Goal: Task Accomplishment & Management: Manage account settings

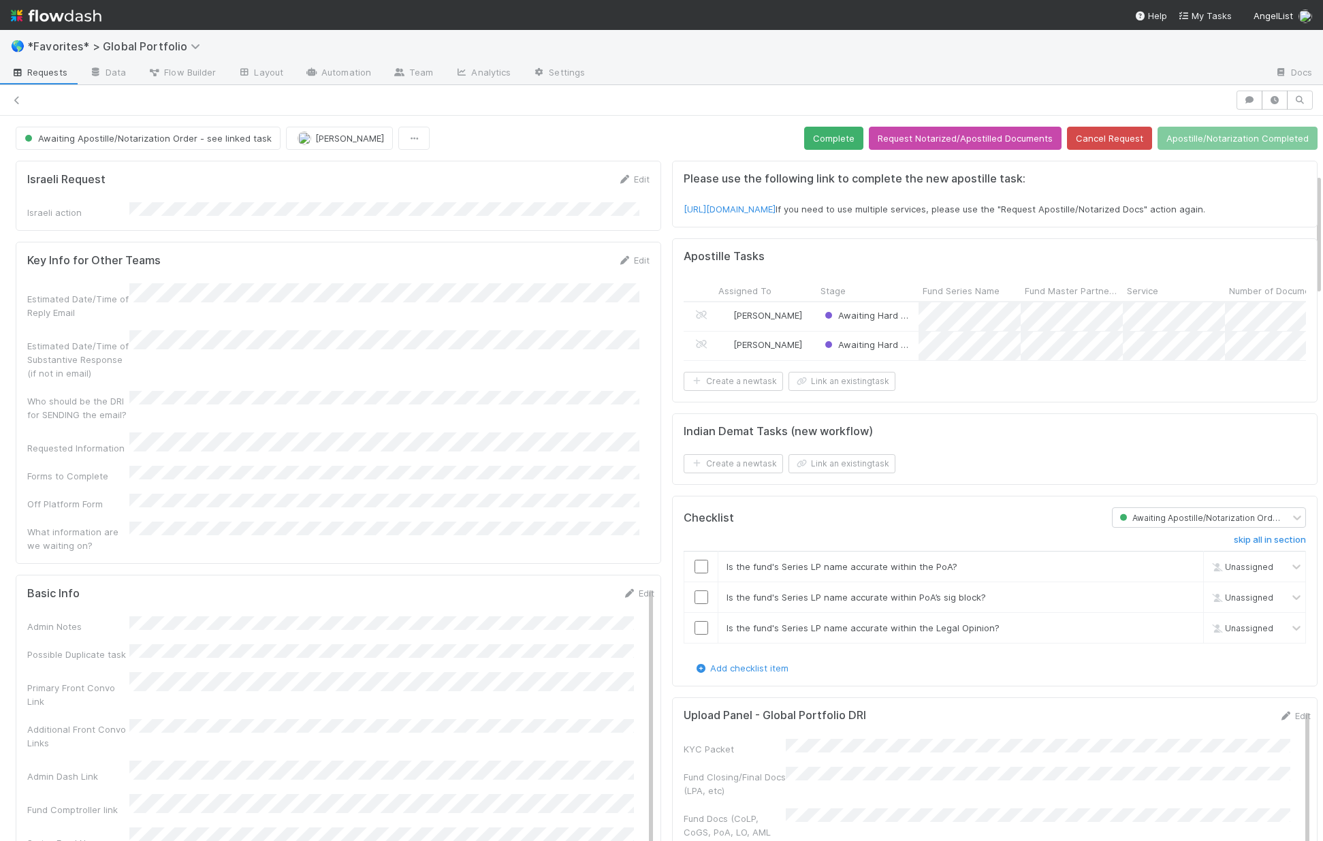
scroll to position [346, 0]
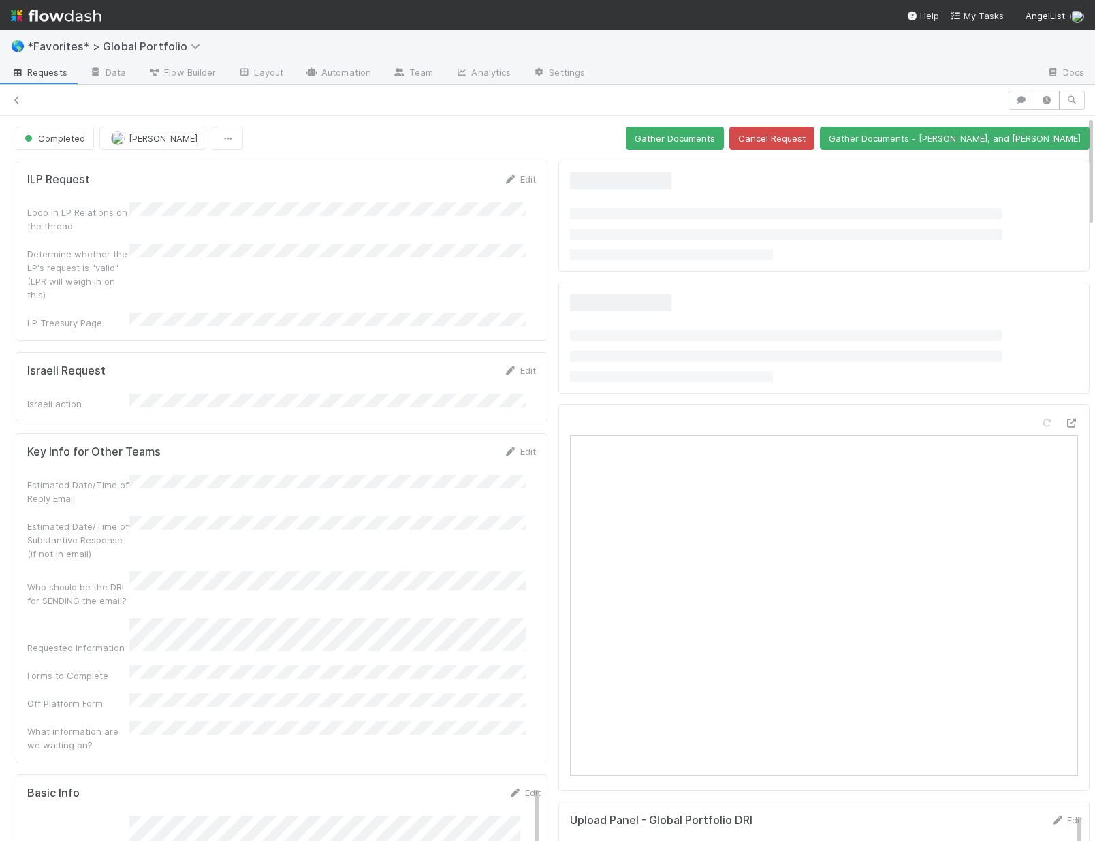
click at [80, 48] on span "*Favorites* > Global Portfolio" at bounding box center [117, 47] width 180 height 14
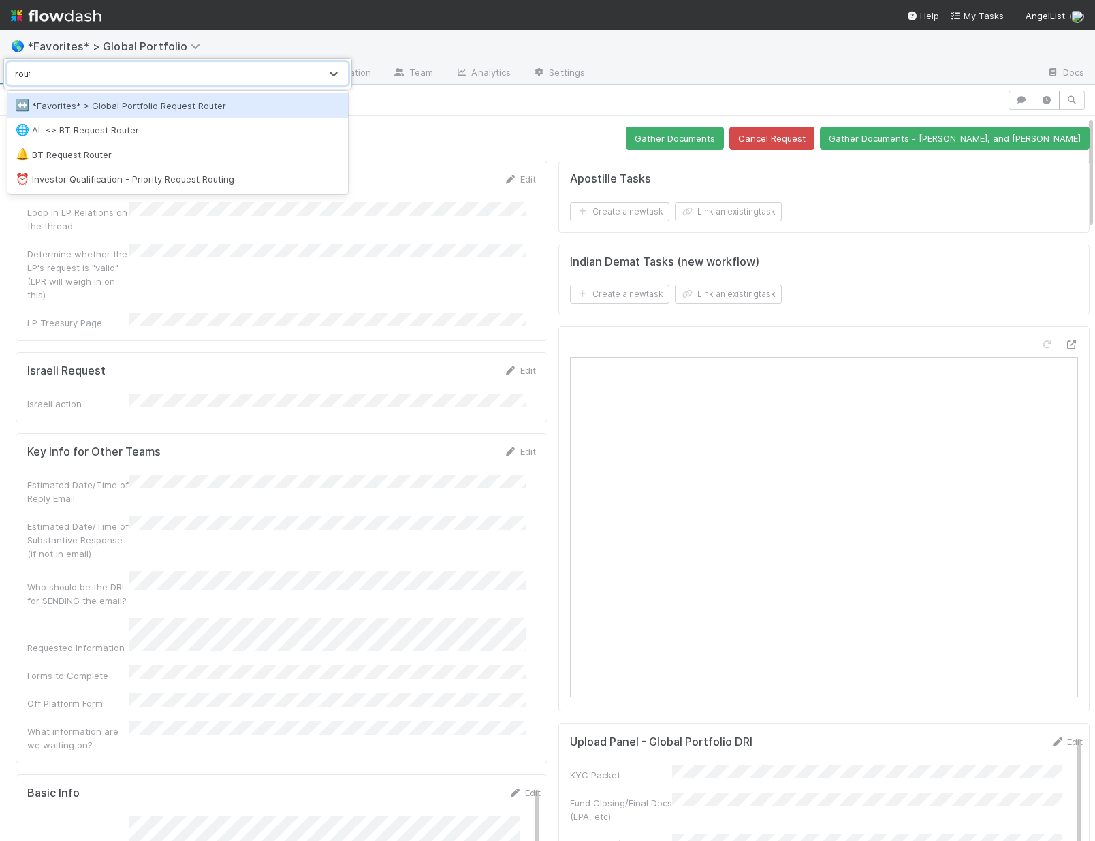
type input "route"
click at [140, 106] on div "↔️ *Favorites* > Global Portfolio Request Router" at bounding box center [178, 106] width 324 height 14
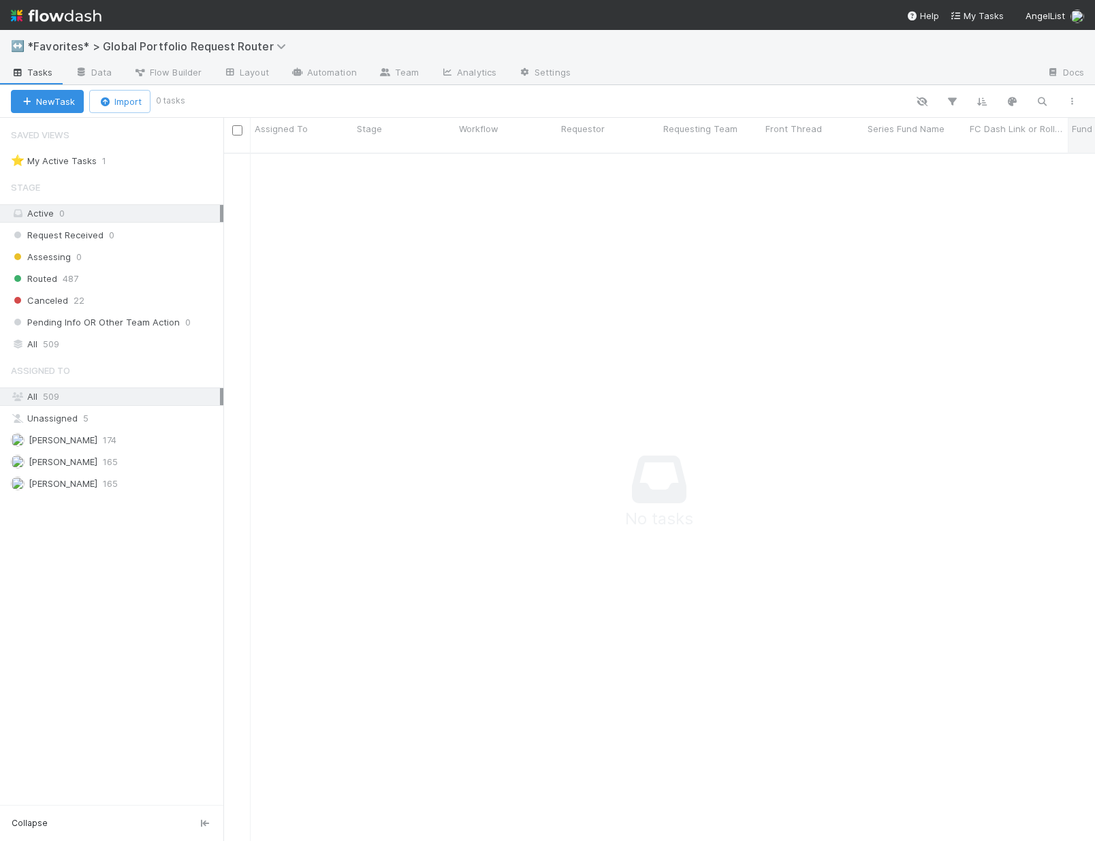
scroll to position [679, 862]
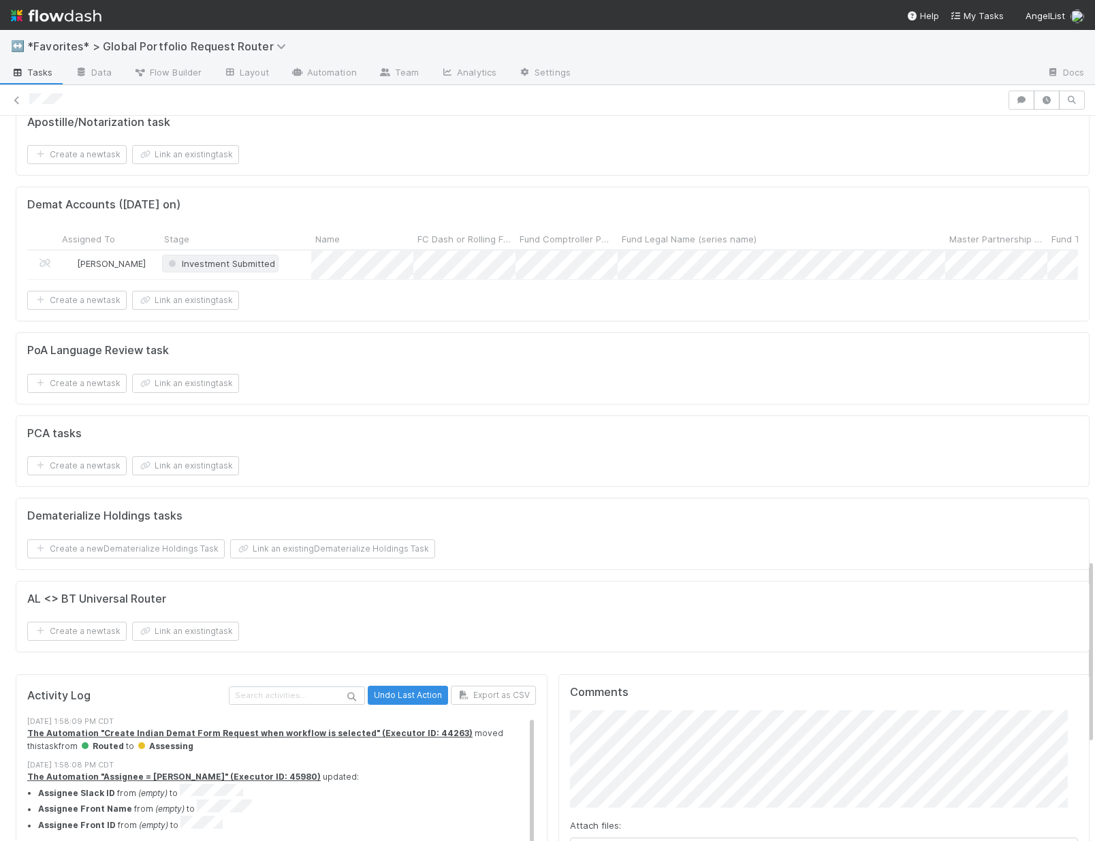
scroll to position [1632, 0]
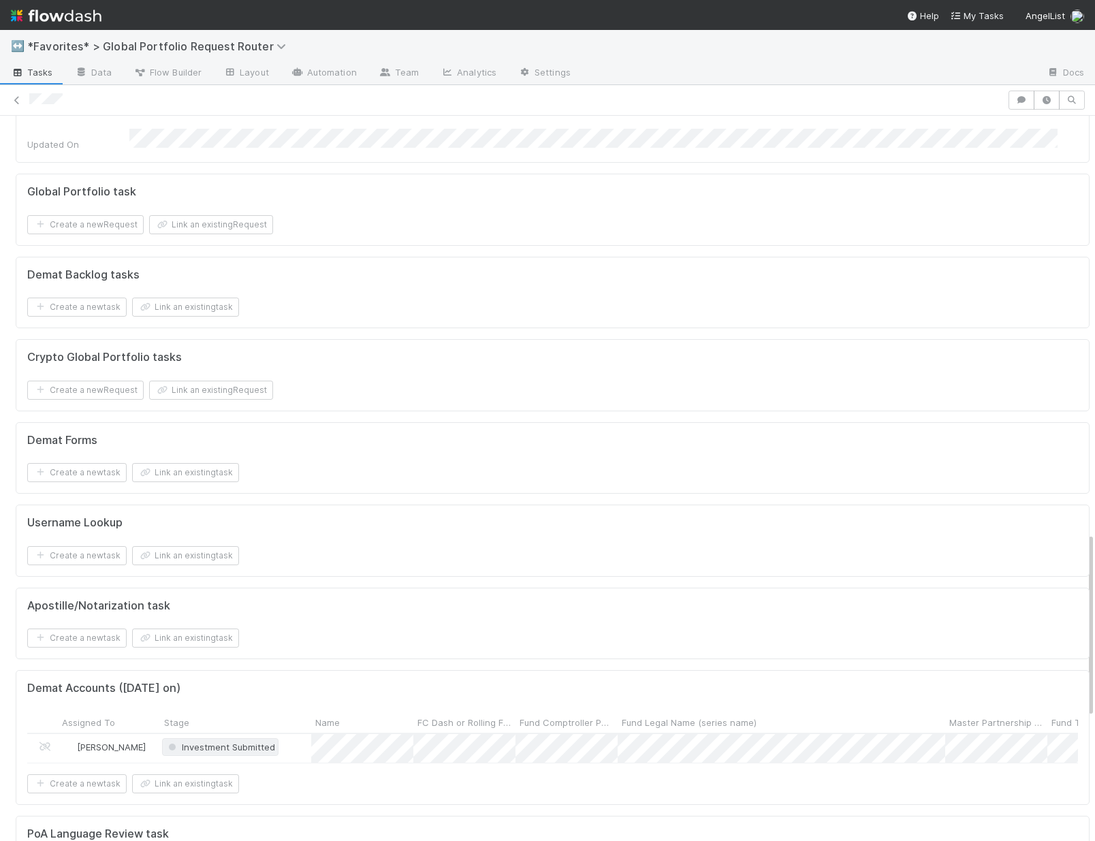
click at [243, 742] on span "Investment Submitted" at bounding box center [221, 747] width 110 height 11
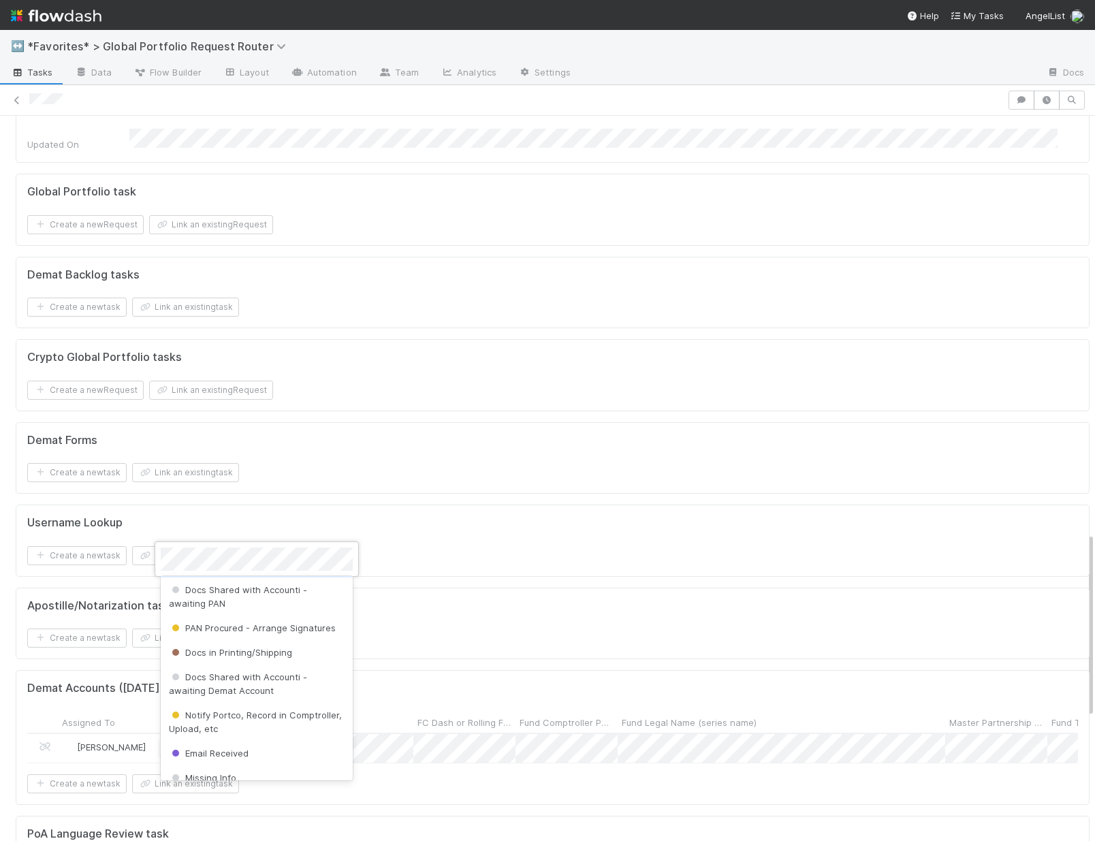
scroll to position [537, 0]
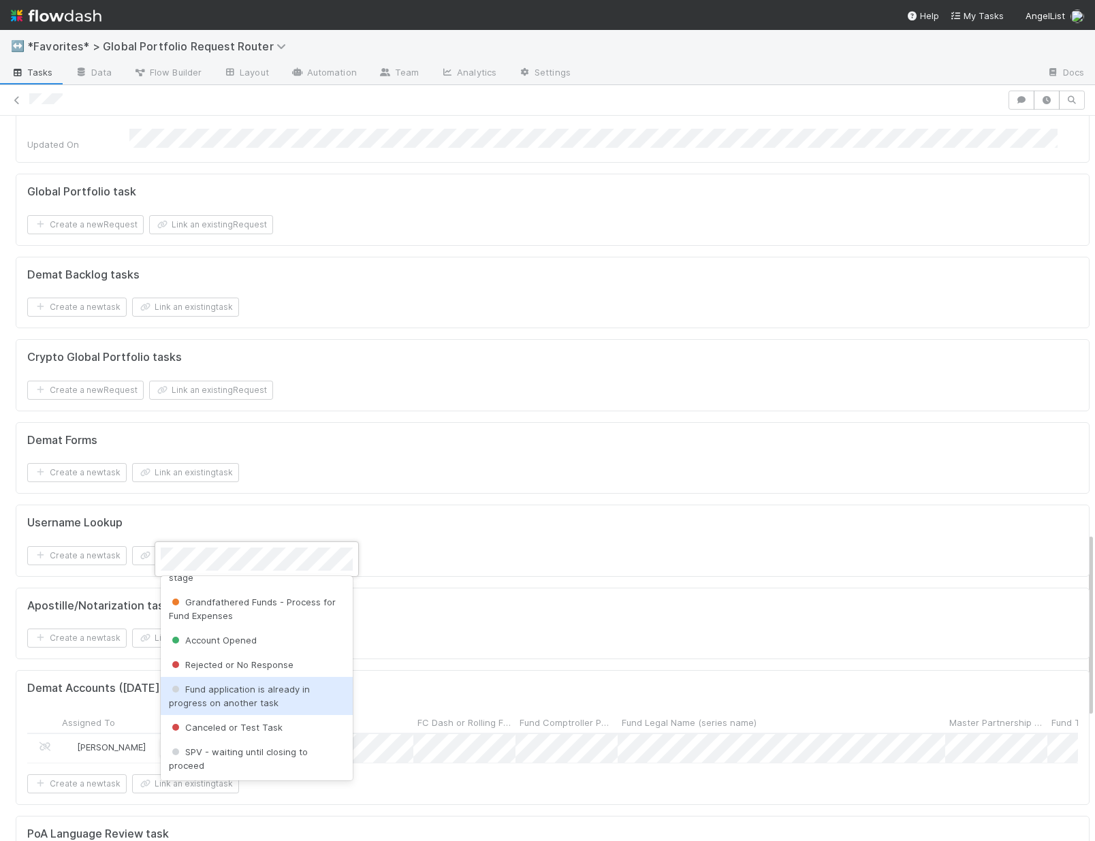
click at [638, 675] on div at bounding box center [547, 420] width 1095 height 841
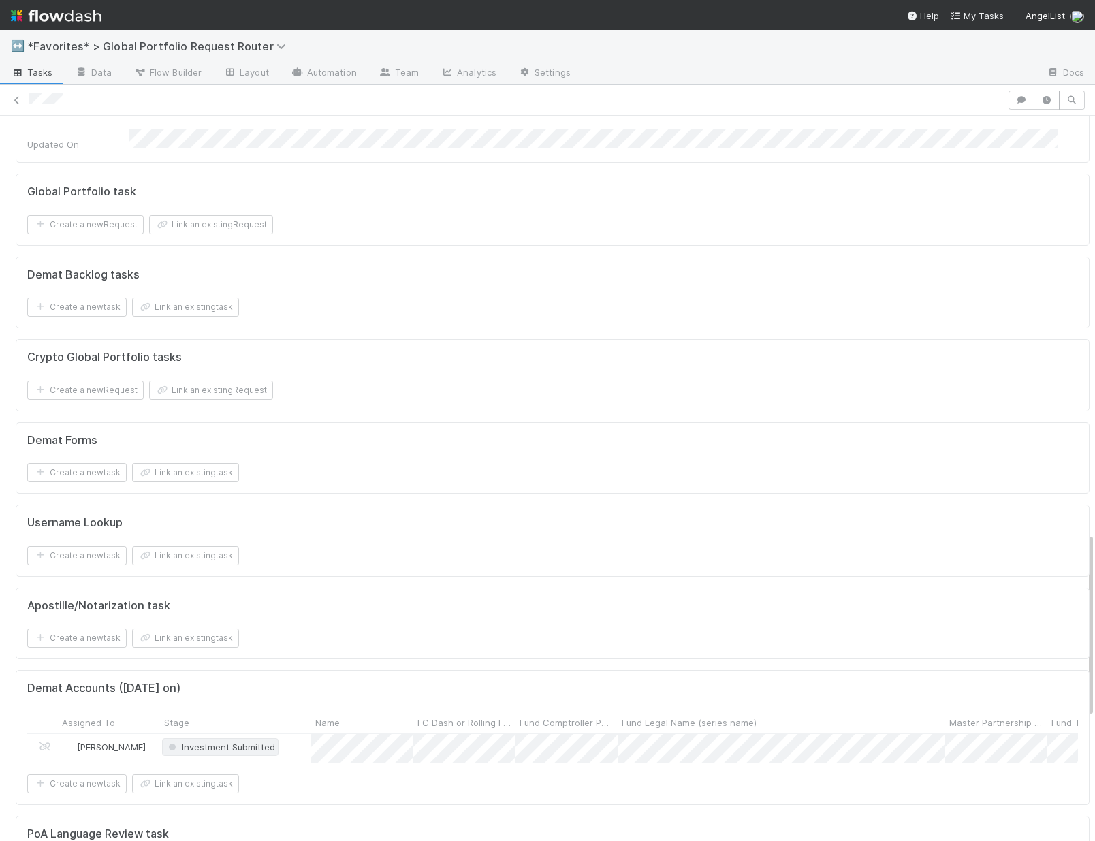
click at [215, 738] on span "Investment Submitted" at bounding box center [220, 747] width 116 height 18
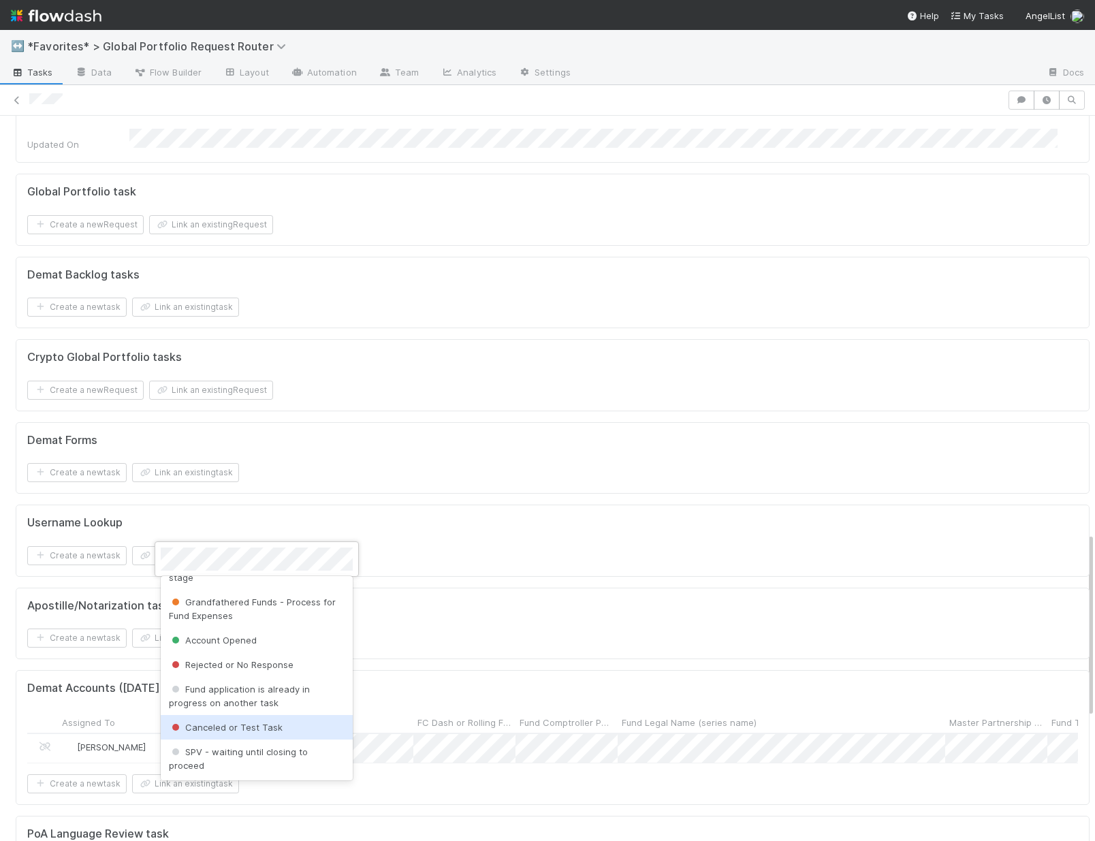
click at [259, 725] on span "Canceled or Test Task" at bounding box center [226, 727] width 114 height 11
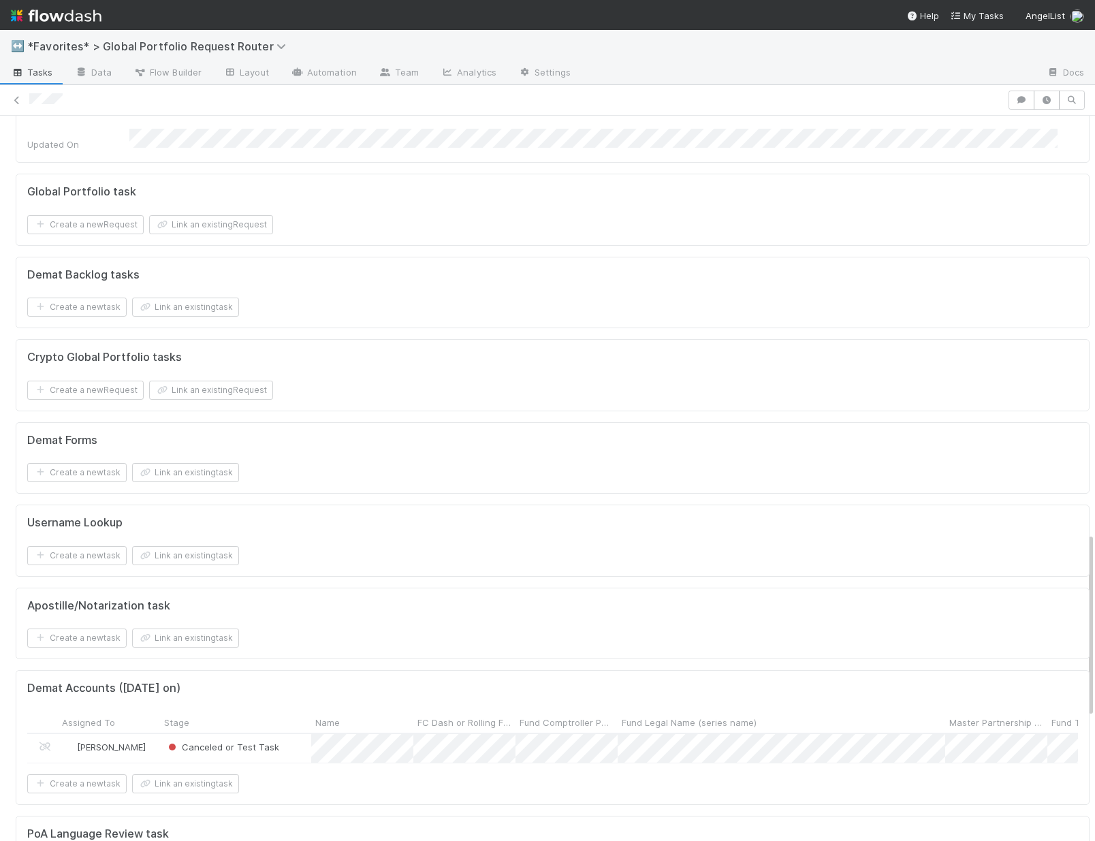
click at [574, 516] on div "Username Lookup" at bounding box center [552, 523] width 1051 height 14
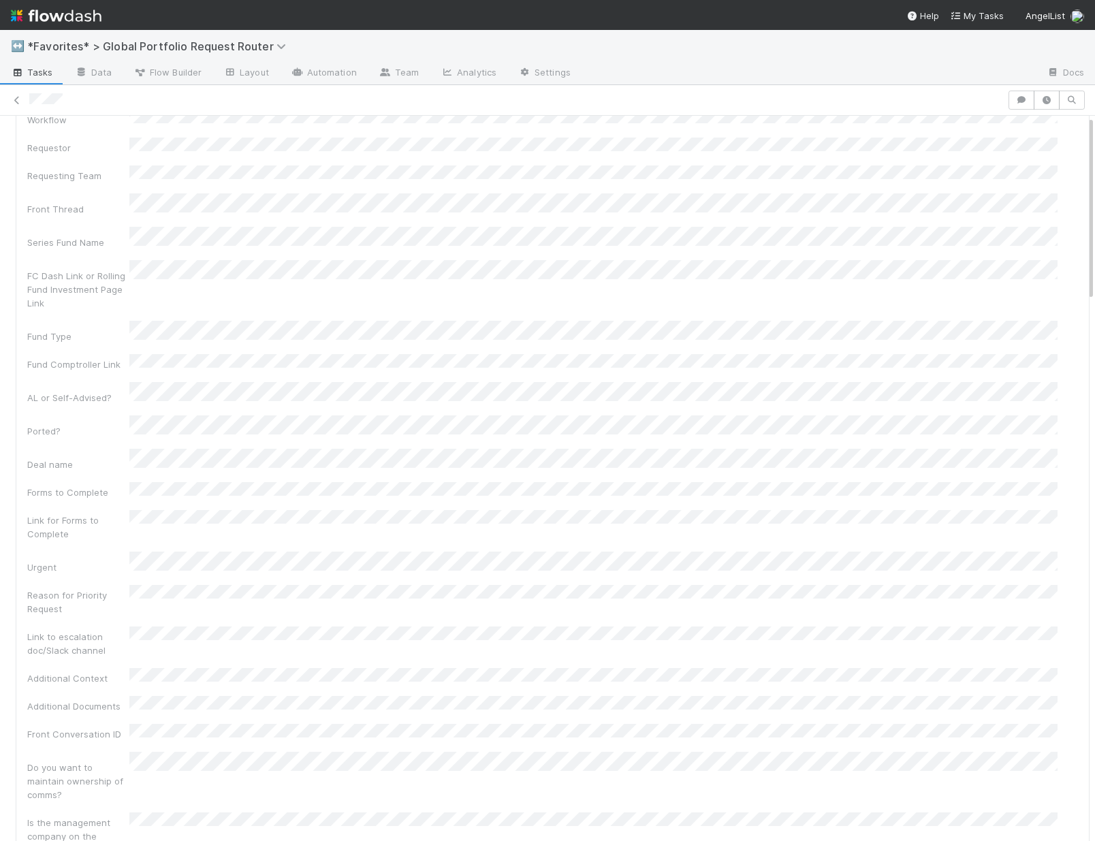
scroll to position [0, 0]
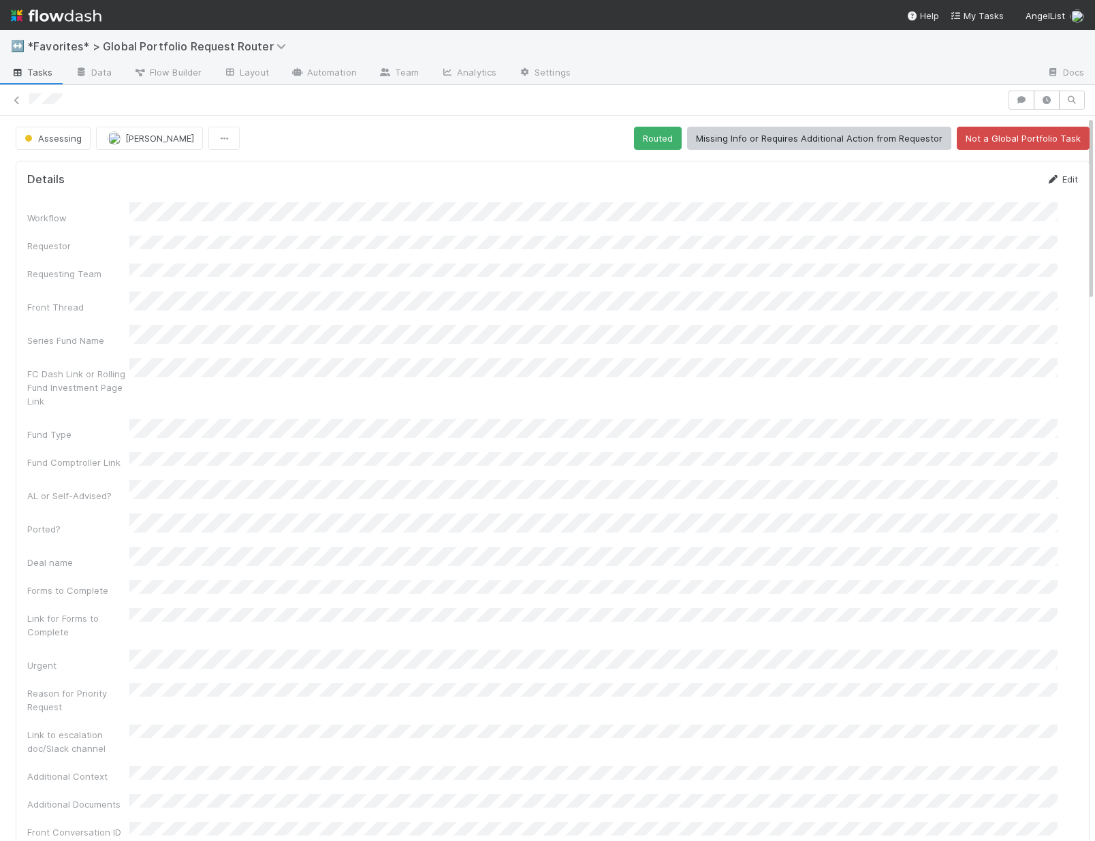
click at [1046, 181] on link "Edit" at bounding box center [1062, 179] width 32 height 11
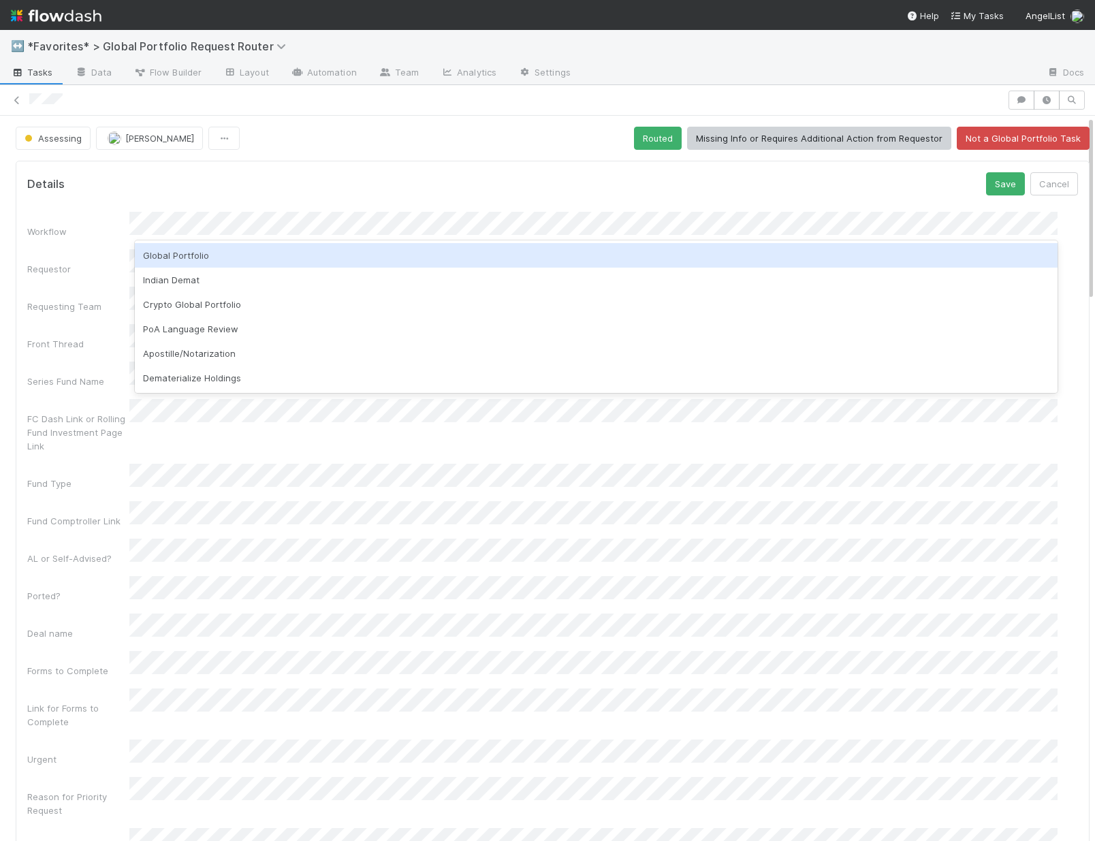
click at [208, 256] on div "Global Portfolio" at bounding box center [596, 255] width 923 height 25
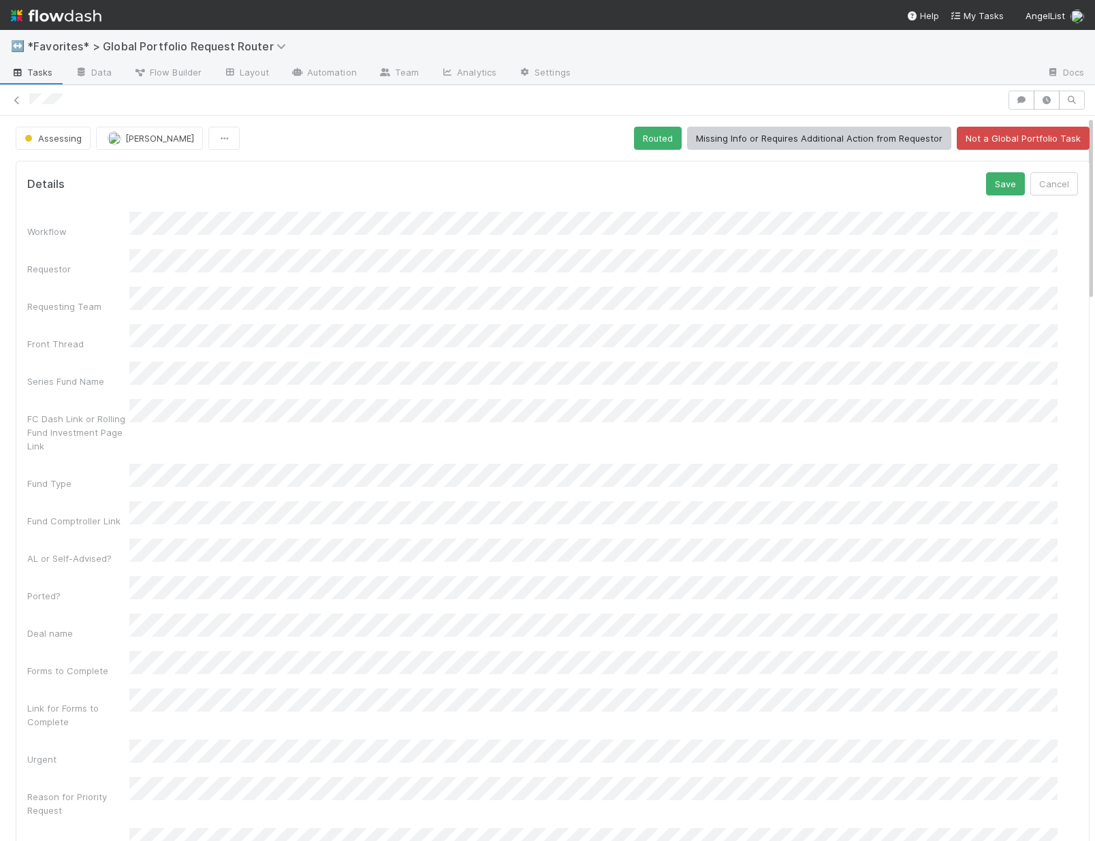
click at [569, 187] on div "Details Save Cancel" at bounding box center [552, 183] width 1051 height 23
click at [997, 178] on button "Save" at bounding box center [1005, 183] width 39 height 23
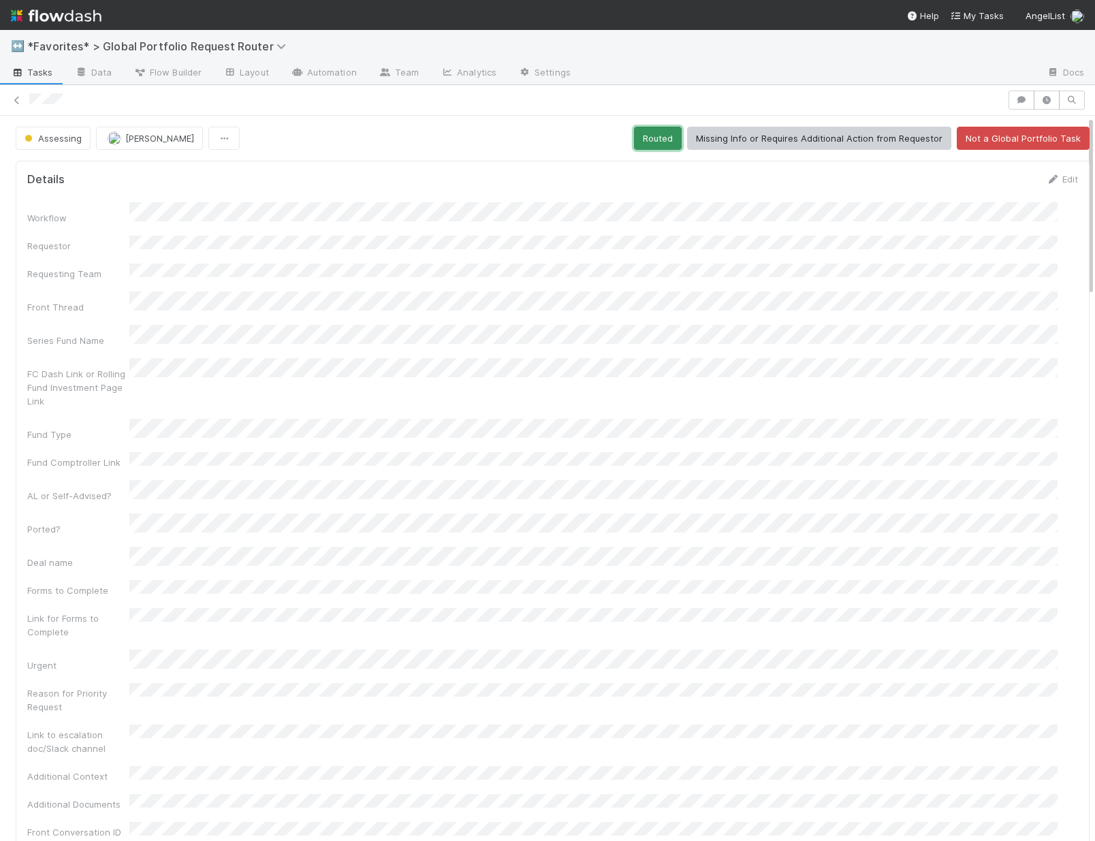
click at [646, 130] on button "Routed" at bounding box center [658, 138] width 48 height 23
click at [635, 142] on button "Routed" at bounding box center [658, 138] width 48 height 23
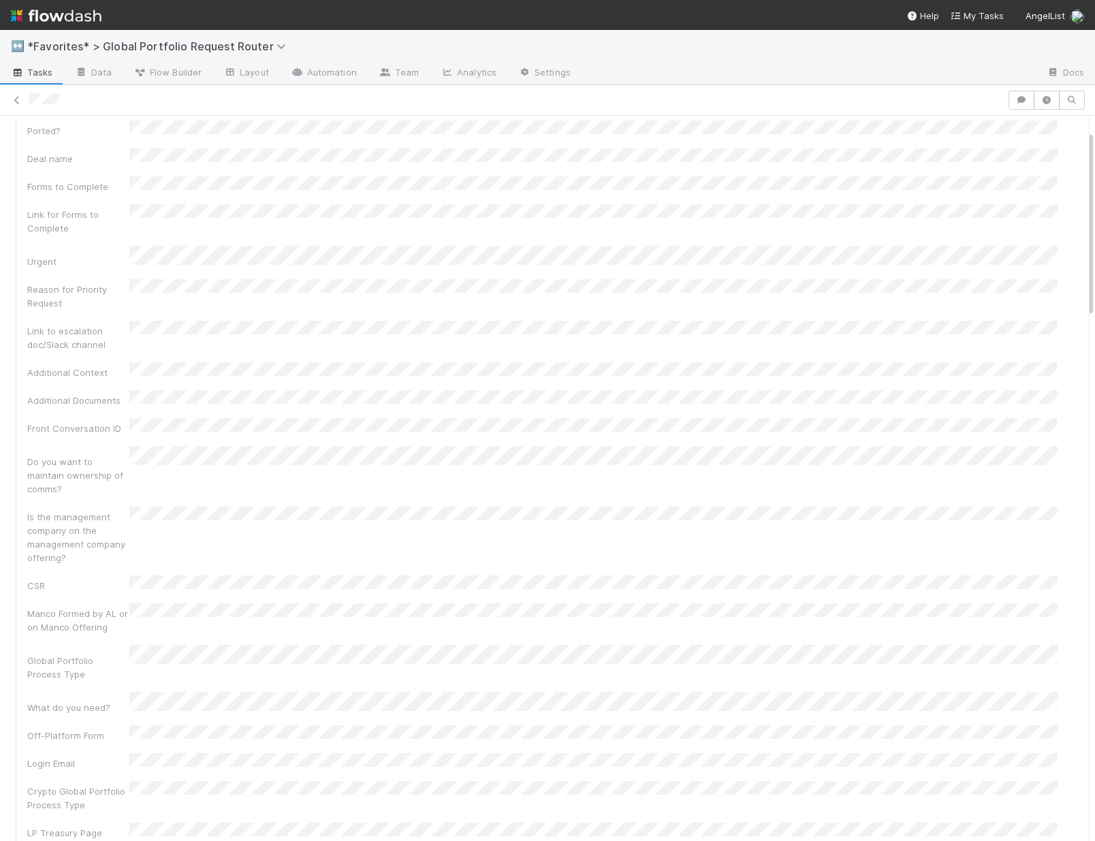
scroll to position [1086, 0]
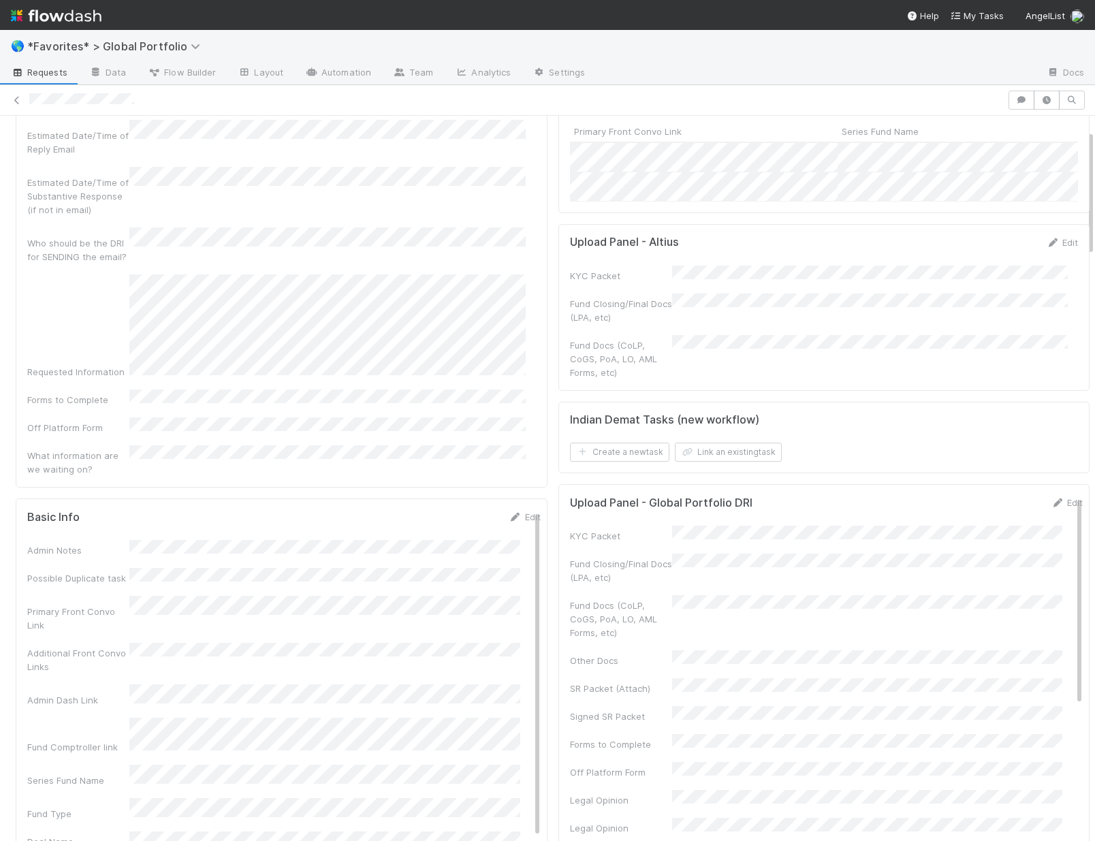
scroll to position [388, 0]
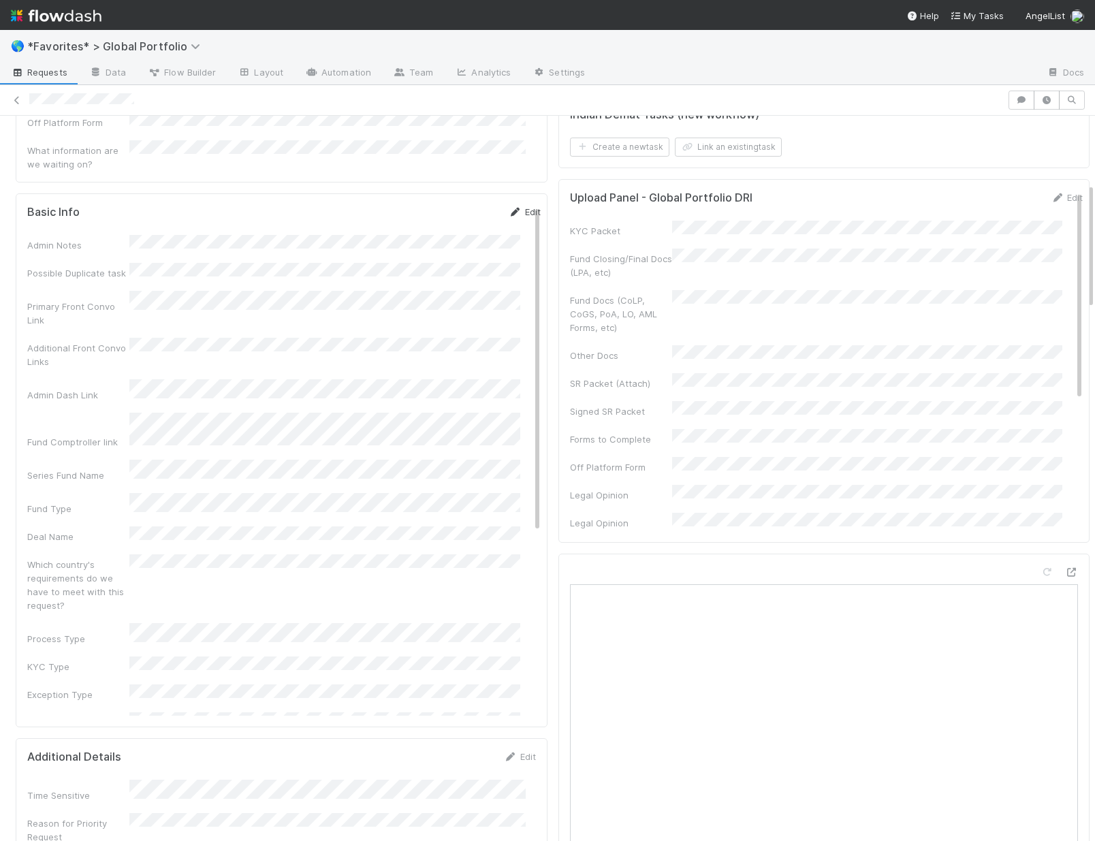
click at [509, 206] on link "Edit" at bounding box center [525, 211] width 32 height 11
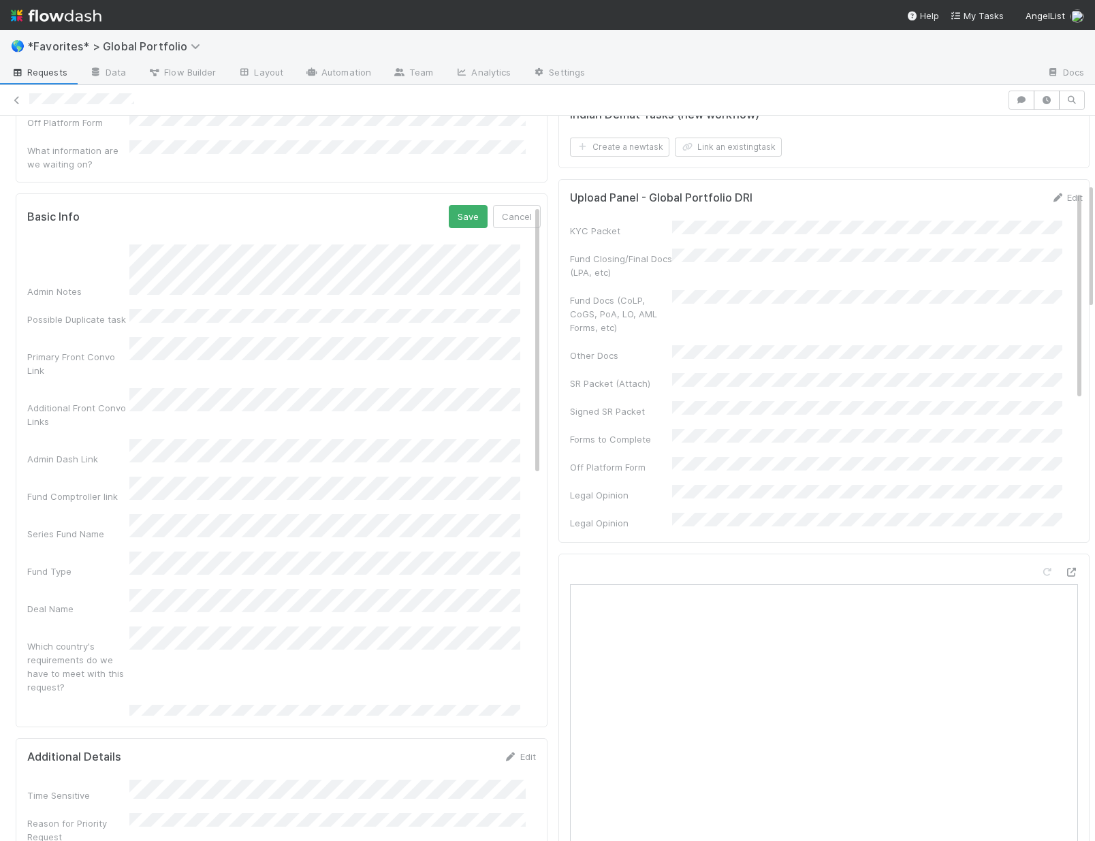
click at [76, 640] on div "Which country's requirements do we have to meet with this request?" at bounding box center [78, 667] width 102 height 54
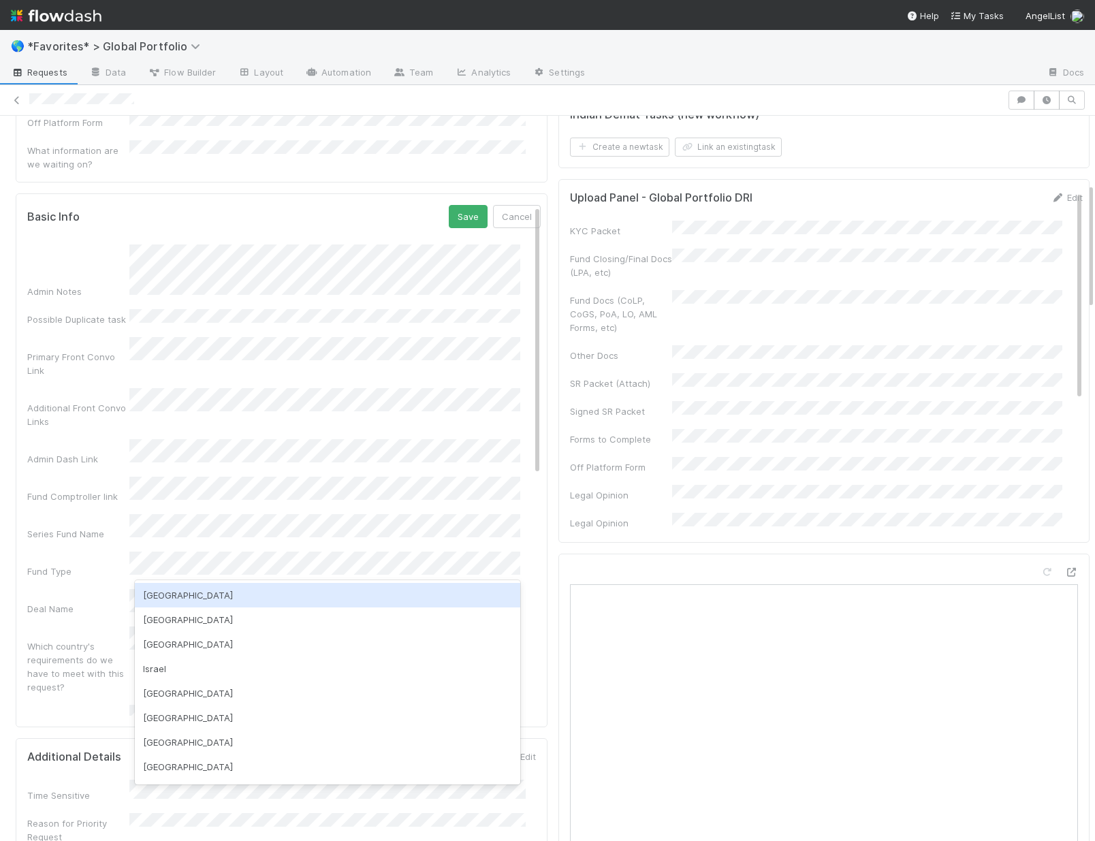
click at [198, 596] on div "USA" at bounding box center [327, 595] width 385 height 25
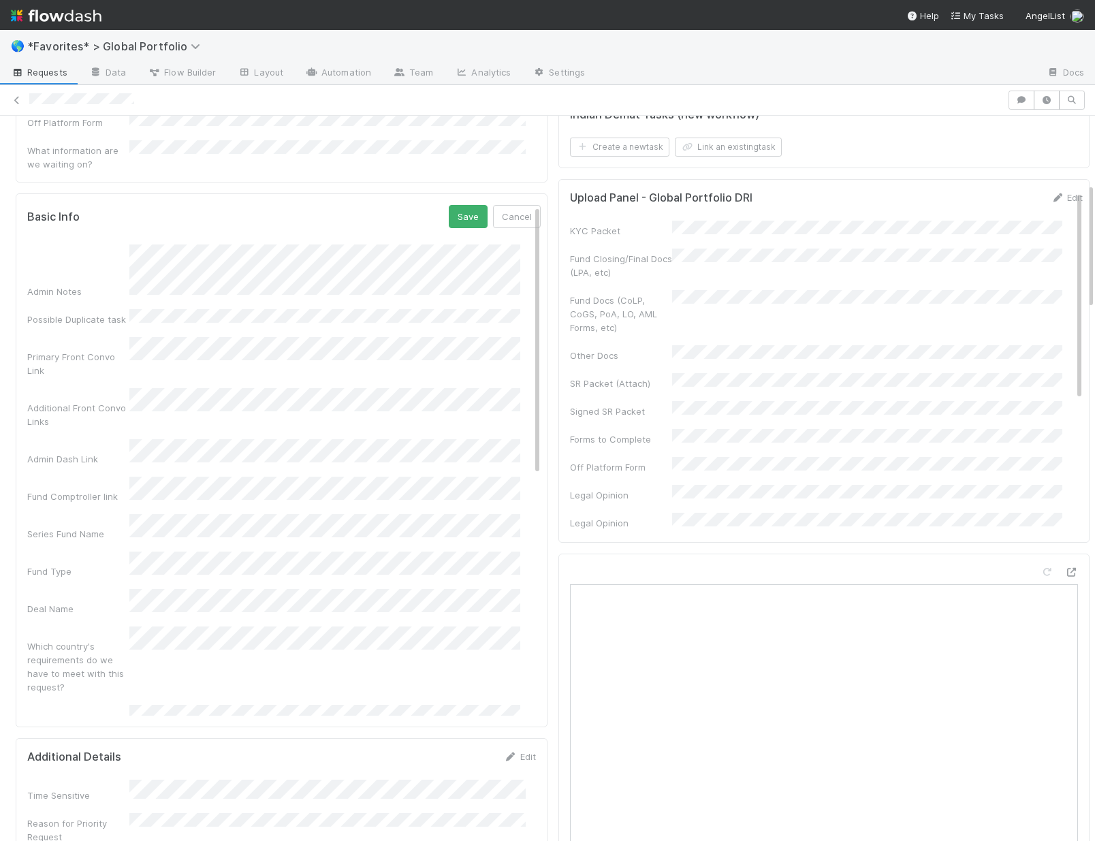
click at [106, 705] on div "Process Type" at bounding box center [284, 718] width 514 height 27
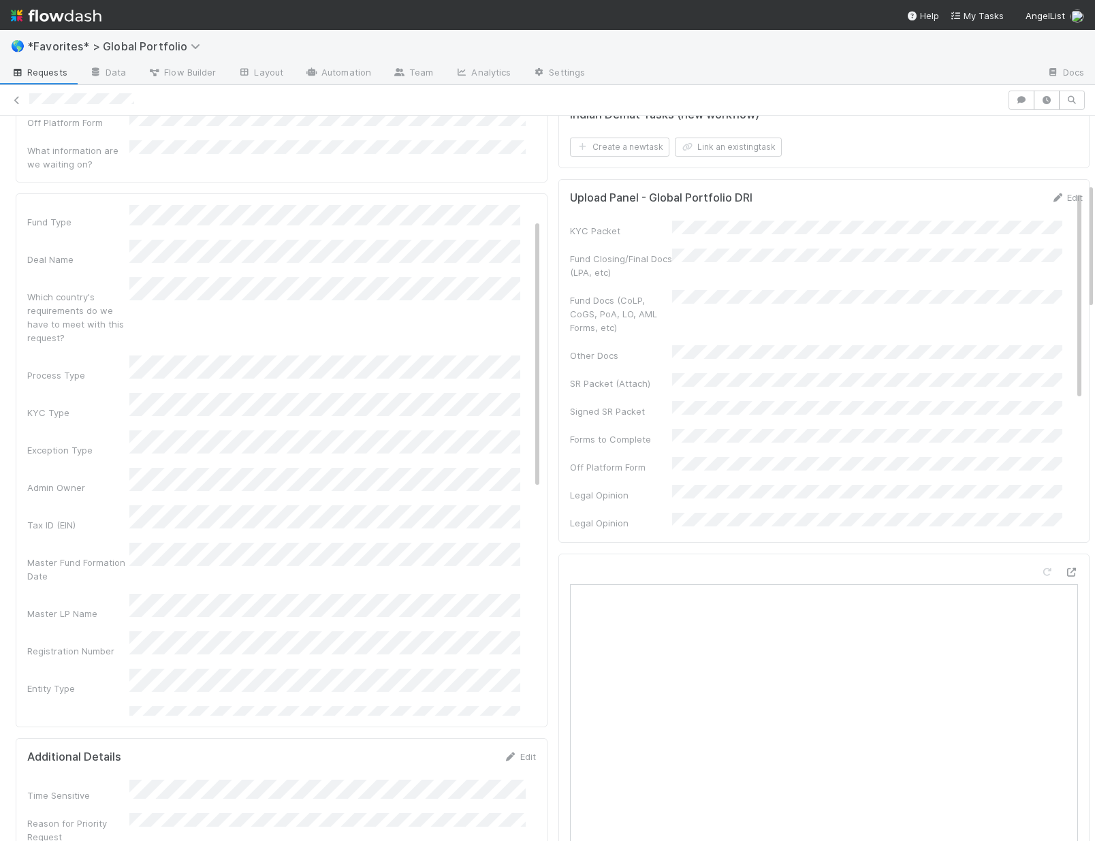
scroll to position [414, 0]
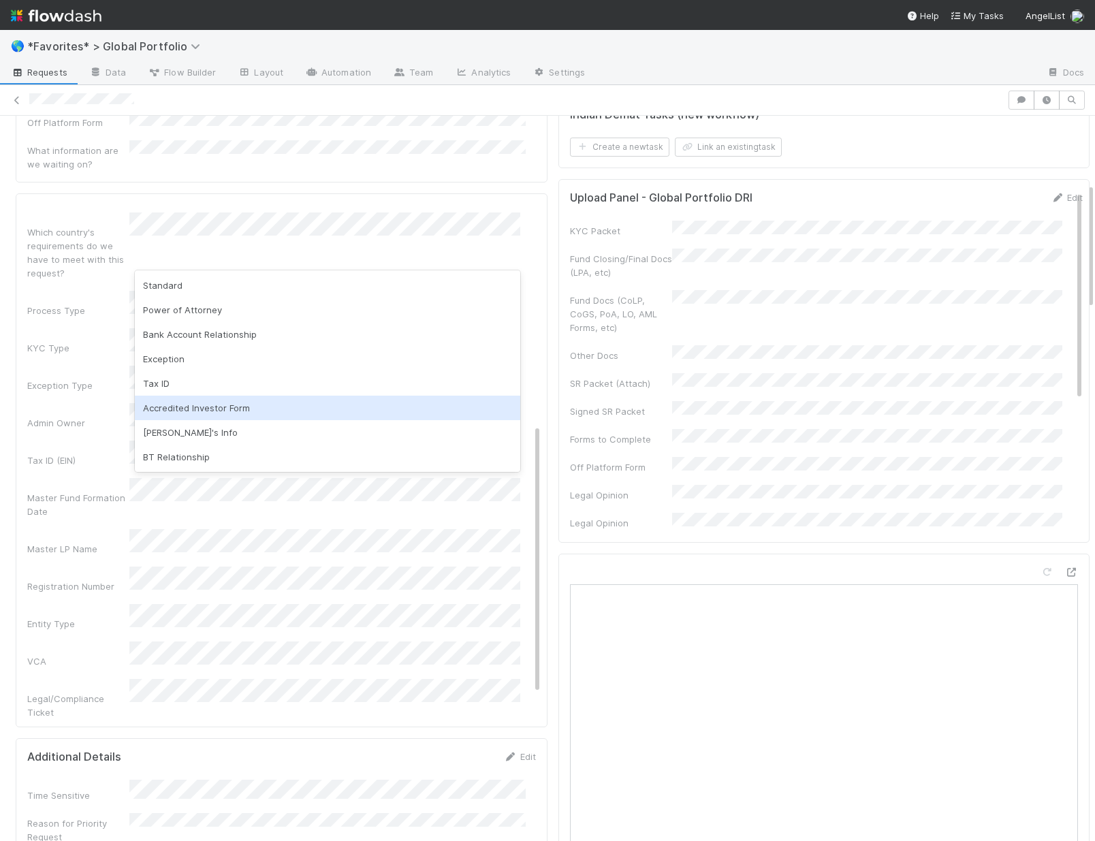
click at [182, 409] on div "Accredited Investor Form" at bounding box center [327, 408] width 385 height 25
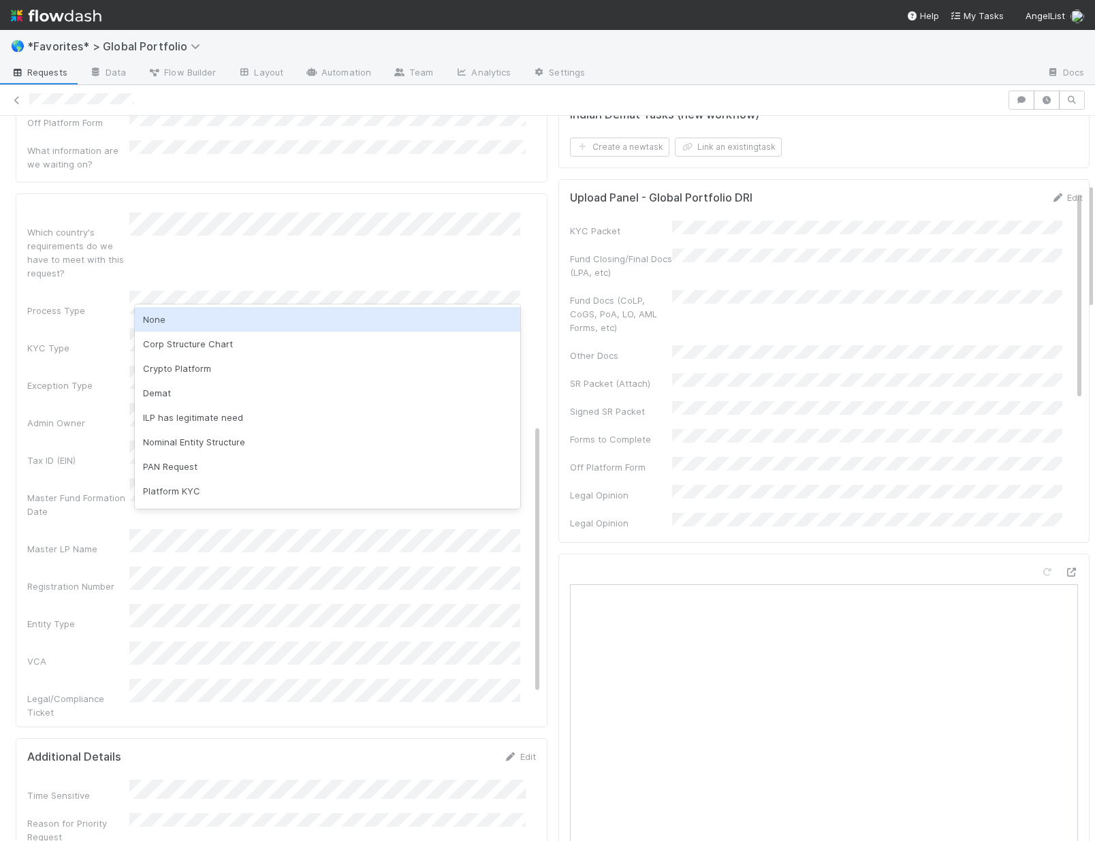
click at [172, 325] on div "None" at bounding box center [327, 319] width 385 height 25
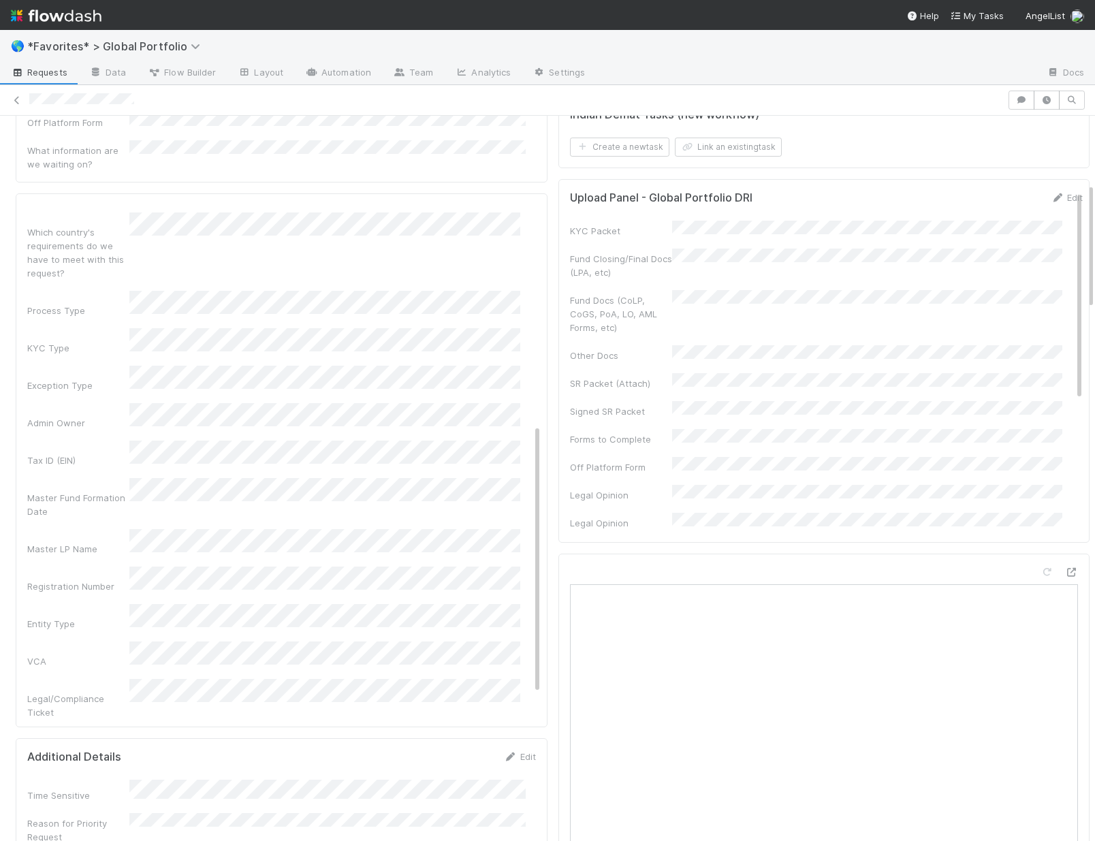
click at [54, 420] on div "Admin Notes Possible Duplicate task Primary Front Convo Link Additional Front C…" at bounding box center [284, 358] width 514 height 1056
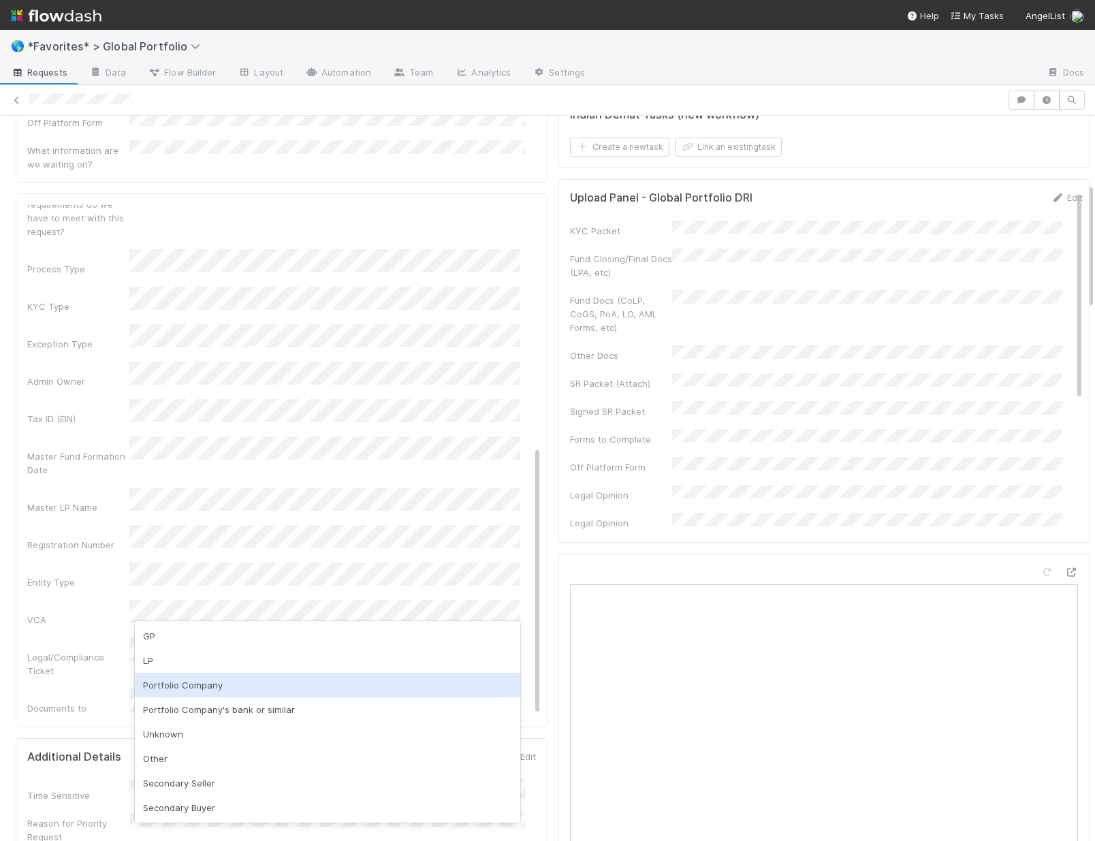
click at [198, 685] on div "Portfolio Company" at bounding box center [327, 685] width 385 height 25
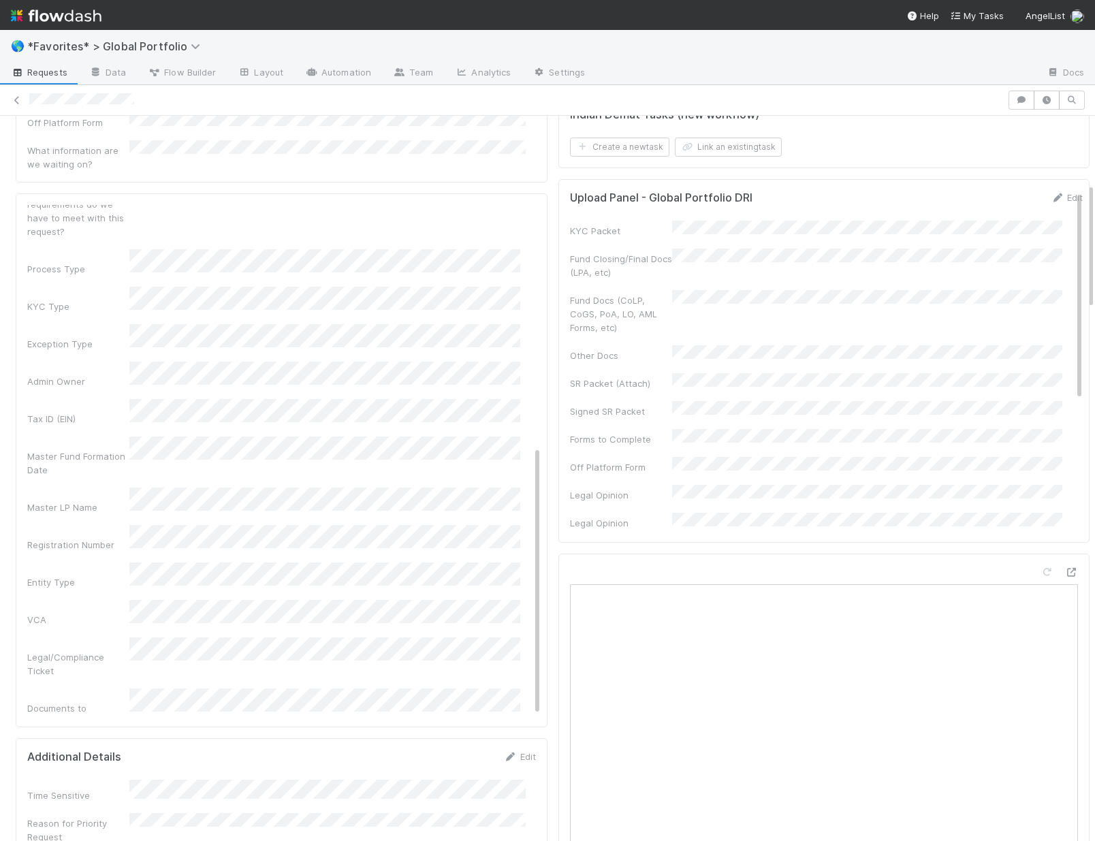
scroll to position [455, 0]
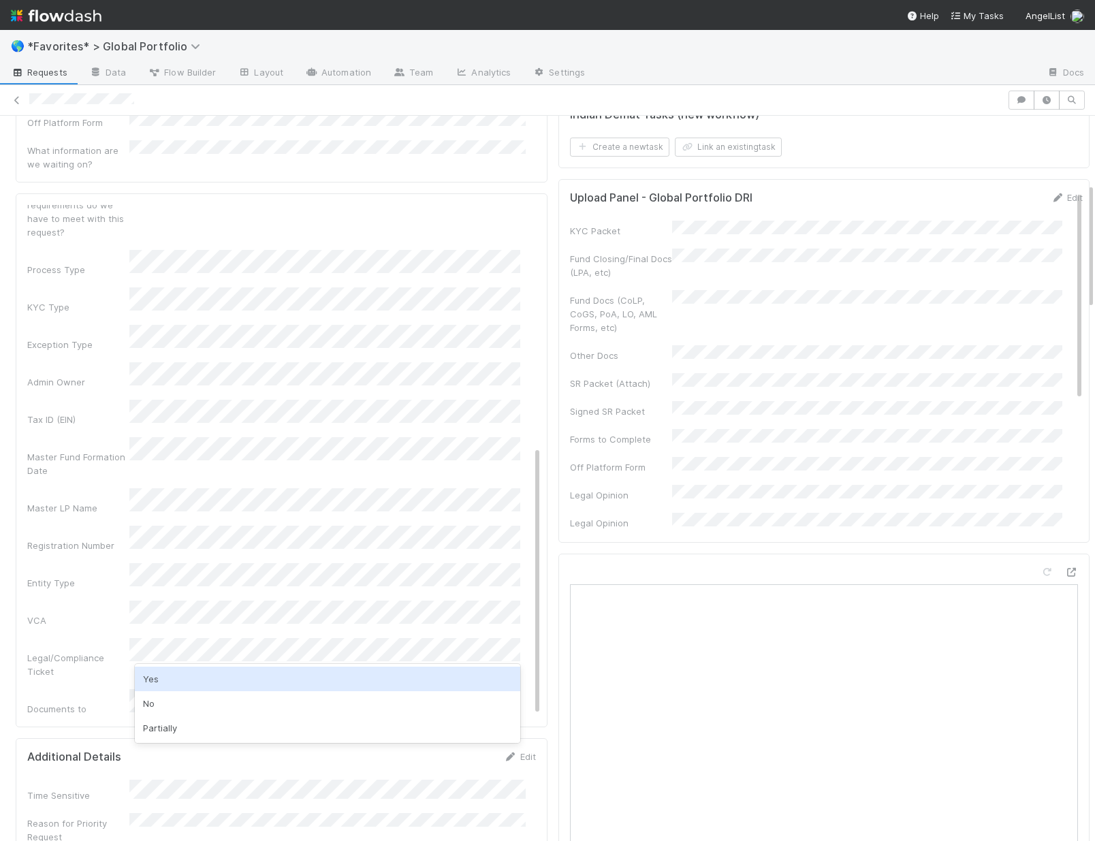
click at [200, 677] on div "Yes" at bounding box center [327, 679] width 385 height 25
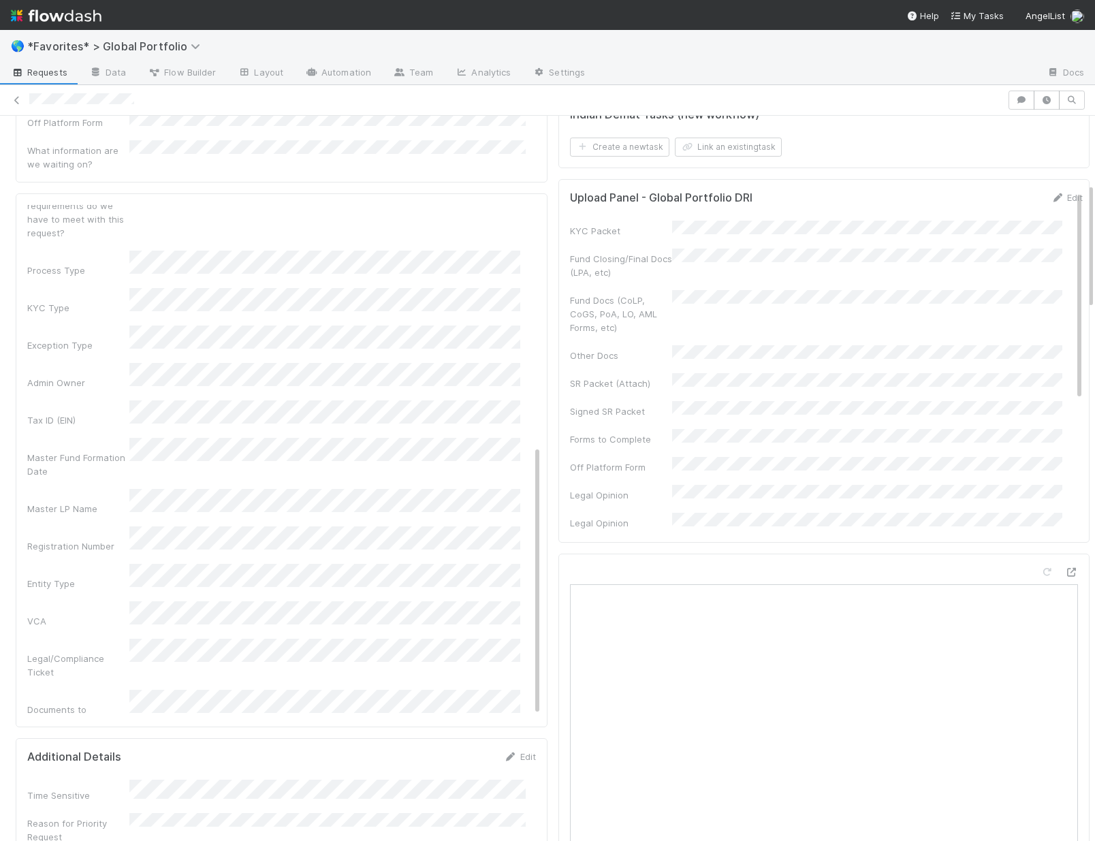
click at [90, 805] on div "Could have been self-served if shelf/data room solution existed?" at bounding box center [78, 825] width 102 height 41
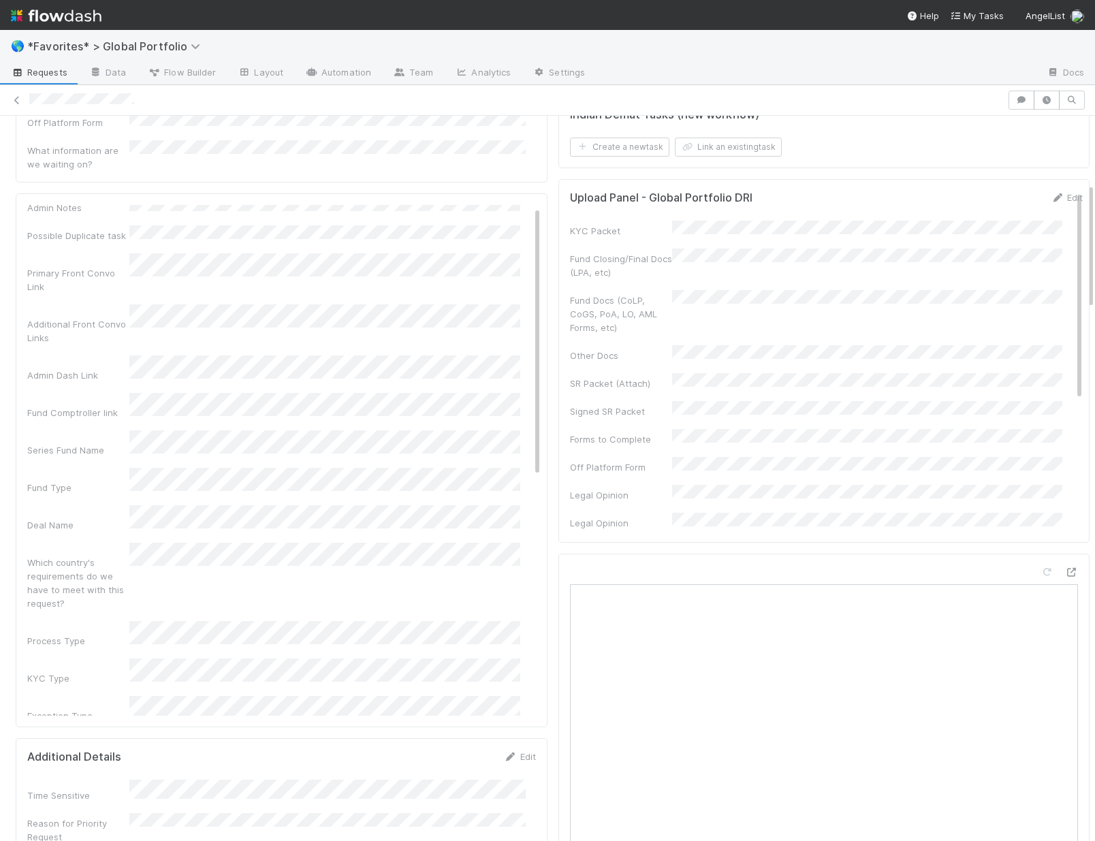
scroll to position [0, 0]
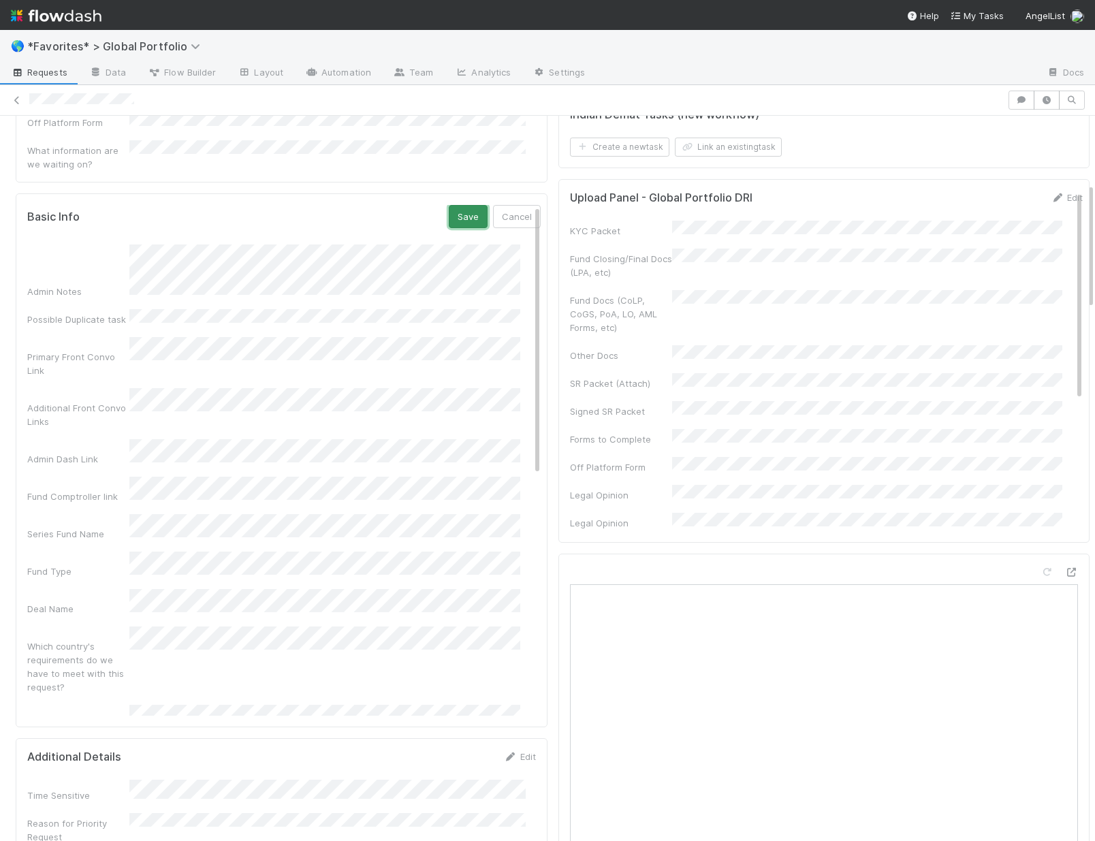
click at [449, 205] on button "Save" at bounding box center [468, 216] width 39 height 23
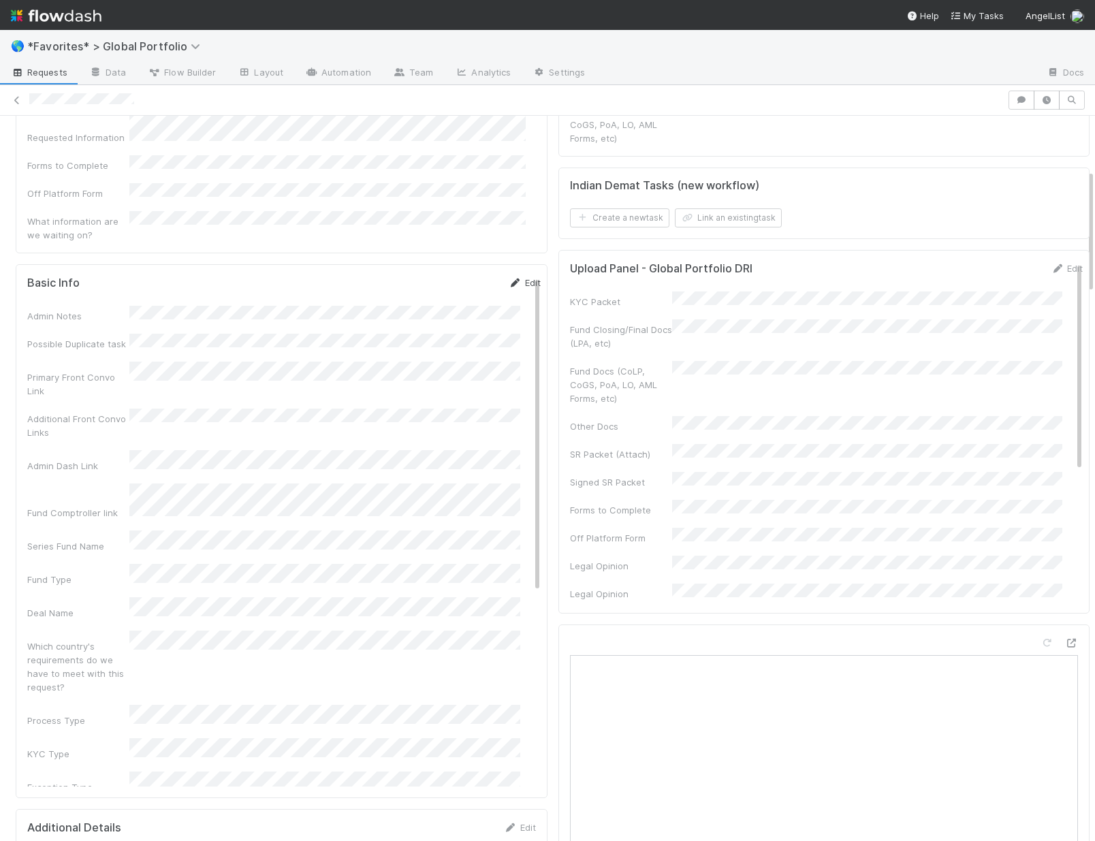
click at [515, 277] on link "Edit" at bounding box center [525, 282] width 32 height 11
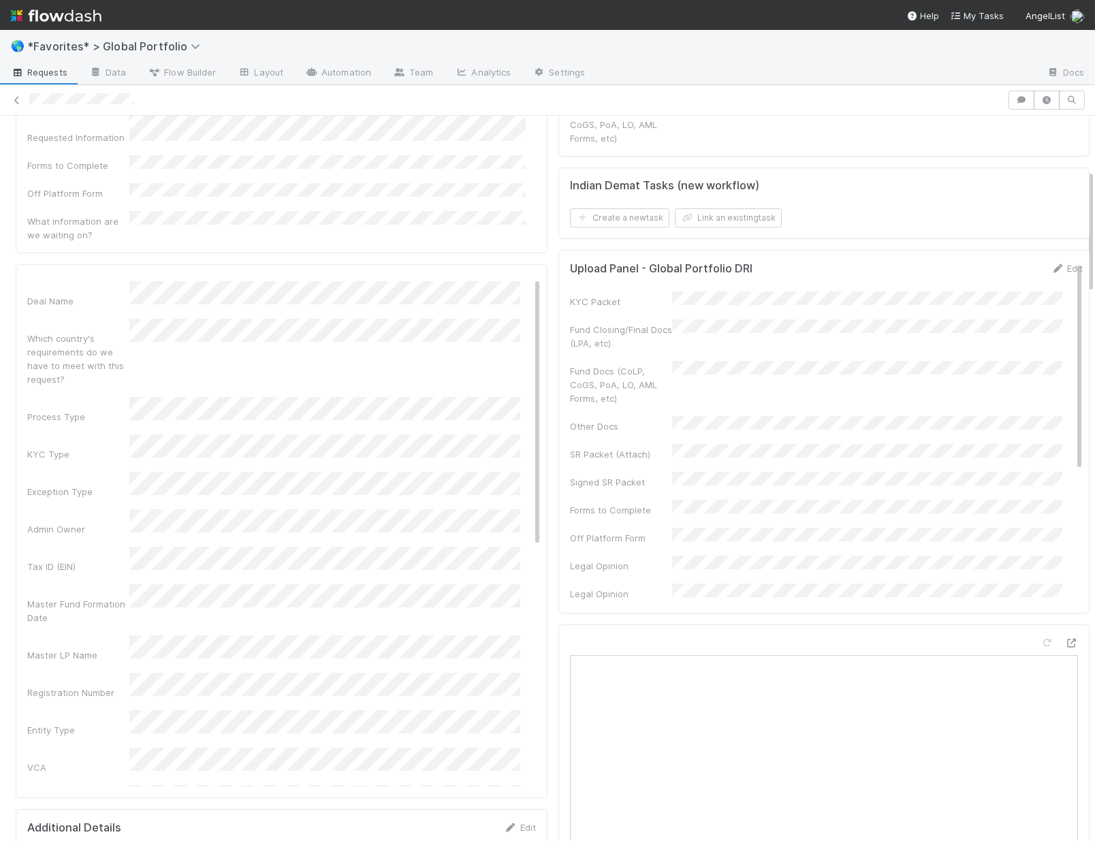
scroll to position [454, 0]
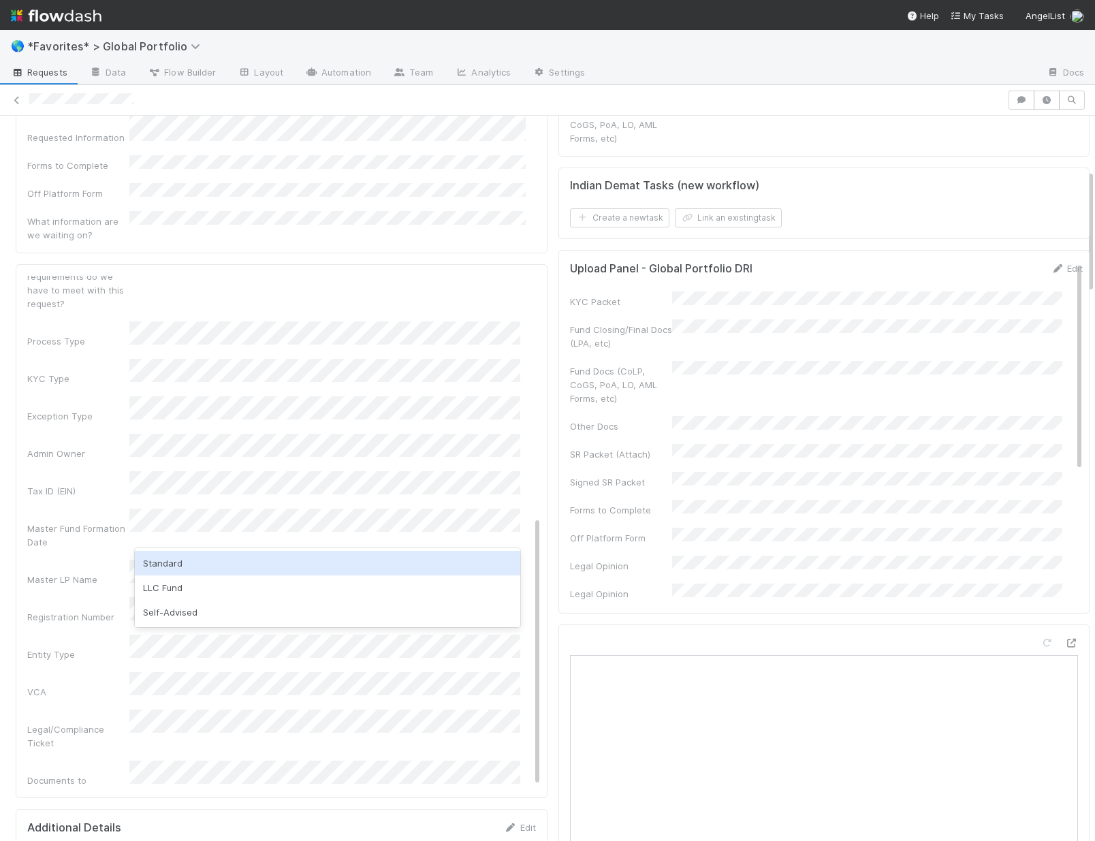
click at [200, 560] on div "Standard" at bounding box center [327, 563] width 385 height 25
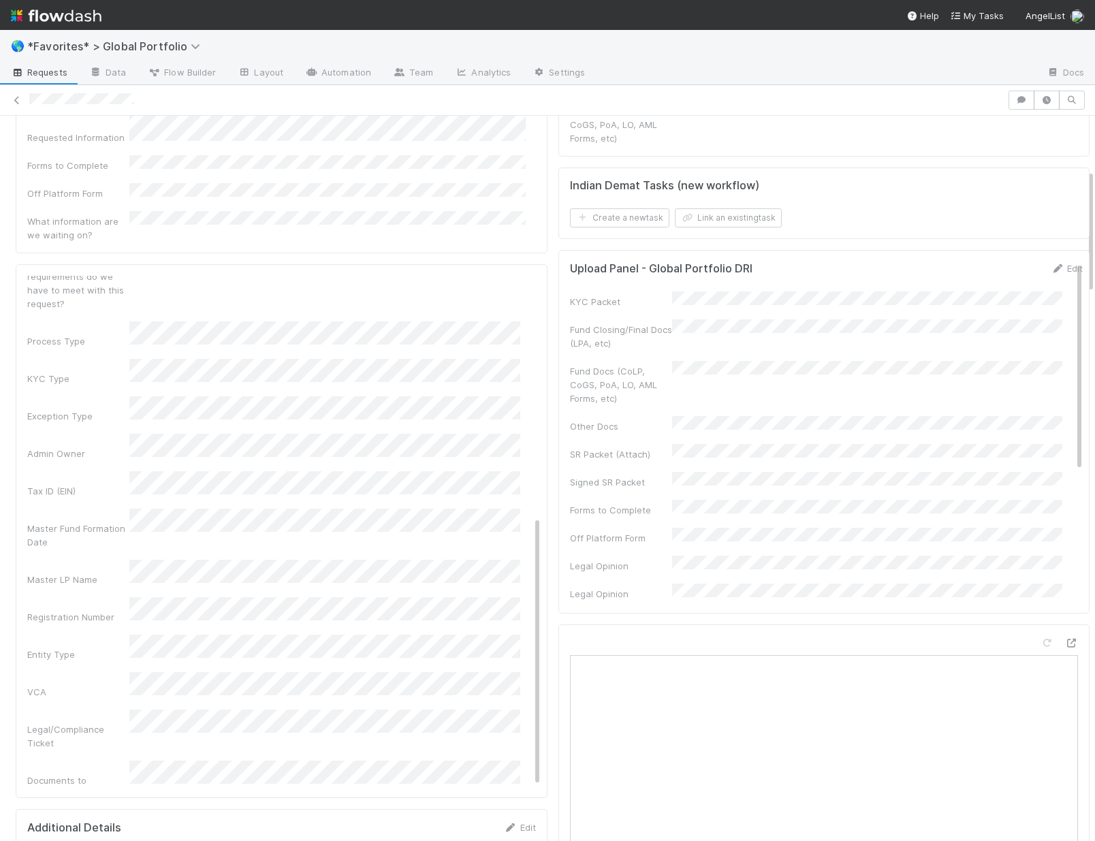
click at [53, 635] on div "Entity Type" at bounding box center [284, 648] width 514 height 27
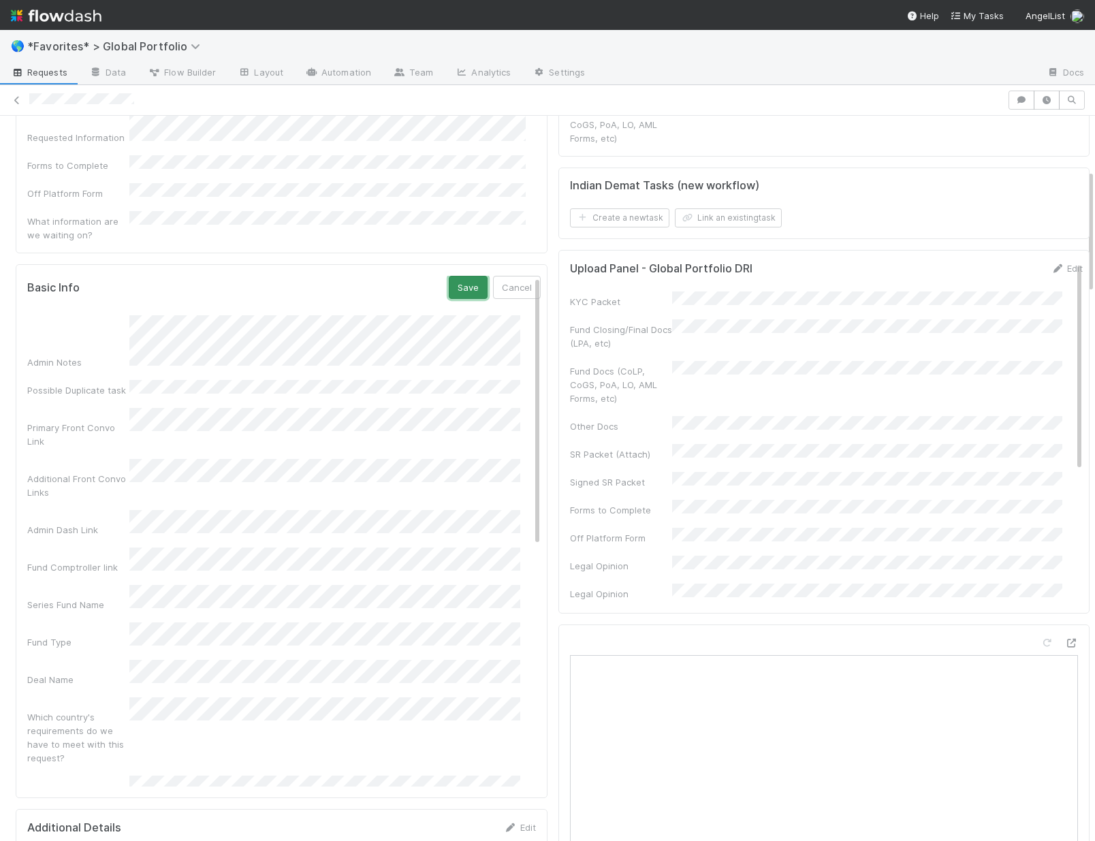
click at [458, 276] on button "Save" at bounding box center [468, 287] width 39 height 23
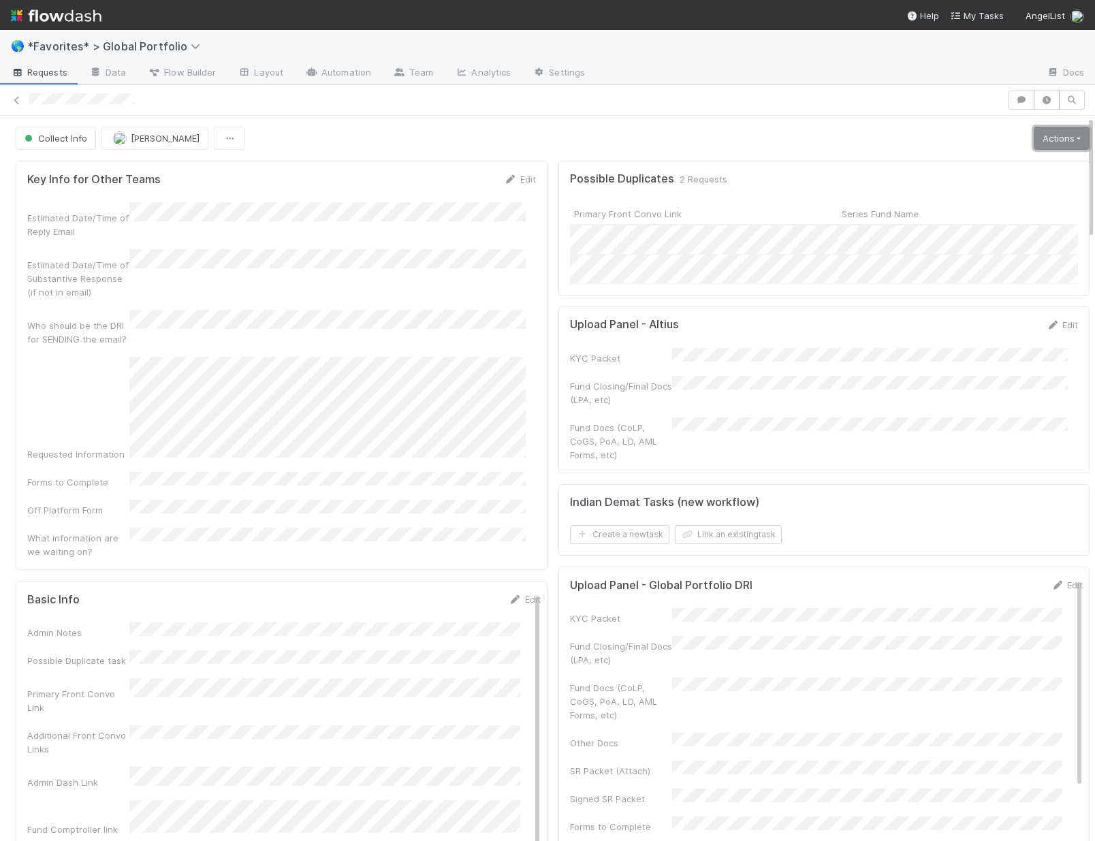
click at [1034, 133] on link "Actions" at bounding box center [1062, 138] width 56 height 23
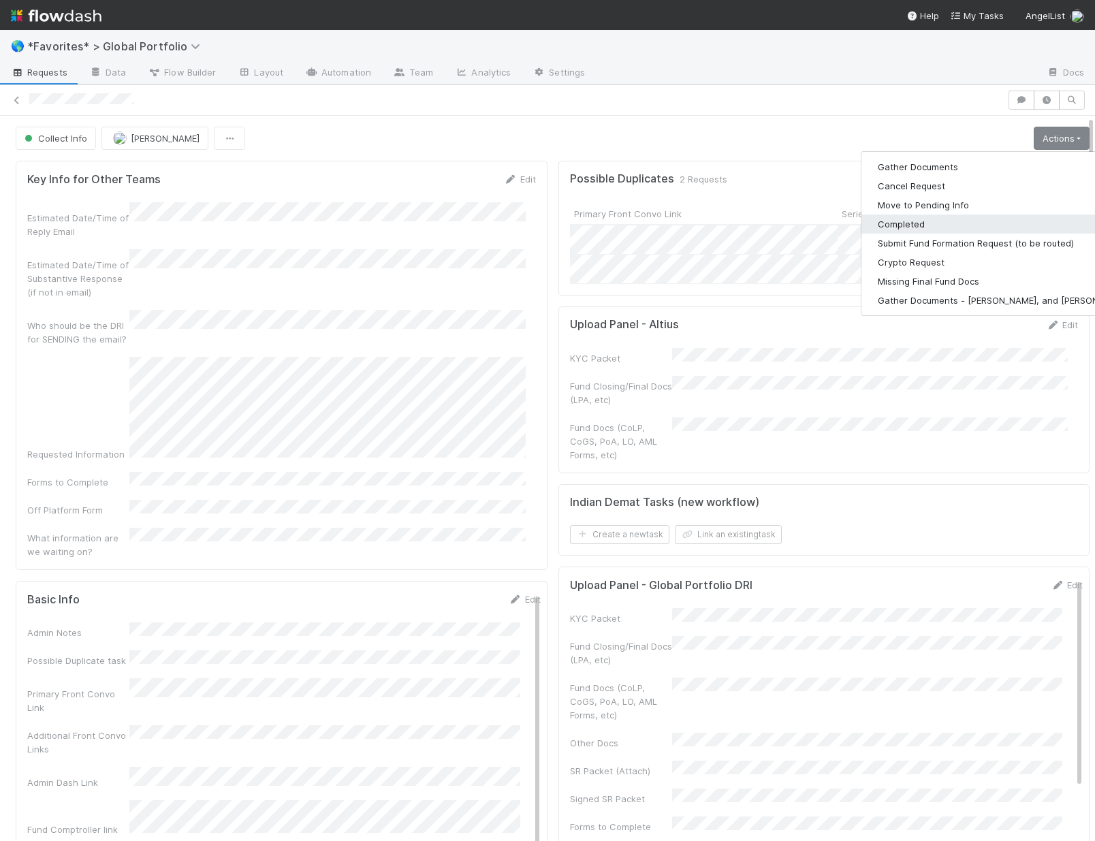
click at [923, 226] on button "Completed" at bounding box center [1004, 224] width 285 height 19
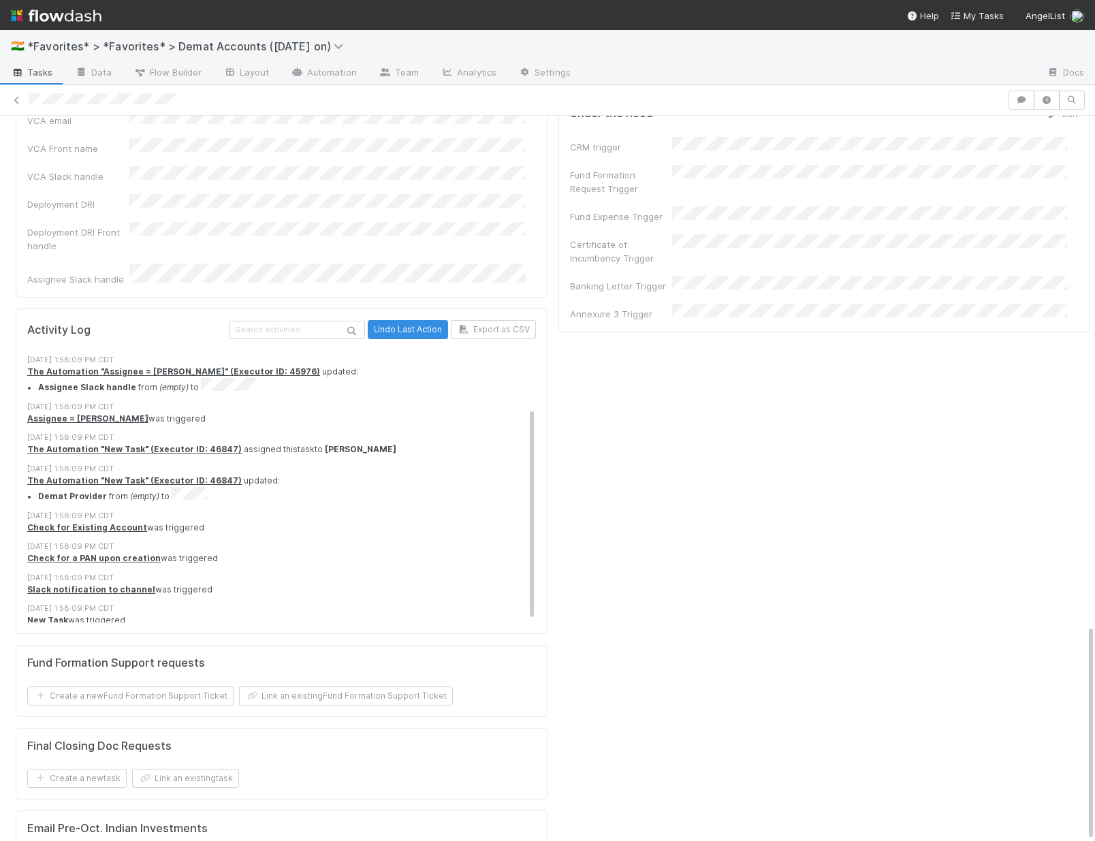
scroll to position [74, 0]
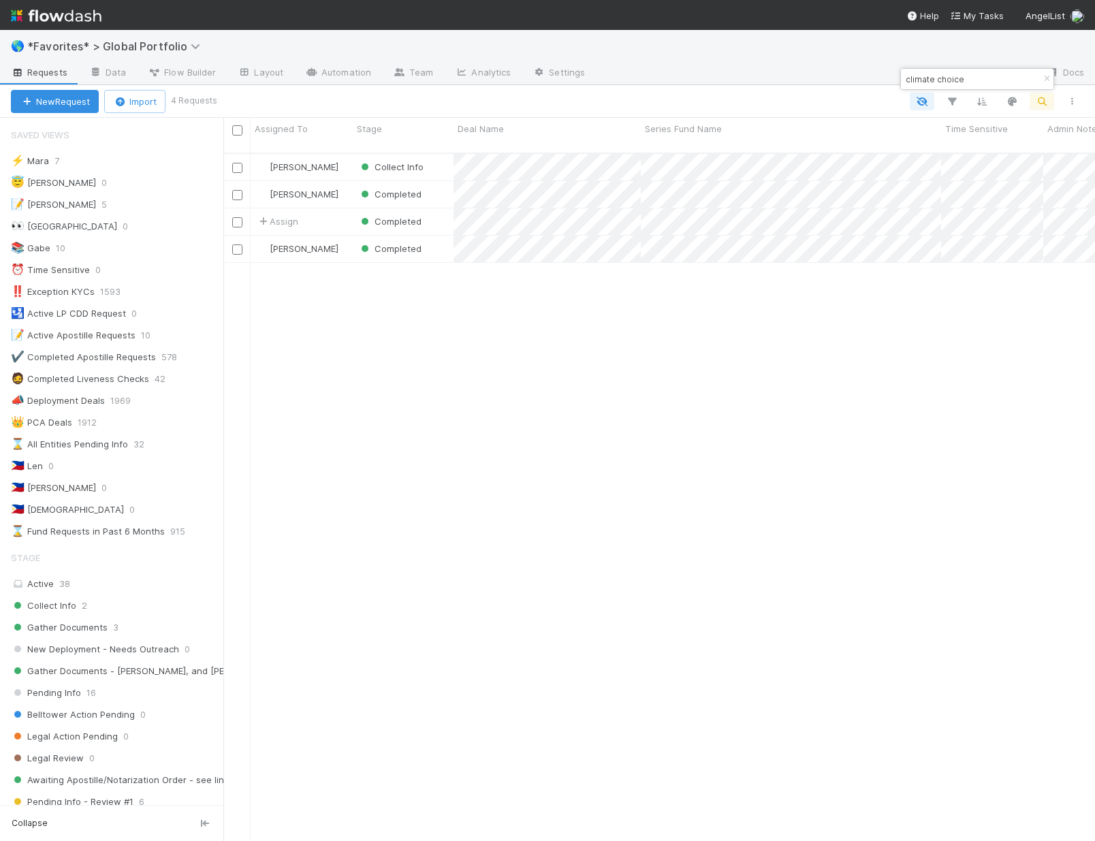
scroll to position [520, 0]
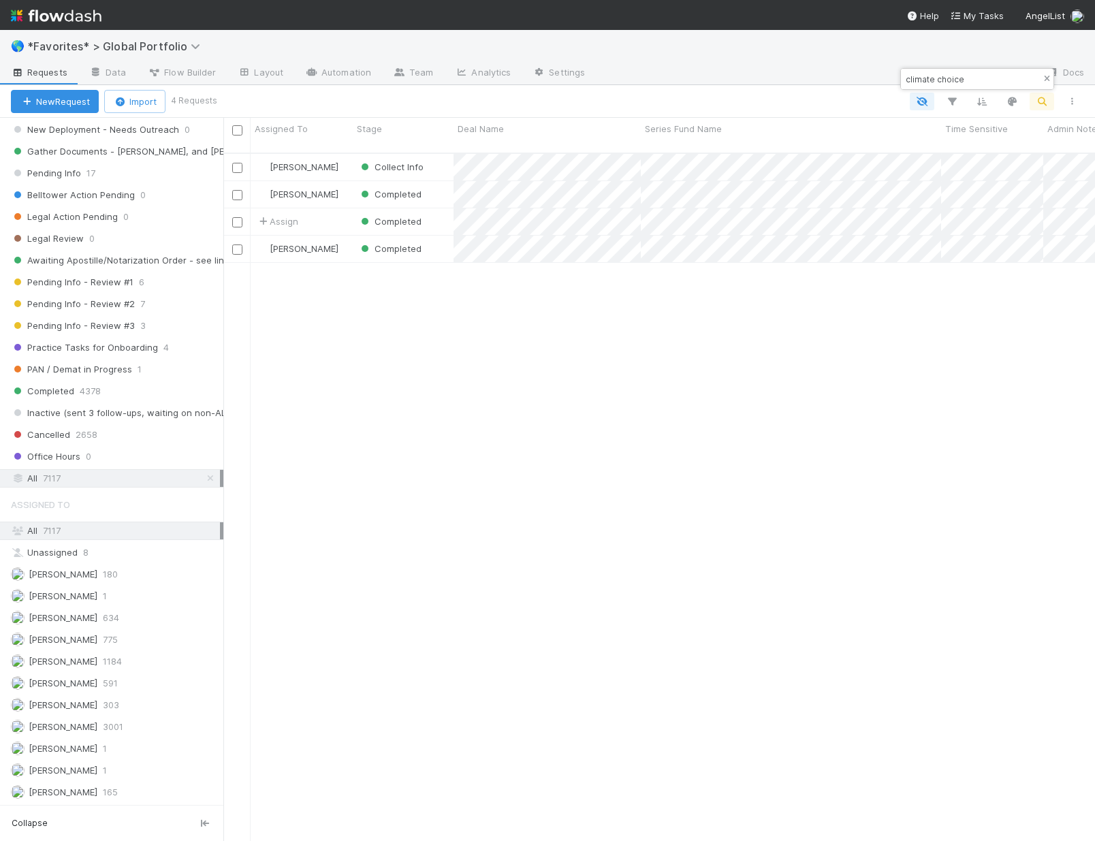
click at [1048, 77] on icon "button" at bounding box center [1047, 79] width 14 height 8
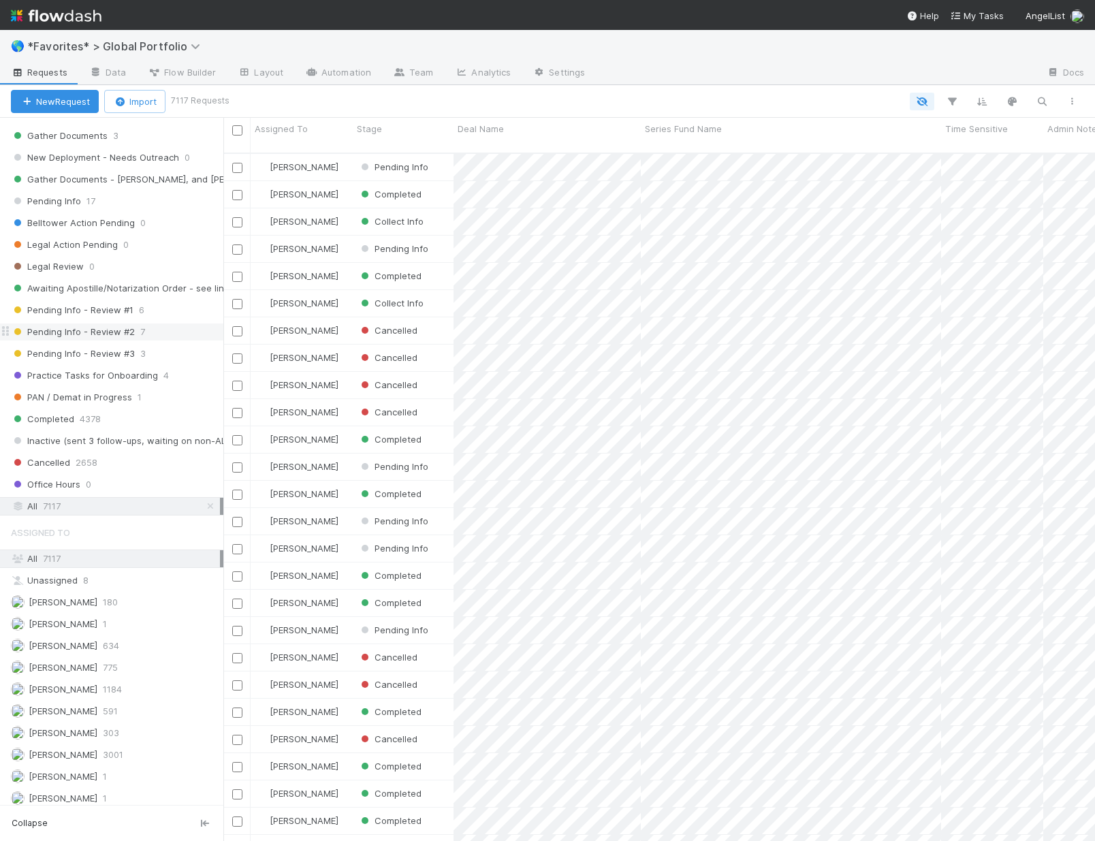
scroll to position [689, 862]
click at [135, 311] on div "Pending Info - Review #1 6" at bounding box center [117, 310] width 212 height 17
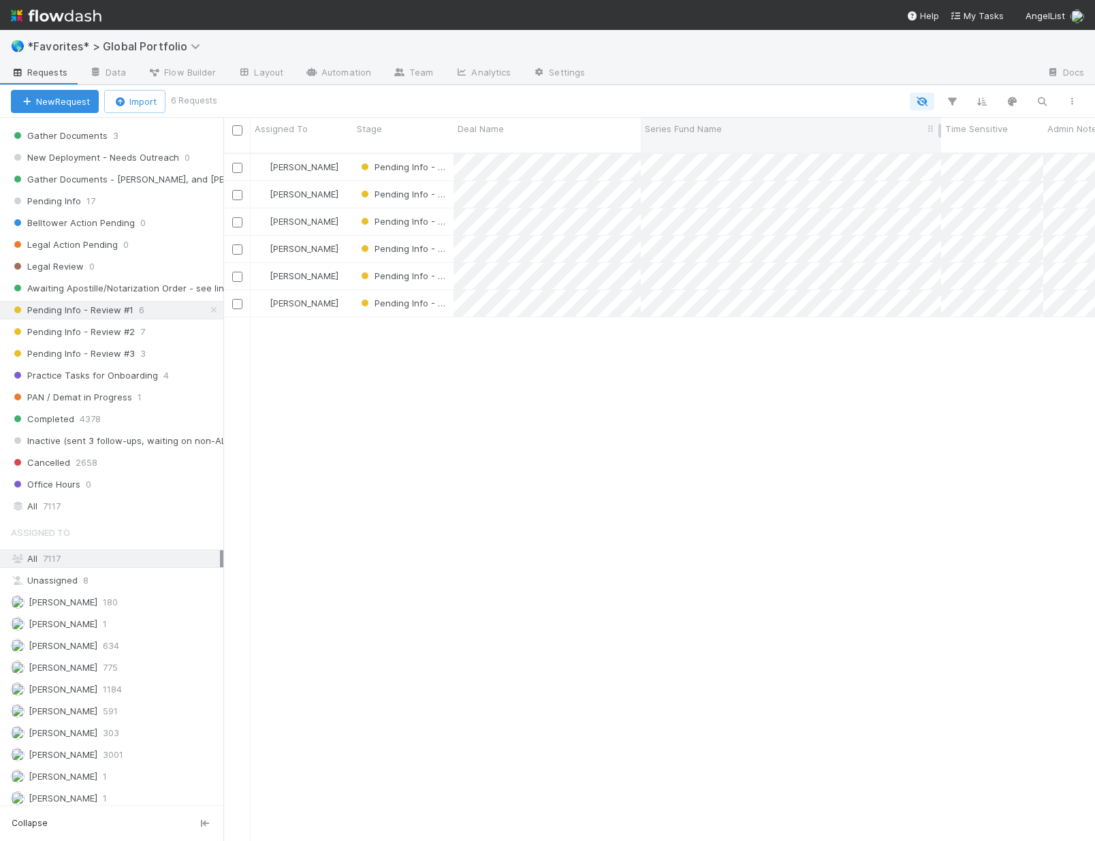
scroll to position [689, 862]
click at [74, 333] on span "Pending Info - Review #2" at bounding box center [73, 332] width 124 height 17
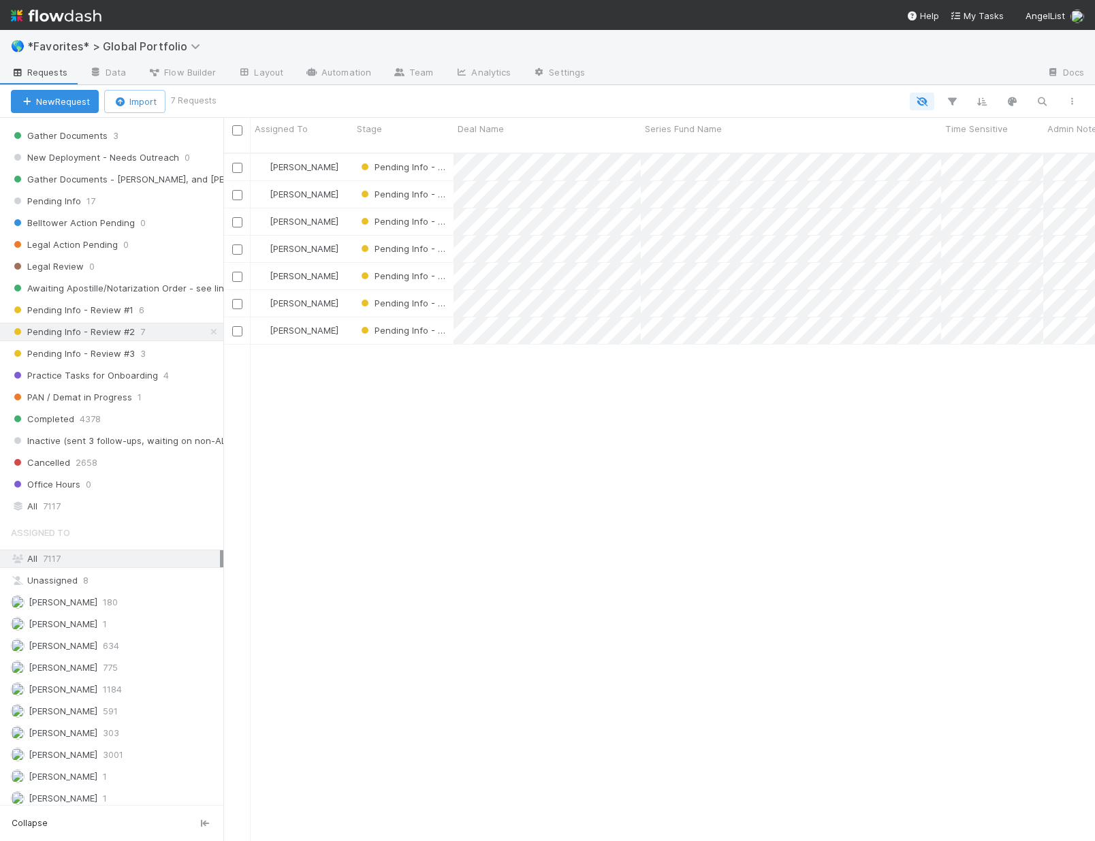
scroll to position [689, 862]
click at [349, 154] on div "Gabe Wieder" at bounding box center [302, 167] width 102 height 27
click at [348, 189] on div "[PERSON_NAME]" at bounding box center [302, 194] width 102 height 27
click at [347, 211] on div "[PERSON_NAME]" at bounding box center [302, 221] width 102 height 27
click at [338, 236] on div "[PERSON_NAME]" at bounding box center [302, 249] width 102 height 27
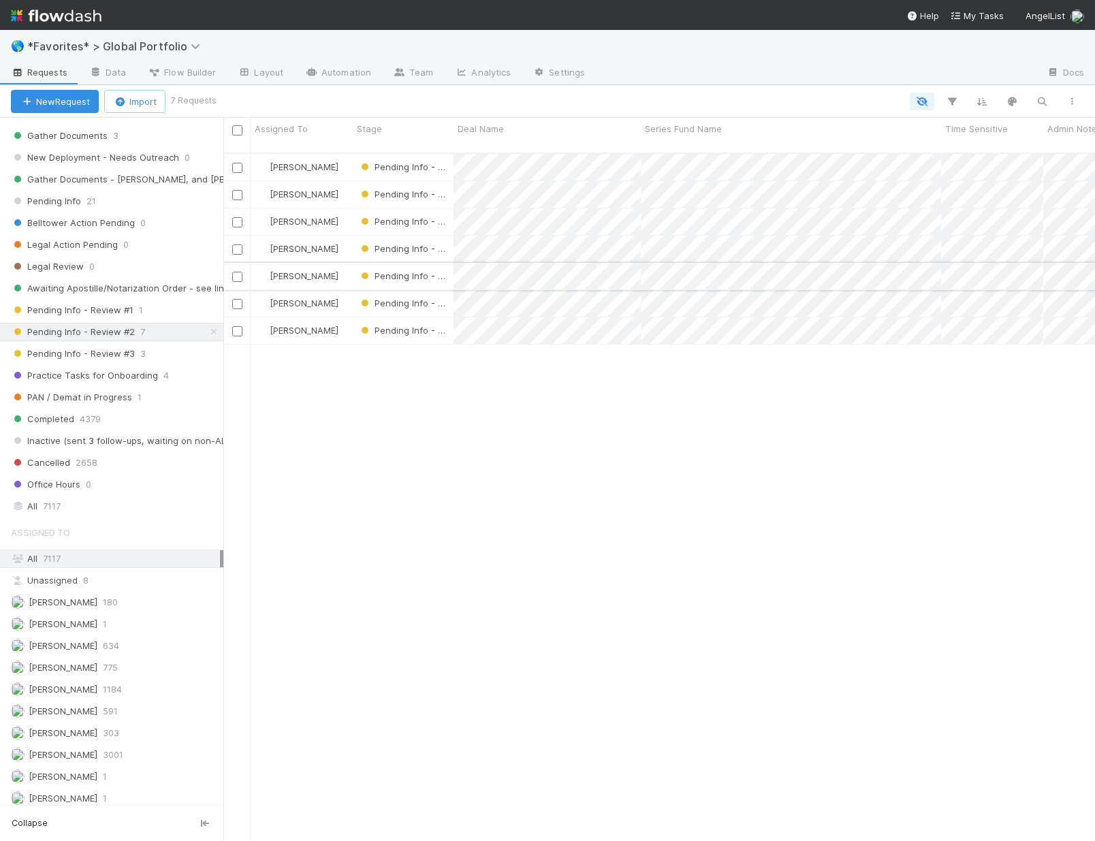
click at [343, 265] on div "Gabe Wieder" at bounding box center [302, 276] width 102 height 27
click at [345, 295] on div "Maranatha Kure" at bounding box center [302, 303] width 102 height 27
click at [140, 356] on span "3" at bounding box center [142, 353] width 5 height 17
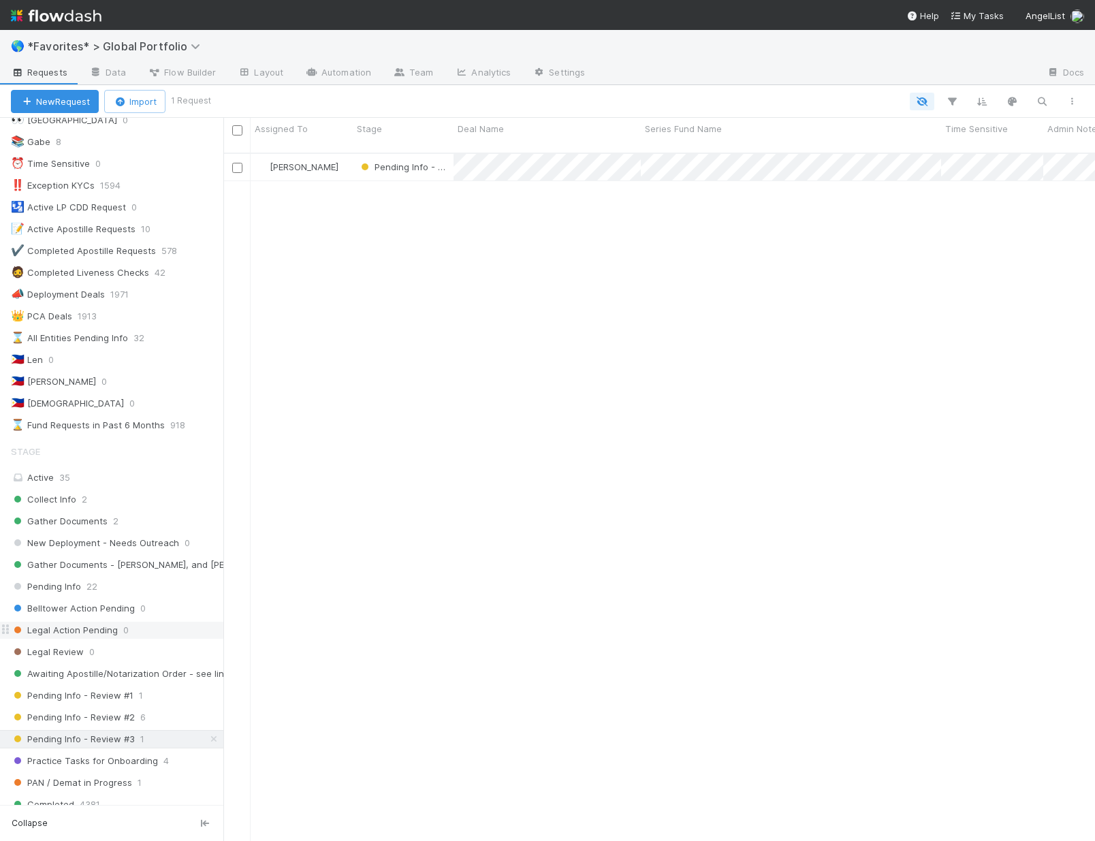
scroll to position [110, 0]
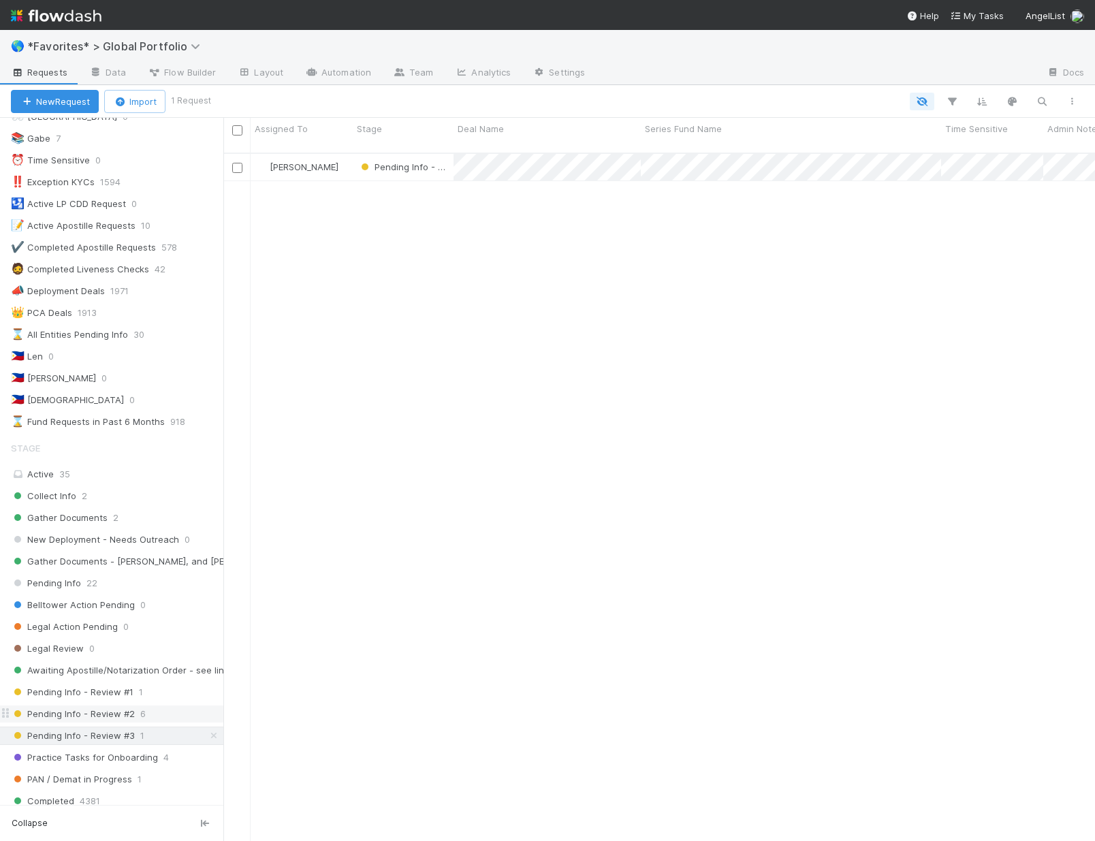
click at [123, 712] on span "Pending Info - Review #2" at bounding box center [73, 714] width 124 height 17
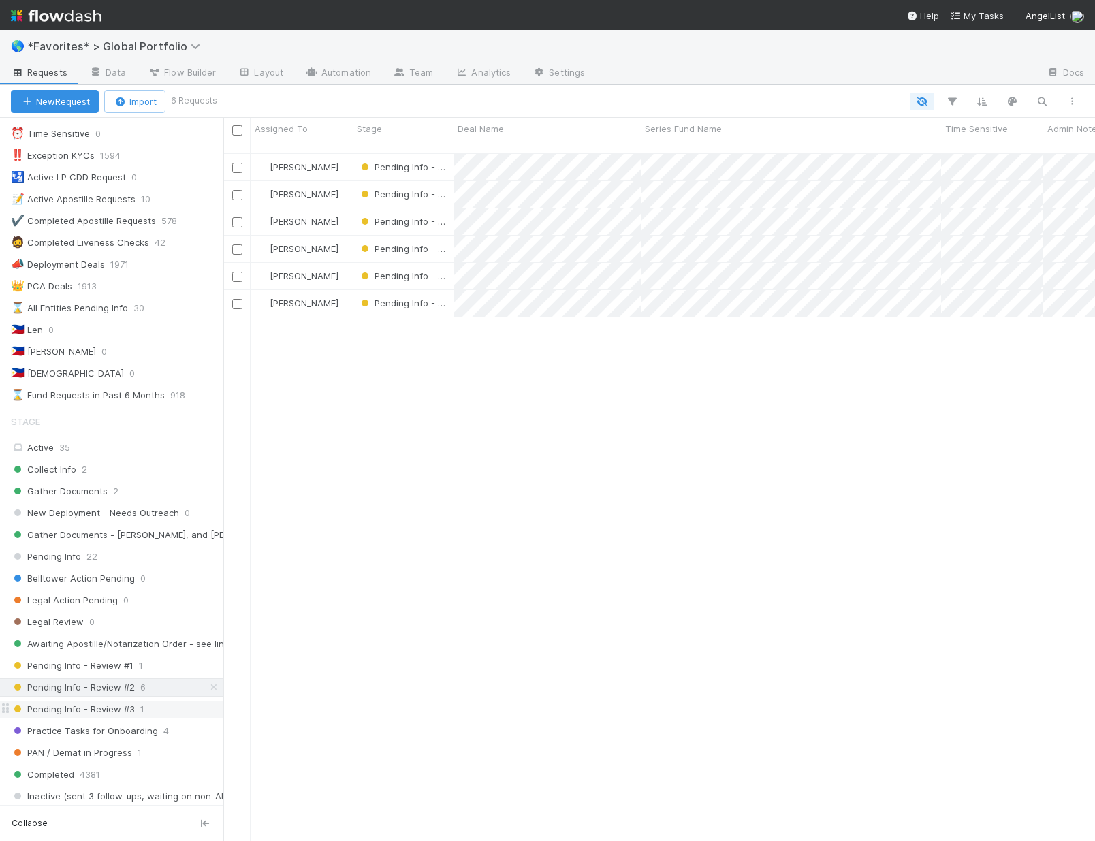
scroll to position [520, 0]
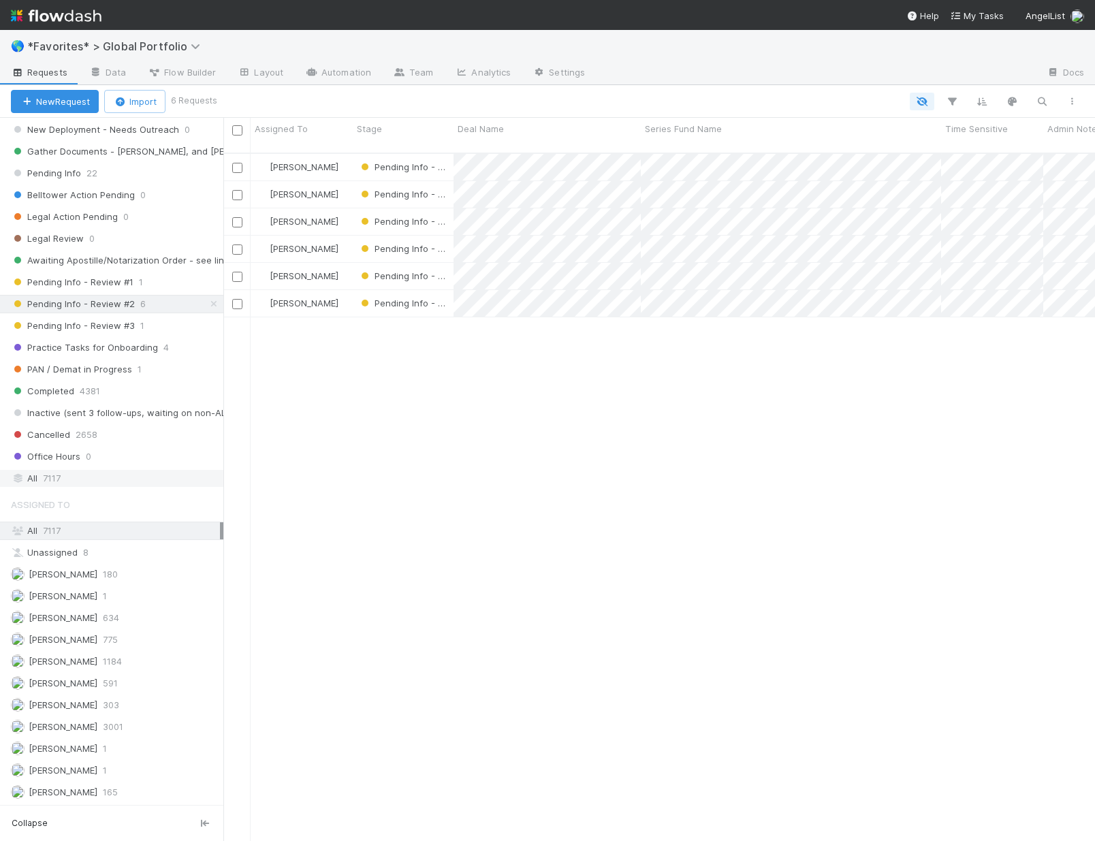
click at [74, 476] on div "All 7117" at bounding box center [115, 478] width 209 height 17
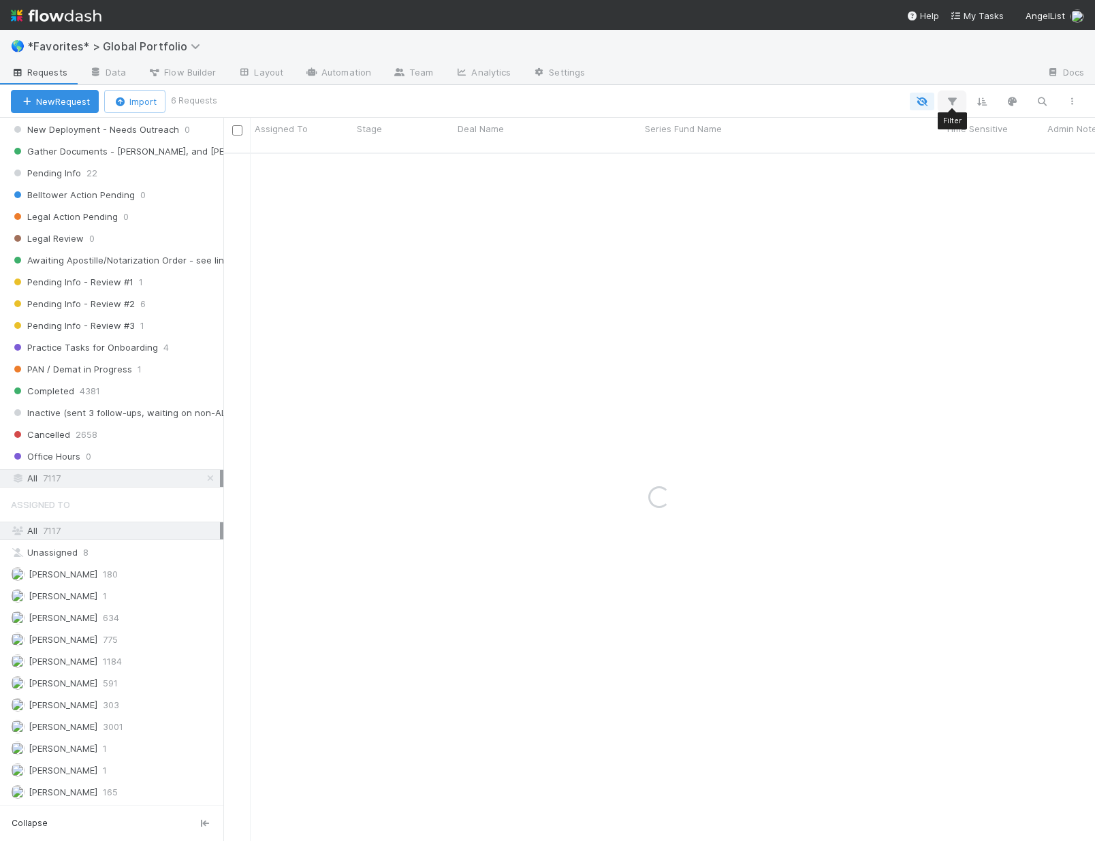
click at [951, 104] on icon "button" at bounding box center [952, 101] width 14 height 12
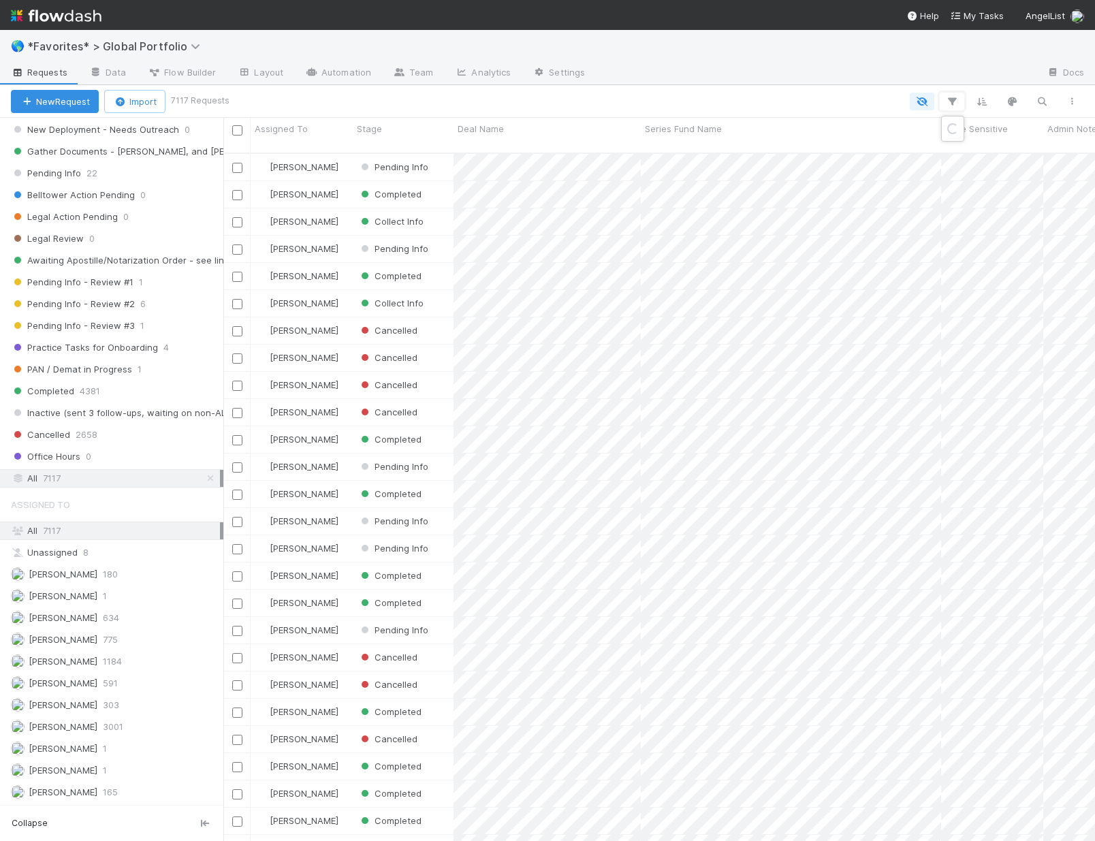
scroll to position [689, 862]
click at [829, 139] on button "Add Filter" at bounding box center [743, 143] width 409 height 20
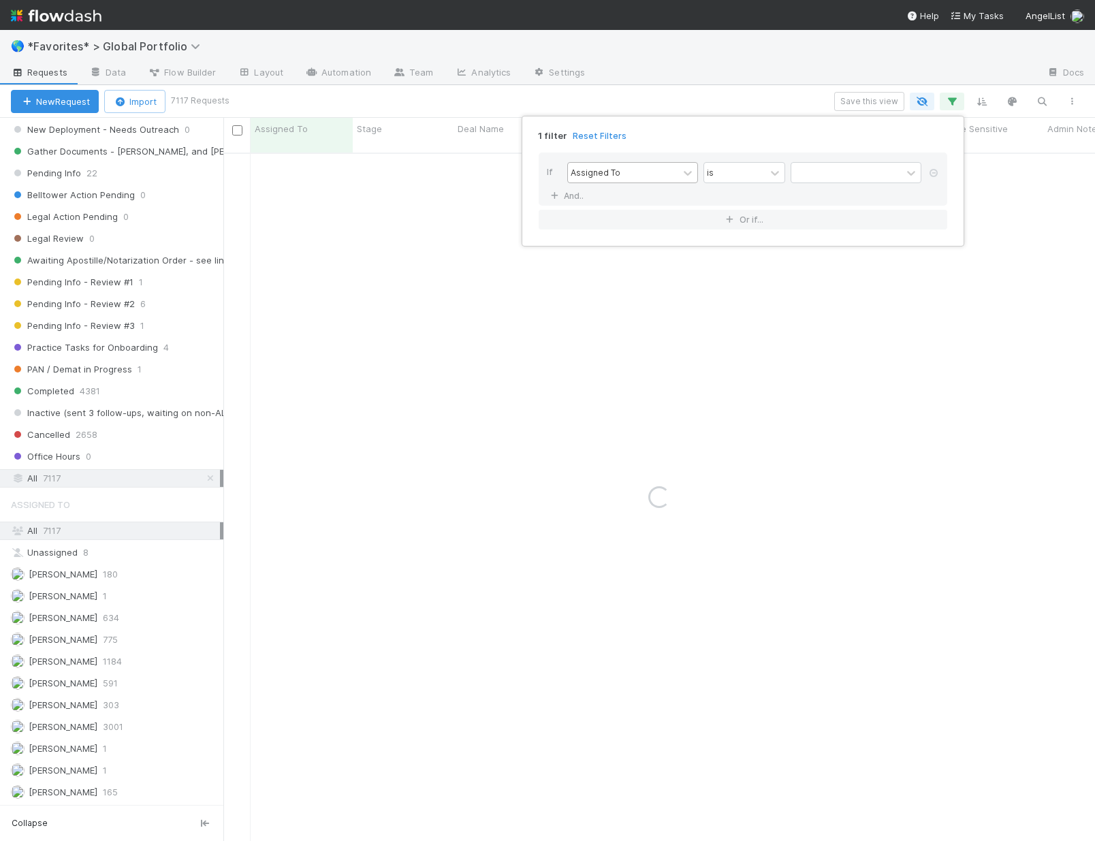
click at [625, 172] on div "Assigned To" at bounding box center [623, 173] width 110 height 20
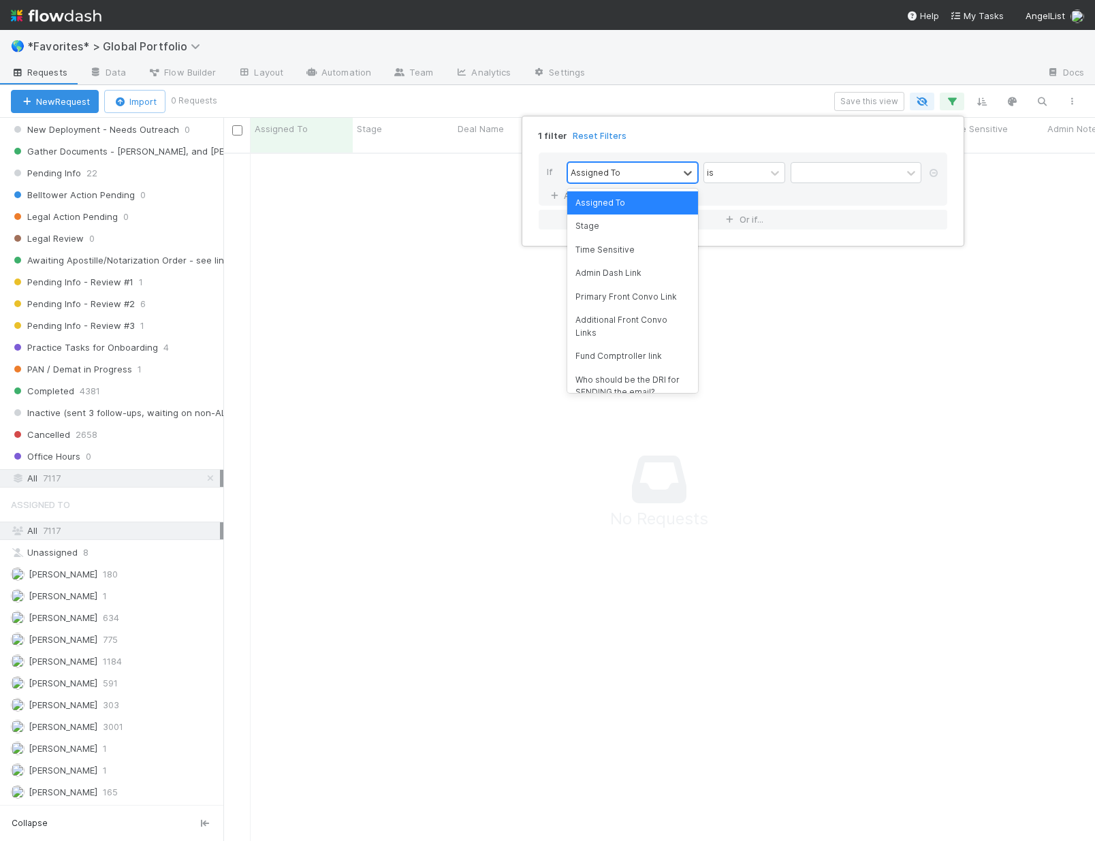
scroll to position [679, 862]
type input "created"
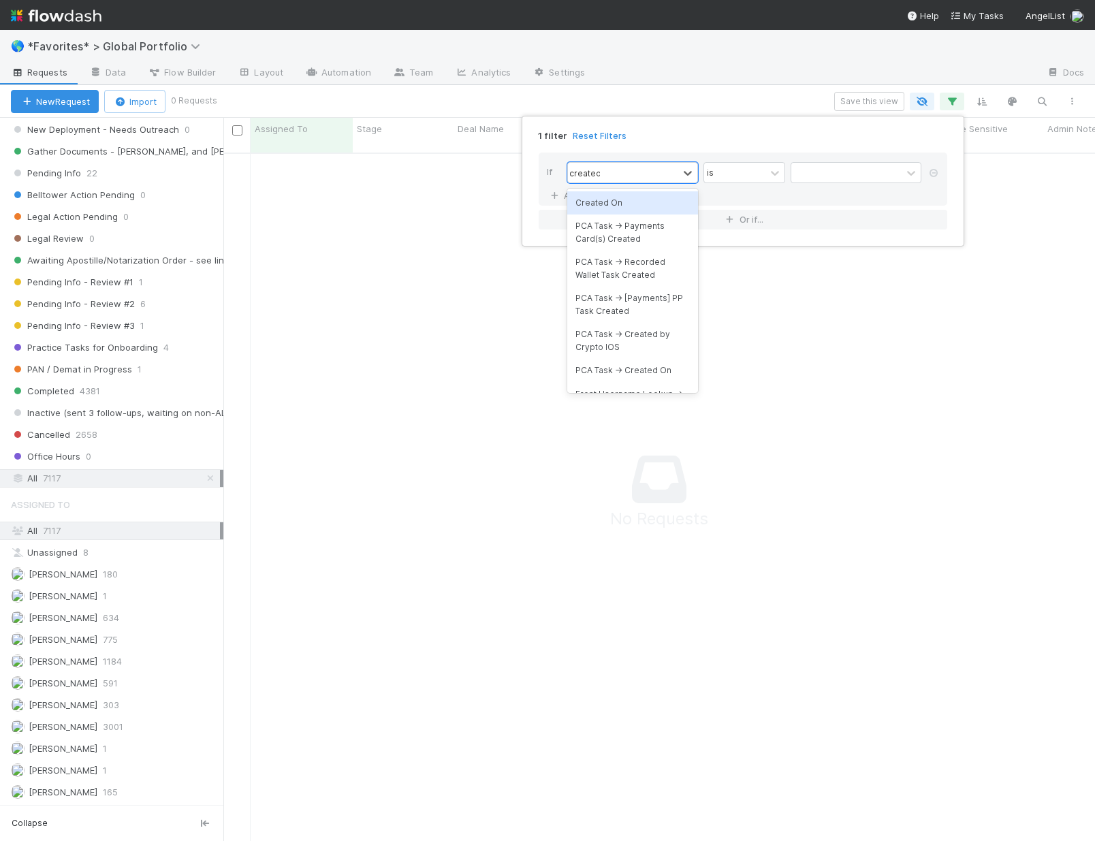
click at [606, 198] on div "Created On" at bounding box center [632, 202] width 131 height 23
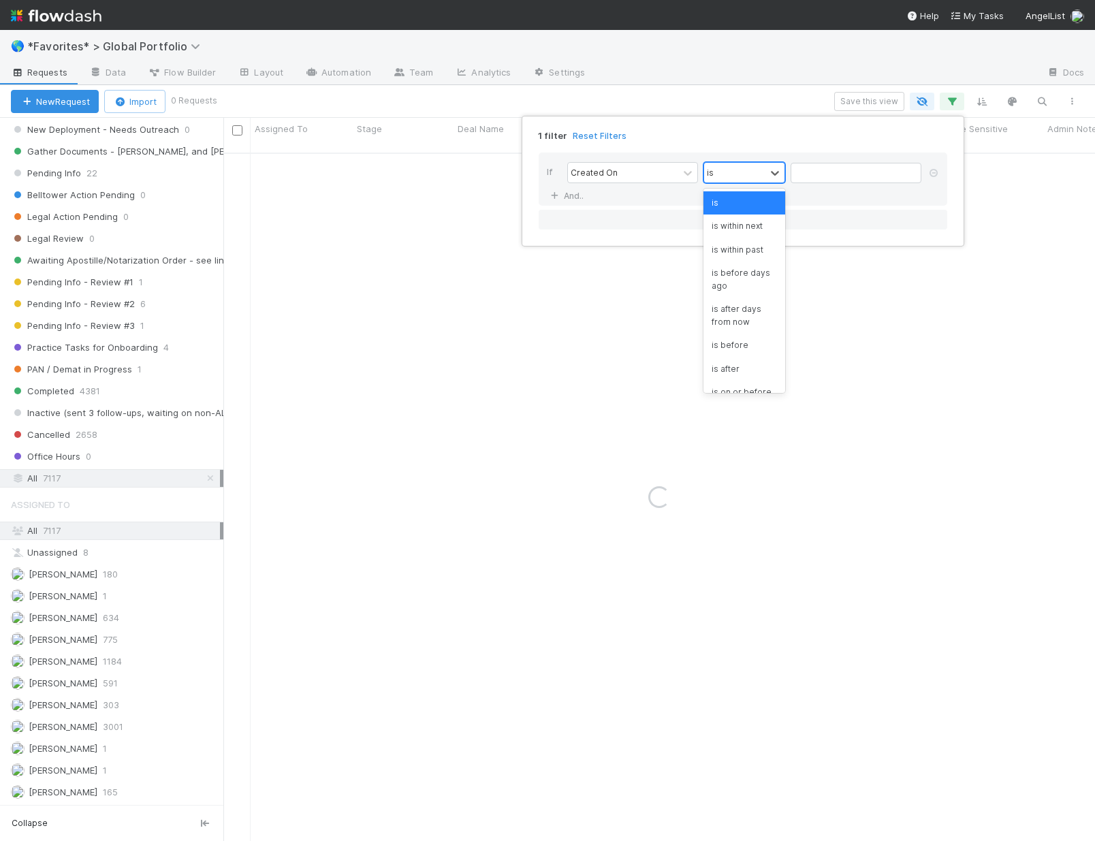
click at [746, 174] on div "is" at bounding box center [734, 173] width 61 height 20
click at [770, 257] on div "is within past" at bounding box center [745, 249] width 82 height 23
click at [872, 174] on input "text" at bounding box center [881, 173] width 27 height 20
type input "7"
click at [571, 194] on link "And.." at bounding box center [568, 196] width 43 height 20
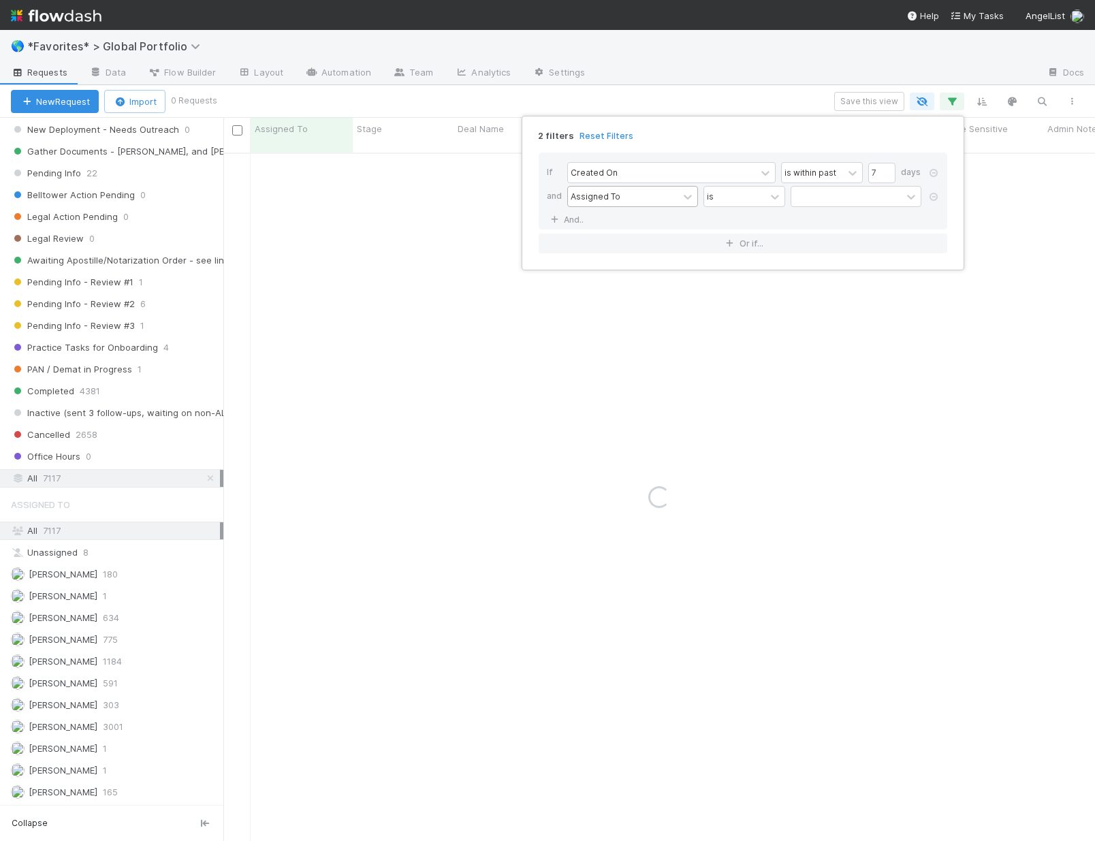
click at [616, 197] on div "Assigned To" at bounding box center [596, 196] width 50 height 12
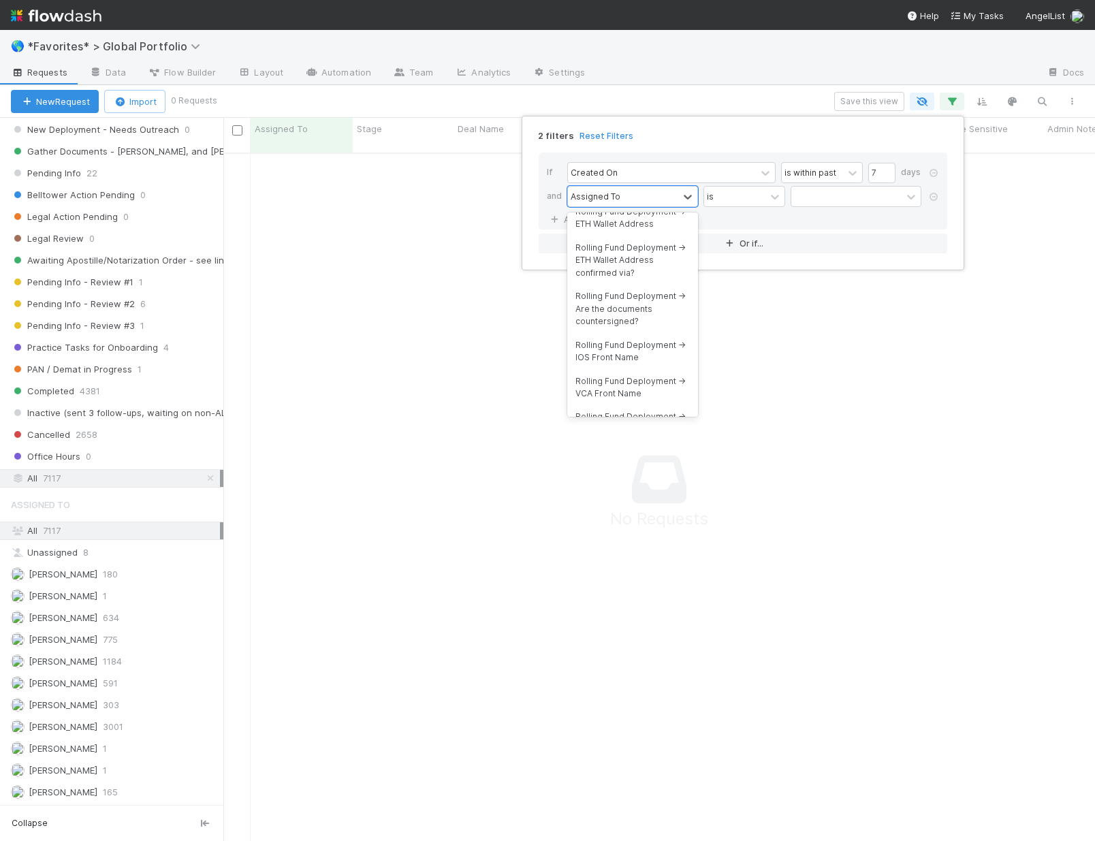
scroll to position [52822, 0]
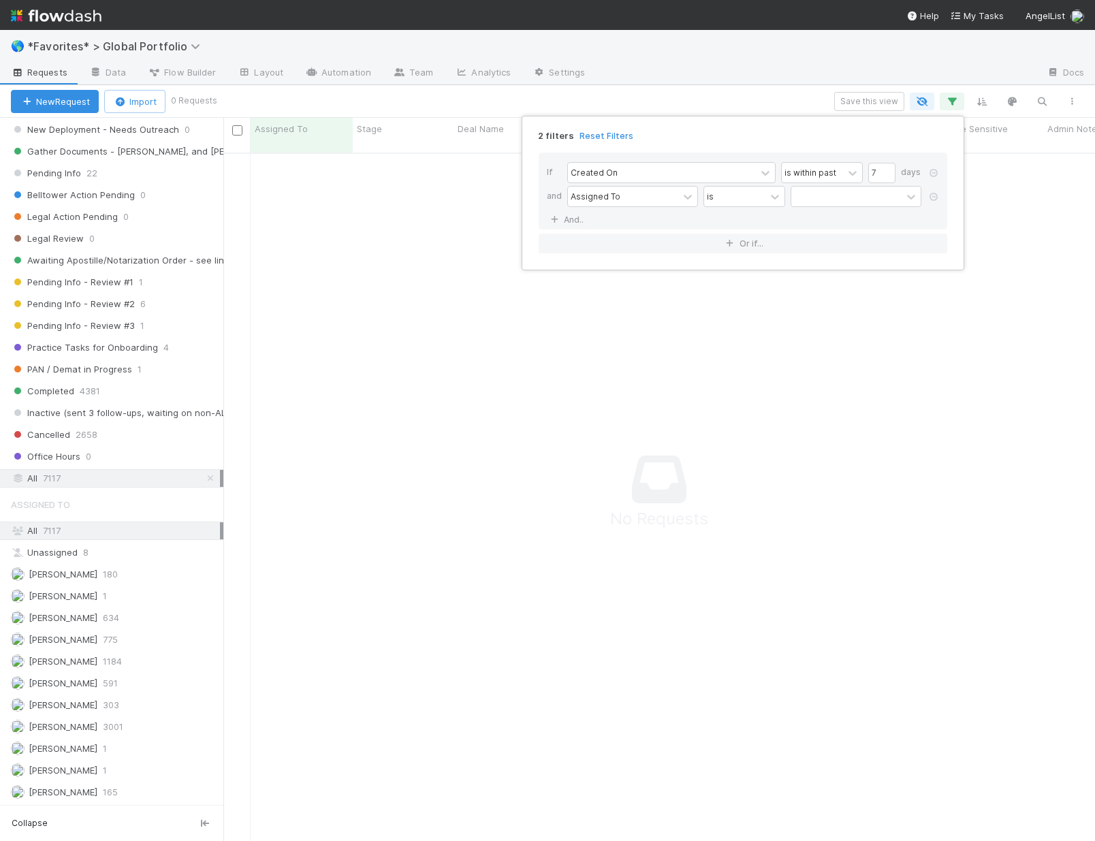
click at [904, 227] on div "If Created On is within past 7 days and Assigned To is And.." at bounding box center [743, 191] width 409 height 77
click at [932, 198] on icon at bounding box center [934, 197] width 14 height 8
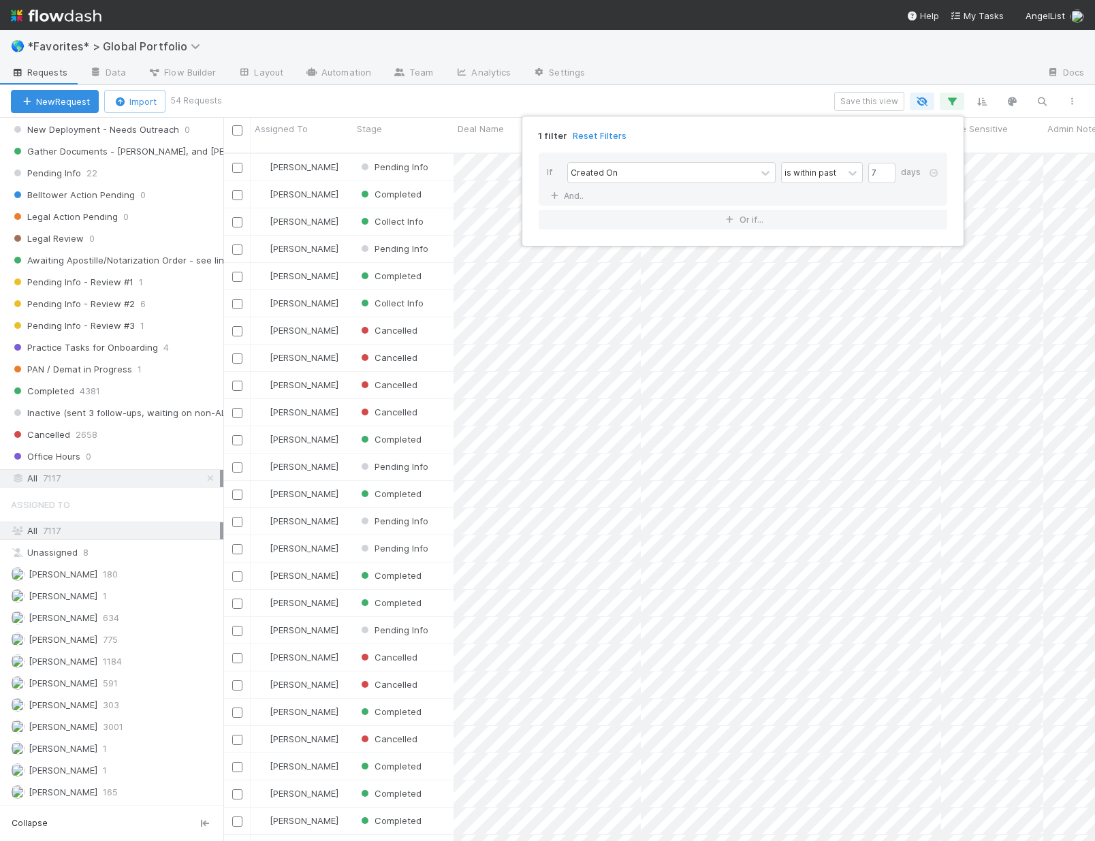
scroll to position [689, 862]
click at [776, 104] on div "1 filter Reset Filters If Created On is within past 7 days And.. Or if..." at bounding box center [547, 420] width 1095 height 841
click at [507, 101] on div "1 filter Reset Filters If Created On is within past 7 days And.. Or if..." at bounding box center [547, 420] width 1095 height 841
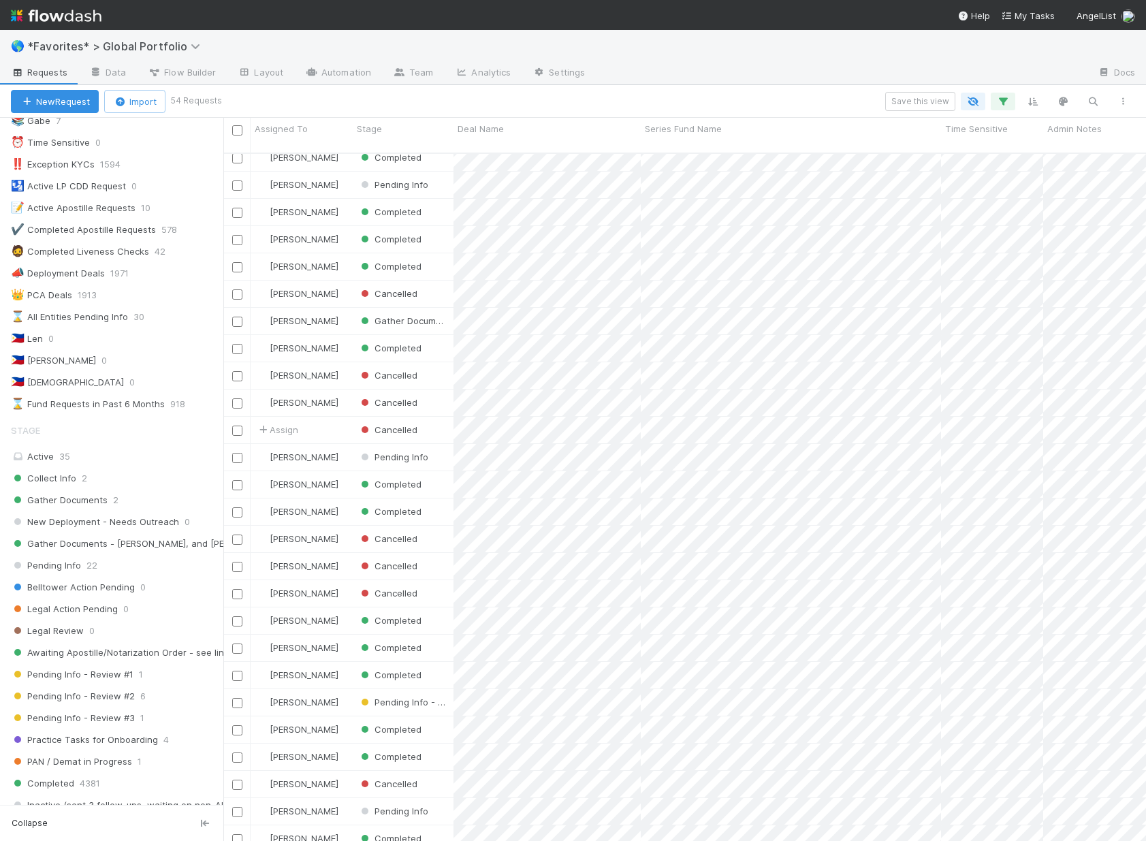
scroll to position [0, 0]
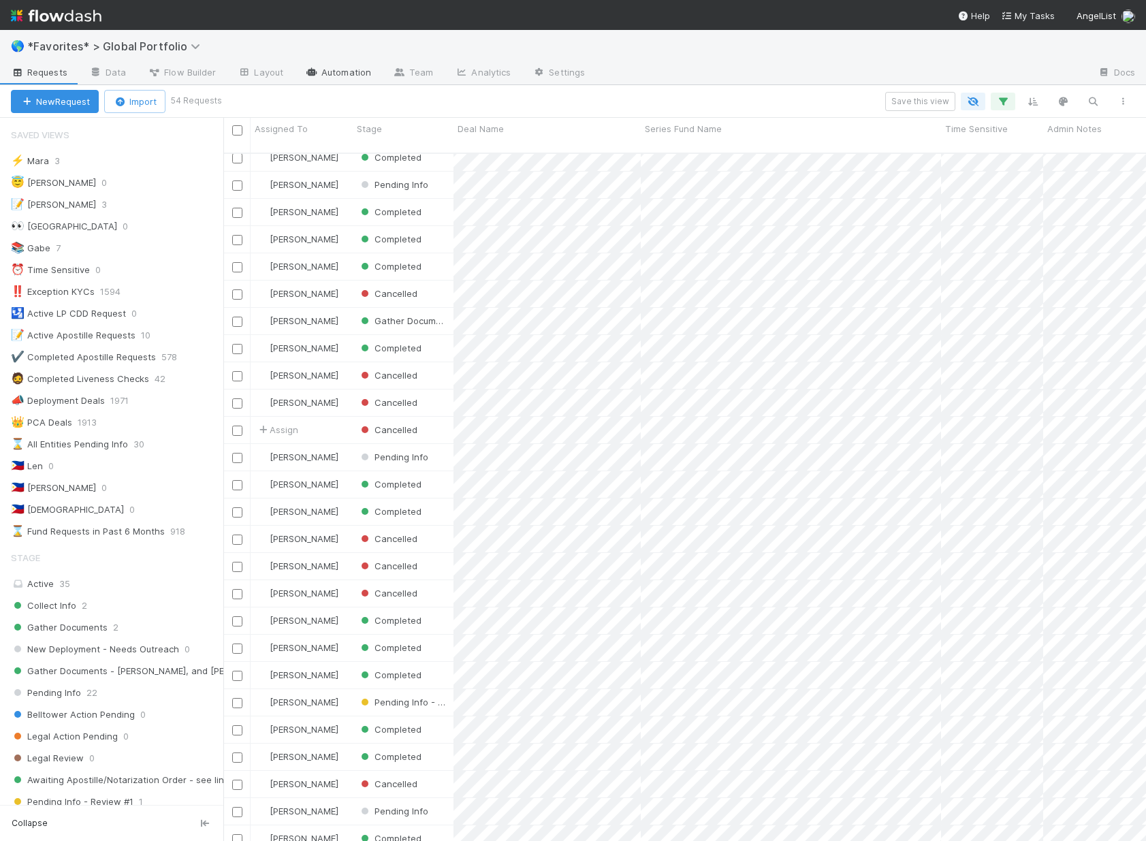
click at [332, 79] on link "Automation" at bounding box center [338, 74] width 88 height 22
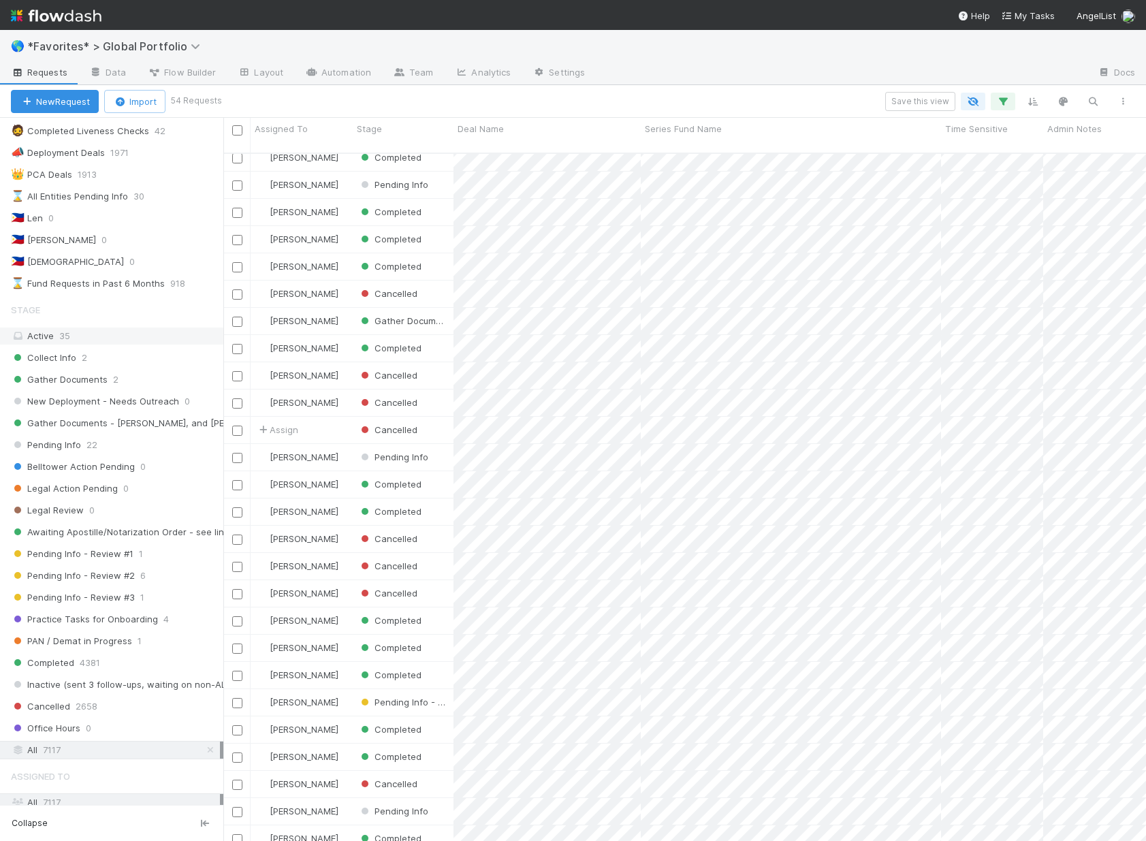
scroll to position [250, 0]
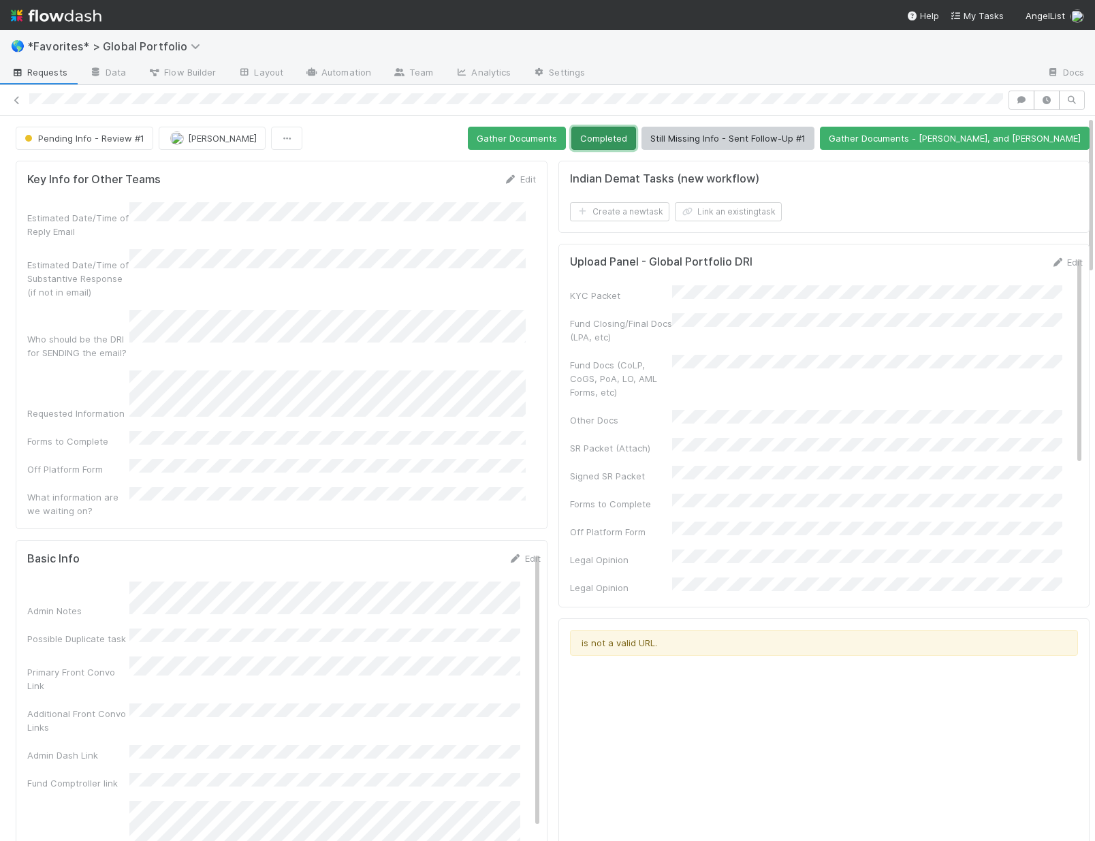
click at [636, 140] on button "Completed" at bounding box center [603, 138] width 65 height 23
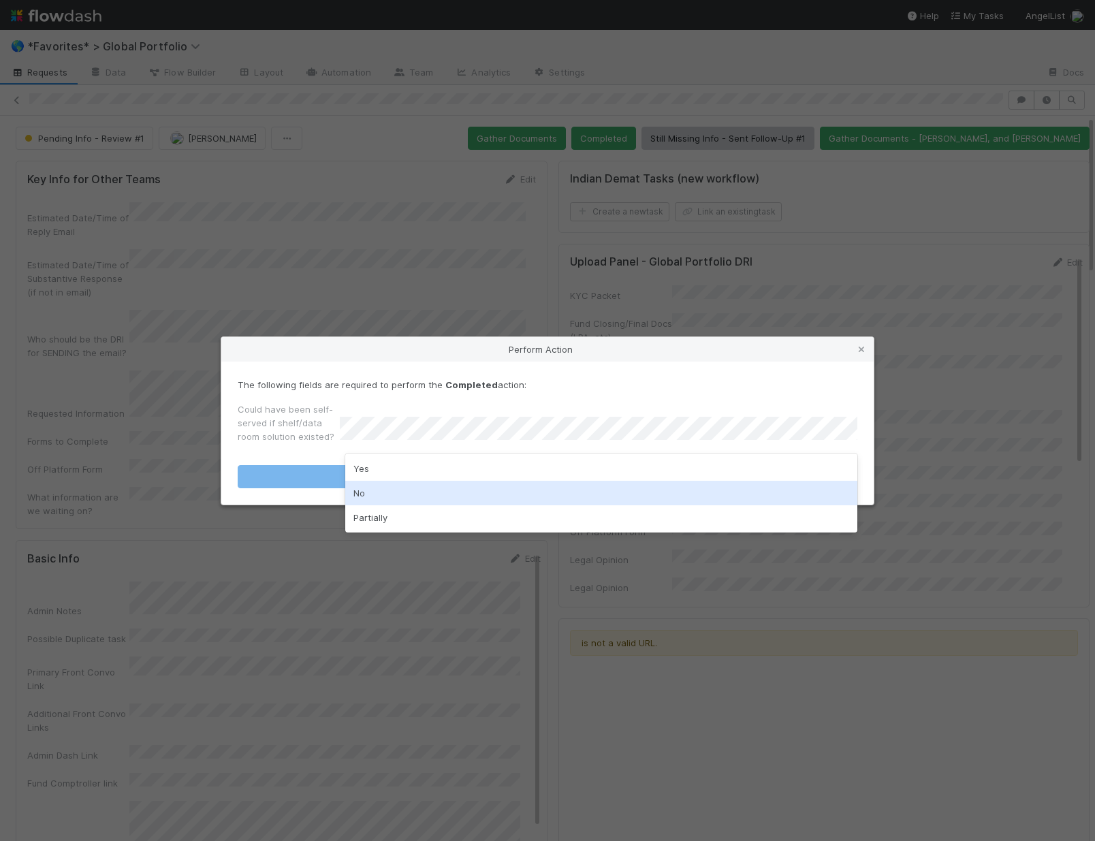
click at [402, 497] on div "No" at bounding box center [601, 493] width 512 height 25
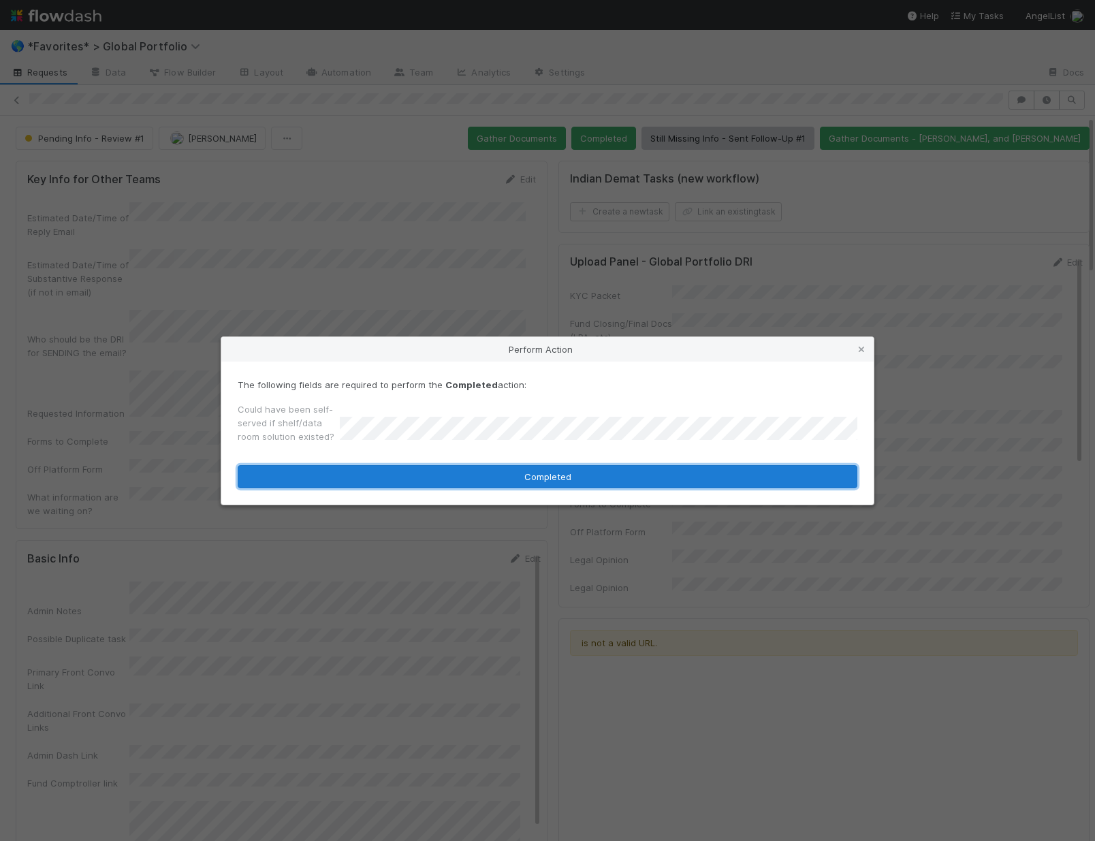
click at [420, 474] on button "Completed" at bounding box center [548, 476] width 620 height 23
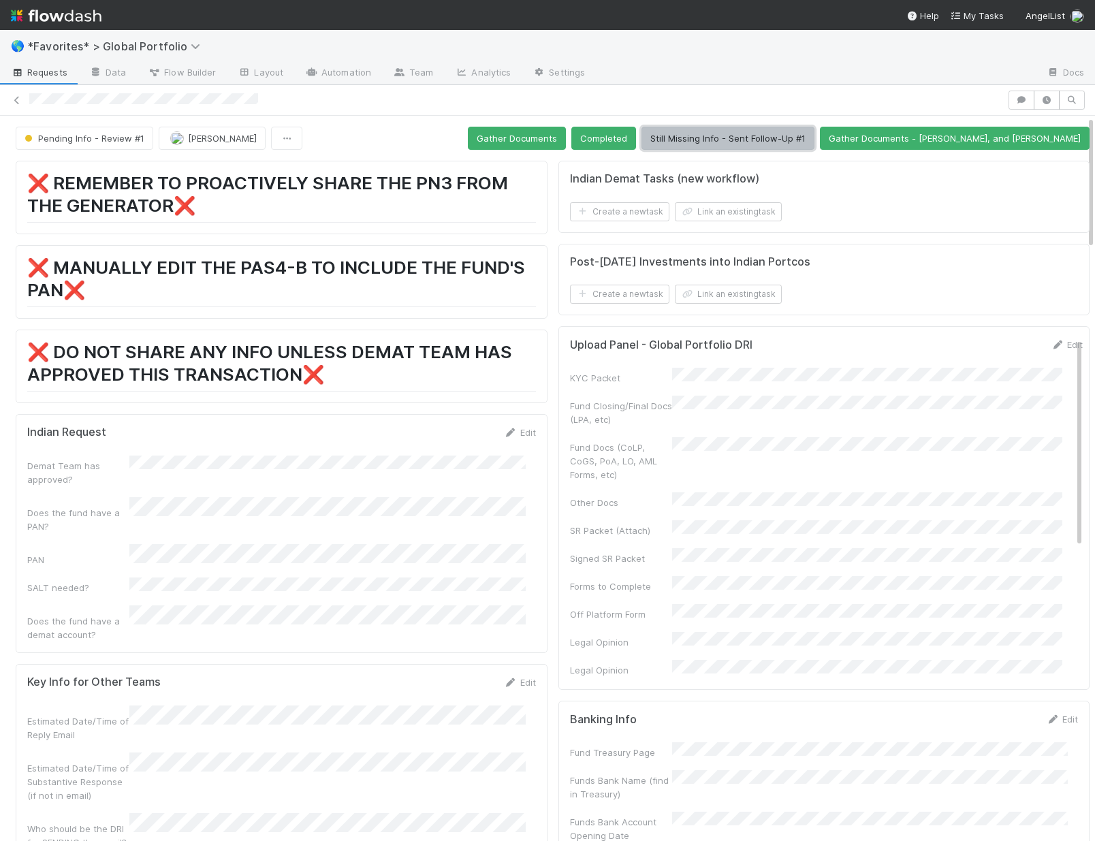
click at [755, 138] on button "Still Missing Info - Sent Follow-Up #1" at bounding box center [728, 138] width 173 height 23
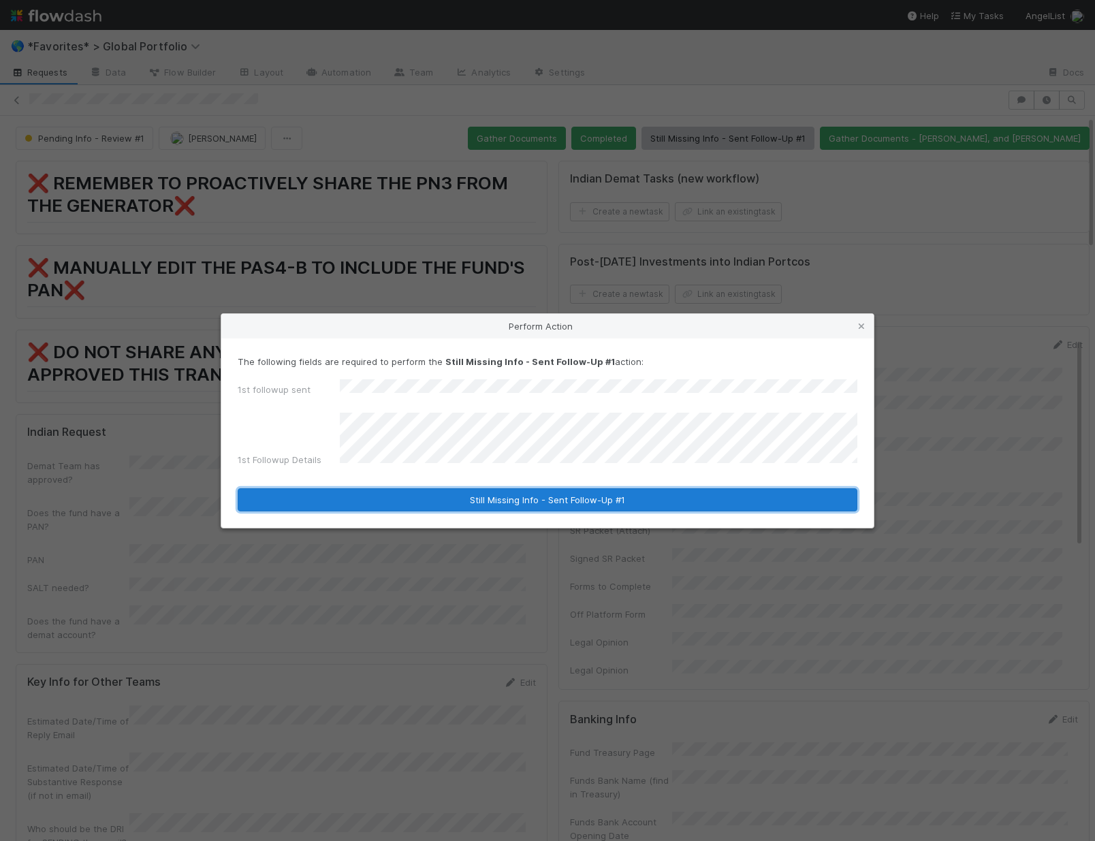
click at [560, 490] on button "Still Missing Info - Sent Follow-Up #1" at bounding box center [548, 499] width 620 height 23
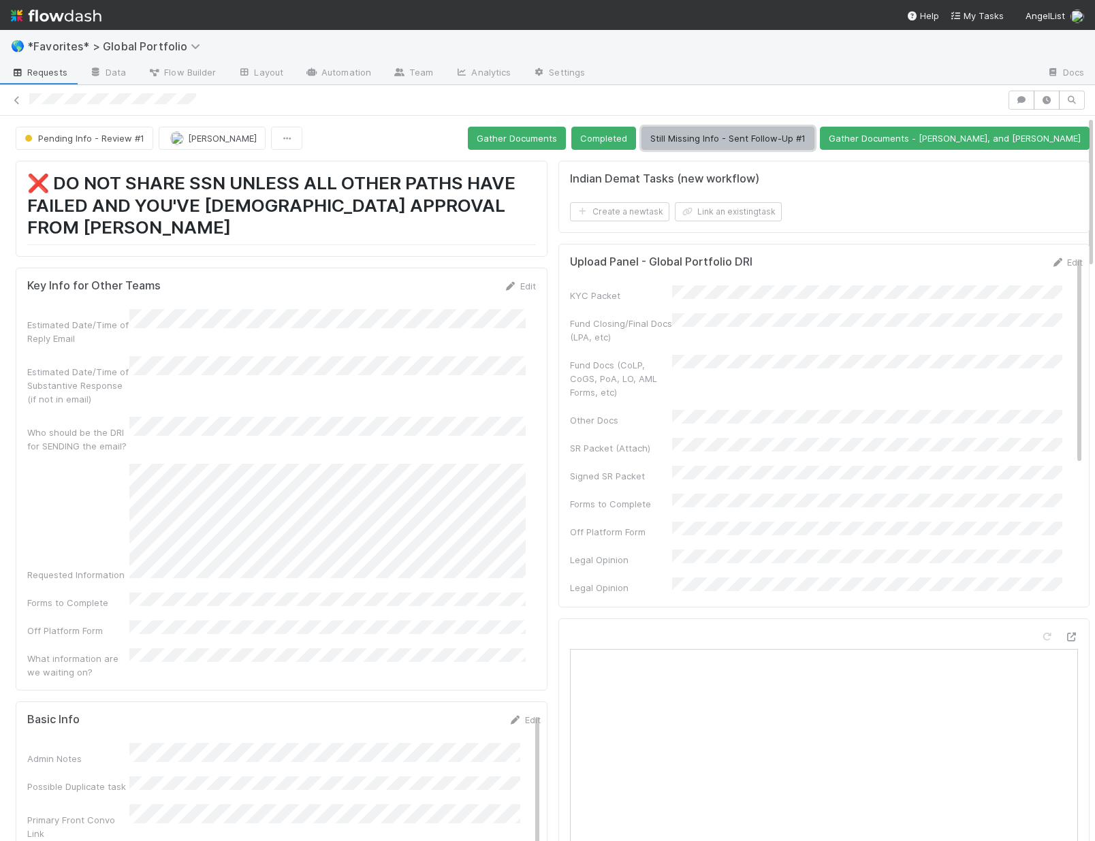
click at [815, 145] on button "Still Missing Info - Sent Follow-Up #1" at bounding box center [728, 138] width 173 height 23
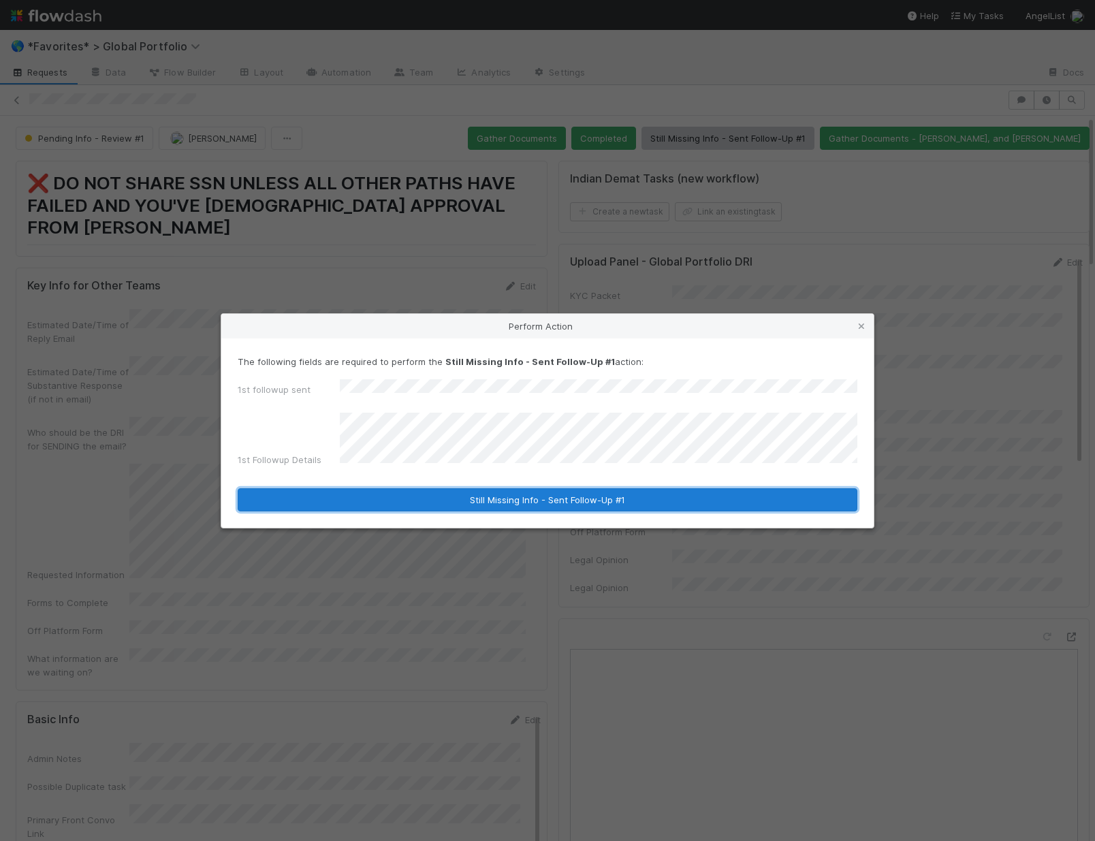
click at [556, 503] on button "Still Missing Info - Sent Follow-Up #1" at bounding box center [548, 499] width 620 height 23
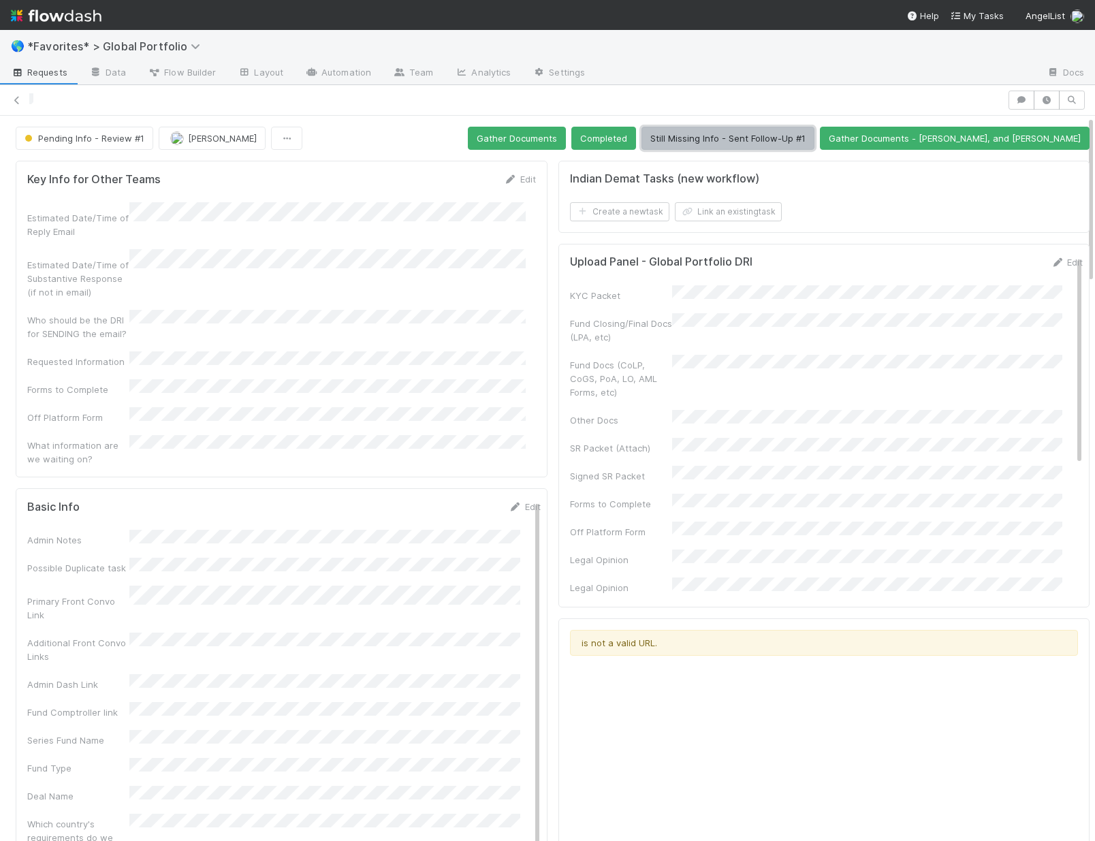
click at [793, 143] on button "Still Missing Info - Sent Follow-Up #1" at bounding box center [728, 138] width 173 height 23
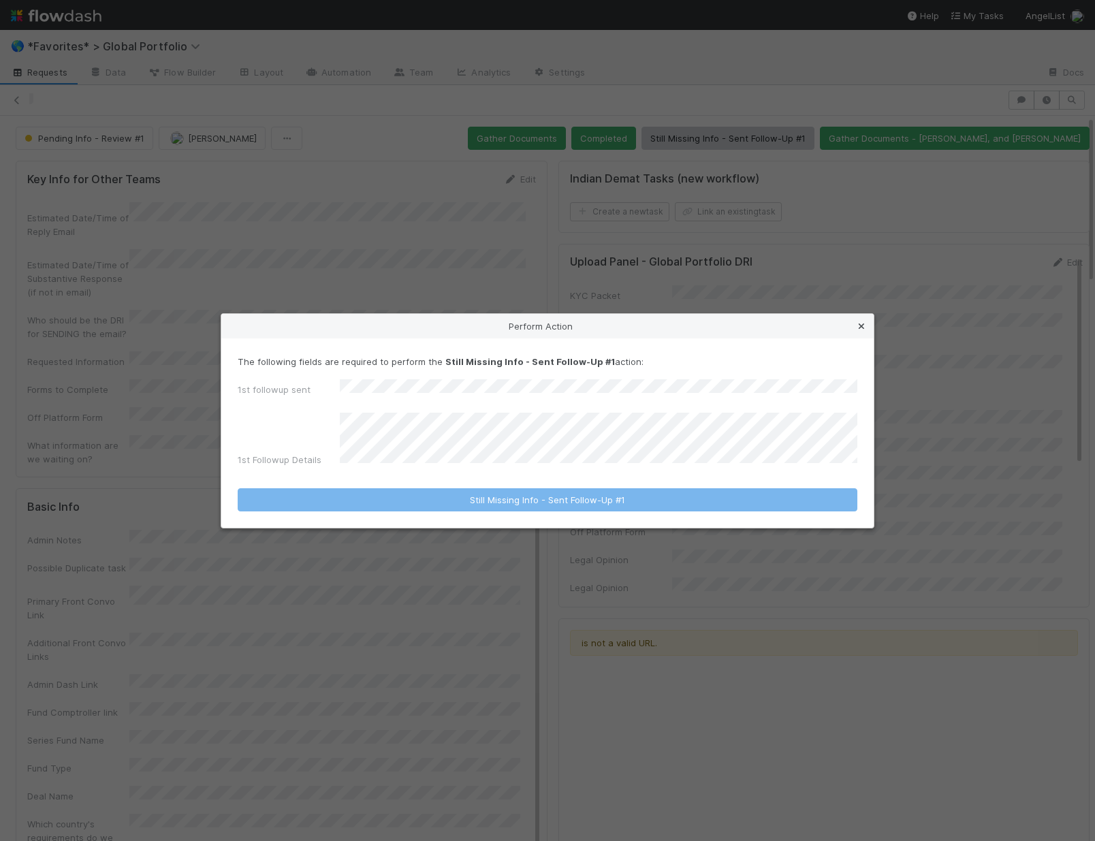
click at [863, 331] on icon at bounding box center [862, 326] width 14 height 9
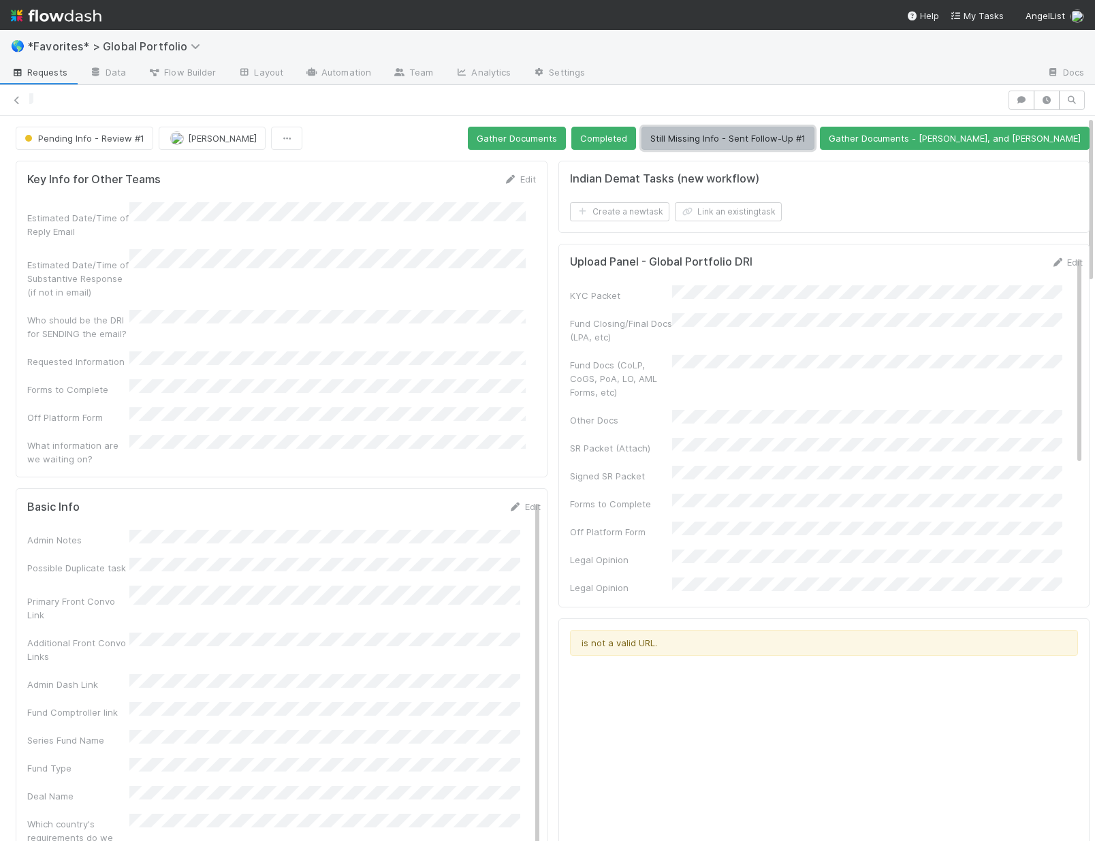
click at [759, 133] on button "Still Missing Info - Sent Follow-Up #1" at bounding box center [728, 138] width 173 height 23
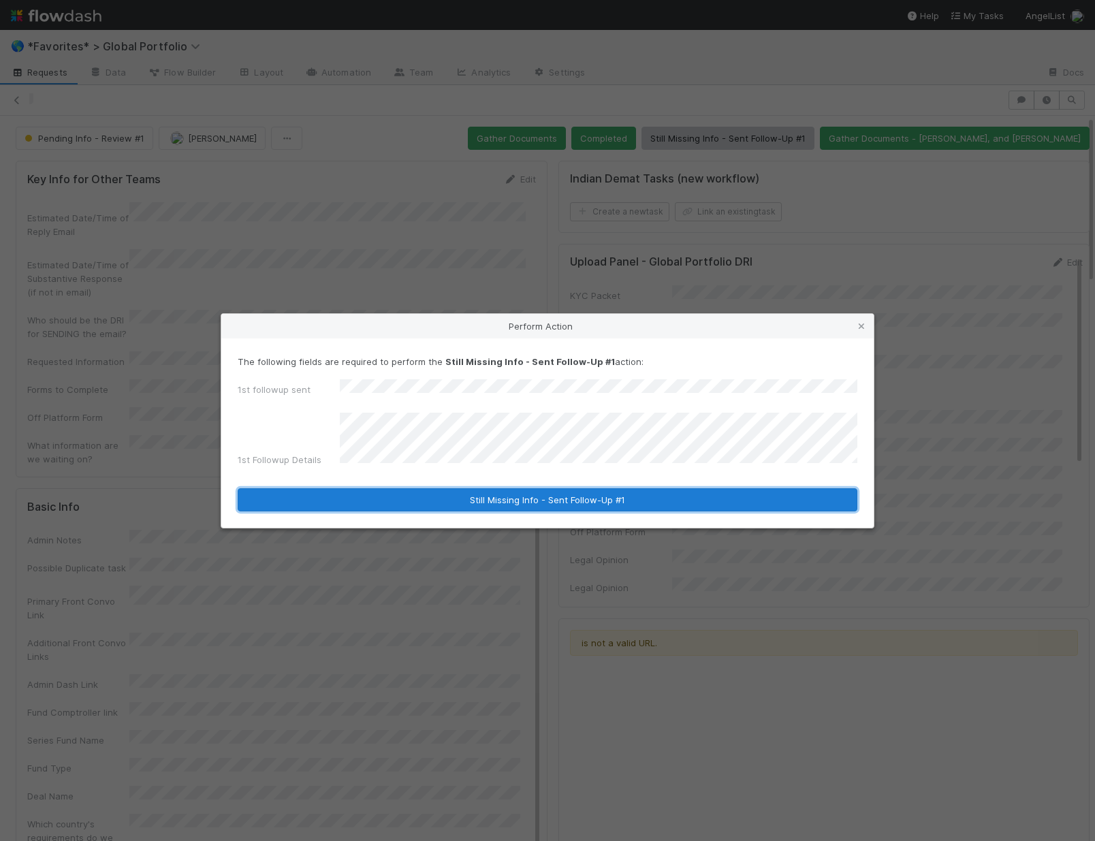
click at [651, 502] on button "Still Missing Info - Sent Follow-Up #1" at bounding box center [548, 499] width 620 height 23
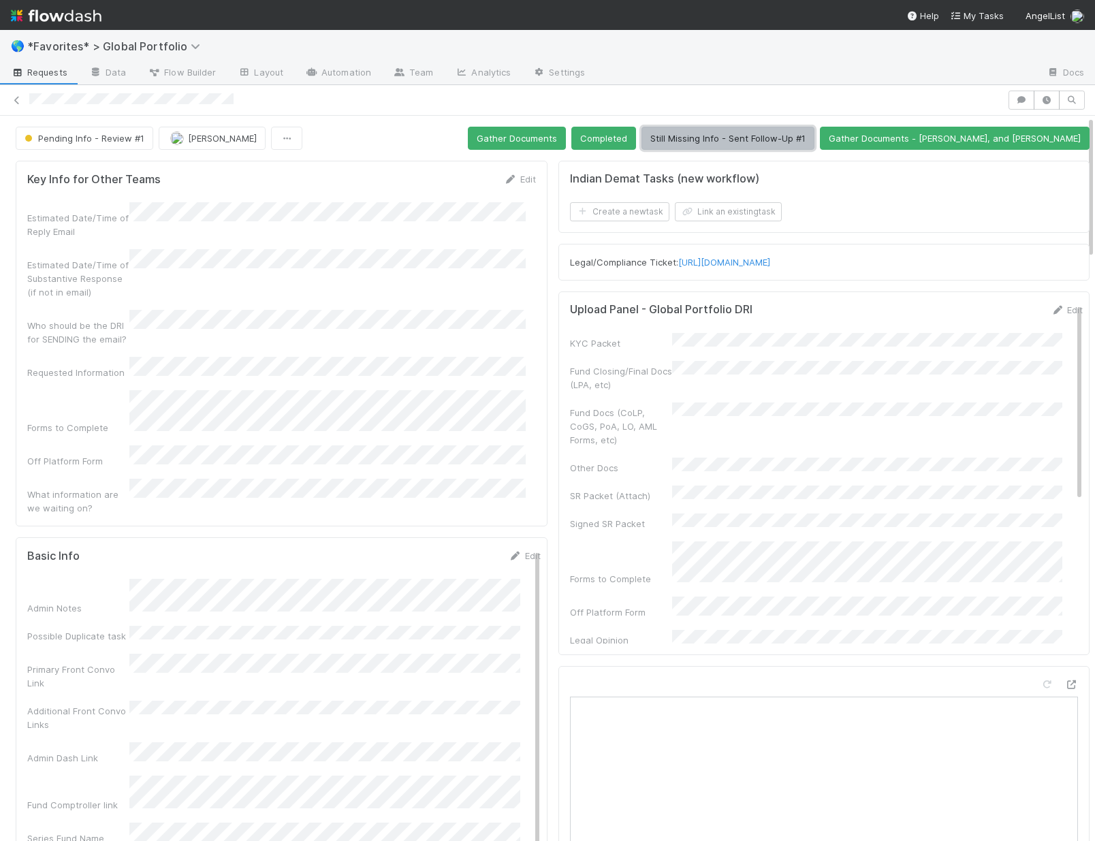
click at [753, 138] on button "Still Missing Info - Sent Follow-Up #1" at bounding box center [728, 138] width 173 height 23
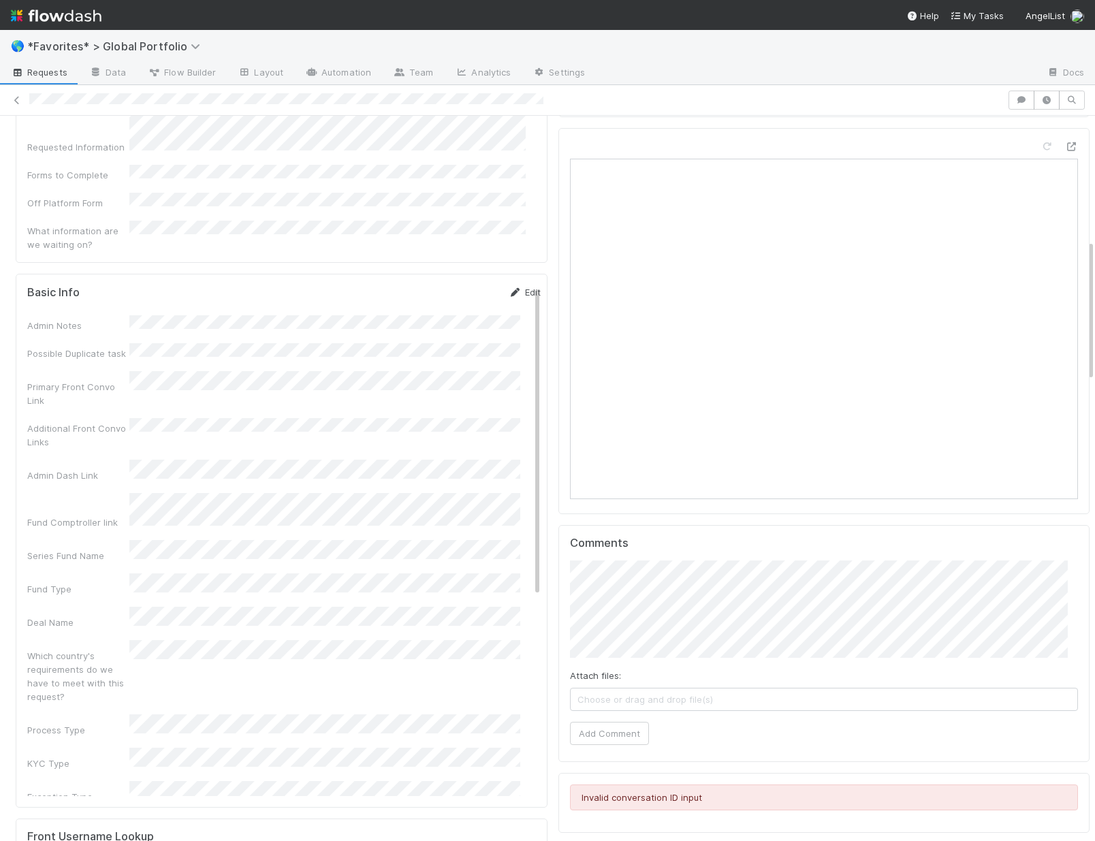
click at [509, 287] on link "Edit" at bounding box center [525, 292] width 32 height 11
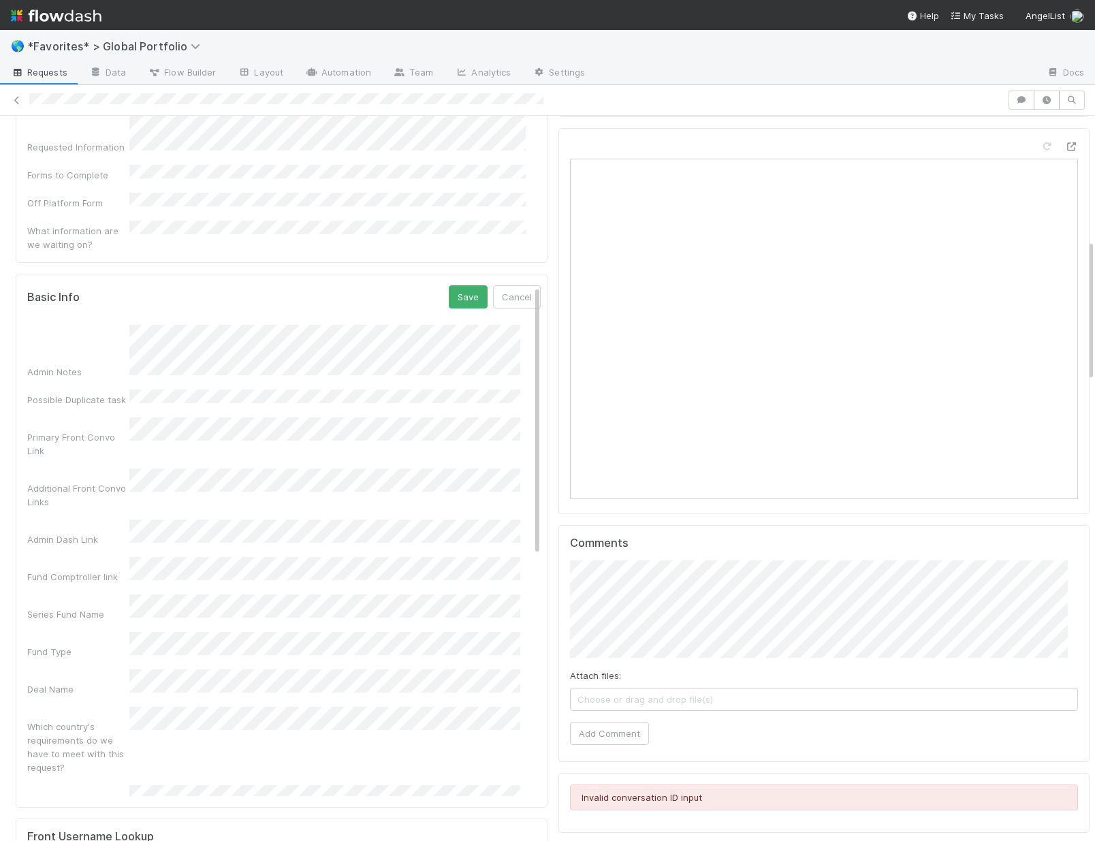
click at [449, 285] on button "Save" at bounding box center [468, 296] width 39 height 23
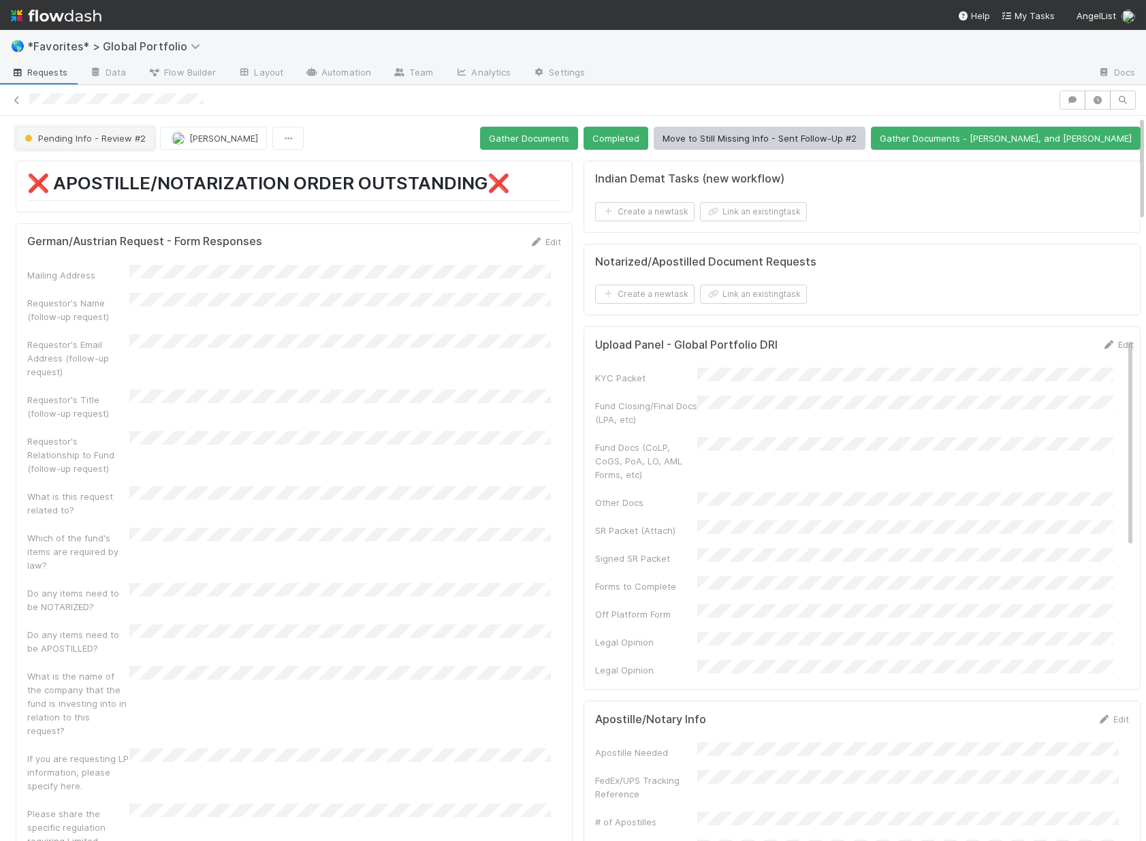
click at [128, 133] on span "Pending Info - Review #2" at bounding box center [84, 138] width 124 height 11
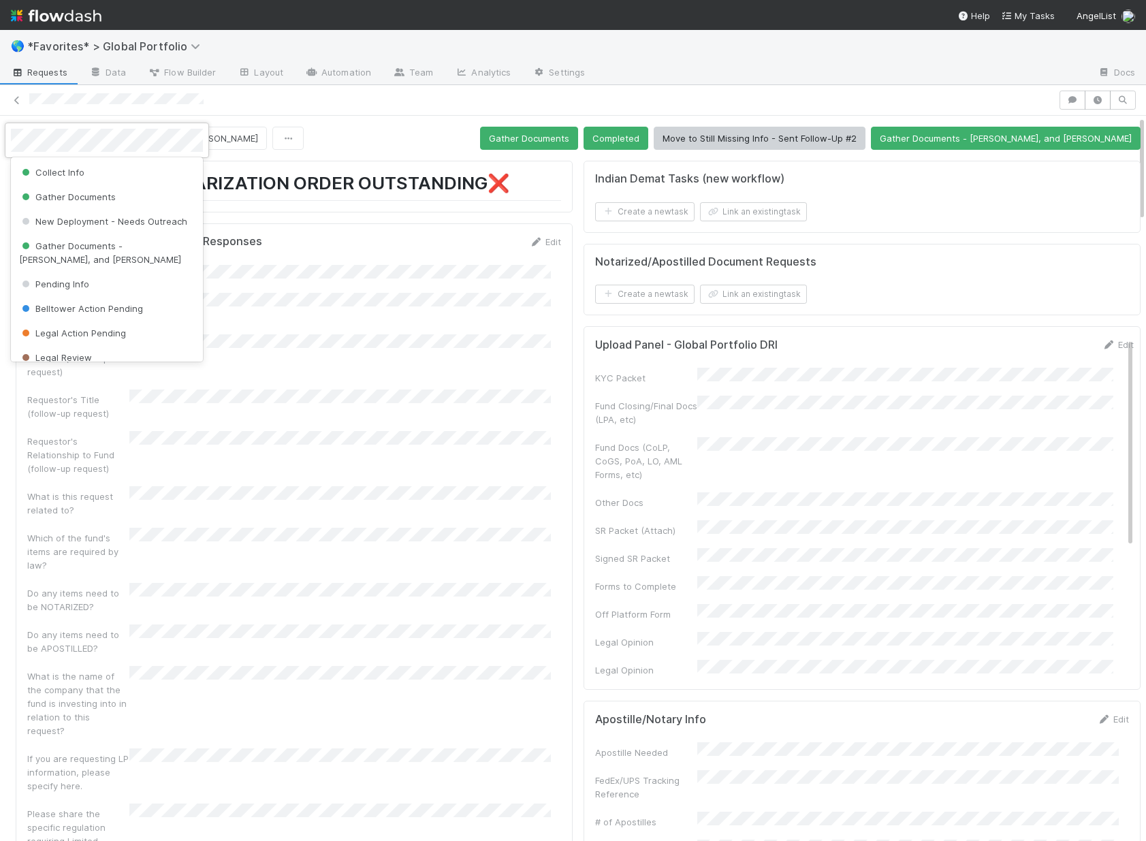
scroll to position [104, 0]
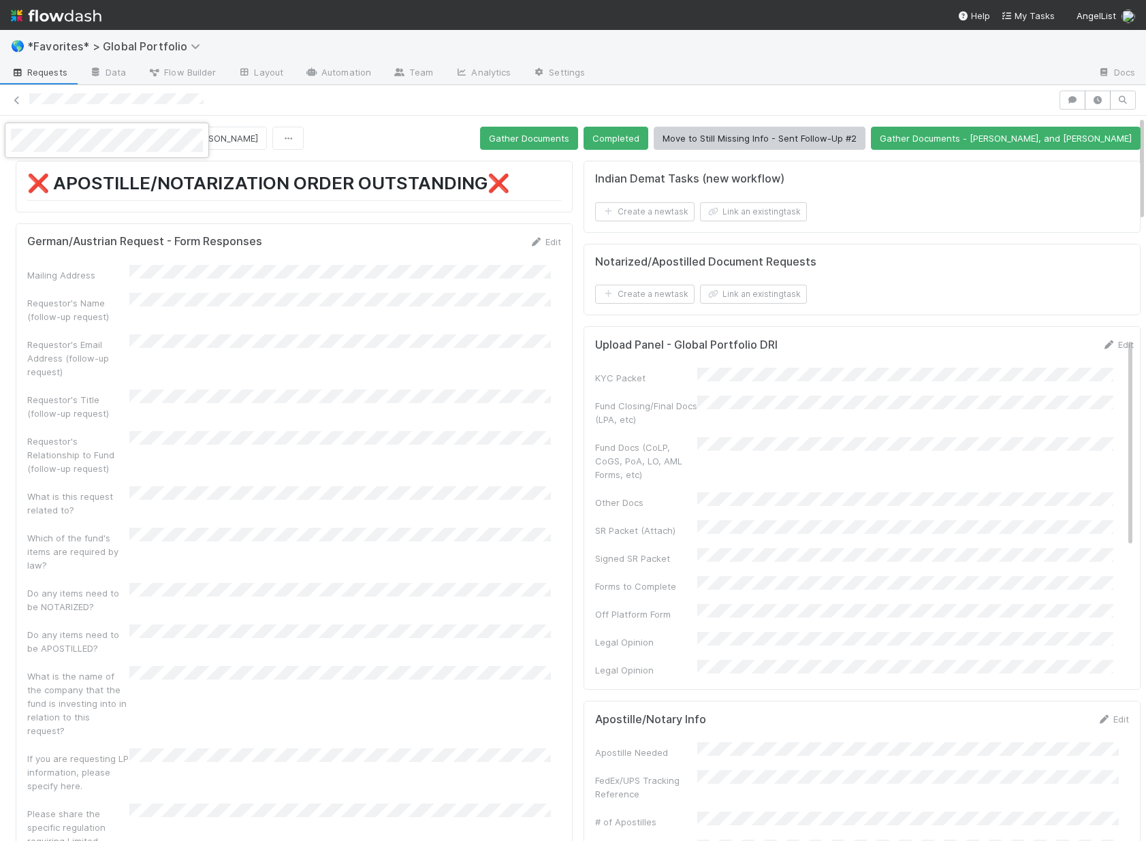
click at [548, 169] on div at bounding box center [573, 420] width 1146 height 841
click at [569, 135] on button "Gather Documents" at bounding box center [529, 138] width 98 height 23
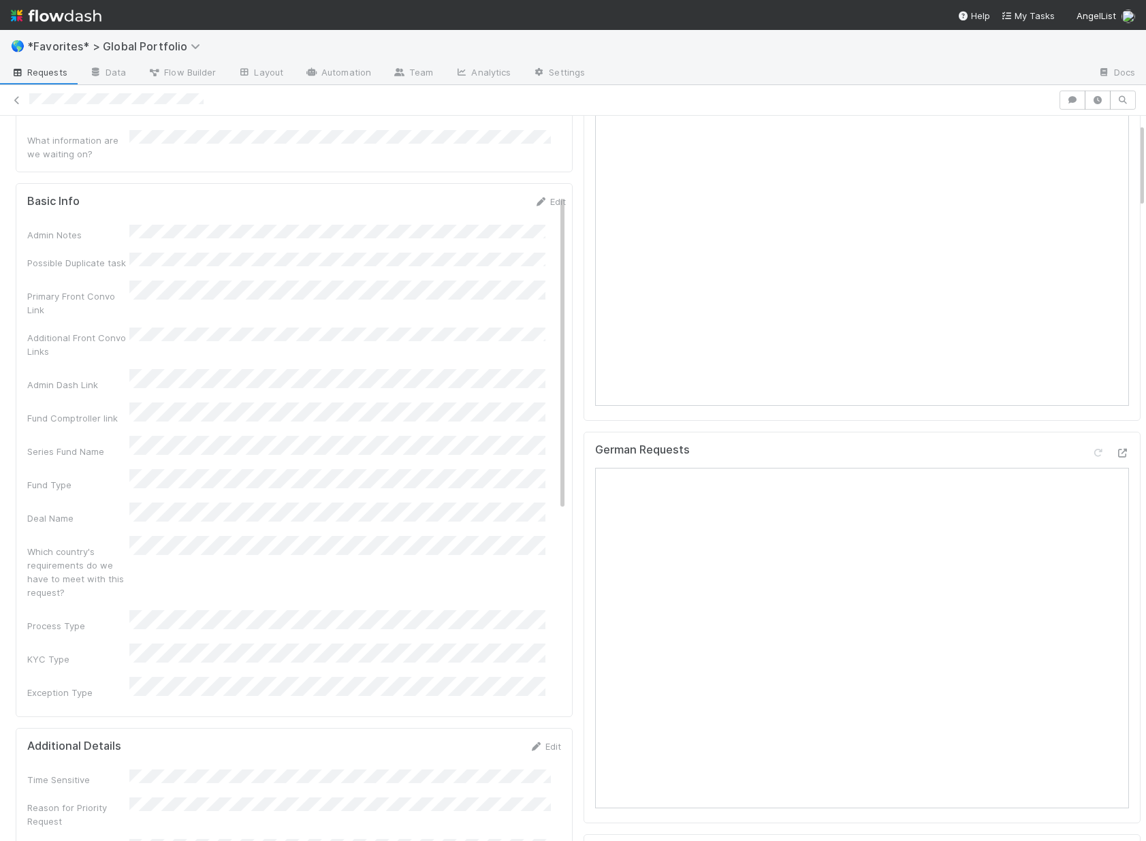
scroll to position [0, 0]
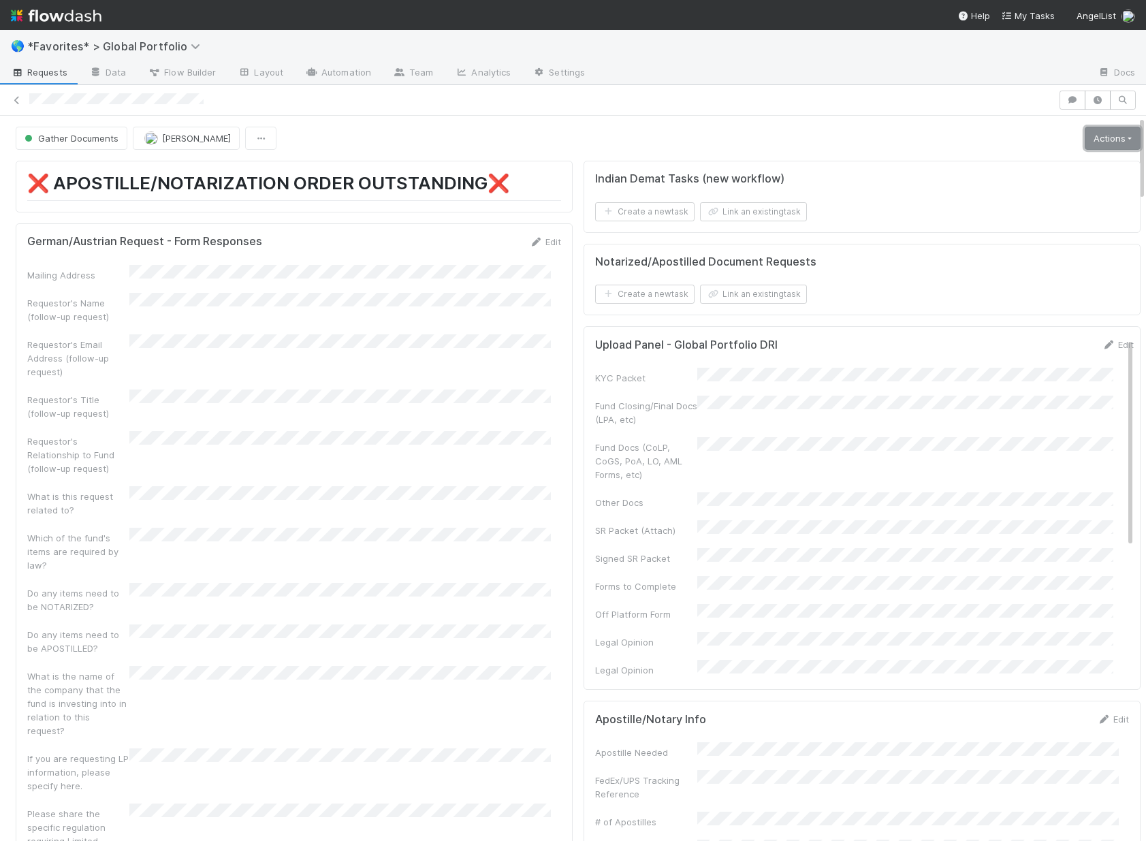
click at [1094, 135] on link "Actions" at bounding box center [1113, 138] width 56 height 23
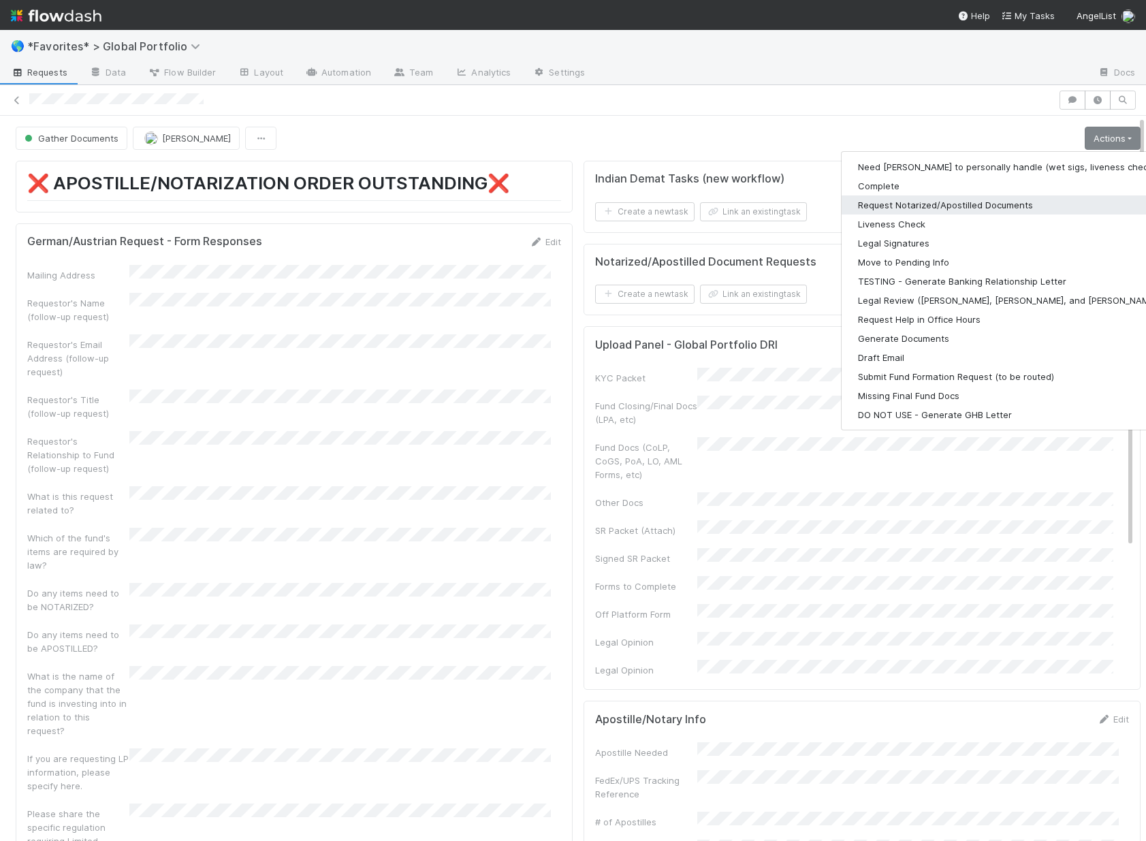
click at [958, 210] on button "Request Notarized/Apostilled Documents" at bounding box center [1019, 204] width 354 height 19
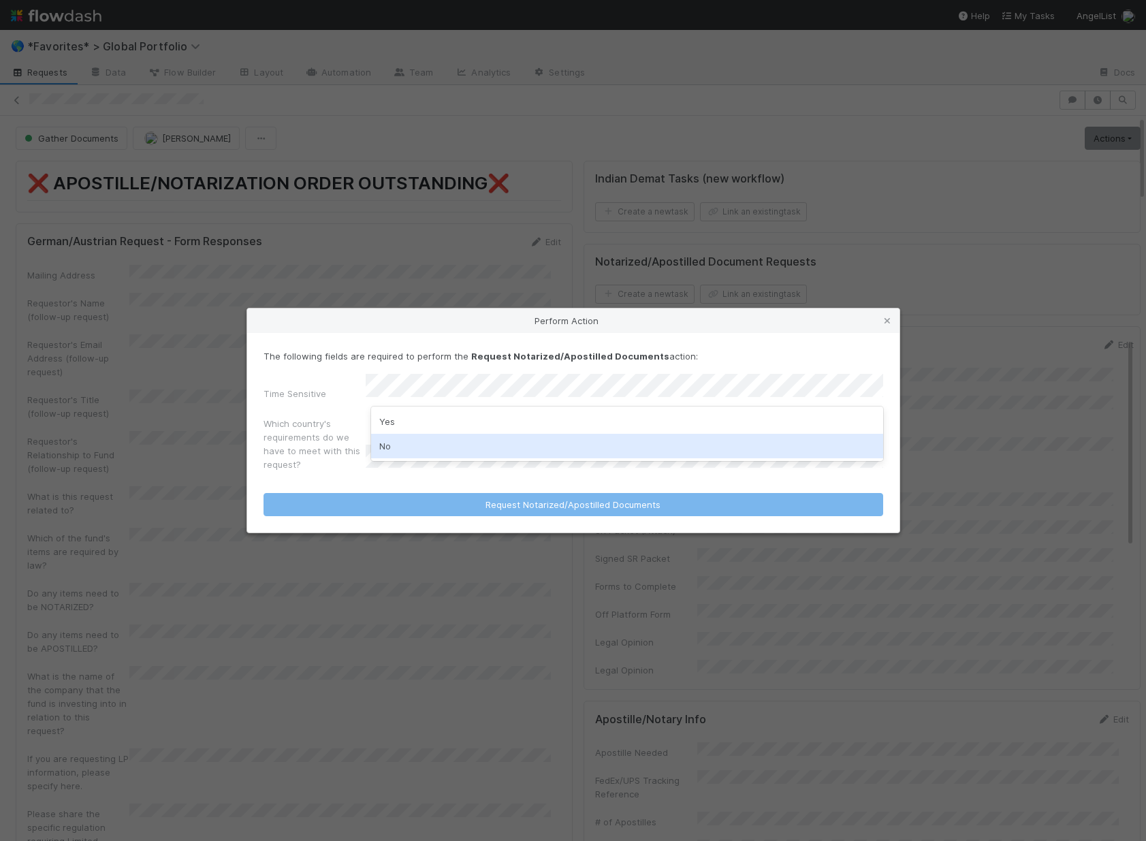
click at [441, 437] on div "No" at bounding box center [627, 446] width 512 height 25
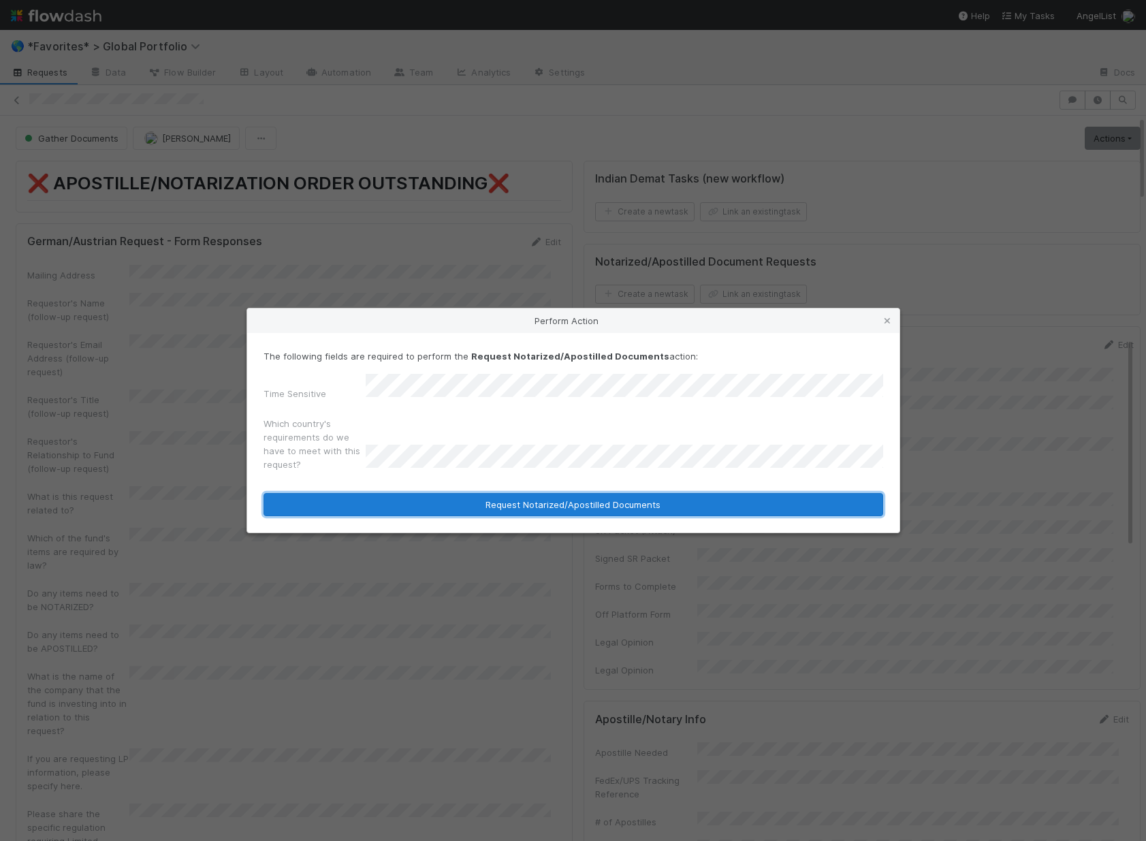
click at [483, 505] on button "Request Notarized/Apostilled Documents" at bounding box center [574, 504] width 620 height 23
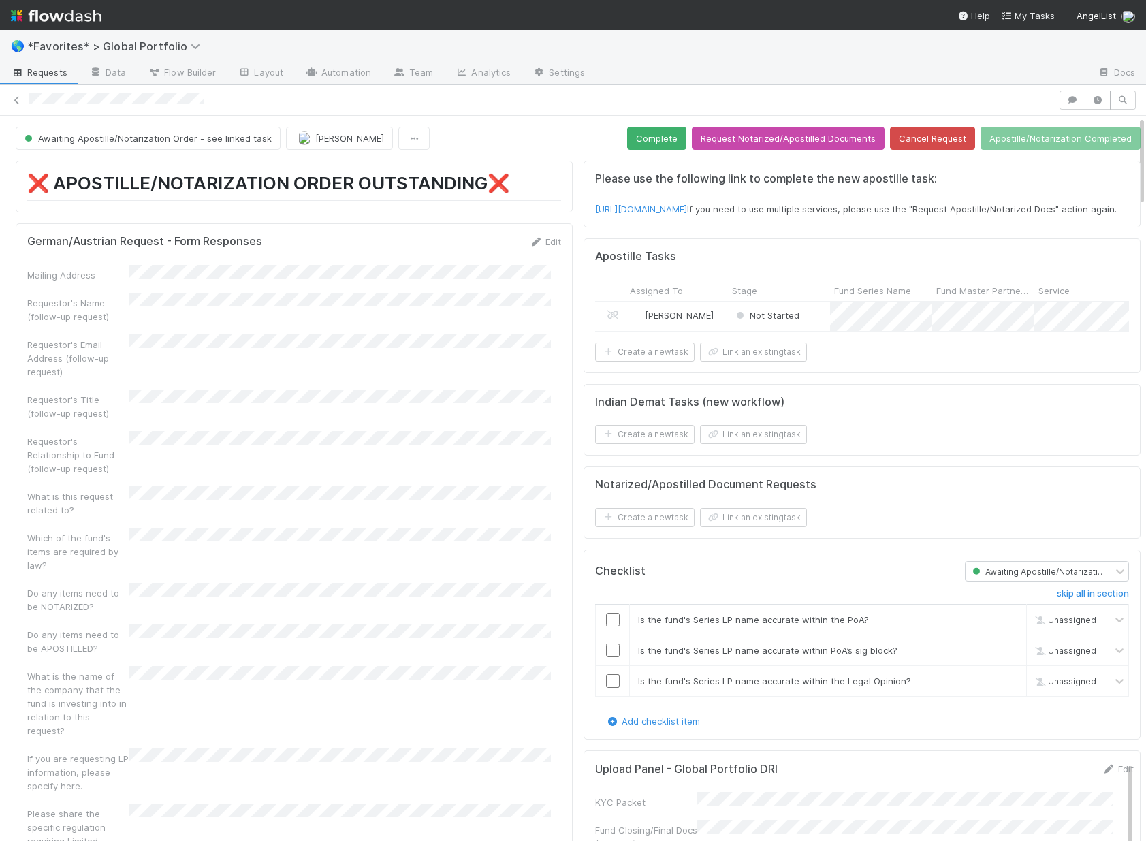
click at [814, 331] on div "Not Started" at bounding box center [779, 316] width 102 height 29
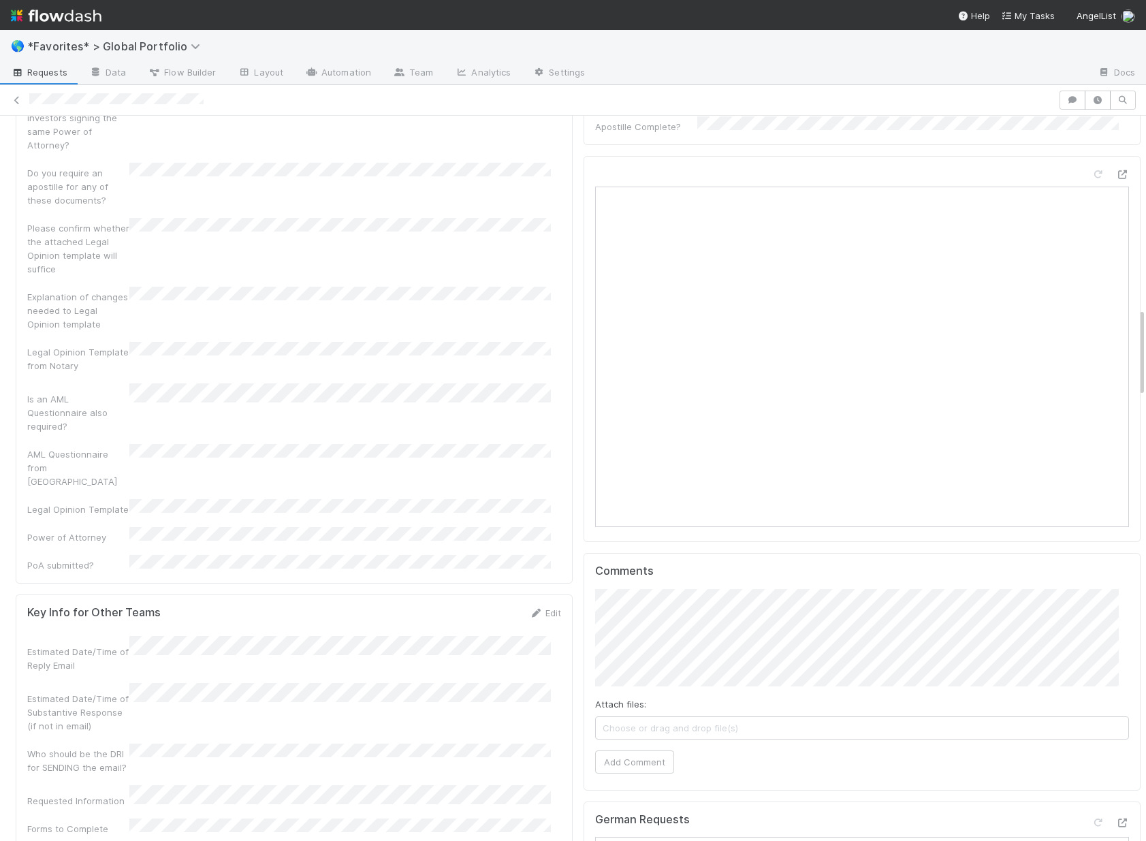
scroll to position [1565, 0]
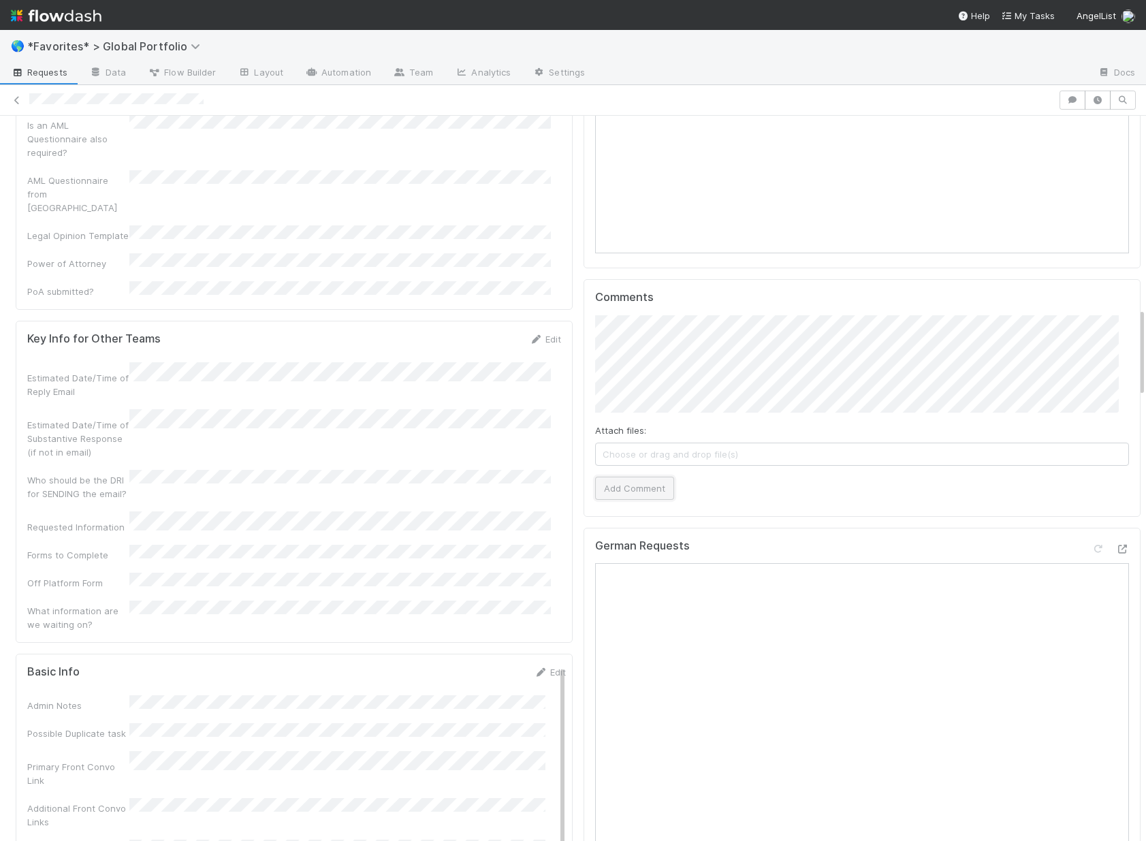
click at [595, 488] on button "Add Comment" at bounding box center [634, 488] width 79 height 23
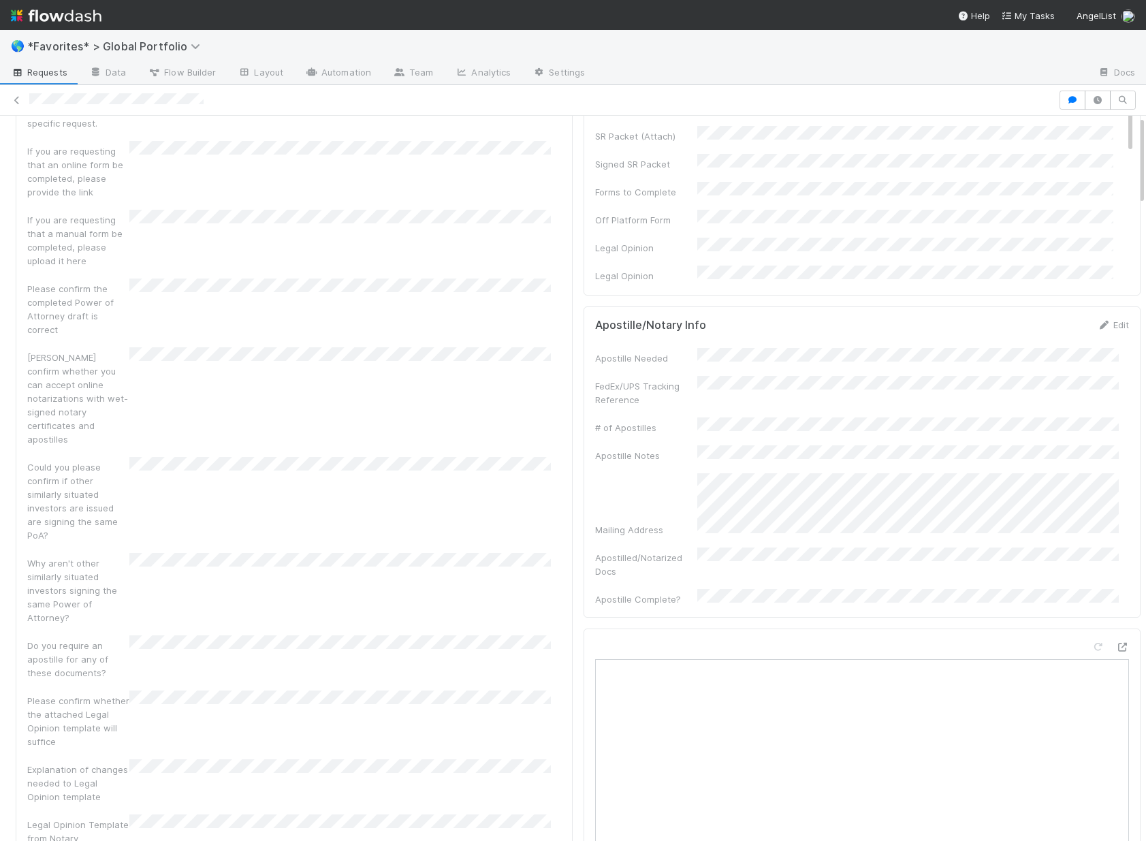
scroll to position [0, 0]
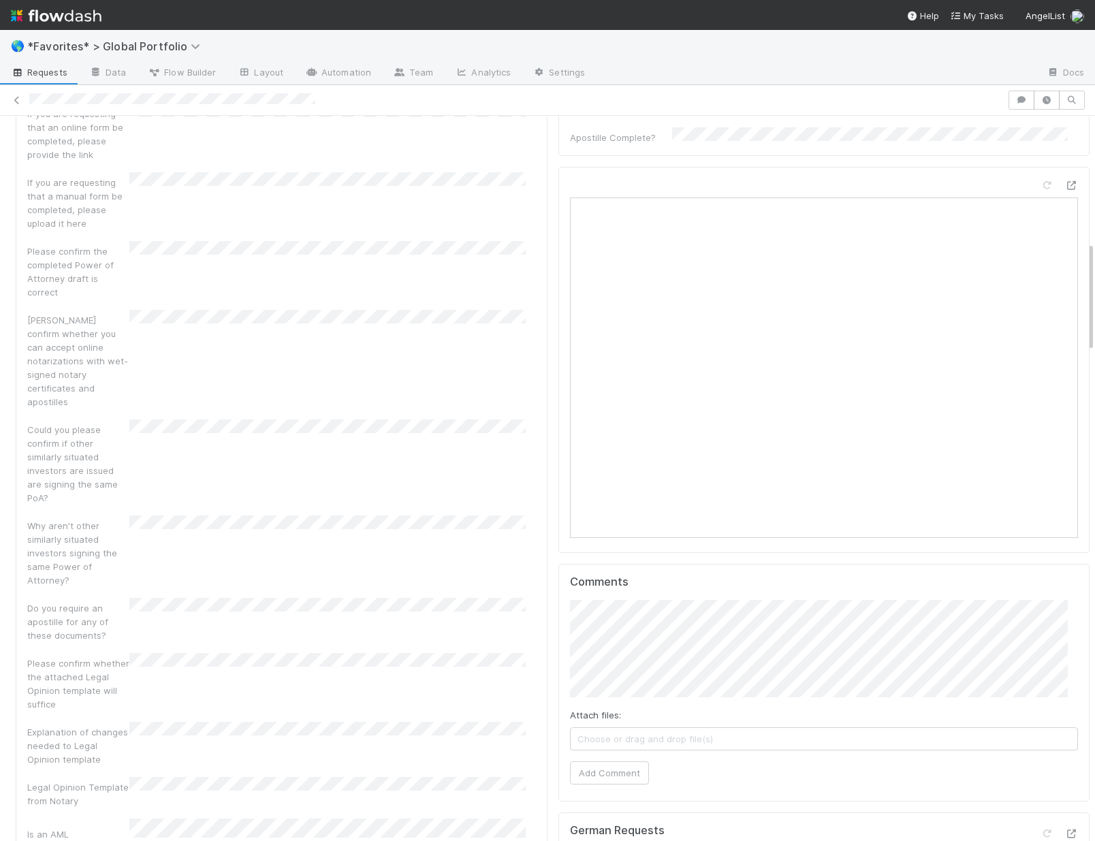
scroll to position [825, 0]
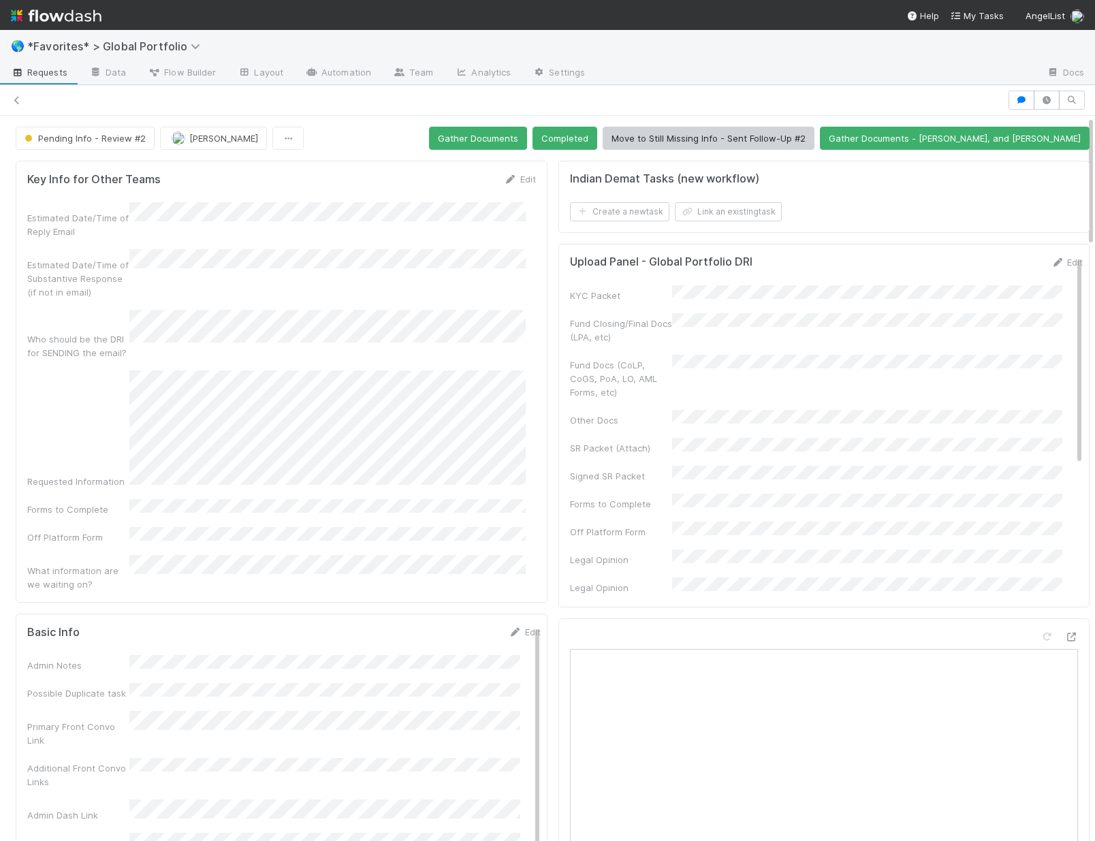
scroll to position [11, 11]
click at [758, 140] on button "Move to Still Missing Info - Sent Follow-Up #2" at bounding box center [709, 138] width 212 height 23
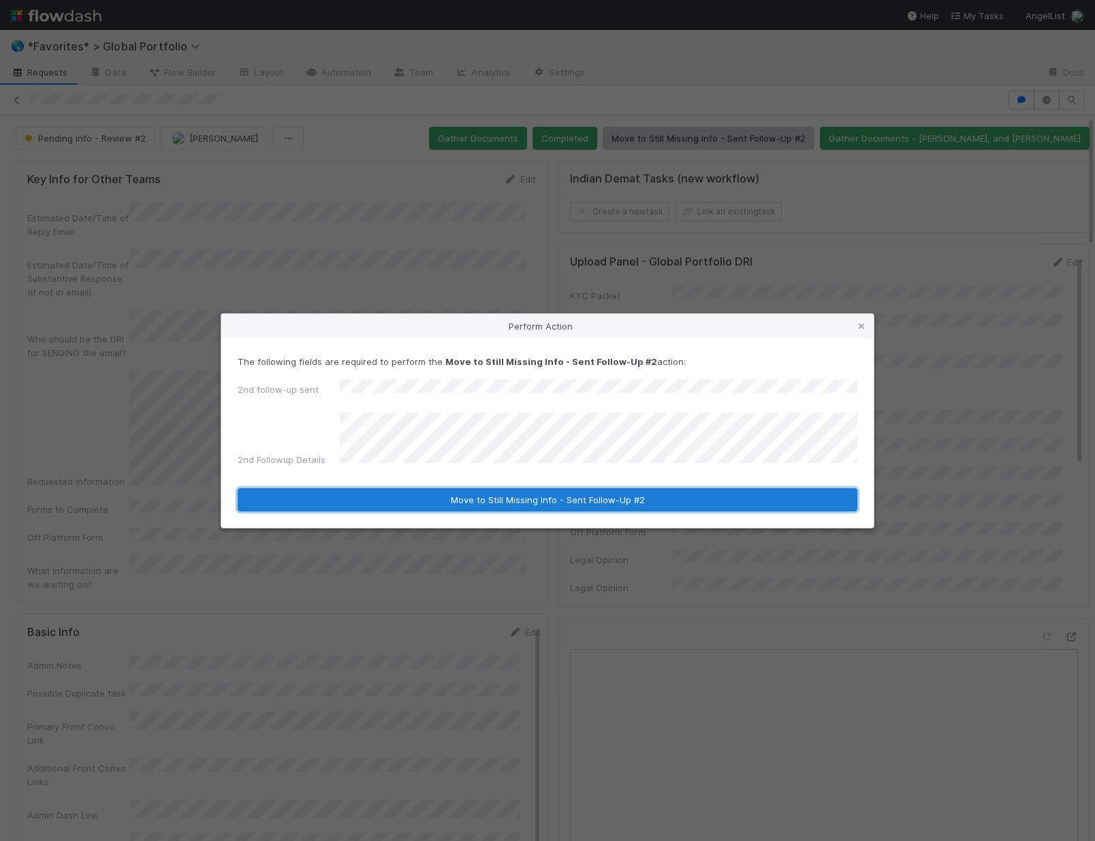
click at [547, 496] on button "Move to Still Missing Info - Sent Follow-Up #2" at bounding box center [548, 499] width 620 height 23
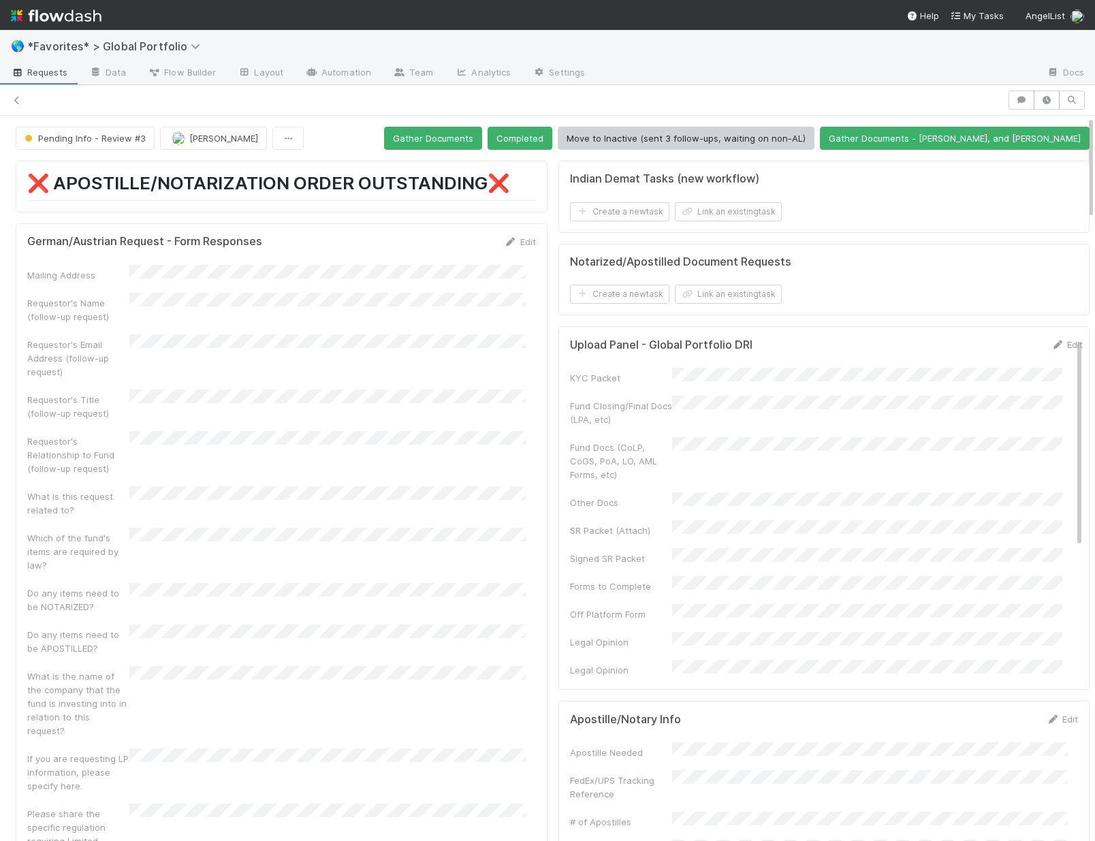
scroll to position [11, 11]
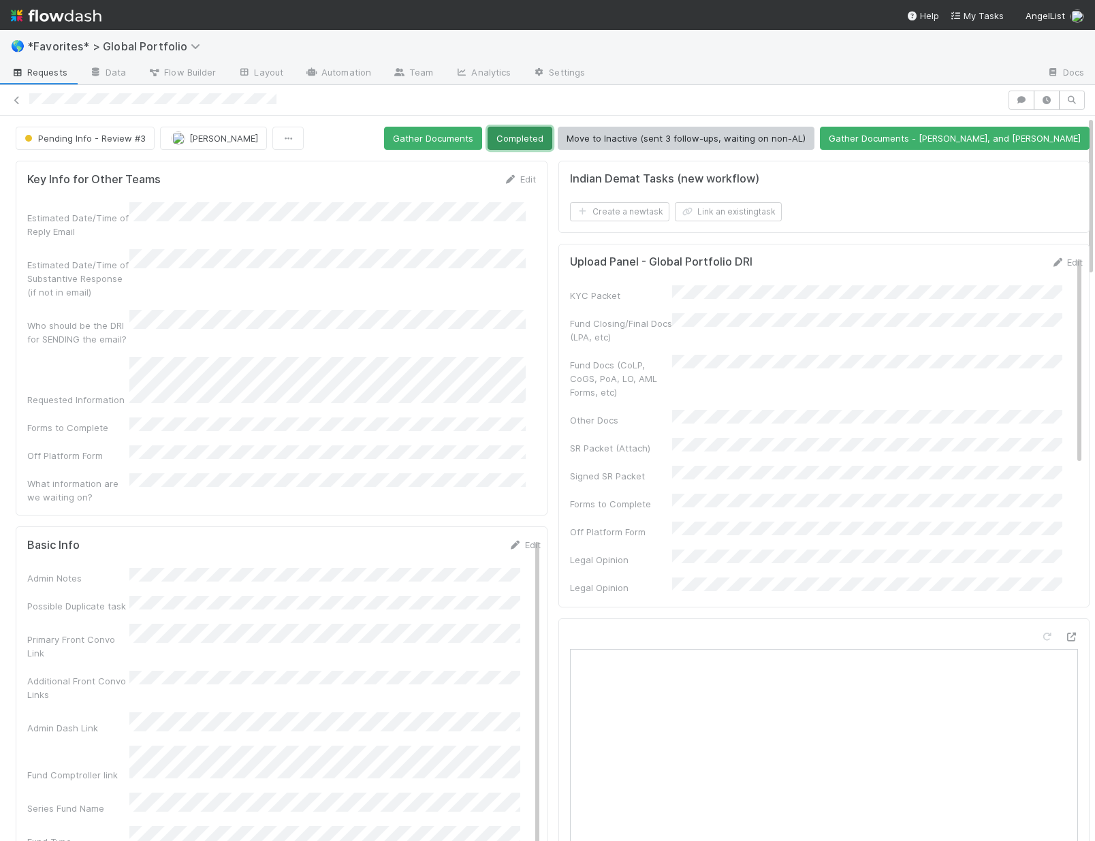
click at [539, 137] on button "Completed" at bounding box center [520, 138] width 65 height 23
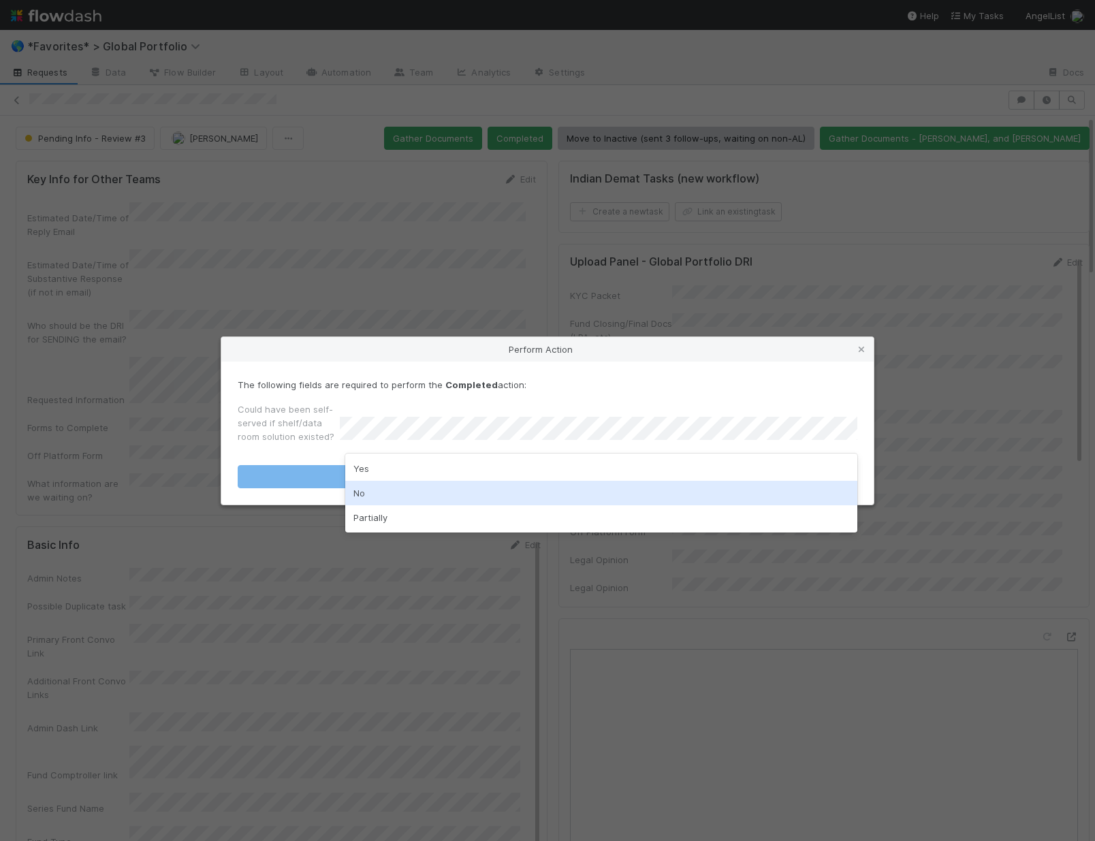
click at [469, 490] on div "No" at bounding box center [601, 493] width 512 height 25
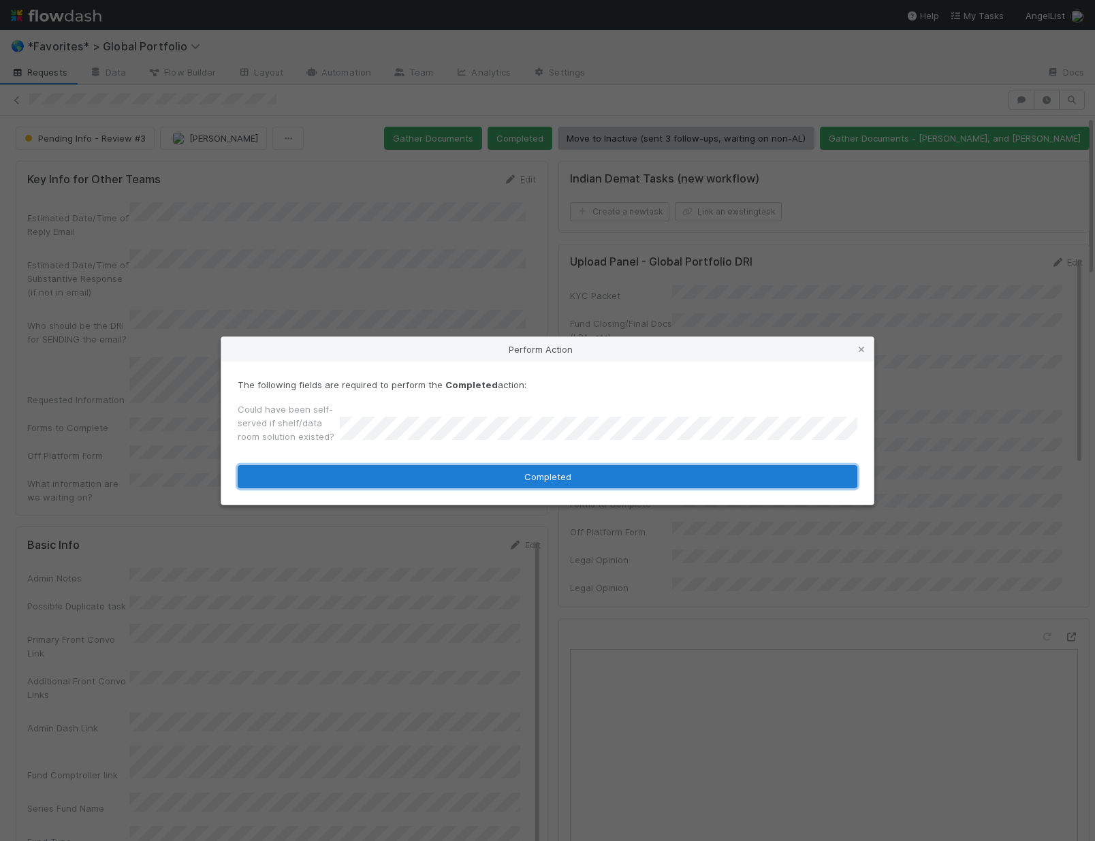
click at [469, 472] on button "Completed" at bounding box center [548, 476] width 620 height 23
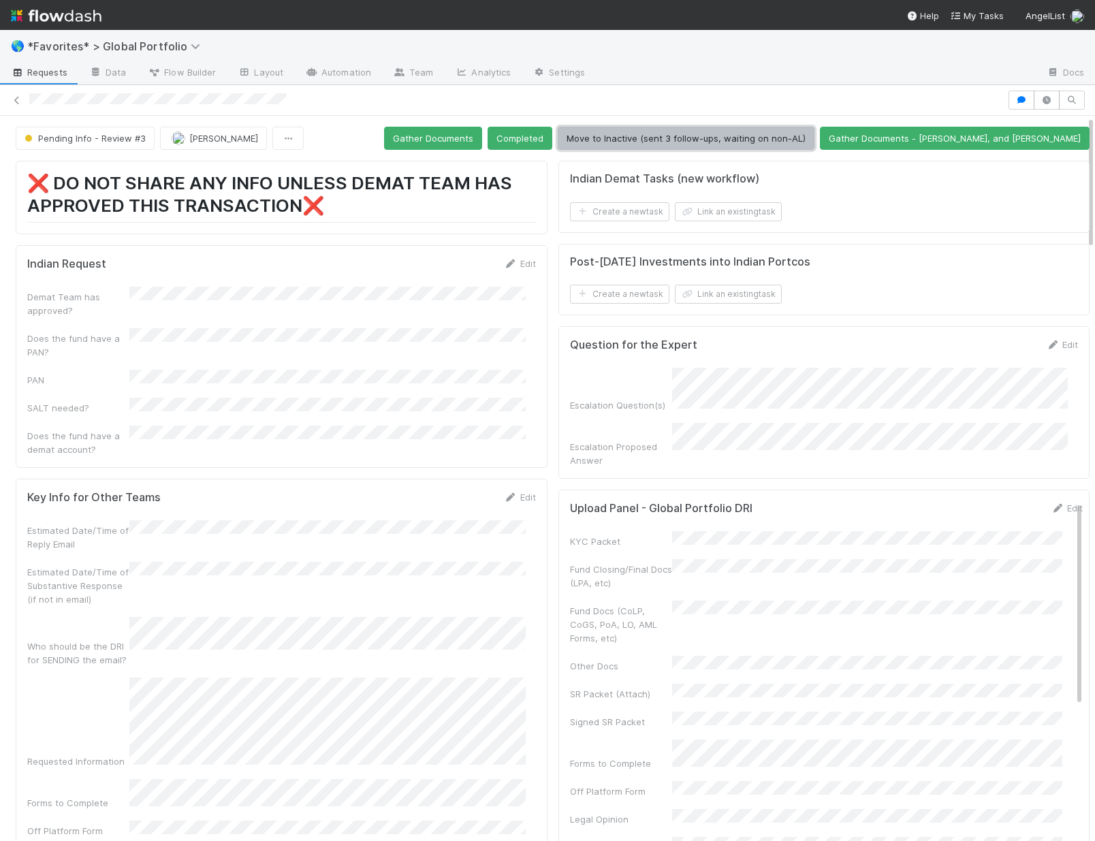
click at [684, 137] on button "Move to Inactive (sent 3 follow-ups, waiting on non-AL)" at bounding box center [686, 138] width 257 height 23
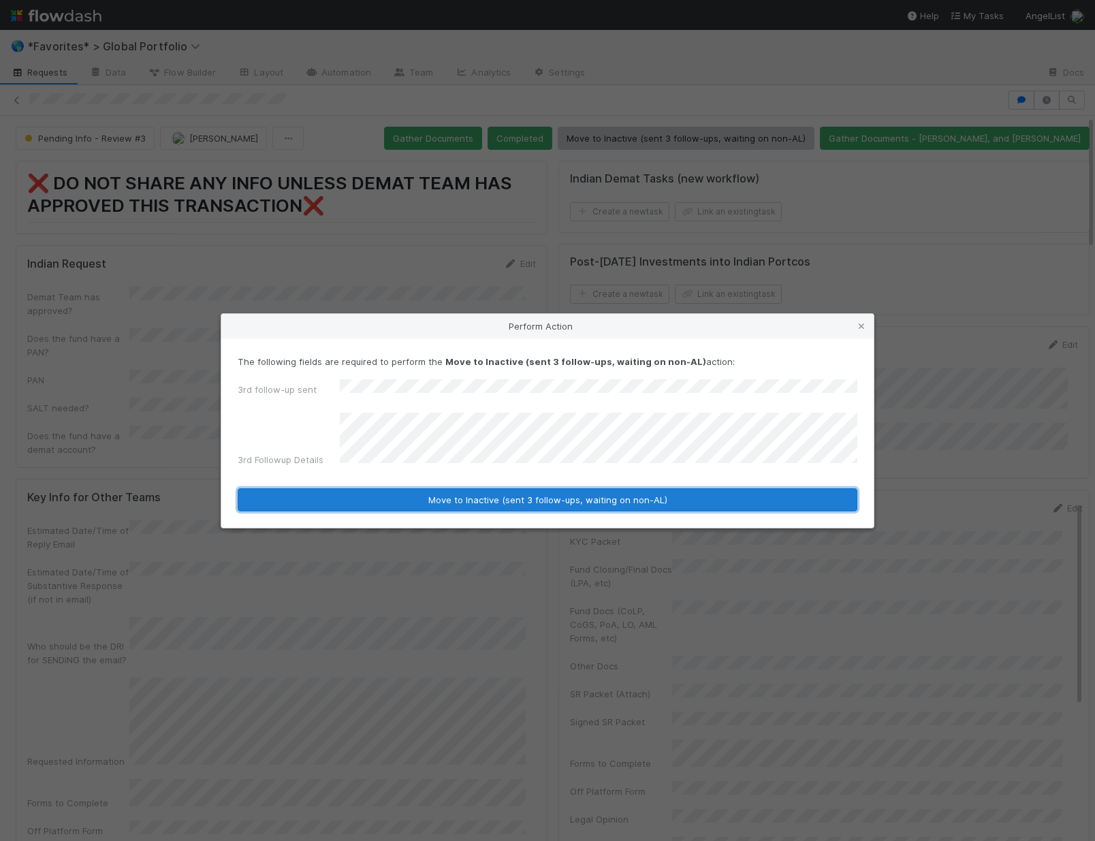
click at [426, 501] on button "Move to Inactive (sent 3 follow-ups, waiting on non-AL)" at bounding box center [548, 499] width 620 height 23
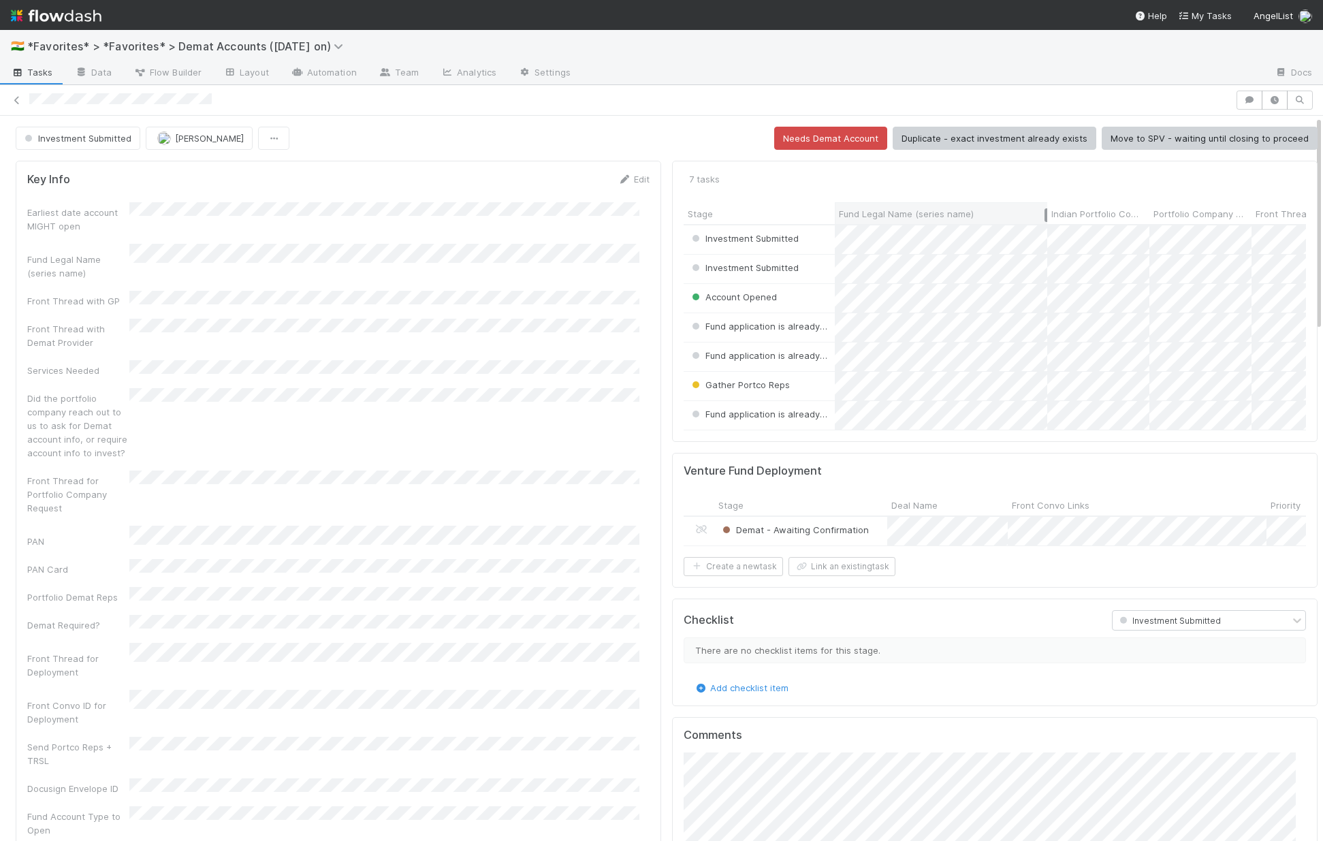
drag, startPoint x: 1151, startPoint y: 214, endPoint x: 1036, endPoint y: 214, distance: 115.1
click at [1045, 214] on div at bounding box center [1046, 215] width 3 height 14
click at [810, 274] on div "Investment Submitted" at bounding box center [759, 269] width 151 height 29
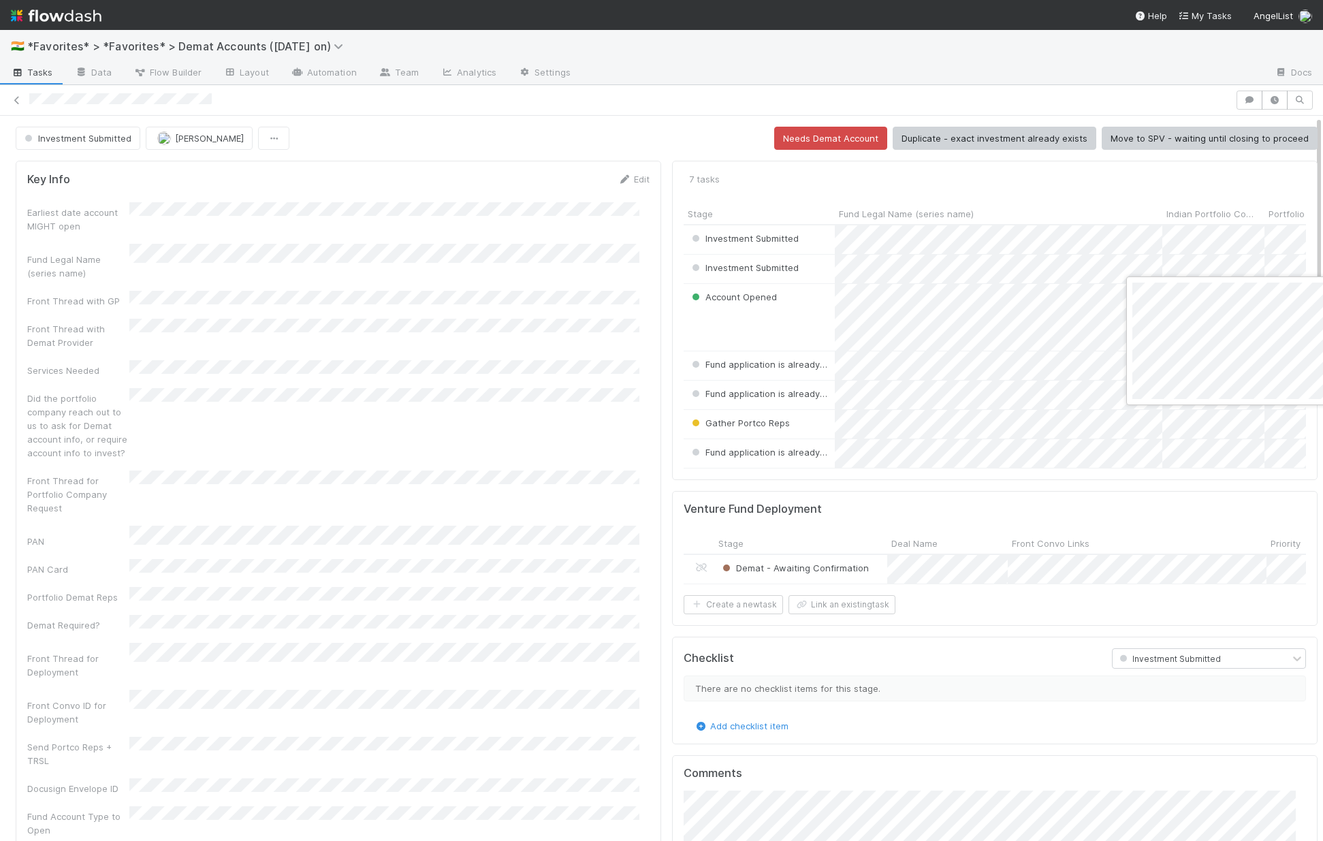
click at [520, 623] on div at bounding box center [661, 420] width 1323 height 841
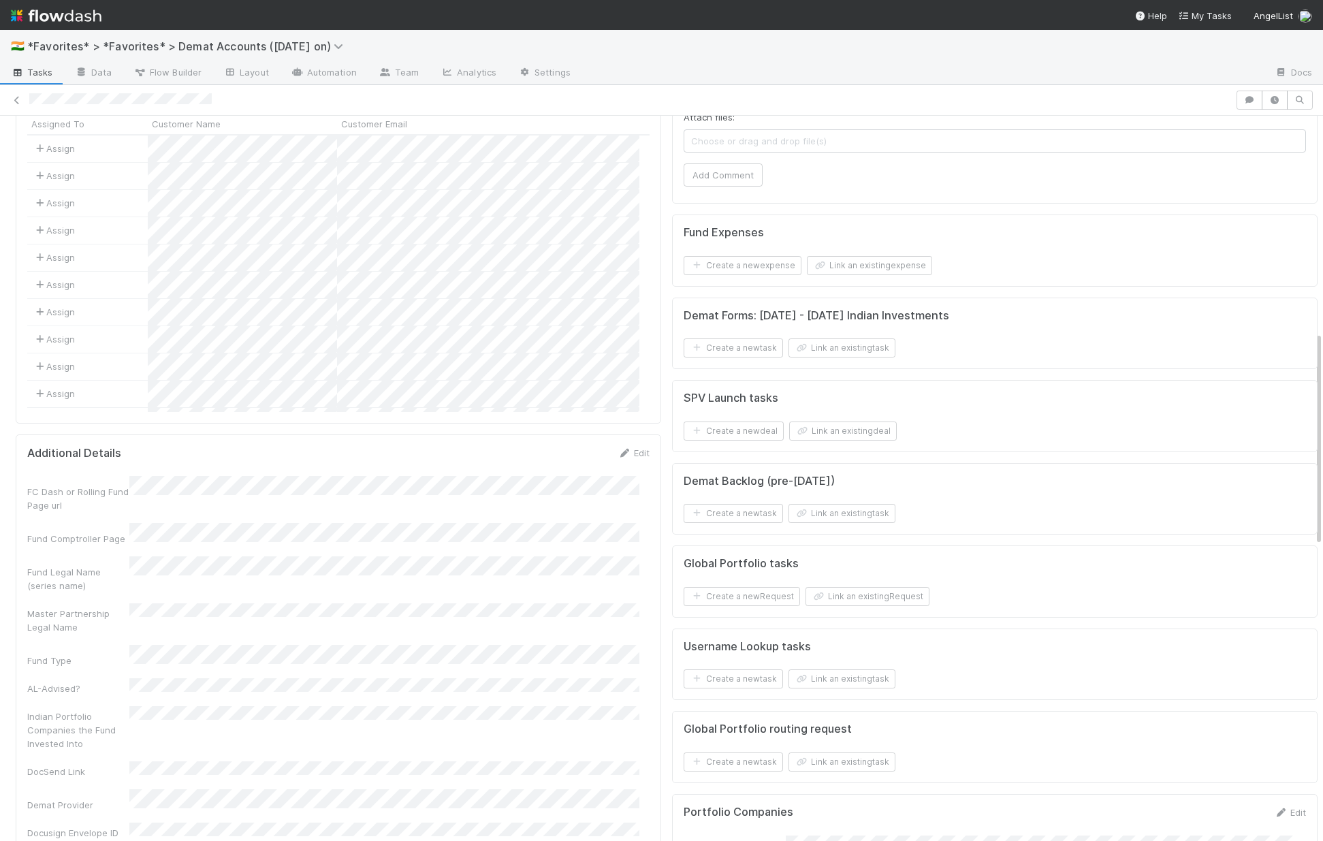
scroll to position [805, 0]
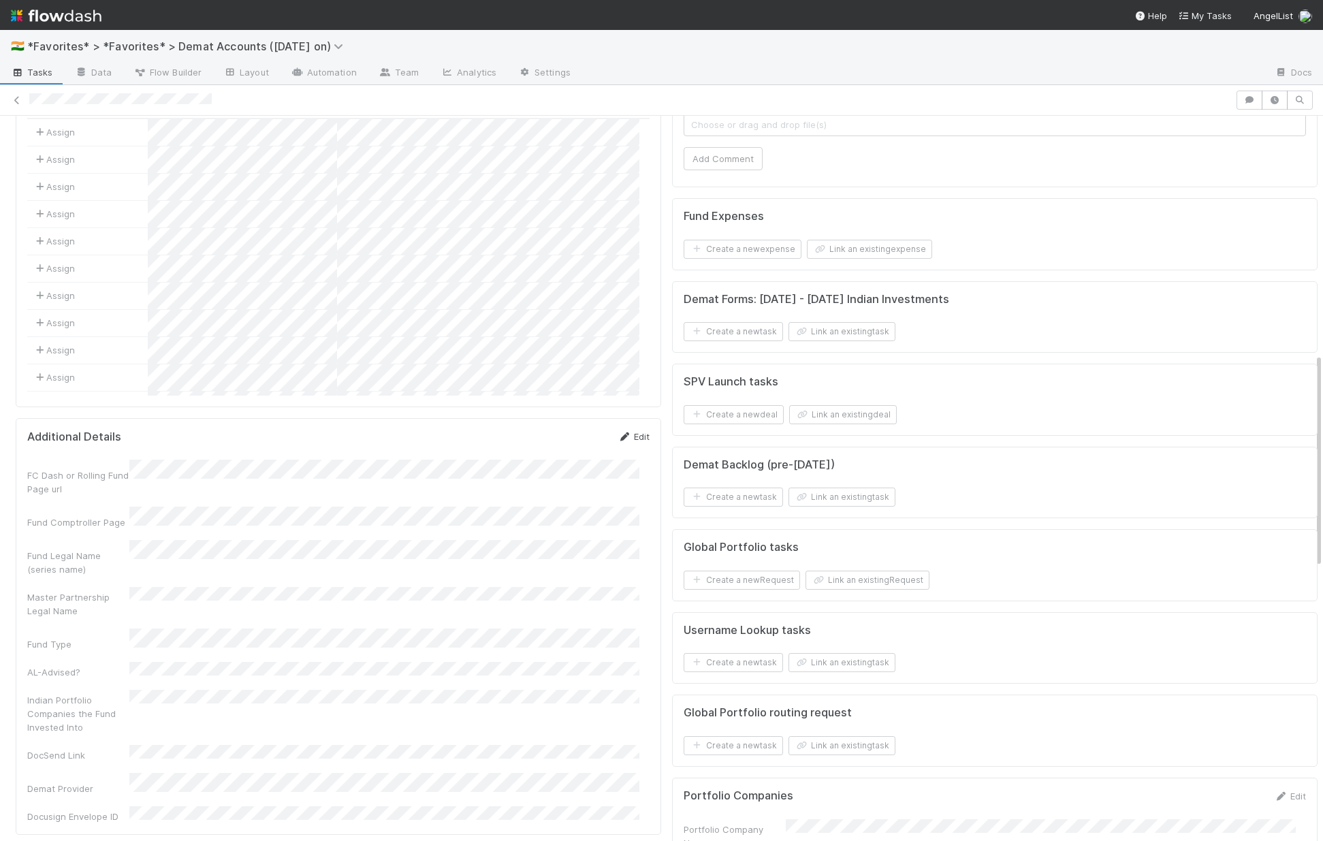
click at [629, 431] on link "Edit" at bounding box center [634, 436] width 32 height 11
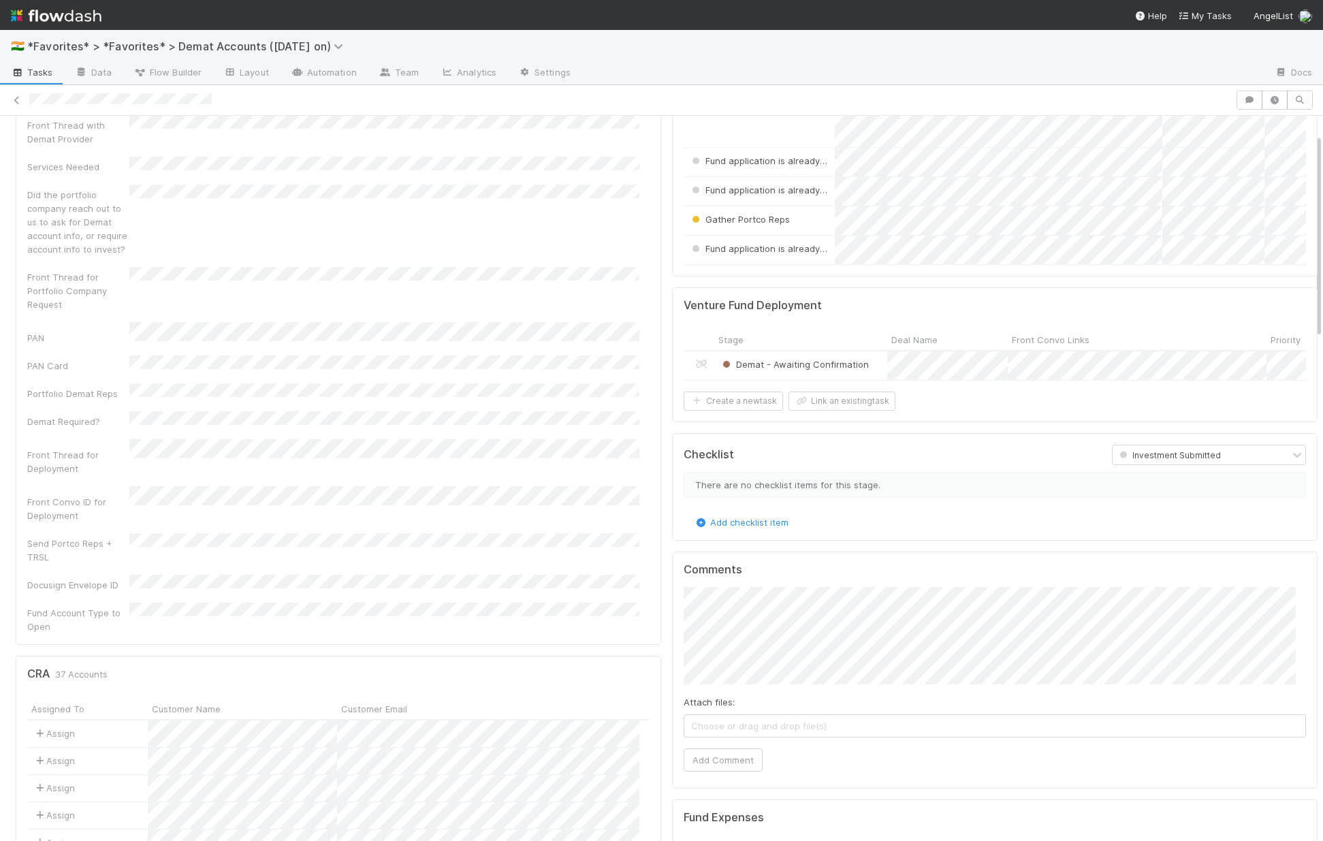
scroll to position [0, 0]
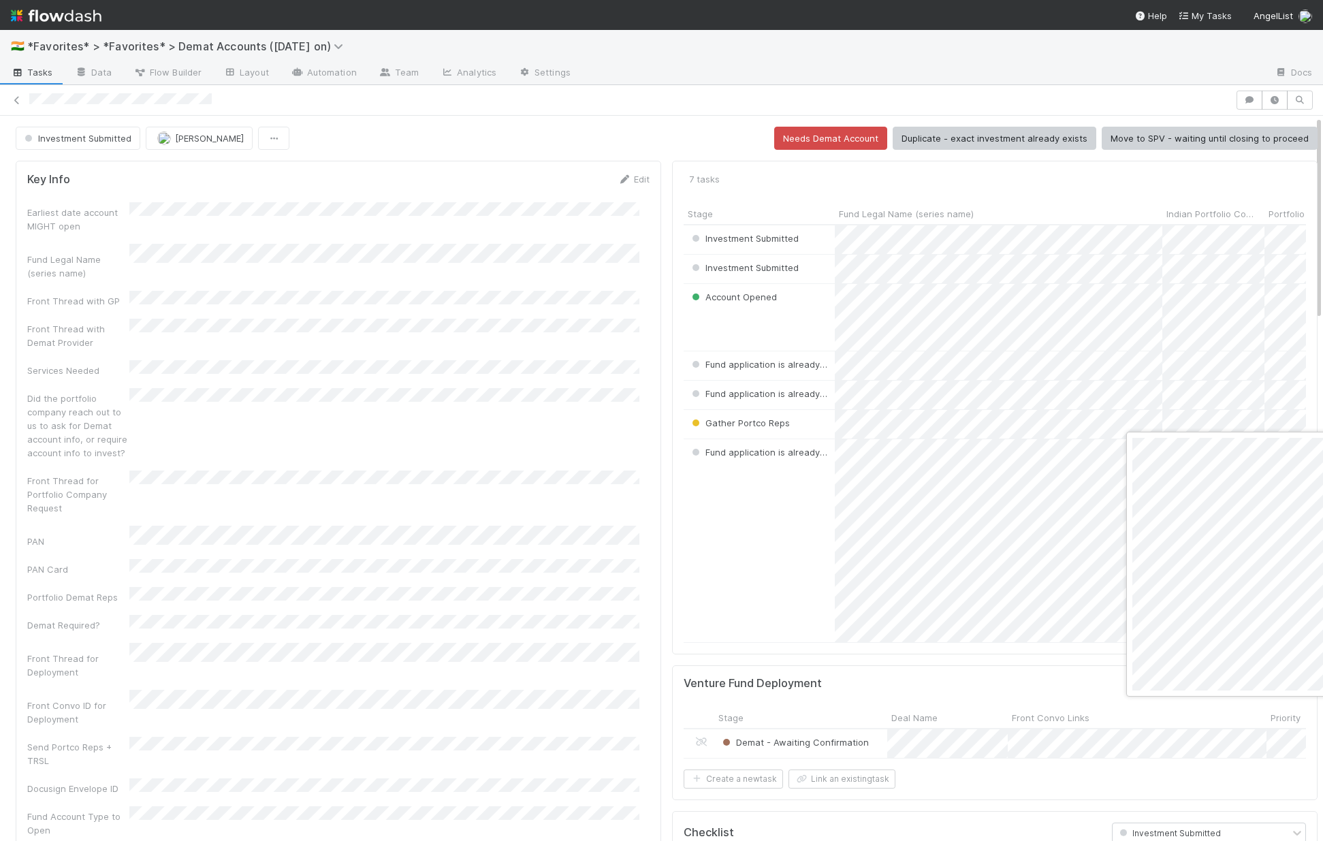
click at [614, 736] on div at bounding box center [661, 420] width 1323 height 841
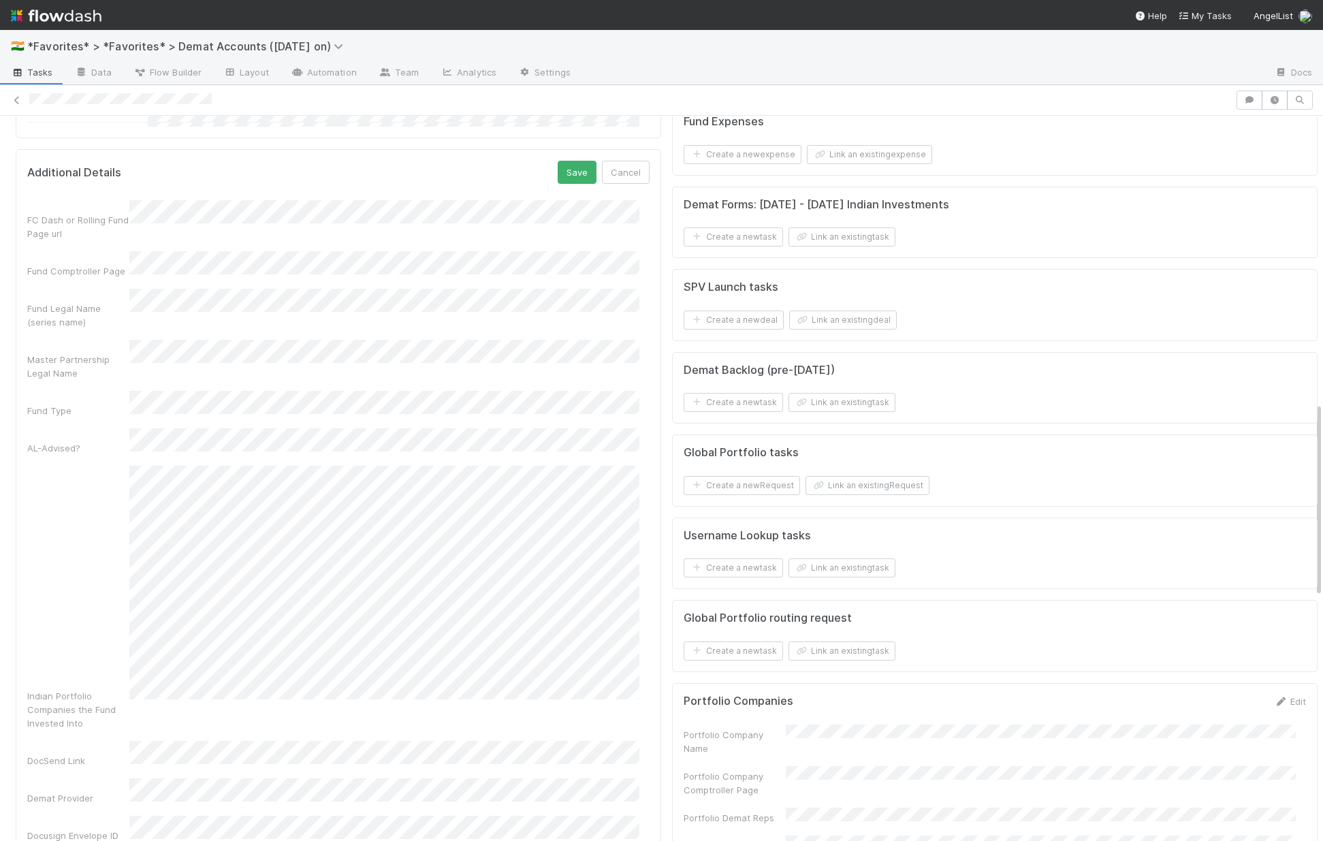
scroll to position [790, 0]
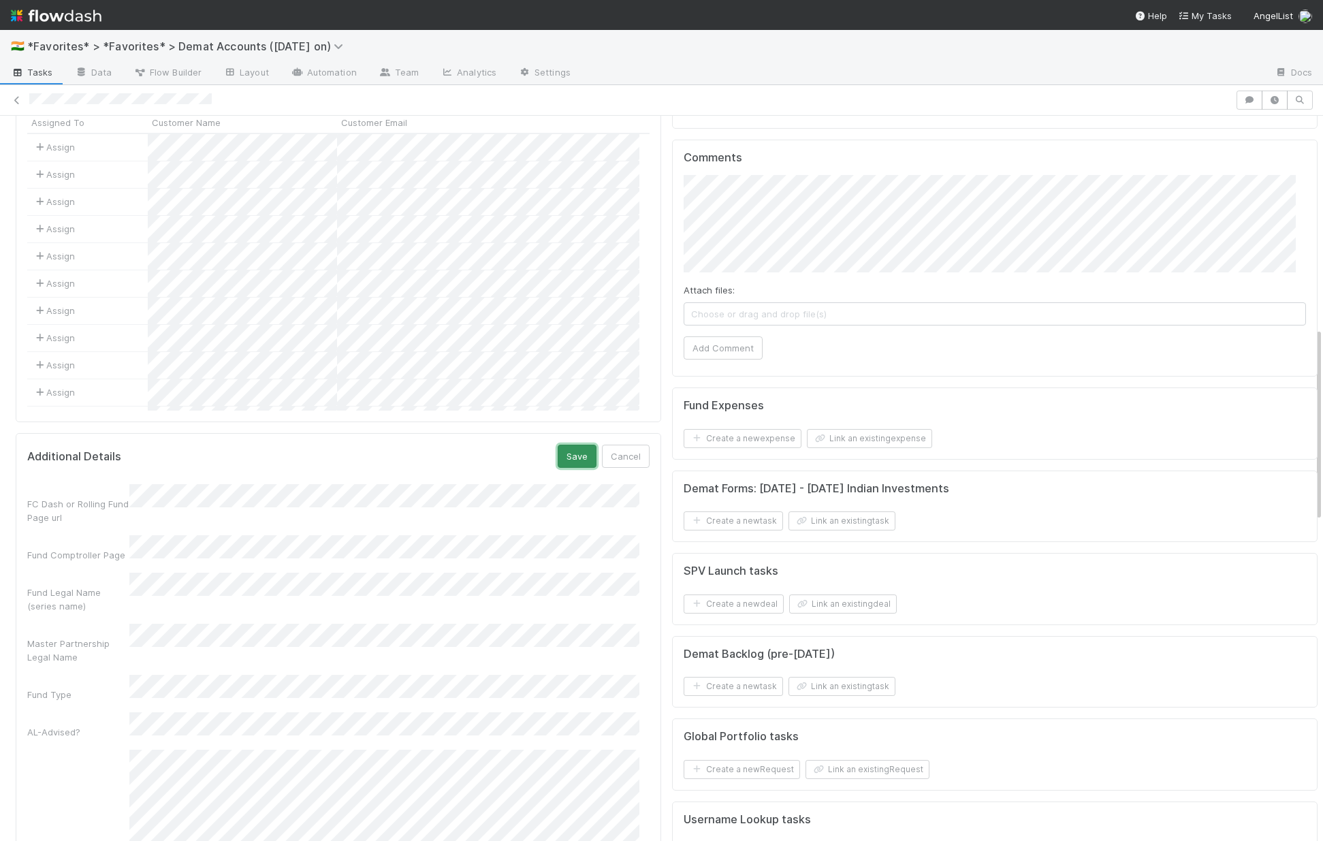
click at [571, 445] on button "Save" at bounding box center [577, 456] width 39 height 23
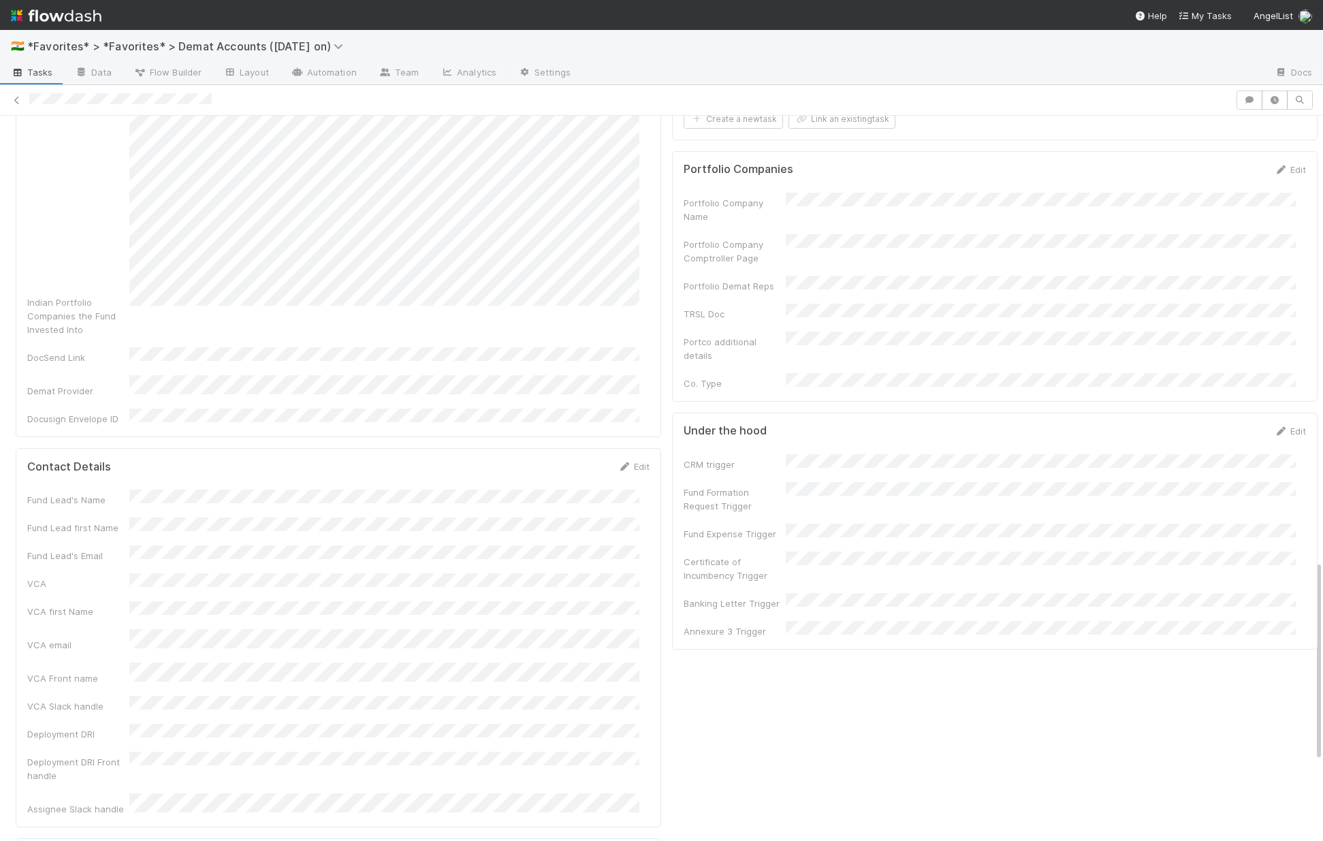
scroll to position [1168, 0]
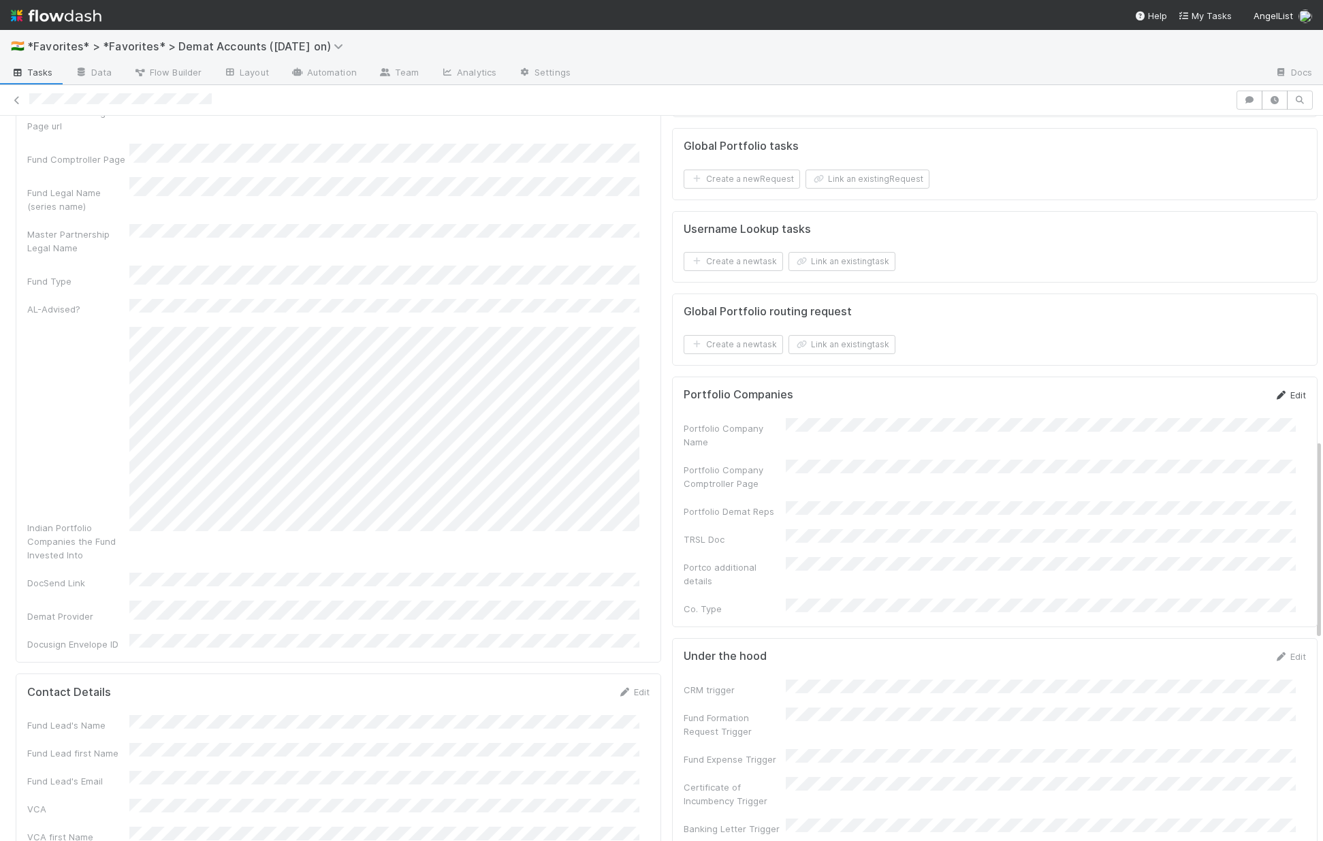
click at [1278, 400] on link "Edit" at bounding box center [1290, 395] width 32 height 11
click at [940, 468] on div "Portfolio Company Name" at bounding box center [995, 448] width 623 height 40
click at [1227, 411] on button "Save" at bounding box center [1233, 399] width 39 height 23
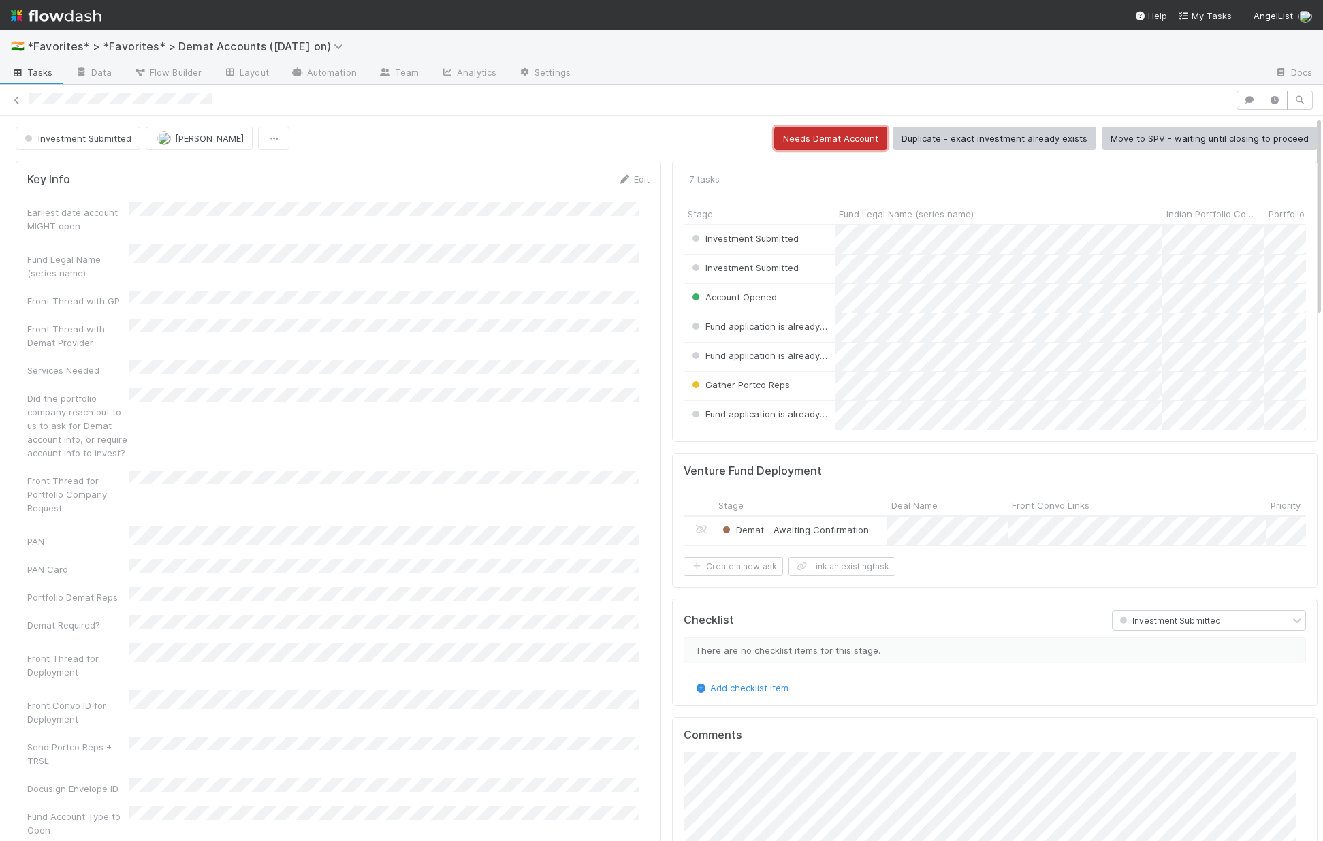
click at [836, 140] on button "Needs Demat Account" at bounding box center [830, 138] width 113 height 23
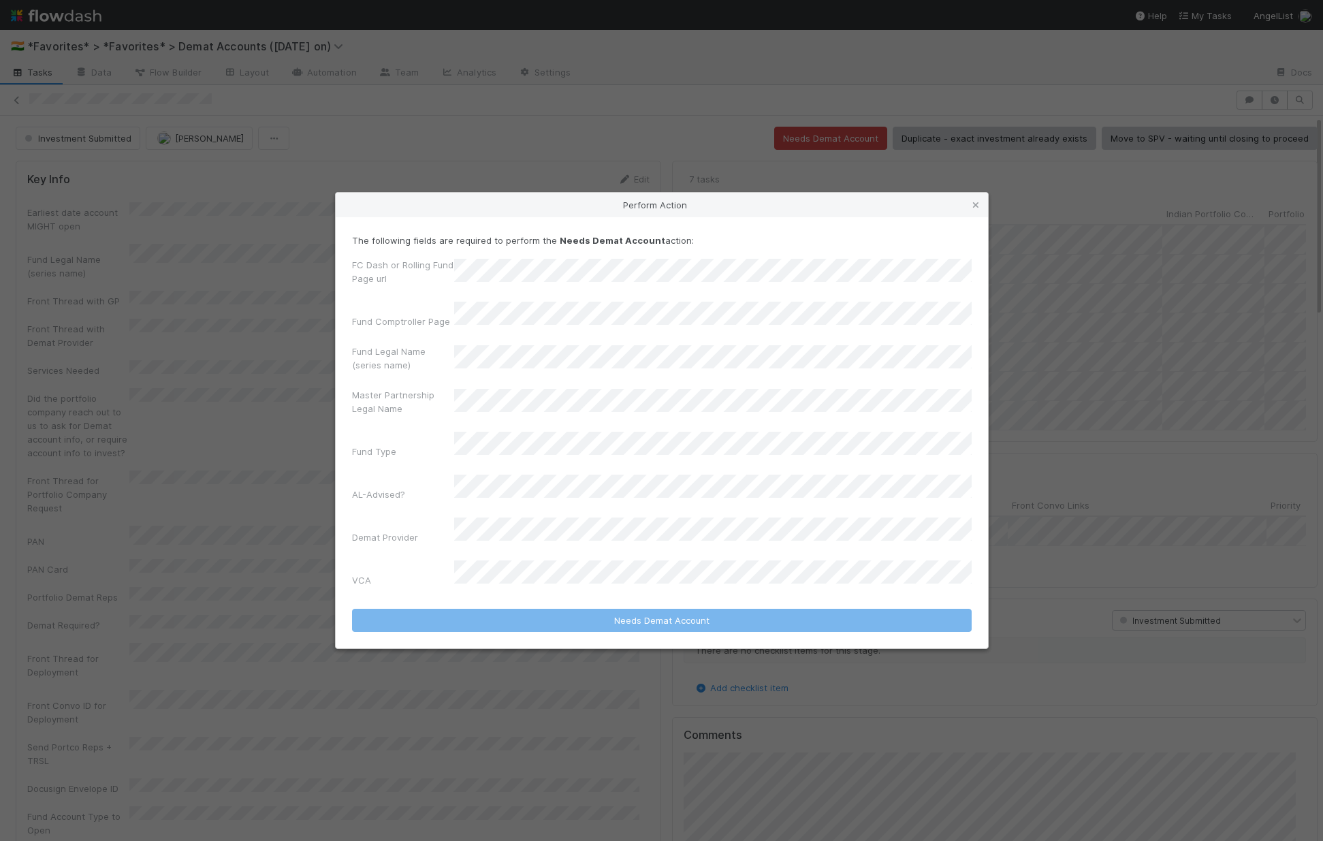
click at [255, 348] on div "Perform Action The following fields are required to perform the Needs Demat Acc…" at bounding box center [661, 420] width 1323 height 841
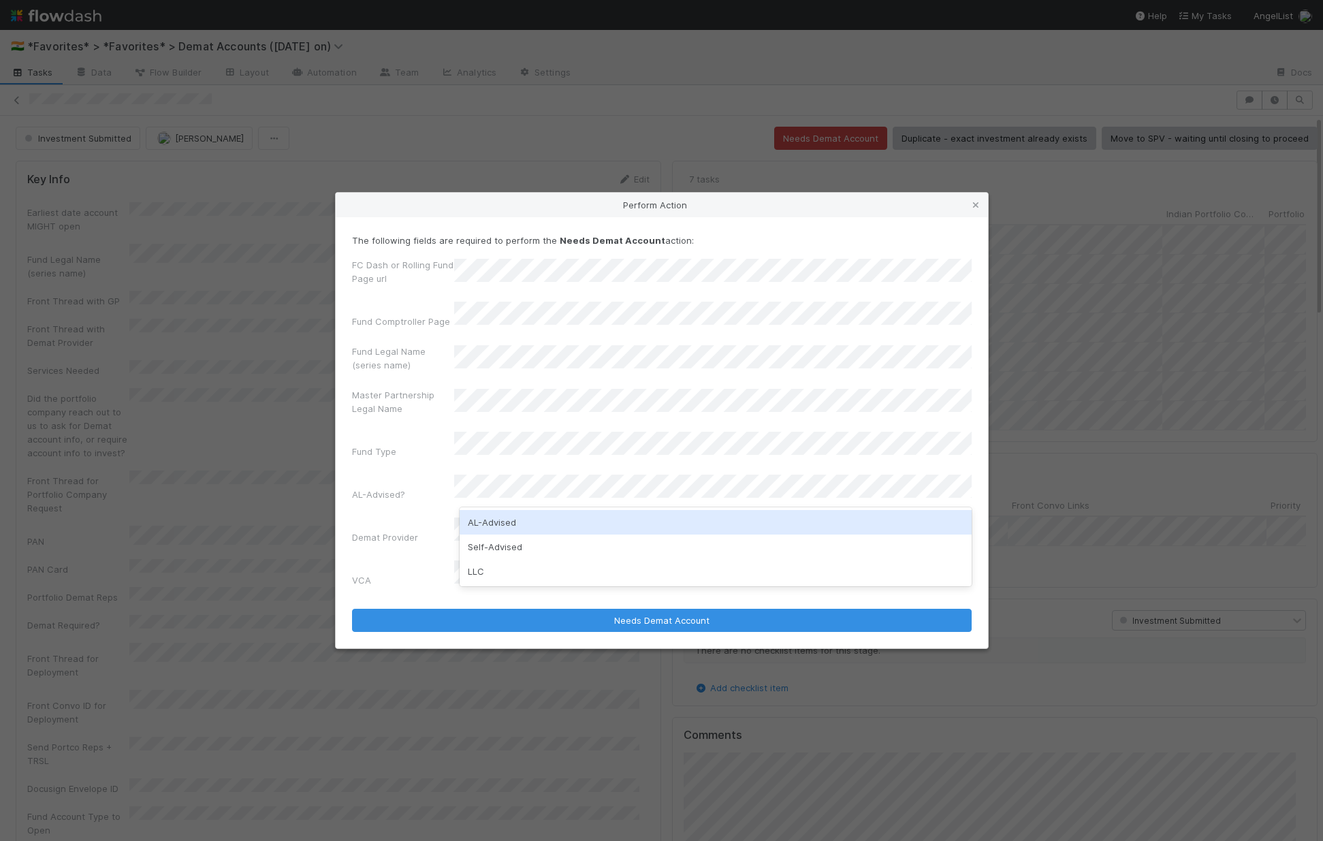
click at [546, 518] on div "AL-Advised" at bounding box center [716, 522] width 512 height 25
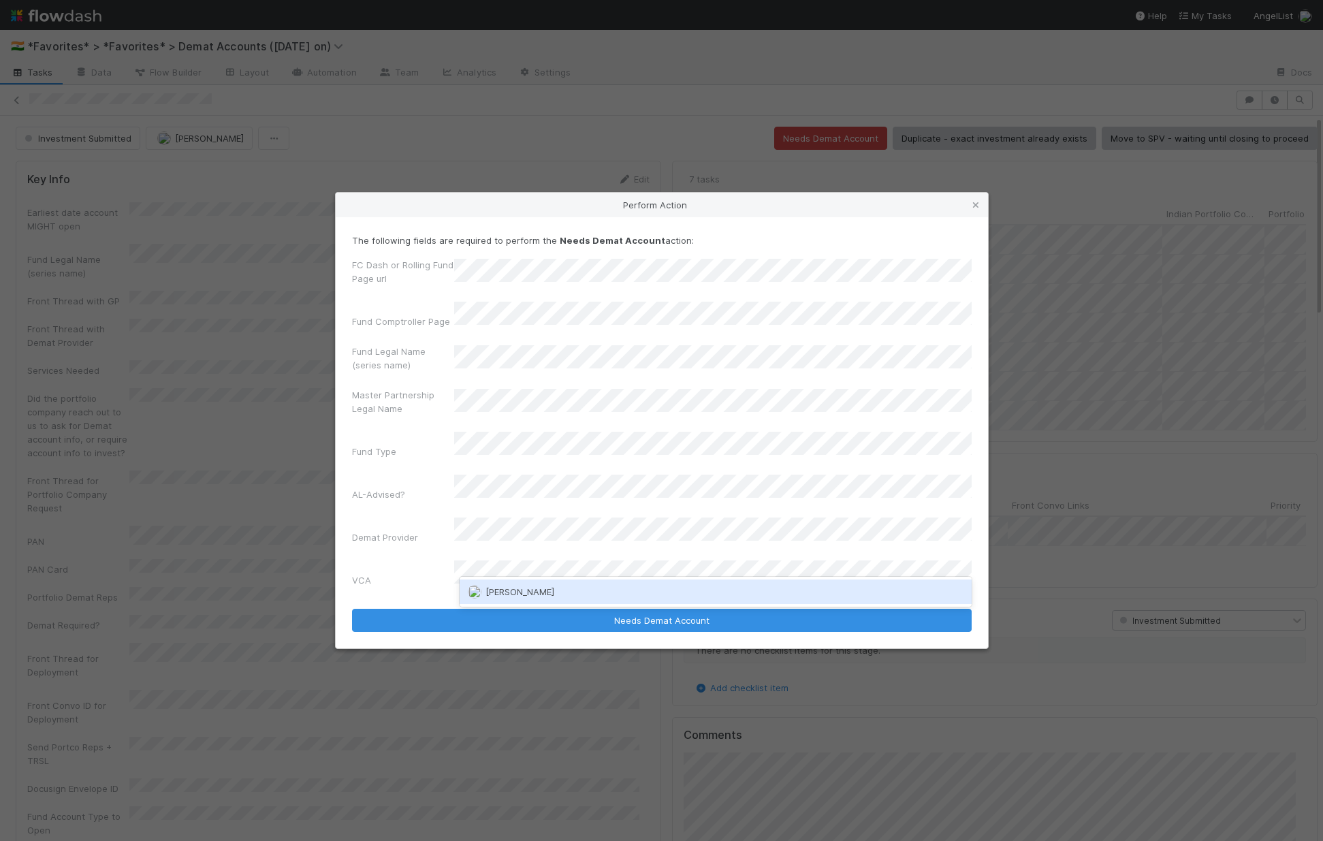
click at [555, 593] on div "Nora Hafez" at bounding box center [716, 592] width 512 height 25
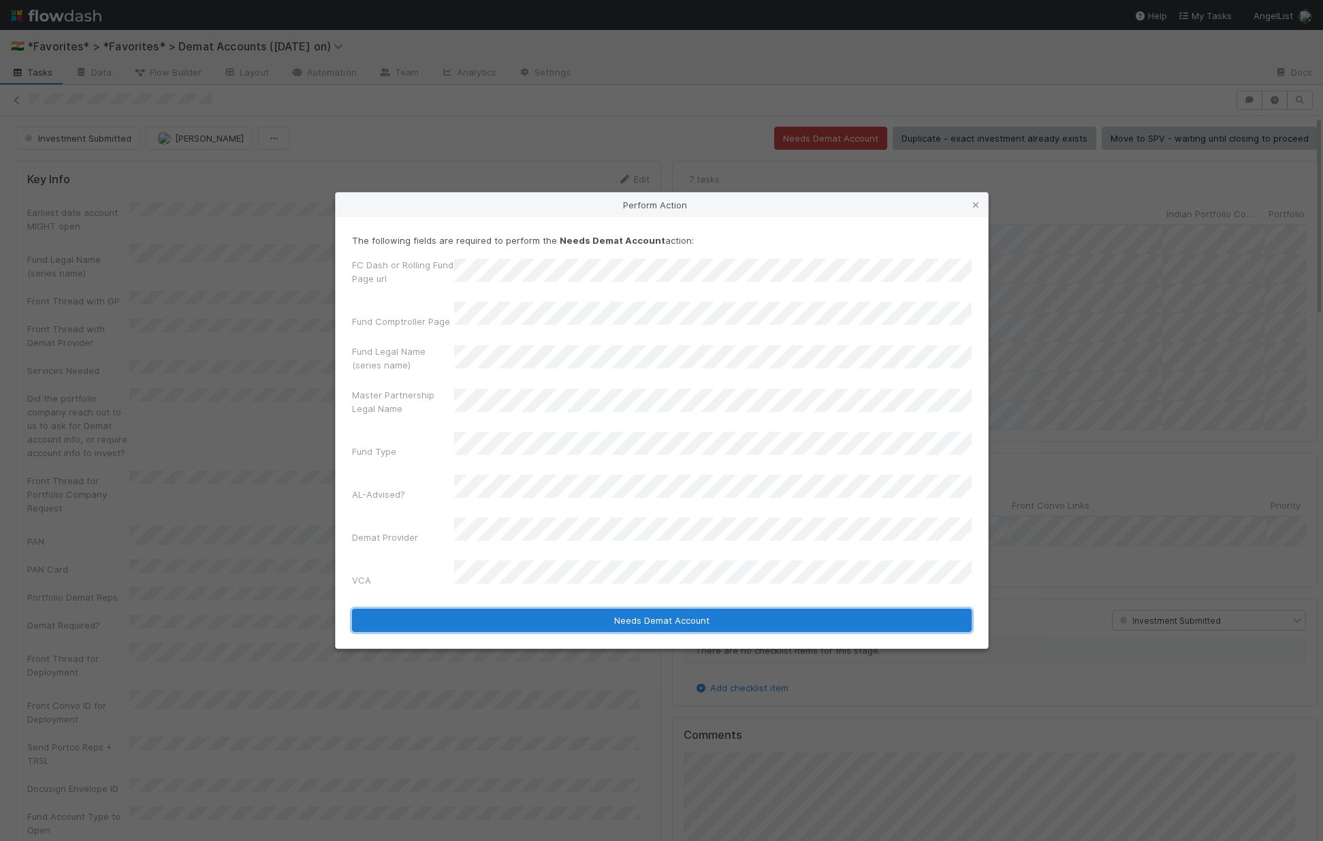
click at [554, 609] on button "Needs Demat Account" at bounding box center [662, 620] width 620 height 23
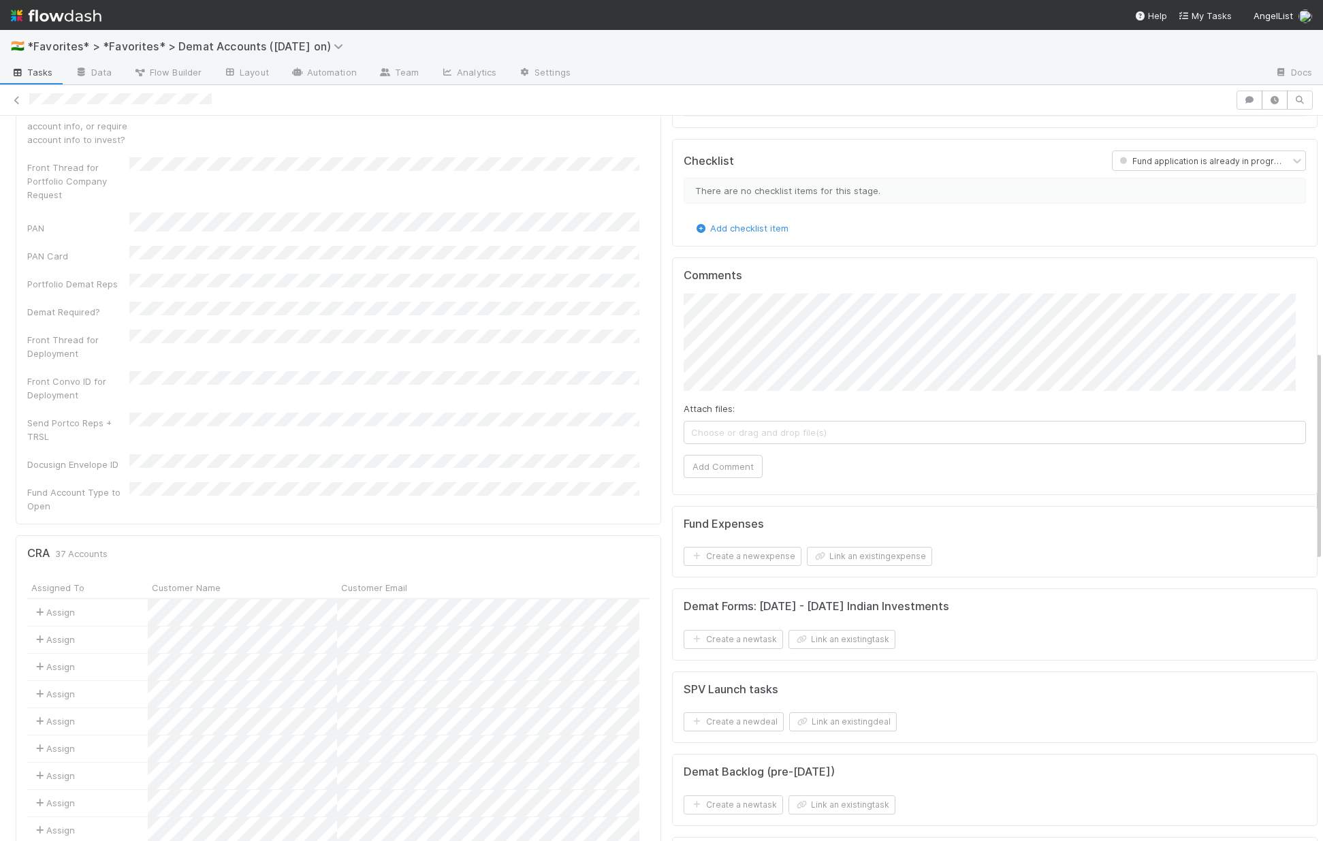
scroll to position [836, 0]
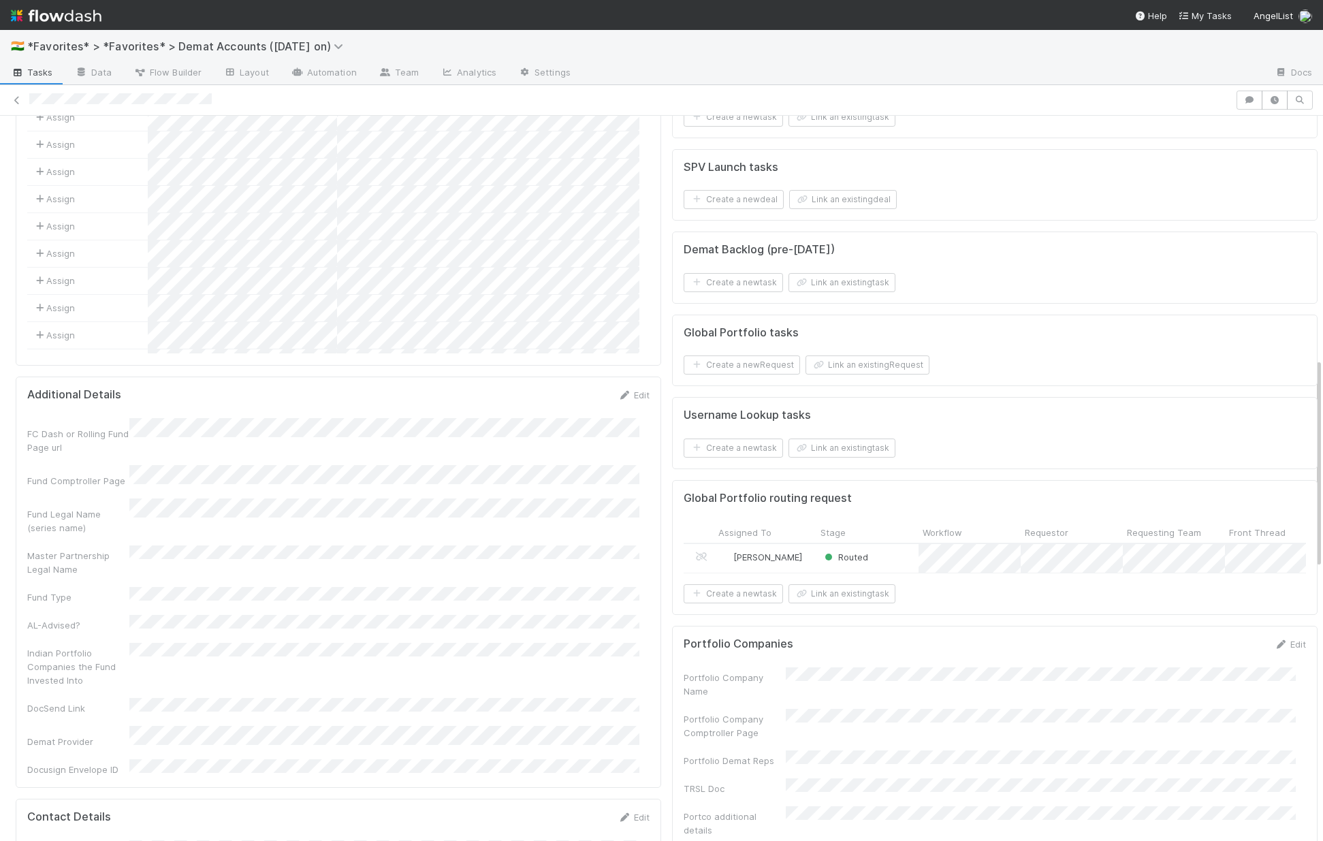
click at [896, 571] on div "Routed" at bounding box center [868, 558] width 102 height 29
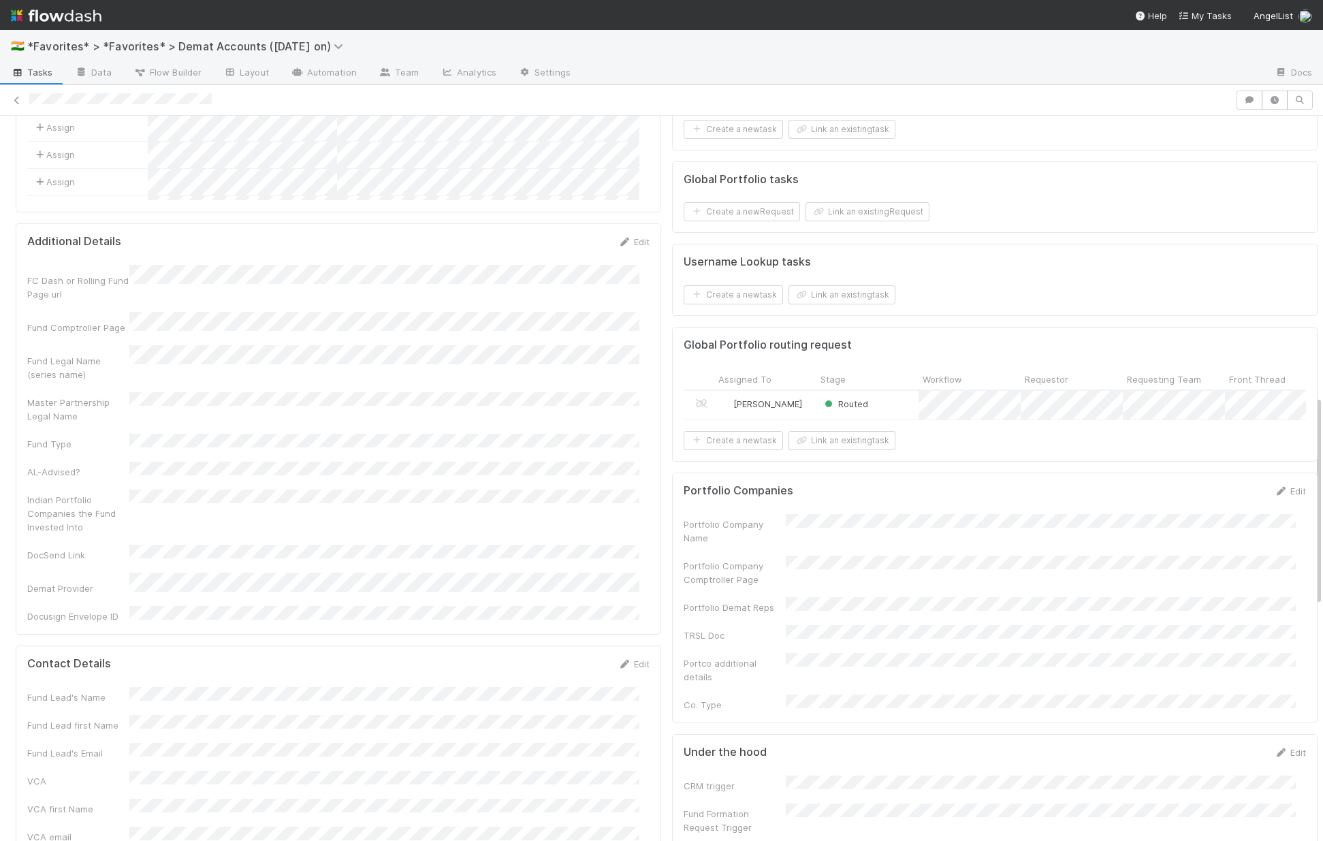
scroll to position [1000, 0]
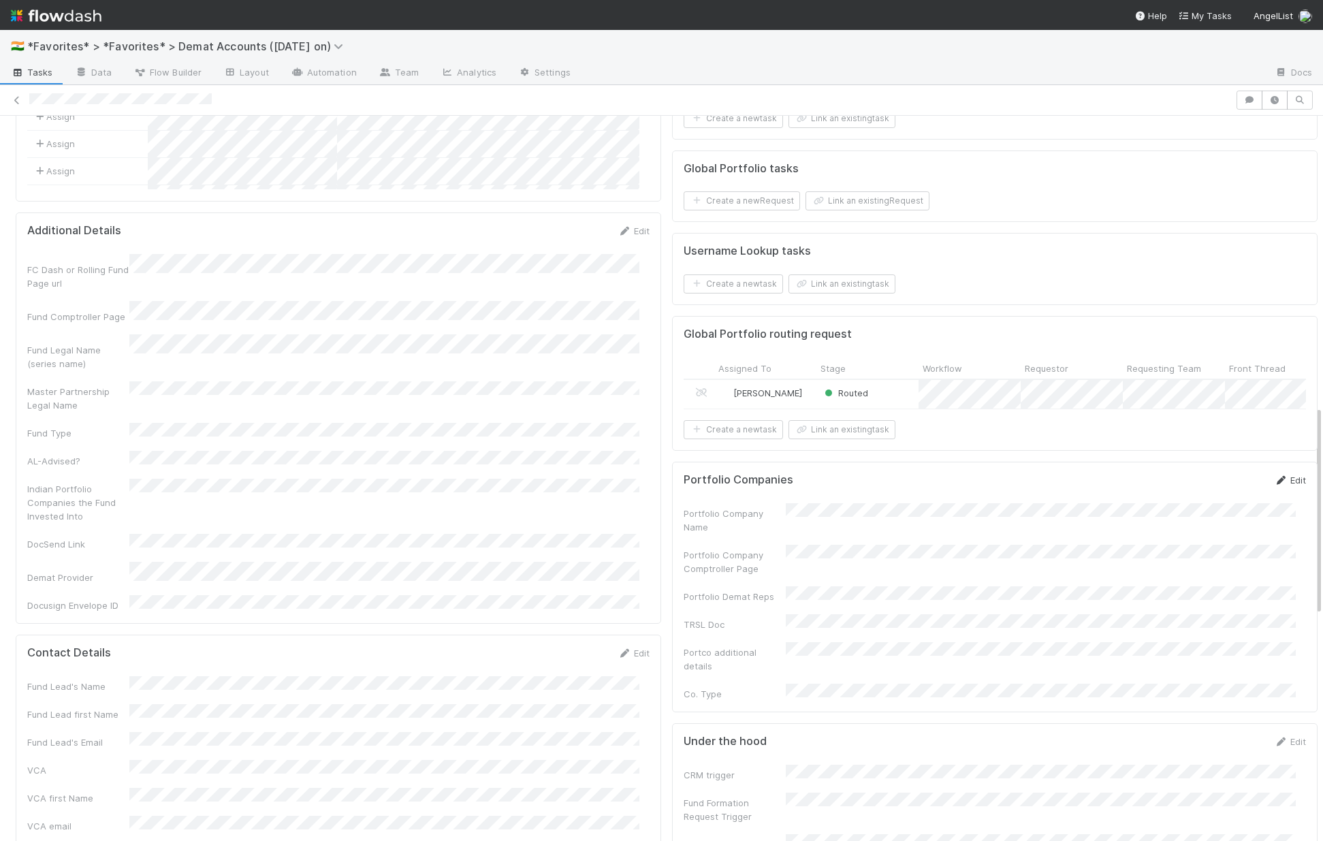
click at [1282, 486] on link "Edit" at bounding box center [1290, 480] width 32 height 11
click at [1214, 497] on button "Save" at bounding box center [1233, 484] width 39 height 23
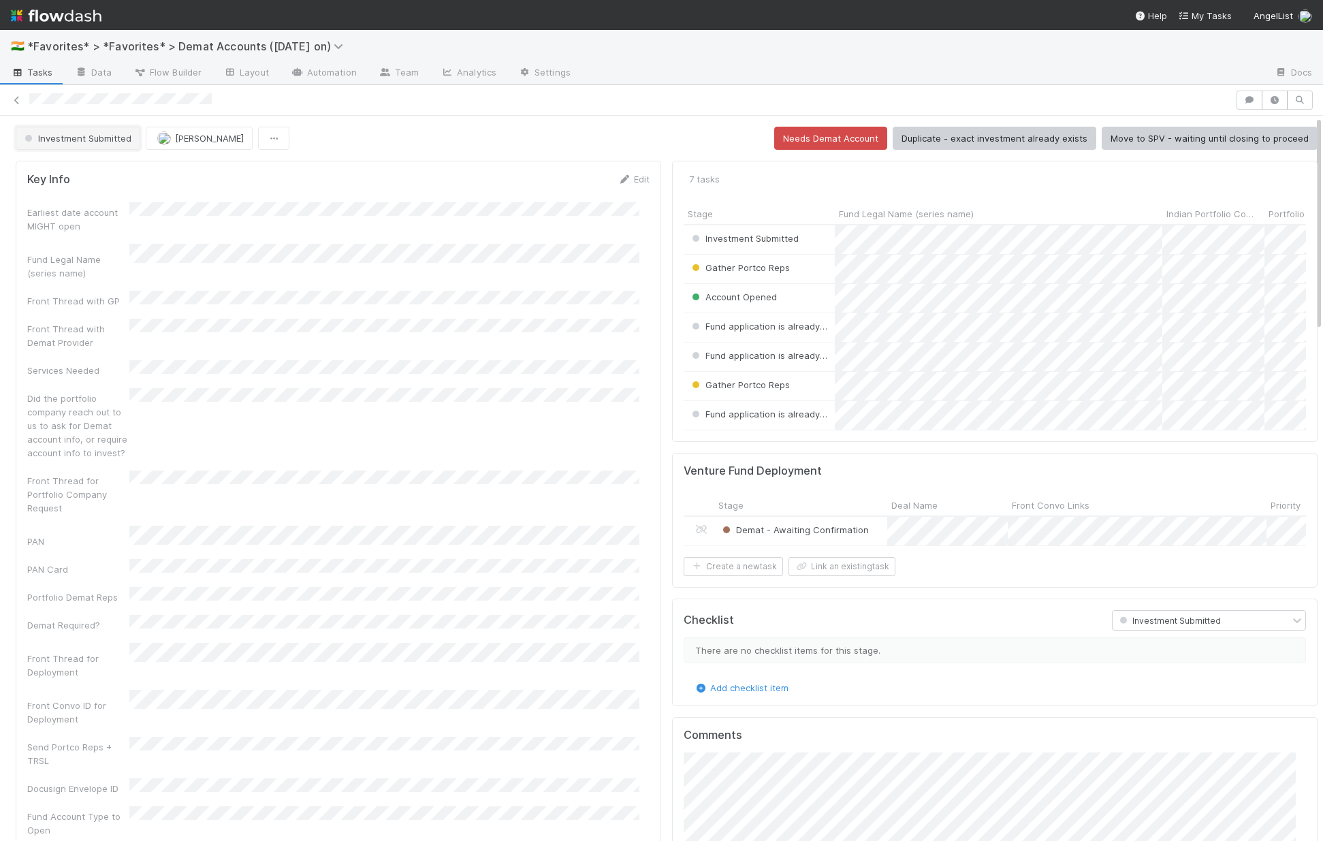
click at [99, 136] on span "Investment Submitted" at bounding box center [77, 138] width 110 height 11
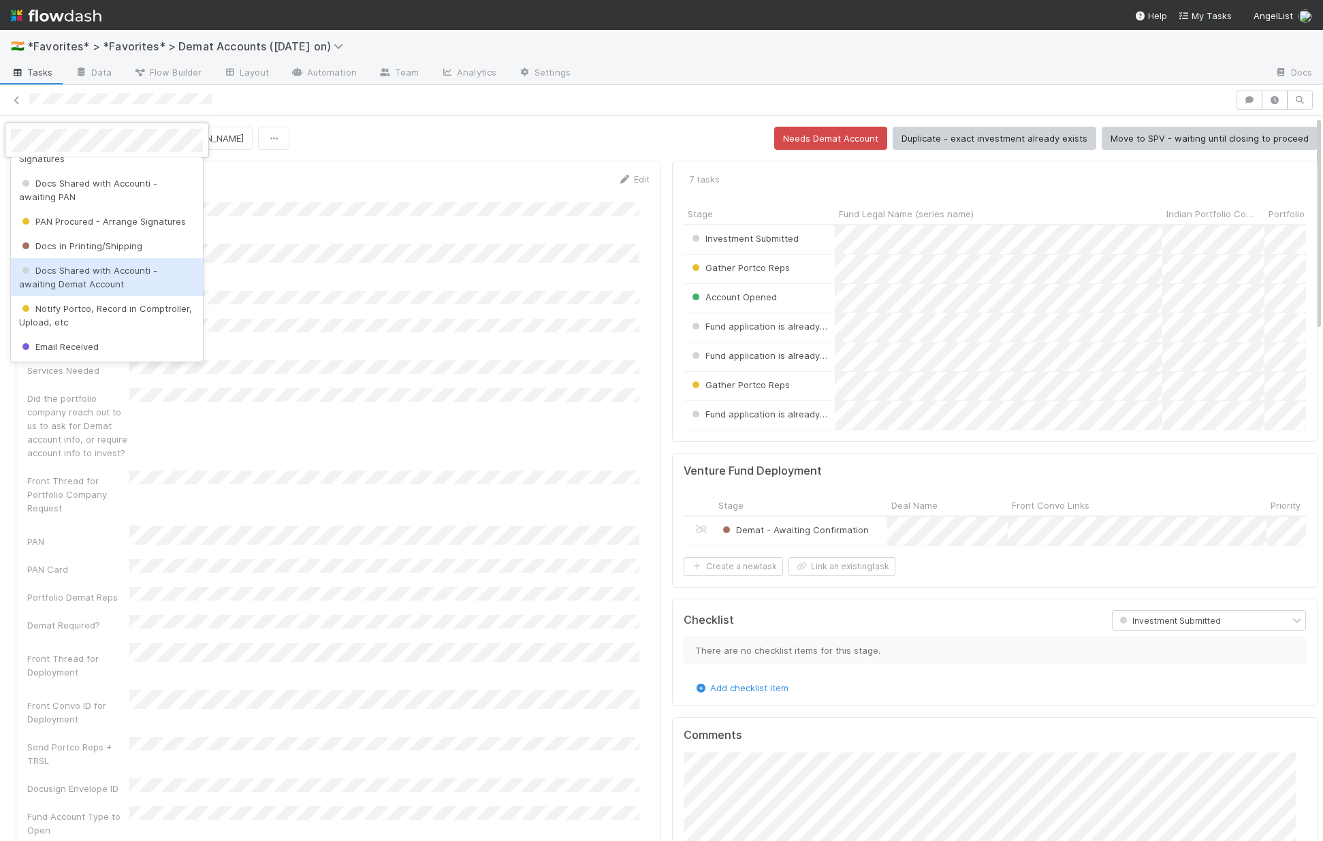
scroll to position [249, 0]
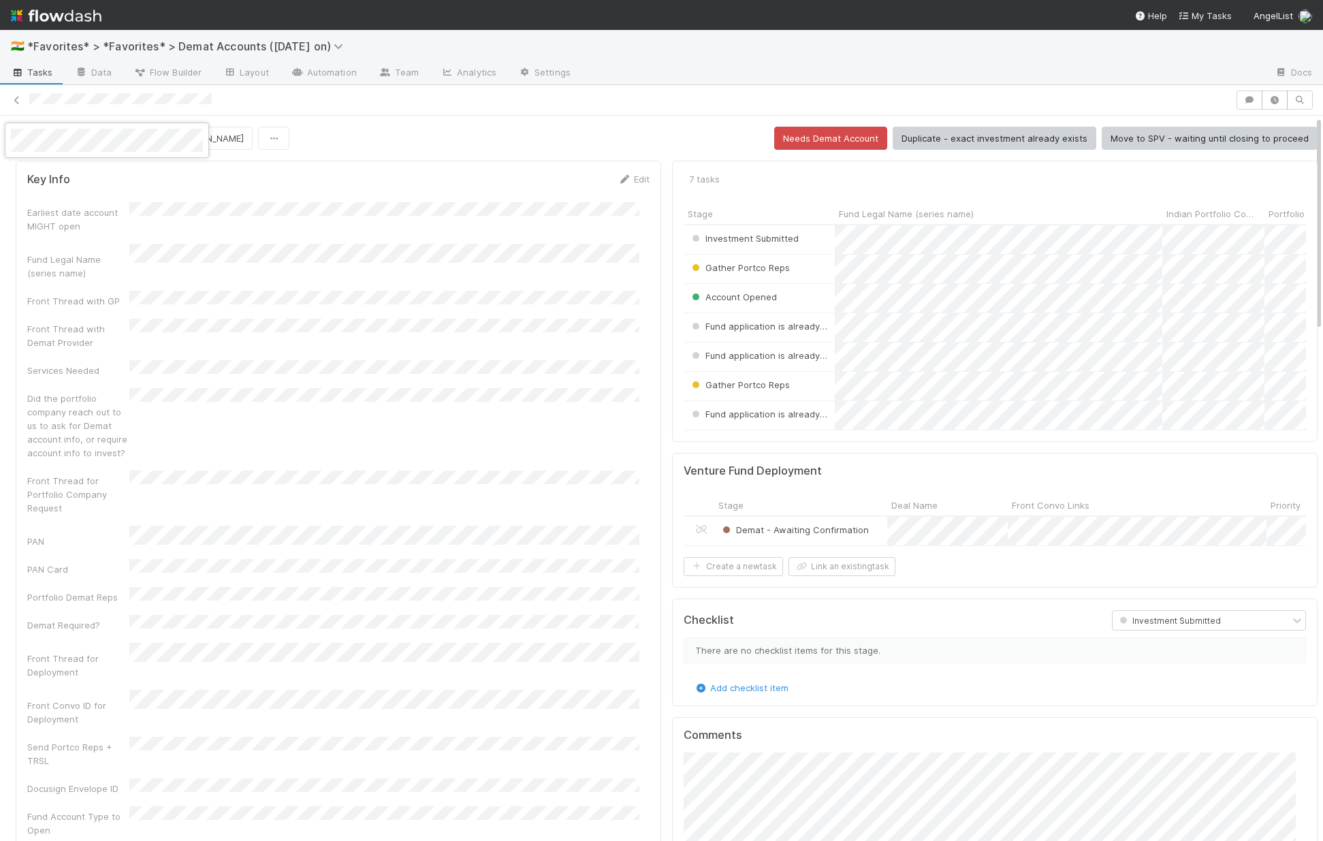
click at [1096, 166] on div at bounding box center [661, 420] width 1323 height 841
click at [981, 144] on button "Duplicate - exact investment already exists" at bounding box center [995, 138] width 204 height 23
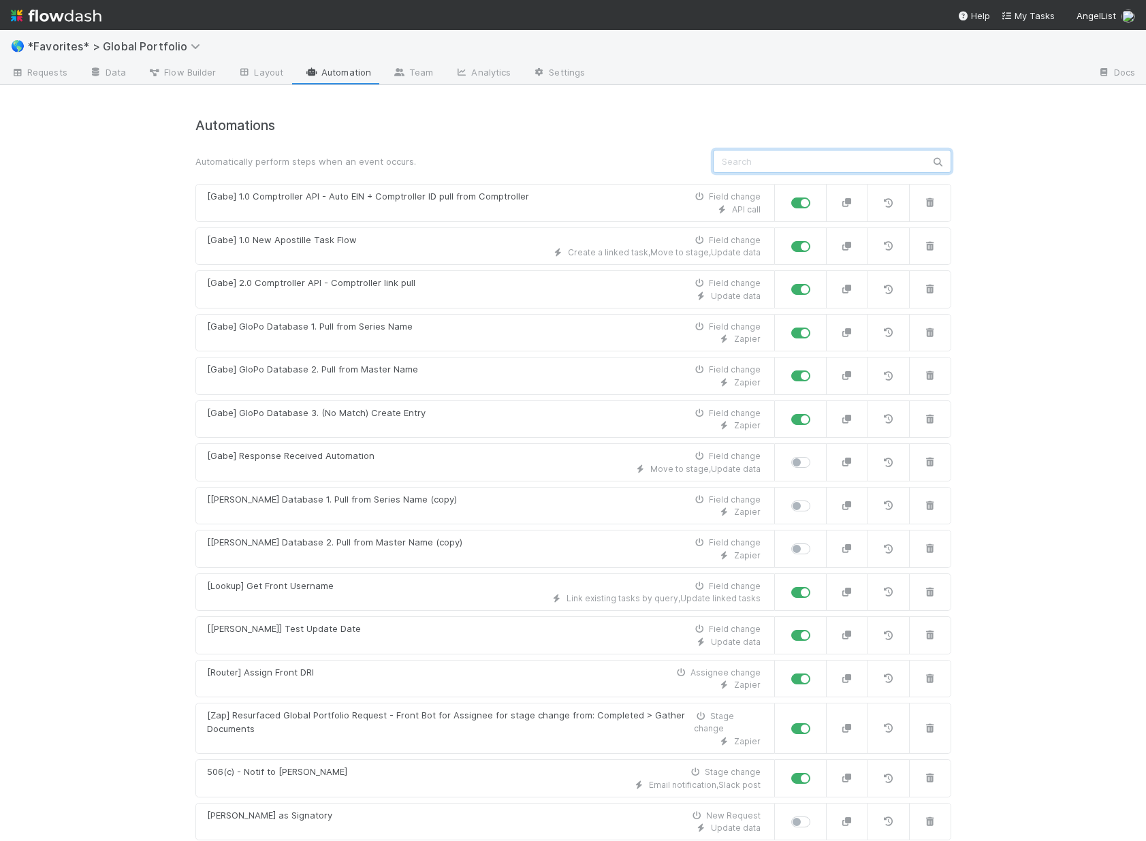
click at [838, 160] on input "text" at bounding box center [832, 161] width 238 height 23
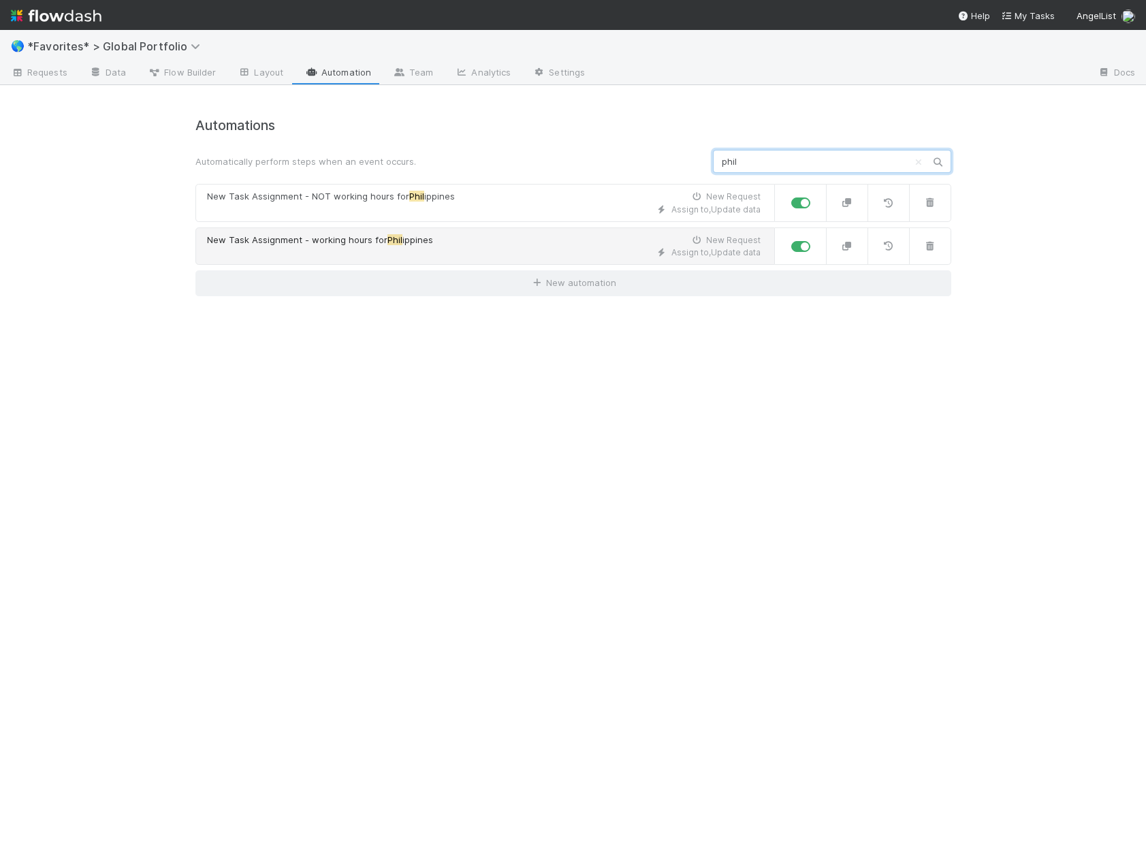
type input "phil"
click at [567, 247] on div "Assign to , Update data" at bounding box center [484, 253] width 554 height 12
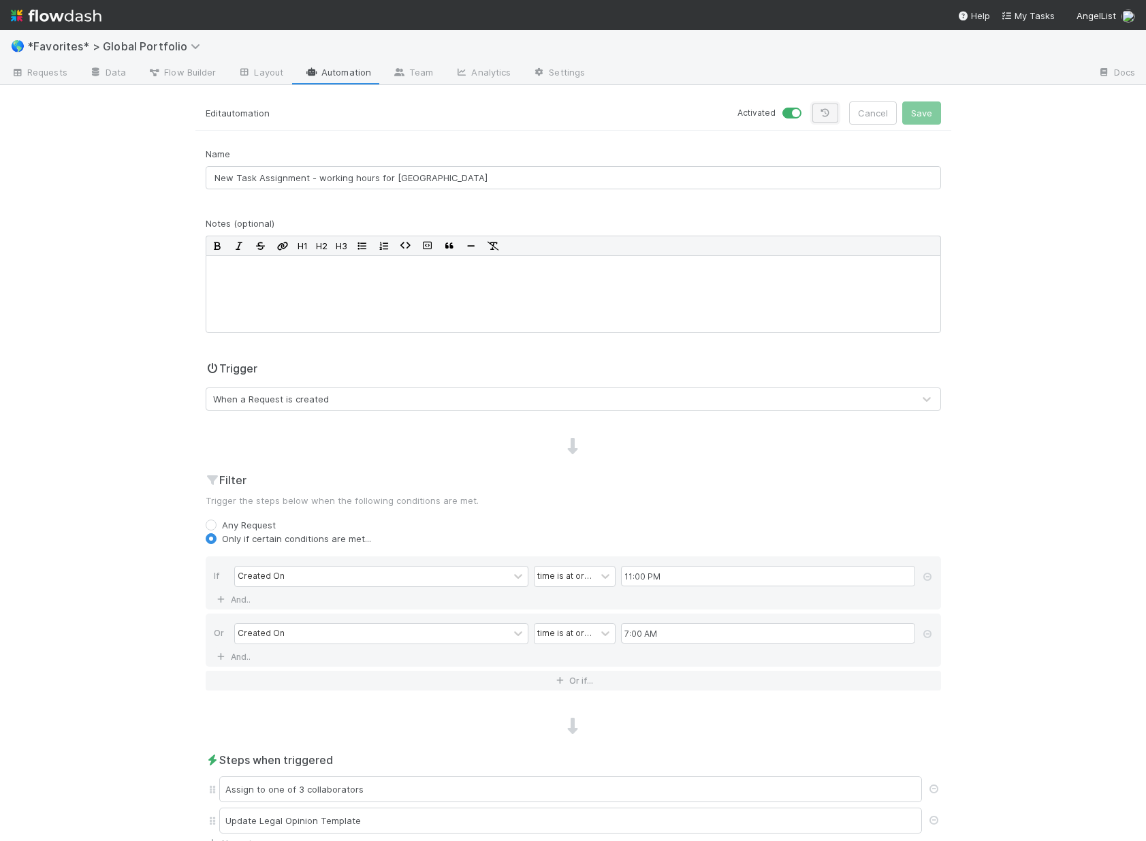
click at [827, 112] on icon at bounding box center [826, 113] width 14 height 8
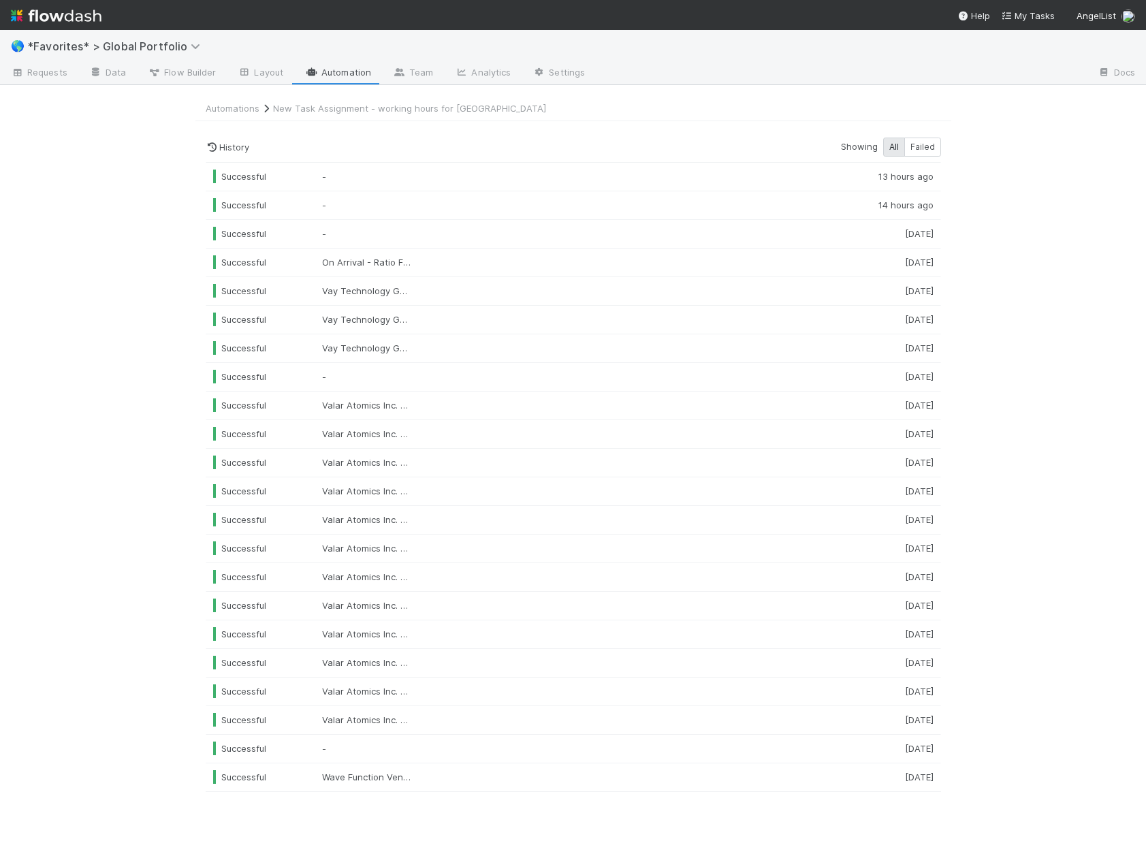
click at [307, 77] on link "Automation" at bounding box center [338, 74] width 88 height 22
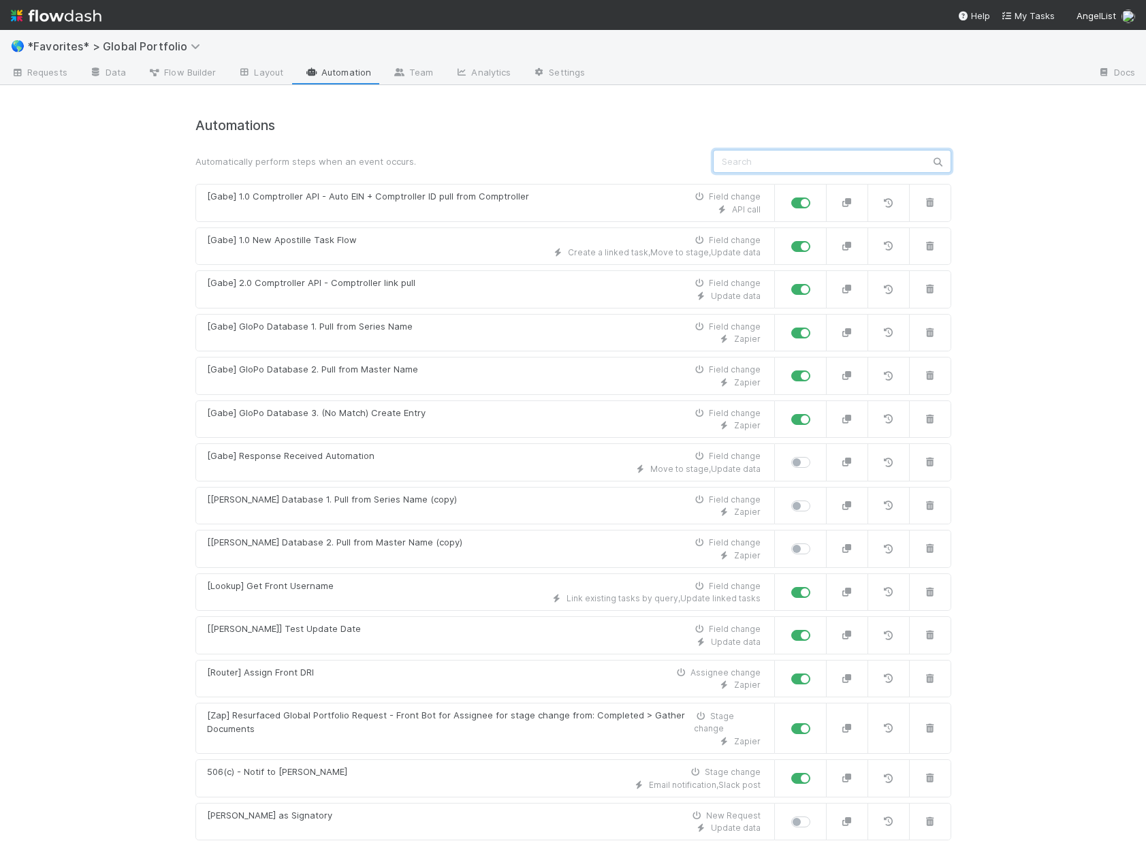
click at [843, 159] on input "text" at bounding box center [832, 161] width 238 height 23
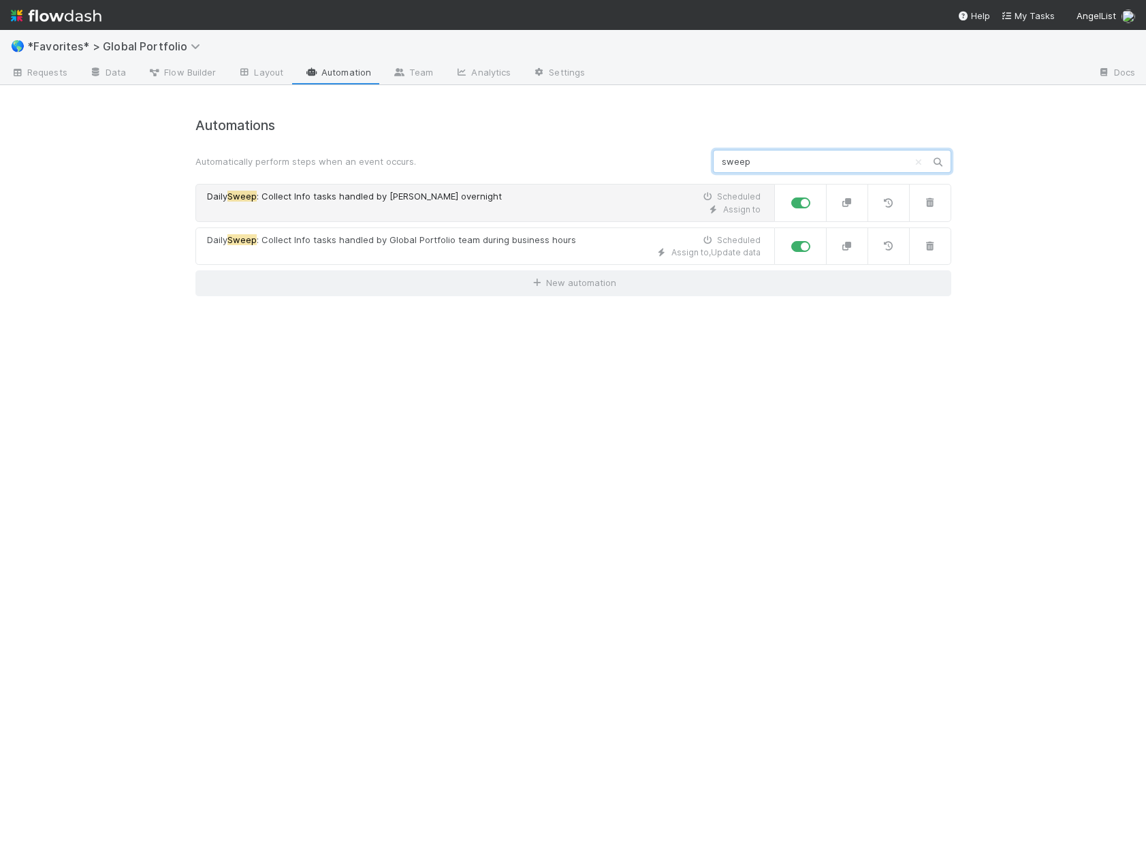
type input "sweep"
click at [364, 206] on div "Assign to" at bounding box center [484, 210] width 554 height 12
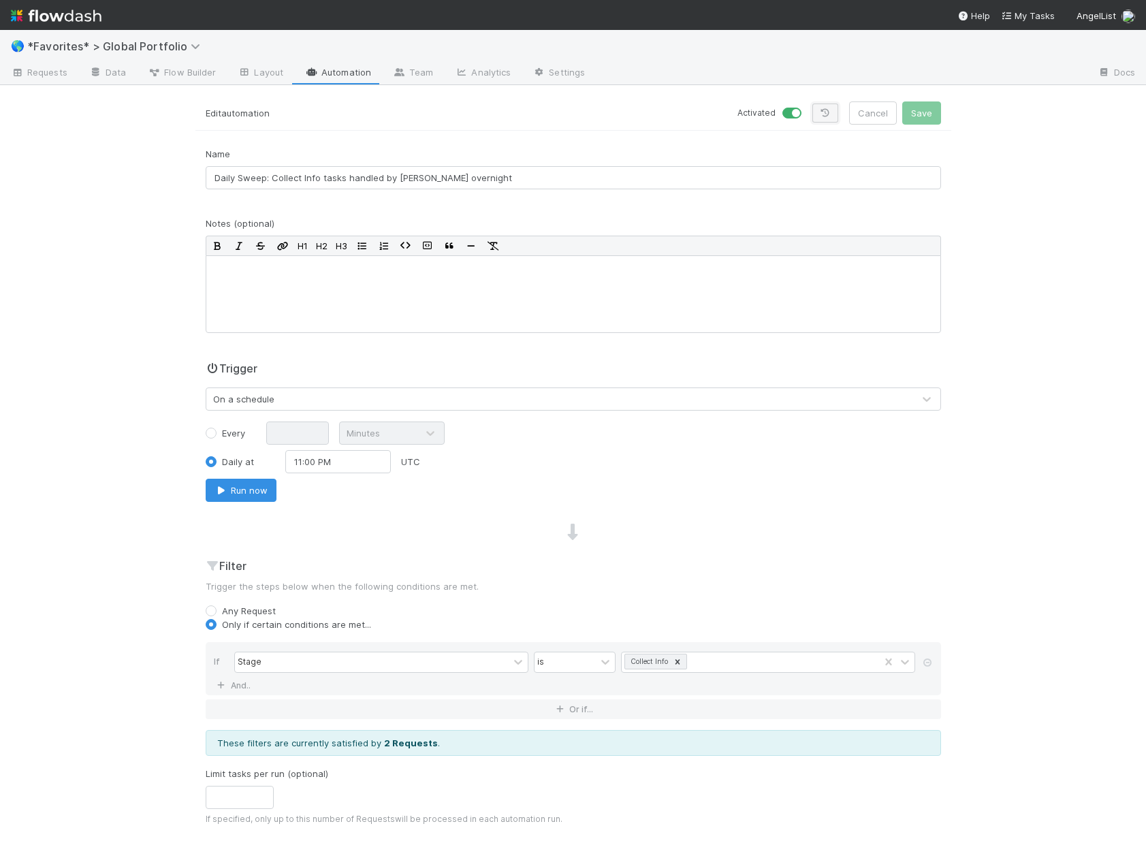
click at [820, 115] on icon at bounding box center [826, 113] width 14 height 8
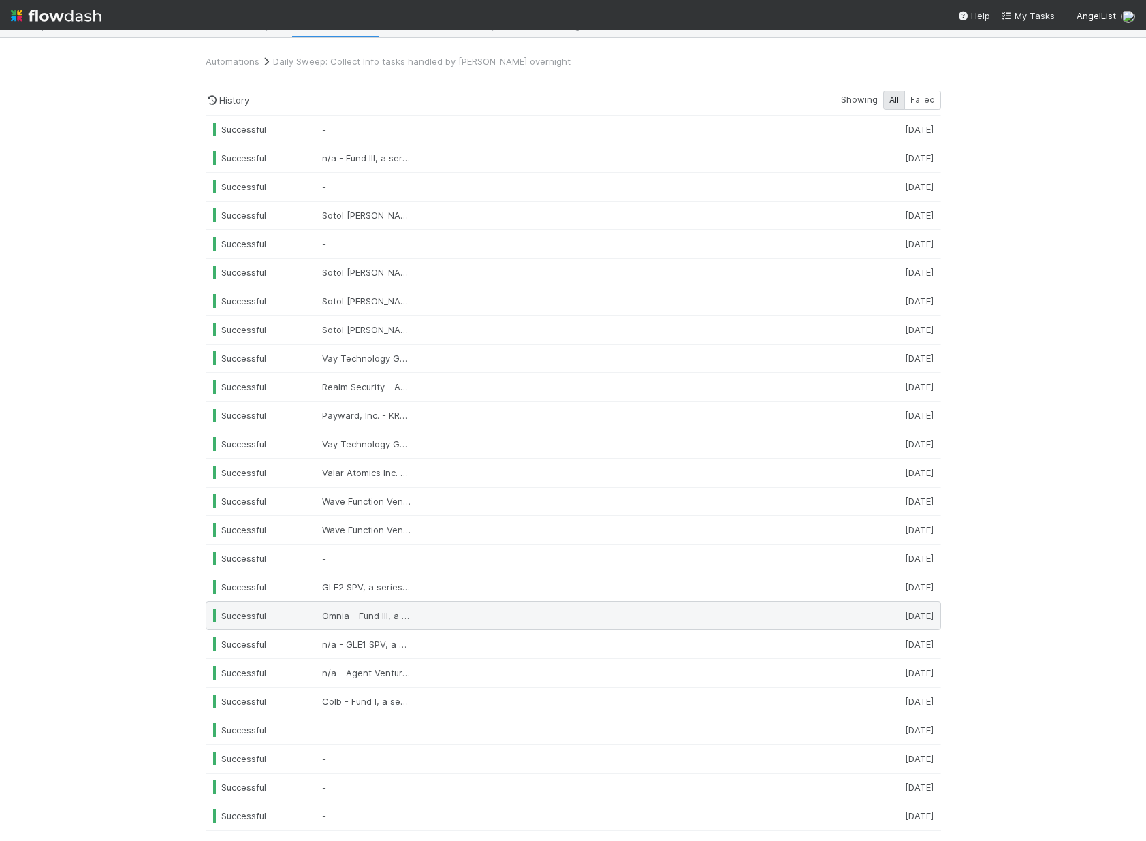
scroll to position [93, 0]
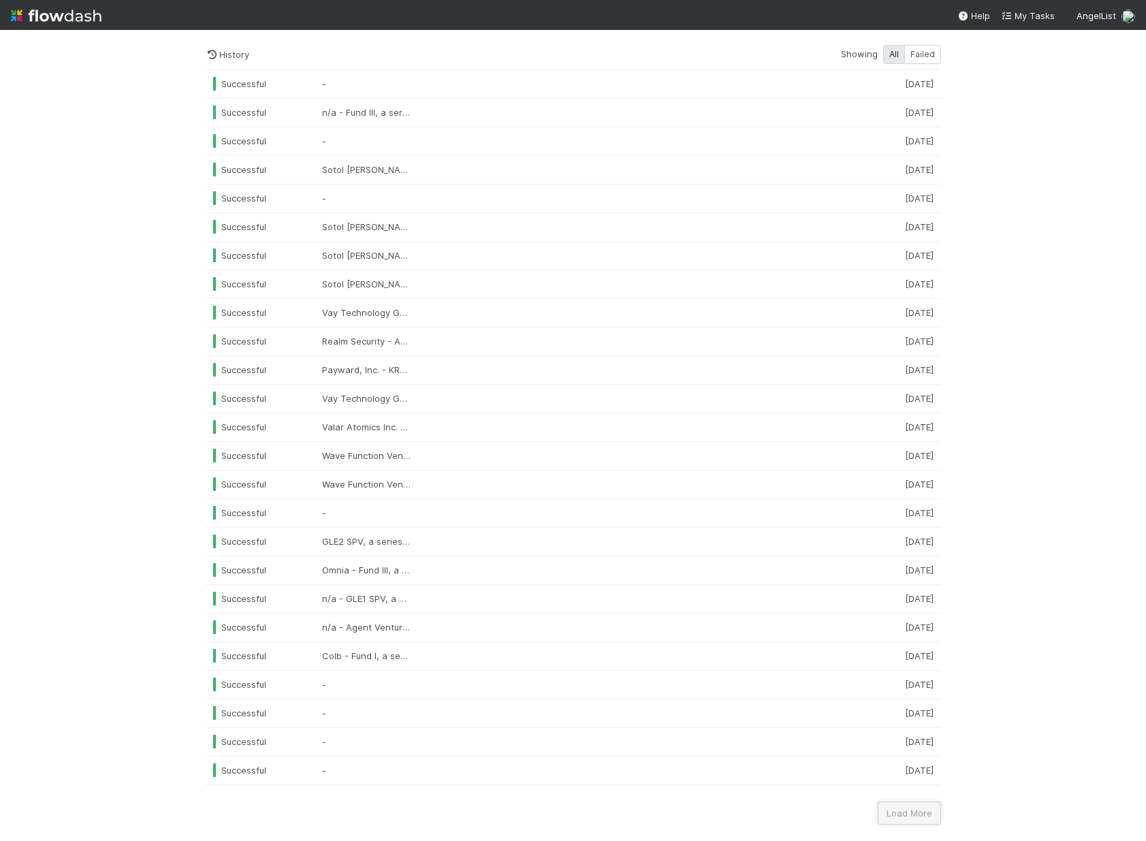
click at [895, 808] on button "Load More" at bounding box center [909, 813] width 63 height 23
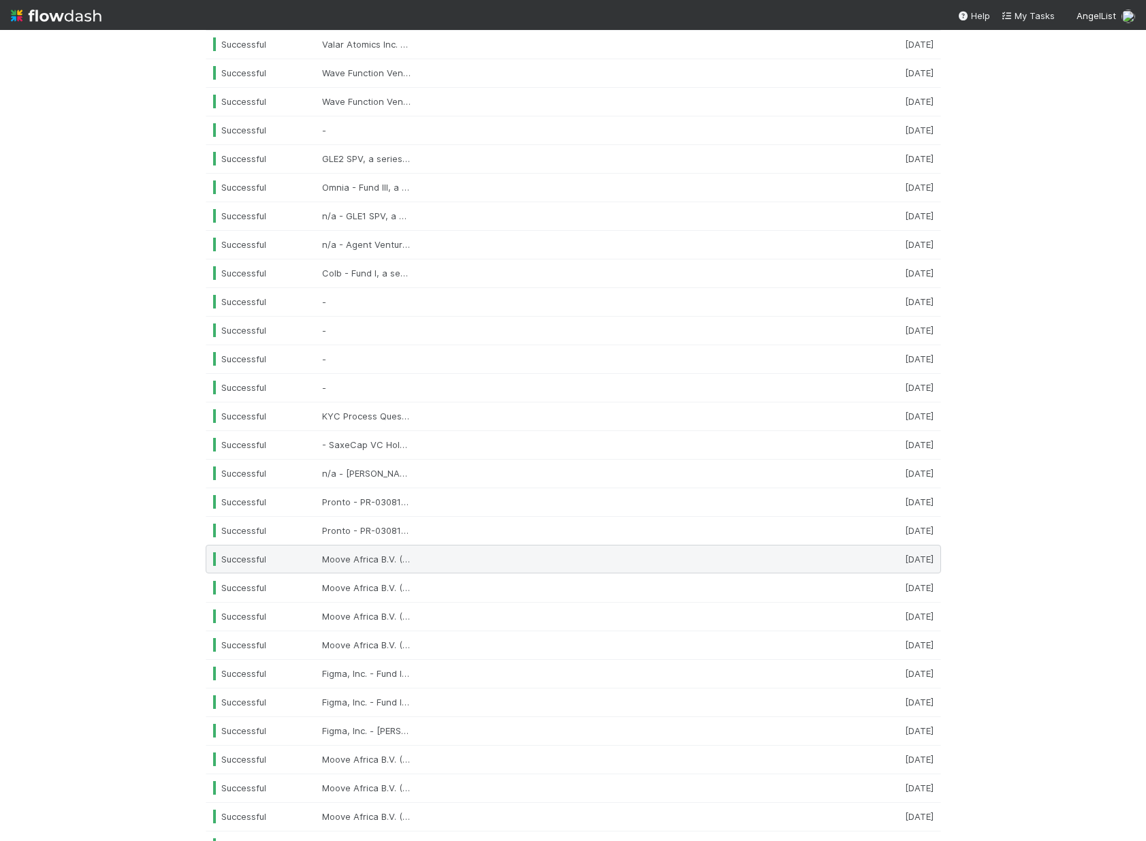
scroll to position [808, 0]
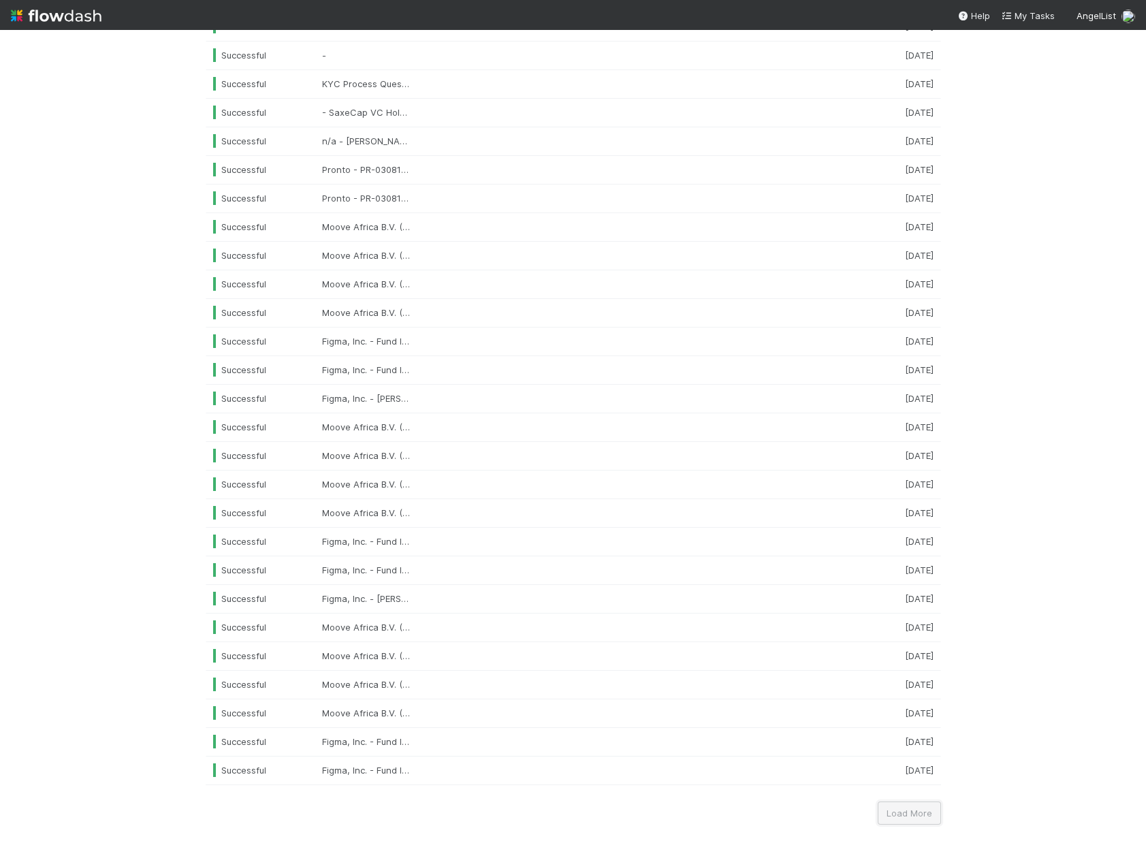
click at [898, 813] on button "Load More" at bounding box center [909, 813] width 63 height 23
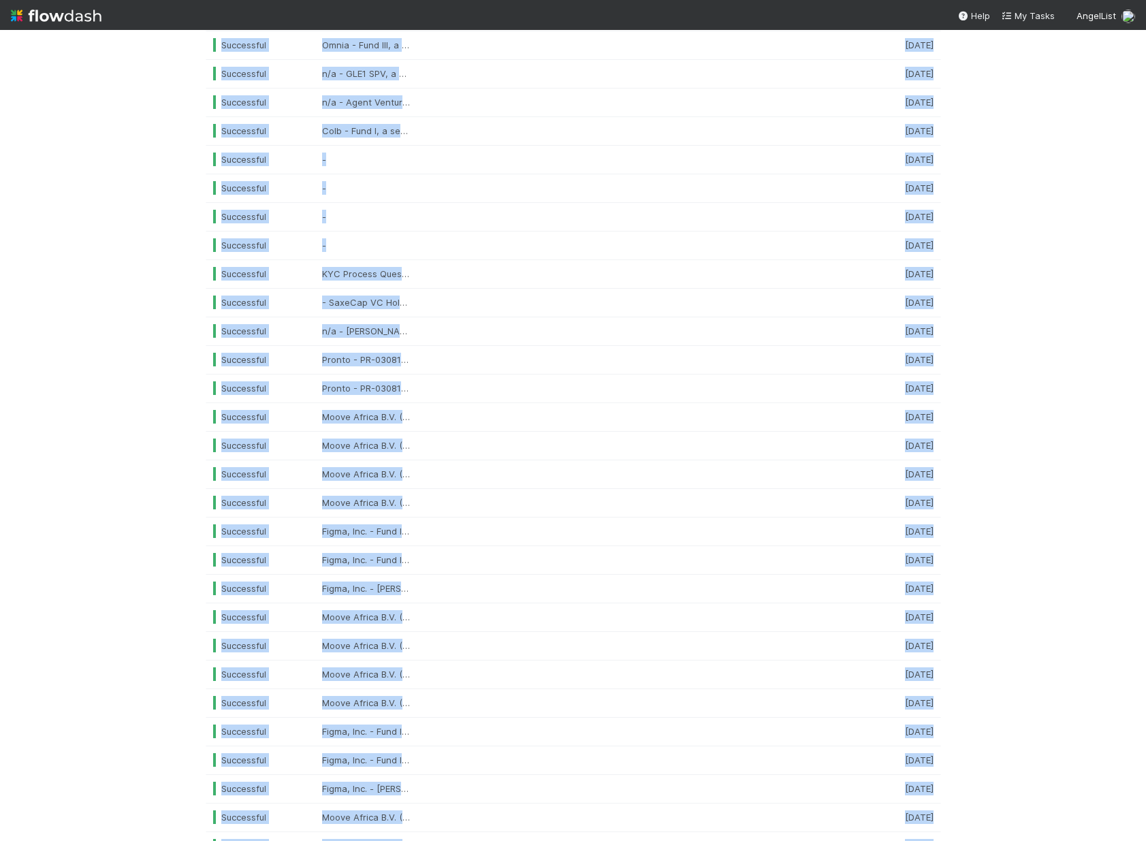
scroll to position [1369, 0]
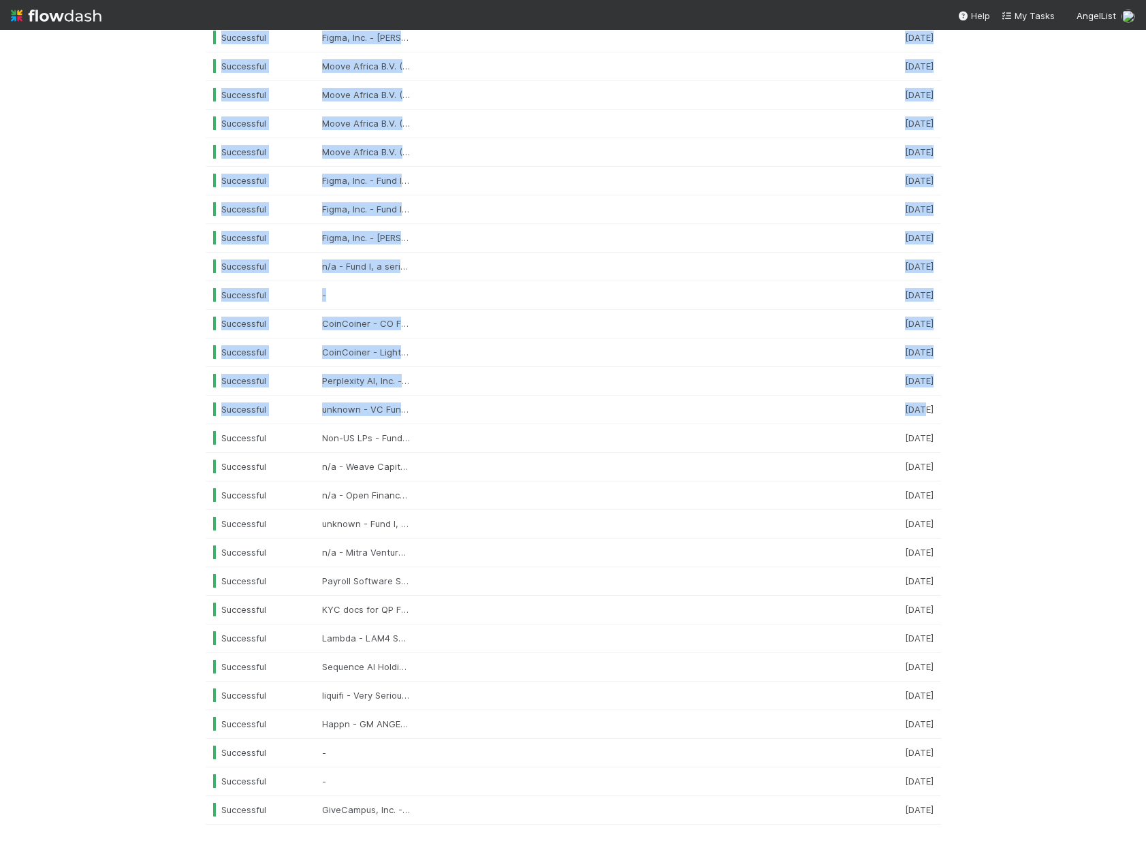
drag, startPoint x: 178, startPoint y: 176, endPoint x: 976, endPoint y: 814, distance: 1021.5
click at [976, 814] on div "🌎 *Favorites* > Global Portfolio Requests Data Flow Builder Layout Automation T…" at bounding box center [573, 435] width 1146 height 811
copy div "Successful - 1 day ago Successful n/a - Fund III, a series of Utsav Somani Inve…"
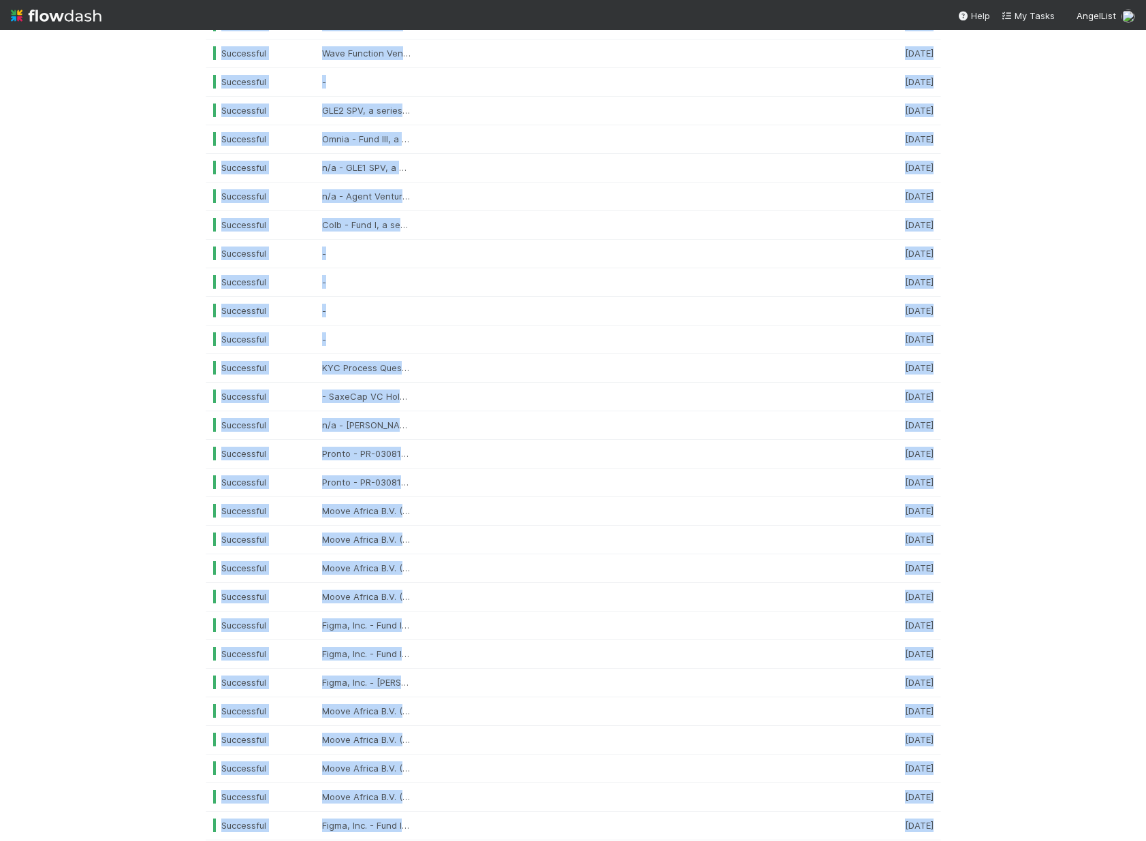
scroll to position [0, 0]
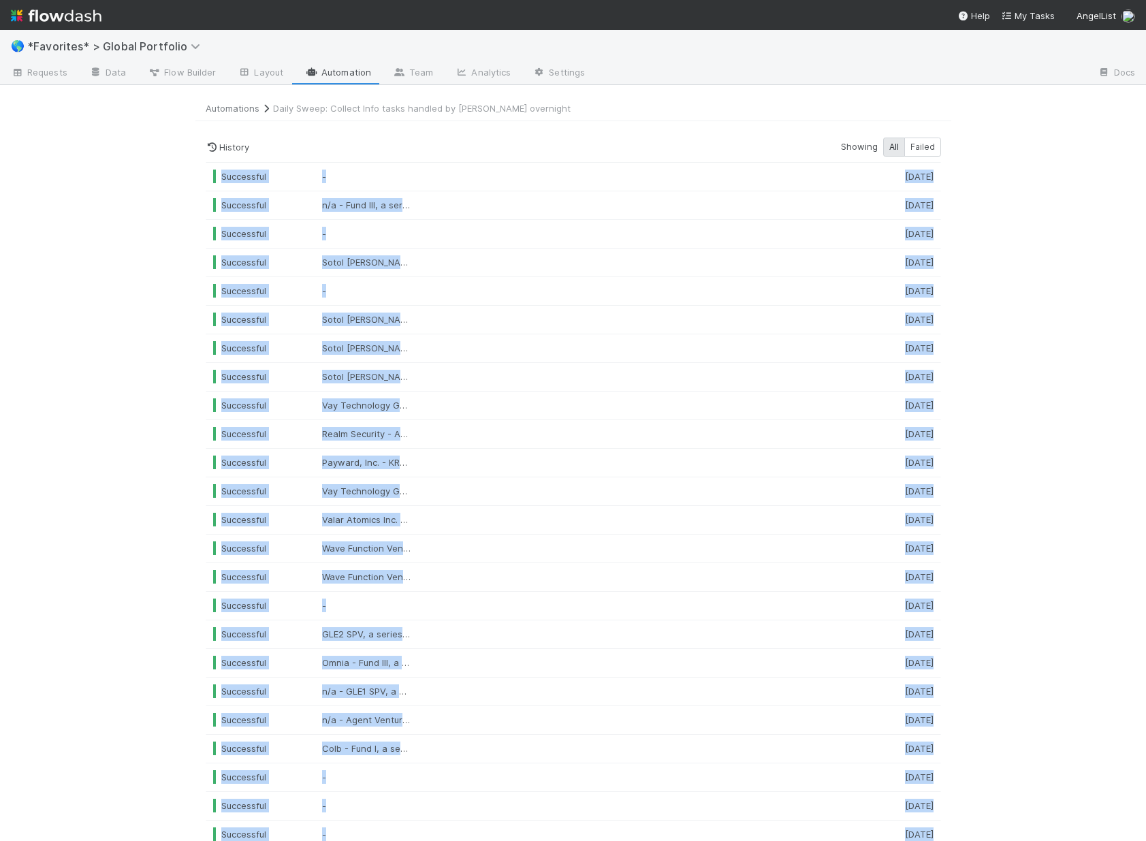
click at [212, 112] on link "Automations" at bounding box center [233, 108] width 54 height 11
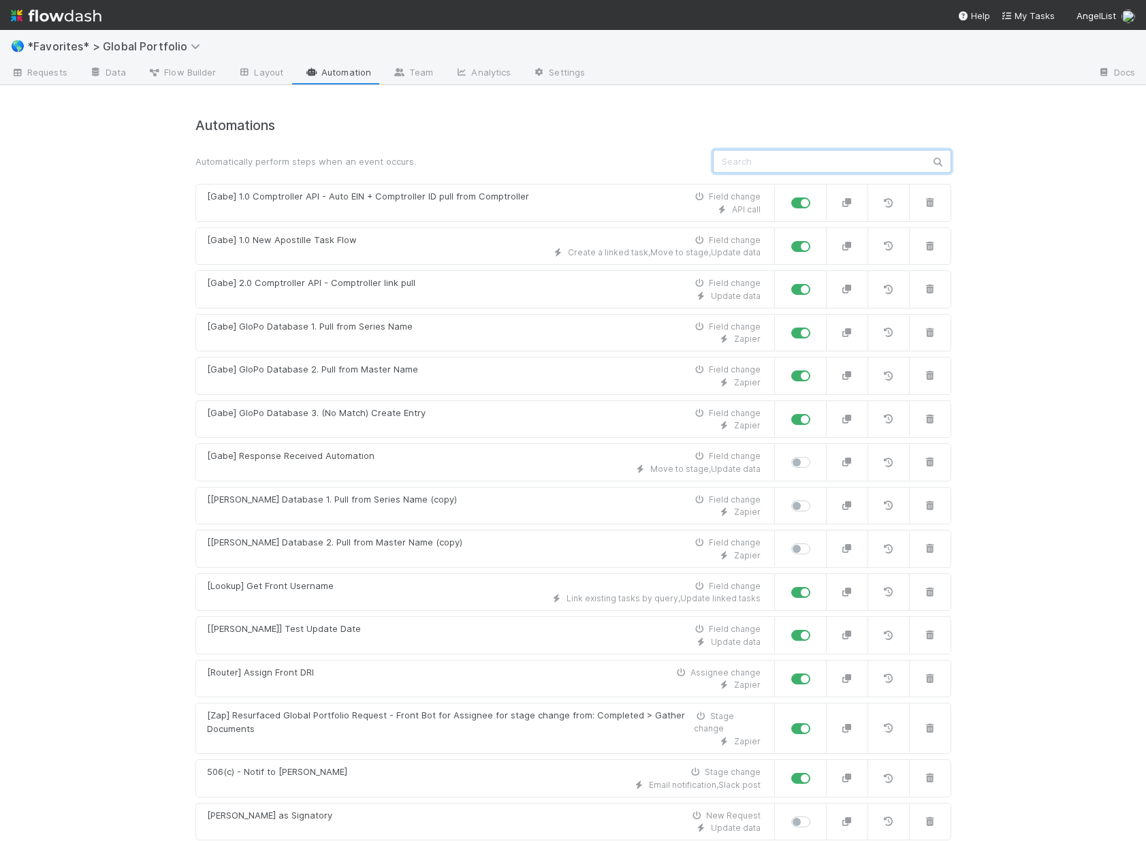
click at [855, 160] on input "text" at bounding box center [832, 161] width 238 height 23
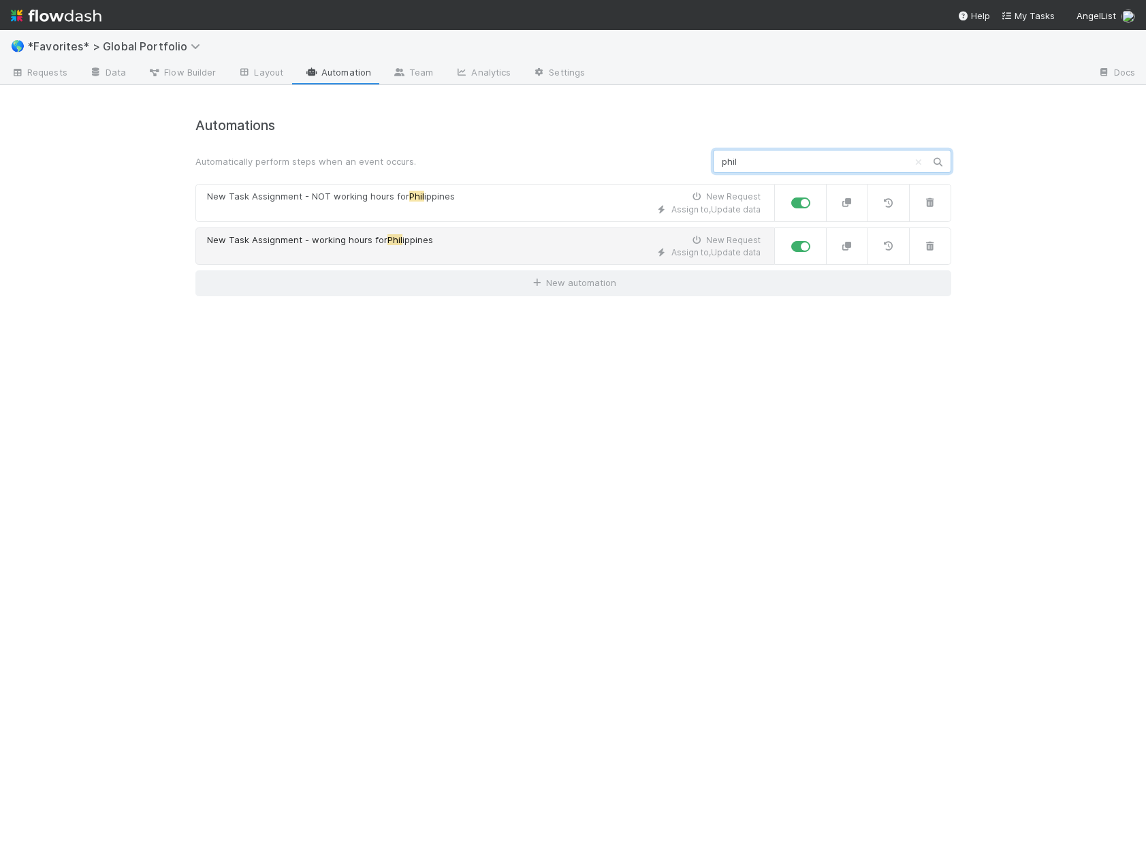
type input "phil"
click at [518, 252] on div "Assign to , Update data" at bounding box center [484, 253] width 554 height 12
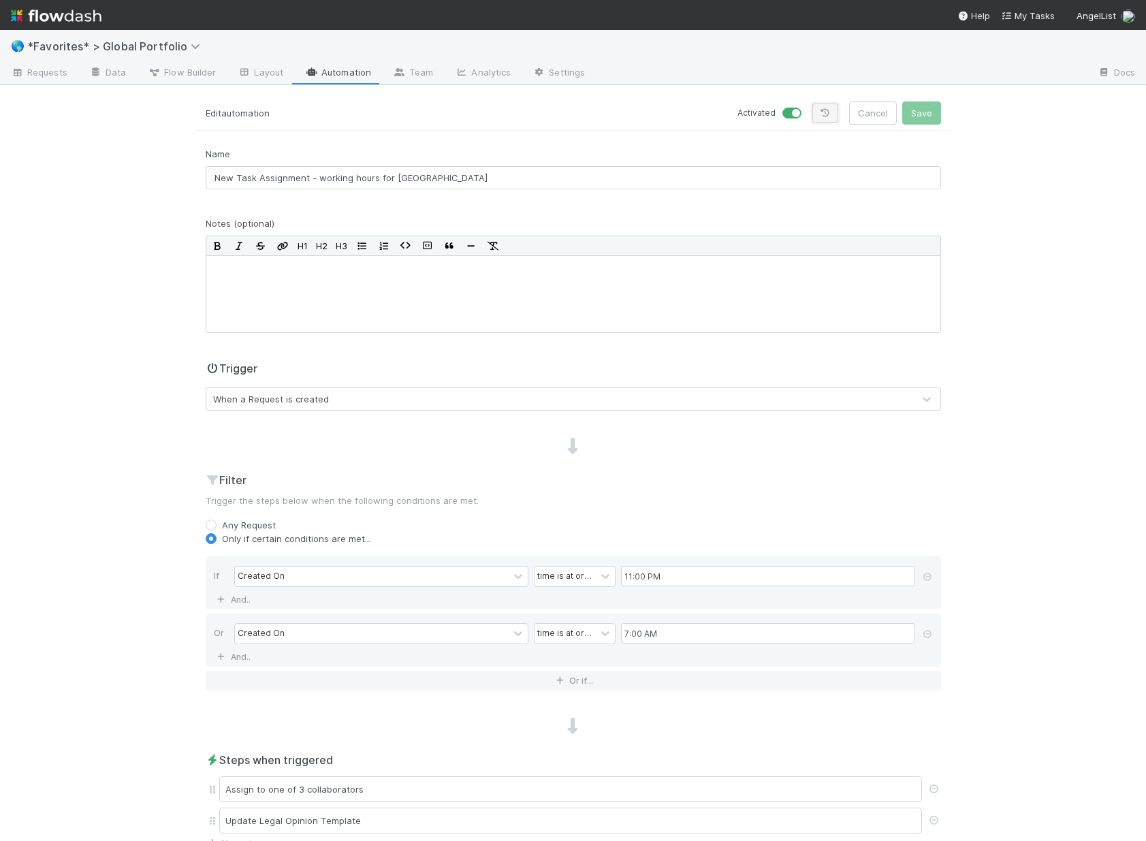
click at [829, 115] on link at bounding box center [826, 113] width 26 height 19
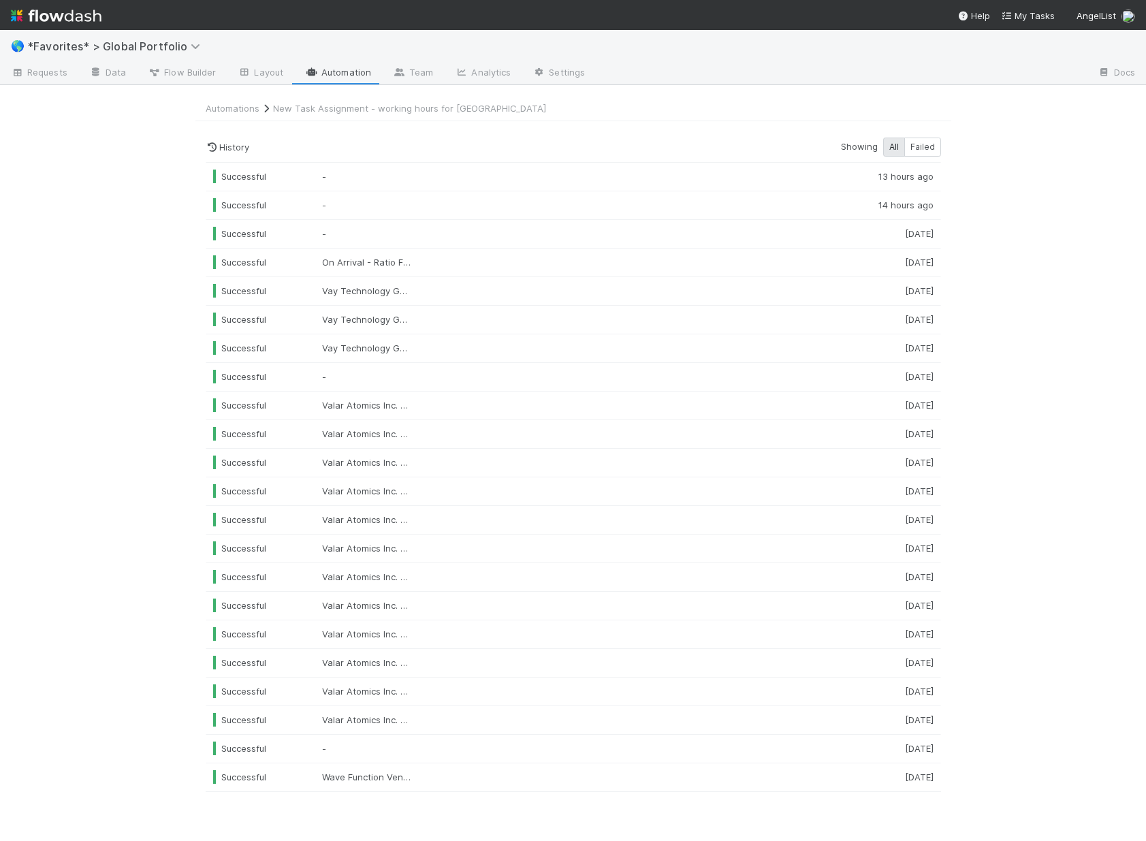
click at [112, 53] on span "*Favorites* > Global Portfolio" at bounding box center [122, 46] width 191 height 16
click at [112, 48] on span "*Favorites* > Global Portfolio" at bounding box center [117, 47] width 180 height 14
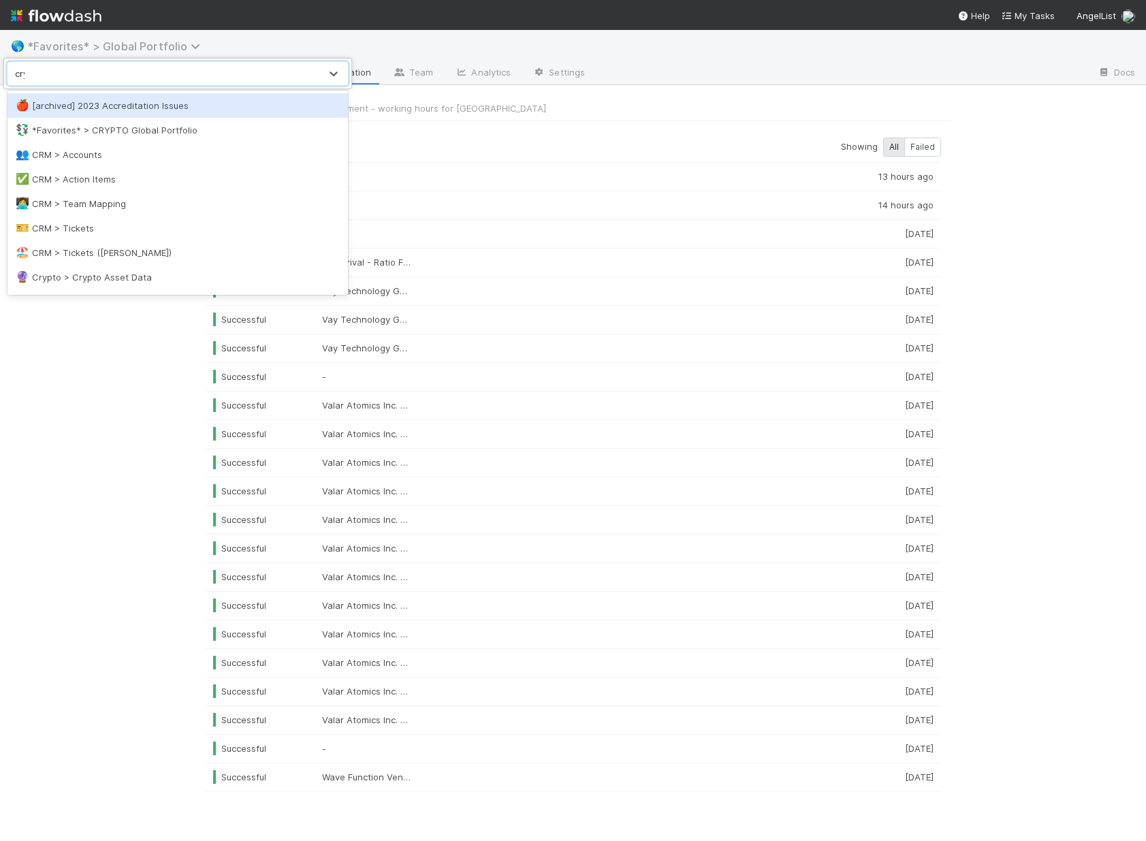
type input "cryp"
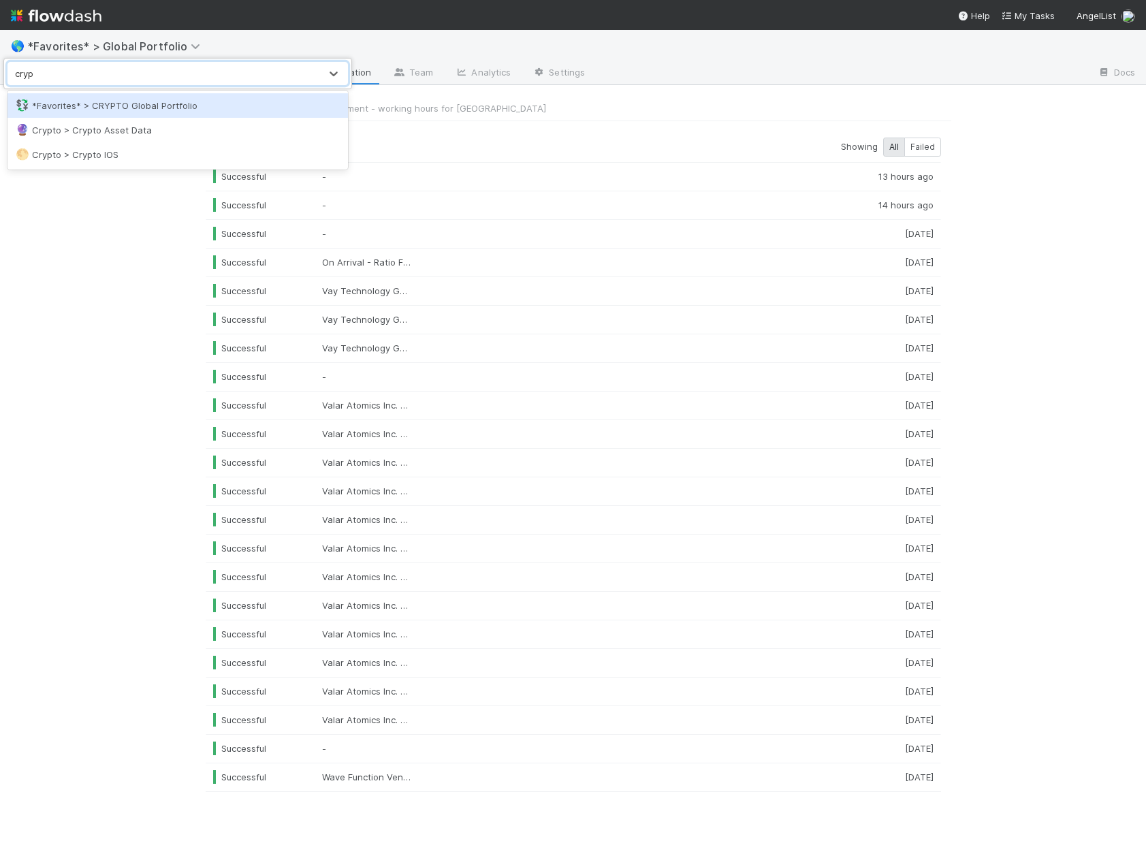
click at [97, 108] on div "💱 *Favorites* > CRYPTO Global Portfolio" at bounding box center [178, 106] width 324 height 14
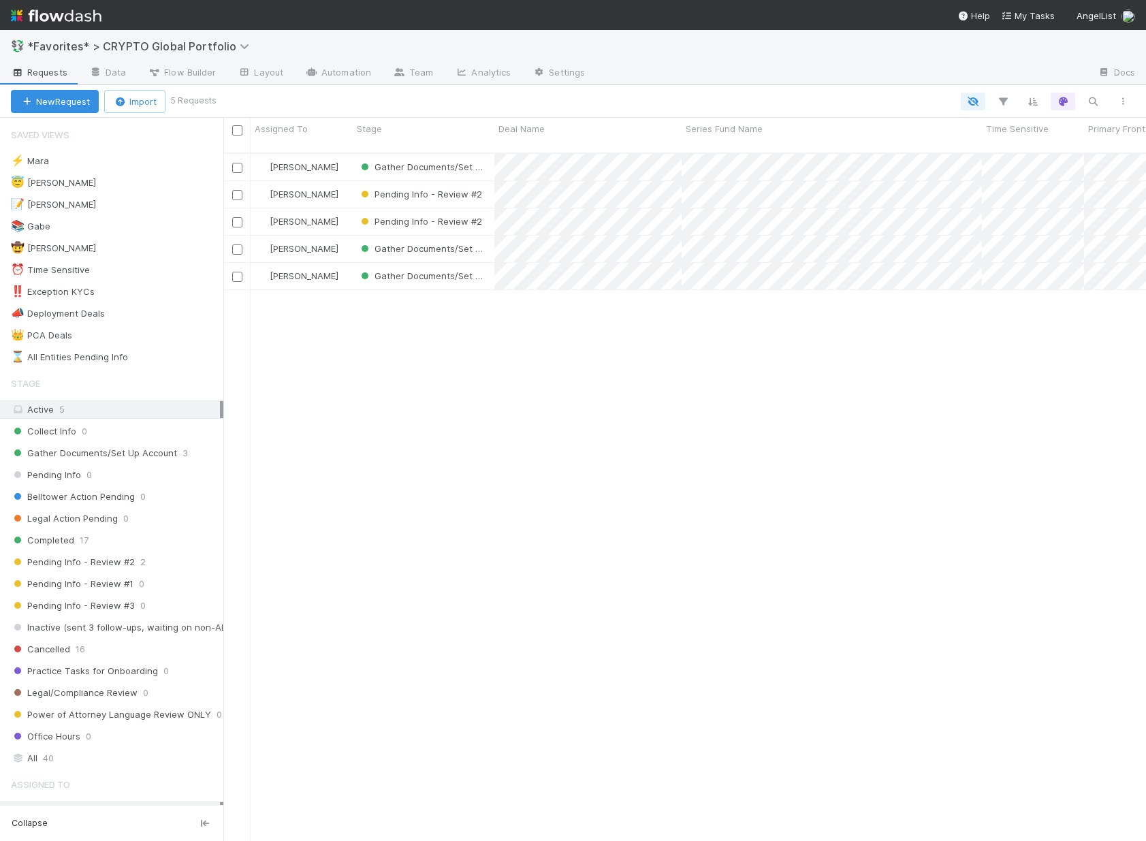
scroll to position [689, 913]
click at [353, 69] on link "Automation" at bounding box center [338, 74] width 88 height 22
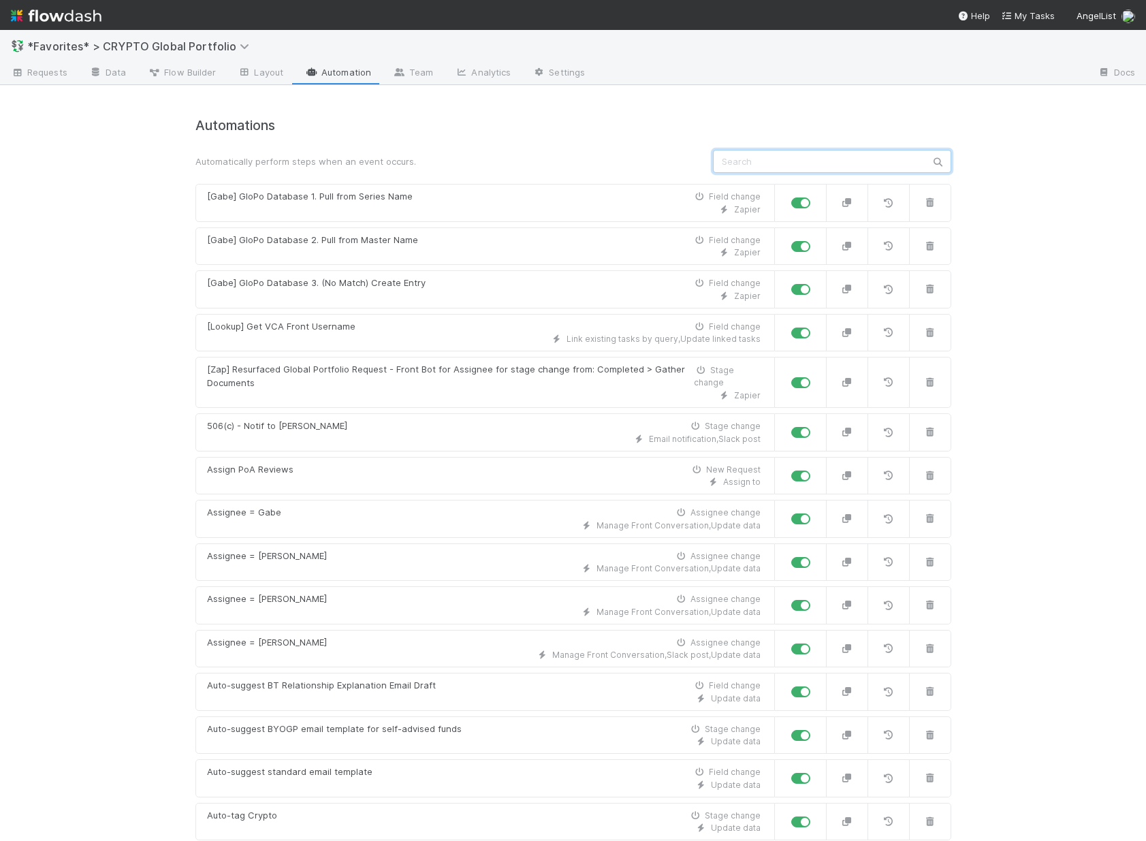
click at [778, 159] on input "text" at bounding box center [832, 161] width 238 height 23
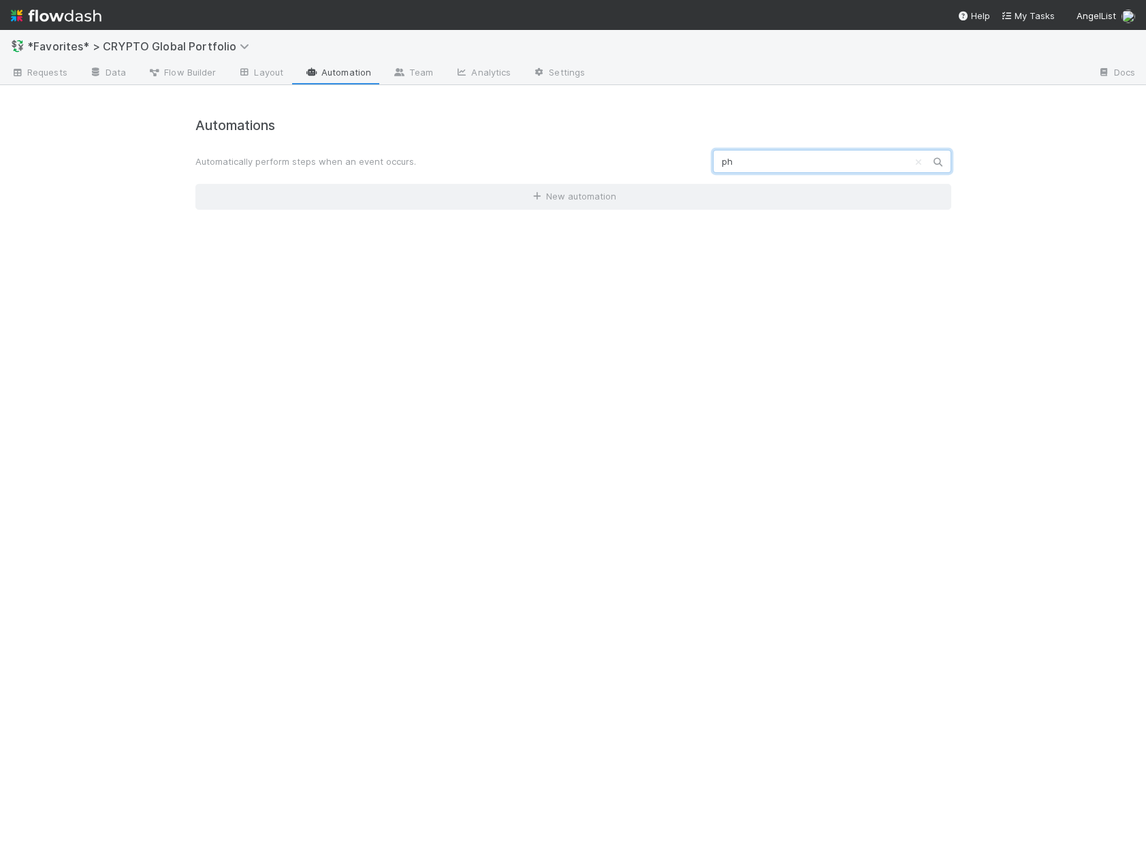
type input "p"
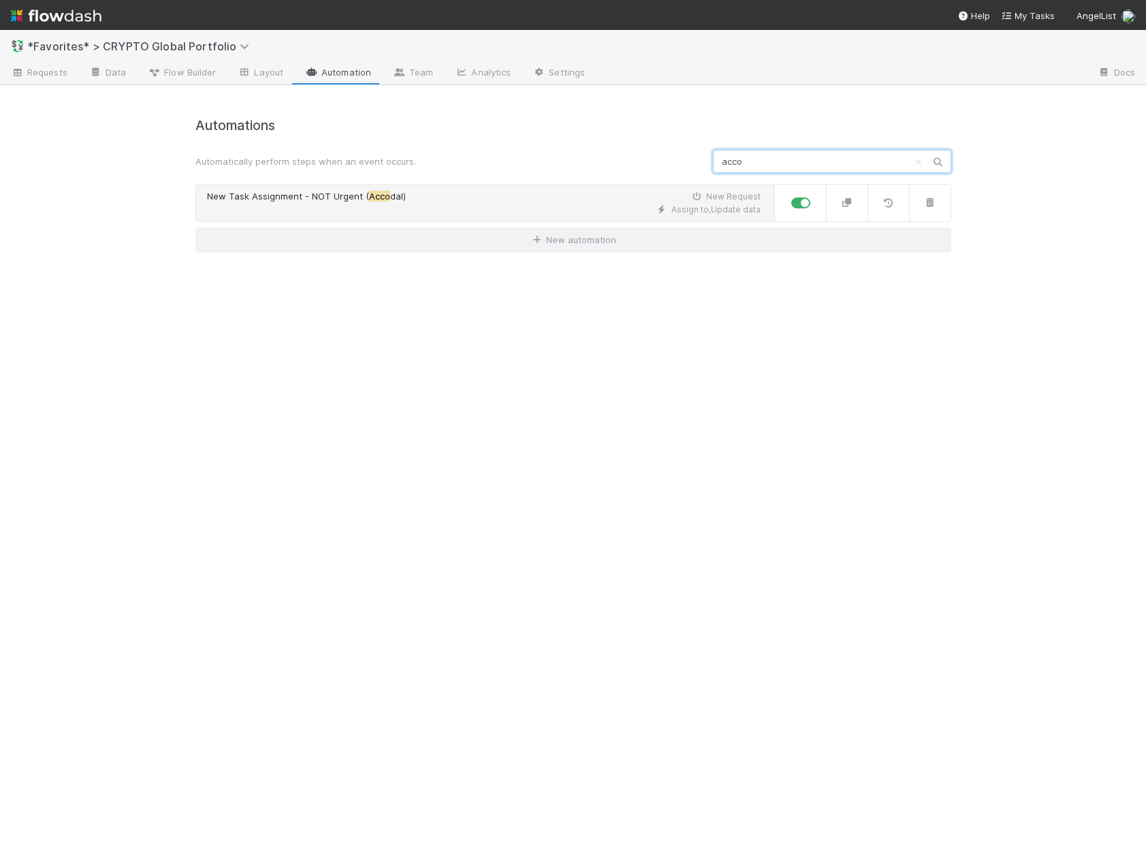
type input "acco"
click at [441, 215] on div "Assign to , Update data" at bounding box center [484, 210] width 554 height 12
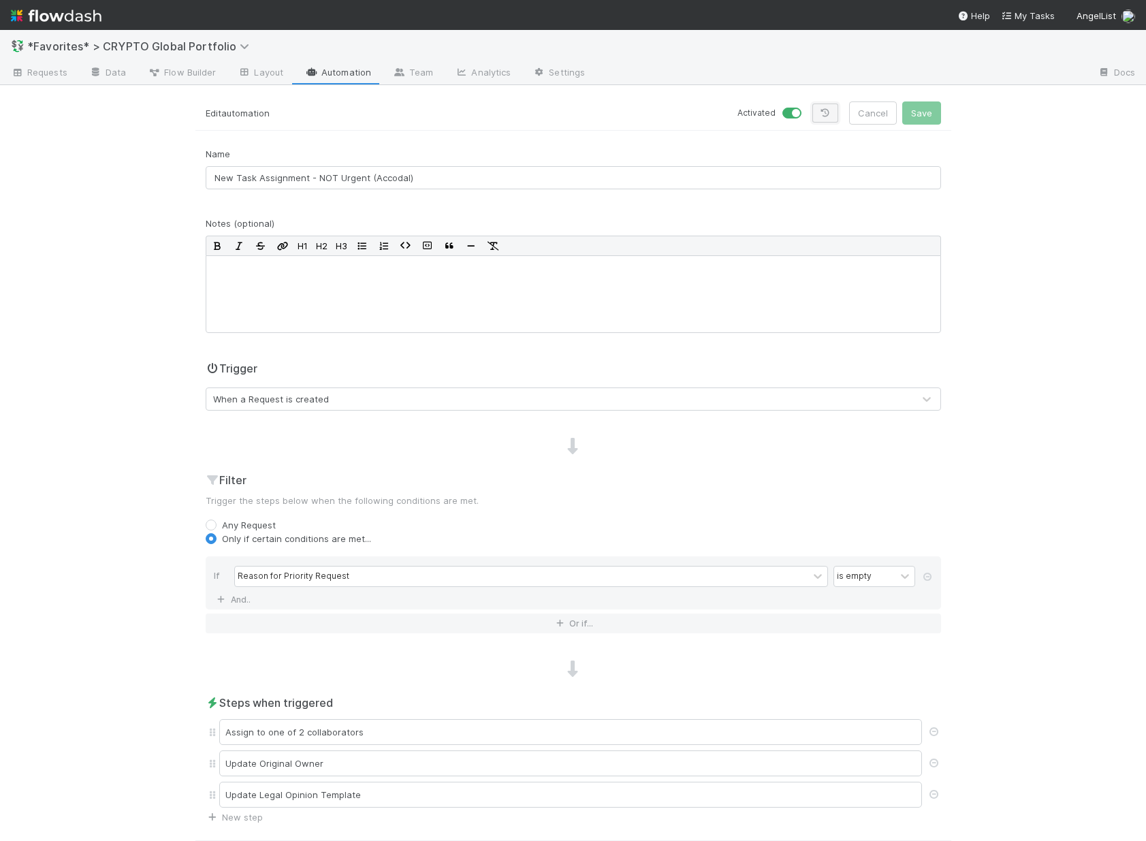
click at [825, 116] on icon at bounding box center [826, 113] width 14 height 8
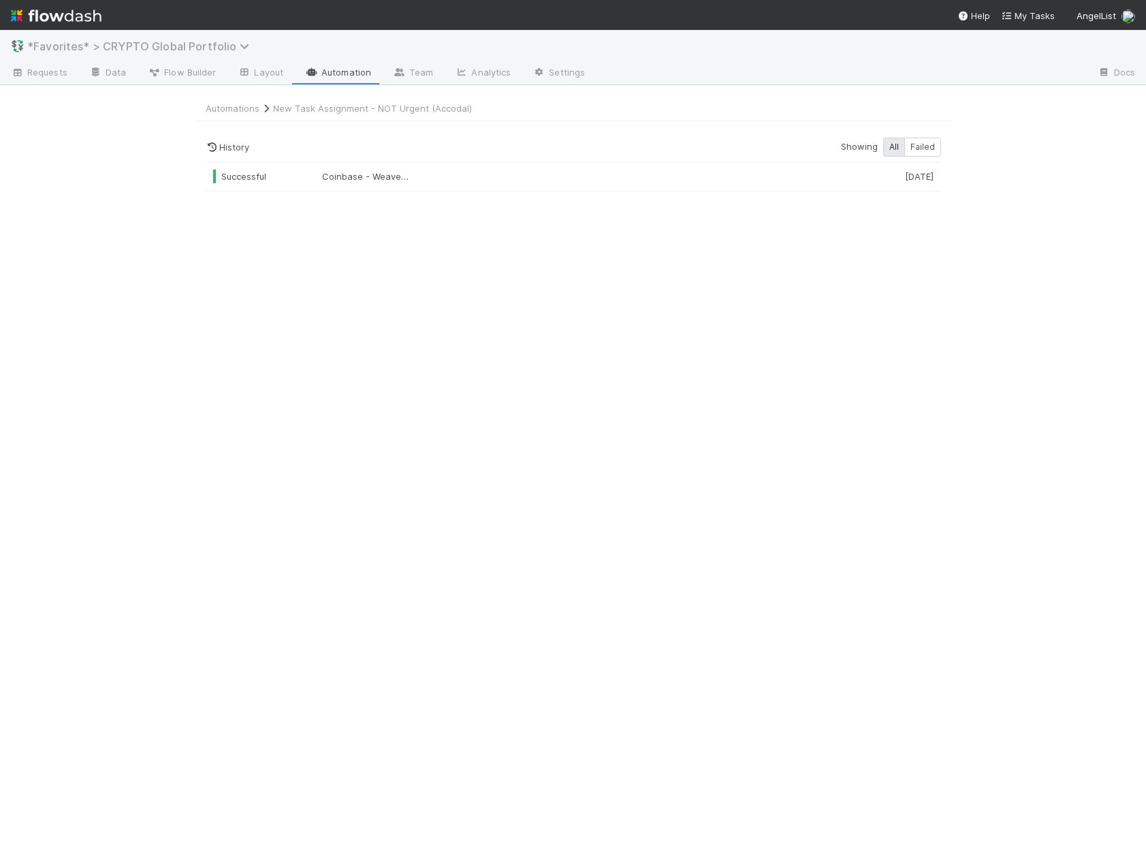
click at [187, 51] on span "*Favorites* > CRYPTO Global Portfolio" at bounding box center [141, 47] width 229 height 14
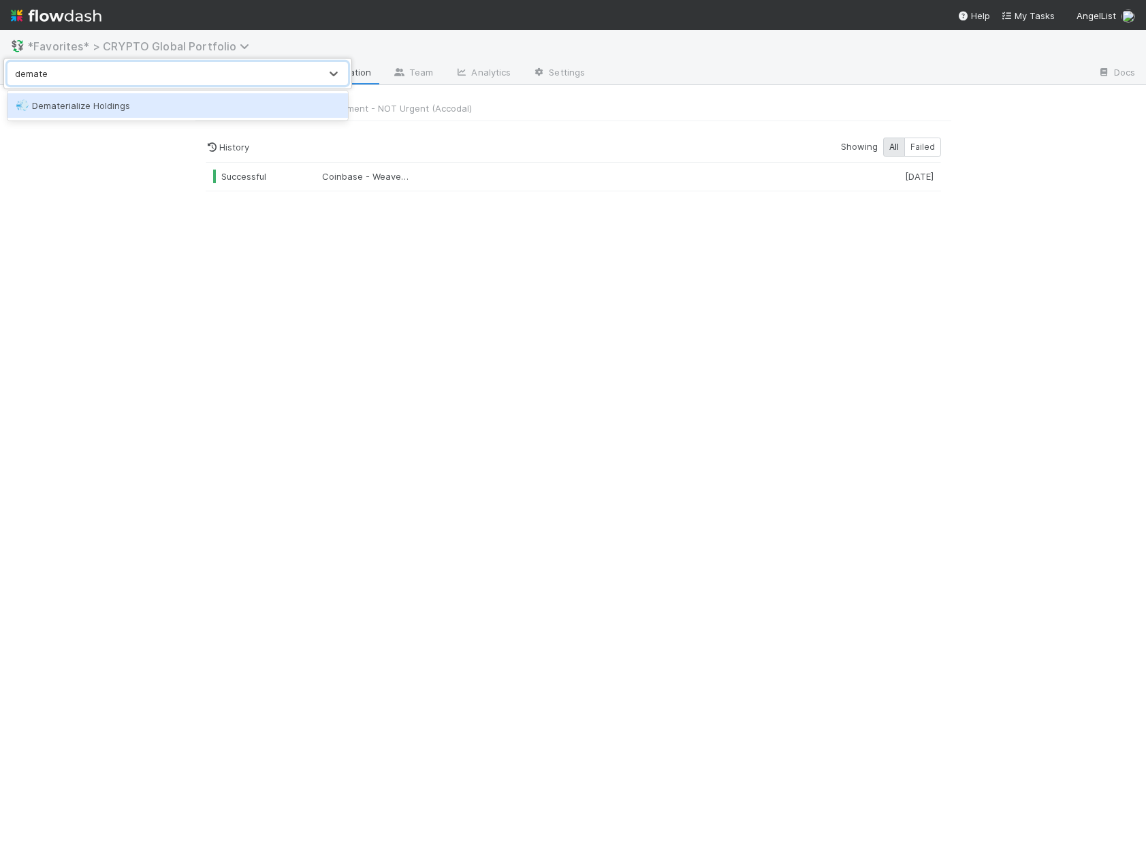
type input "demater"
click at [84, 110] on div "💨 Dematerialize Holdings" at bounding box center [178, 106] width 324 height 14
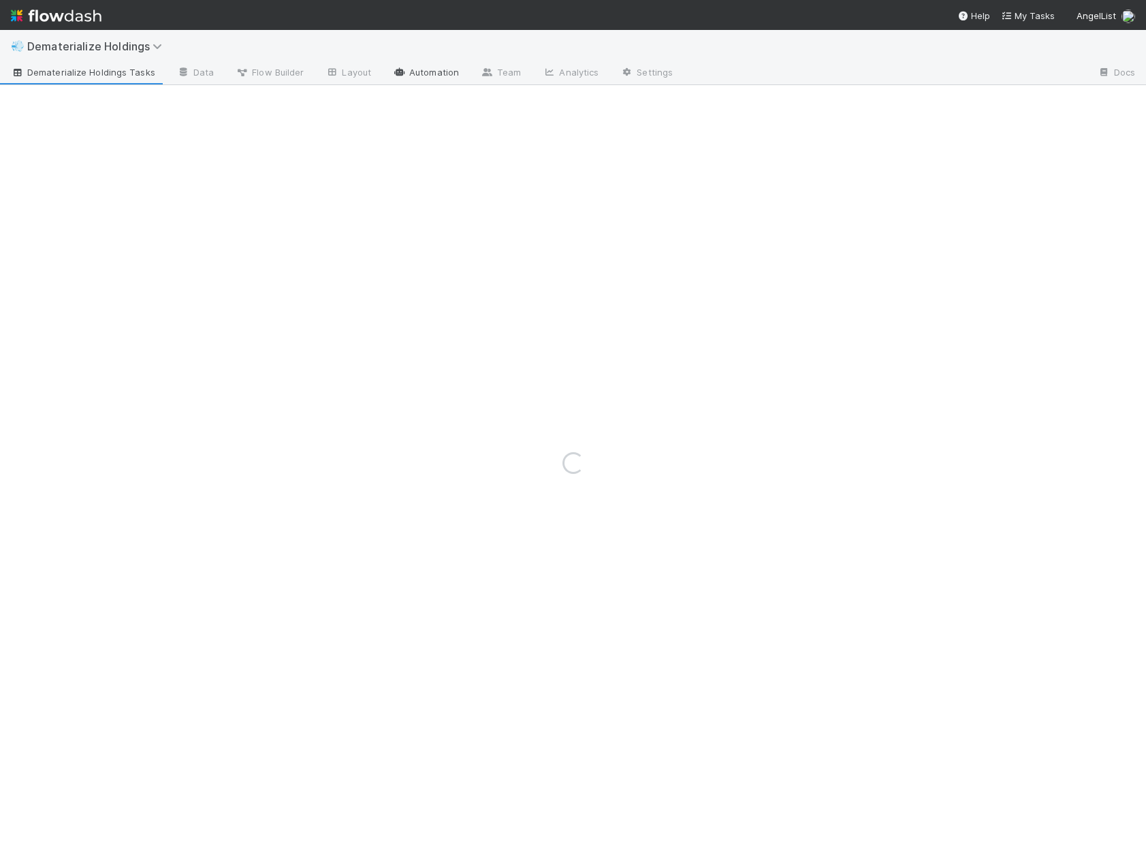
click at [430, 77] on link "Automation" at bounding box center [426, 74] width 88 height 22
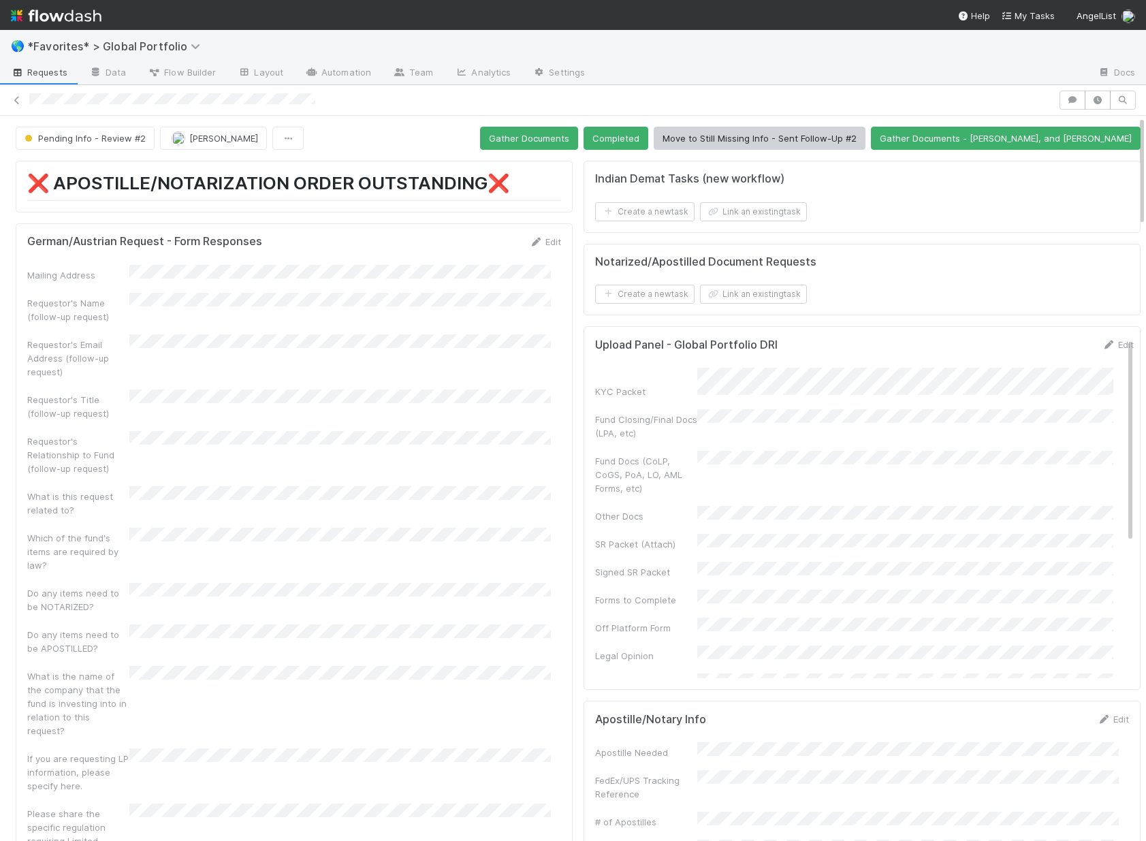
click at [332, 103] on div at bounding box center [541, 100] width 1025 height 14
click at [558, 143] on button "Gather Documents" at bounding box center [529, 138] width 98 height 23
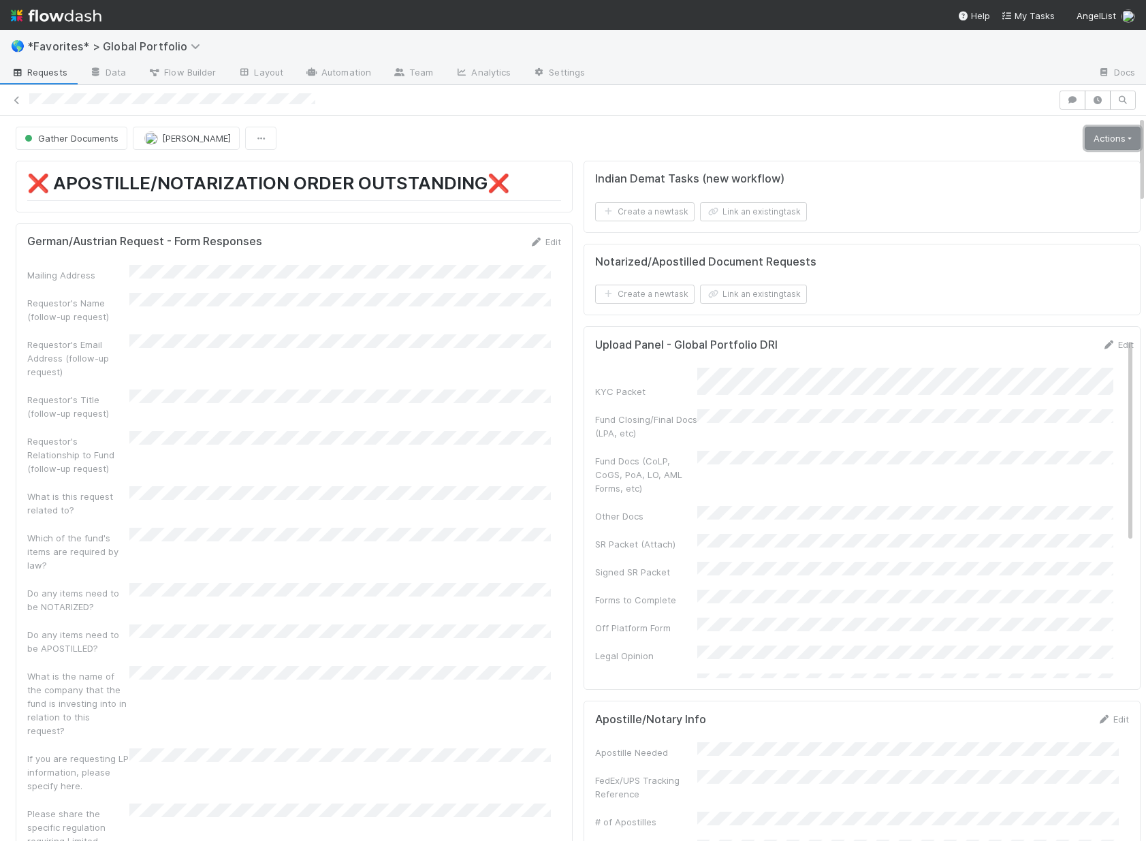
click at [1086, 145] on link "Actions" at bounding box center [1113, 138] width 56 height 23
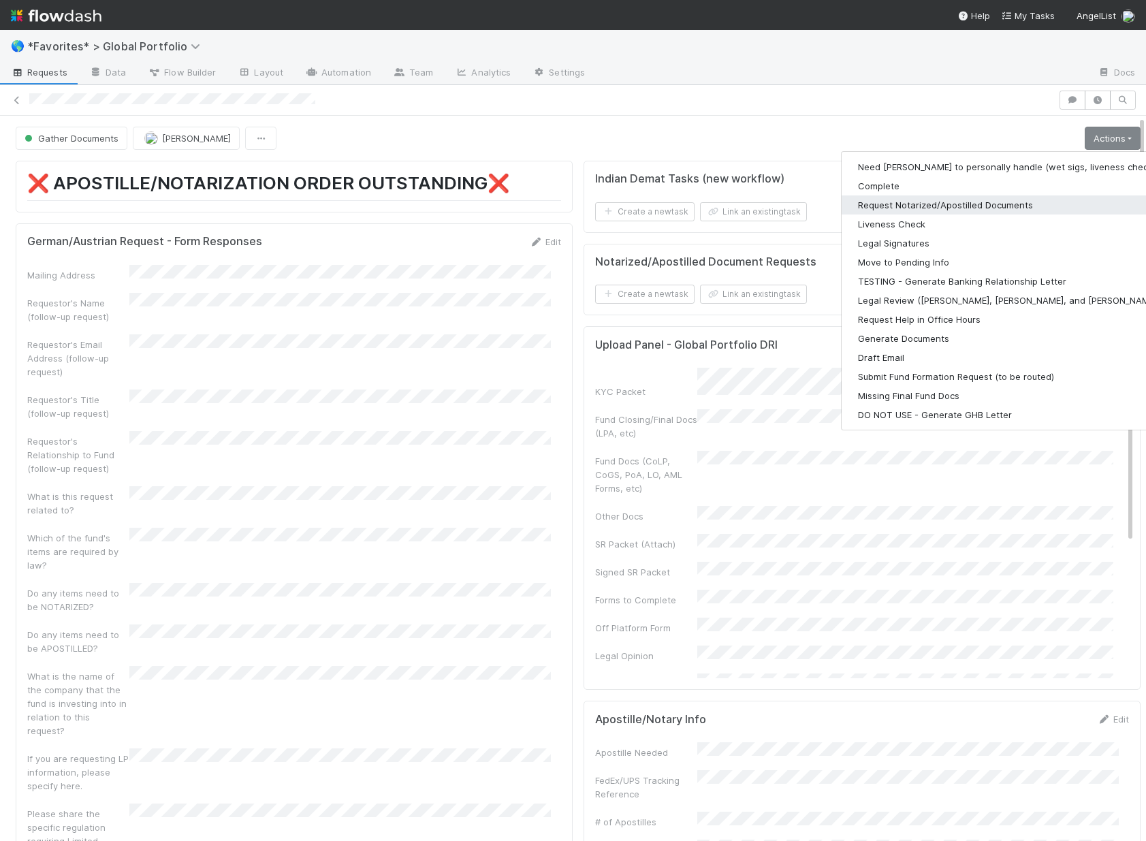
click at [999, 198] on button "Request Notarized/Apostilled Documents" at bounding box center [1019, 204] width 354 height 19
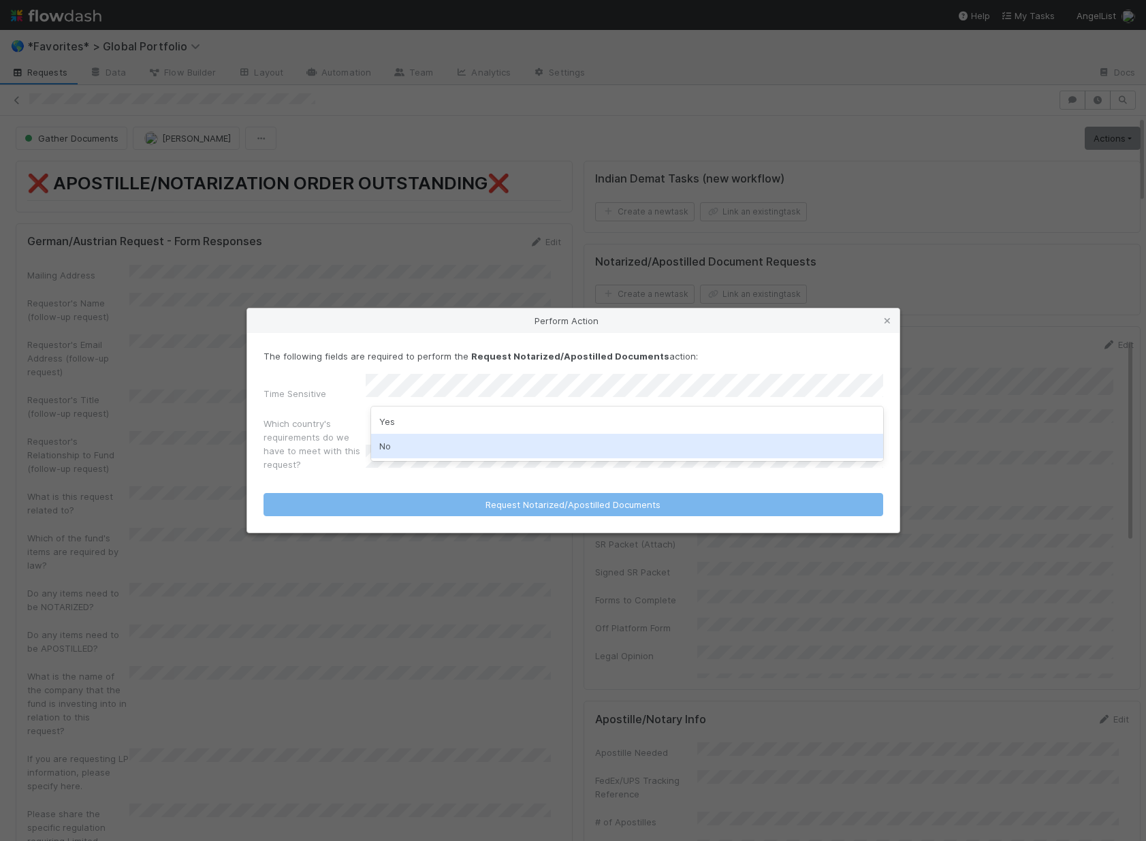
click at [623, 440] on div "No" at bounding box center [627, 446] width 512 height 25
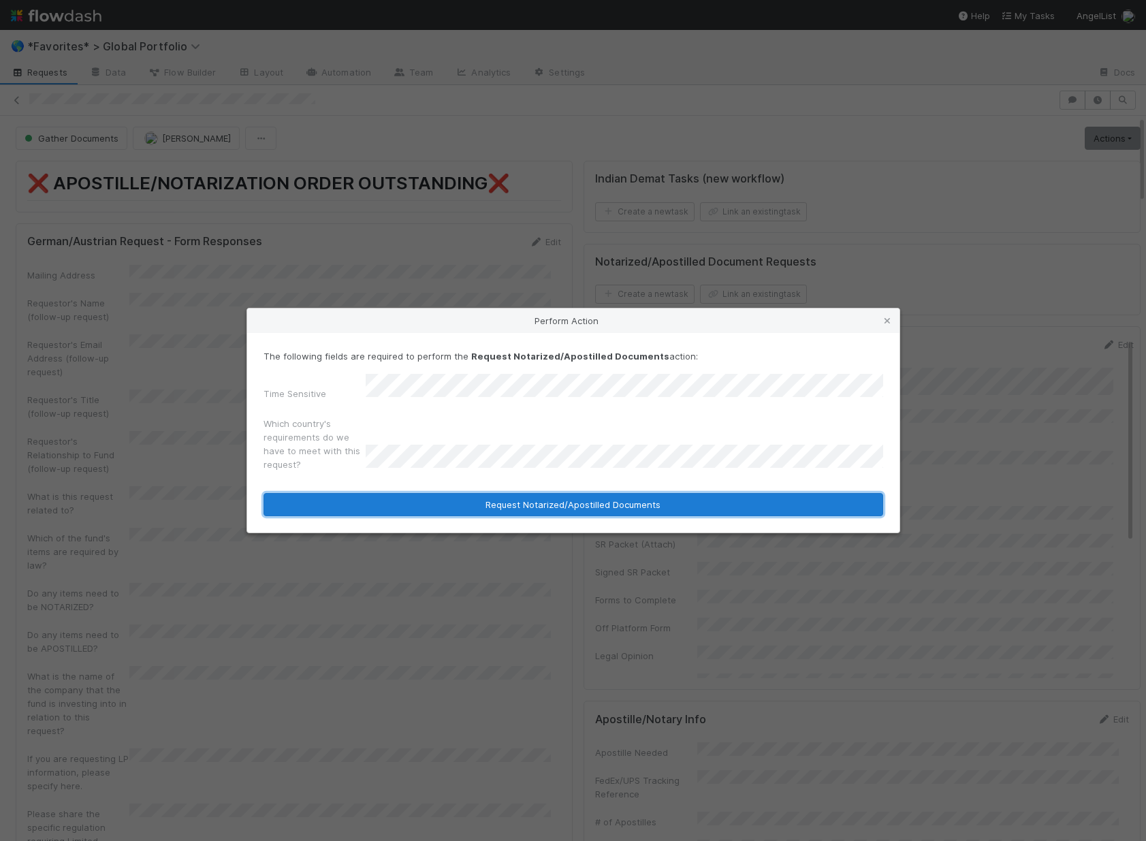
click at [646, 505] on button "Request Notarized/Apostilled Documents" at bounding box center [574, 504] width 620 height 23
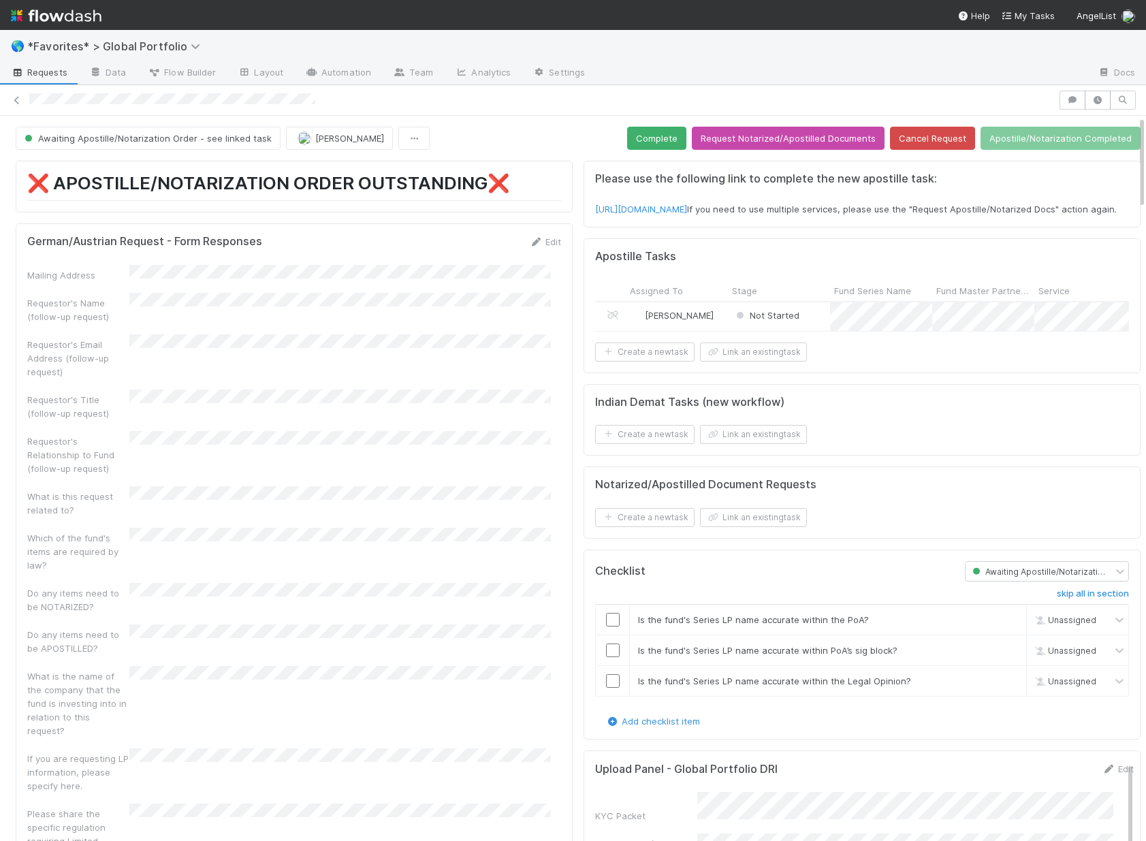
click at [808, 326] on div "Not Started" at bounding box center [779, 316] width 102 height 29
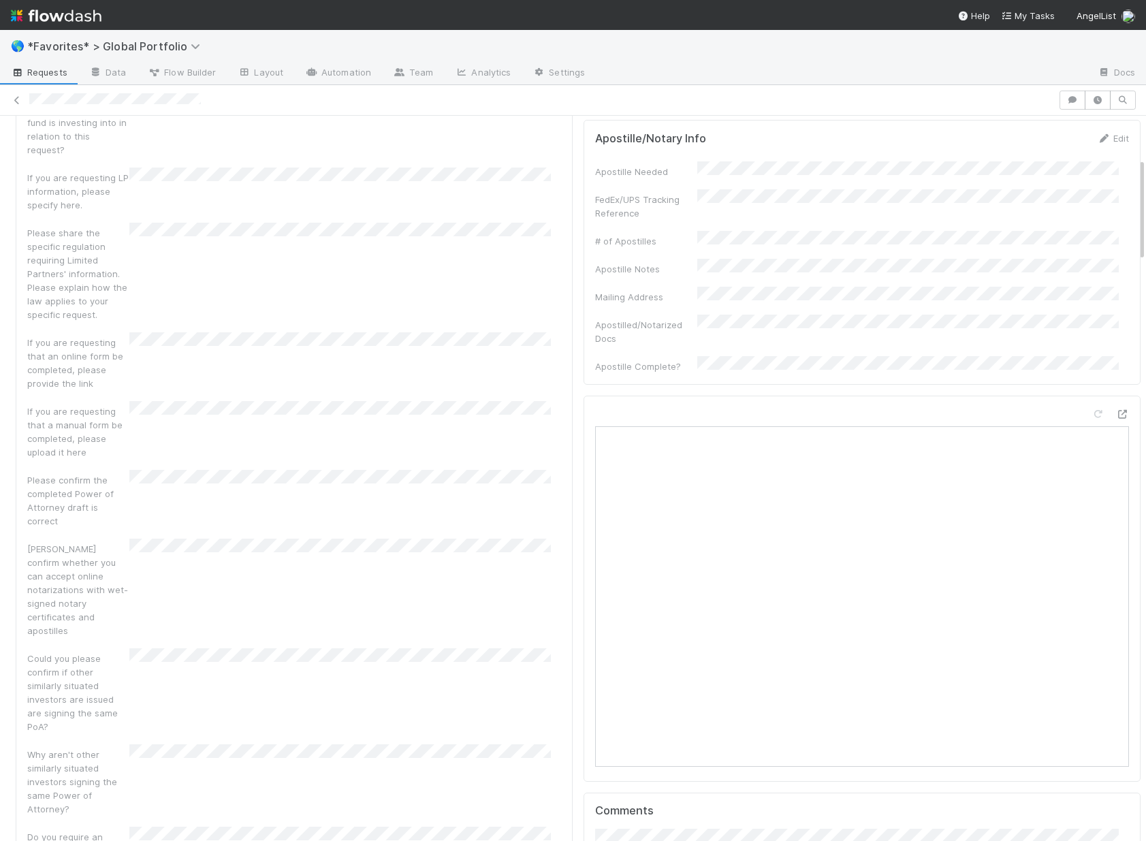
scroll to position [901, 0]
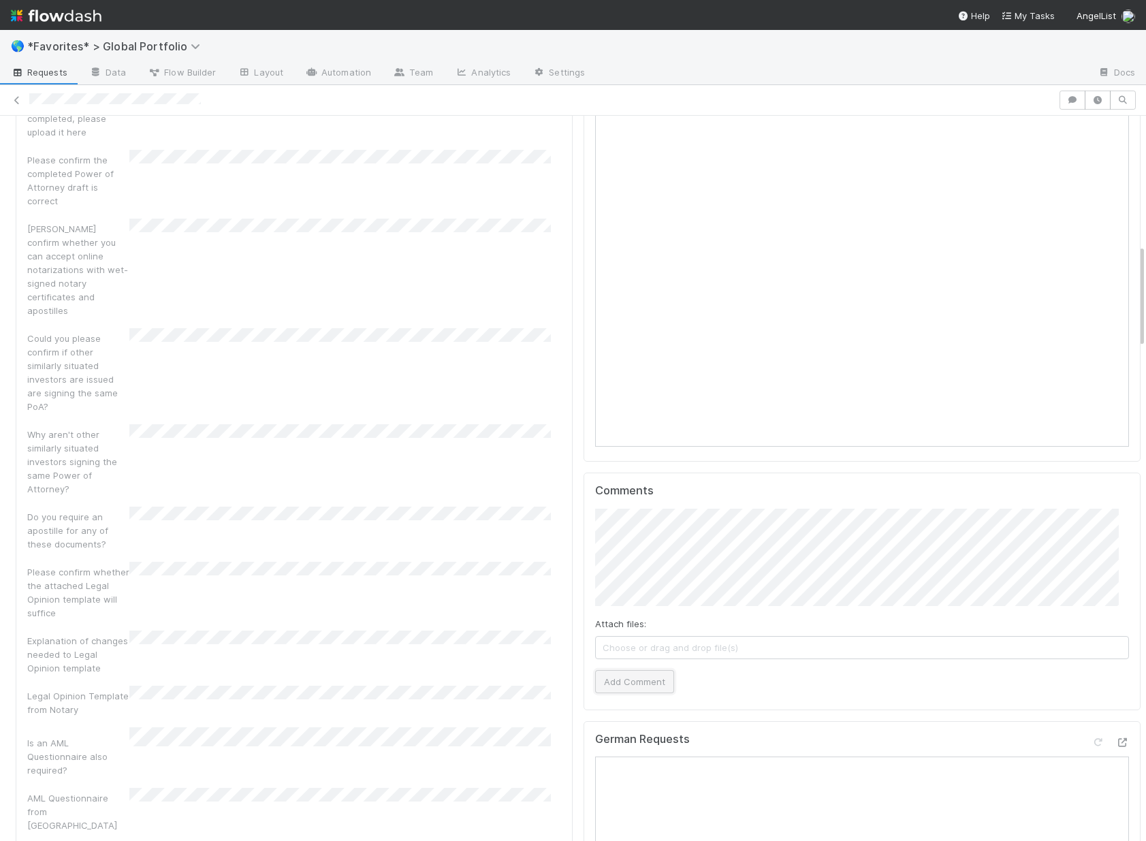
click at [608, 670] on button "Add Comment" at bounding box center [634, 681] width 79 height 23
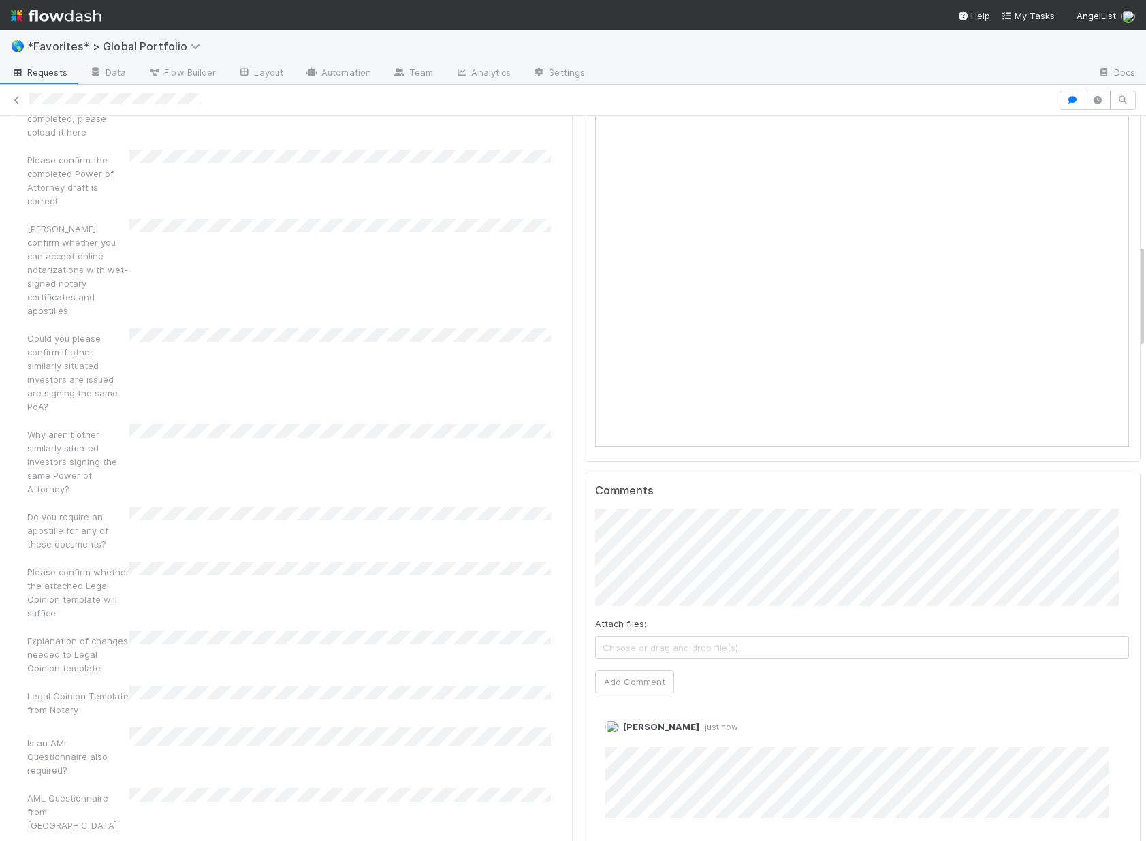
scroll to position [0, 0]
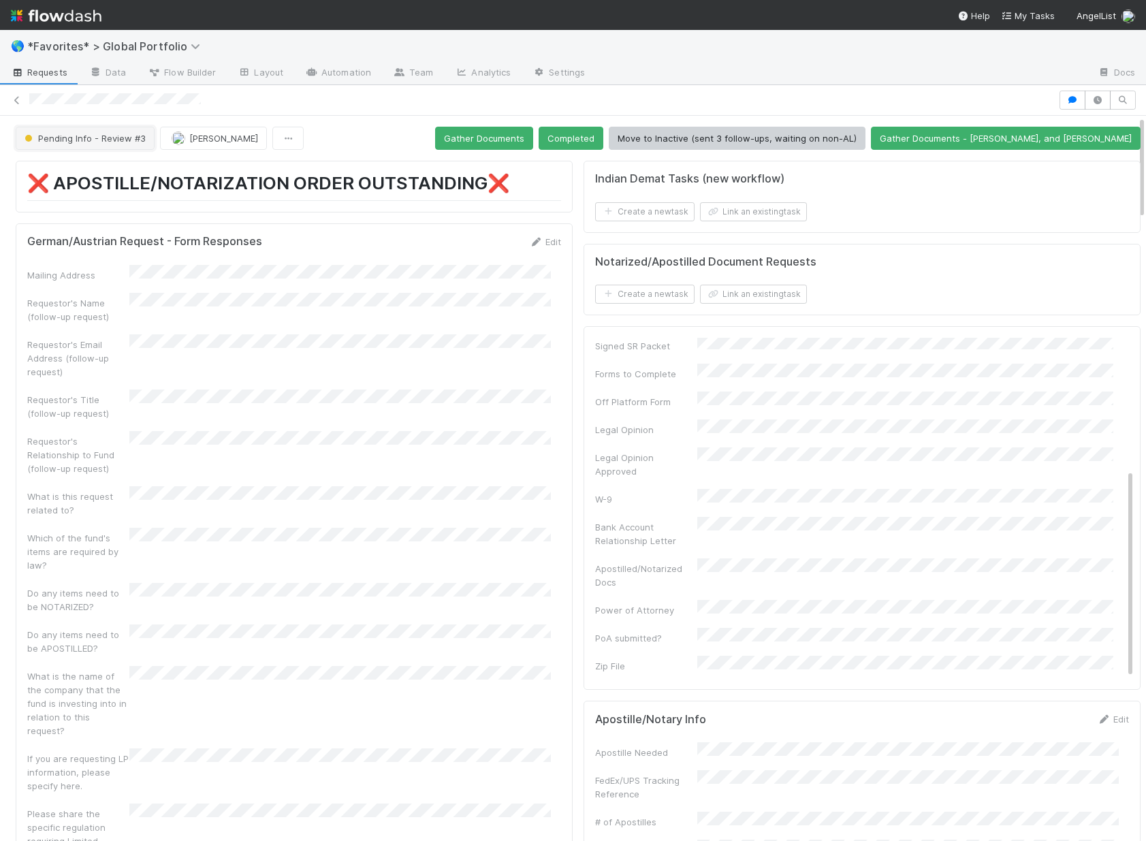
click at [113, 145] on button "Pending Info - Review #3" at bounding box center [85, 138] width 139 height 23
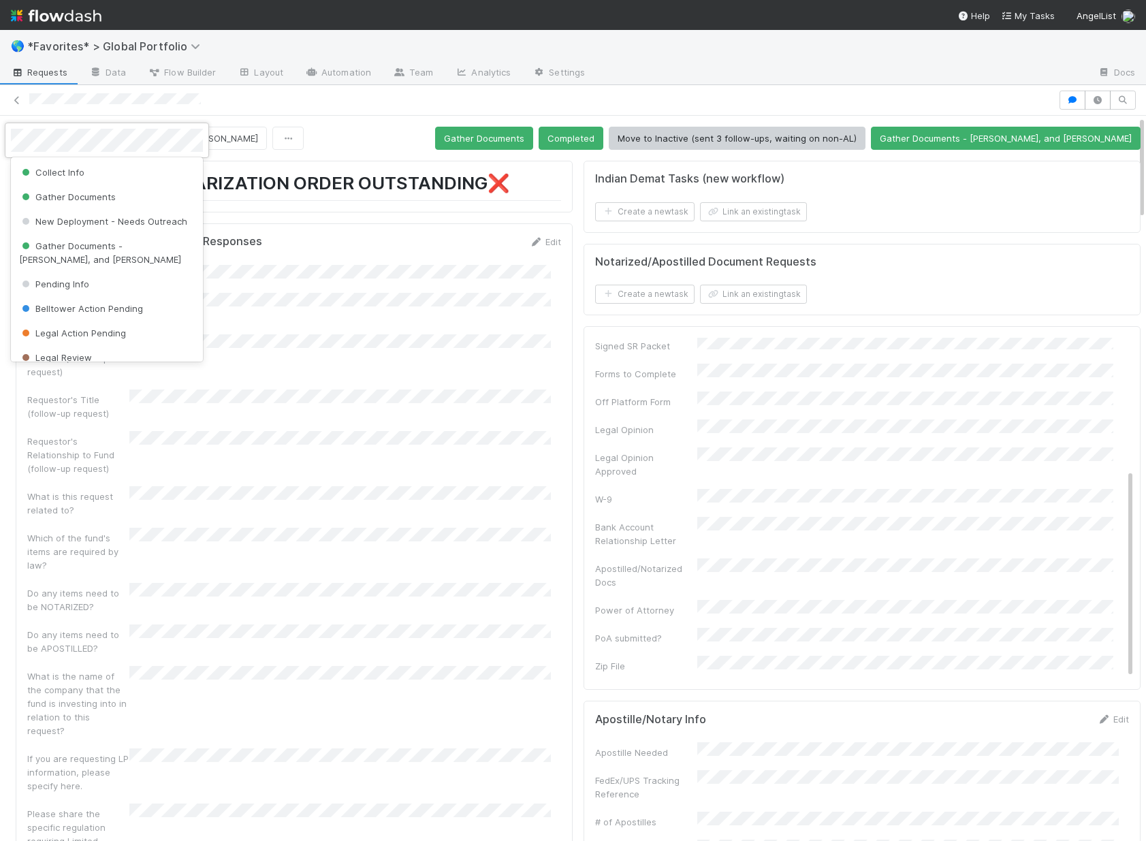
scroll to position [128, 0]
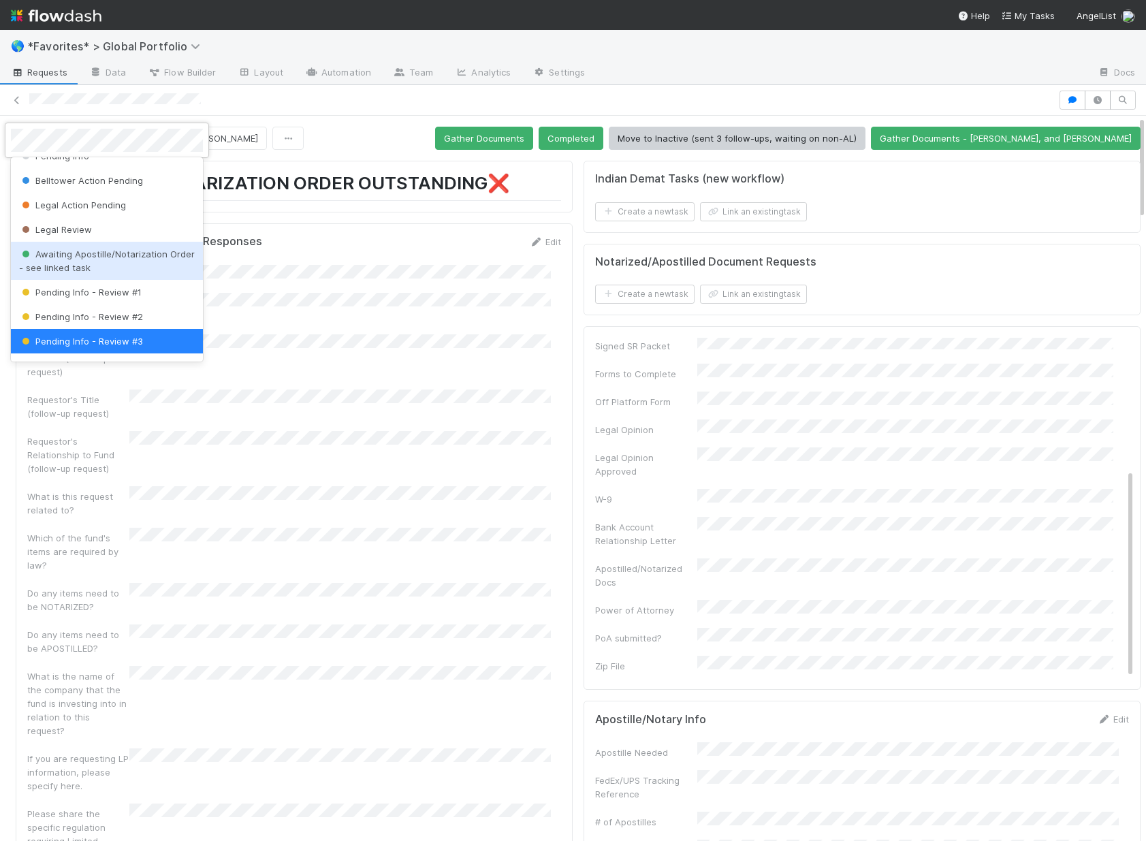
click at [96, 252] on span "Awaiting Apostille/Notarization Order - see linked task" at bounding box center [107, 261] width 176 height 25
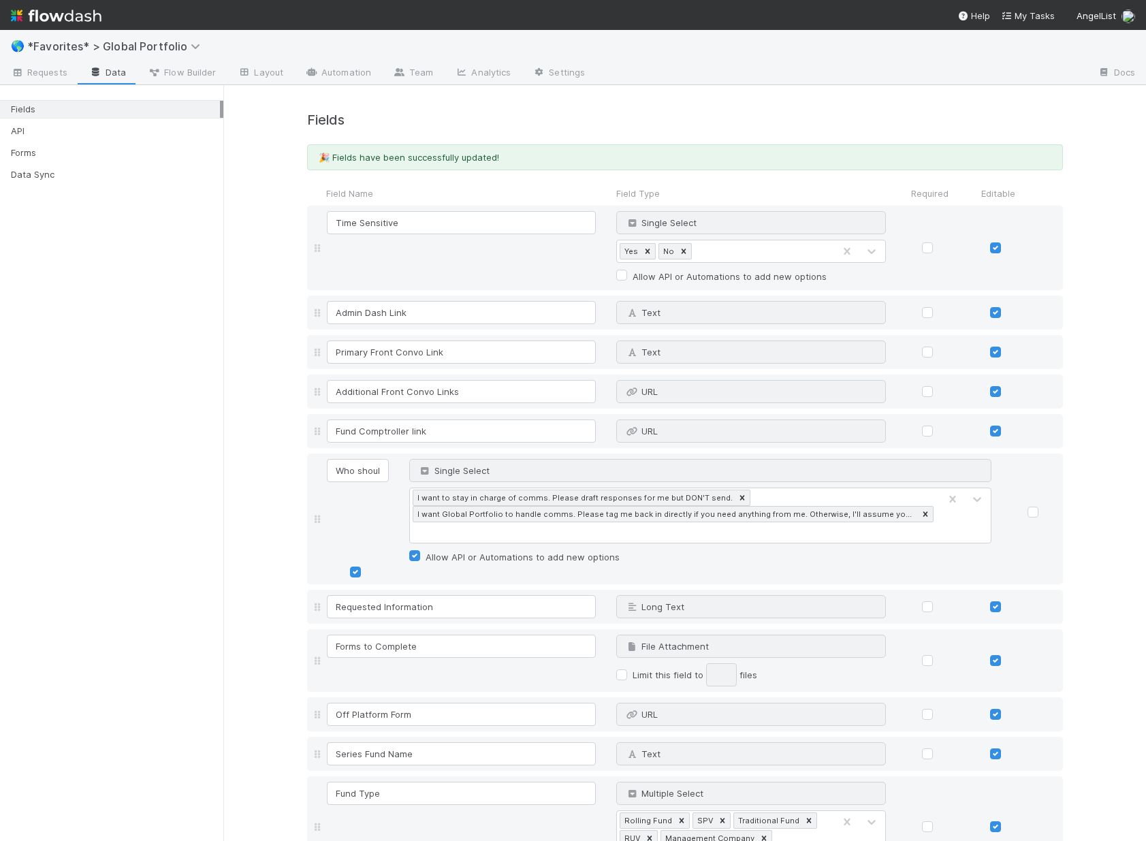
scroll to position [0, 131]
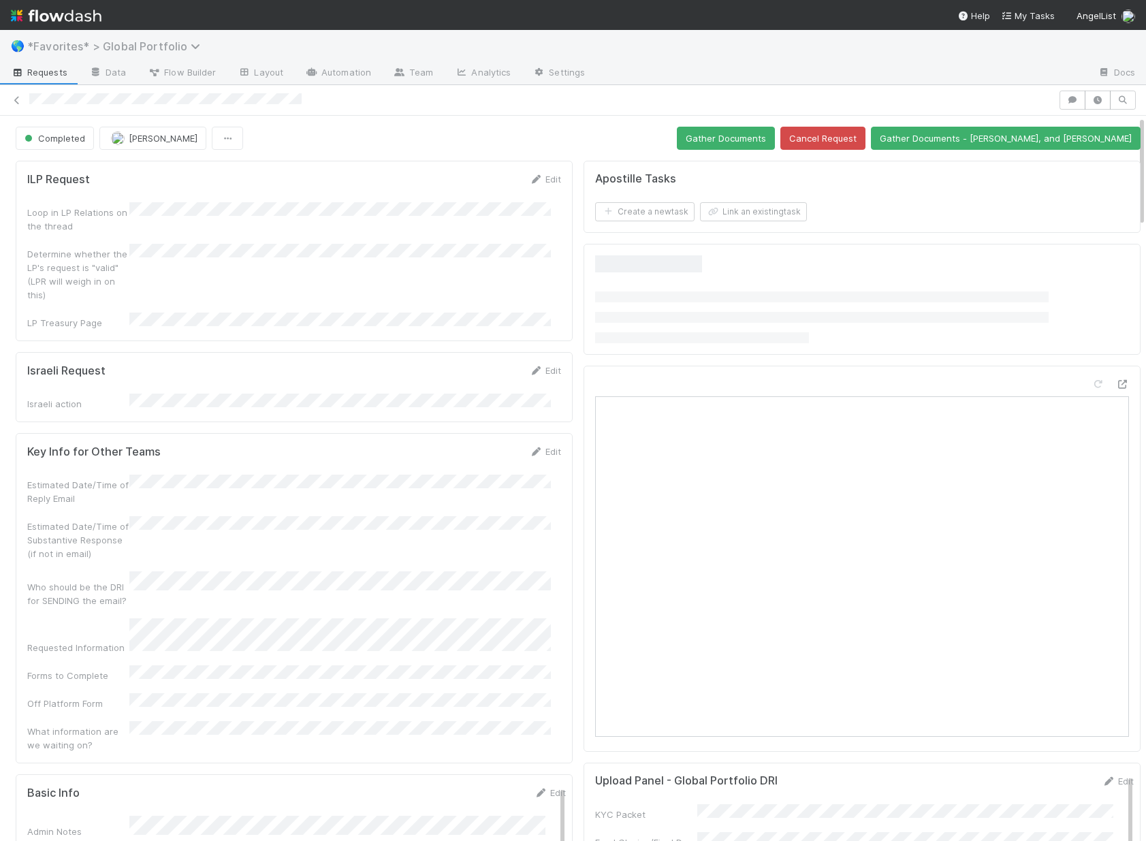
click at [159, 44] on span "*Favorites* > Global Portfolio" at bounding box center [117, 47] width 180 height 14
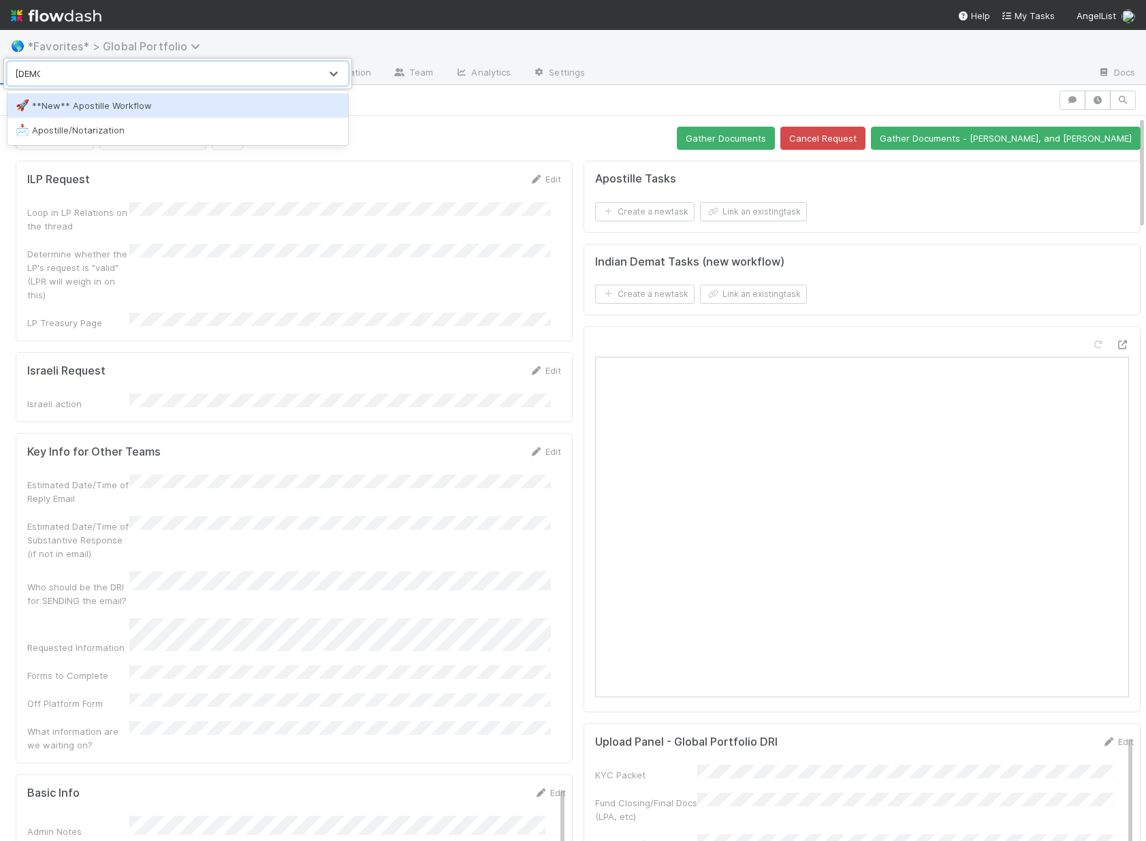
type input "aposti"
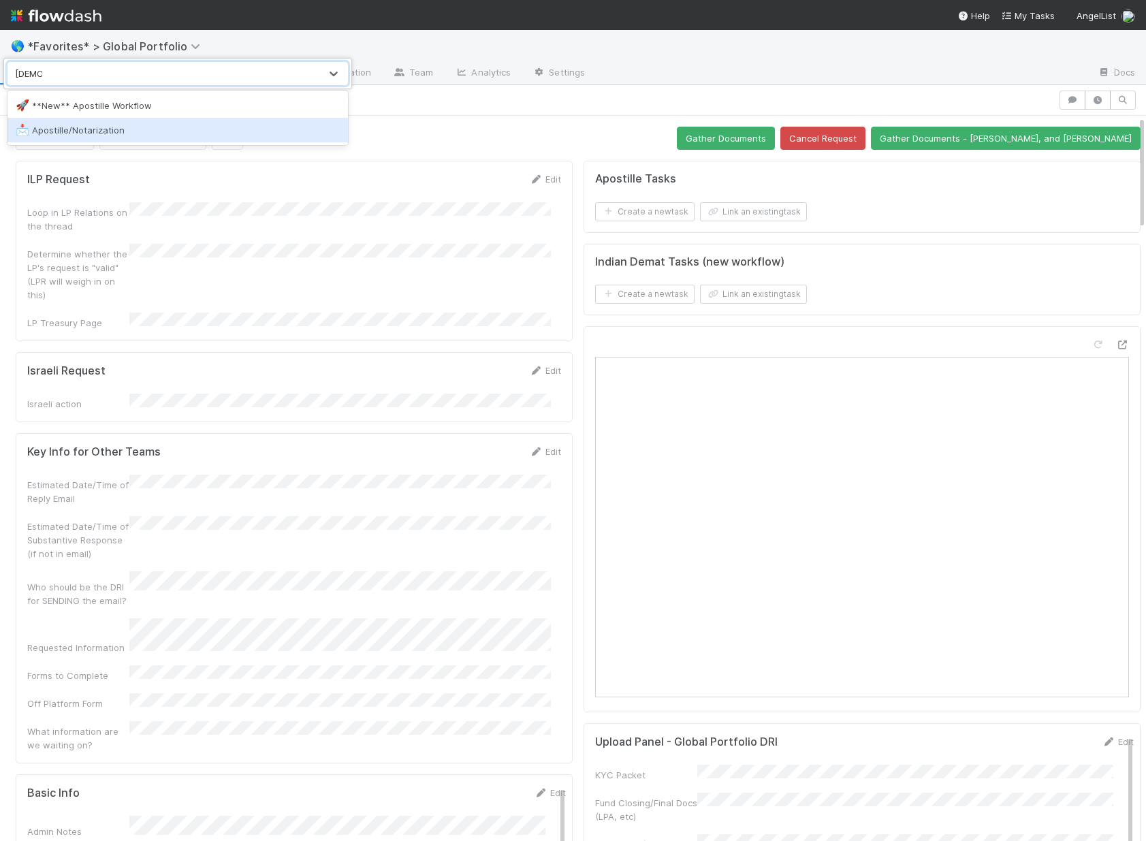
click at [95, 127] on div "📩 Apostille/Notarization" at bounding box center [178, 130] width 324 height 14
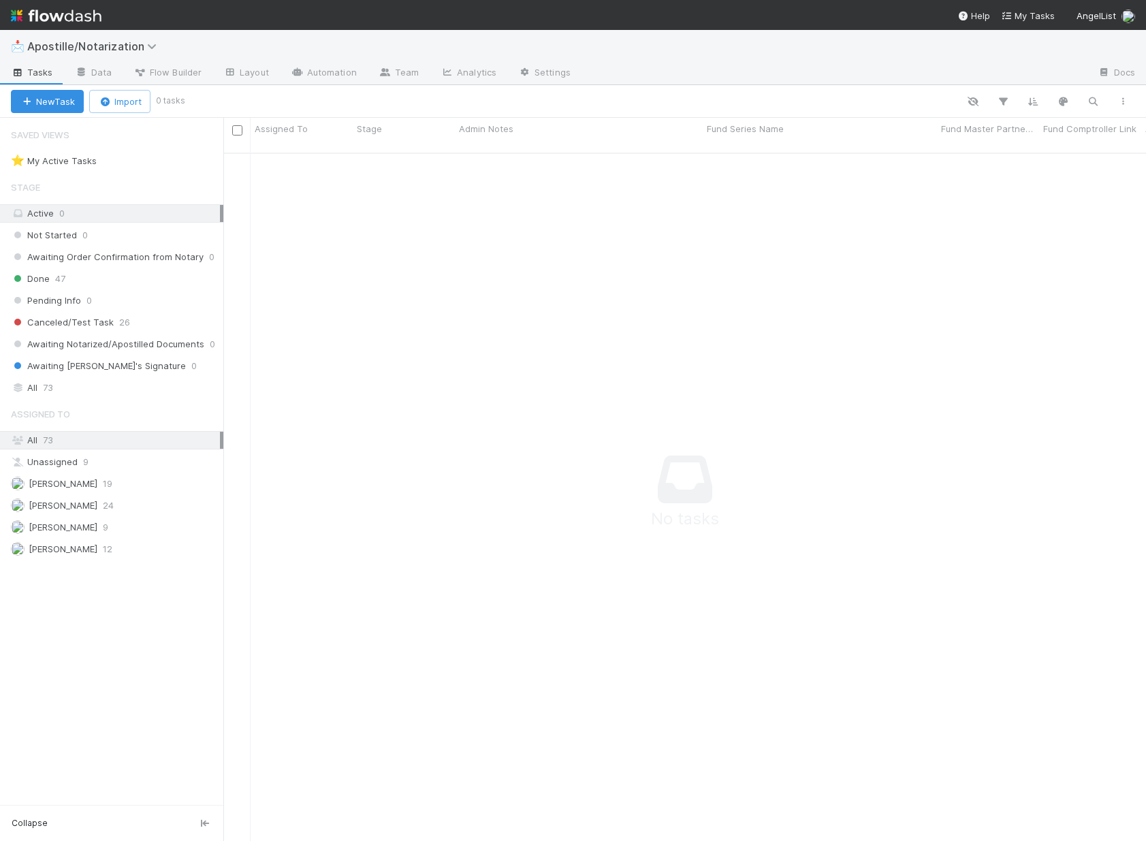
scroll to position [679, 913]
click at [82, 222] on div "Active 0" at bounding box center [111, 213] width 223 height 18
click at [106, 321] on span "Canceled/Test Task" at bounding box center [62, 322] width 103 height 17
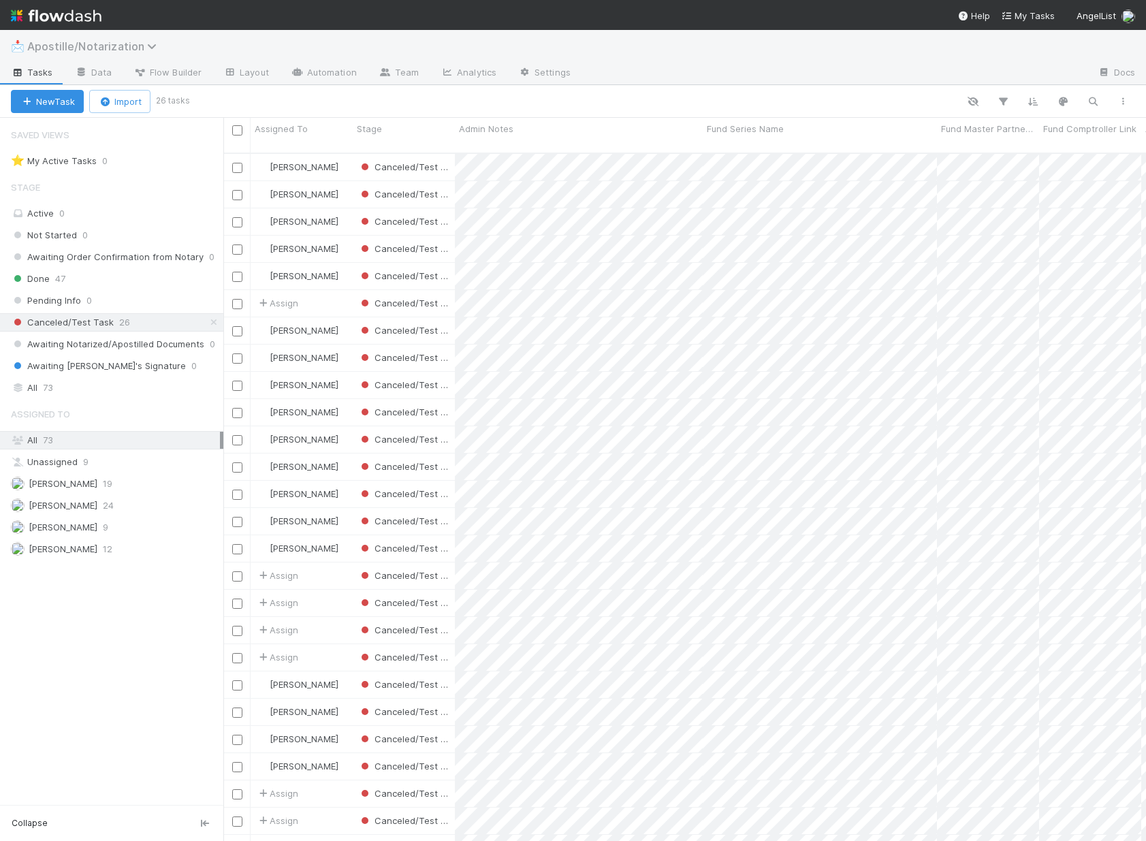
click at [114, 45] on span "Apostille/Notarization" at bounding box center [95, 47] width 136 height 14
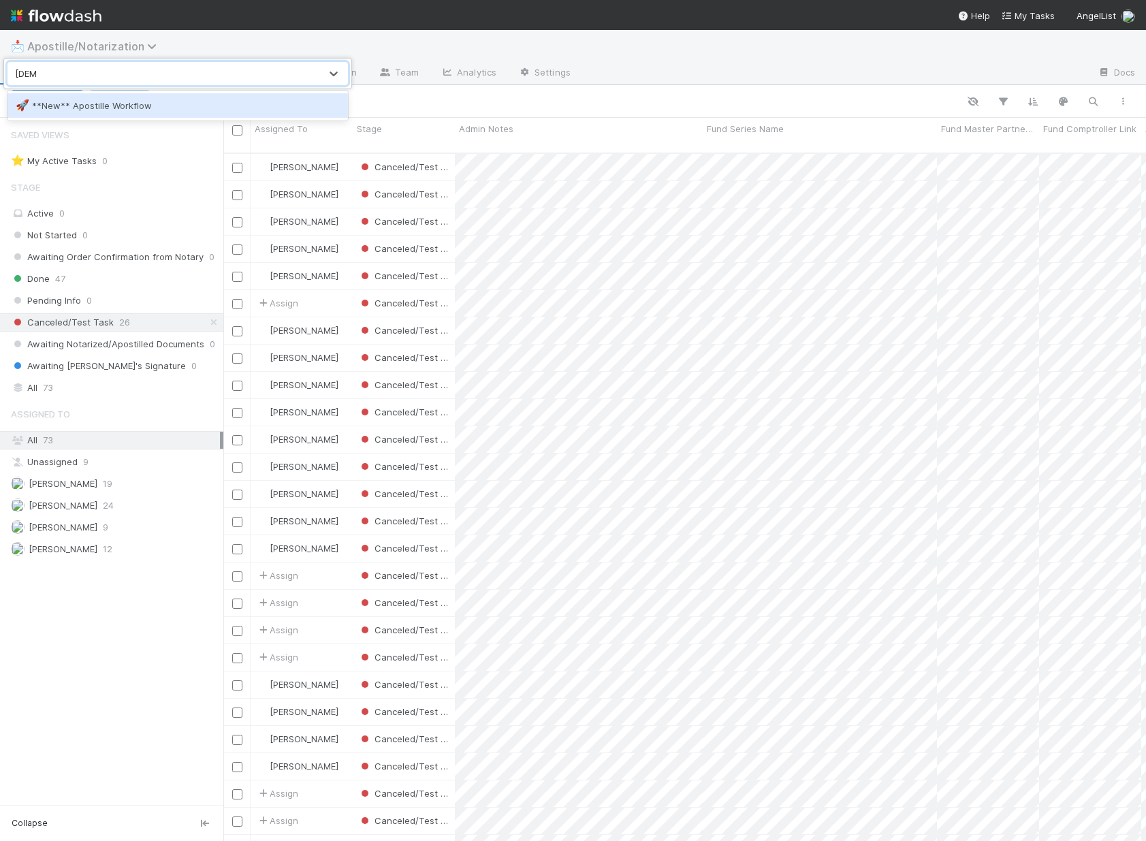
type input "aposti"
click at [74, 97] on div "🚀 **New** Apostille Workflow" at bounding box center [177, 105] width 341 height 25
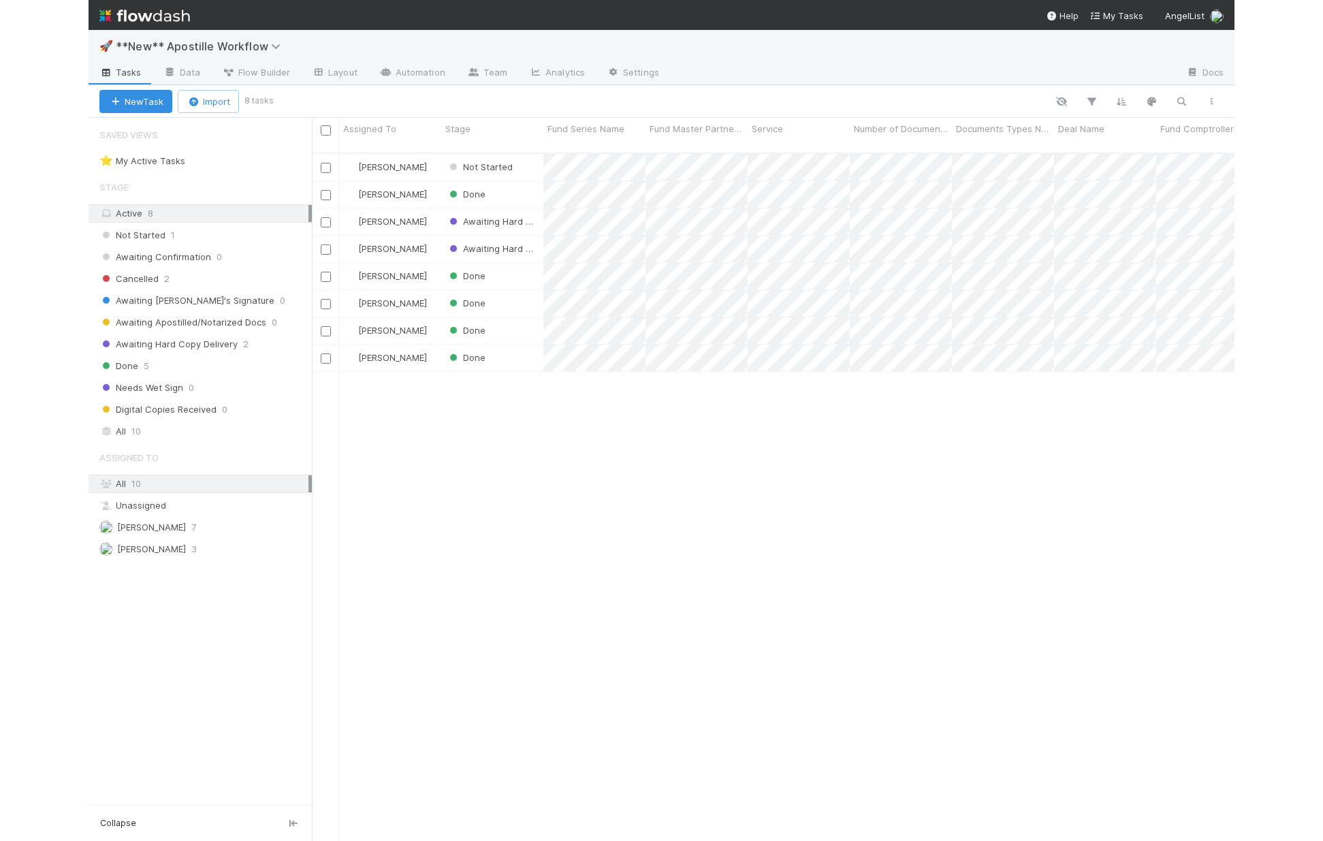
scroll to position [689, 913]
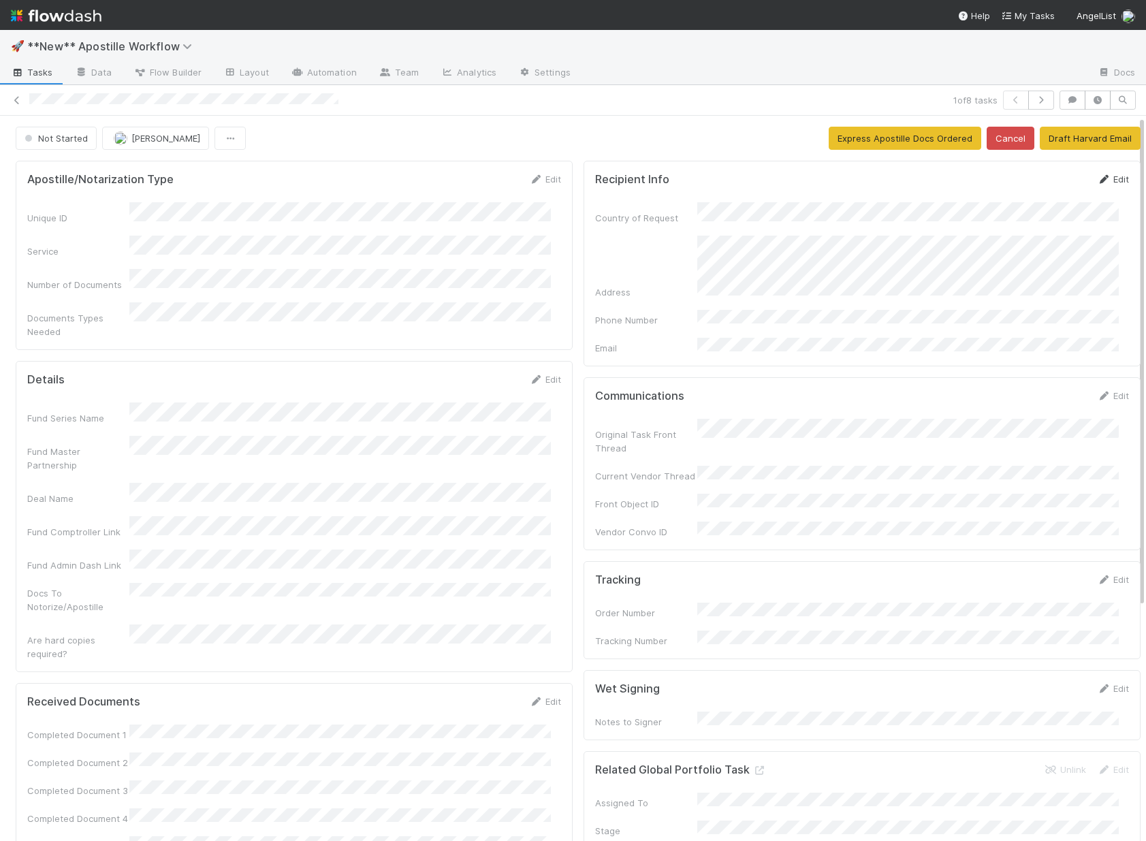
click at [1097, 180] on link "Edit" at bounding box center [1113, 179] width 32 height 11
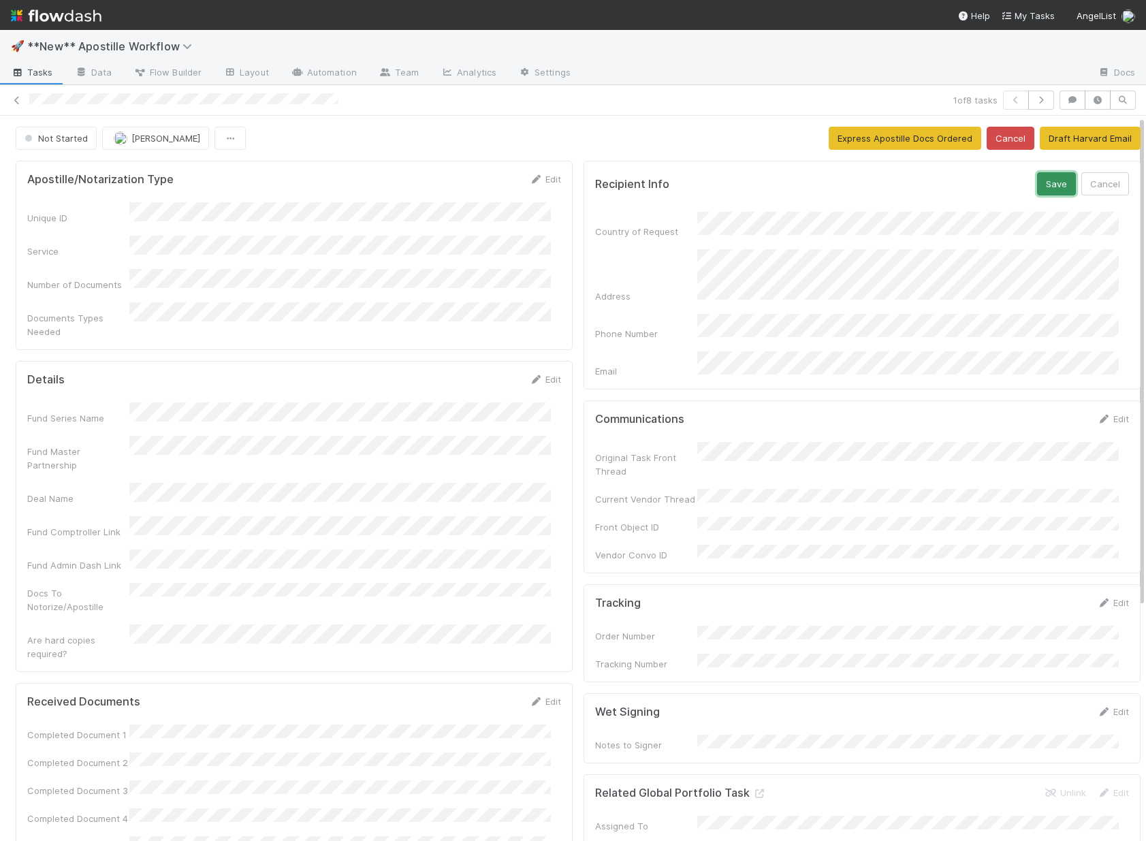
click at [1037, 181] on button "Save" at bounding box center [1056, 183] width 39 height 23
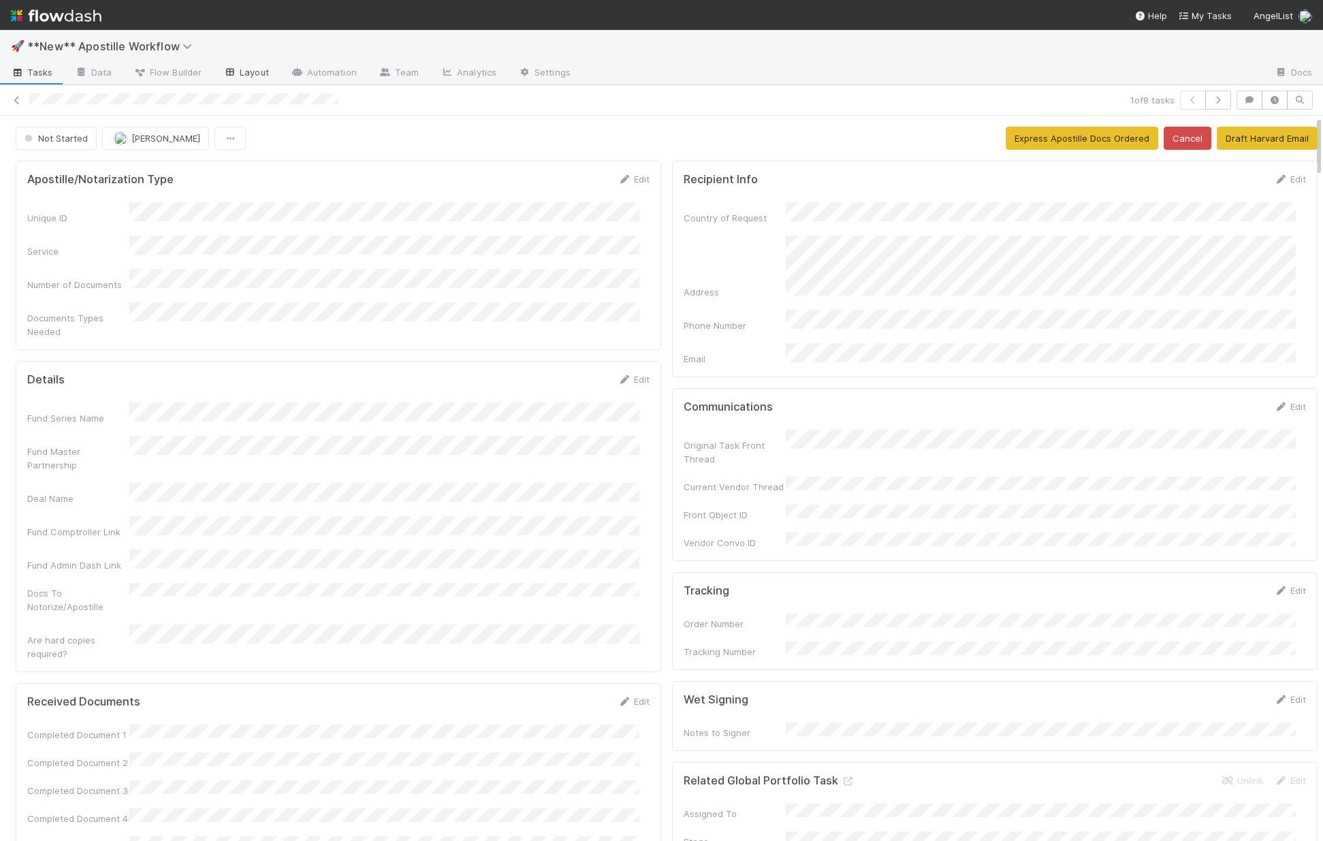
click at [242, 69] on link "Layout" at bounding box center [245, 74] width 67 height 22
click at [1146, 147] on button "Draft Harvard Email" at bounding box center [1267, 138] width 101 height 23
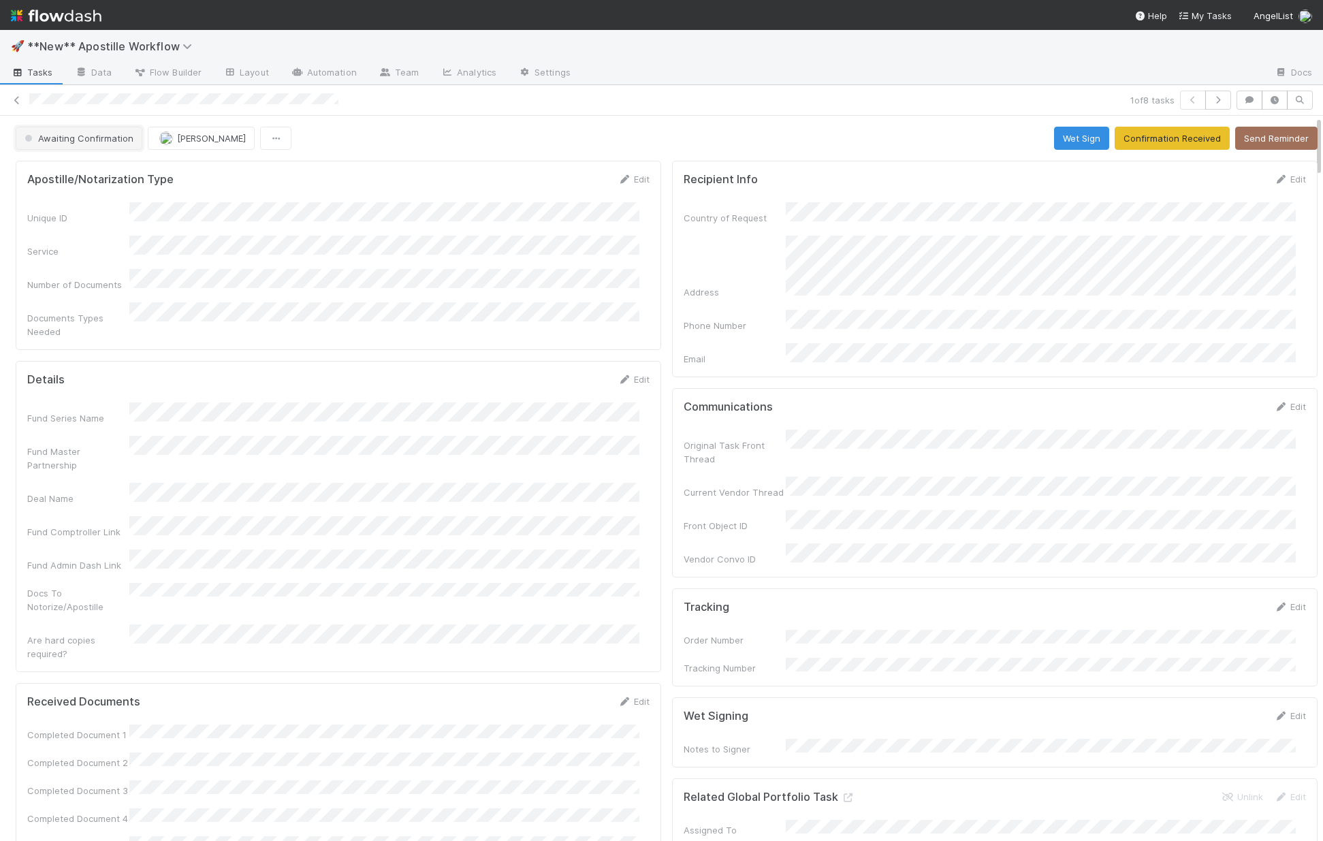
click at [80, 142] on span "Awaiting Confirmation" at bounding box center [78, 138] width 112 height 11
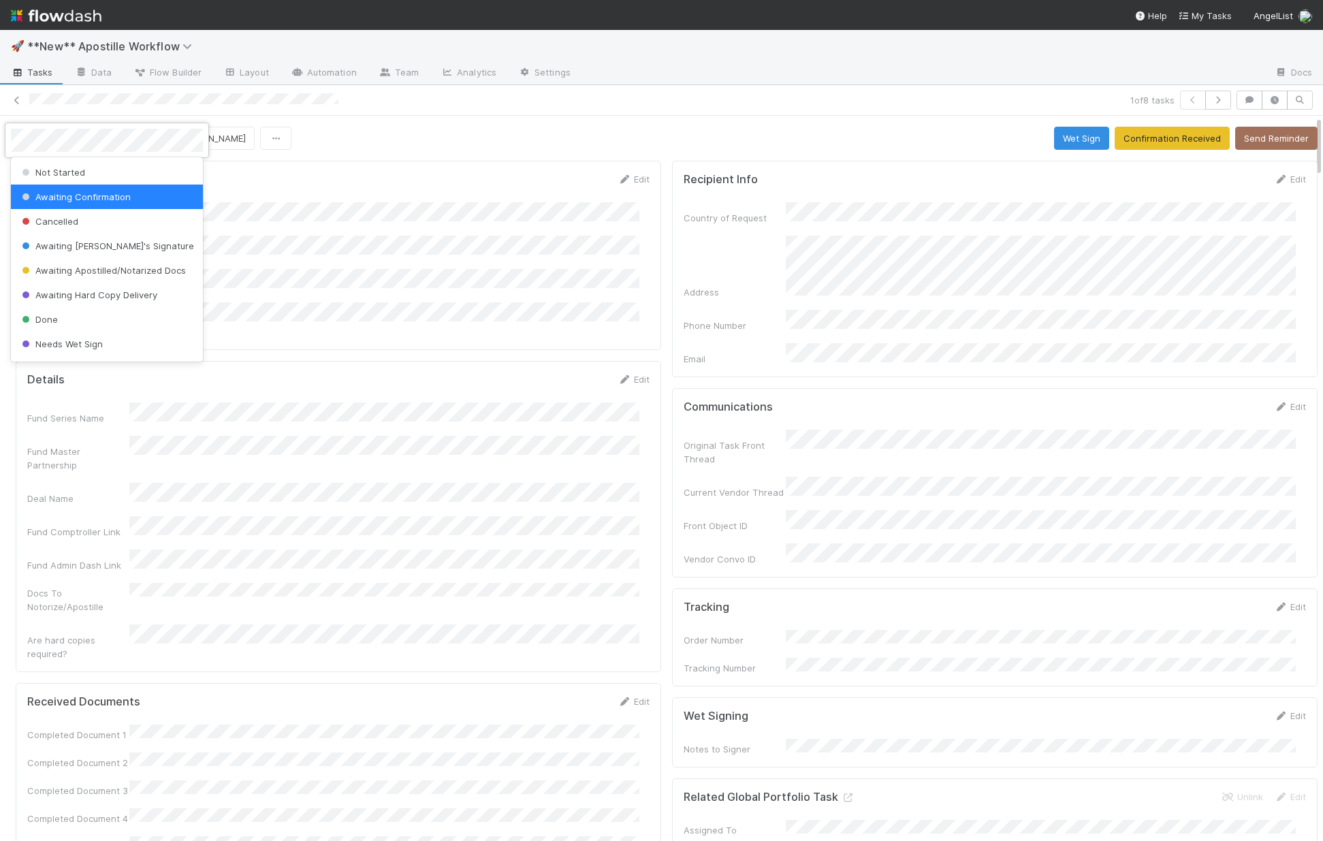
click at [506, 170] on div at bounding box center [661, 420] width 1323 height 841
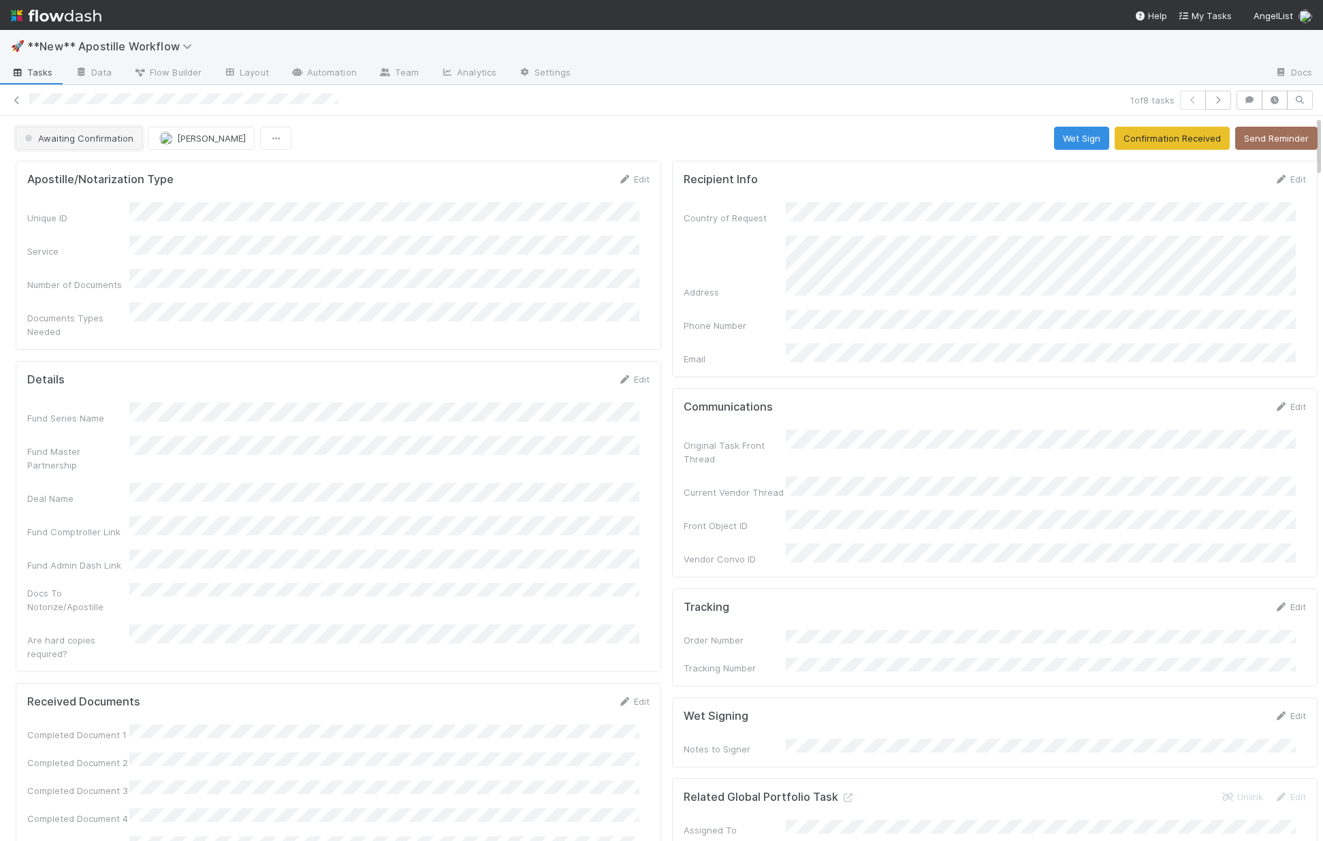
click at [109, 138] on span "Awaiting Confirmation" at bounding box center [78, 138] width 112 height 11
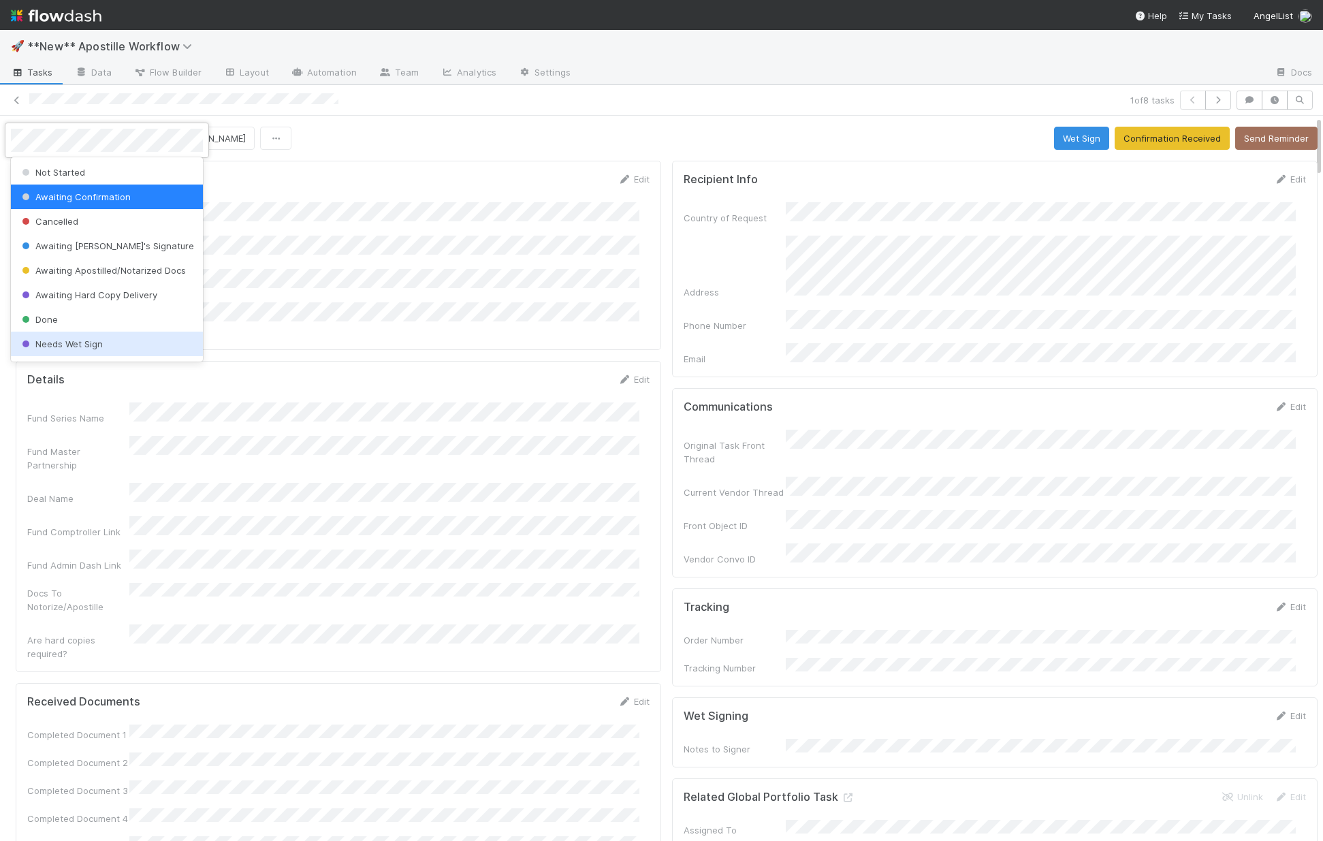
scroll to position [22, 0]
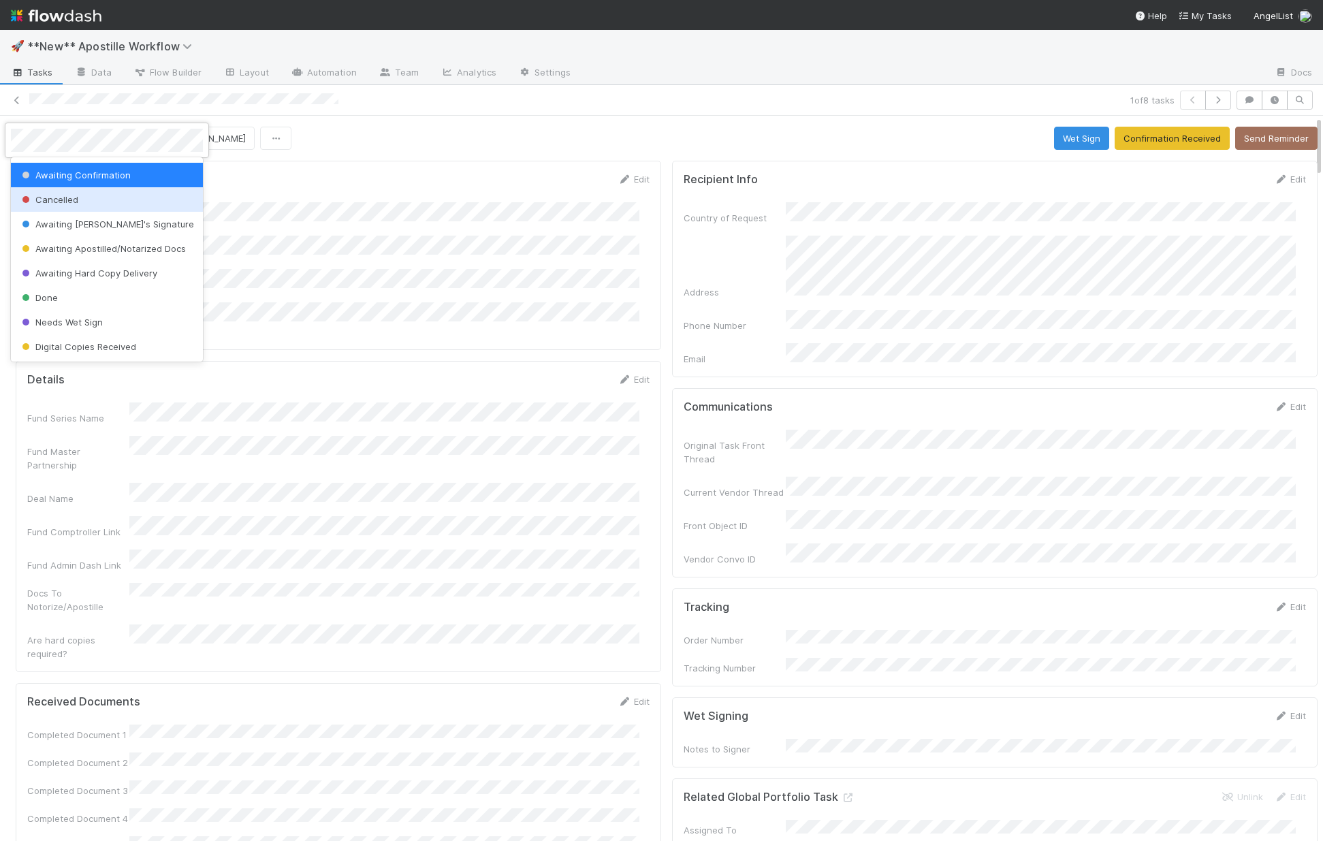
click at [80, 197] on div "Cancelled" at bounding box center [107, 199] width 192 height 25
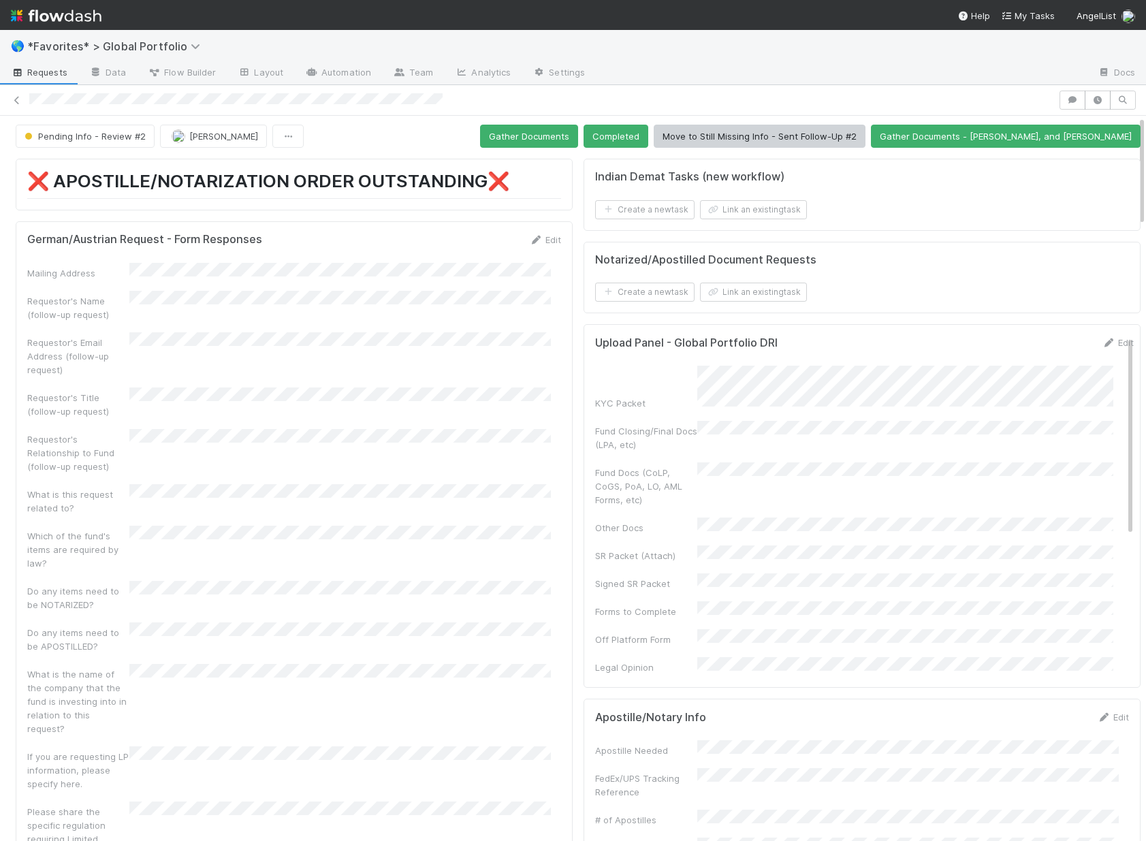
scroll to position [3, 0]
click at [257, 72] on link "Layout" at bounding box center [260, 74] width 67 height 22
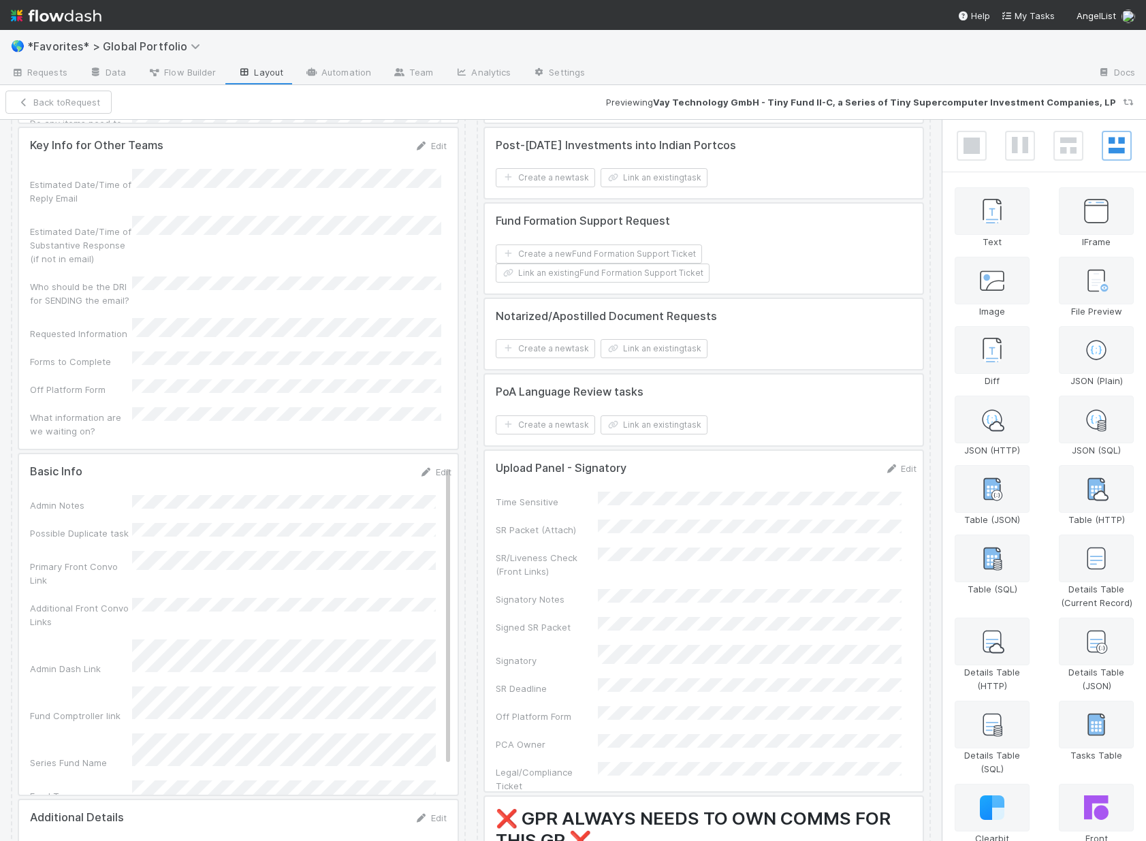
scroll to position [2043, 0]
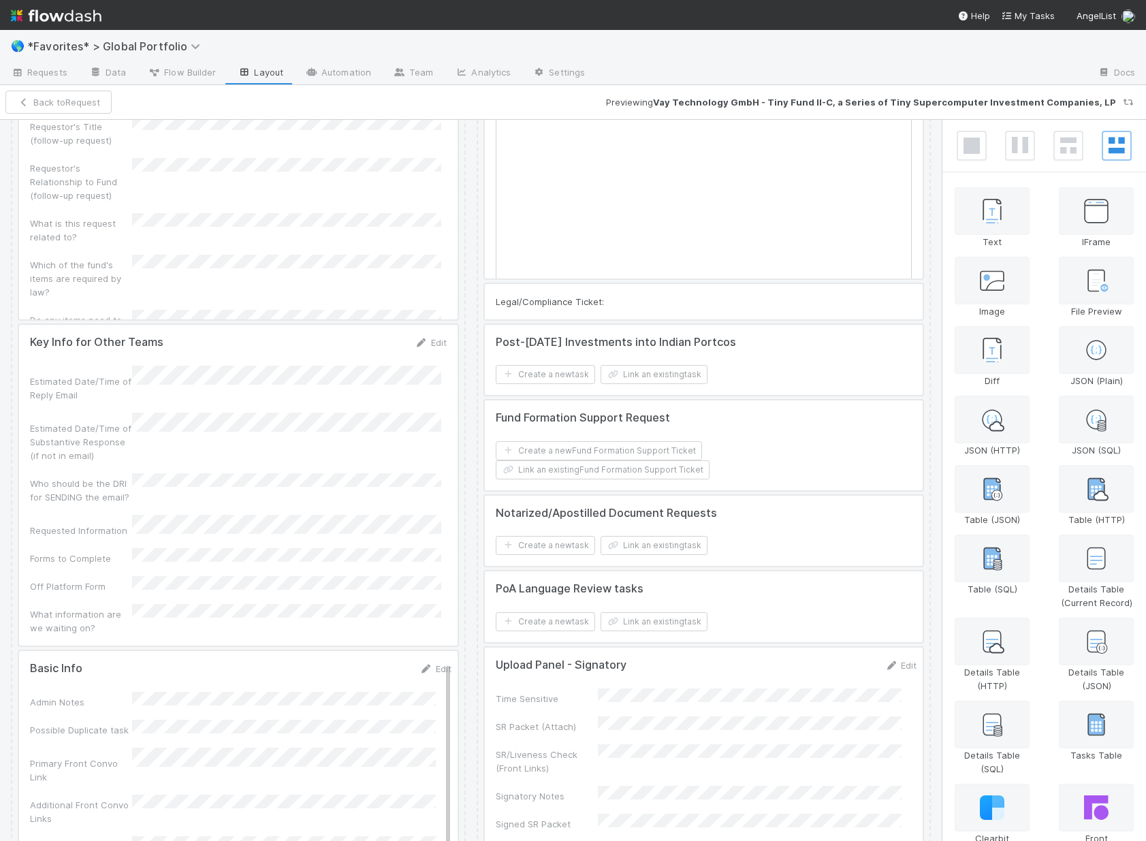
click at [729, 543] on div at bounding box center [704, 531] width 439 height 71
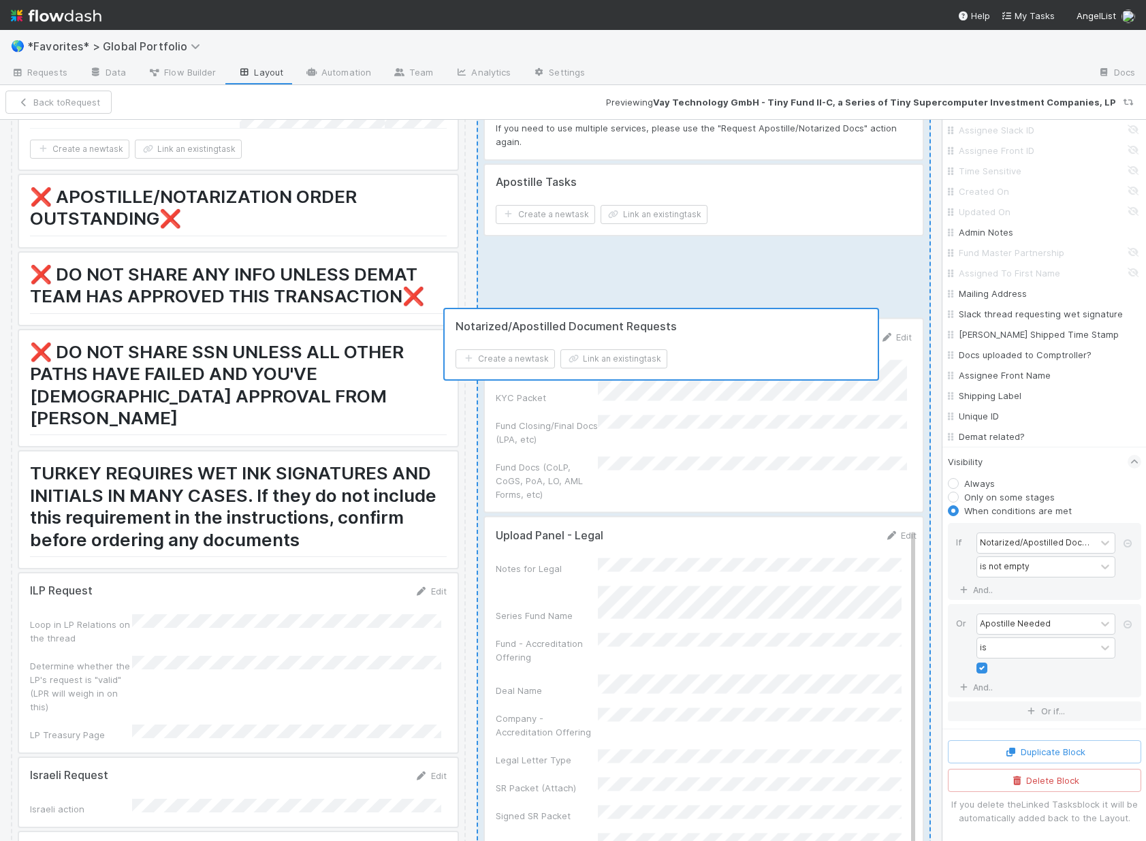
scroll to position [0, 0]
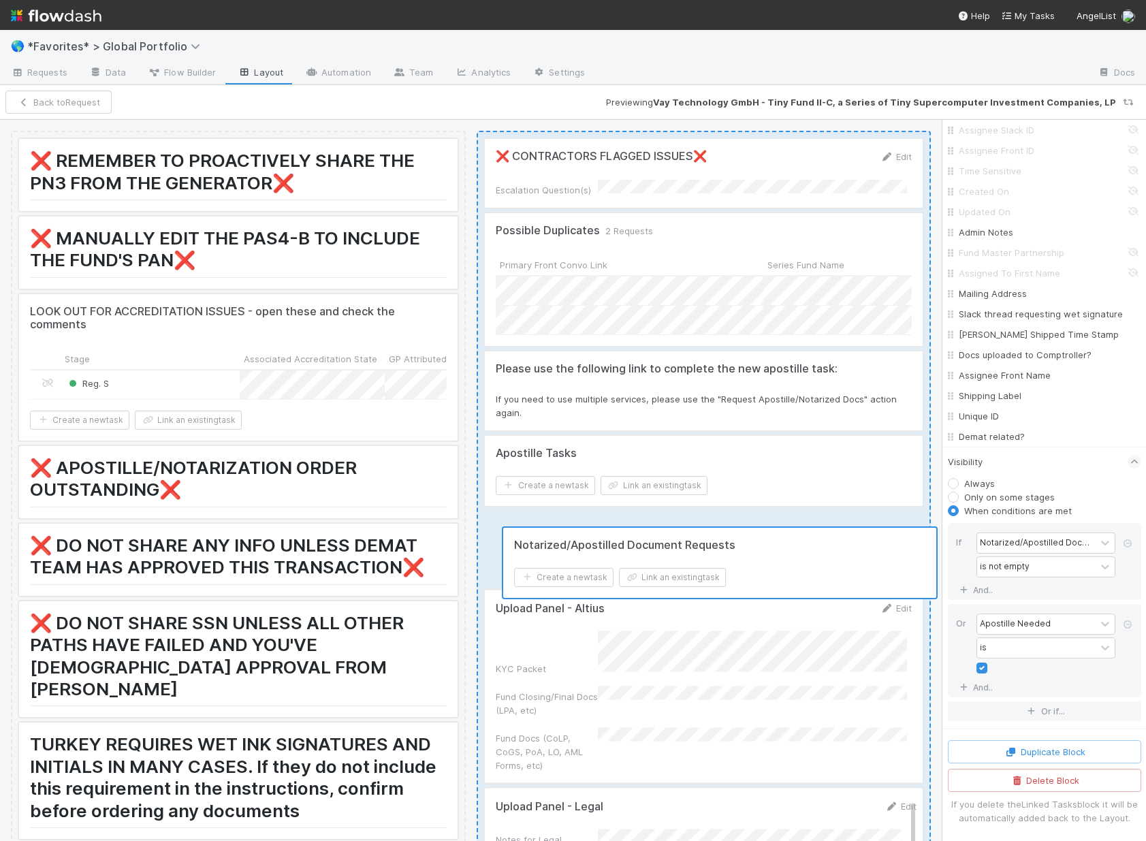
drag, startPoint x: 758, startPoint y: 502, endPoint x: 765, endPoint y: 563, distance: 61.7
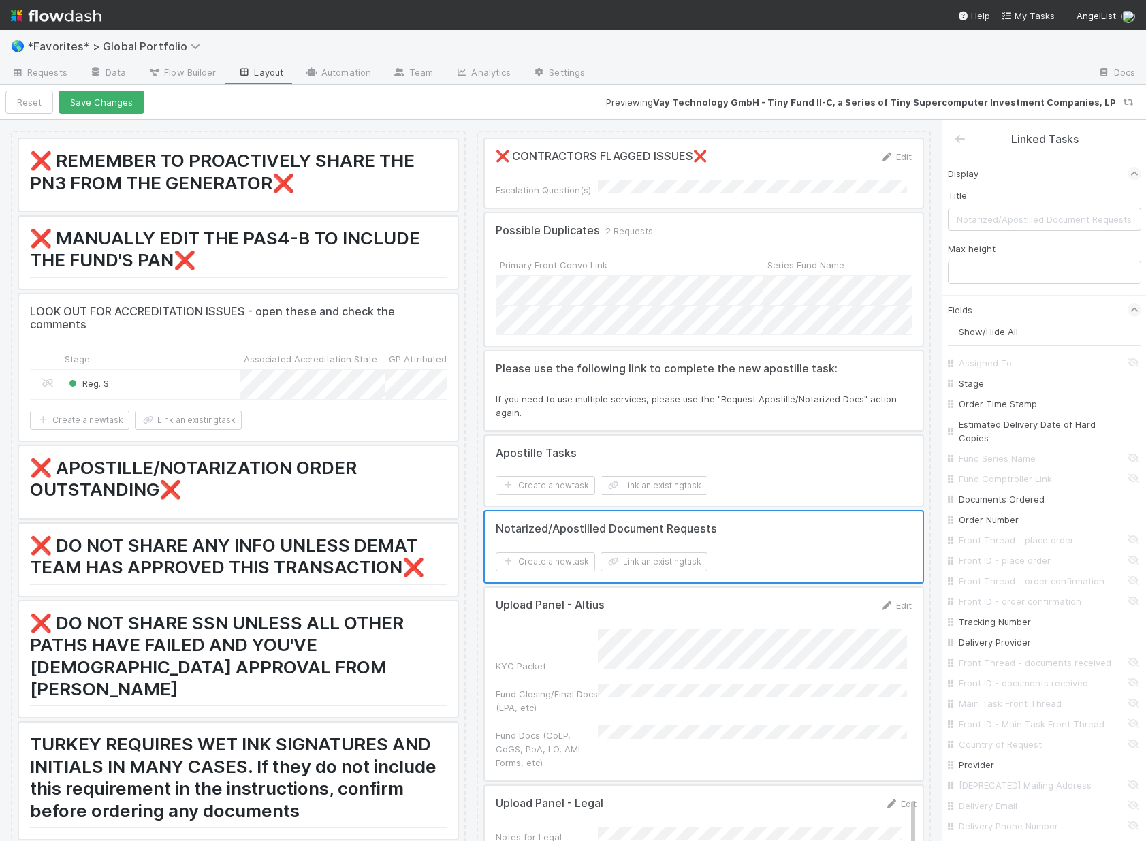
scroll to position [921, 0]
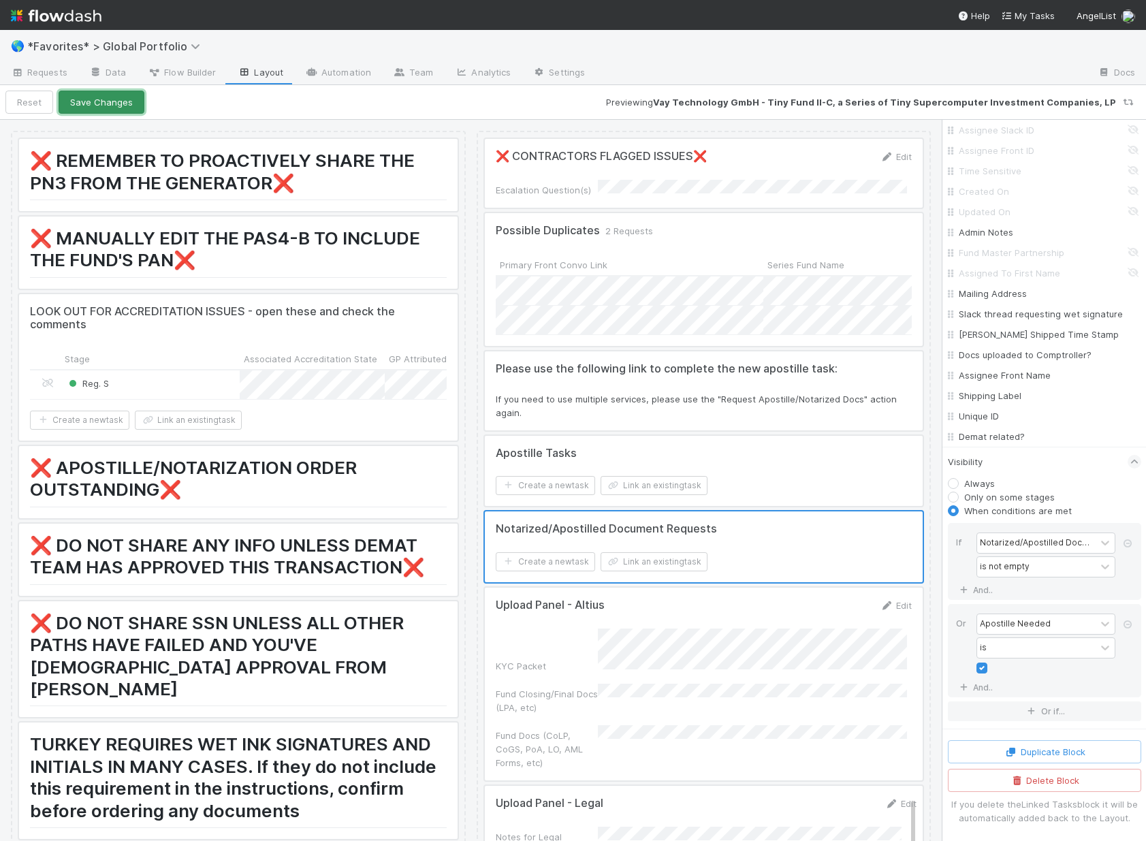
click at [78, 101] on button "Save Changes" at bounding box center [102, 102] width 86 height 23
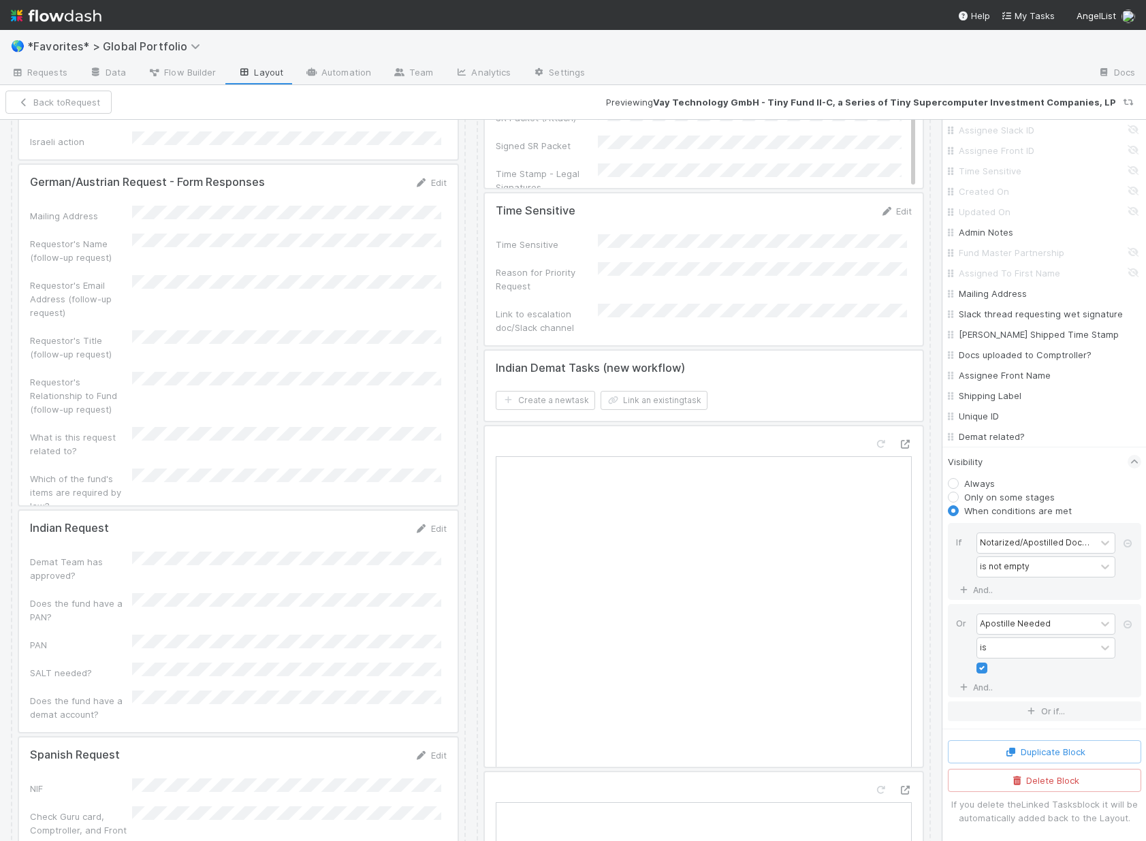
scroll to position [945, 0]
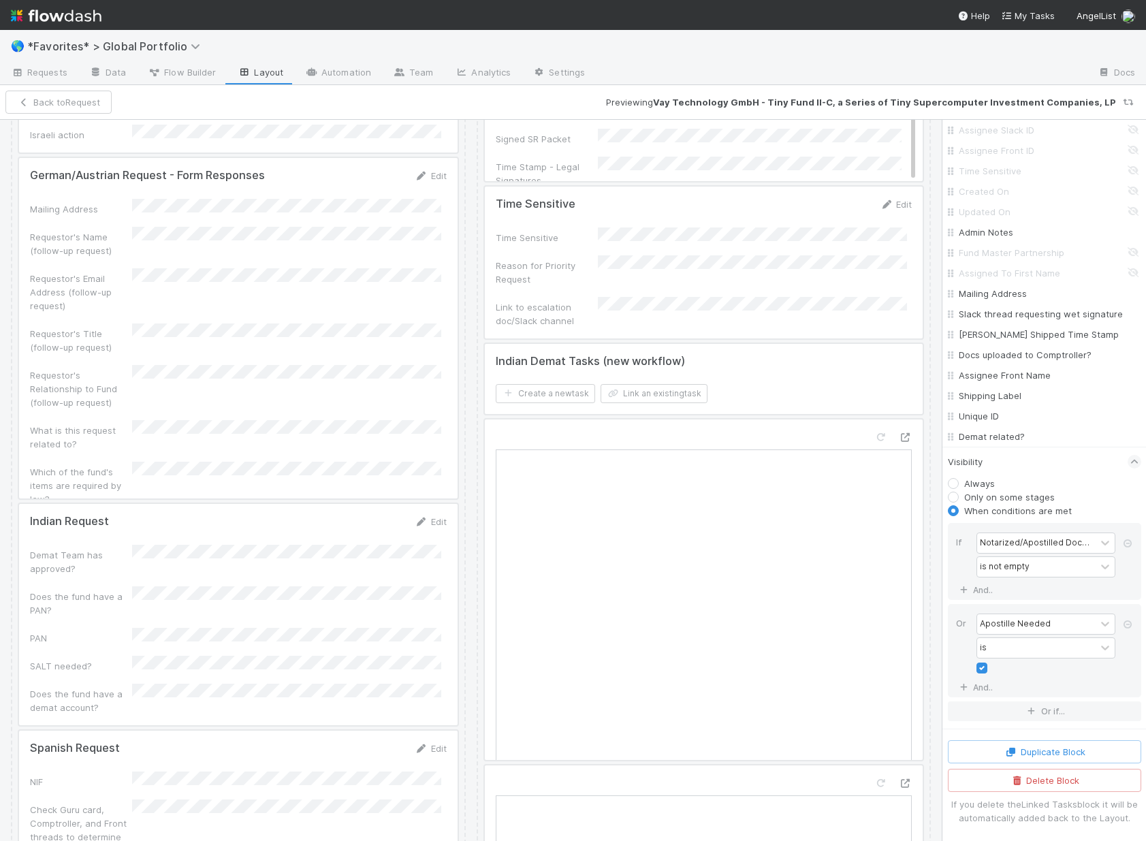
click at [727, 373] on div at bounding box center [704, 379] width 439 height 71
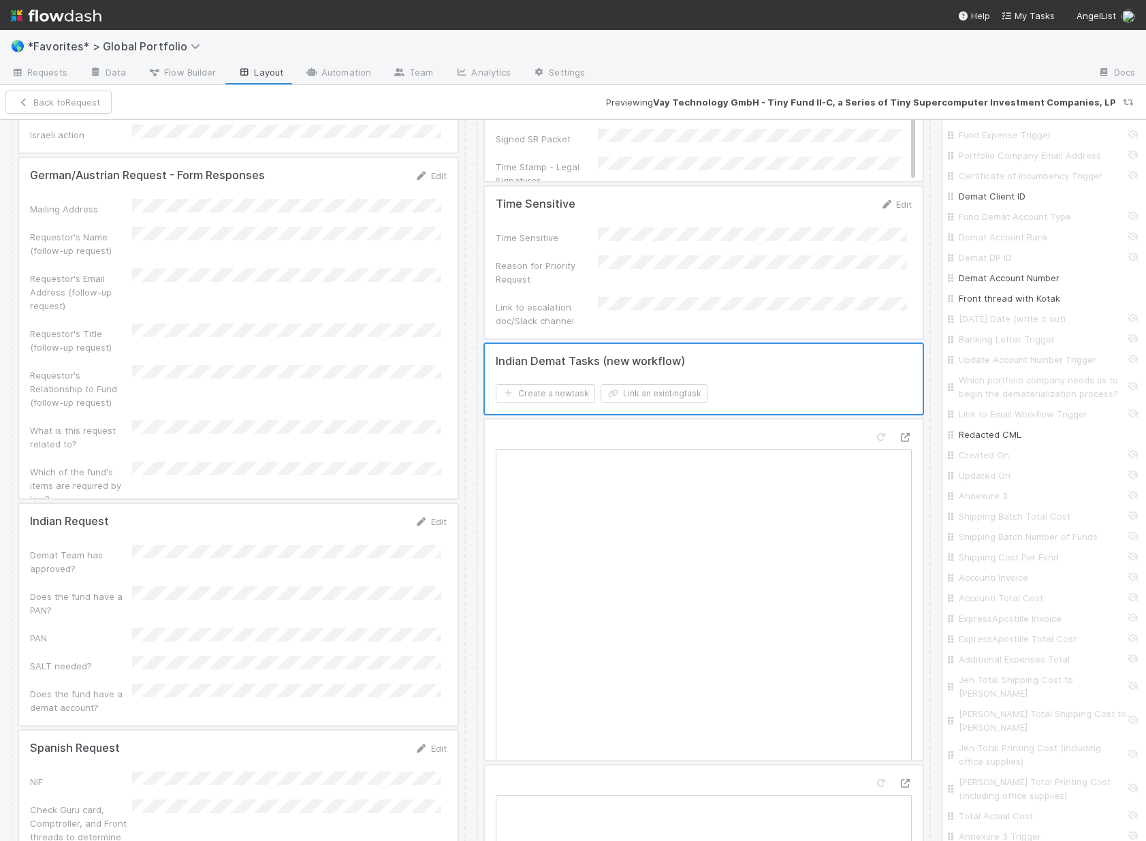
scroll to position [2944, 0]
click at [996, 735] on label "When conditions are met" at bounding box center [1018, 742] width 108 height 14
click at [959, 735] on input "When conditions are met" at bounding box center [953, 741] width 11 height 12
radio input "true"
radio input "false"
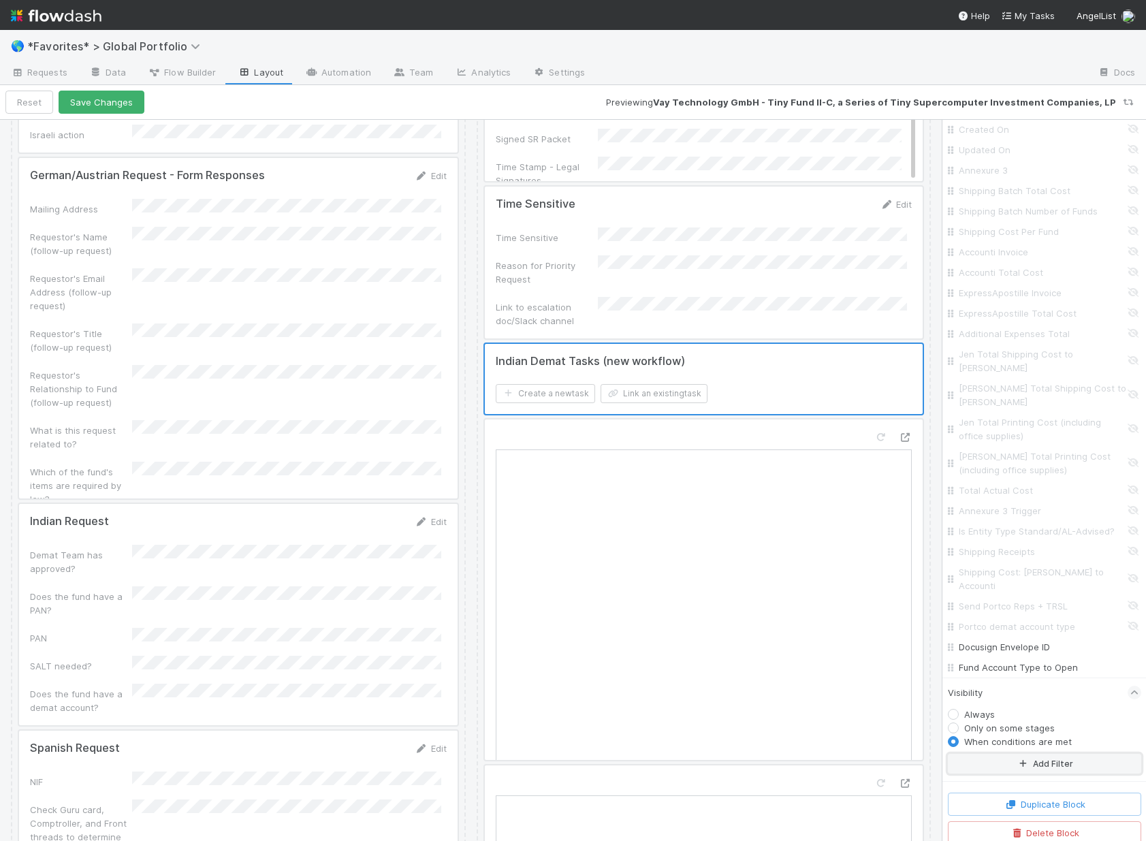
click at [1007, 754] on button "Add Filter" at bounding box center [1044, 764] width 193 height 20
click at [1036, 764] on div "Assigned To" at bounding box center [1036, 774] width 119 height 20
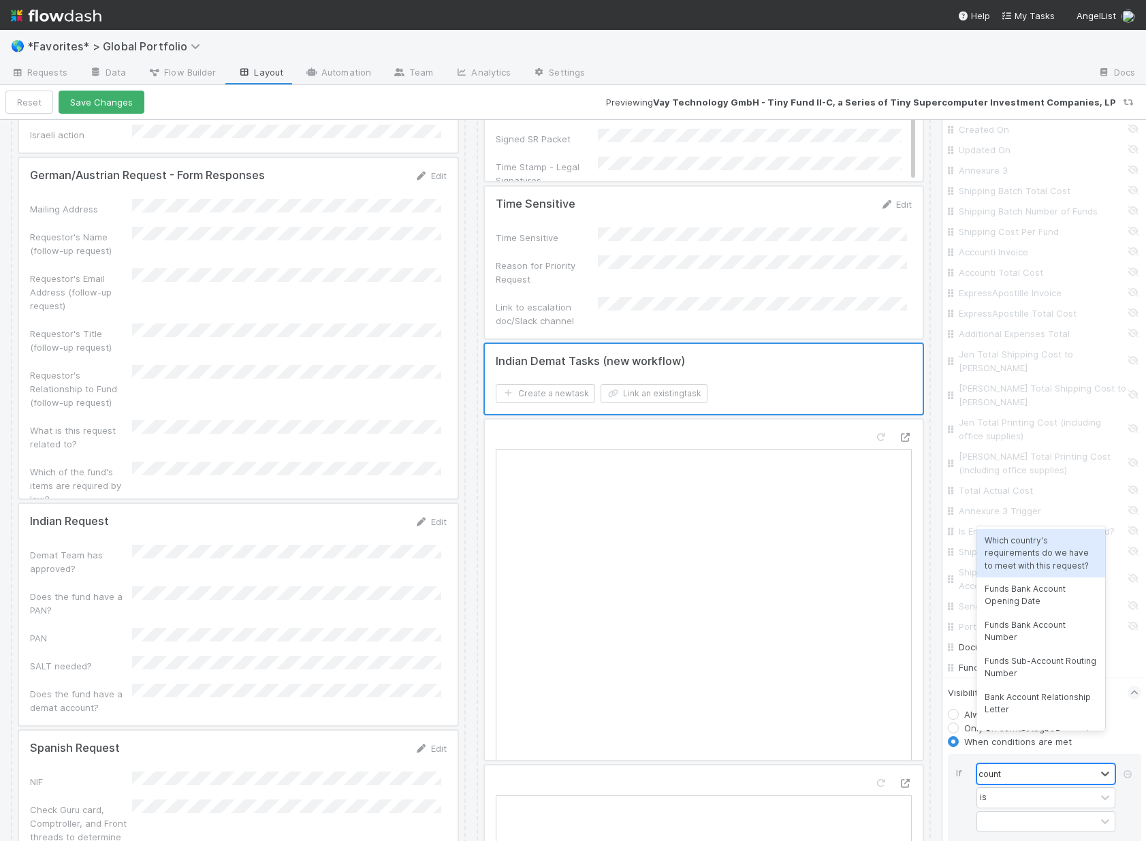
type input "country"
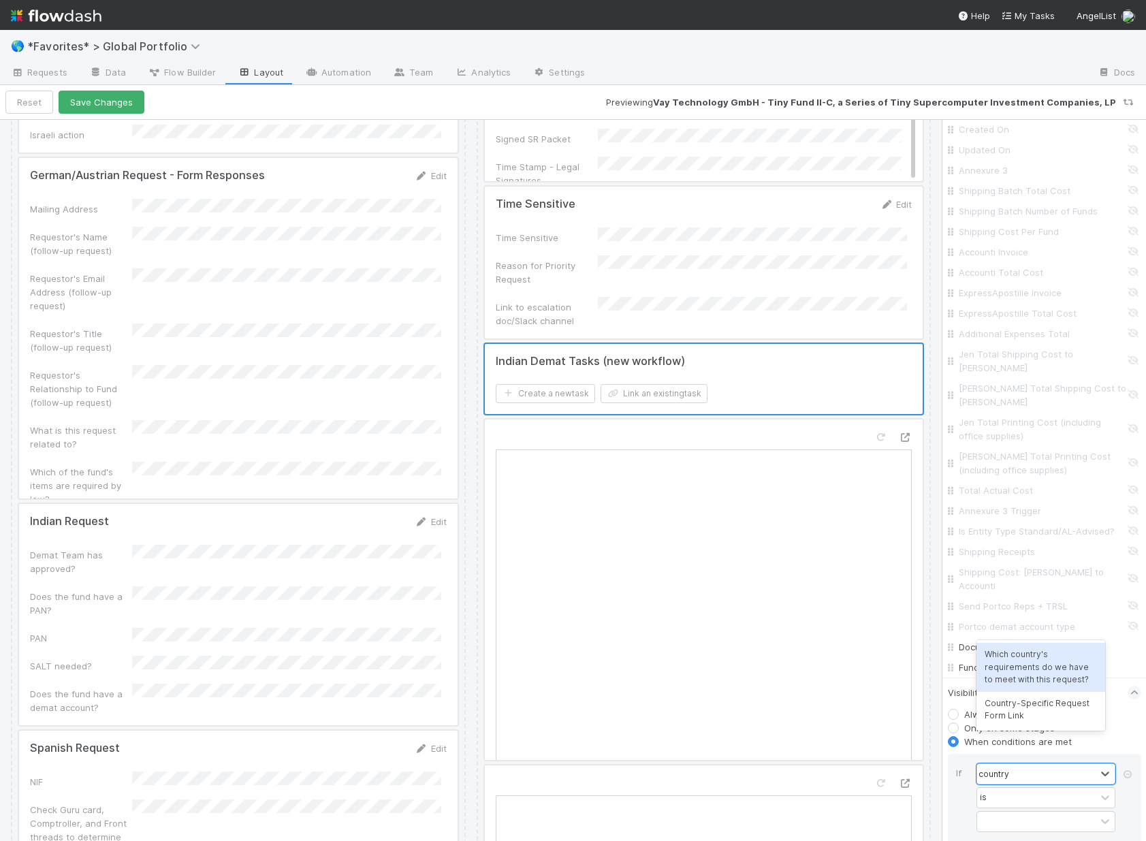
click at [1080, 659] on div "Which country's requirements do we have to meet with this request?" at bounding box center [1041, 667] width 129 height 48
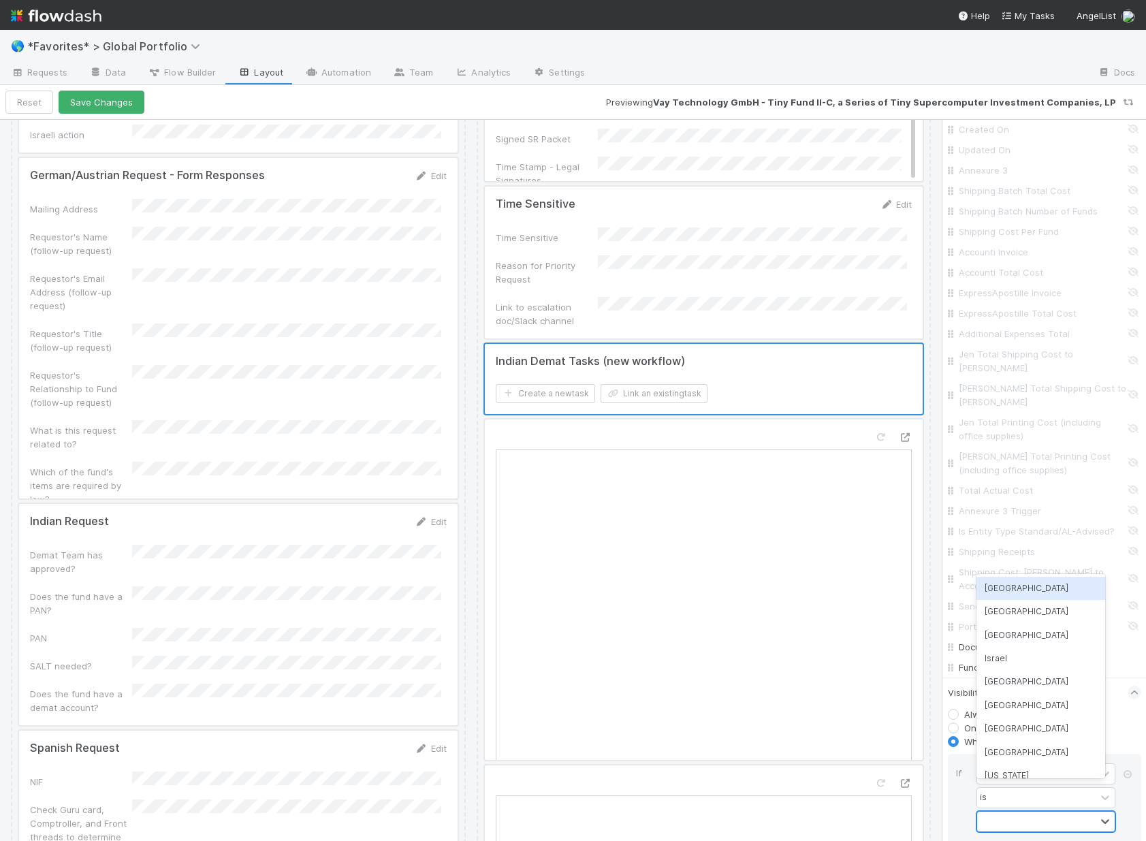
click at [1038, 812] on div at bounding box center [1036, 822] width 119 height 20
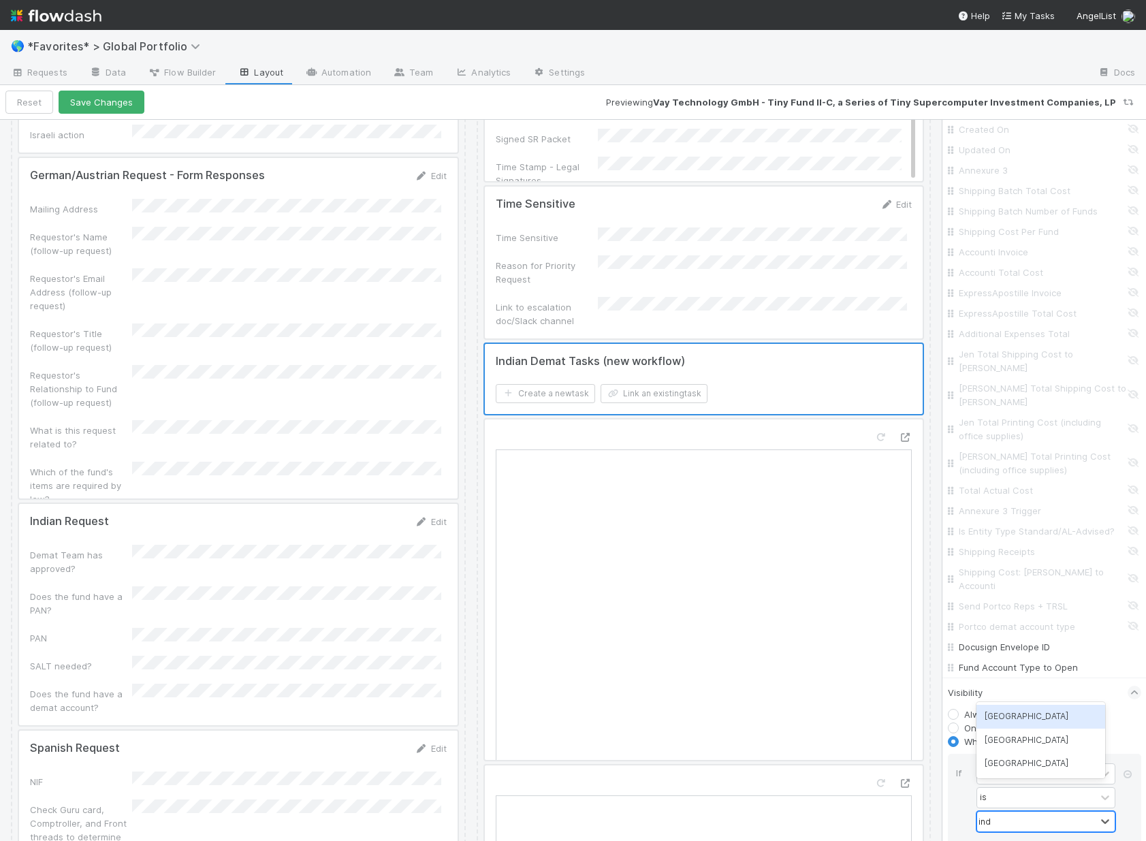
type input "india"
click at [1026, 769] on div "India" at bounding box center [1041, 763] width 129 height 23
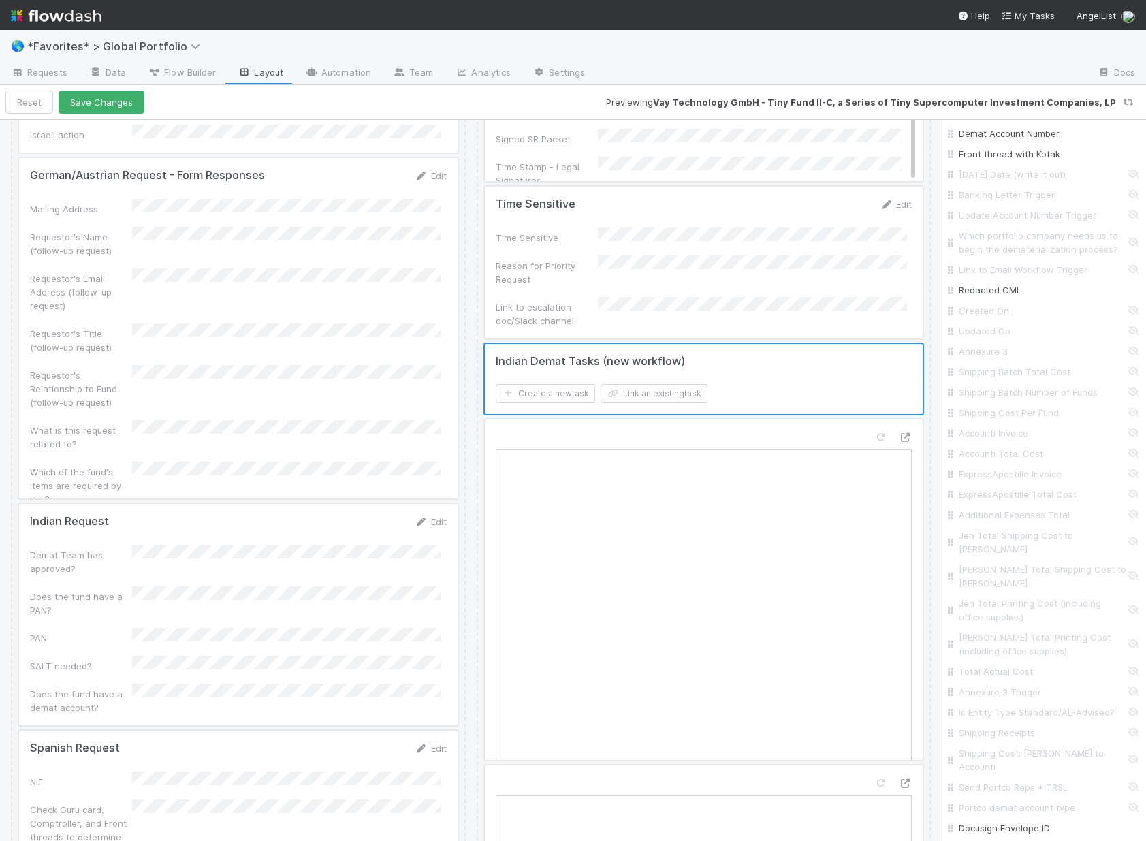
scroll to position [3074, 0]
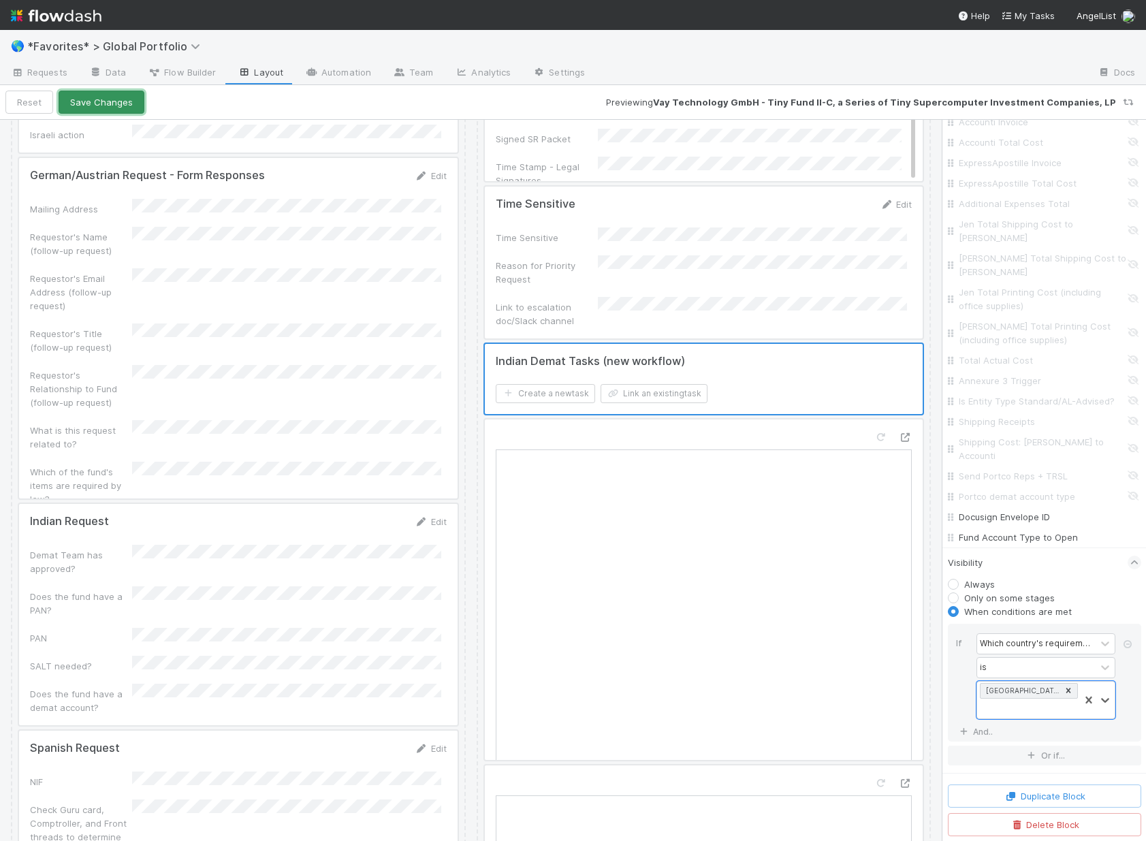
click at [105, 95] on button "Save Changes" at bounding box center [102, 102] width 86 height 23
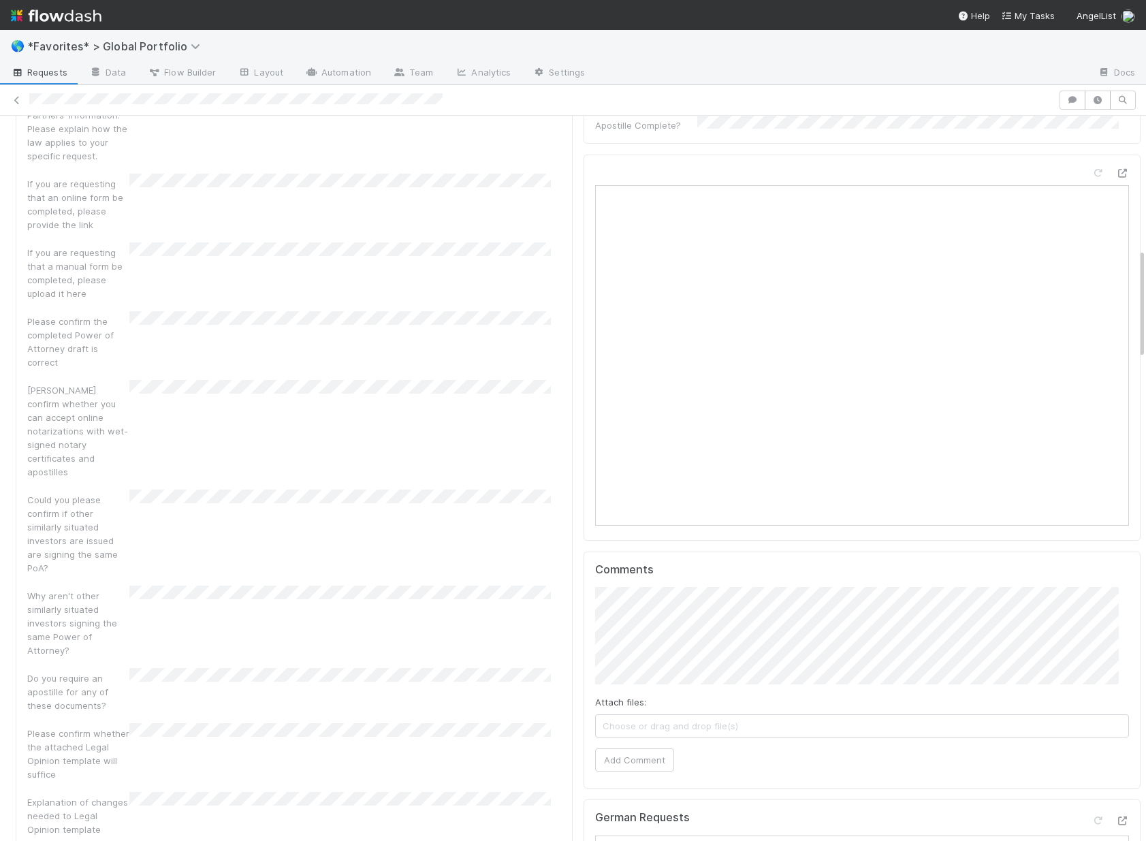
scroll to position [872, 0]
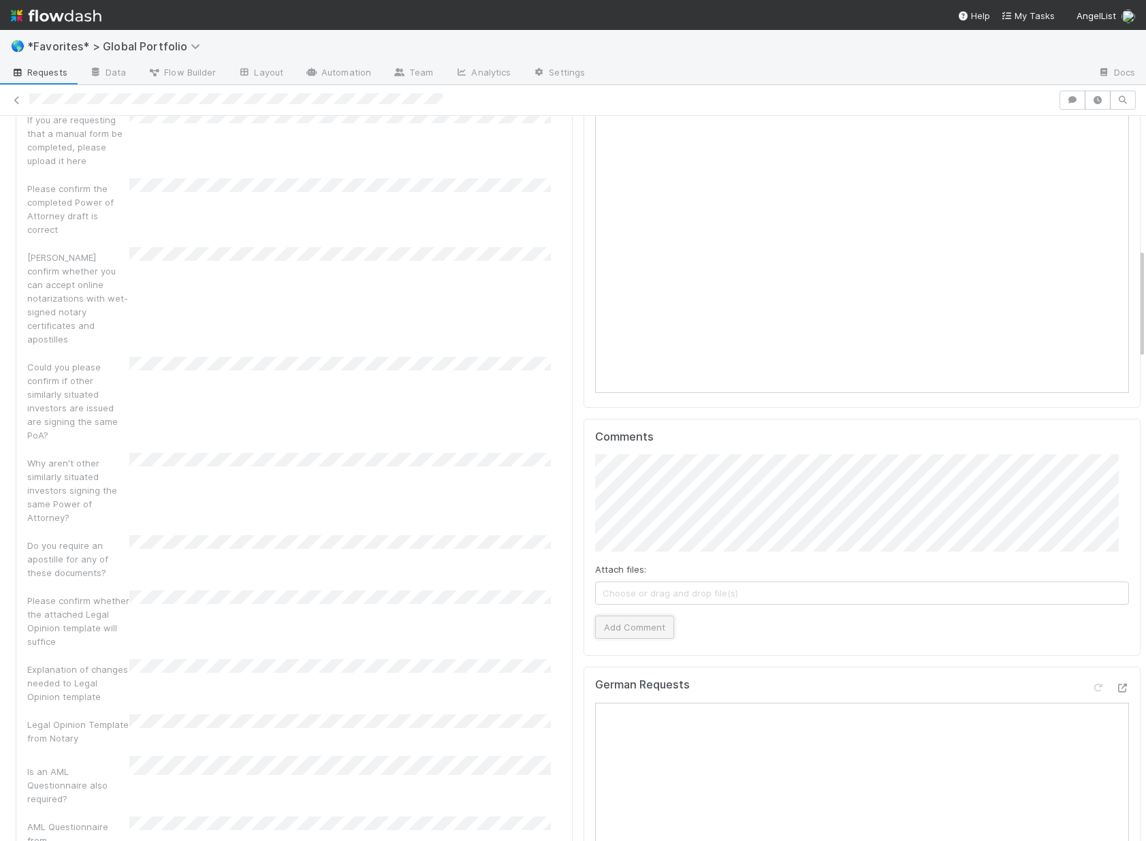
click at [614, 616] on button "Add Comment" at bounding box center [634, 627] width 79 height 23
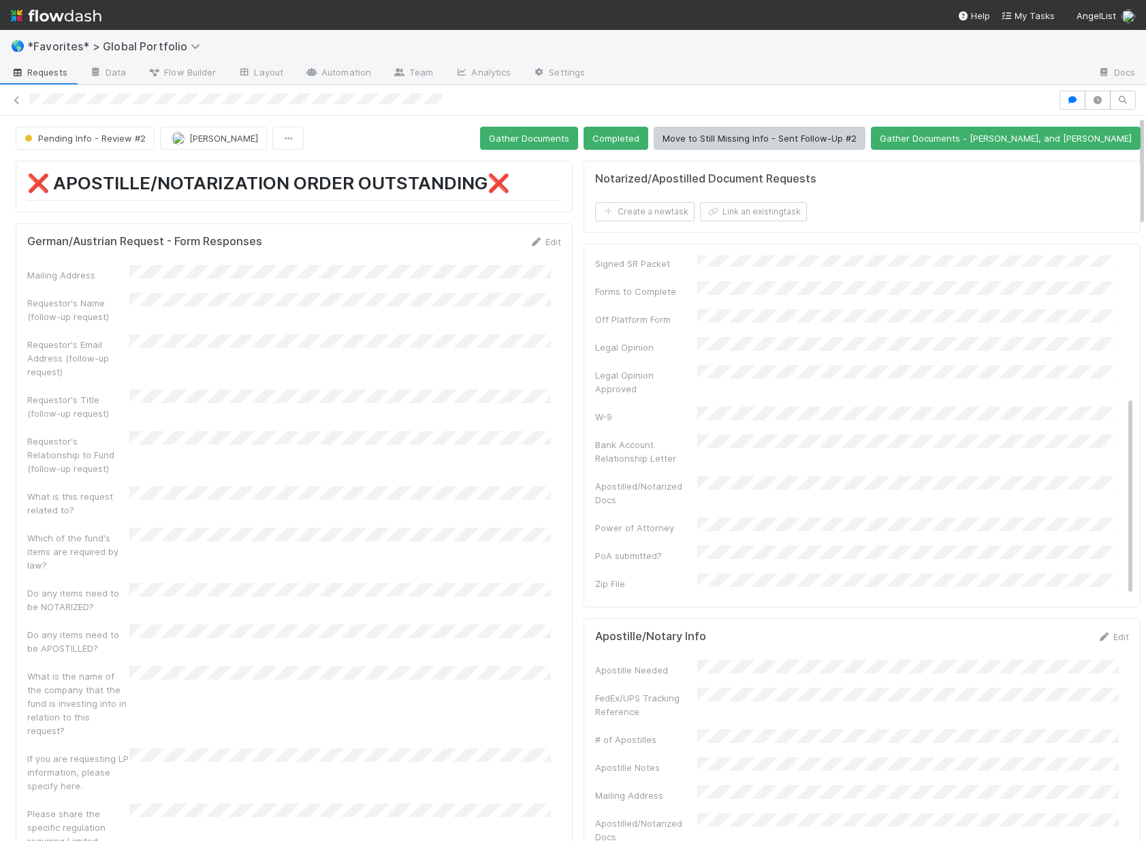
click at [526, 97] on div at bounding box center [541, 100] width 1025 height 14
click at [793, 137] on button "Move to Still Missing Info - Sent Follow-Up #2" at bounding box center [760, 138] width 212 height 23
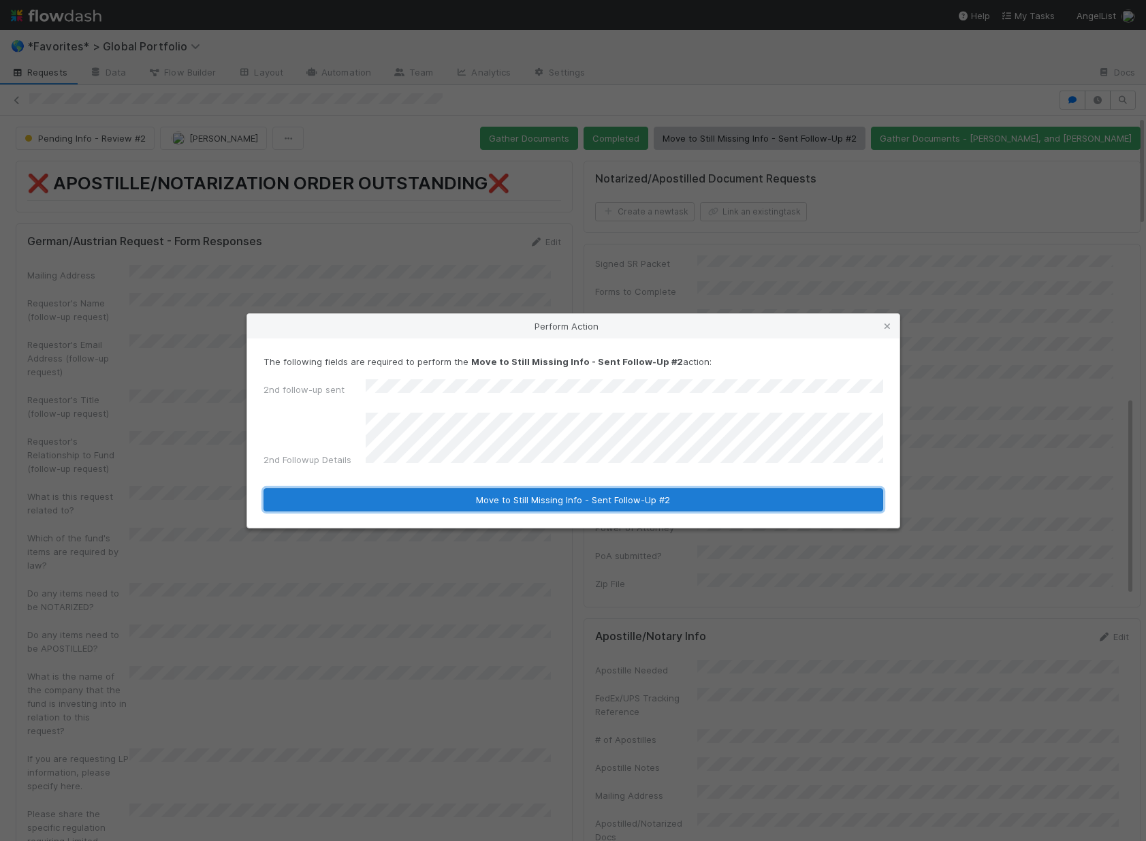
click at [553, 500] on button "Move to Still Missing Info - Sent Follow-Up #2" at bounding box center [574, 499] width 620 height 23
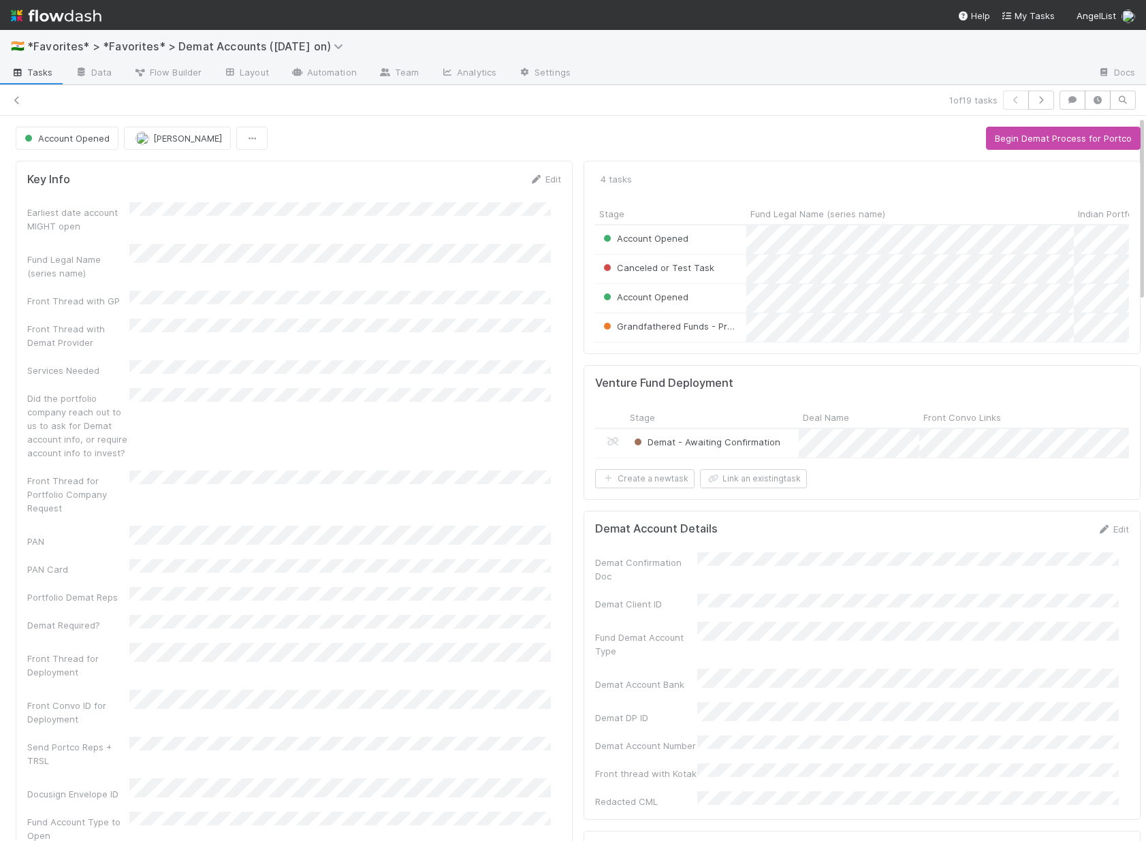
scroll to position [266, 514]
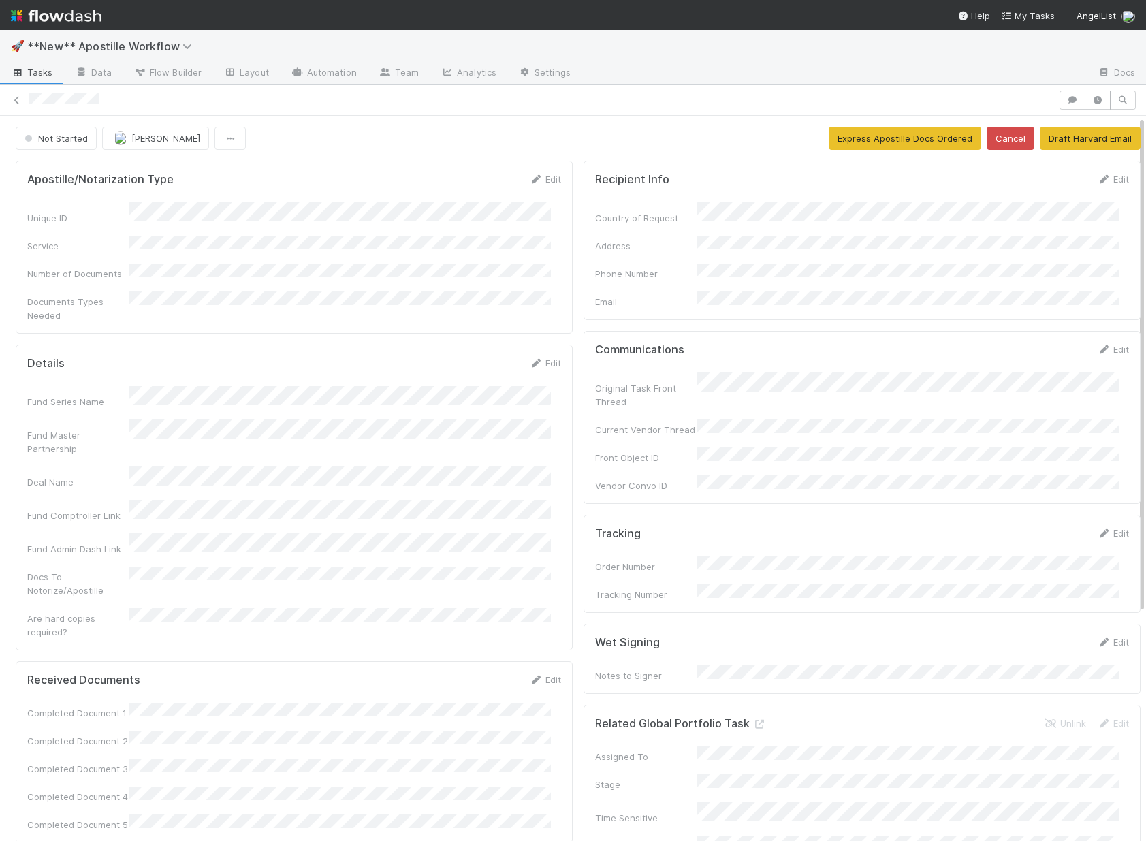
click at [136, 96] on div at bounding box center [541, 100] width 1025 height 14
click at [1097, 178] on link "Edit" at bounding box center [1113, 179] width 32 height 11
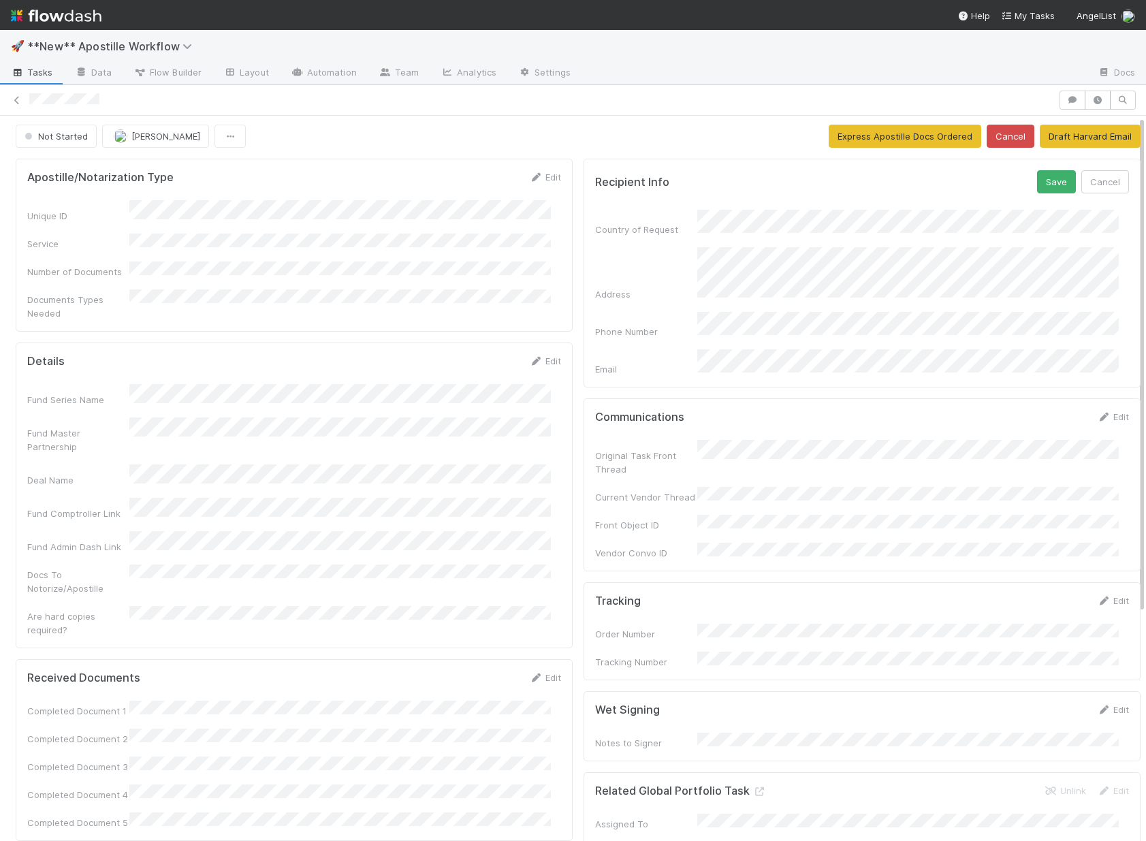
scroll to position [3, 0]
click at [1039, 180] on button "Save" at bounding box center [1056, 181] width 39 height 23
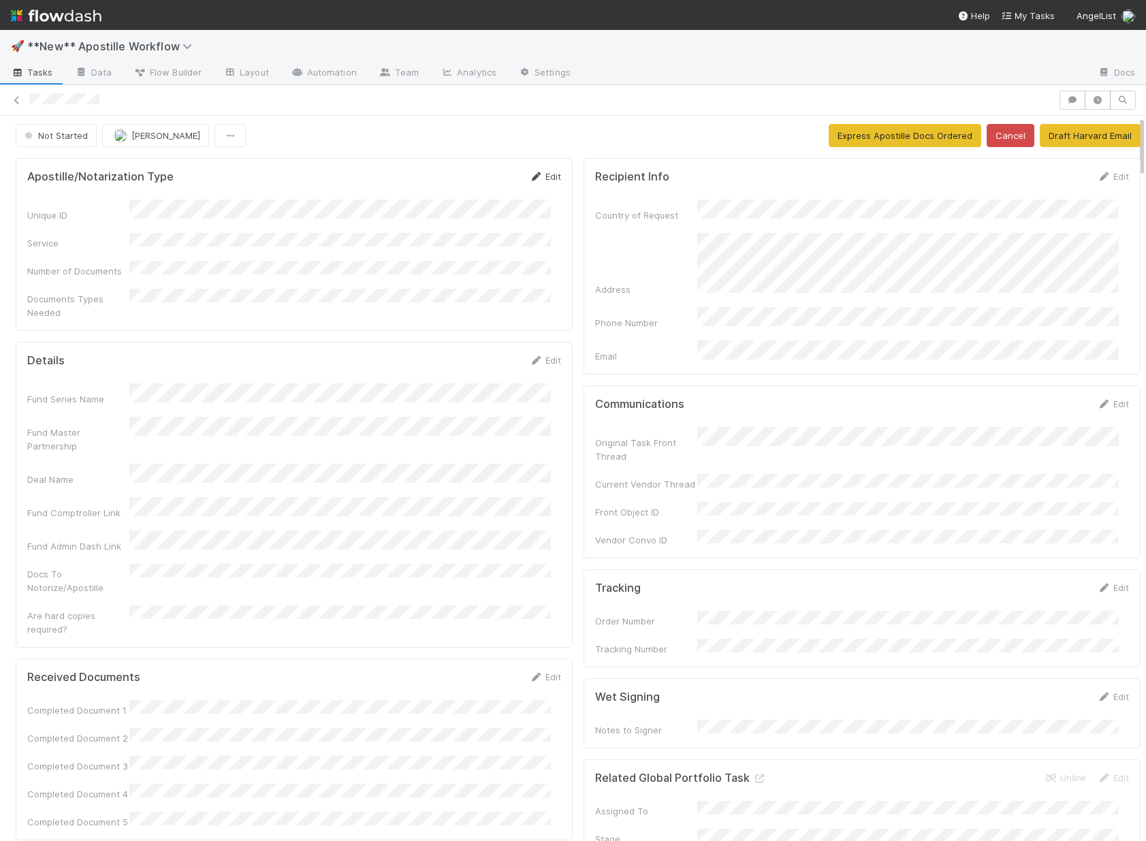
click at [533, 178] on link "Edit" at bounding box center [545, 176] width 32 height 11
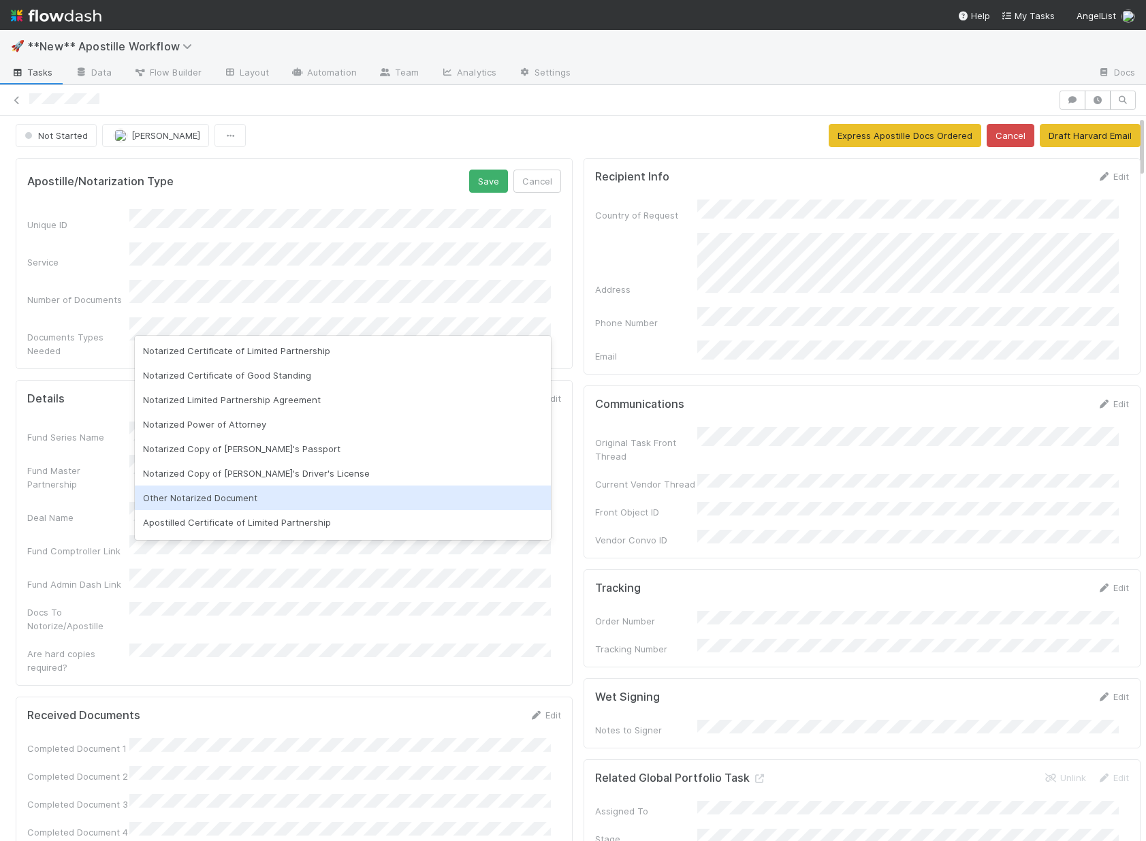
scroll to position [28, 0]
click at [272, 497] on div "Apostilled Certificate of Limited Partnership" at bounding box center [343, 494] width 416 height 25
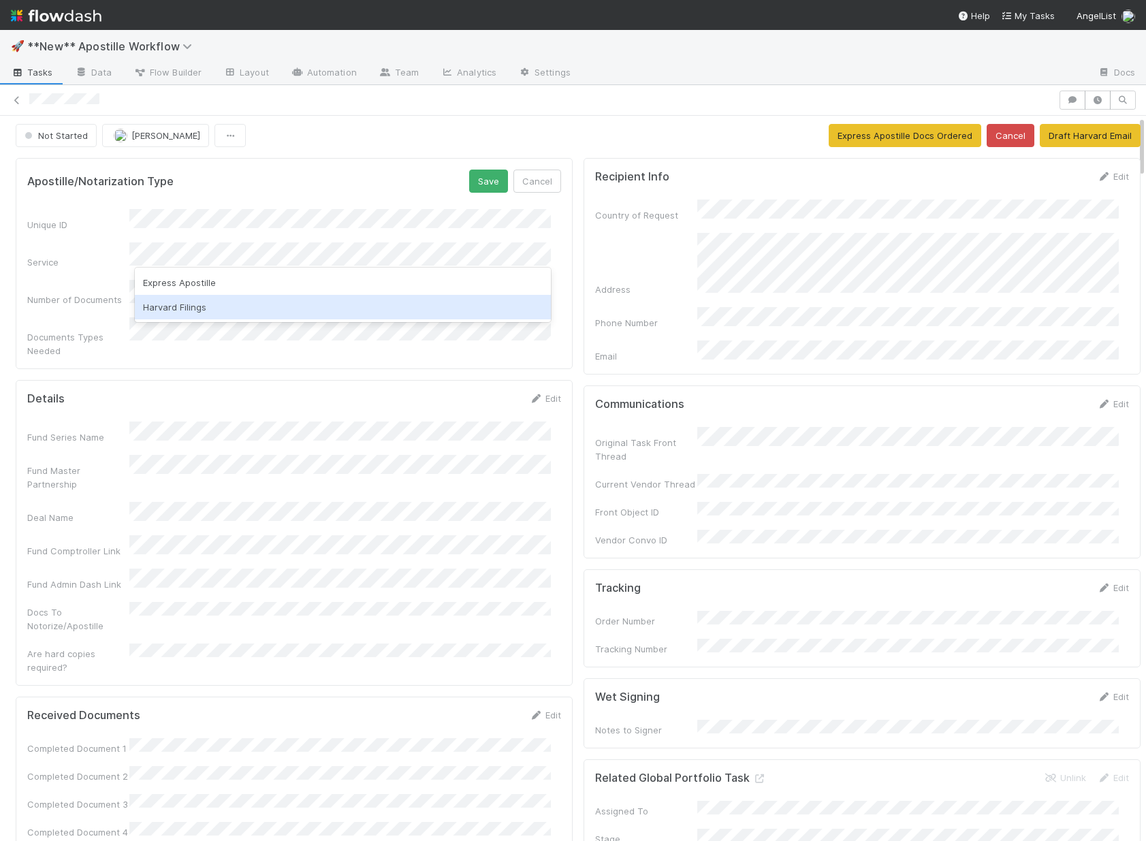
click at [167, 311] on div "Harvard Filings" at bounding box center [343, 307] width 416 height 25
click at [477, 179] on button "Save" at bounding box center [488, 181] width 39 height 23
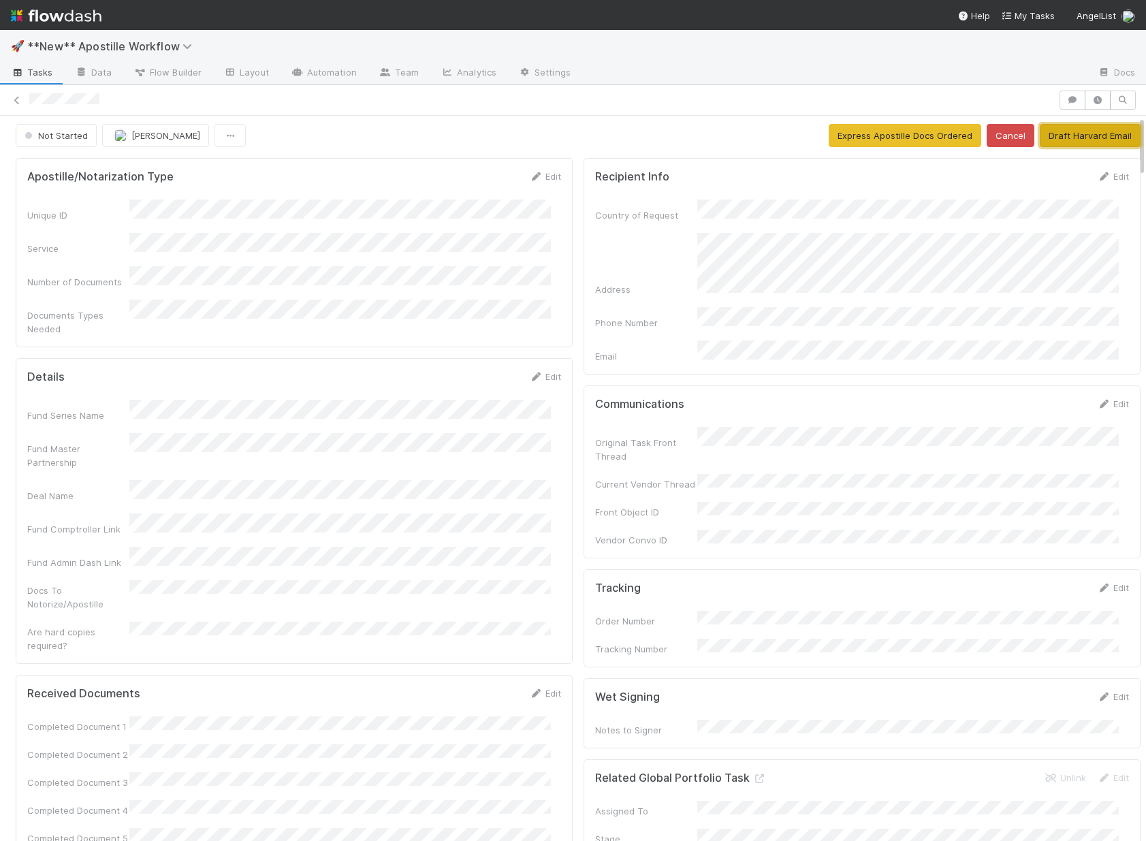
click at [1082, 133] on button "Draft Harvard Email" at bounding box center [1090, 135] width 101 height 23
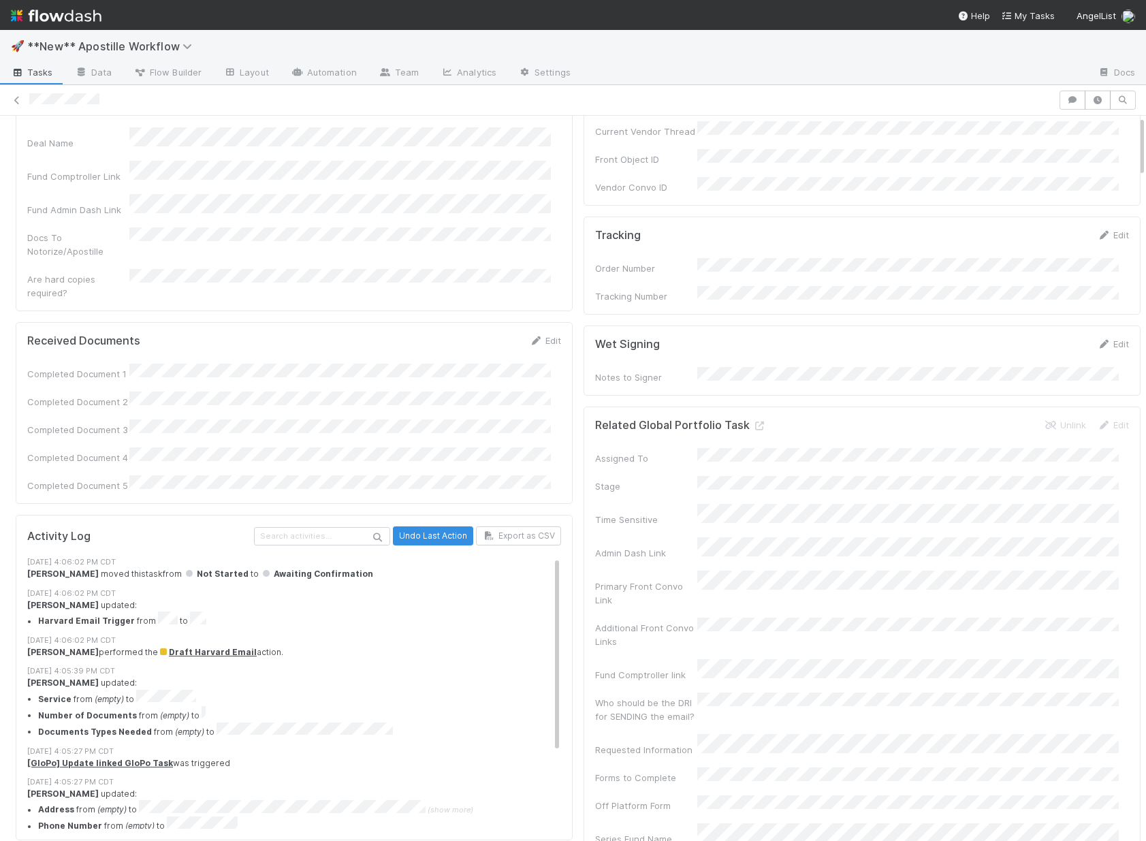
scroll to position [0, 0]
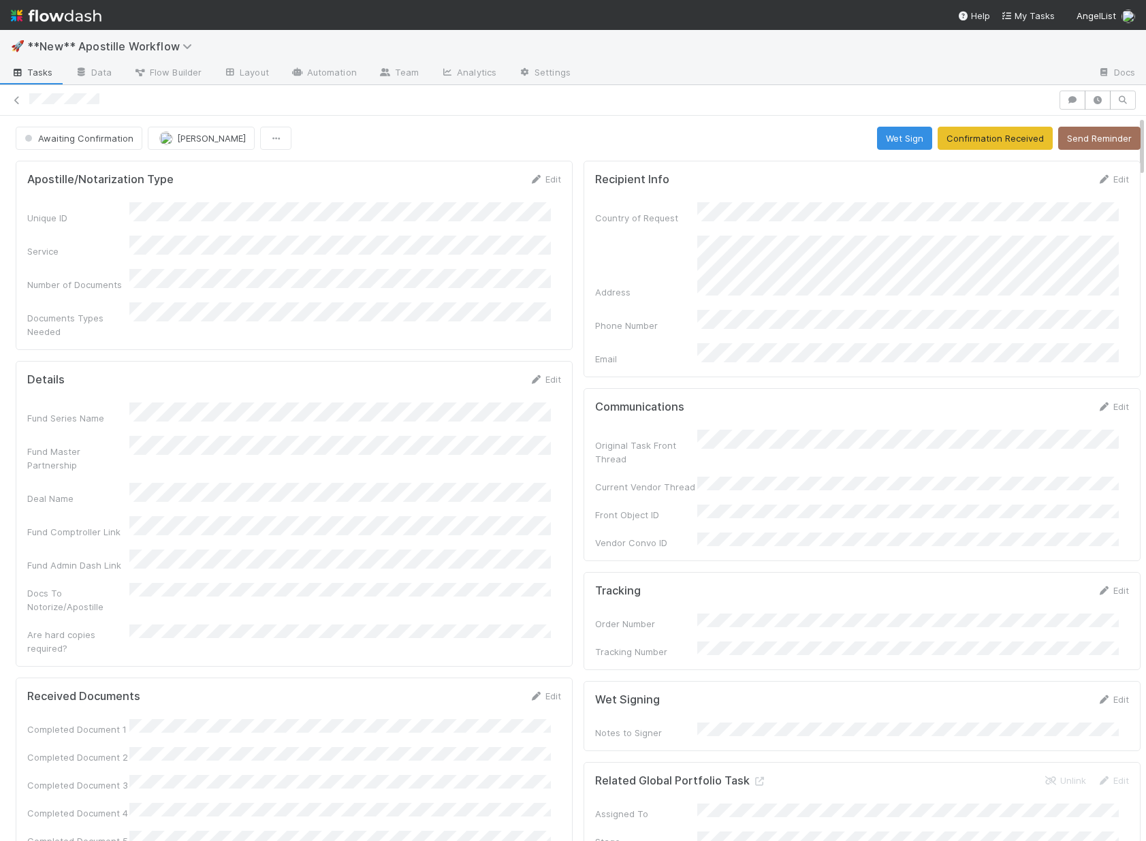
click at [129, 97] on div at bounding box center [541, 100] width 1025 height 14
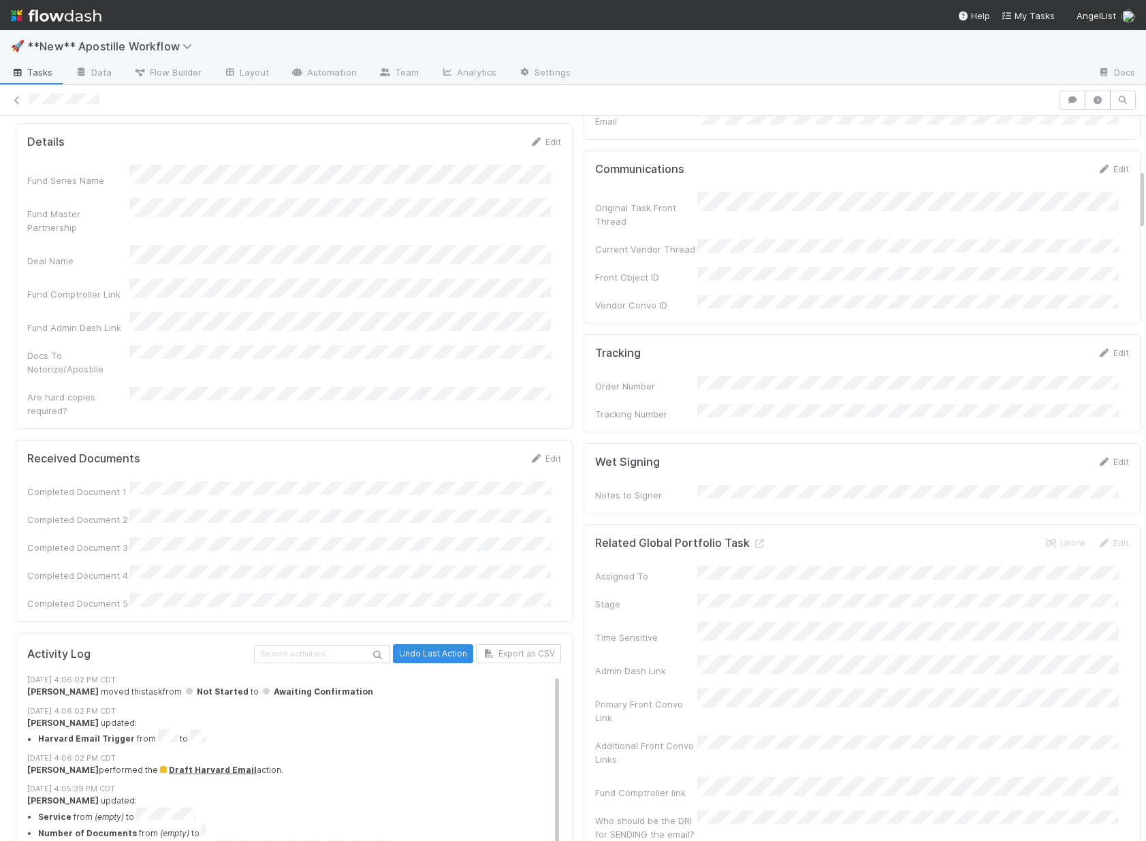
scroll to position [668, 0]
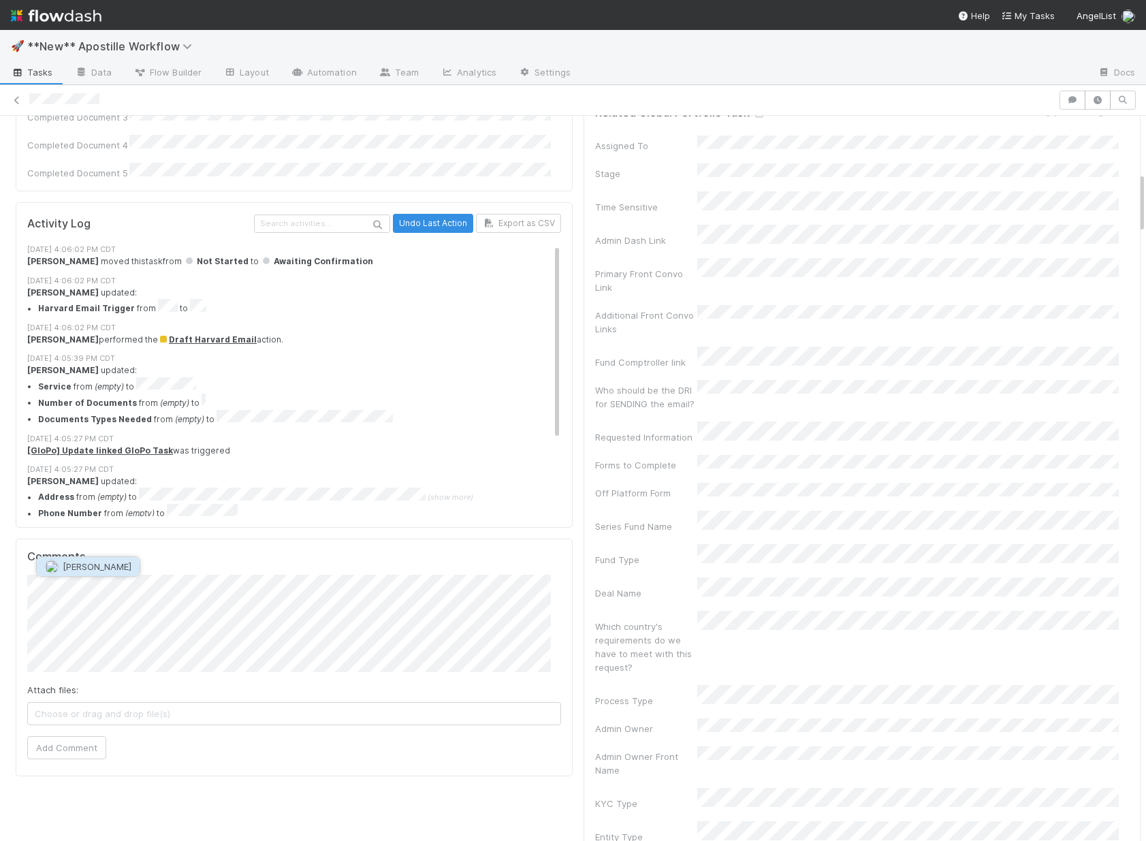
click at [97, 558] on button "[PERSON_NAME]" at bounding box center [88, 566] width 103 height 19
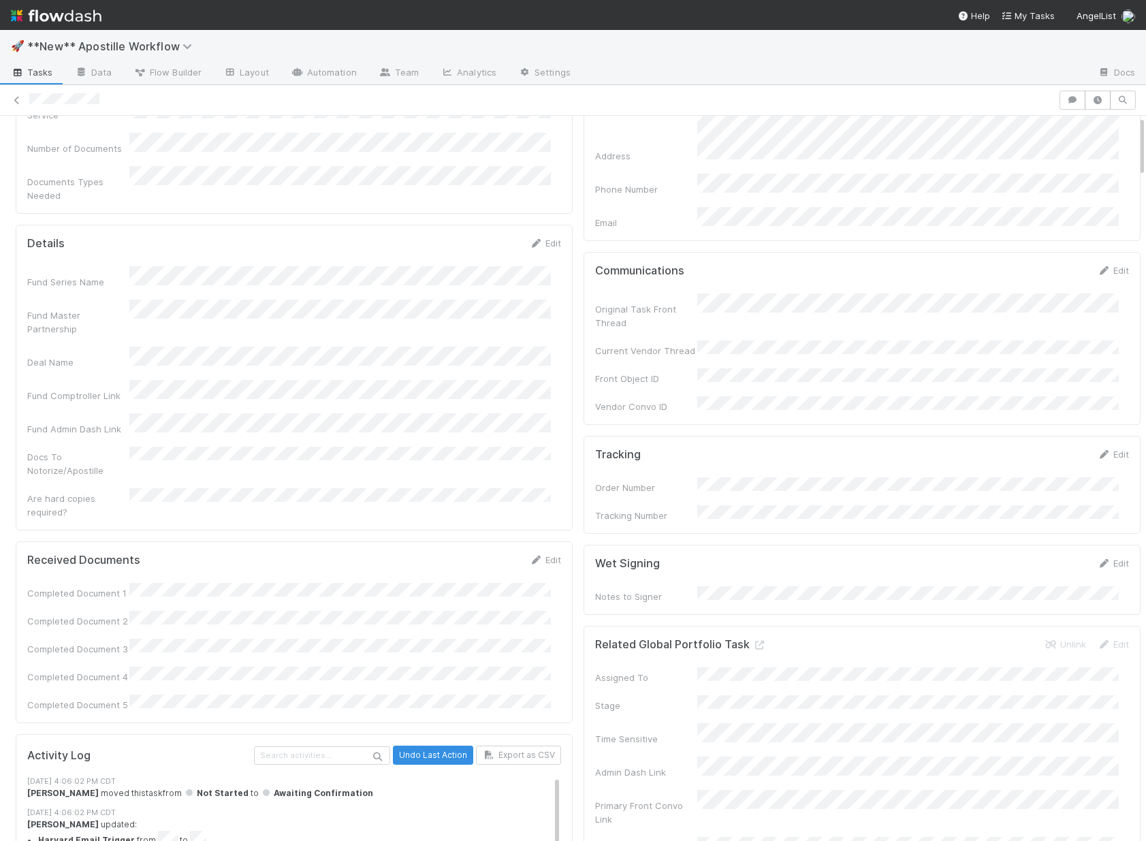
scroll to position [0, 0]
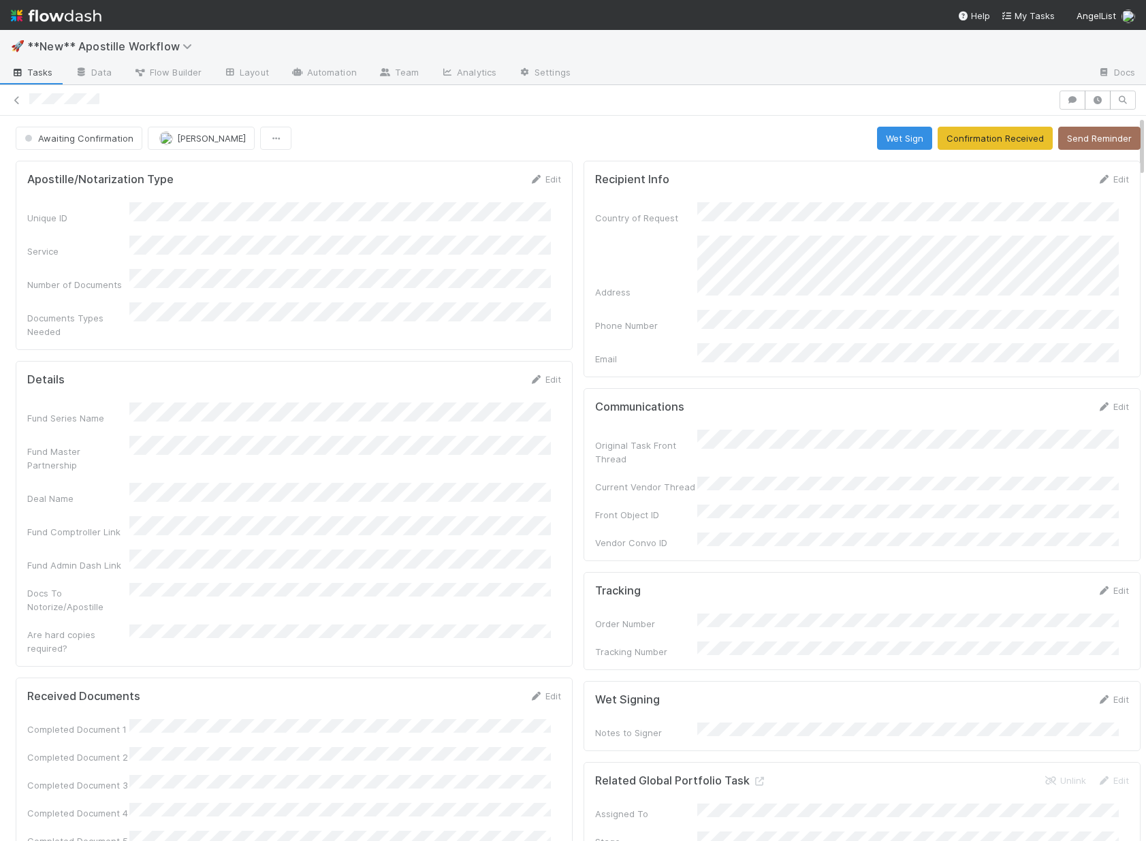
click at [208, 103] on div at bounding box center [541, 100] width 1025 height 14
click at [1097, 401] on link "Edit" at bounding box center [1113, 406] width 32 height 11
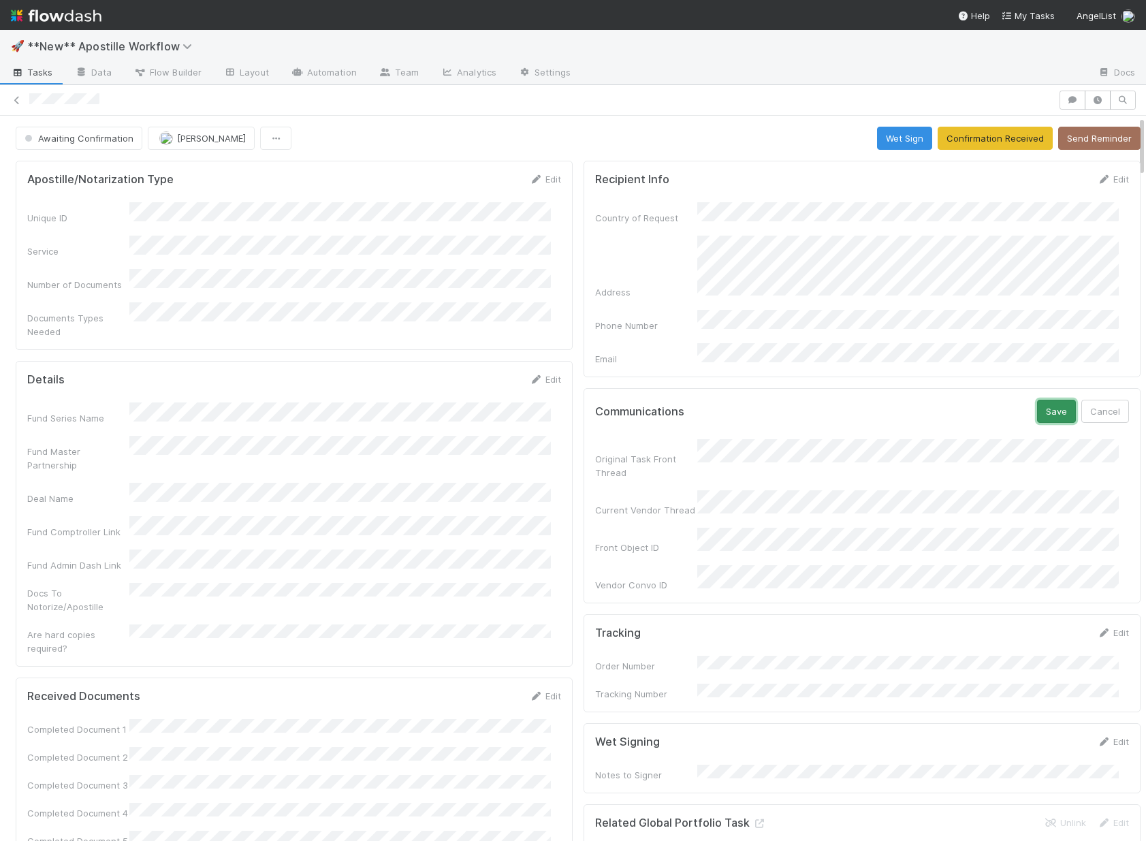
click at [1037, 400] on button "Save" at bounding box center [1056, 411] width 39 height 23
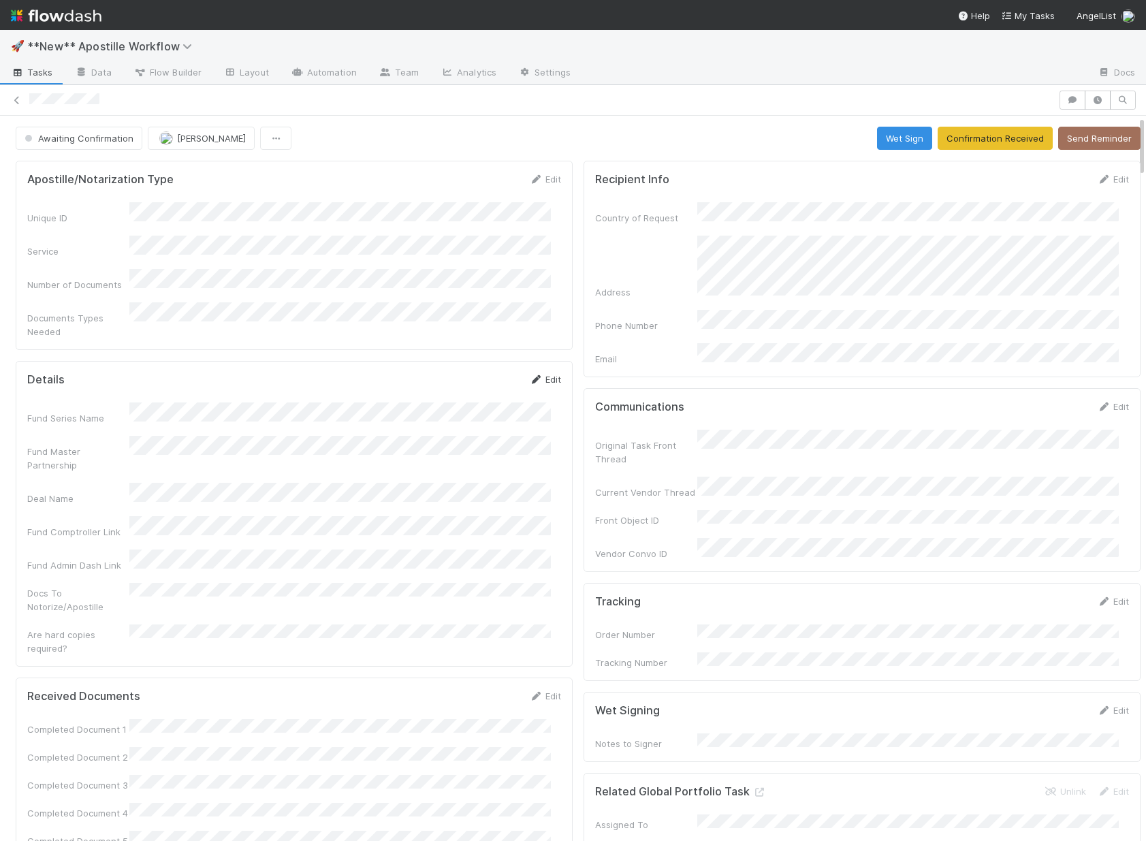
click at [541, 374] on link "Edit" at bounding box center [545, 379] width 32 height 11
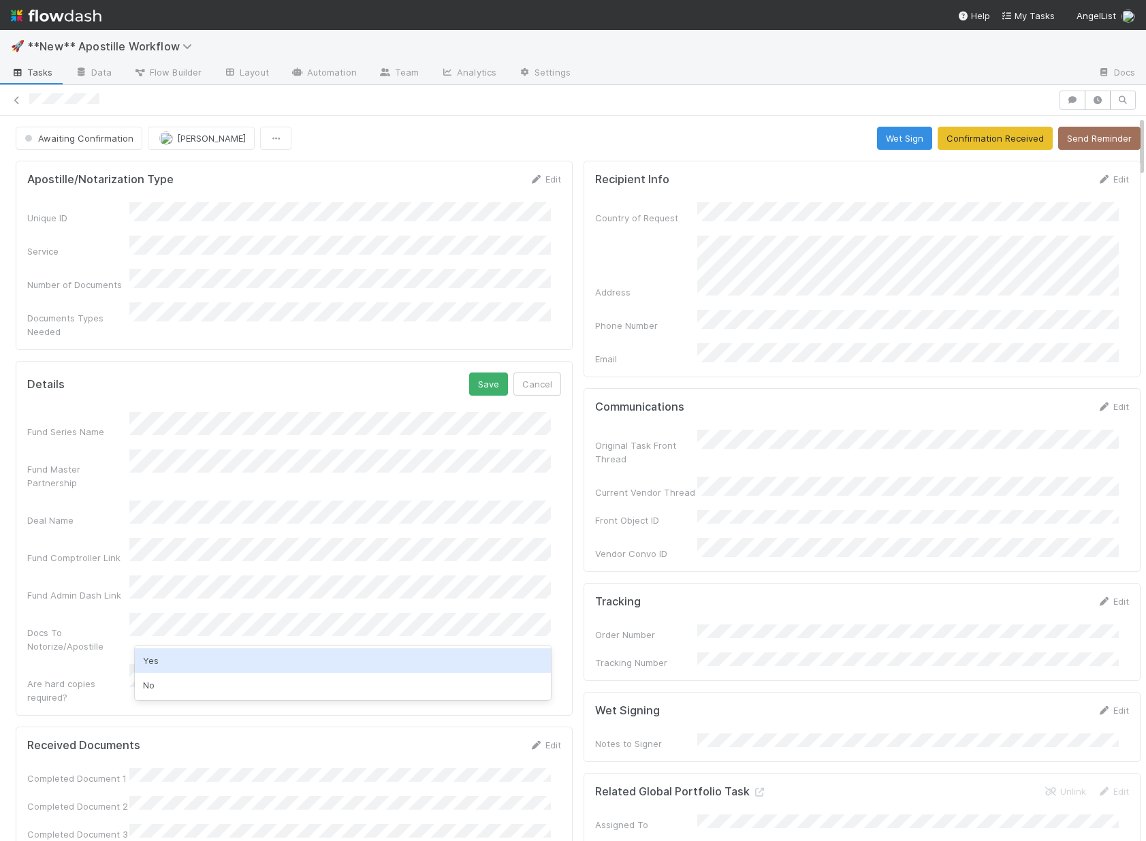
click at [263, 659] on div "Yes" at bounding box center [343, 660] width 416 height 25
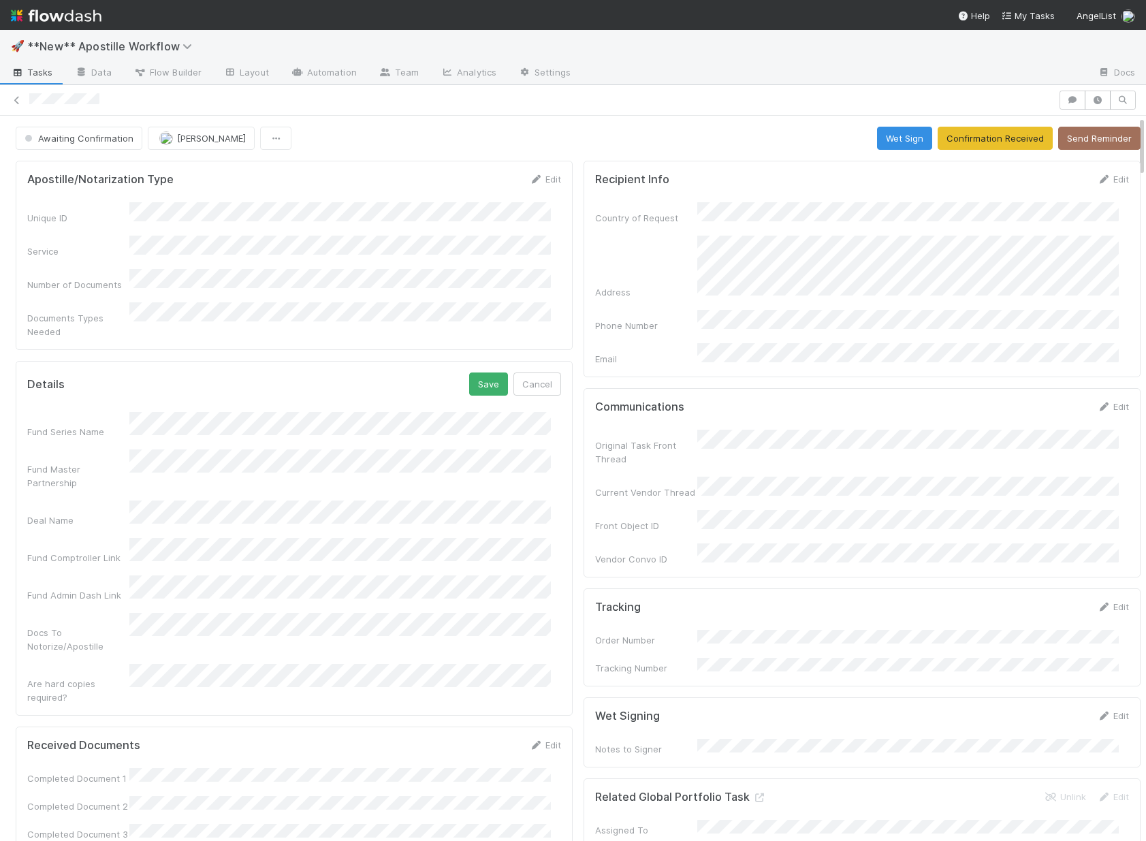
click at [377, 373] on div "Details Save Cancel" at bounding box center [294, 384] width 534 height 23
click at [473, 373] on button "Save" at bounding box center [488, 384] width 39 height 23
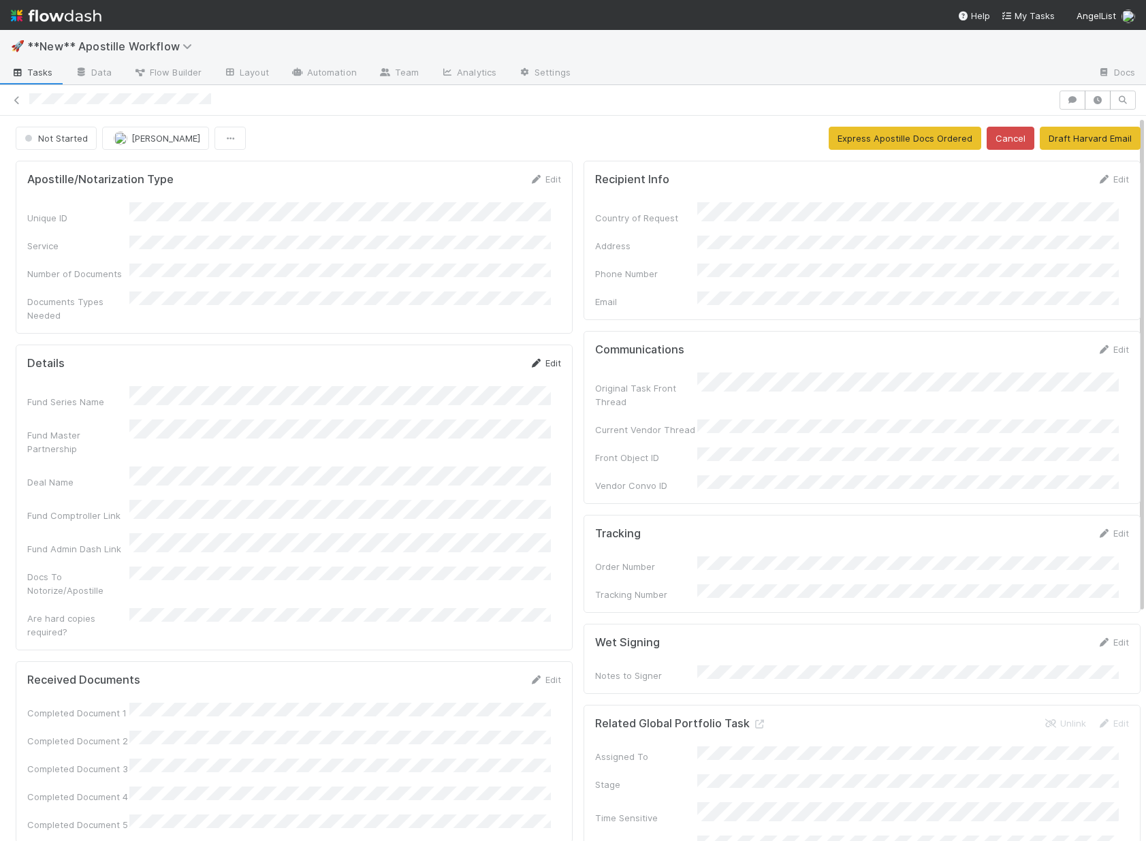
click at [541, 358] on link "Edit" at bounding box center [545, 363] width 32 height 11
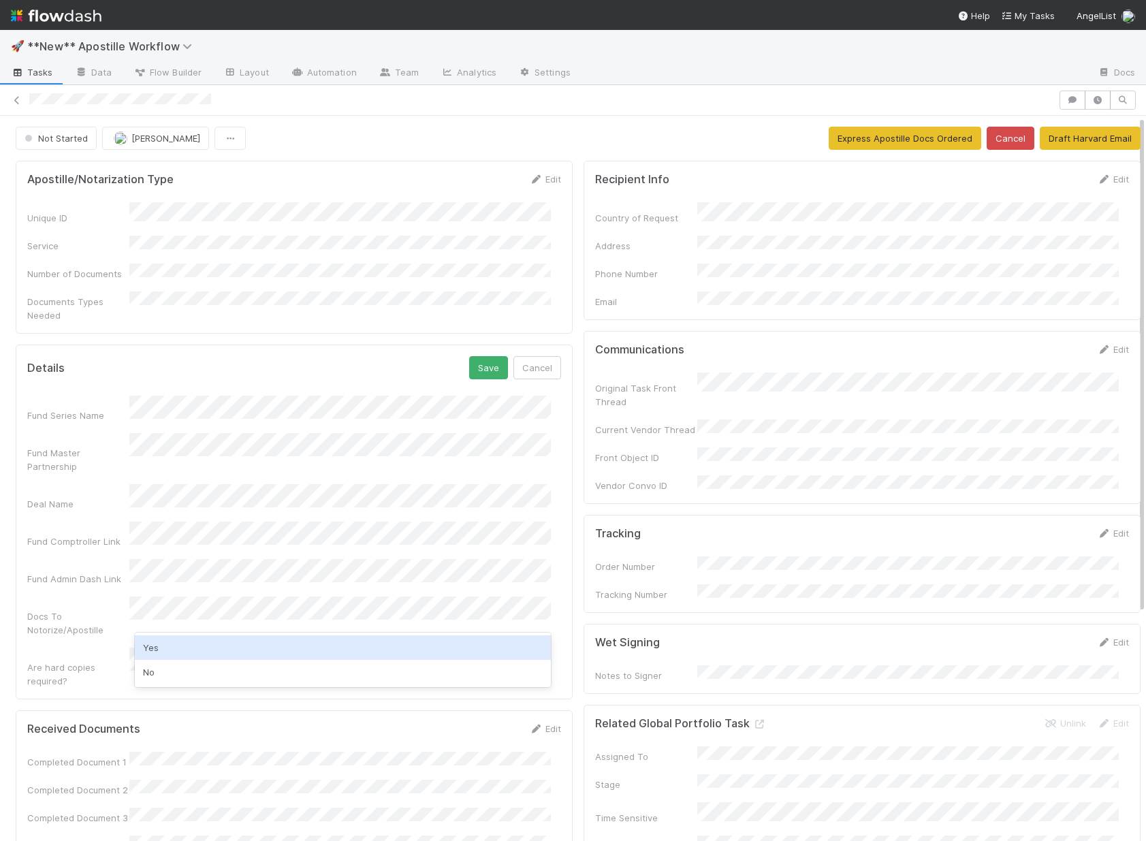
click at [215, 641] on div "Yes" at bounding box center [343, 647] width 416 height 25
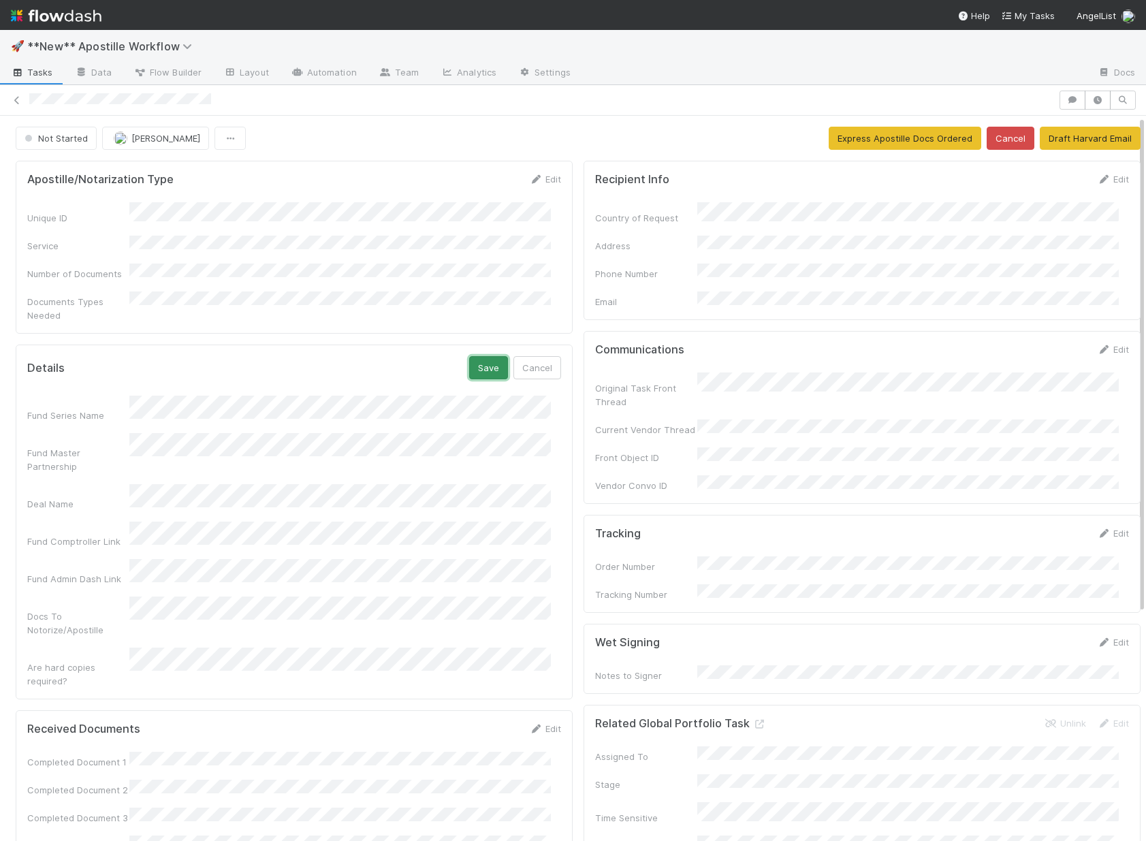
click at [472, 356] on button "Save" at bounding box center [488, 367] width 39 height 23
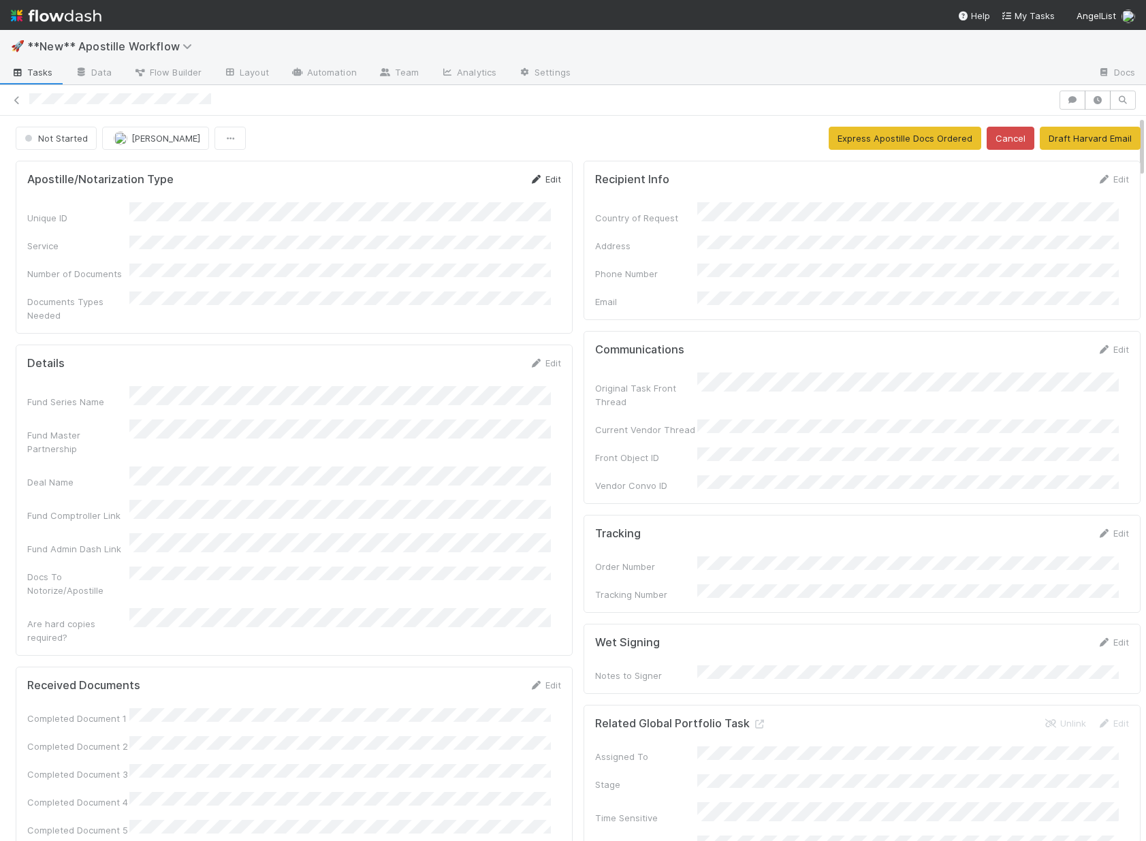
click at [543, 180] on link "Edit" at bounding box center [545, 179] width 32 height 11
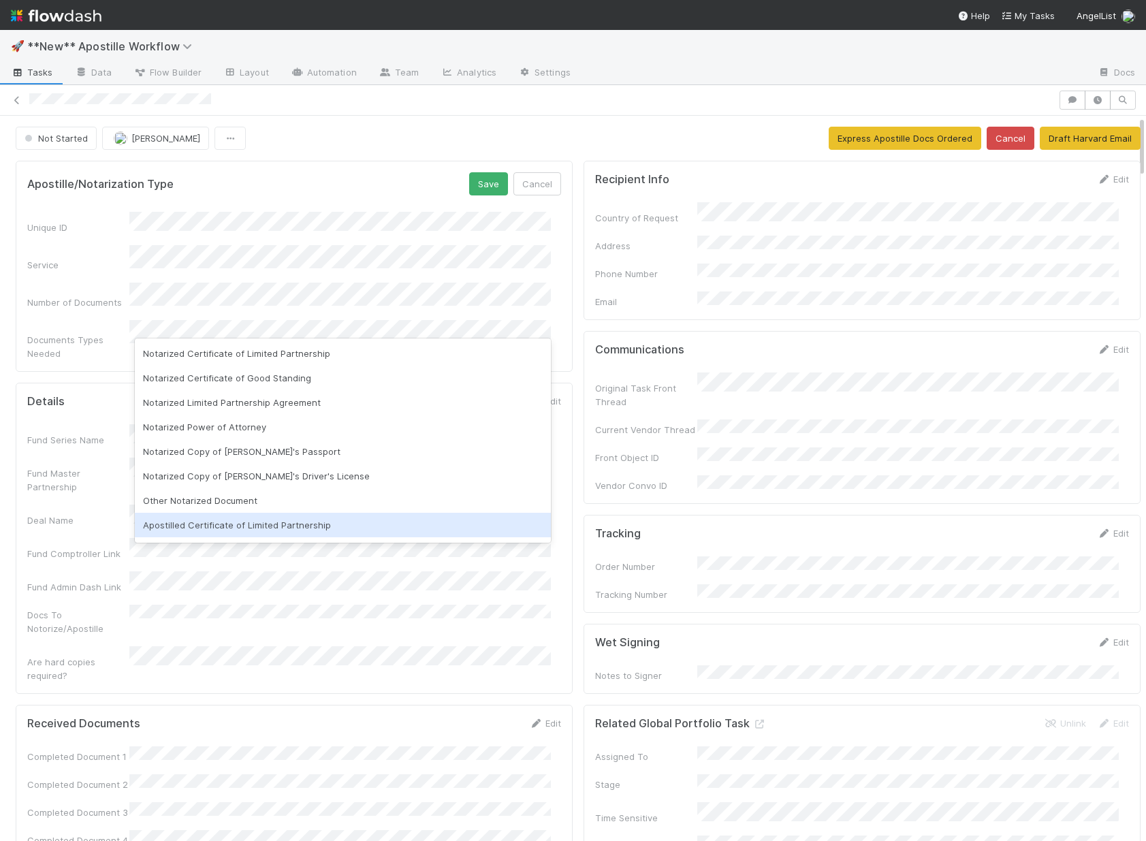
click at [221, 524] on div "Apostilled Certificate of Limited Partnership" at bounding box center [343, 525] width 416 height 25
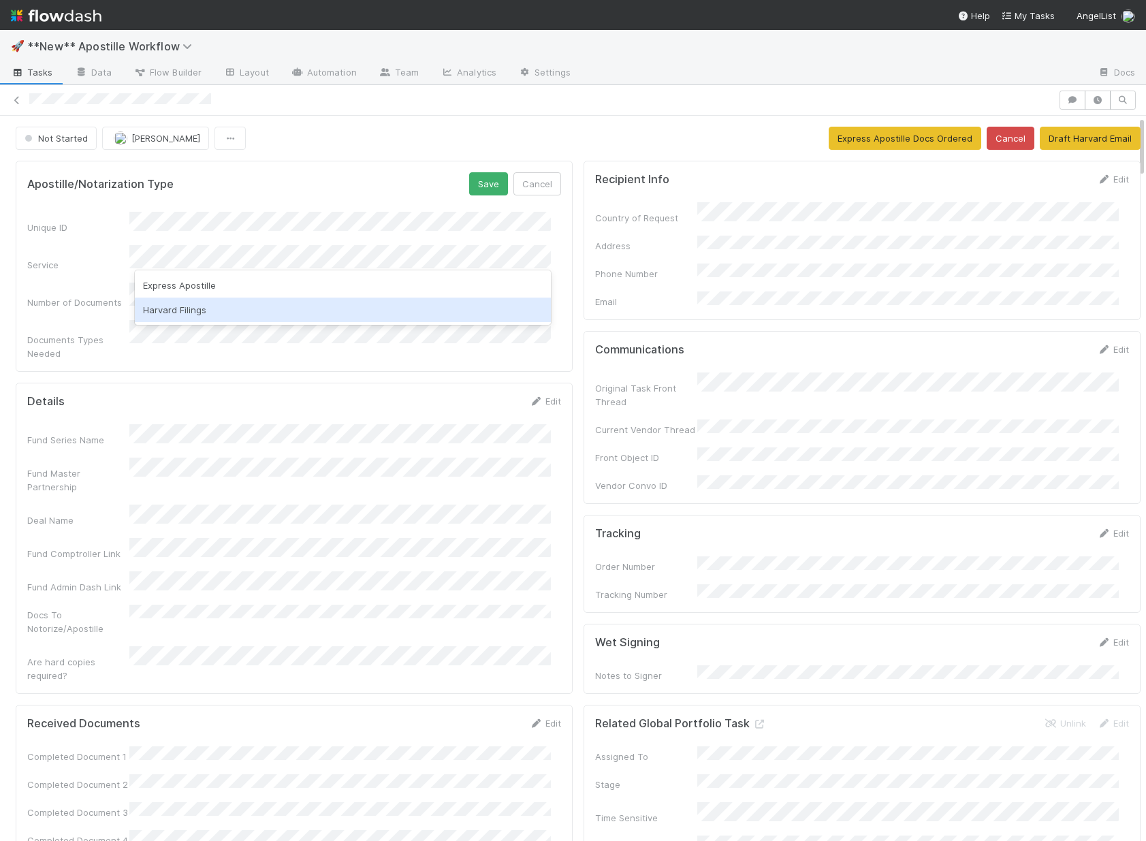
click at [218, 306] on div "Harvard Filings" at bounding box center [343, 310] width 416 height 25
click at [487, 187] on button "Save" at bounding box center [488, 183] width 39 height 23
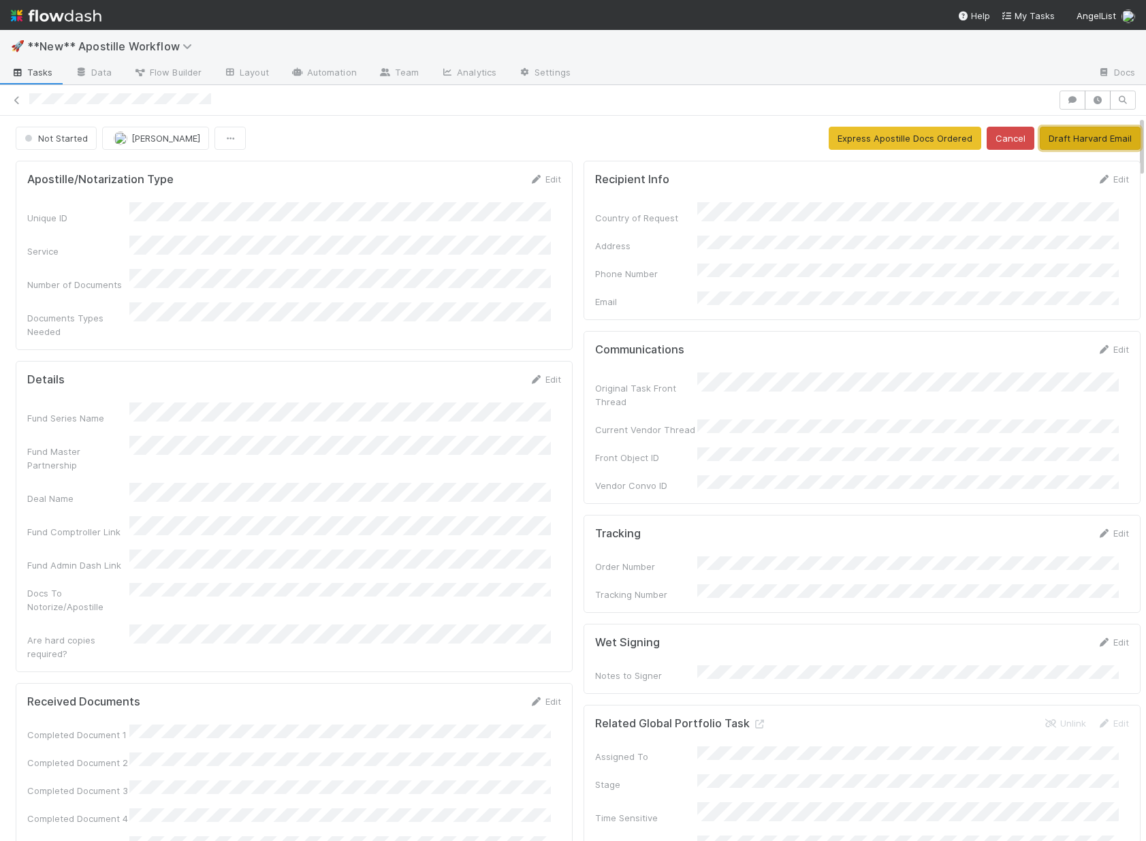
click at [1075, 131] on button "Draft Harvard Email" at bounding box center [1090, 138] width 101 height 23
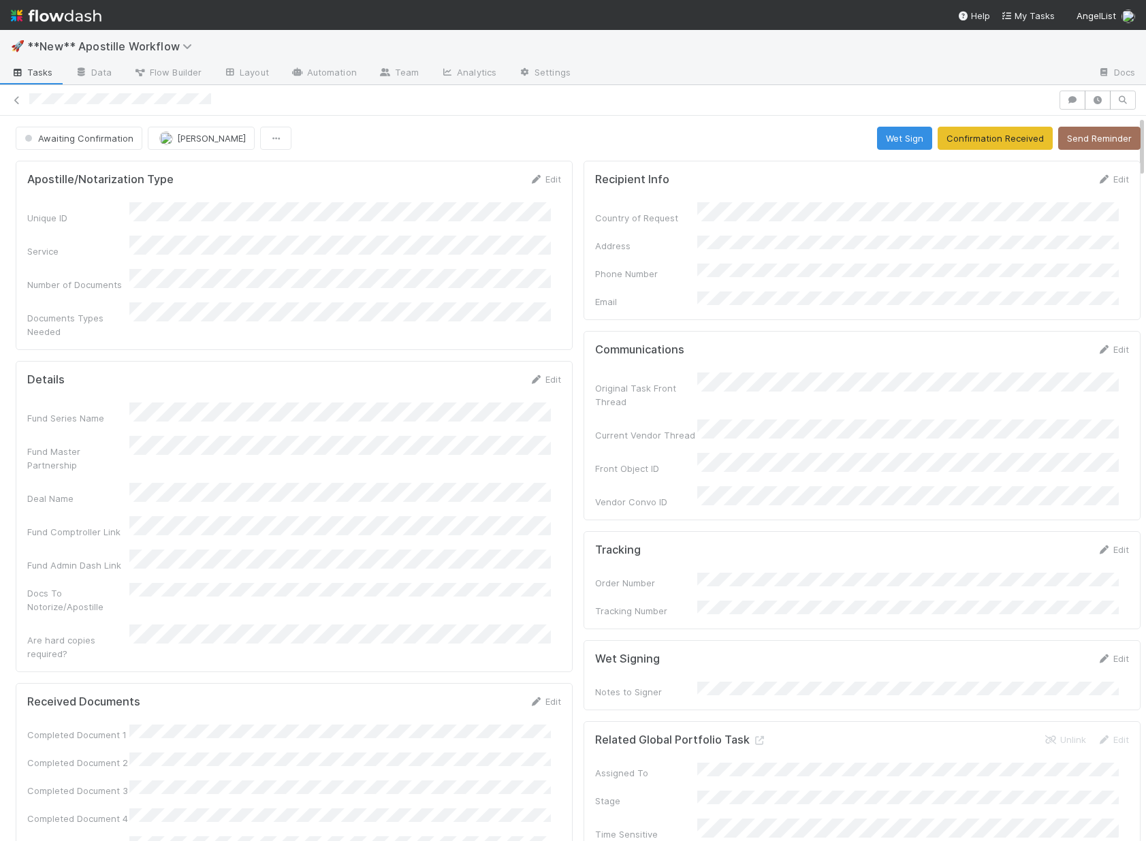
click at [246, 93] on div at bounding box center [541, 100] width 1025 height 14
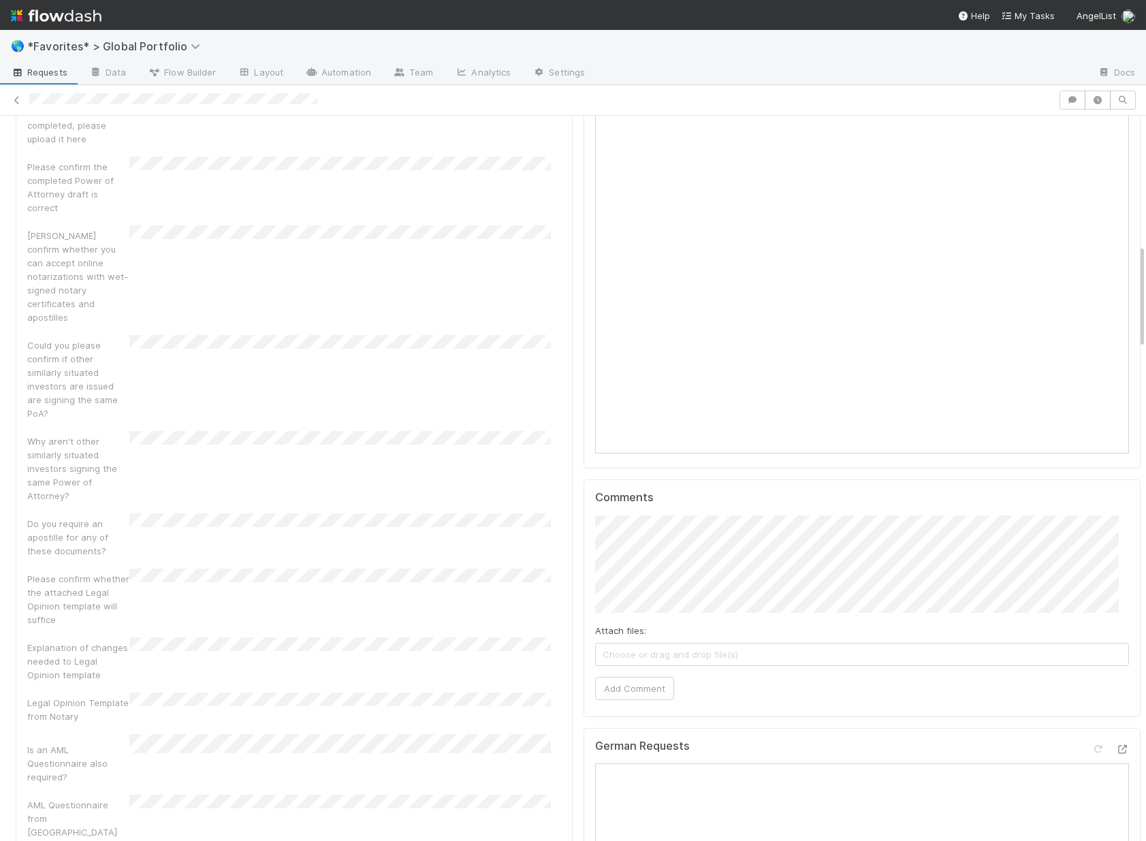
scroll to position [922, 0]
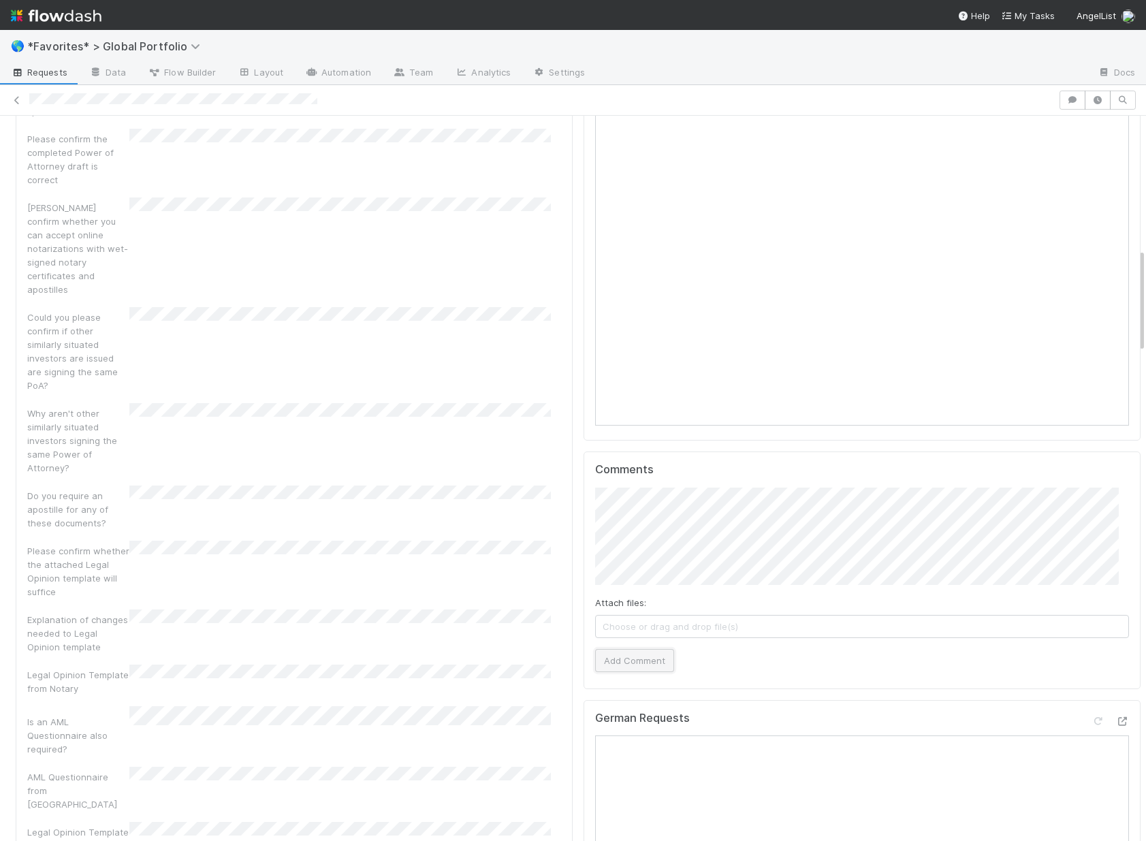
click at [632, 649] on button "Add Comment" at bounding box center [634, 660] width 79 height 23
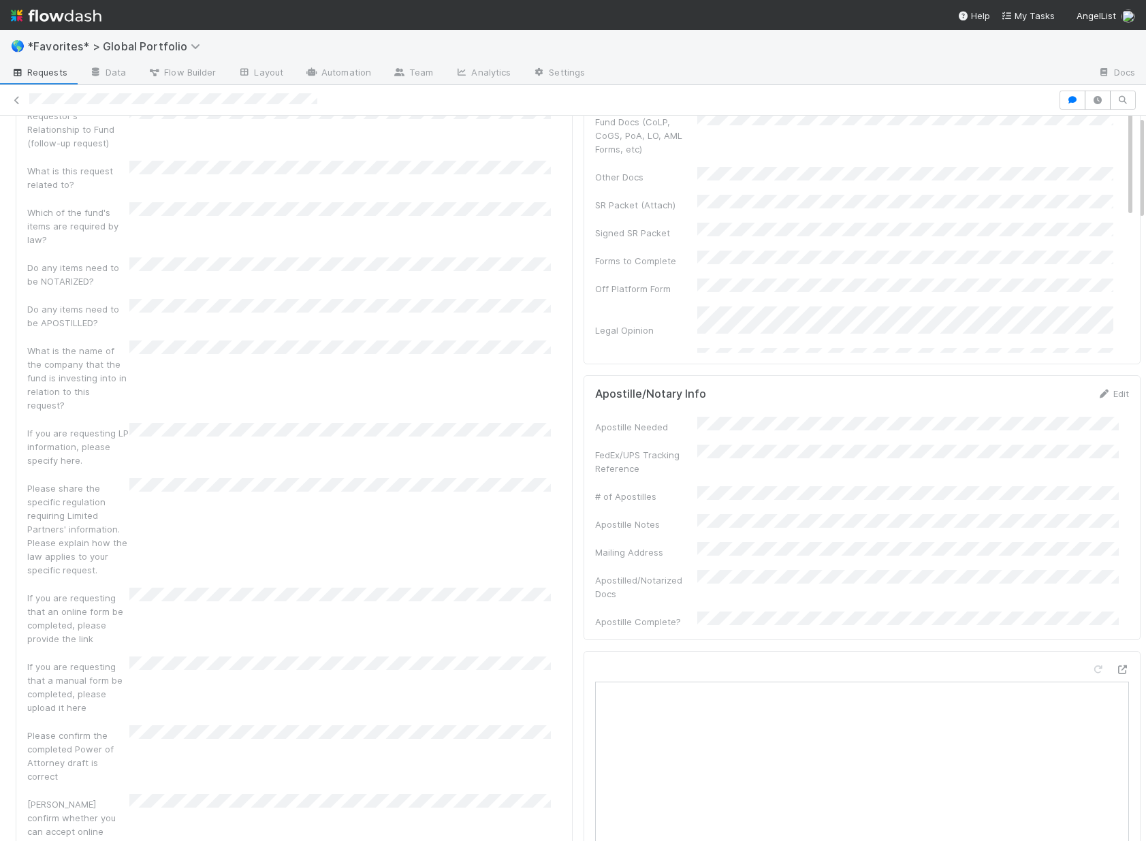
scroll to position [0, 0]
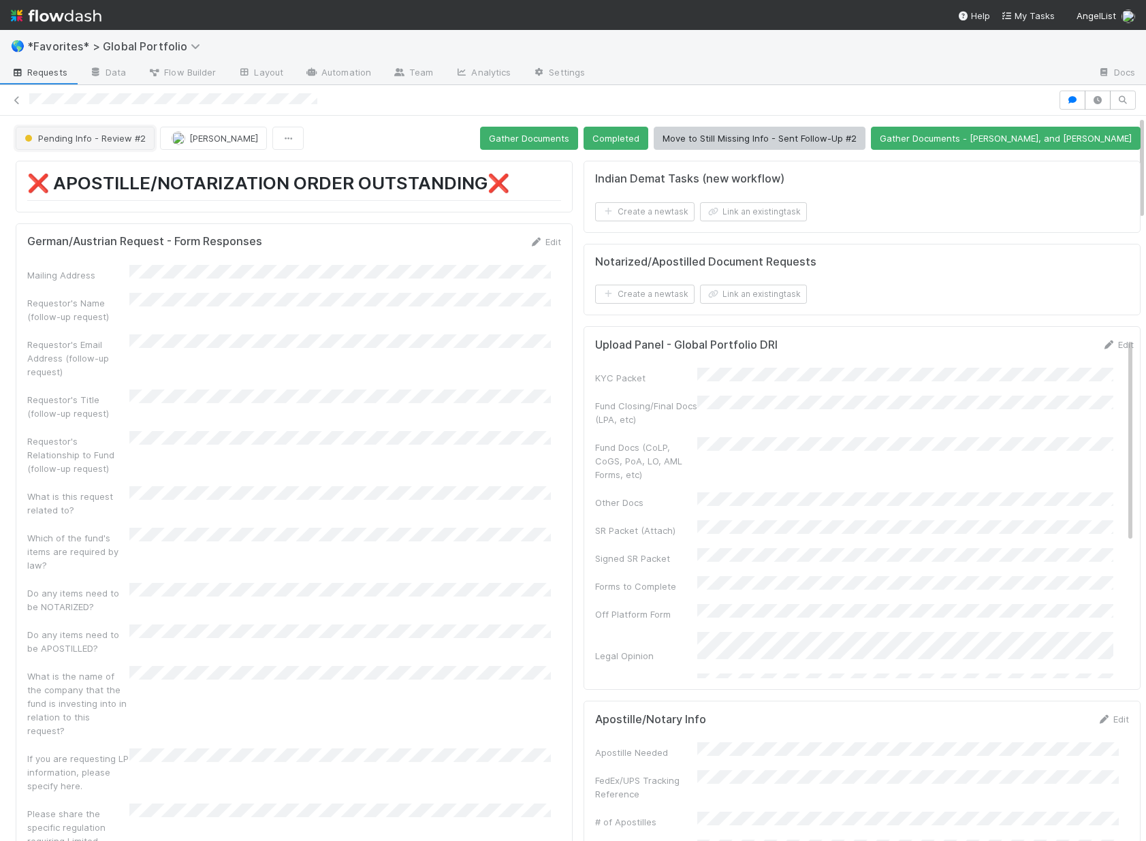
click at [93, 136] on span "Pending Info - Review #2" at bounding box center [84, 138] width 124 height 11
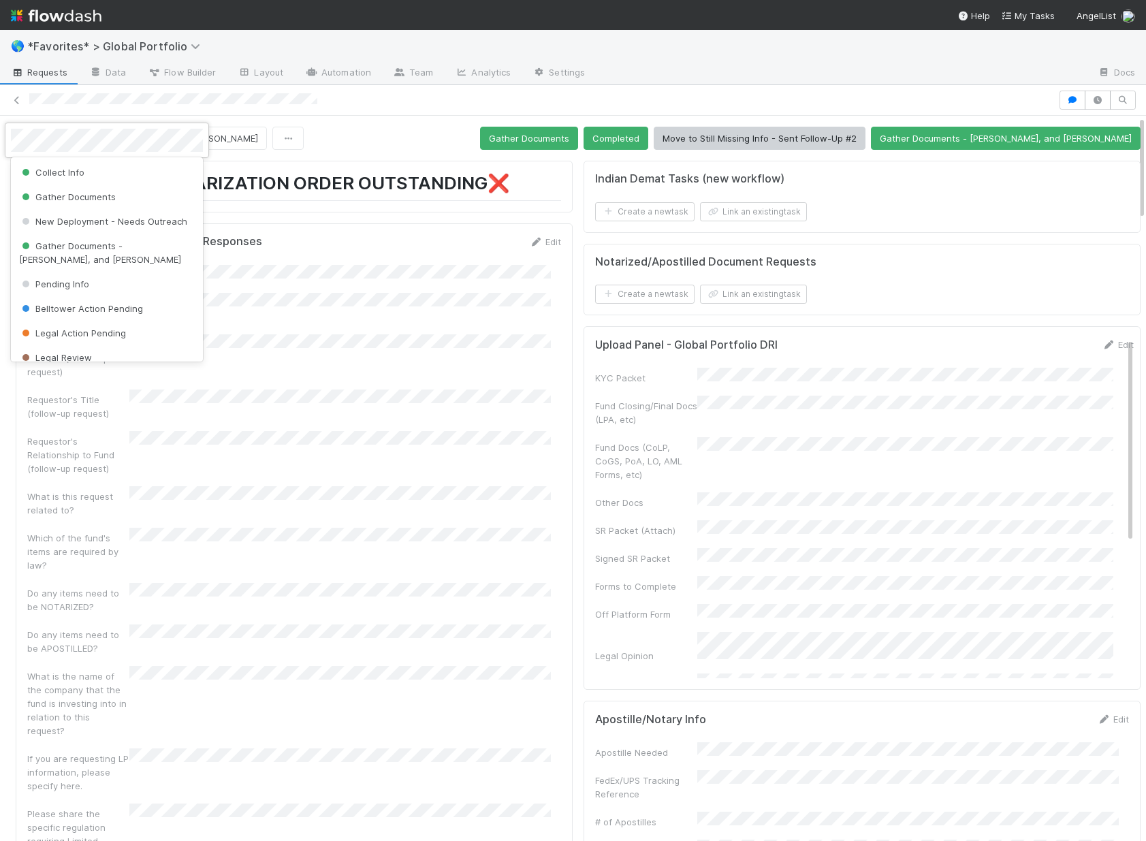
scroll to position [104, 0]
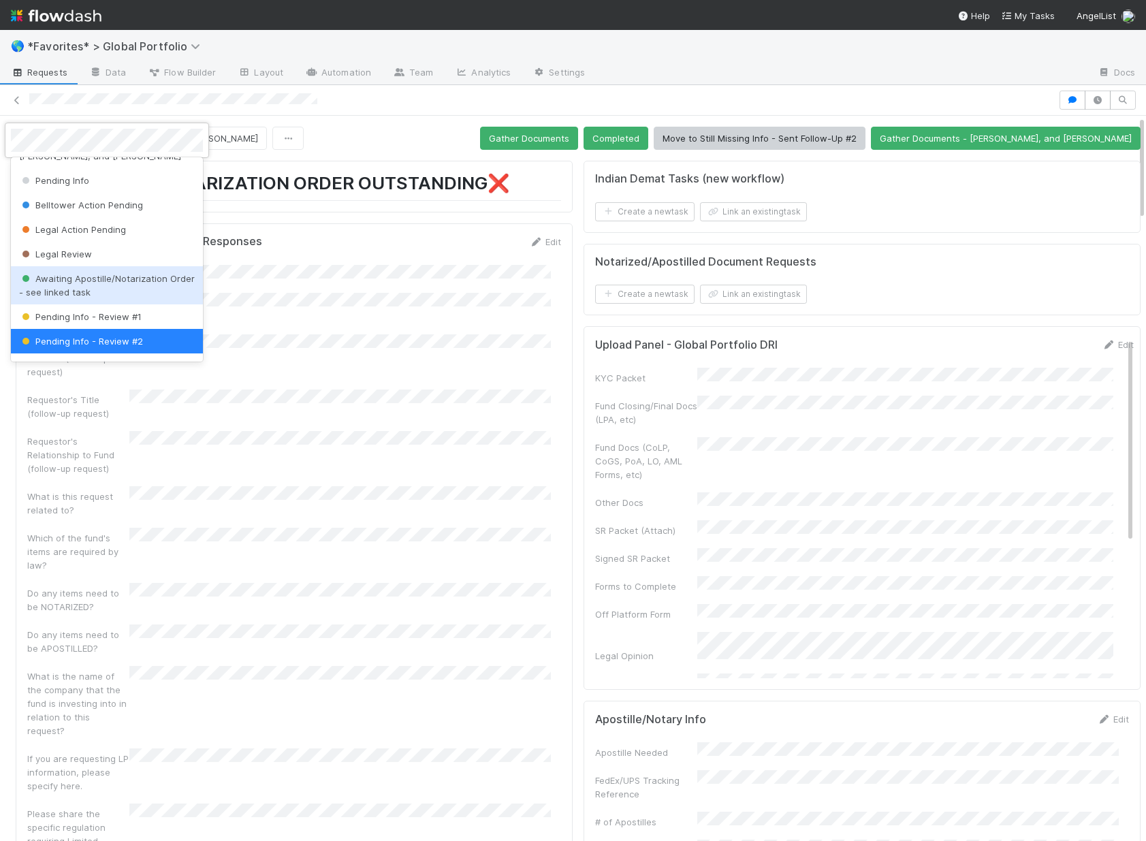
drag, startPoint x: 148, startPoint y: 294, endPoint x: 227, endPoint y: 242, distance: 95.0
click at [148, 294] on div "Awaiting Apostille/Notarization Order - see linked task" at bounding box center [107, 285] width 192 height 38
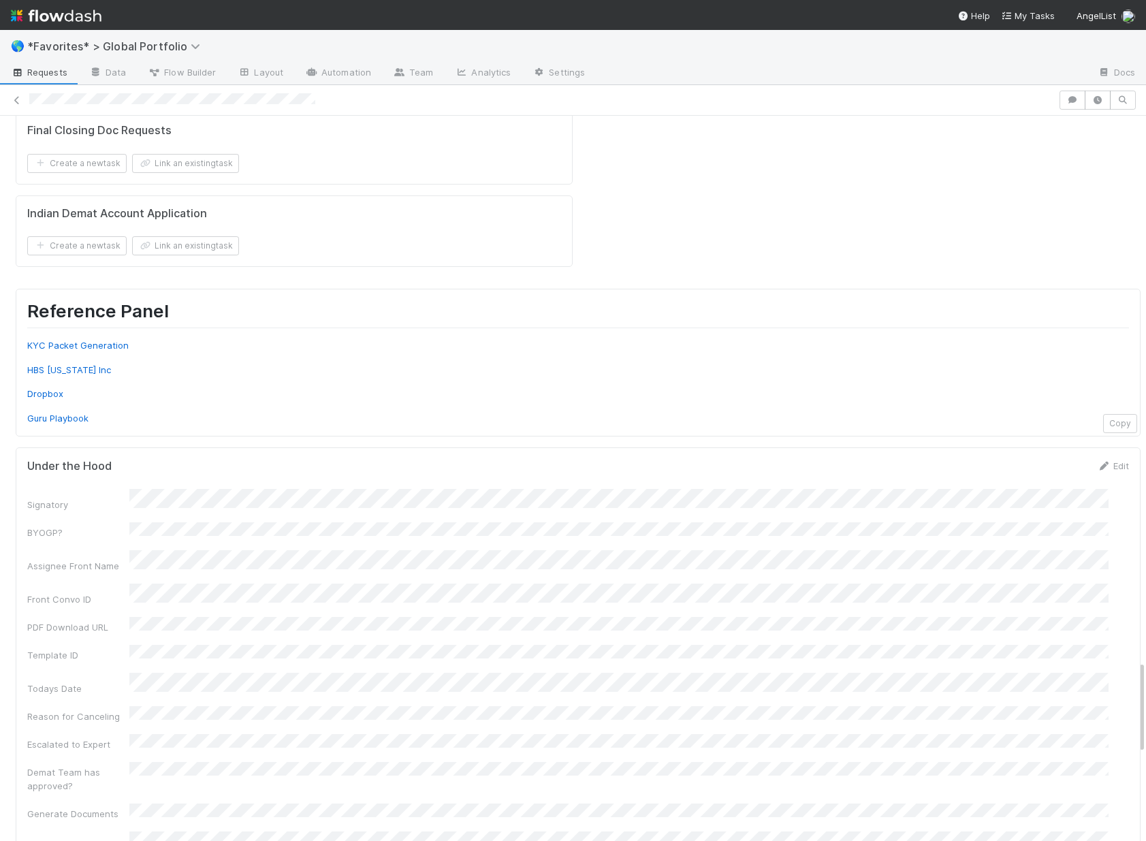
scroll to position [4197, 0]
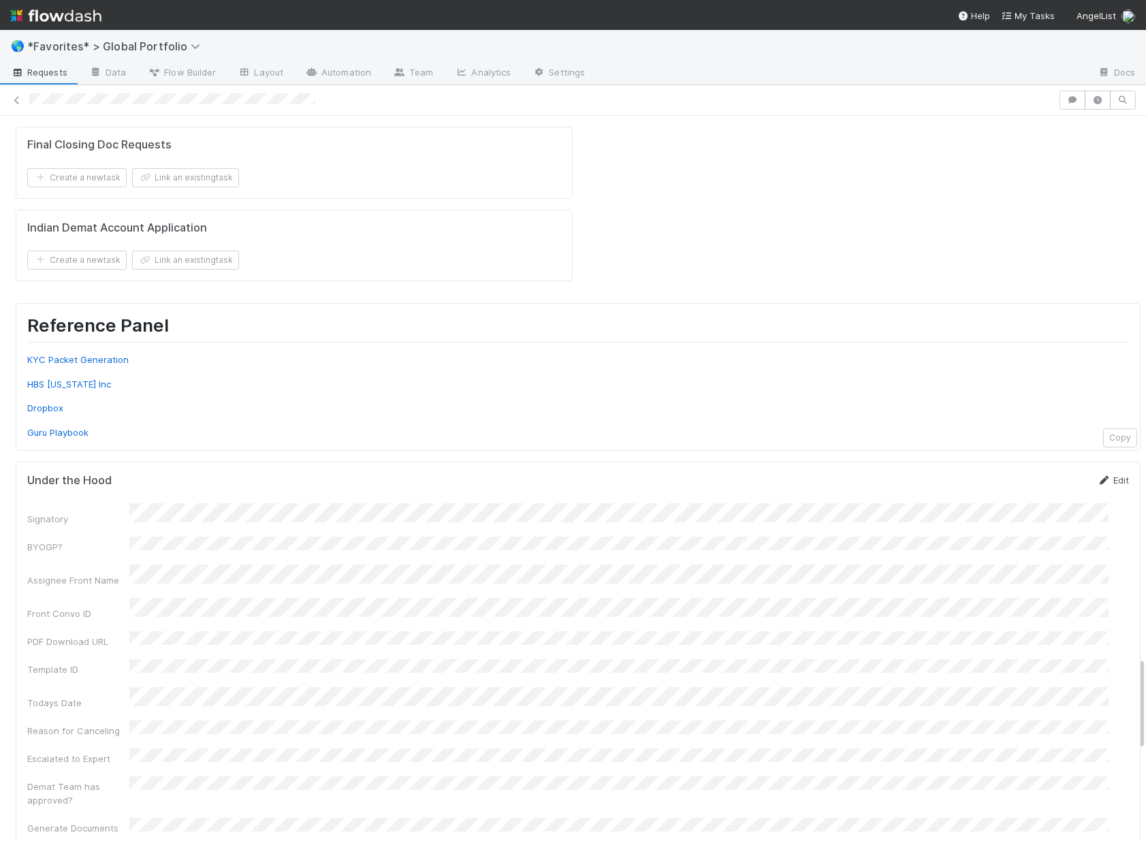
click at [1103, 475] on link "Edit" at bounding box center [1113, 480] width 32 height 11
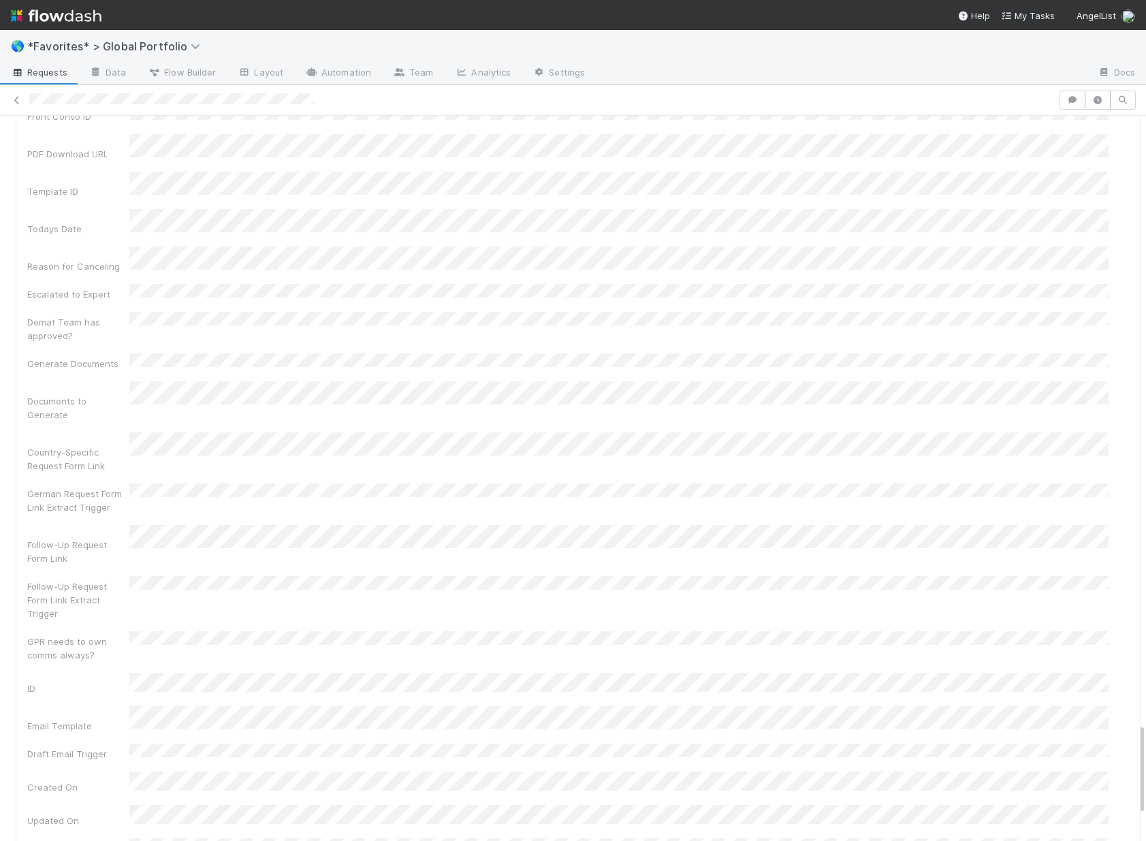
scroll to position [4808, 0]
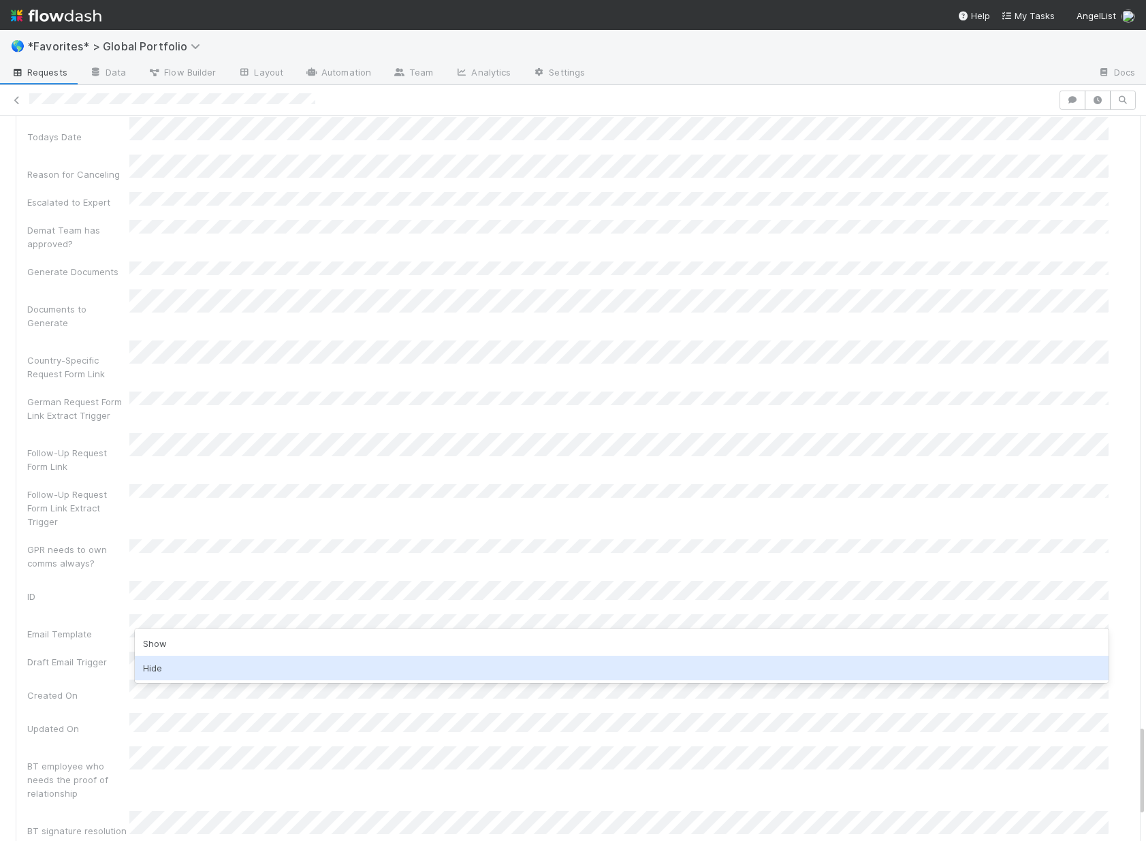
click at [193, 674] on div "Hide" at bounding box center [622, 668] width 974 height 25
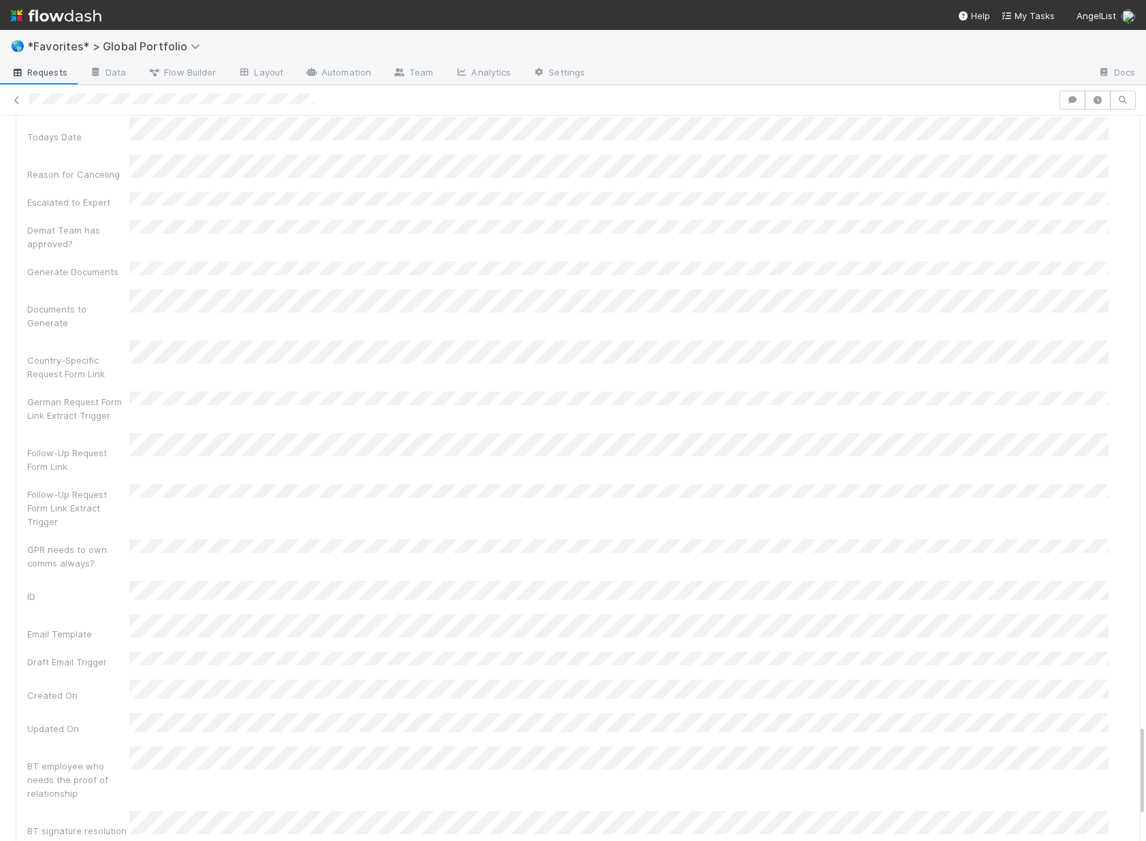
drag, startPoint x: 67, startPoint y: 594, endPoint x: 536, endPoint y: 458, distance: 488.0
click at [67, 594] on div "Signatory BYOGP? Assignee Front Name Front Convo ID PDF Download URL Template I…" at bounding box center [578, 500] width 1102 height 1196
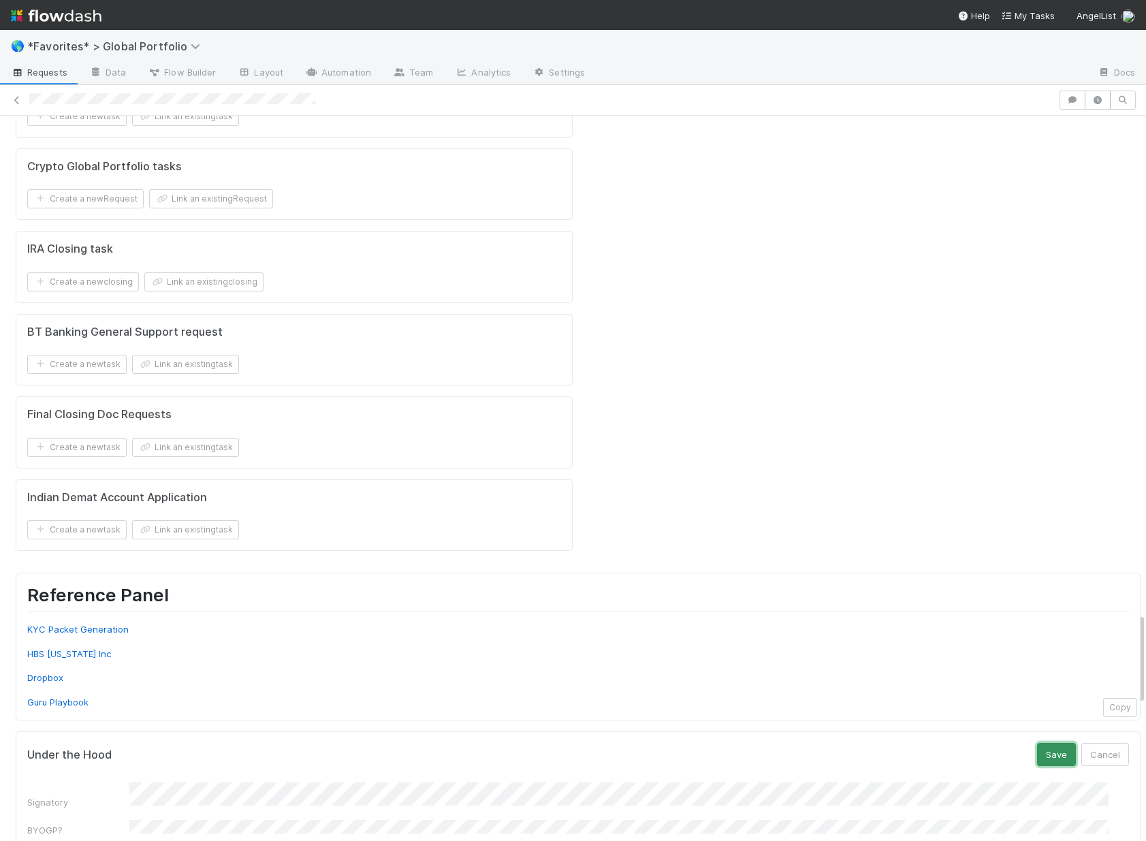
click at [1038, 743] on button "Save" at bounding box center [1056, 754] width 39 height 23
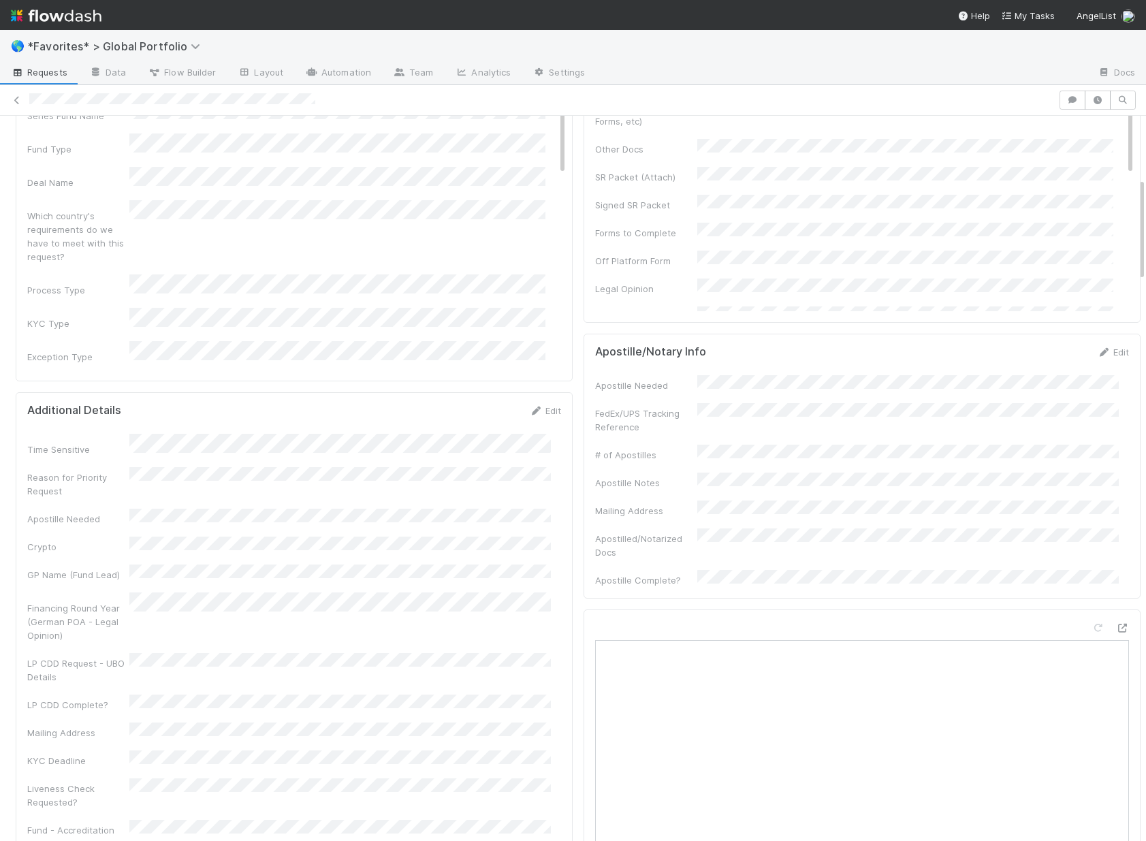
scroll to position [939, 0]
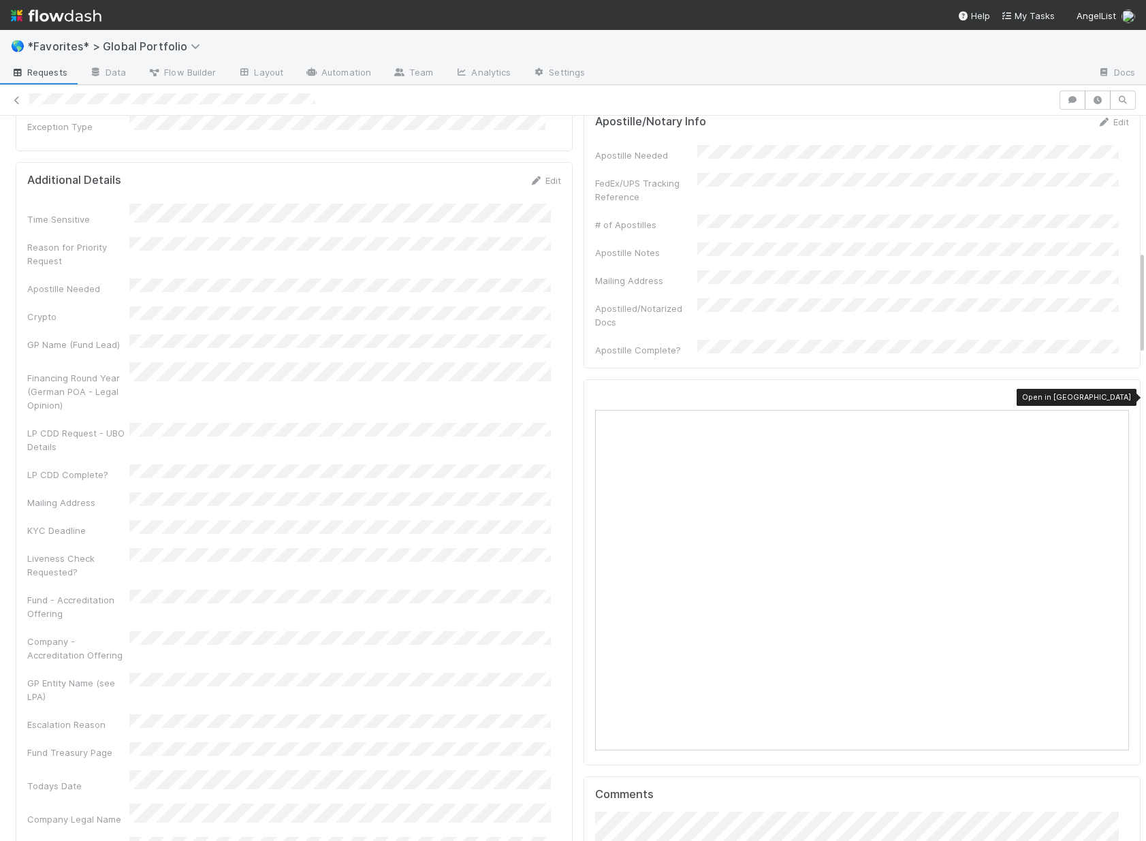
click at [1116, 398] on icon at bounding box center [1123, 398] width 14 height 9
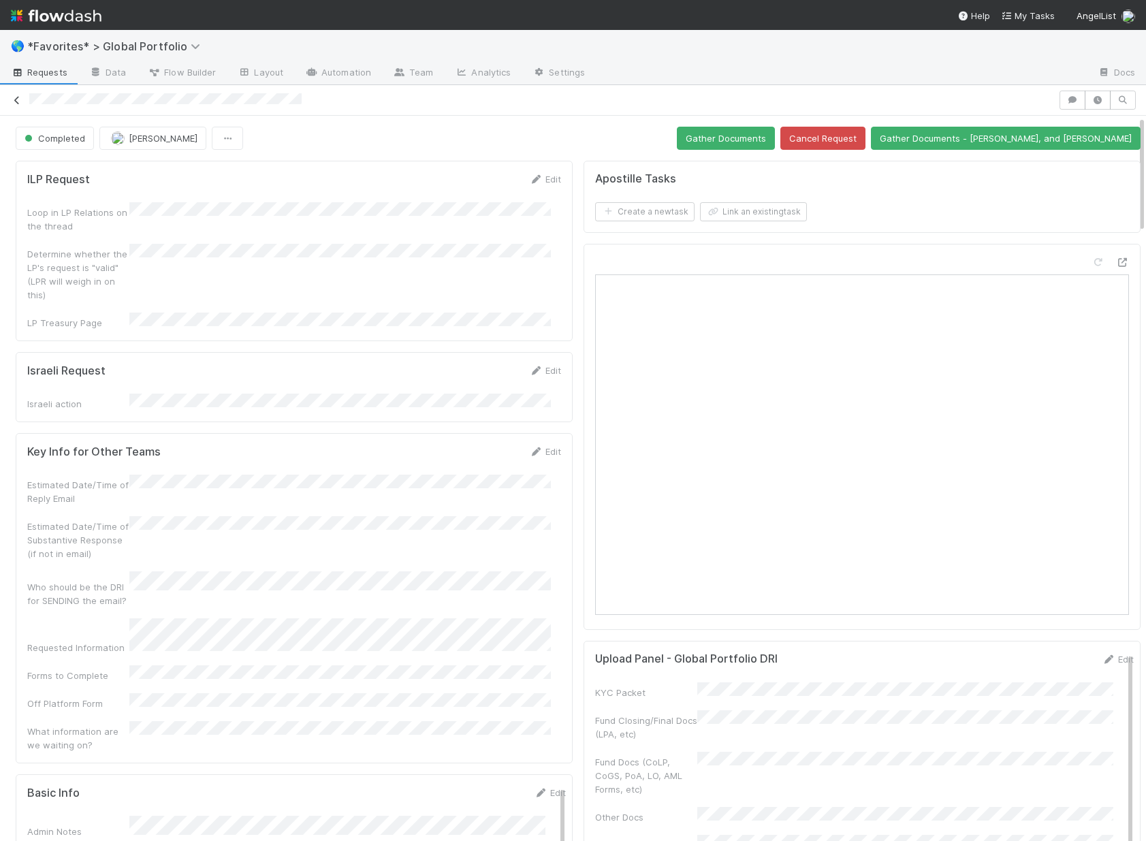
click at [16, 104] on icon at bounding box center [17, 100] width 14 height 9
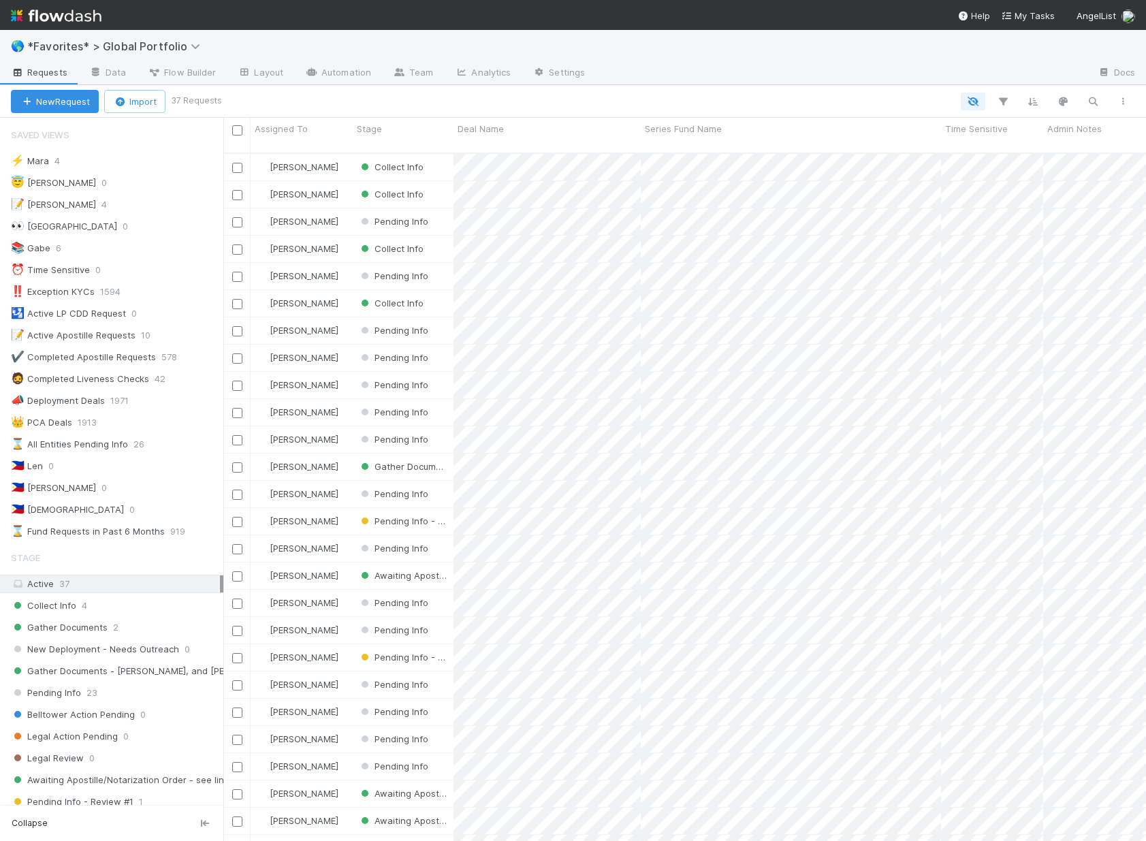
scroll to position [689, 913]
click at [58, 611] on span "Collect Info" at bounding box center [43, 605] width 65 height 17
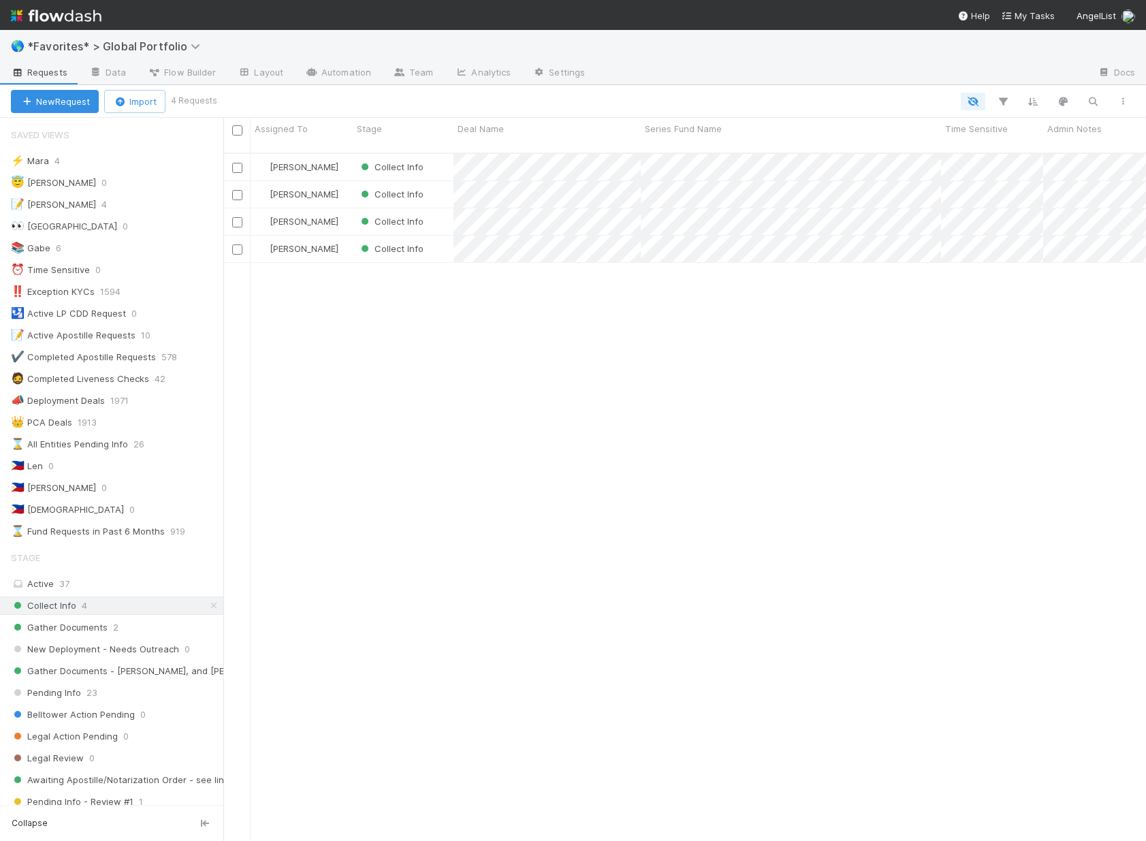
scroll to position [689, 913]
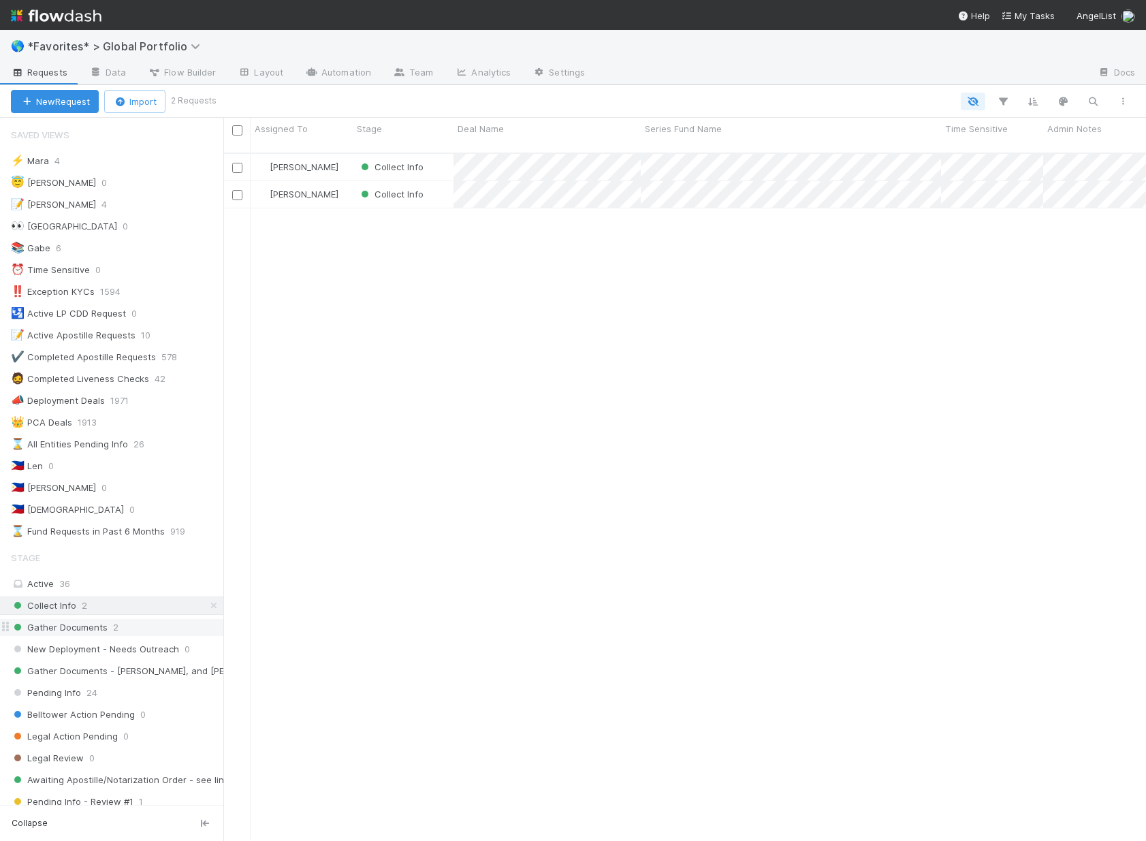
click at [134, 631] on div "Gather Documents 2" at bounding box center [117, 627] width 212 height 17
click at [127, 40] on span "*Favorites* > Global Portfolio" at bounding box center [117, 47] width 180 height 14
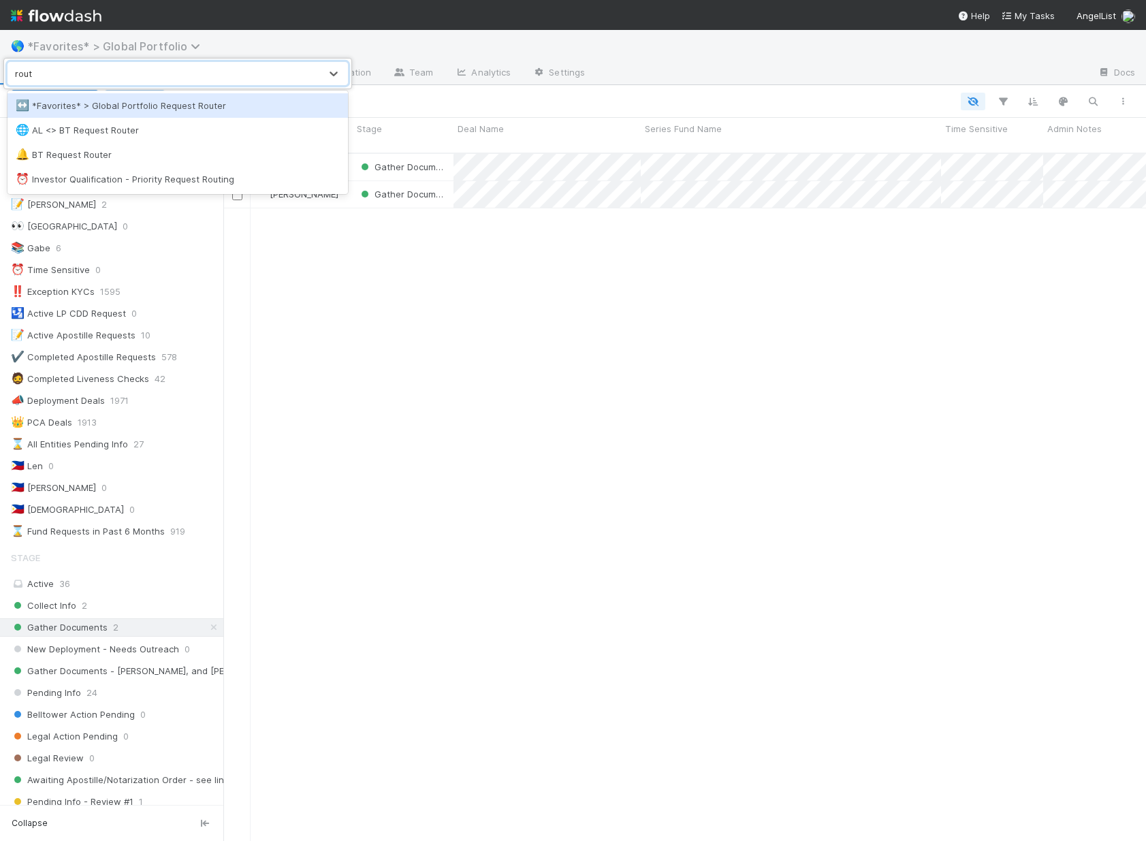
type input "route"
click at [146, 110] on div "↔️ *Favorites* > Global Portfolio Request Router" at bounding box center [178, 106] width 324 height 14
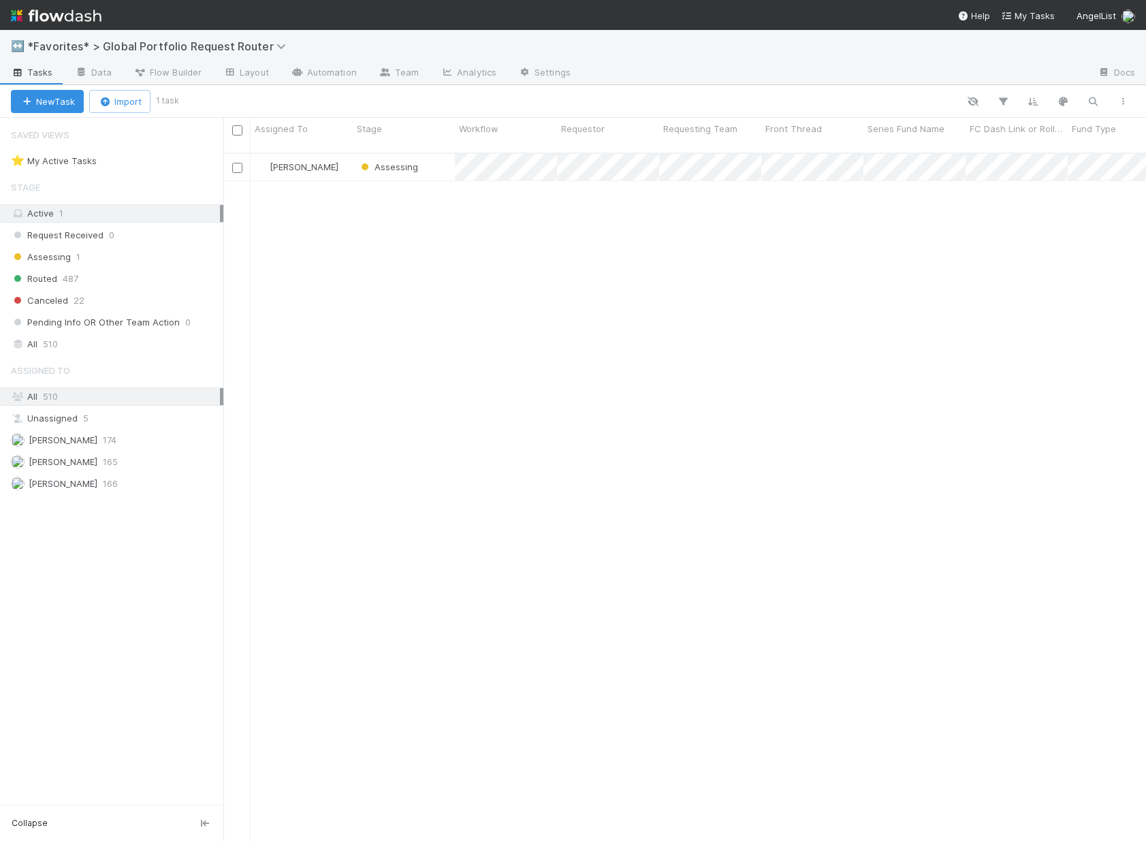
scroll to position [689, 913]
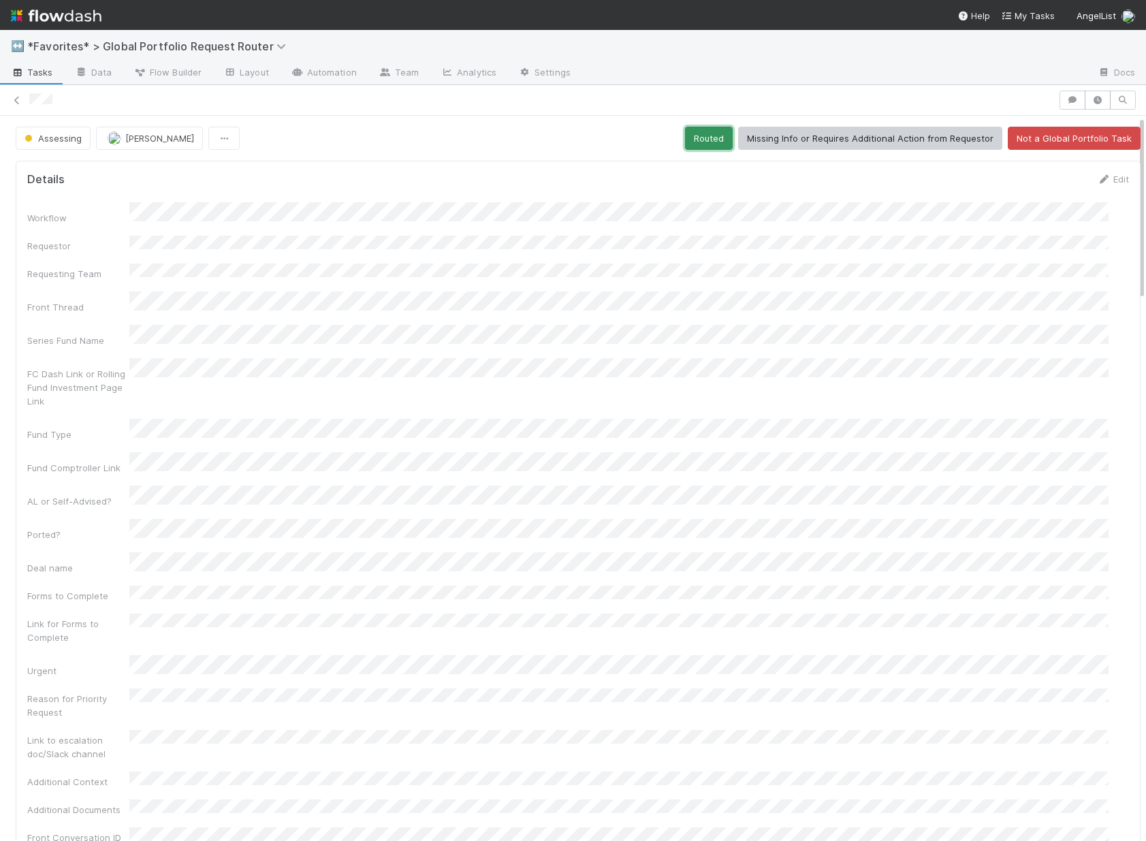
click at [702, 136] on button "Routed" at bounding box center [709, 138] width 48 height 23
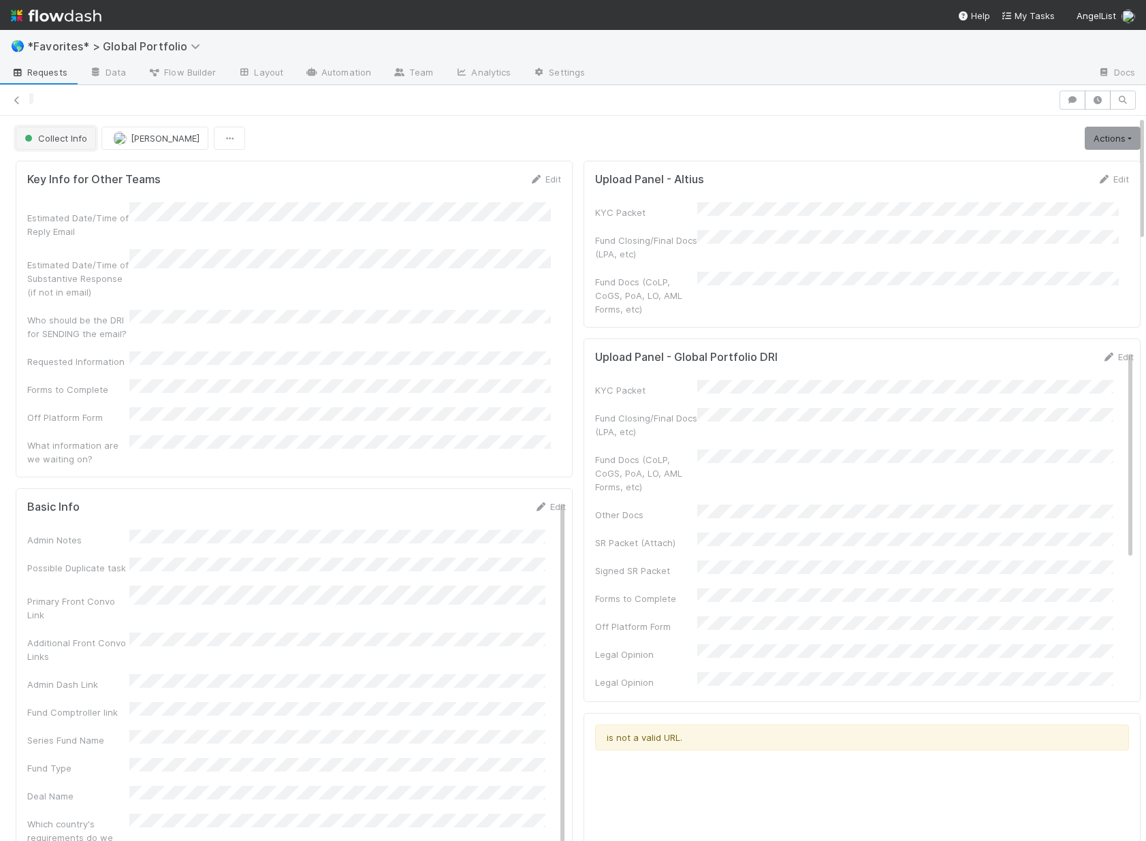
click at [74, 141] on span "Collect Info" at bounding box center [54, 138] width 65 height 11
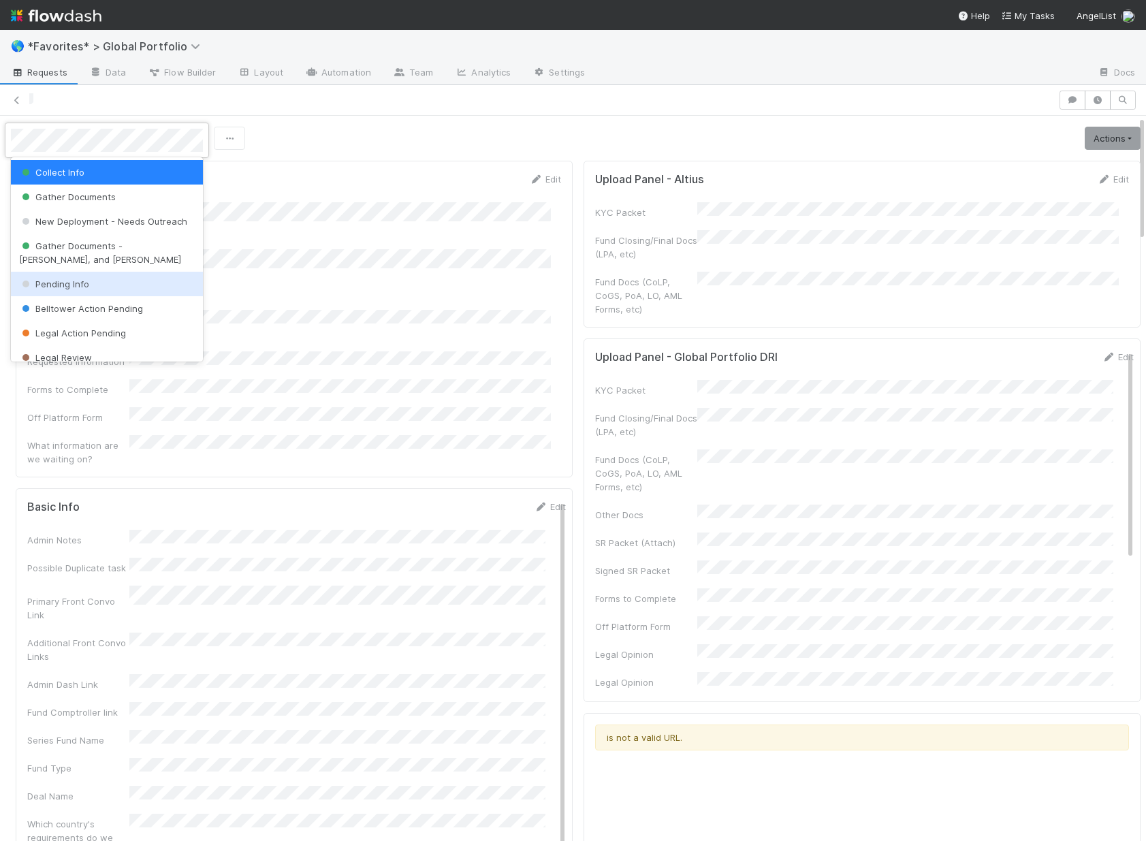
click at [112, 294] on div "Pending Info" at bounding box center [107, 284] width 192 height 25
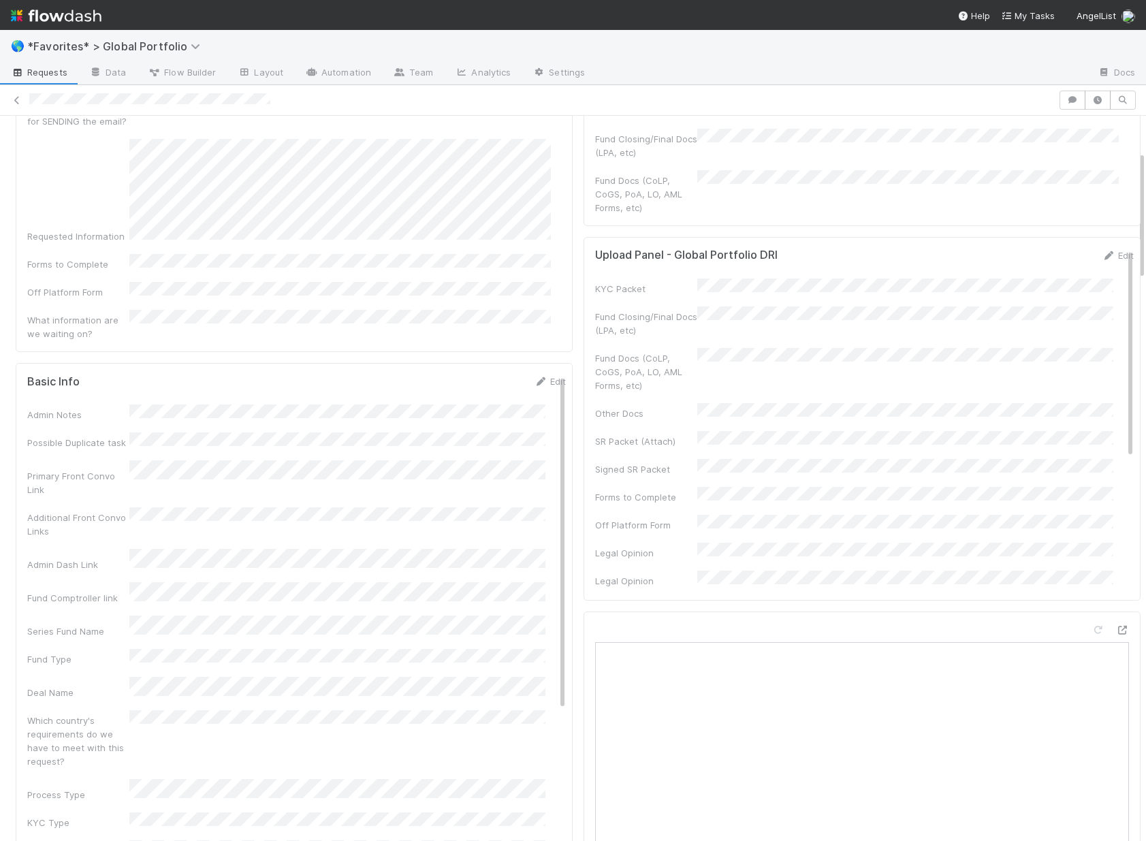
scroll to position [199, 0]
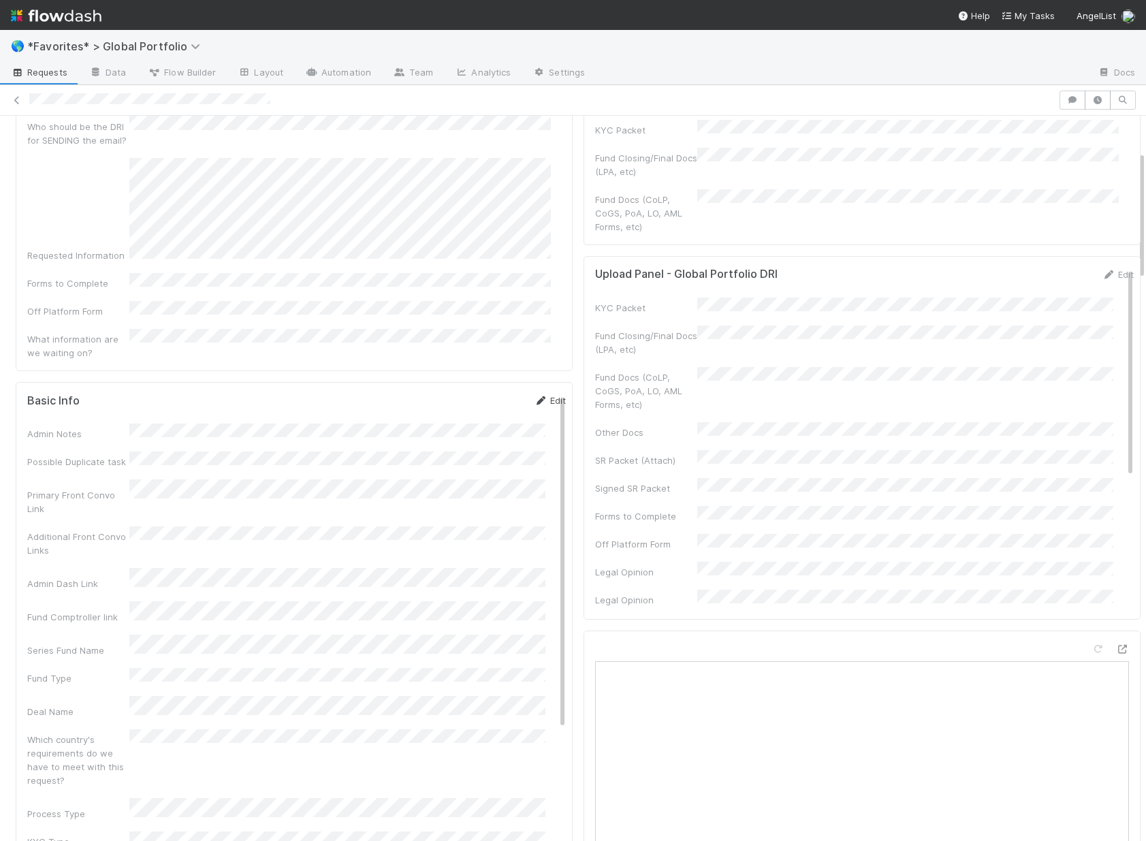
click at [535, 395] on link "Edit" at bounding box center [550, 400] width 32 height 11
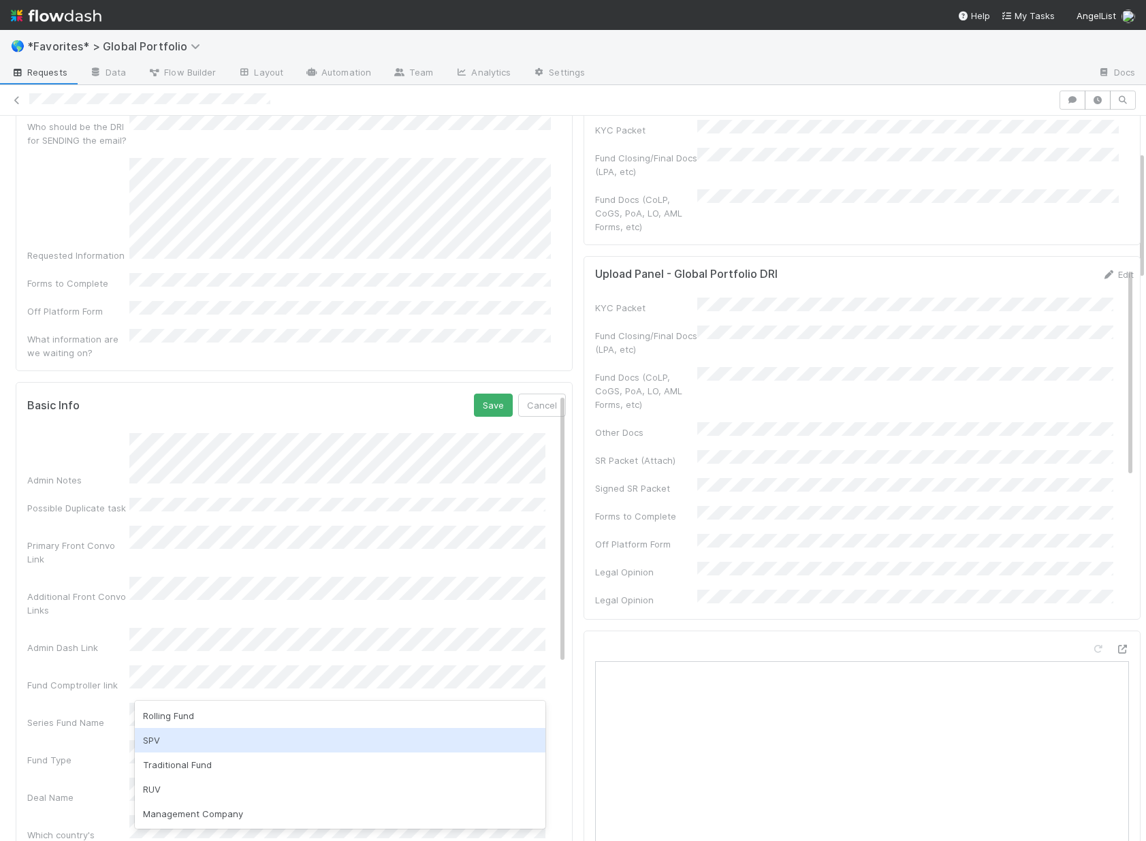
click at [199, 742] on div "SPV" at bounding box center [340, 740] width 411 height 25
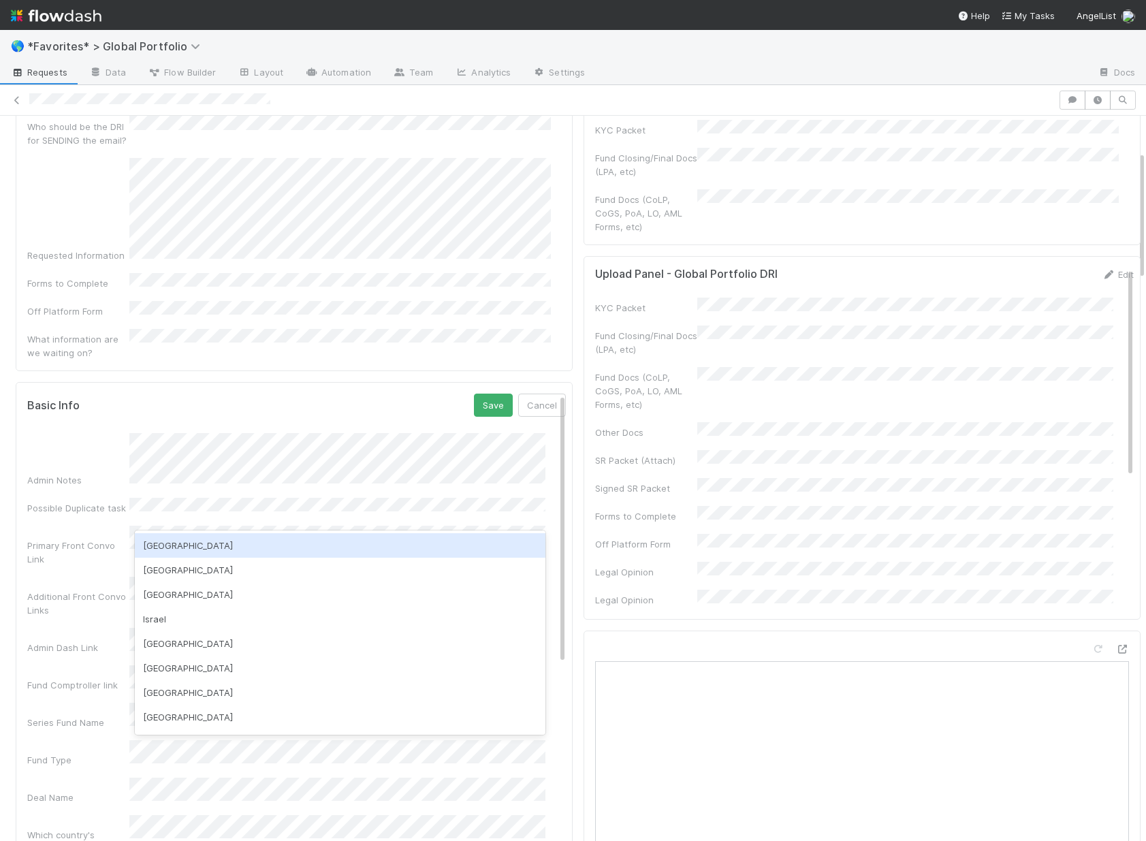
click at [231, 551] on div "USA" at bounding box center [340, 545] width 411 height 25
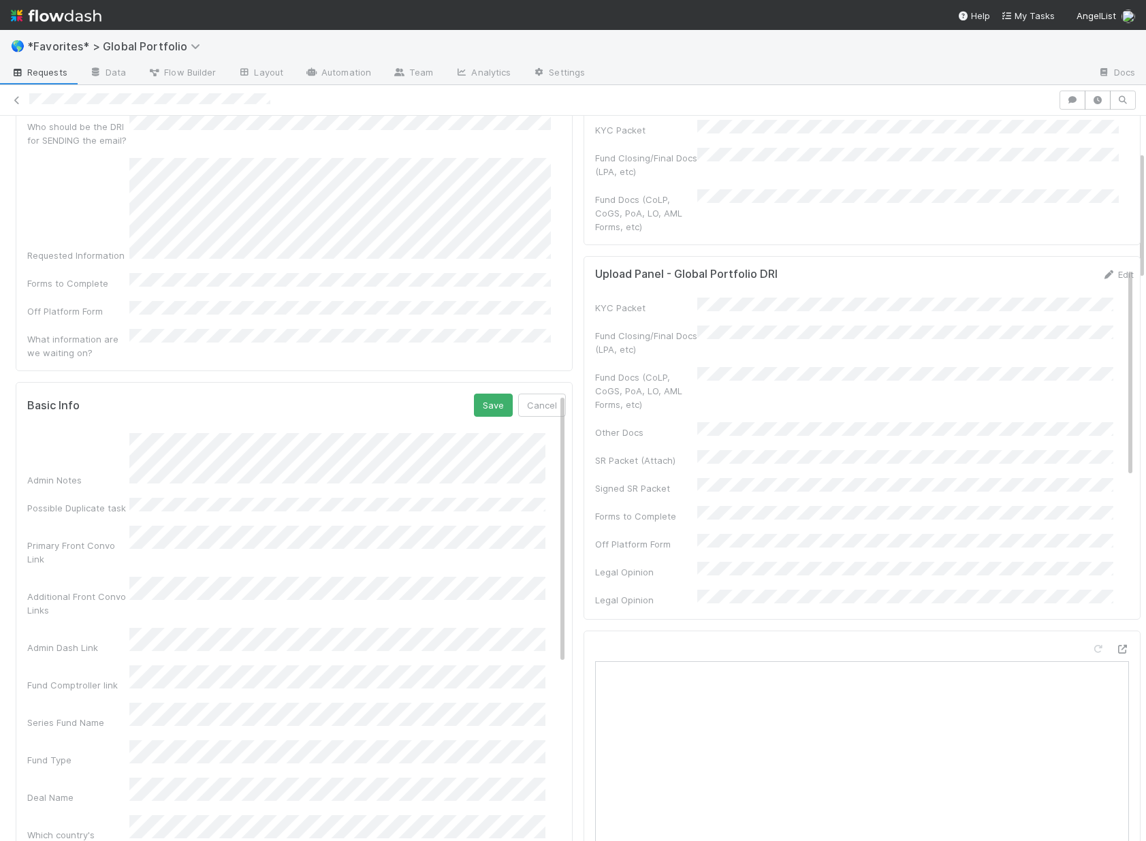
click at [68, 778] on div "Deal Name" at bounding box center [296, 791] width 539 height 27
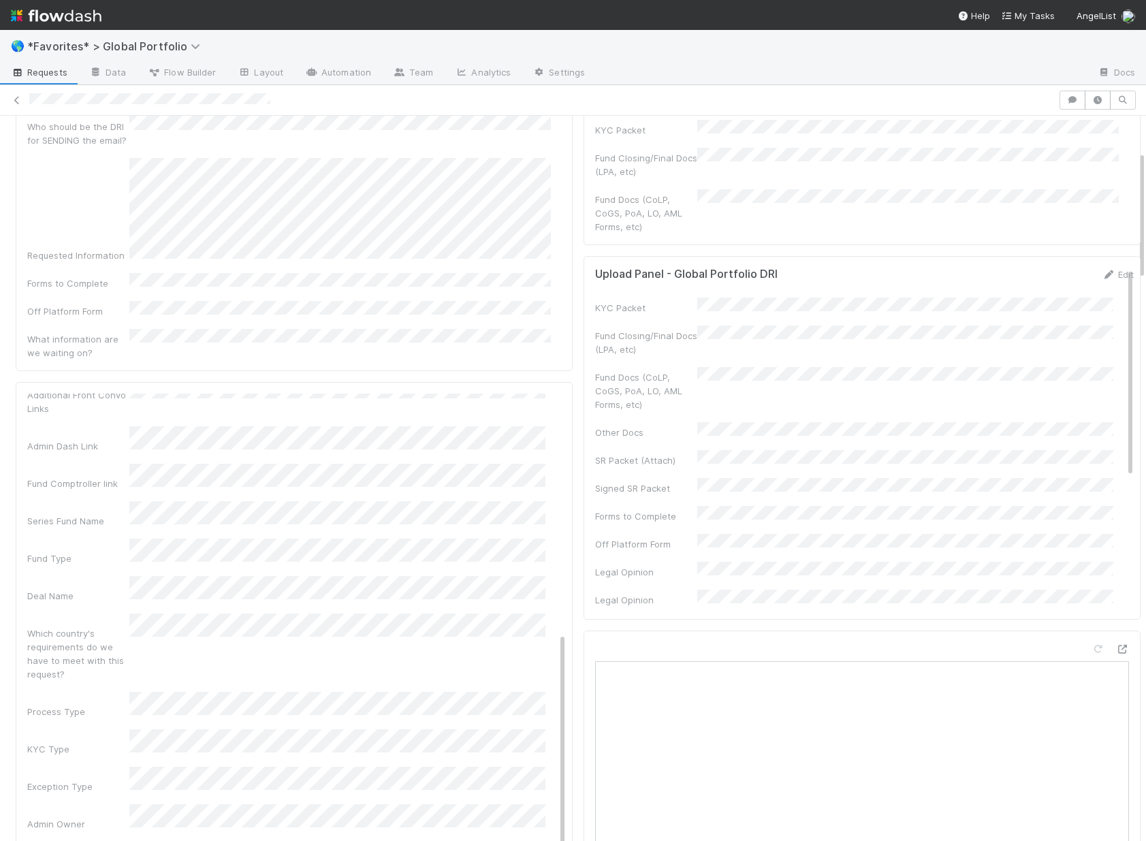
scroll to position [452, 0]
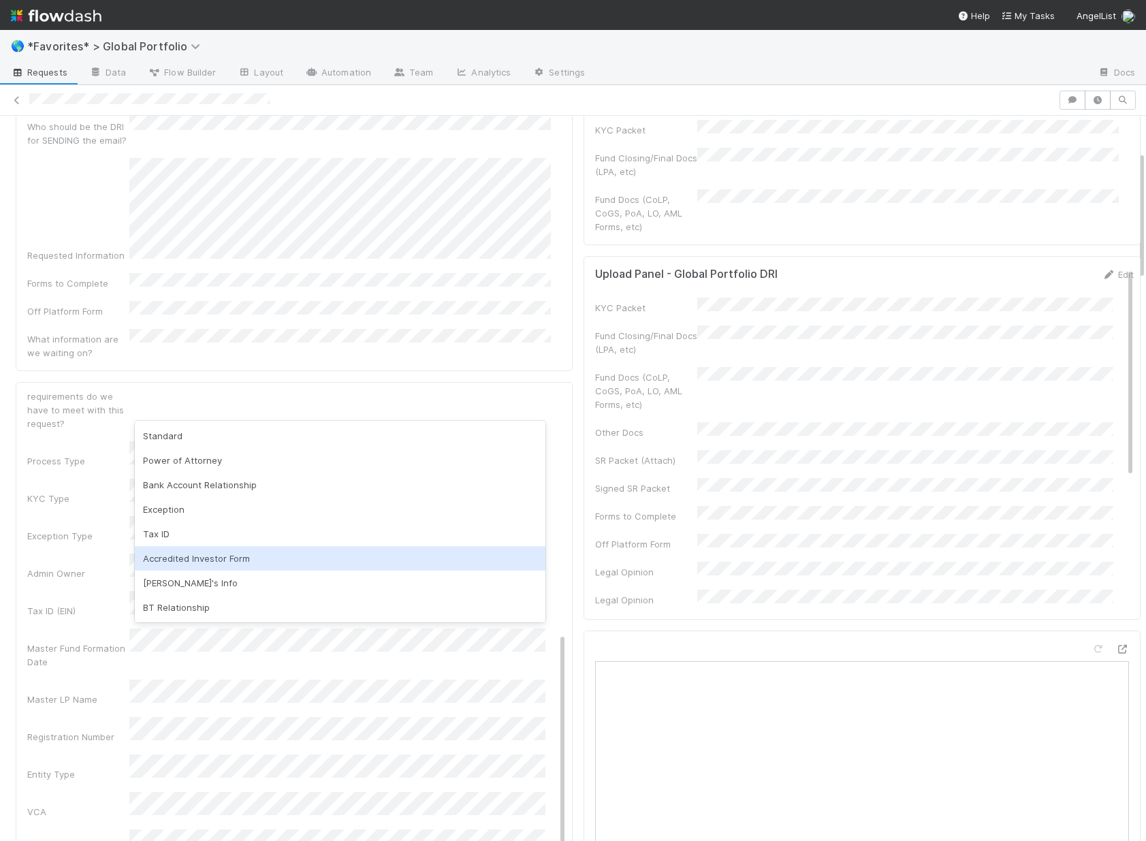
click at [183, 555] on div "Accredited Investor Form" at bounding box center [340, 558] width 411 height 25
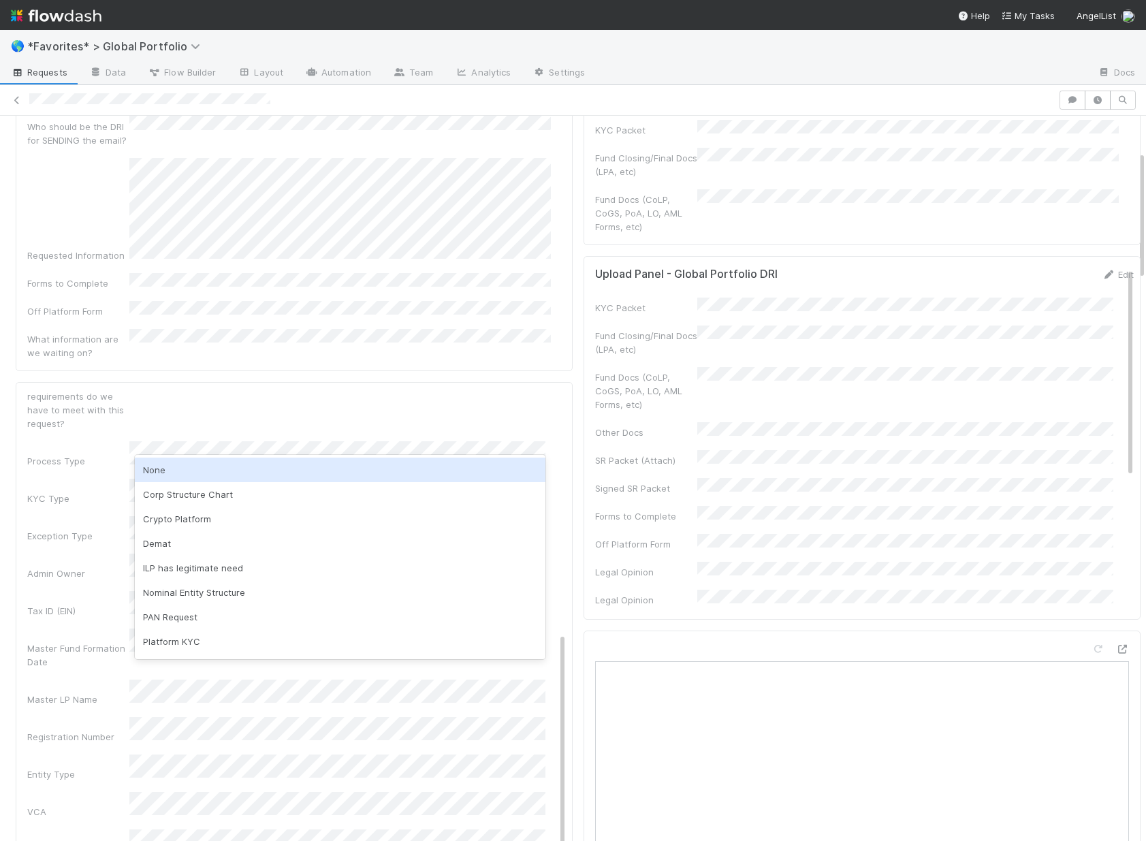
click at [204, 479] on div "None" at bounding box center [340, 470] width 411 height 25
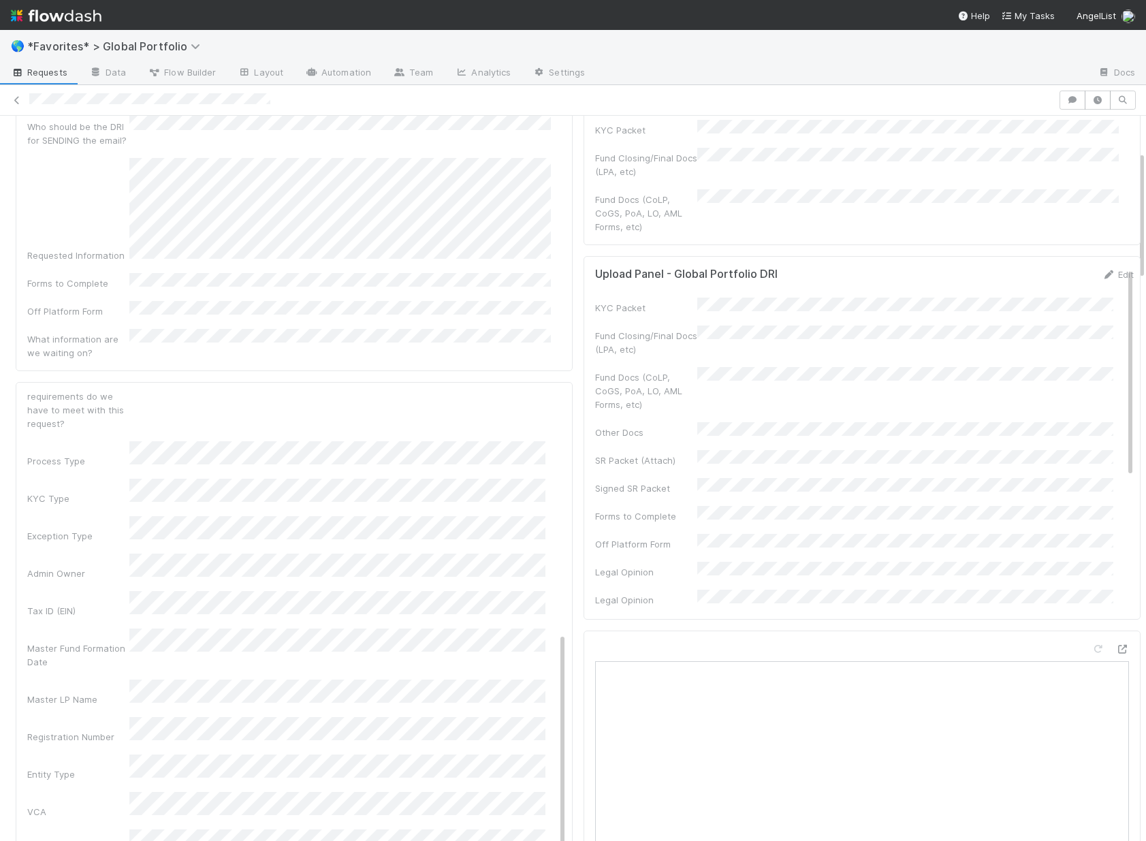
click at [101, 603] on div "Admin Notes Possible Duplicate task Primary Front Convo Link Additional Front C…" at bounding box center [296, 509] width 539 height 1056
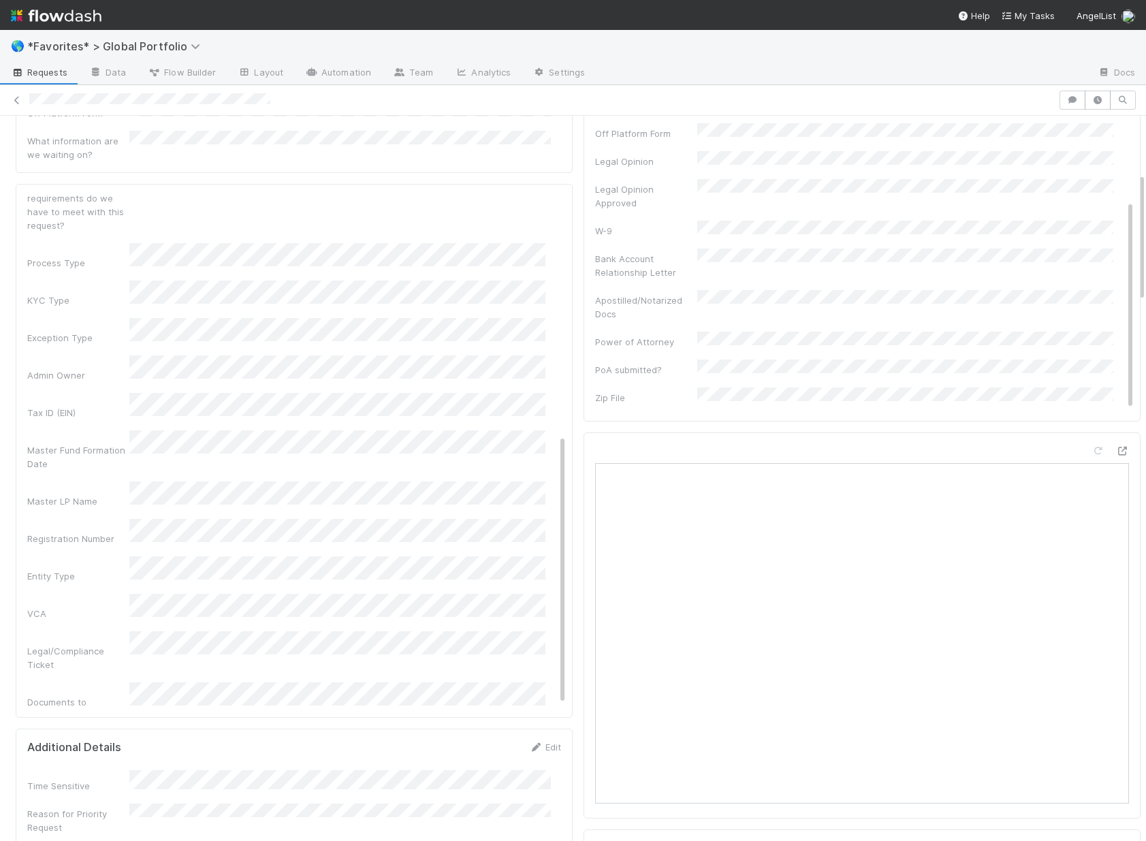
scroll to position [403, 0]
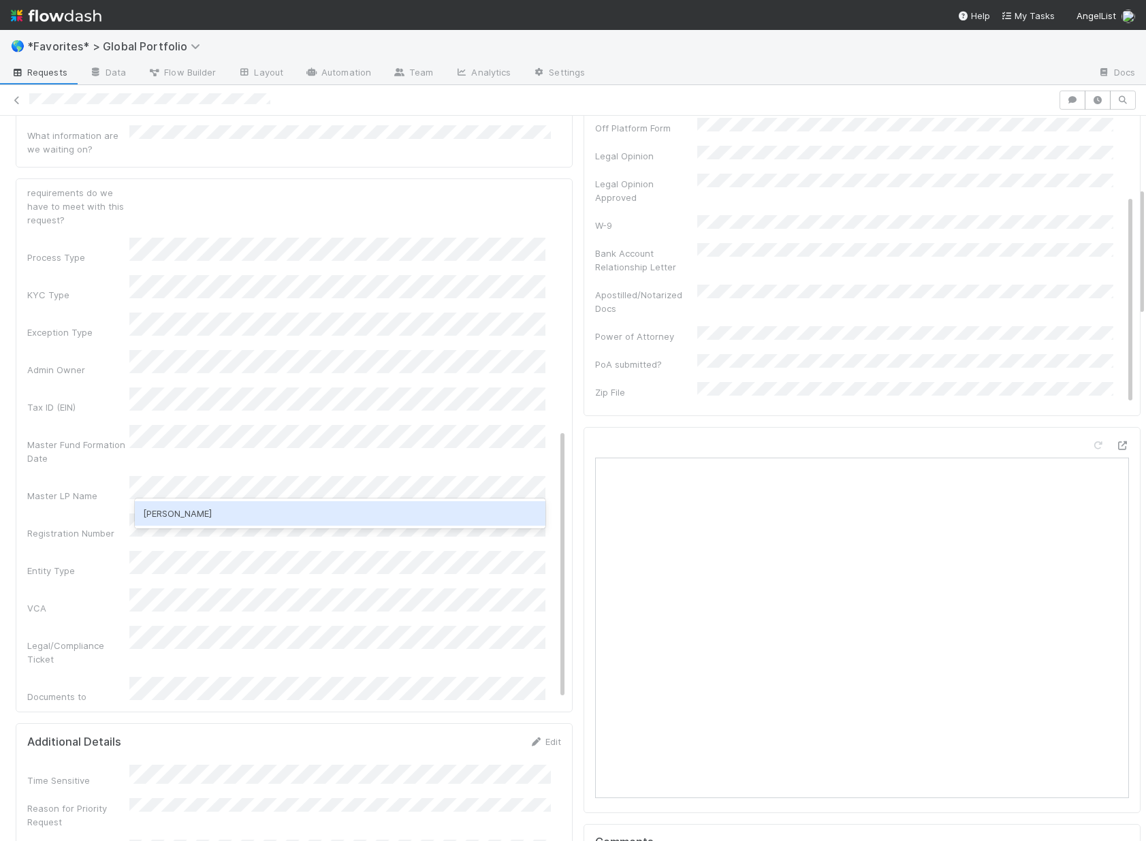
click at [249, 518] on div "Manav Mehta" at bounding box center [340, 513] width 411 height 25
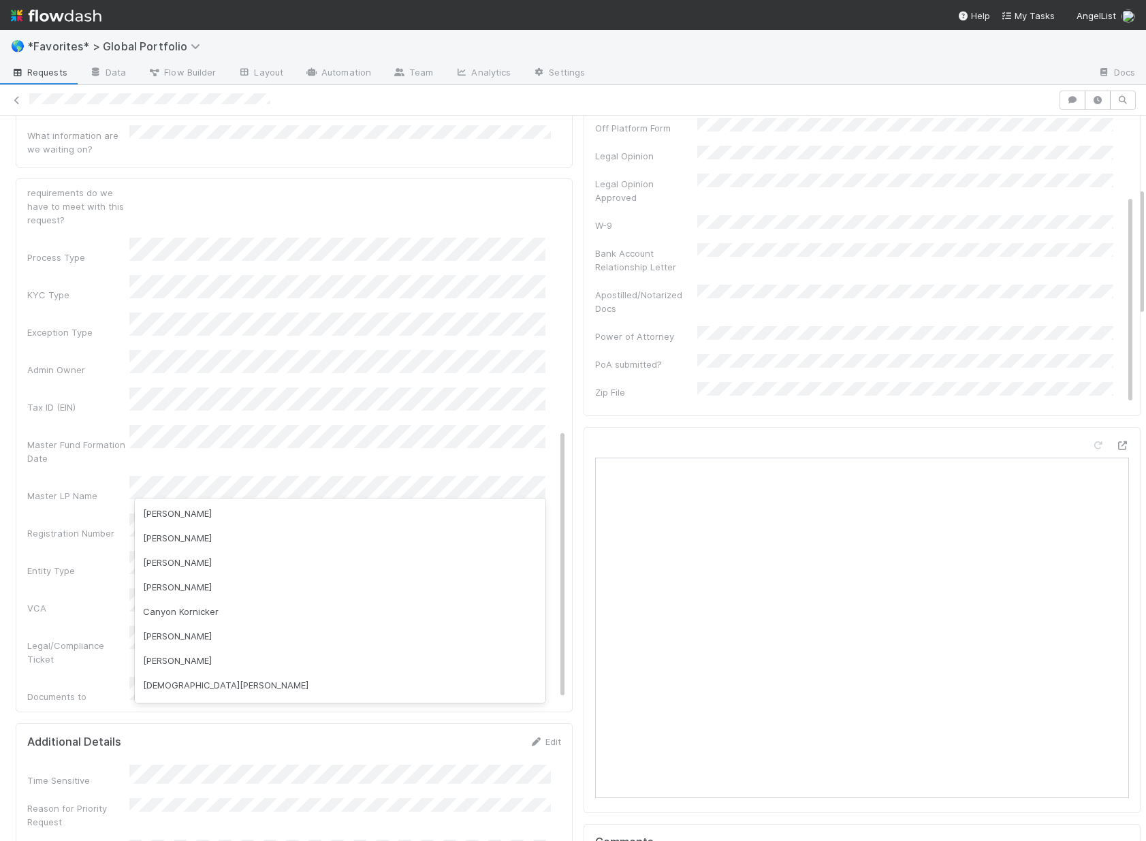
scroll to position [518, 0]
click at [108, 564] on div "Entity Type" at bounding box center [78, 571] width 102 height 14
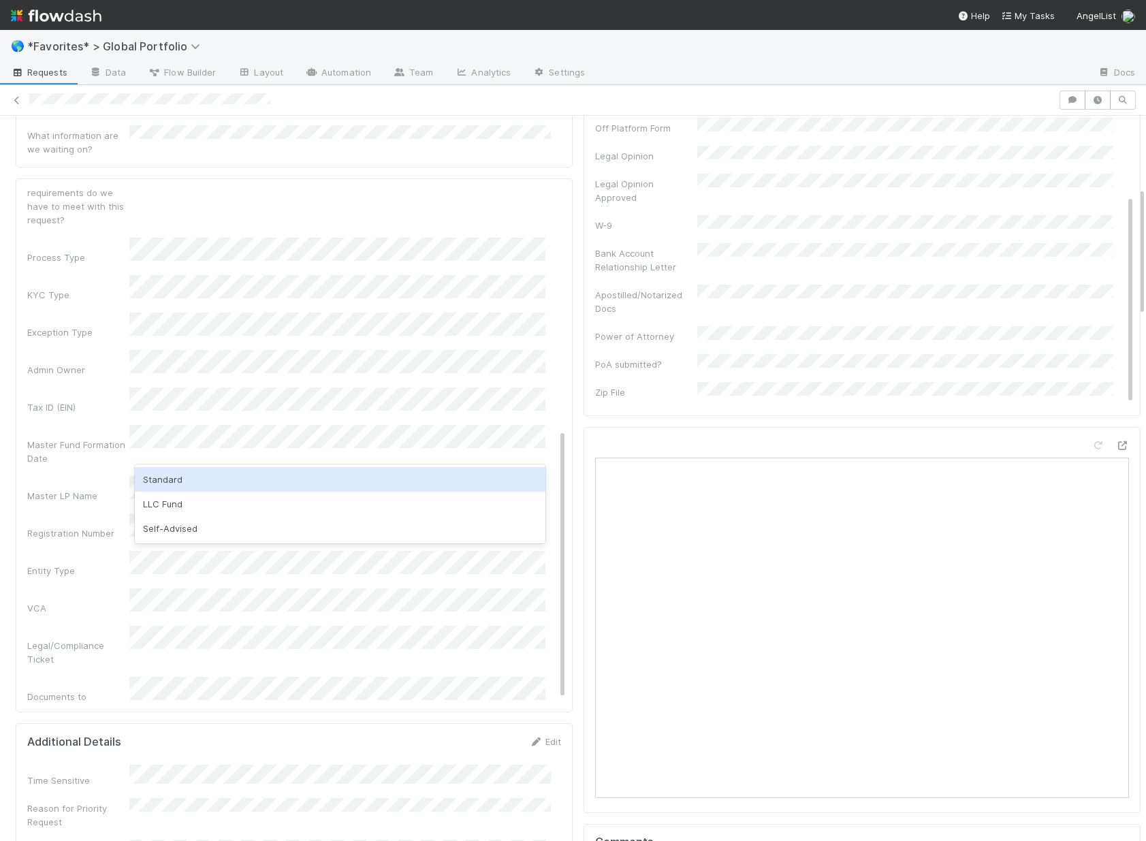
click at [164, 473] on div "Standard" at bounding box center [340, 479] width 411 height 25
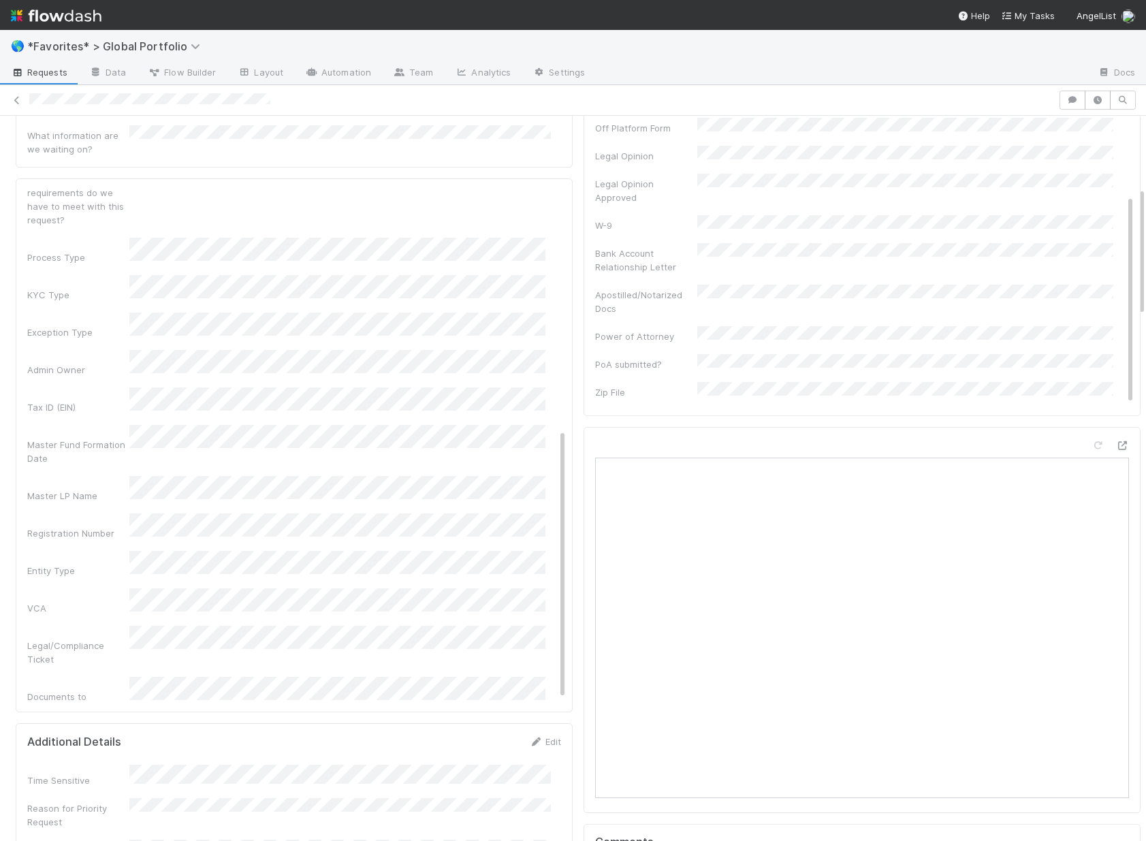
click at [97, 613] on div "Admin Notes Possible Duplicate task Primary Front Convo Link Additional Front C…" at bounding box center [296, 305] width 539 height 1056
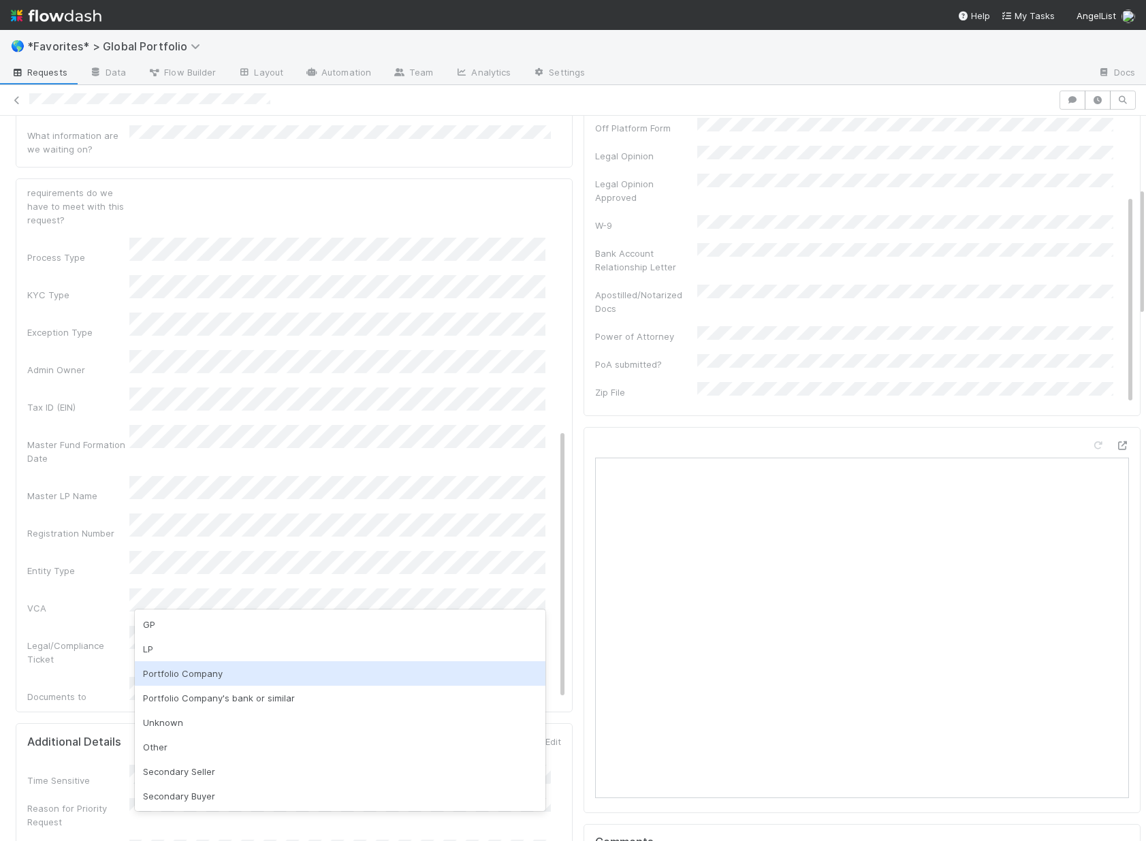
click at [197, 682] on div "Portfolio Company" at bounding box center [340, 673] width 411 height 25
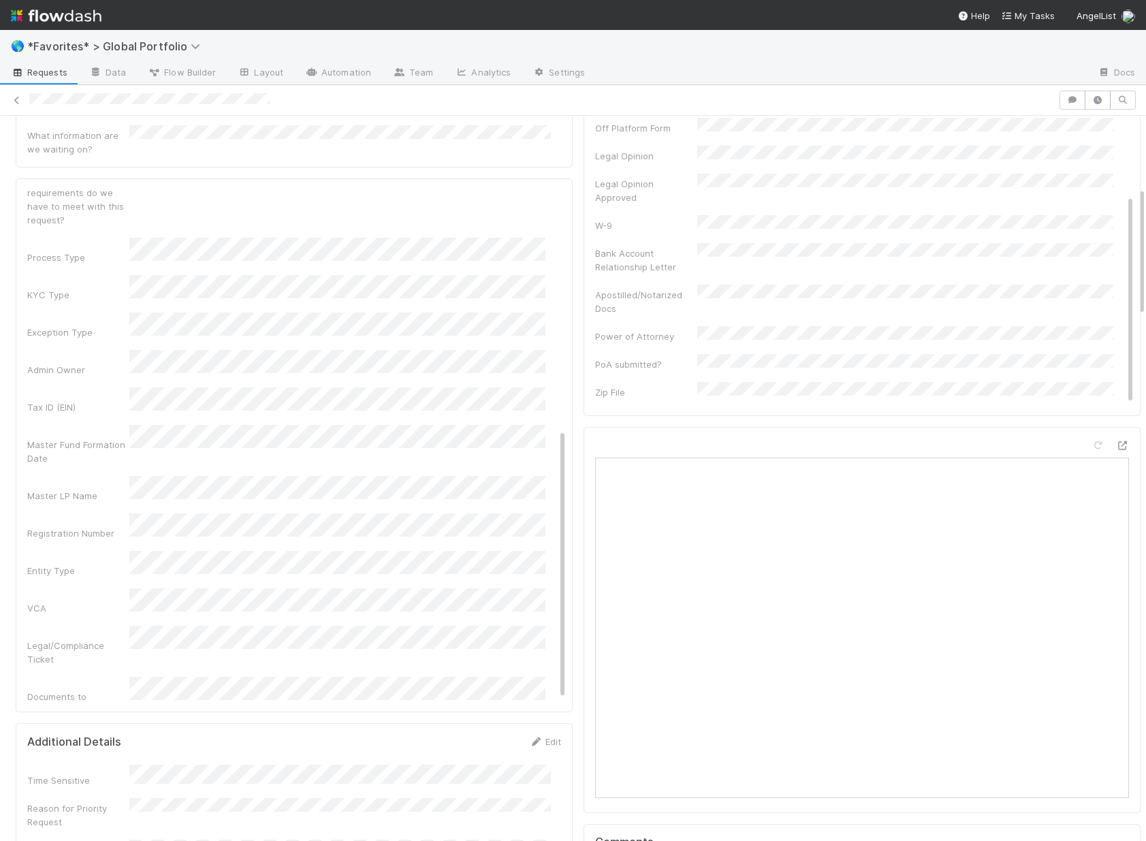
click at [72, 619] on div "Admin Notes Possible Duplicate task Primary Front Convo Link Additional Front C…" at bounding box center [296, 305] width 539 height 1056
click at [274, 779] on div "Could have been self-served if shelf/data room solution existed?" at bounding box center [296, 806] width 539 height 54
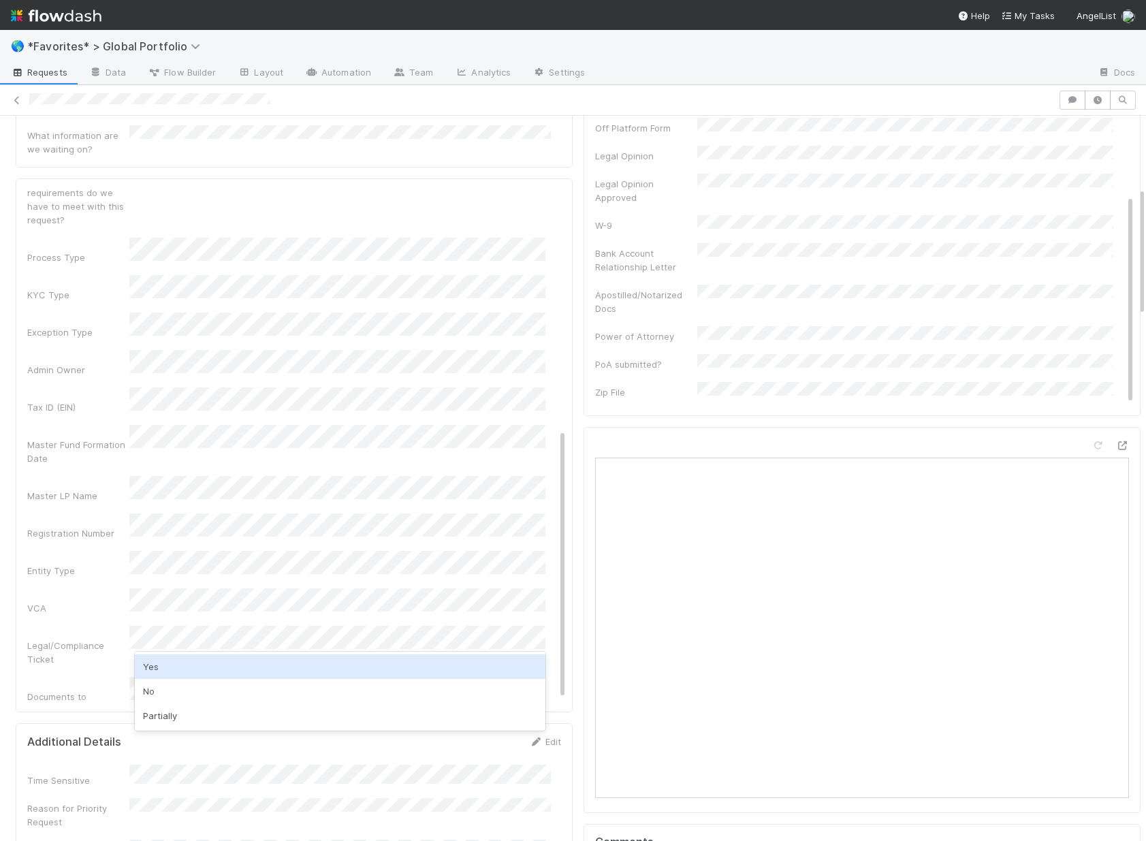
click at [255, 672] on div "Yes" at bounding box center [340, 667] width 411 height 25
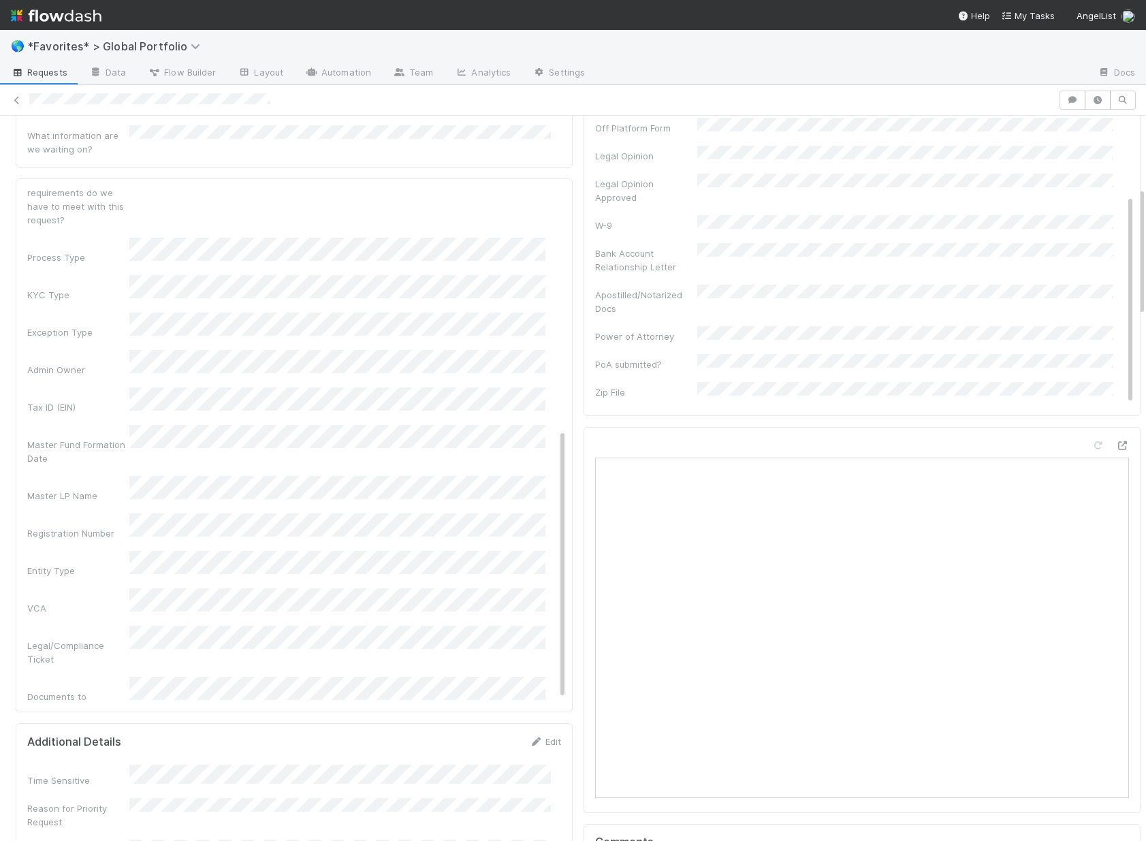
drag, startPoint x: 40, startPoint y: 617, endPoint x: 66, endPoint y: 600, distance: 31.6
click at [40, 617] on div "Admin Notes Possible Duplicate task Primary Front Convo Link Additional Front C…" at bounding box center [296, 305] width 539 height 1056
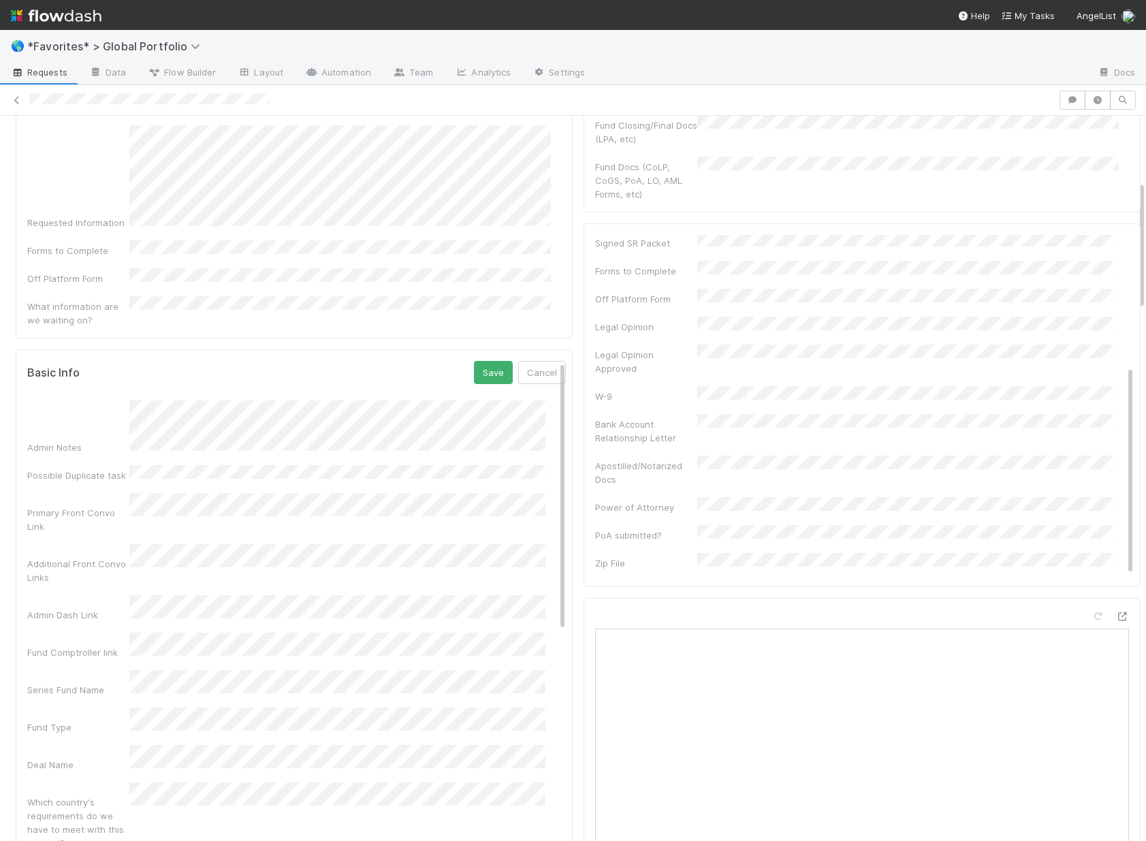
scroll to position [186, 0]
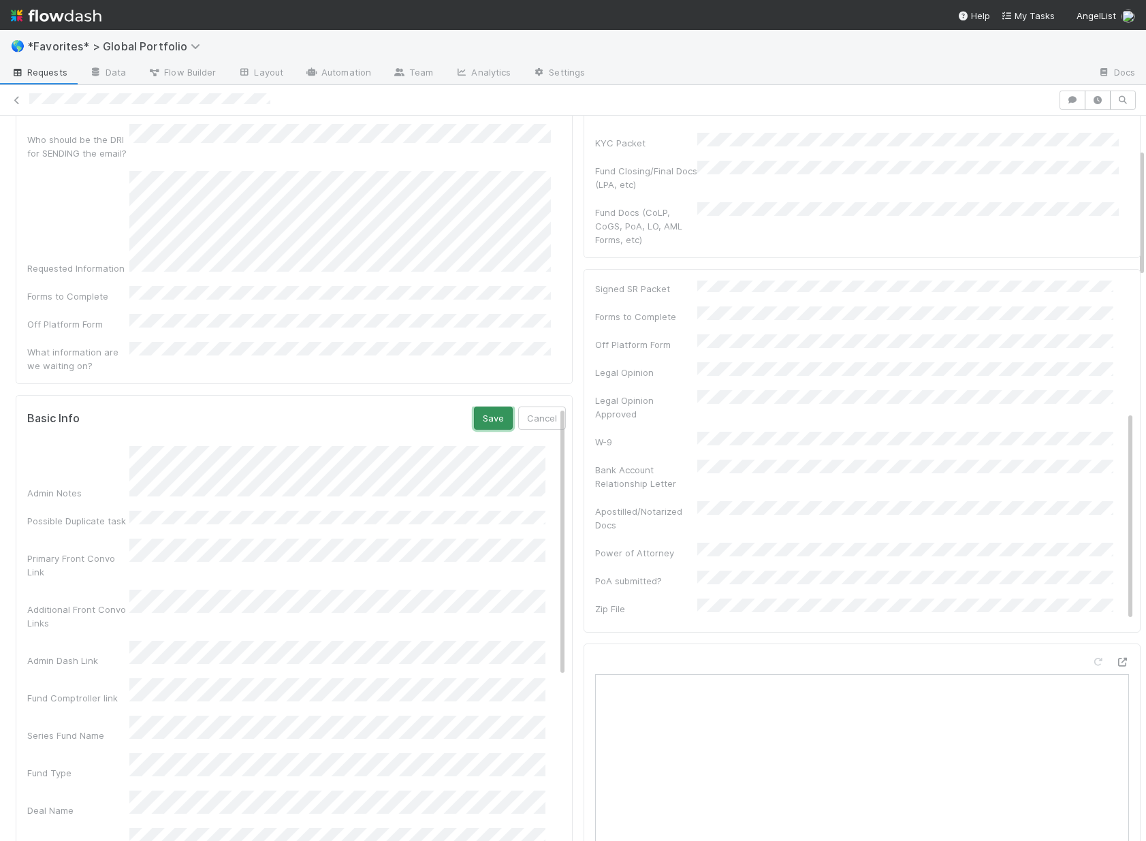
click at [480, 407] on button "Save" at bounding box center [493, 418] width 39 height 23
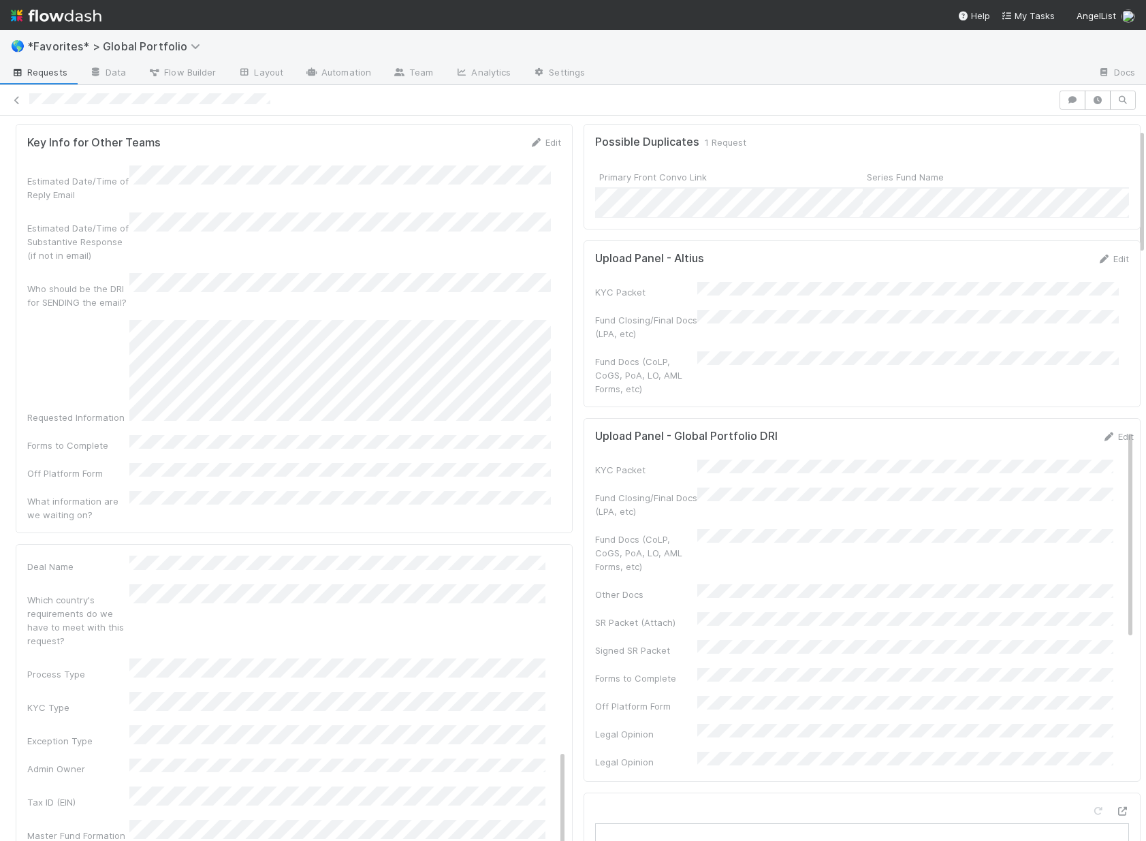
scroll to position [0, 0]
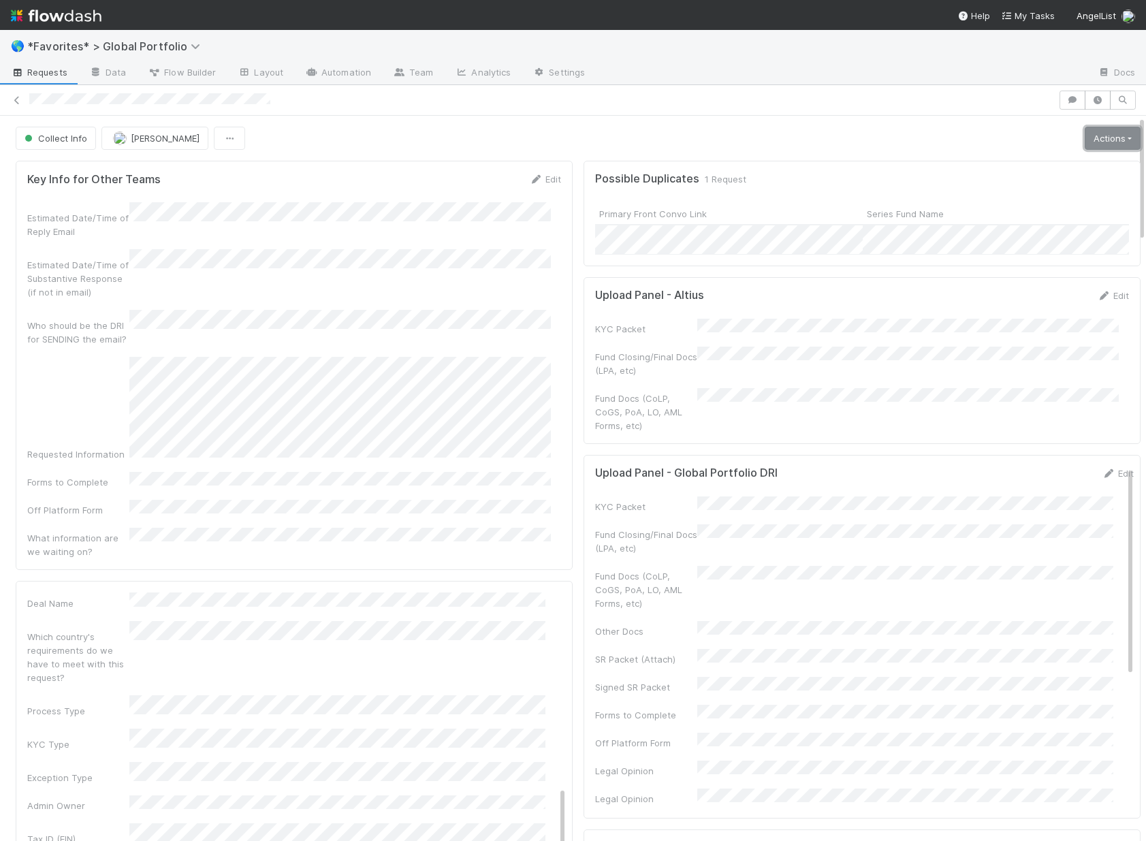
click at [1097, 142] on link "Actions" at bounding box center [1113, 138] width 56 height 23
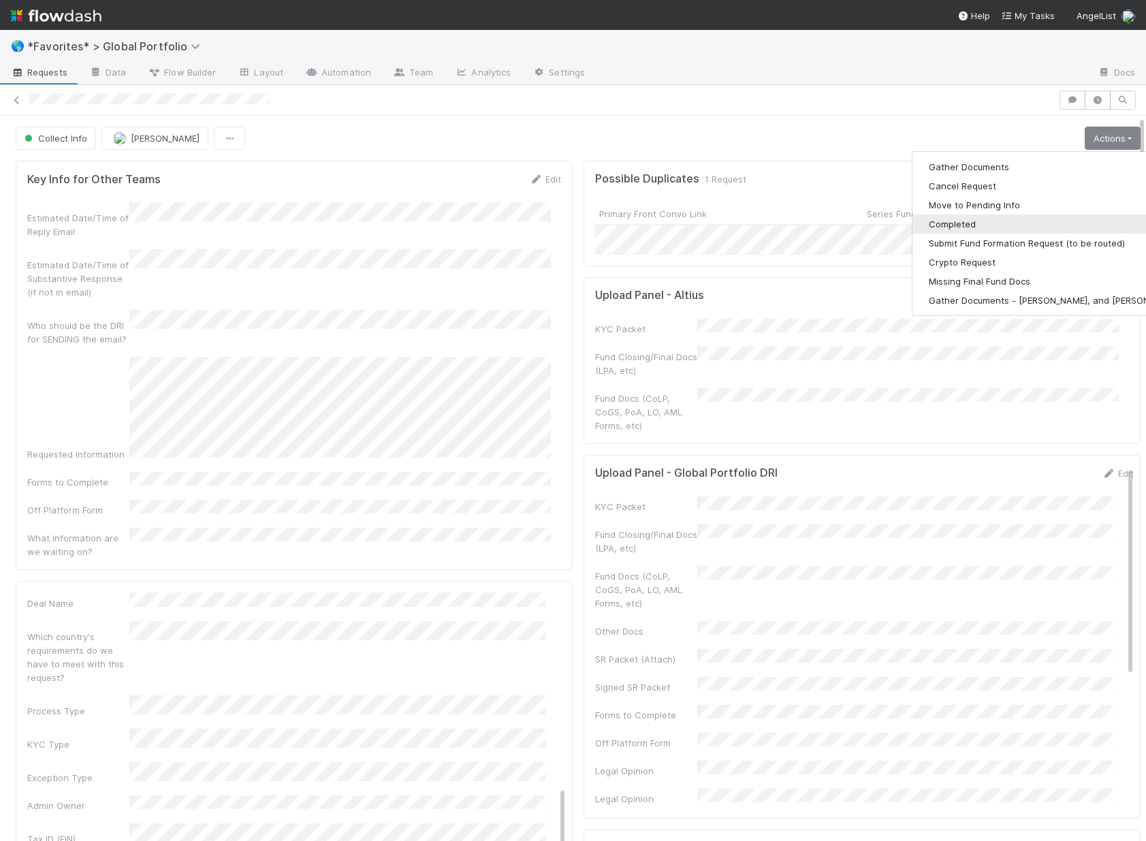
click at [964, 225] on button "Completed" at bounding box center [1055, 224] width 285 height 19
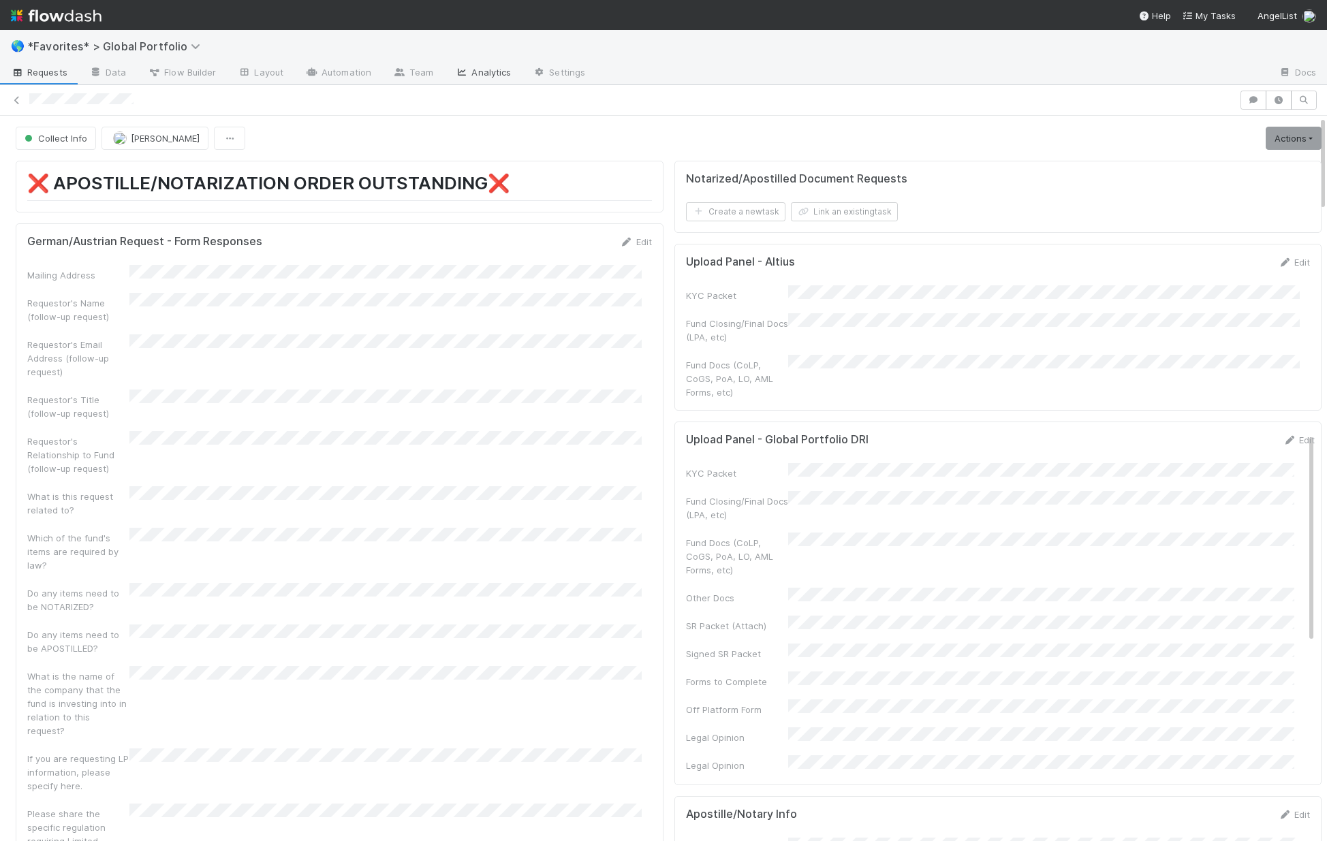
click at [467, 67] on link "Analytics" at bounding box center [483, 74] width 78 height 22
click at [74, 144] on button "Collect Info" at bounding box center [56, 135] width 80 height 23
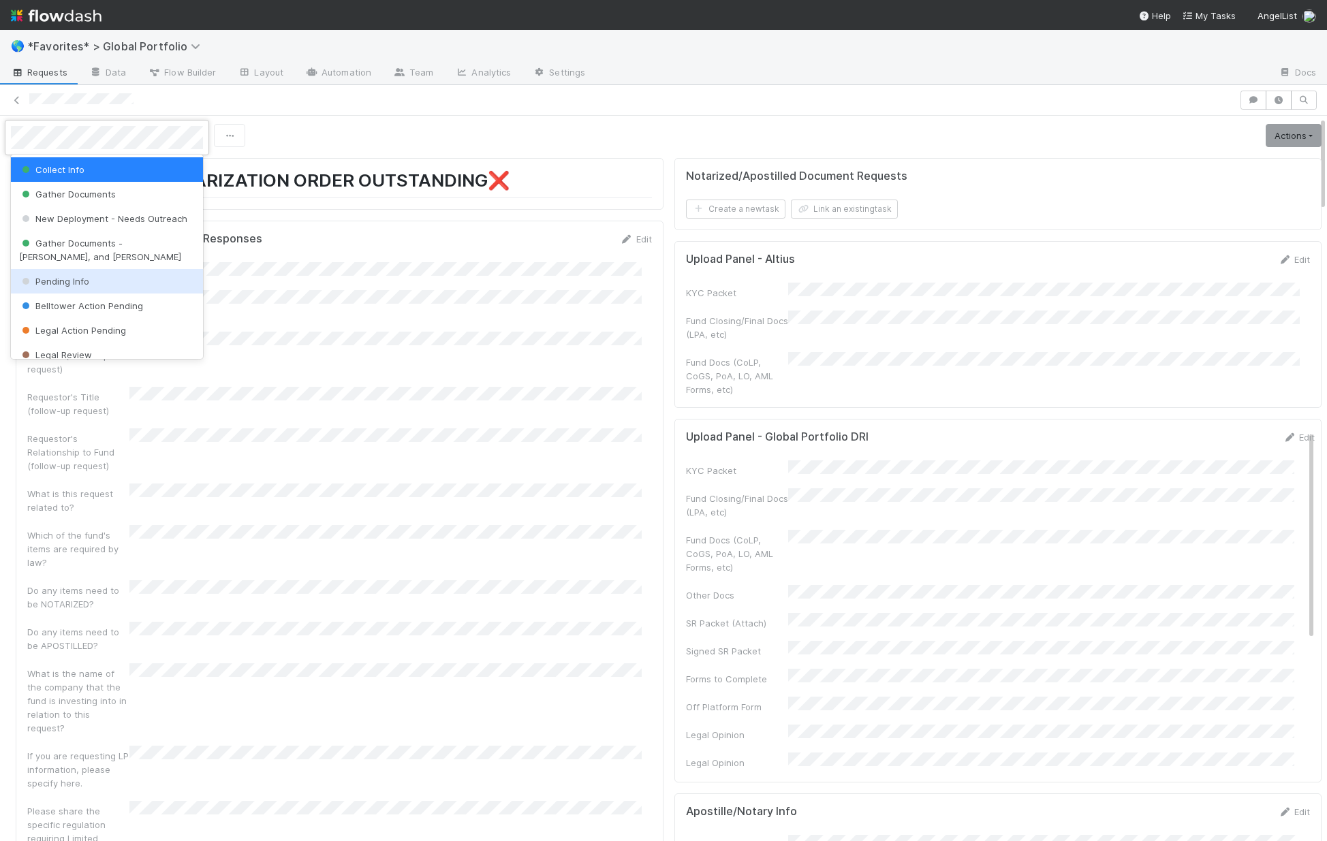
click at [101, 281] on div "Pending Info" at bounding box center [107, 281] width 192 height 25
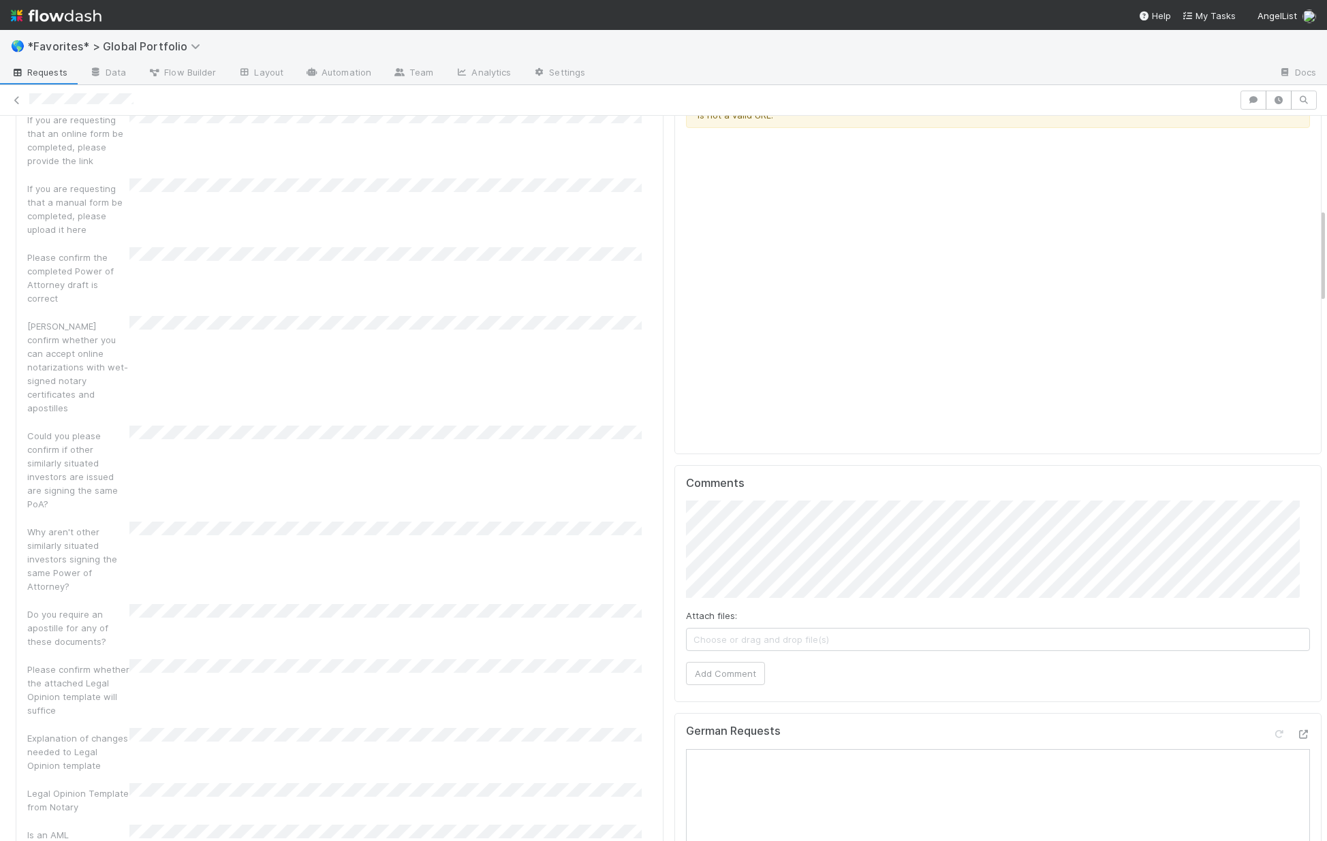
scroll to position [1530, 0]
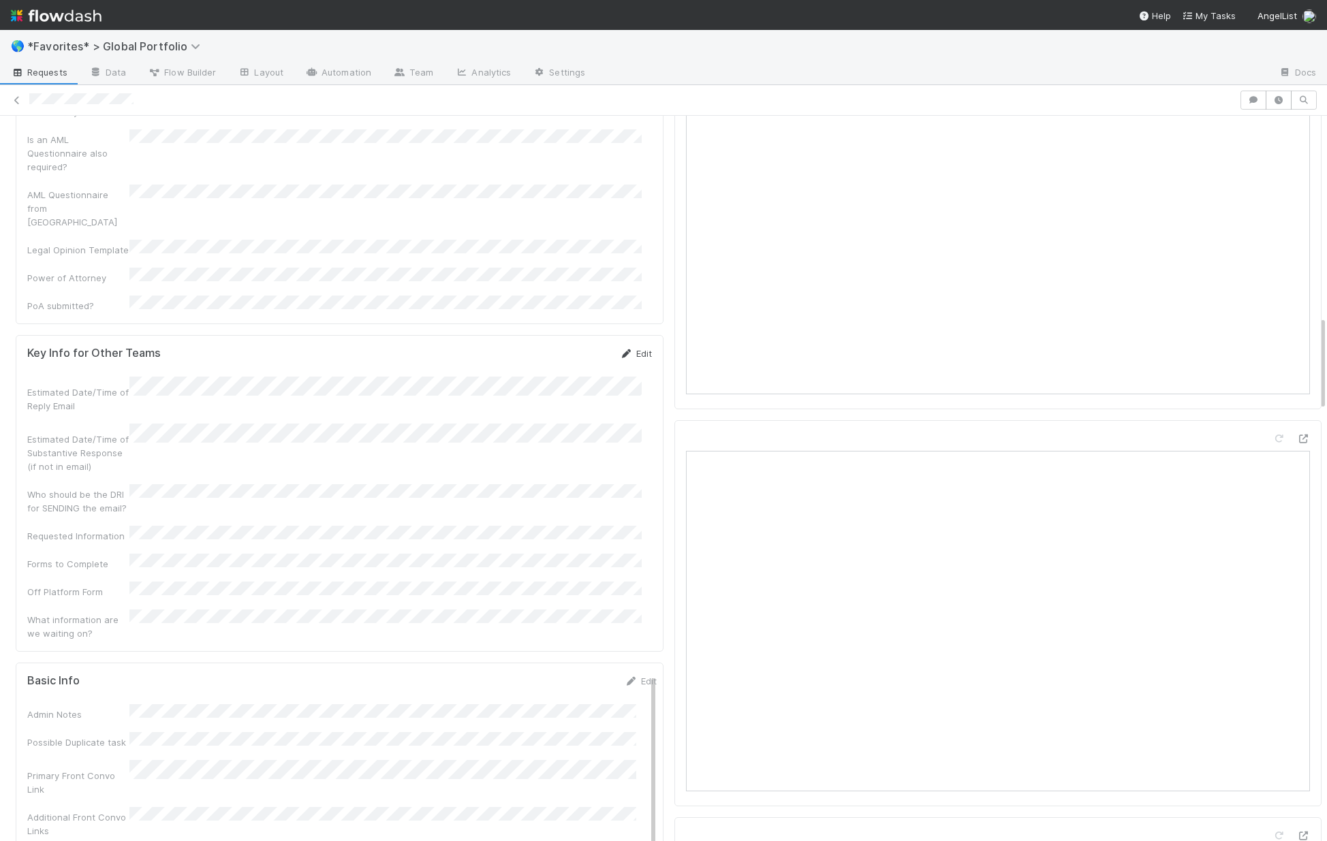
click at [629, 348] on link "Edit" at bounding box center [636, 353] width 32 height 11
click at [571, 347] on button "Save" at bounding box center [579, 358] width 39 height 23
click at [625, 708] on link "Edit" at bounding box center [641, 713] width 32 height 11
click at [565, 707] on button "Save" at bounding box center [584, 718] width 39 height 23
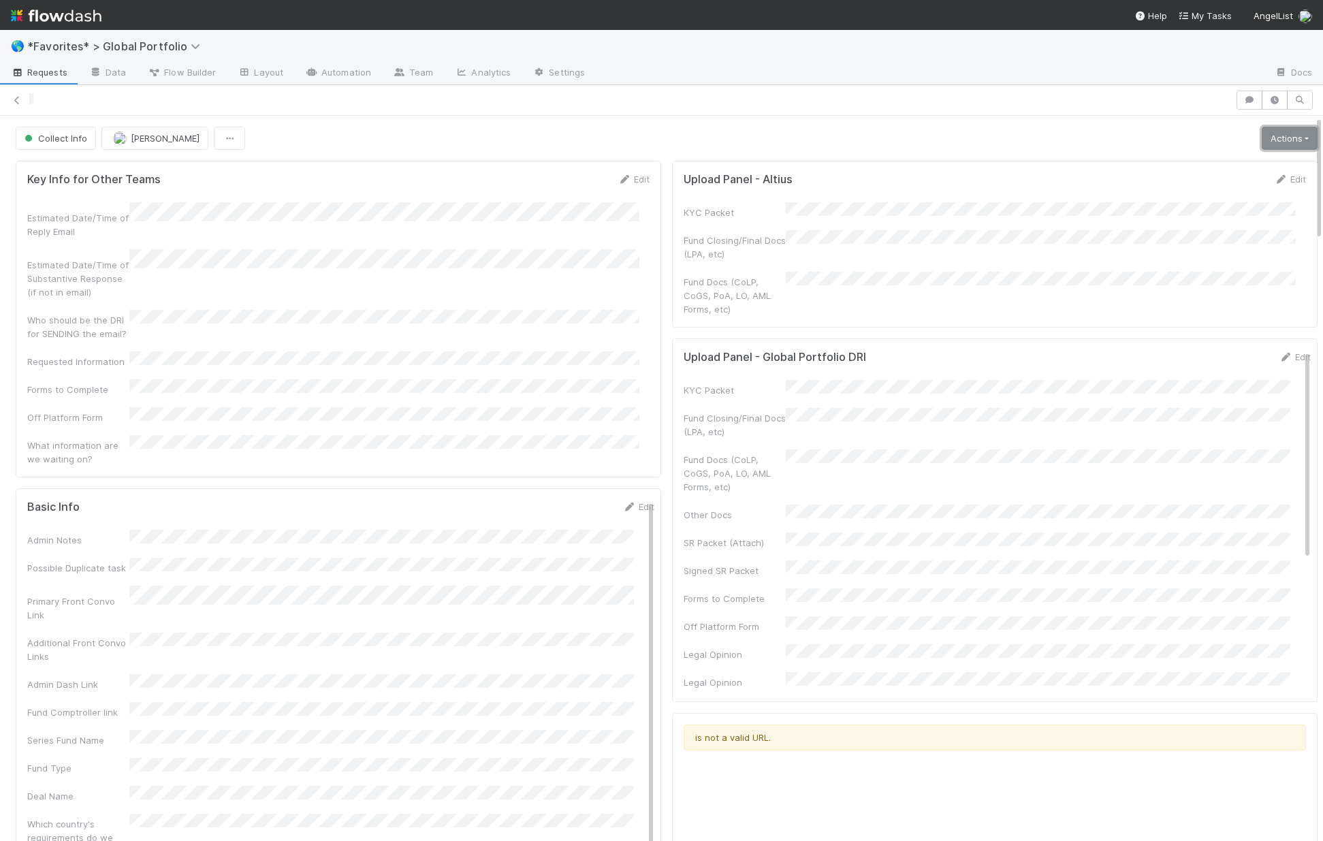
click at [1263, 142] on link "Actions" at bounding box center [1290, 138] width 56 height 23
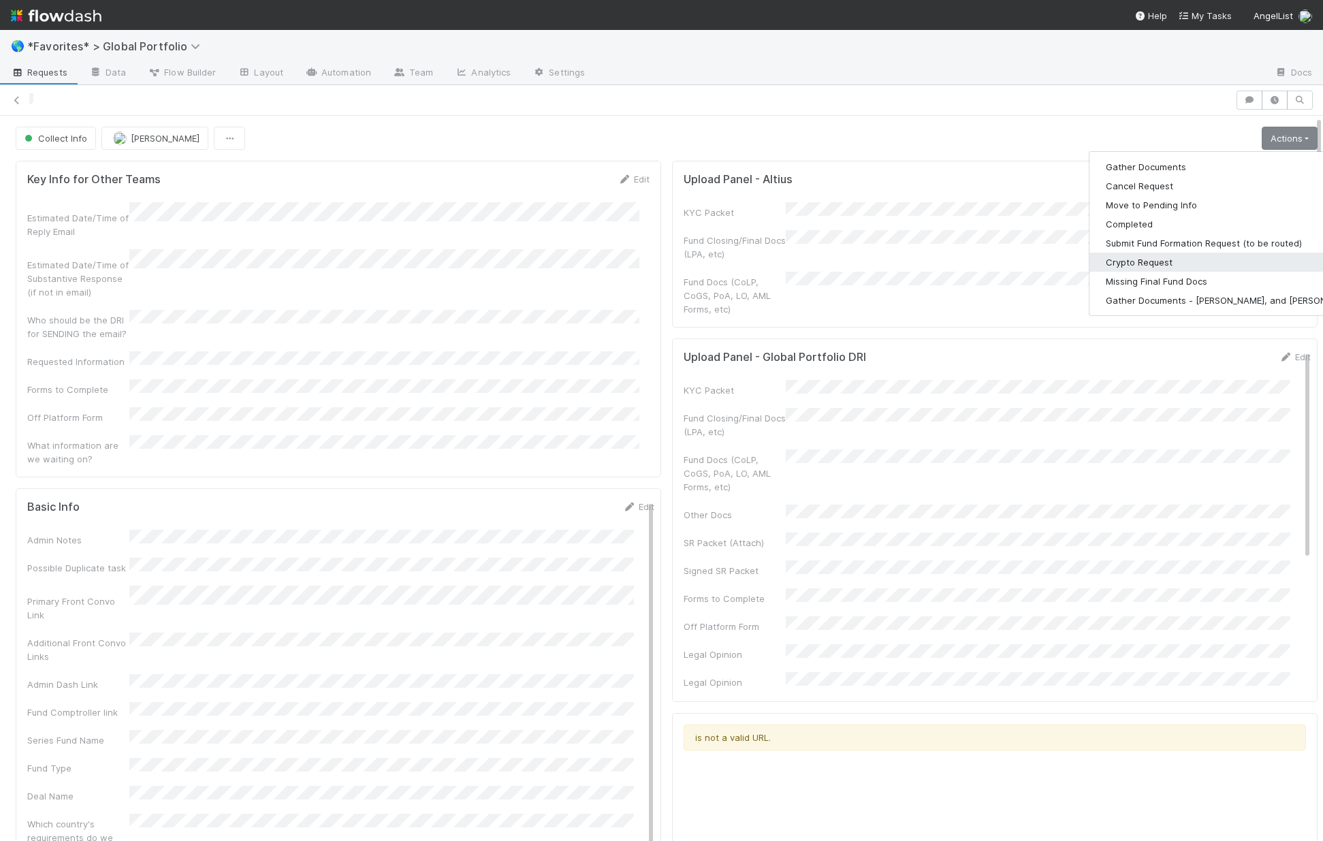
click at [1124, 260] on button "Crypto Request" at bounding box center [1232, 262] width 285 height 19
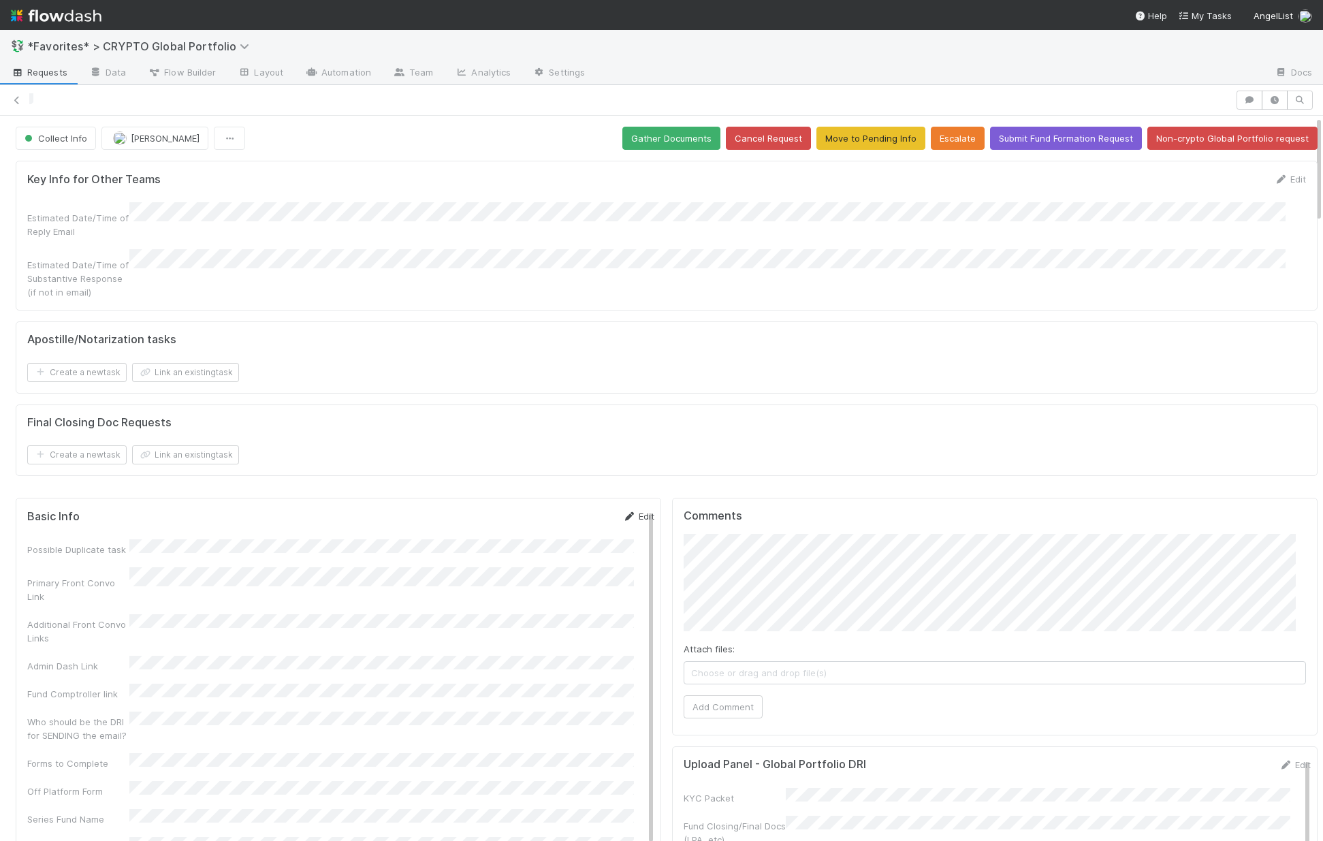
click at [629, 511] on link "Edit" at bounding box center [639, 516] width 32 height 11
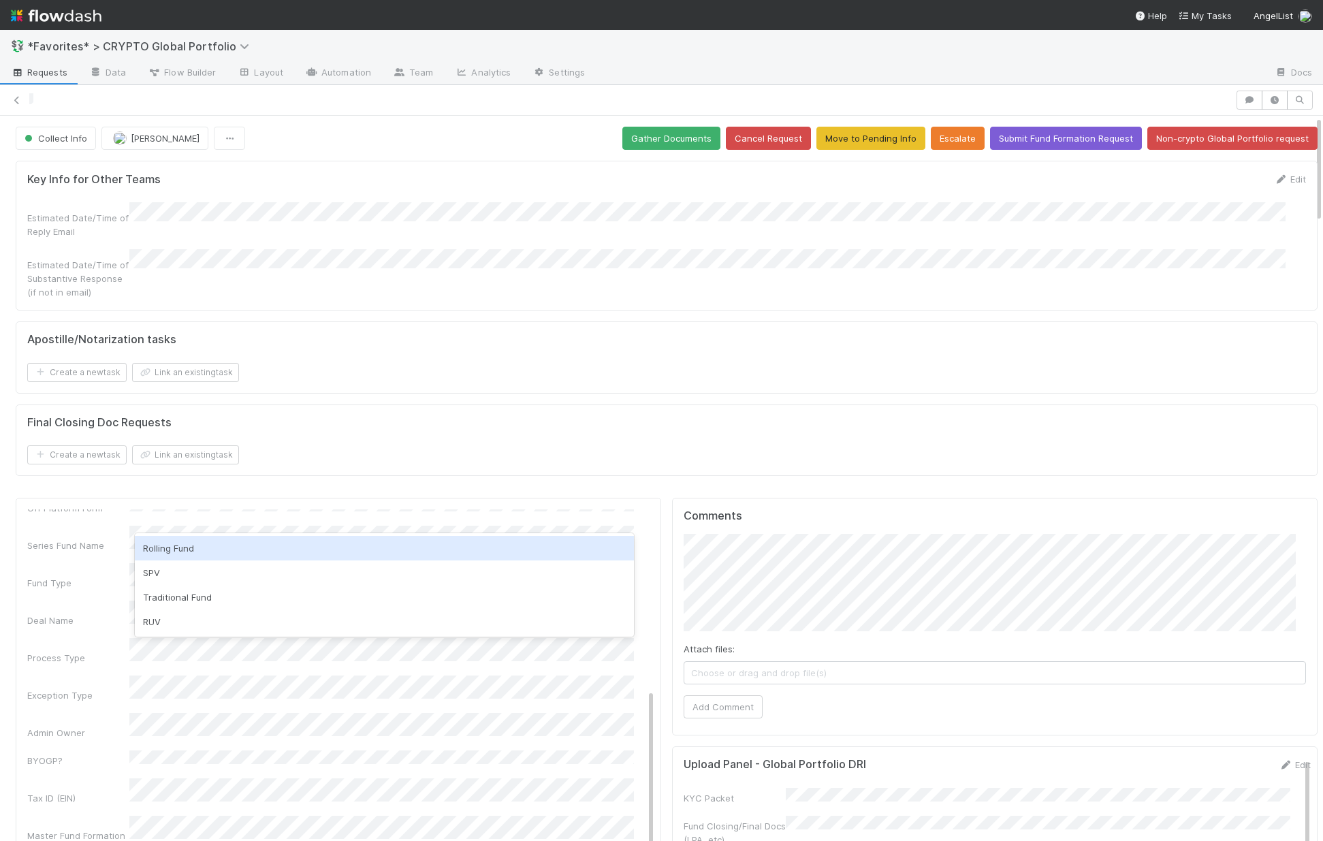
click at [179, 546] on div "Rolling Fund" at bounding box center [384, 548] width 499 height 25
click at [98, 676] on div "Exception Type" at bounding box center [340, 689] width 627 height 27
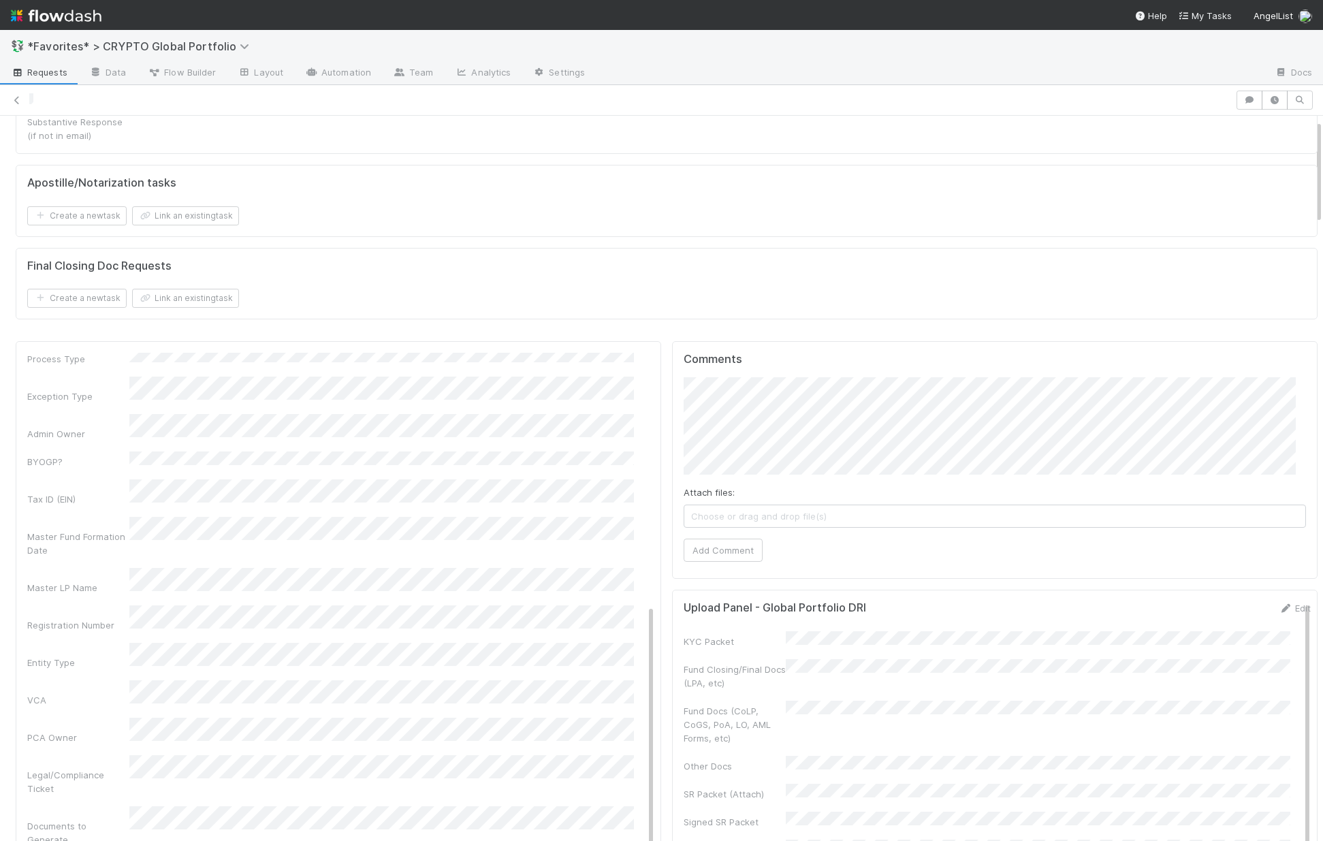
scroll to position [222, 0]
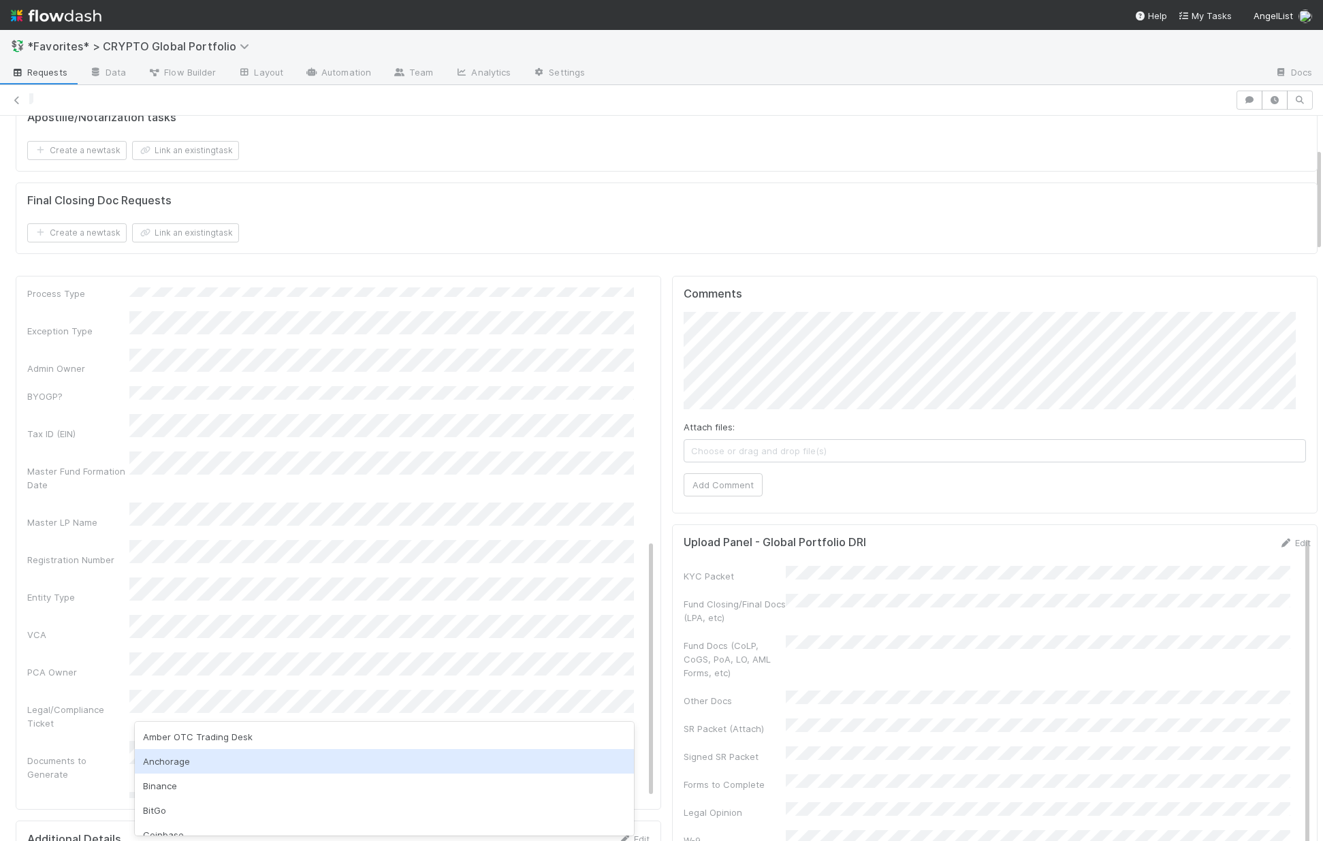
click at [170, 765] on div "Anchorage" at bounding box center [384, 761] width 499 height 25
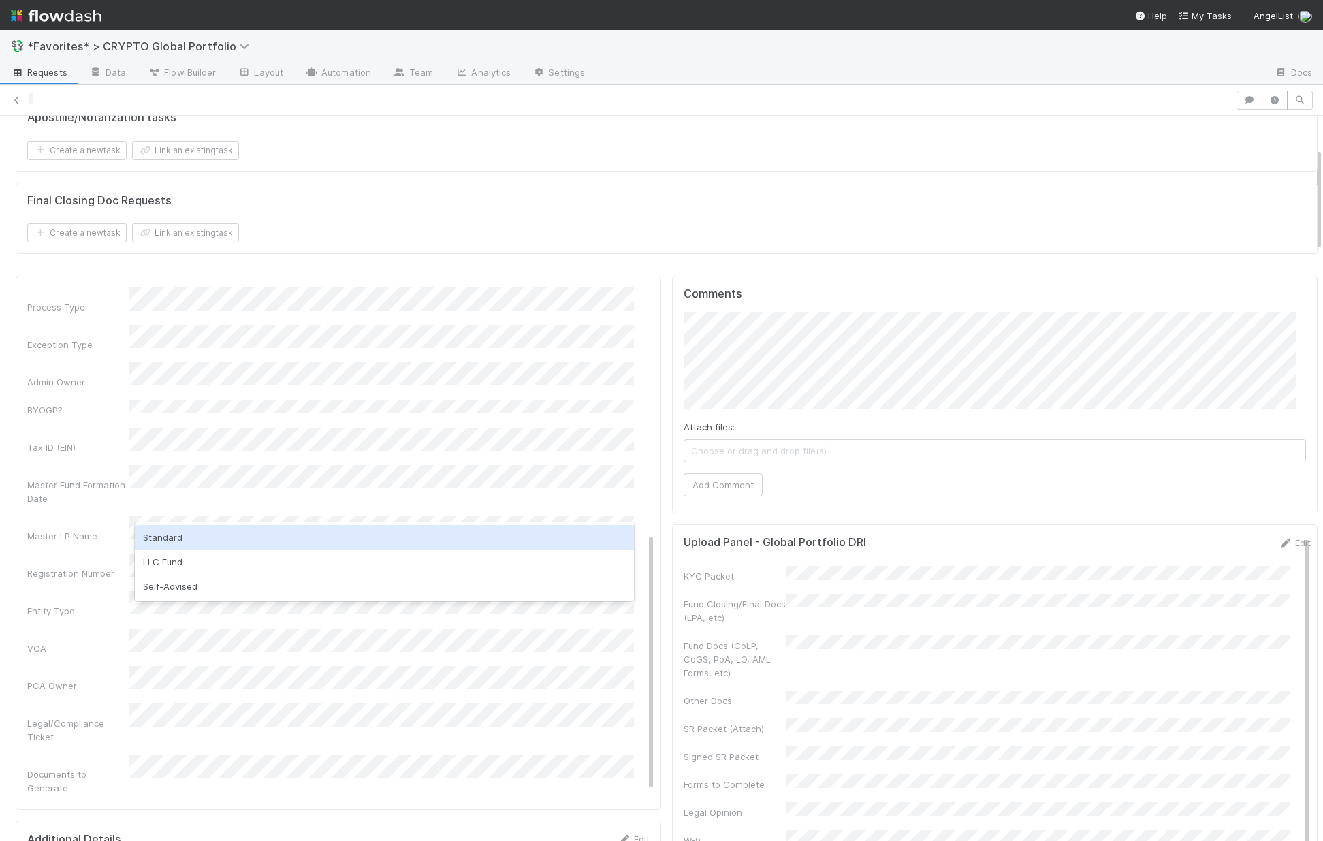
click at [198, 533] on div "Standard" at bounding box center [384, 537] width 499 height 25
click at [102, 484] on div "Possible Duplicate task Primary Front Convo Link Additional Front Convo Links A…" at bounding box center [340, 394] width 627 height 1101
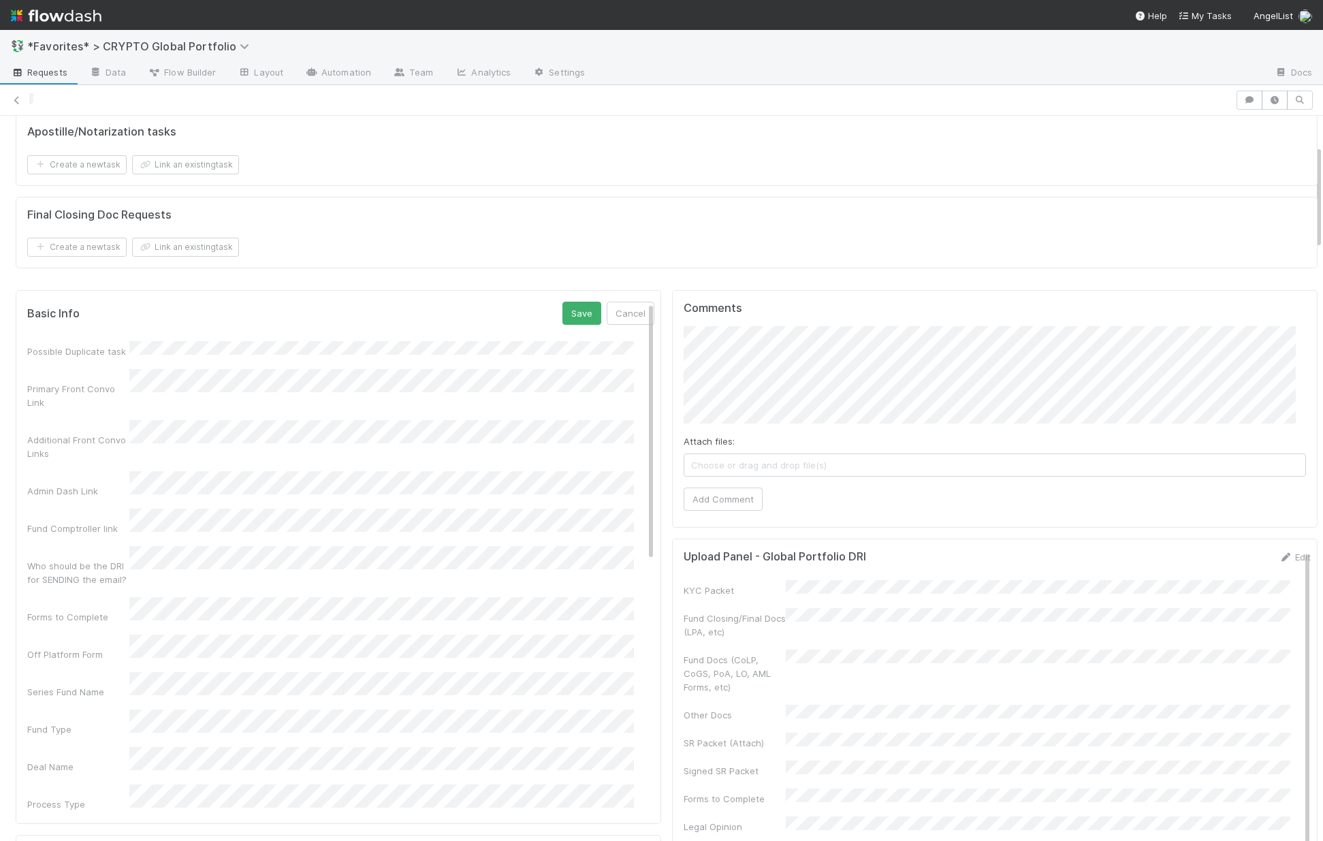
scroll to position [207, 0]
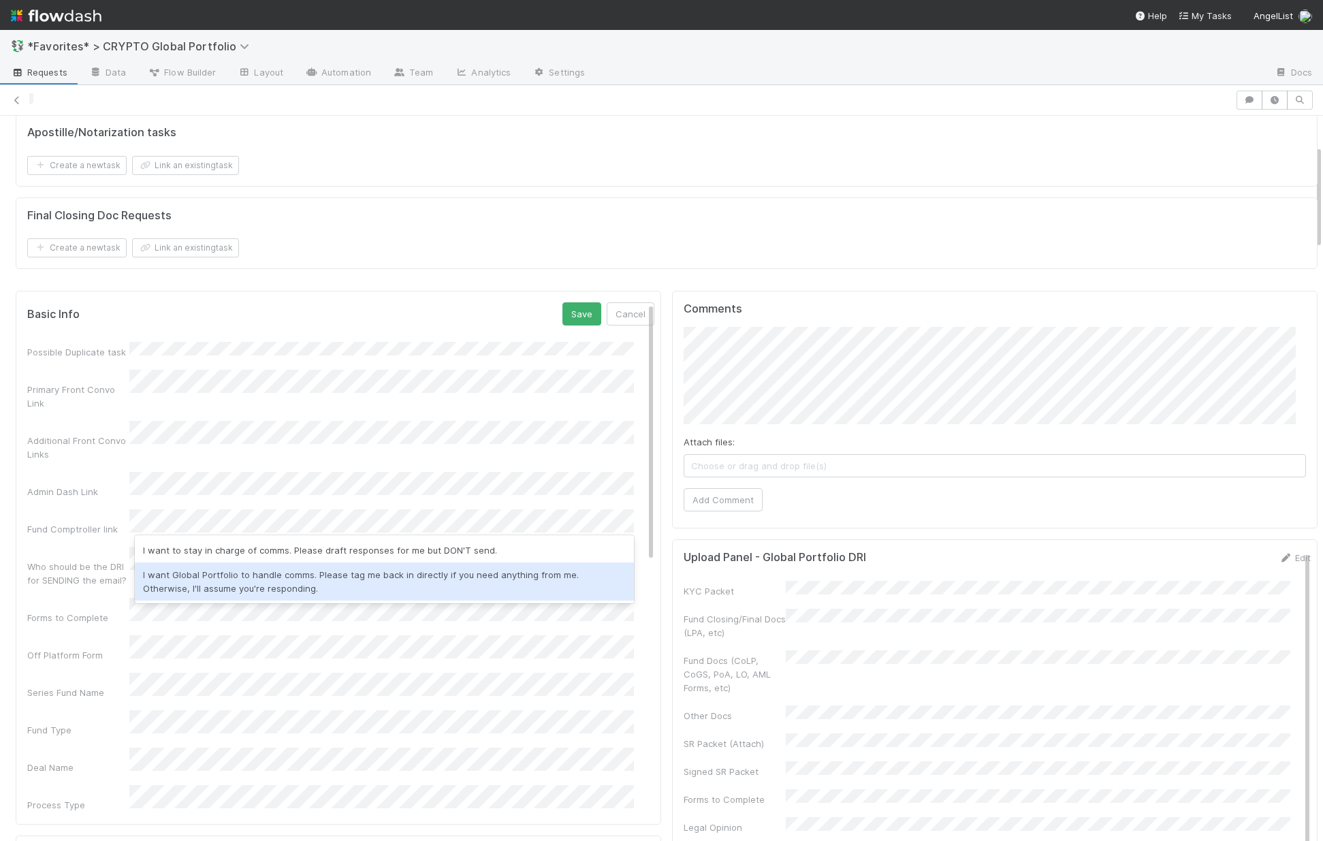
click at [293, 576] on div "I want Global Portfolio to handle comms. Please tag me back in directly if you …" at bounding box center [384, 582] width 499 height 38
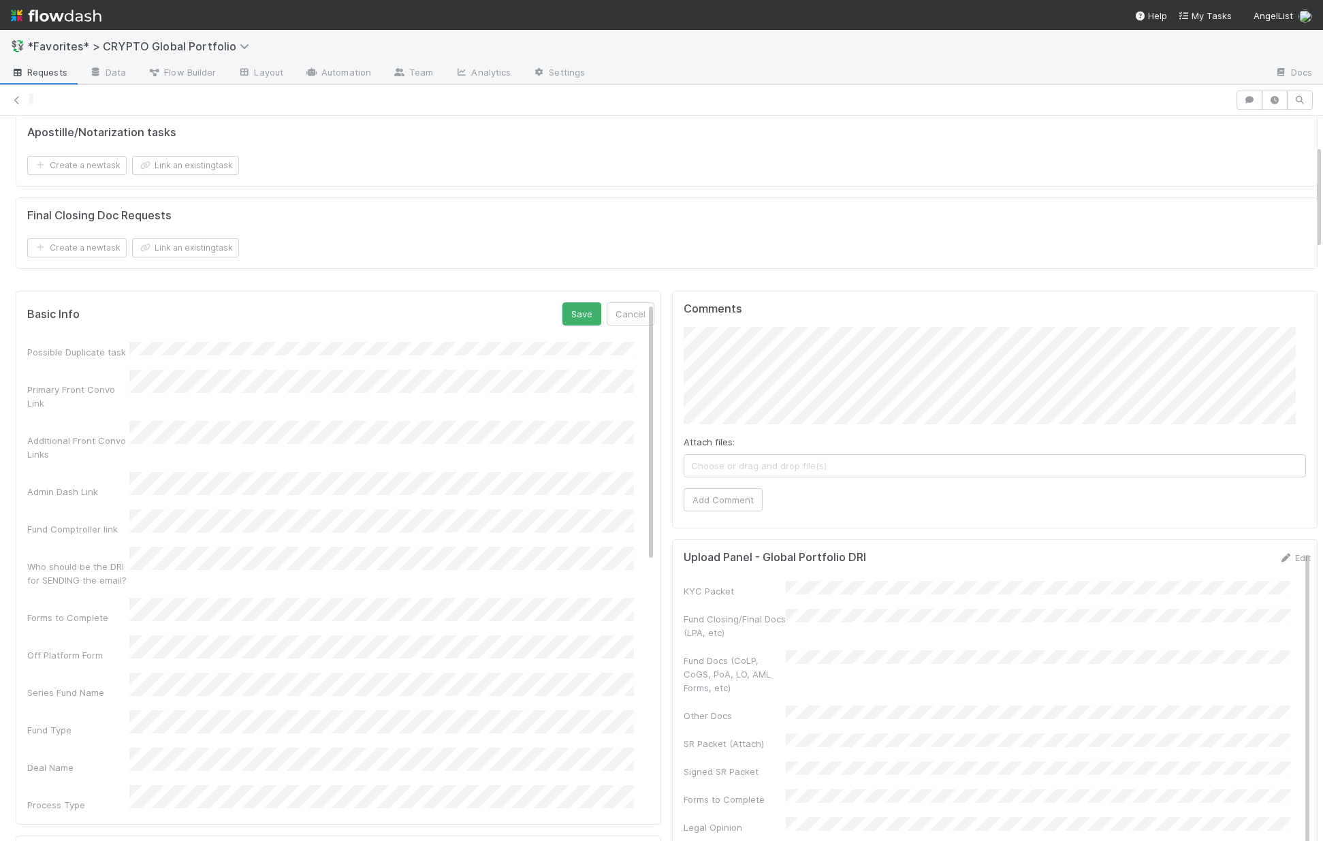
click at [106, 434] on div "Additional Front Convo Links" at bounding box center [78, 447] width 102 height 27
click at [570, 302] on button "Save" at bounding box center [582, 313] width 39 height 23
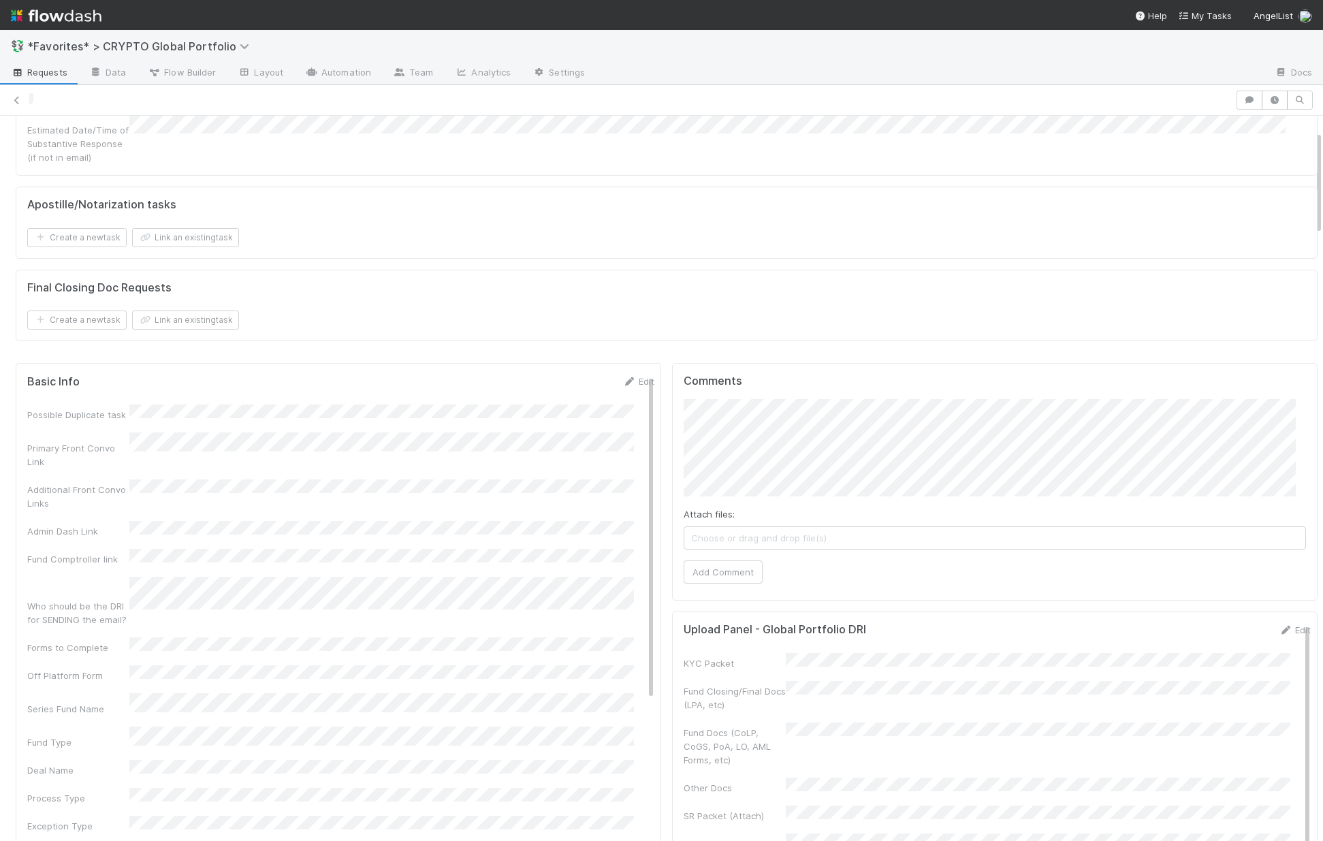
scroll to position [0, 0]
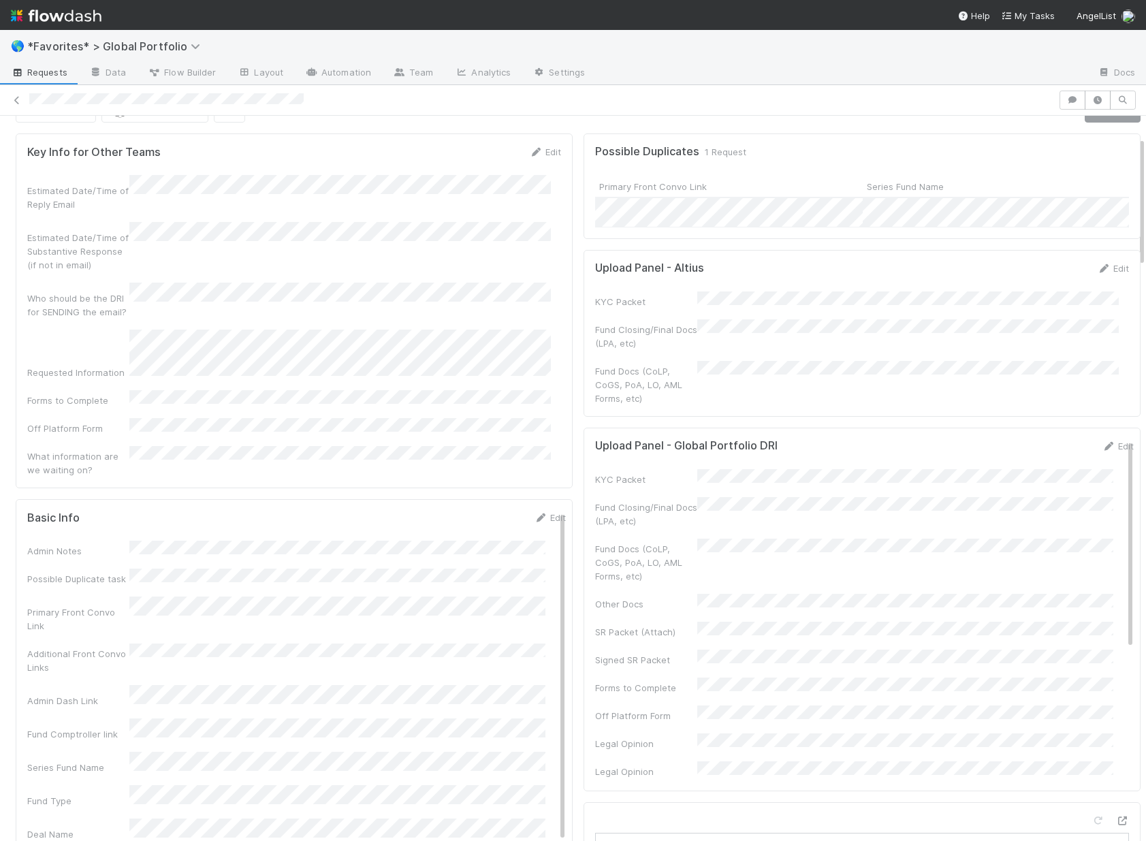
scroll to position [210, 0]
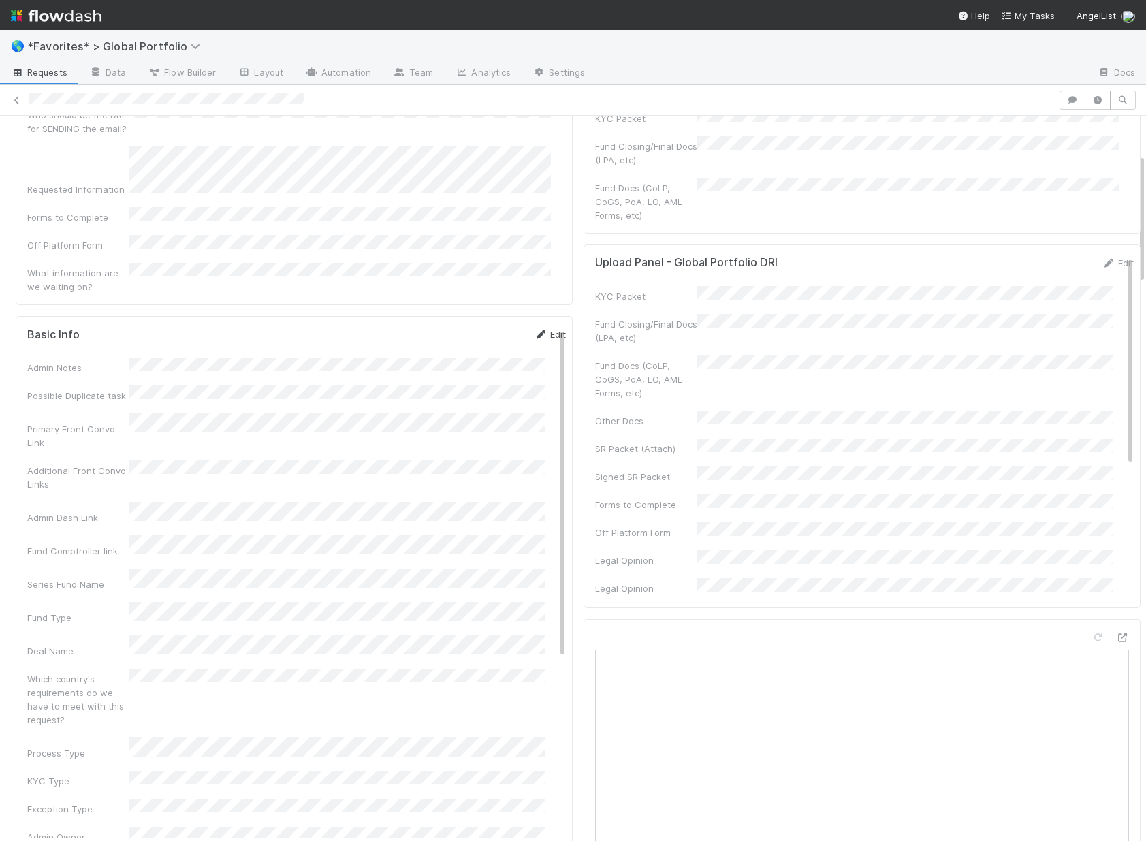
click at [541, 329] on link "Edit" at bounding box center [550, 334] width 32 height 11
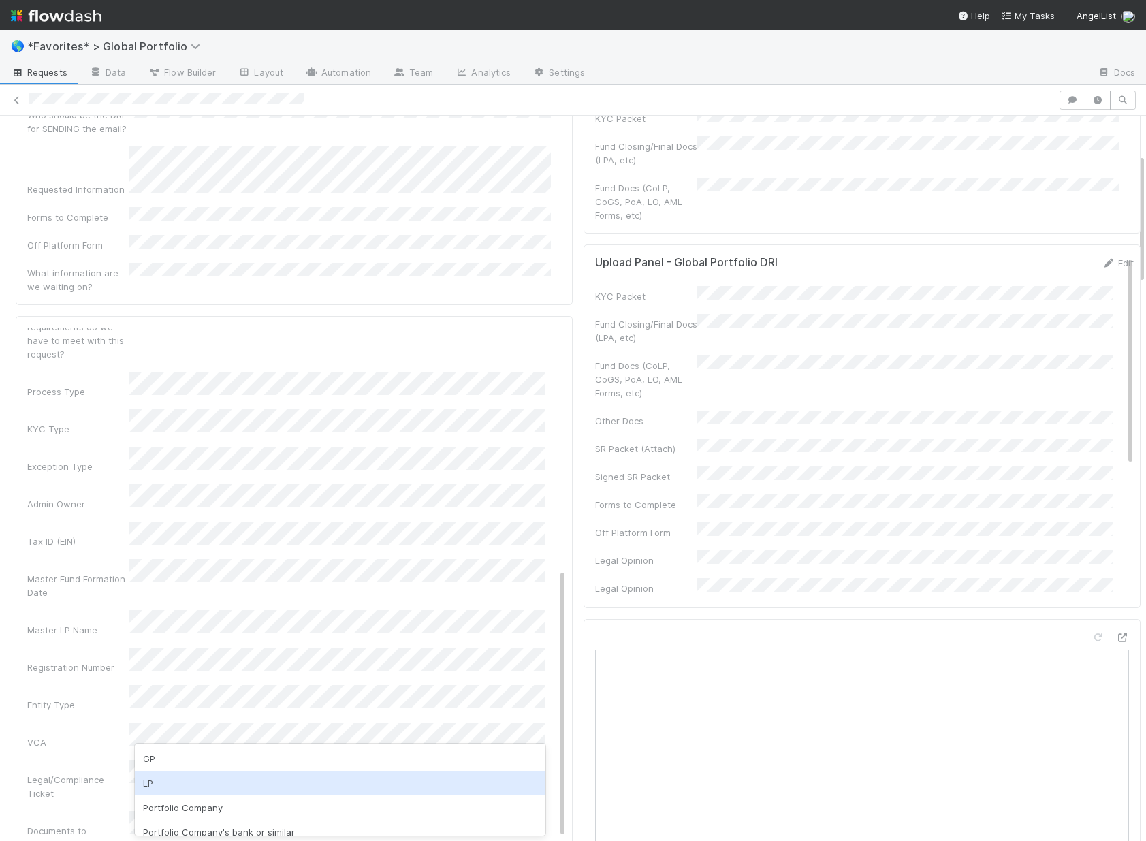
click at [167, 782] on div "LP" at bounding box center [340, 783] width 411 height 25
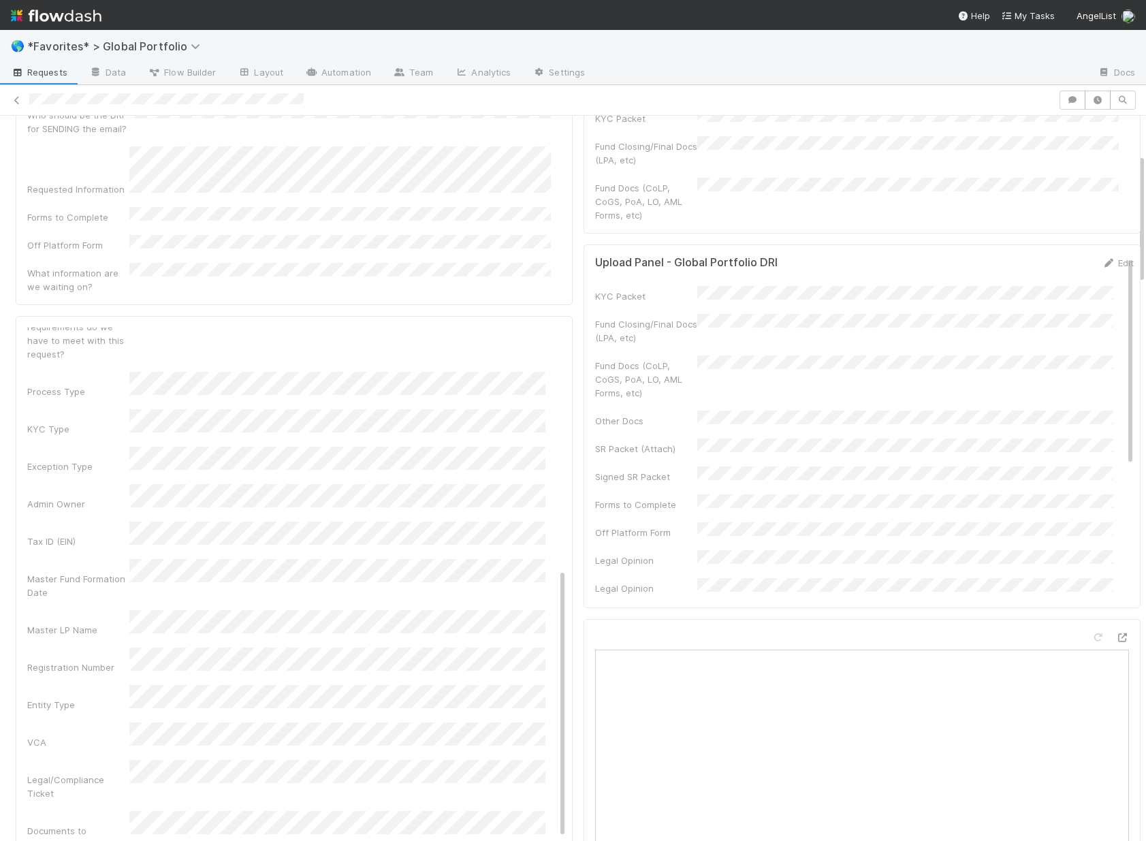
scroll to position [455, 0]
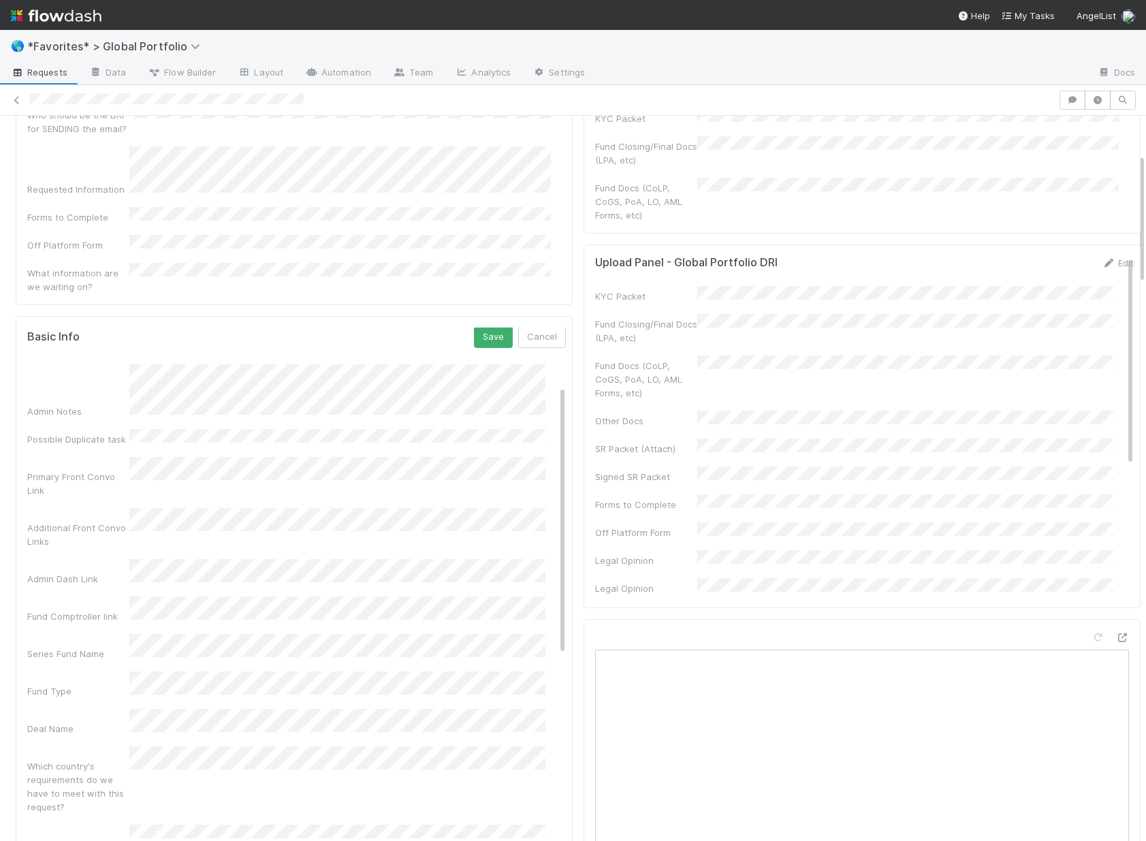
scroll to position [0, 0]
click at [474, 328] on button "Save" at bounding box center [493, 339] width 39 height 23
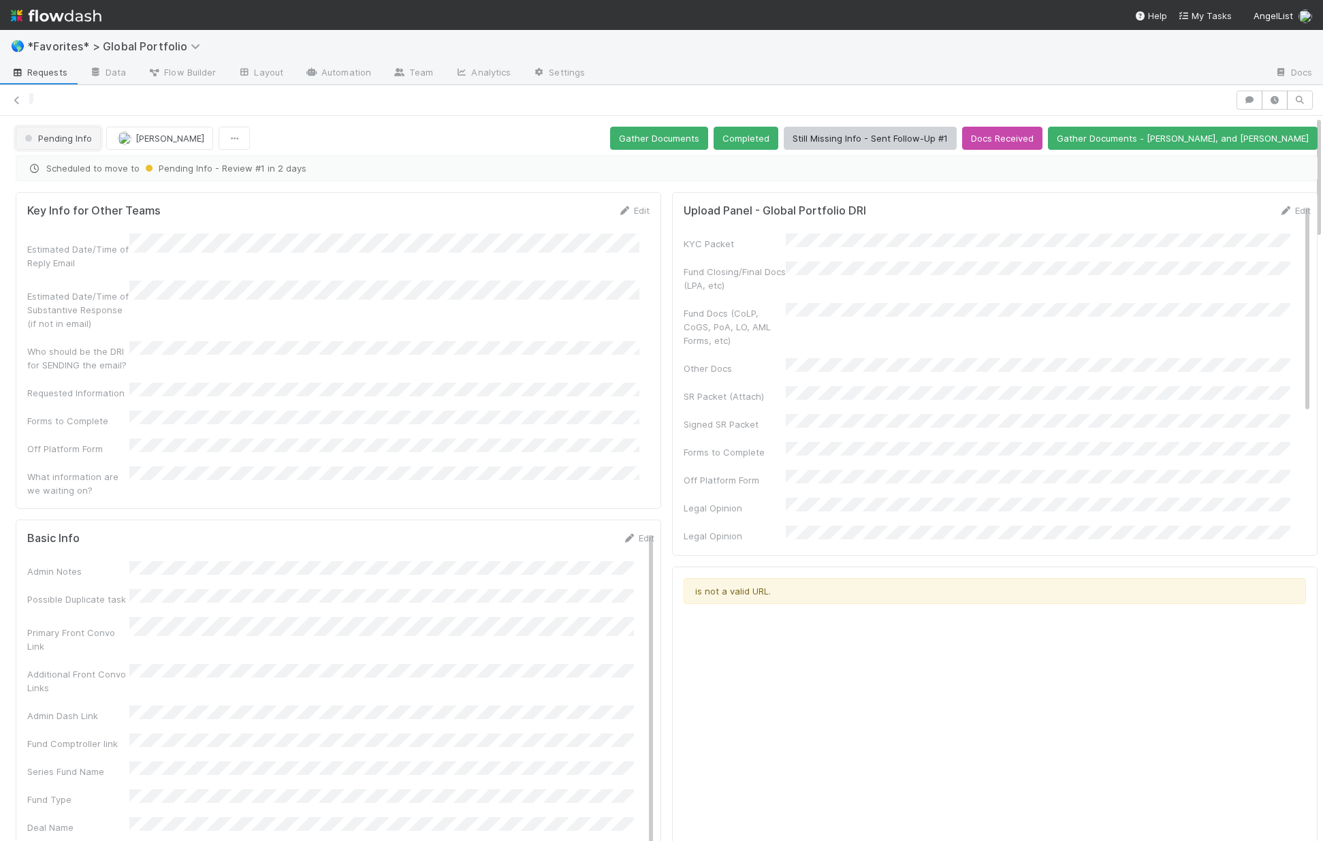
click at [52, 133] on span "Pending Info" at bounding box center [57, 138] width 70 height 11
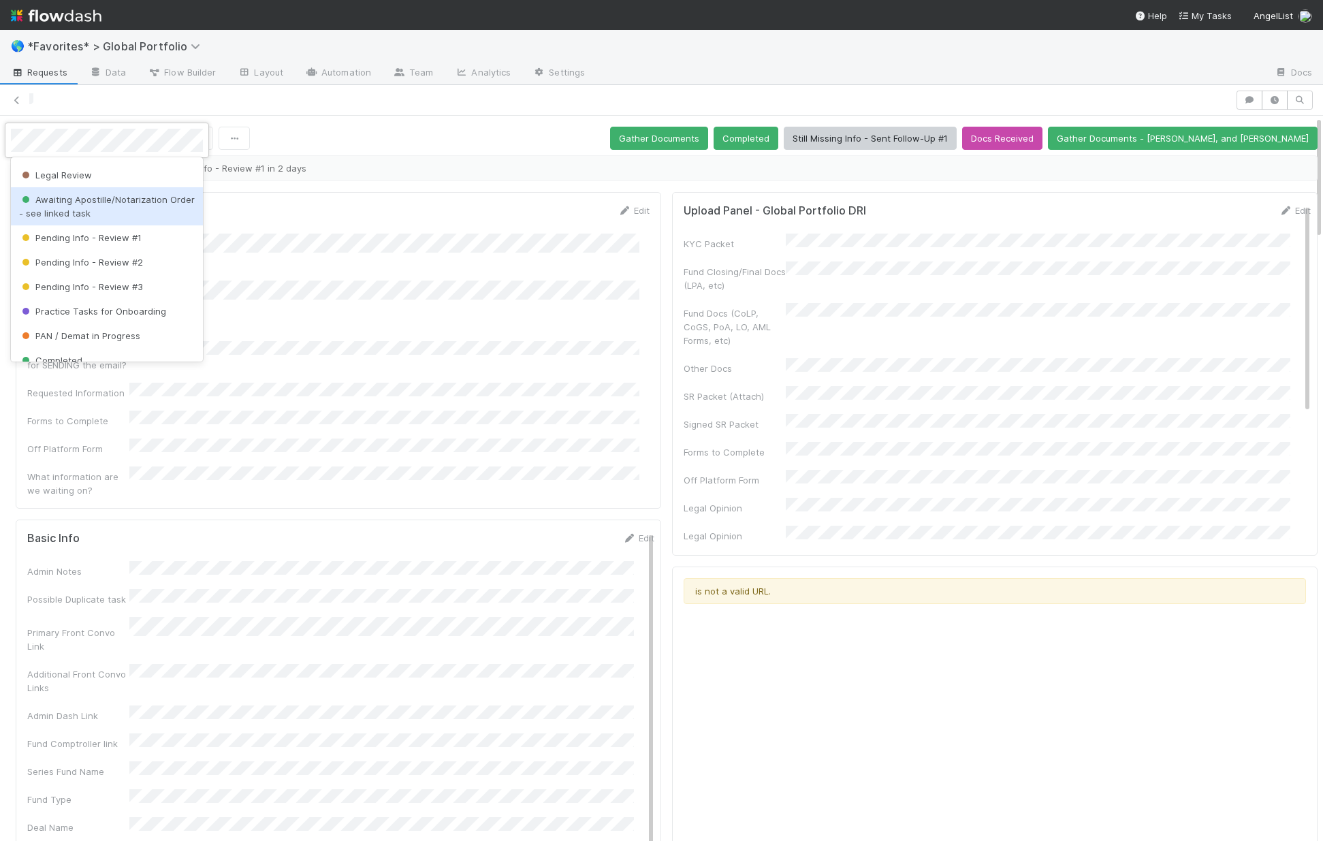
scroll to position [283, 0]
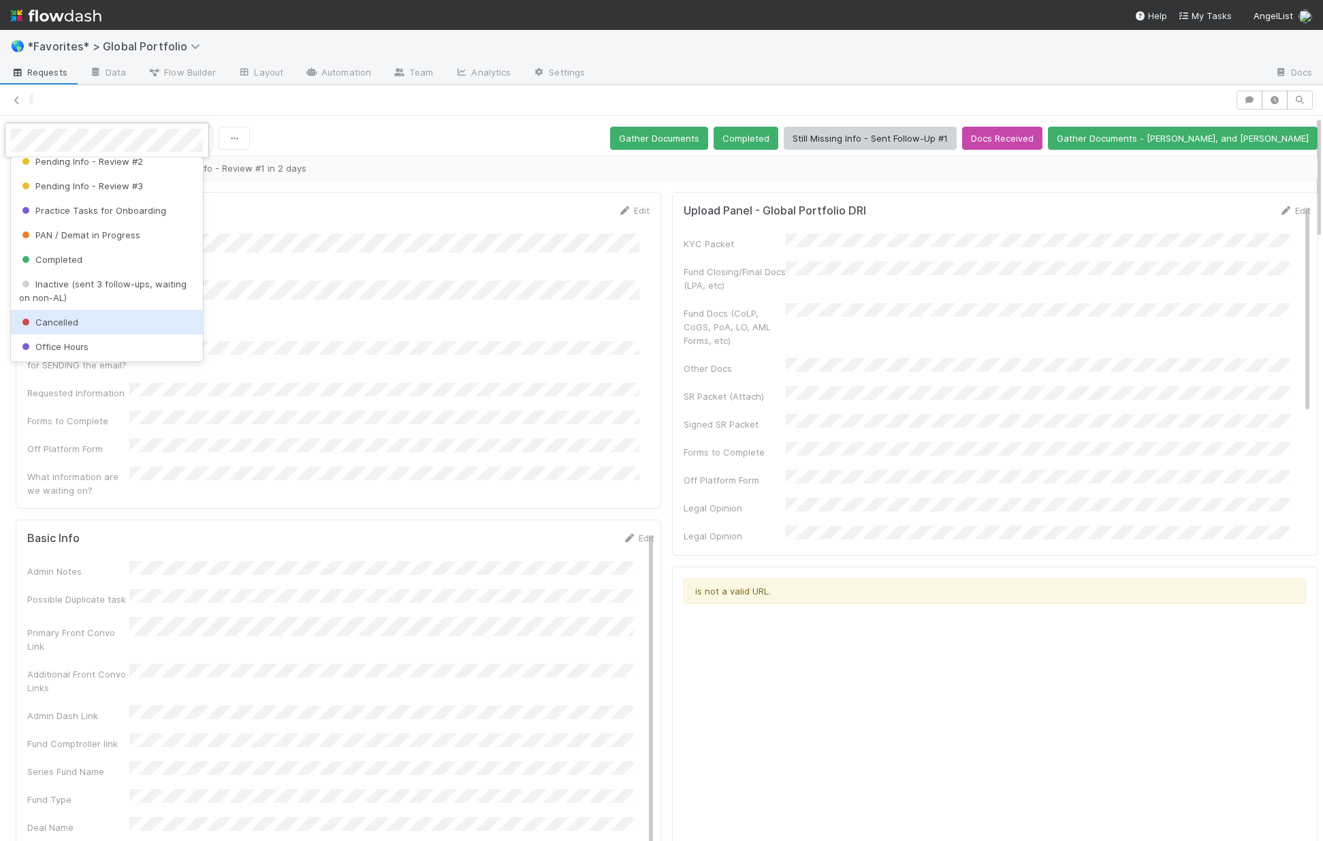
click at [91, 326] on div "Cancelled" at bounding box center [107, 322] width 192 height 25
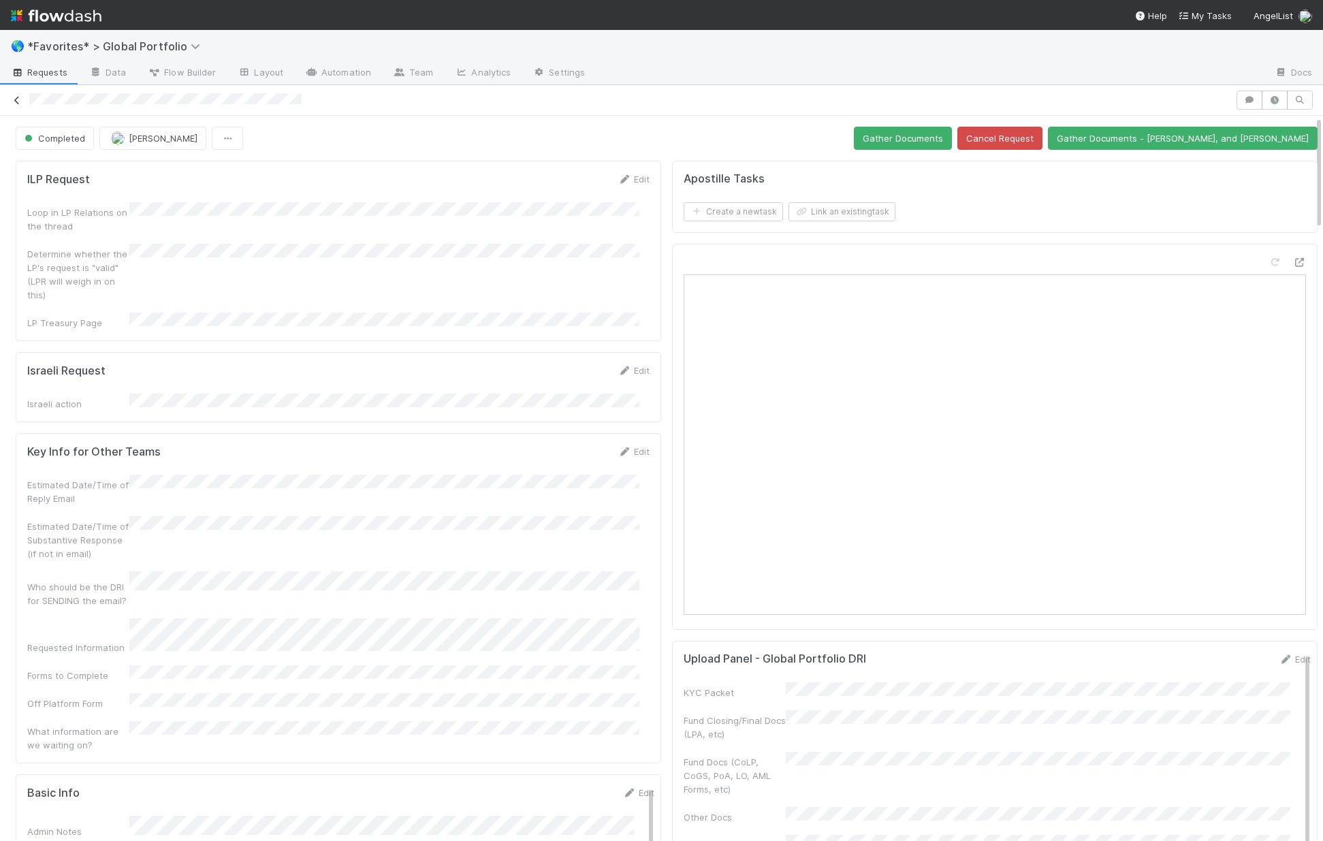
click at [18, 103] on icon at bounding box center [17, 100] width 14 height 9
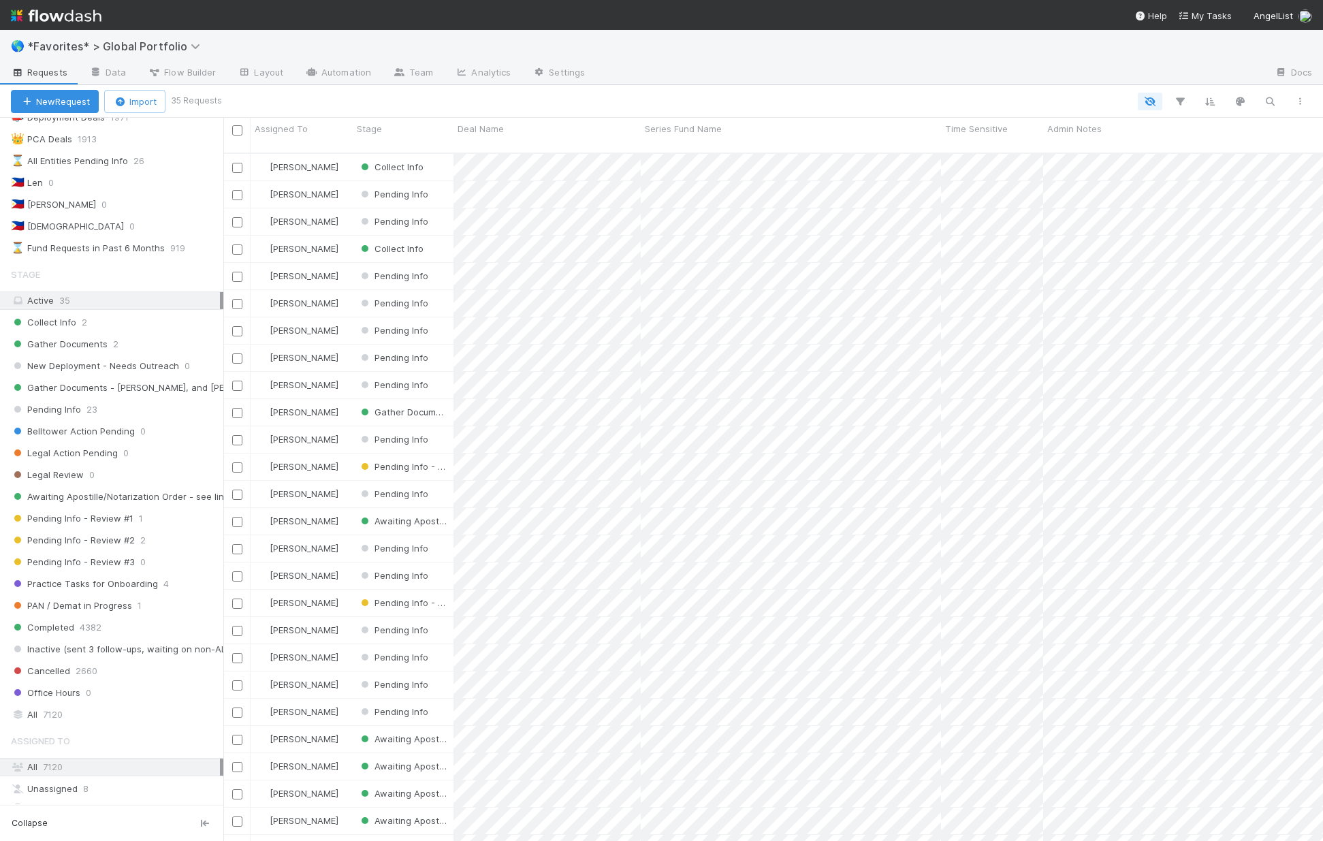
scroll to position [520, 0]
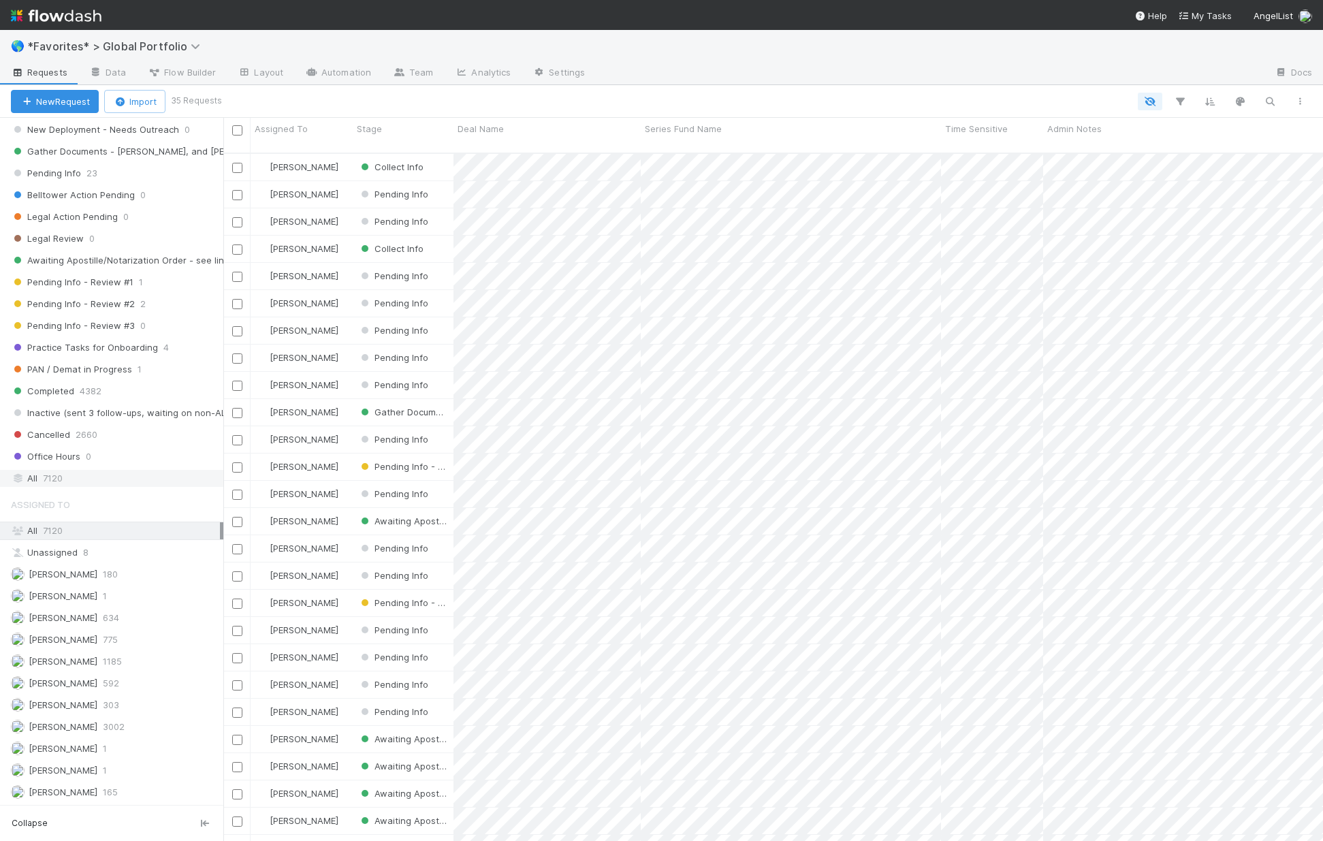
click at [78, 481] on div "All 7120" at bounding box center [115, 478] width 209 height 17
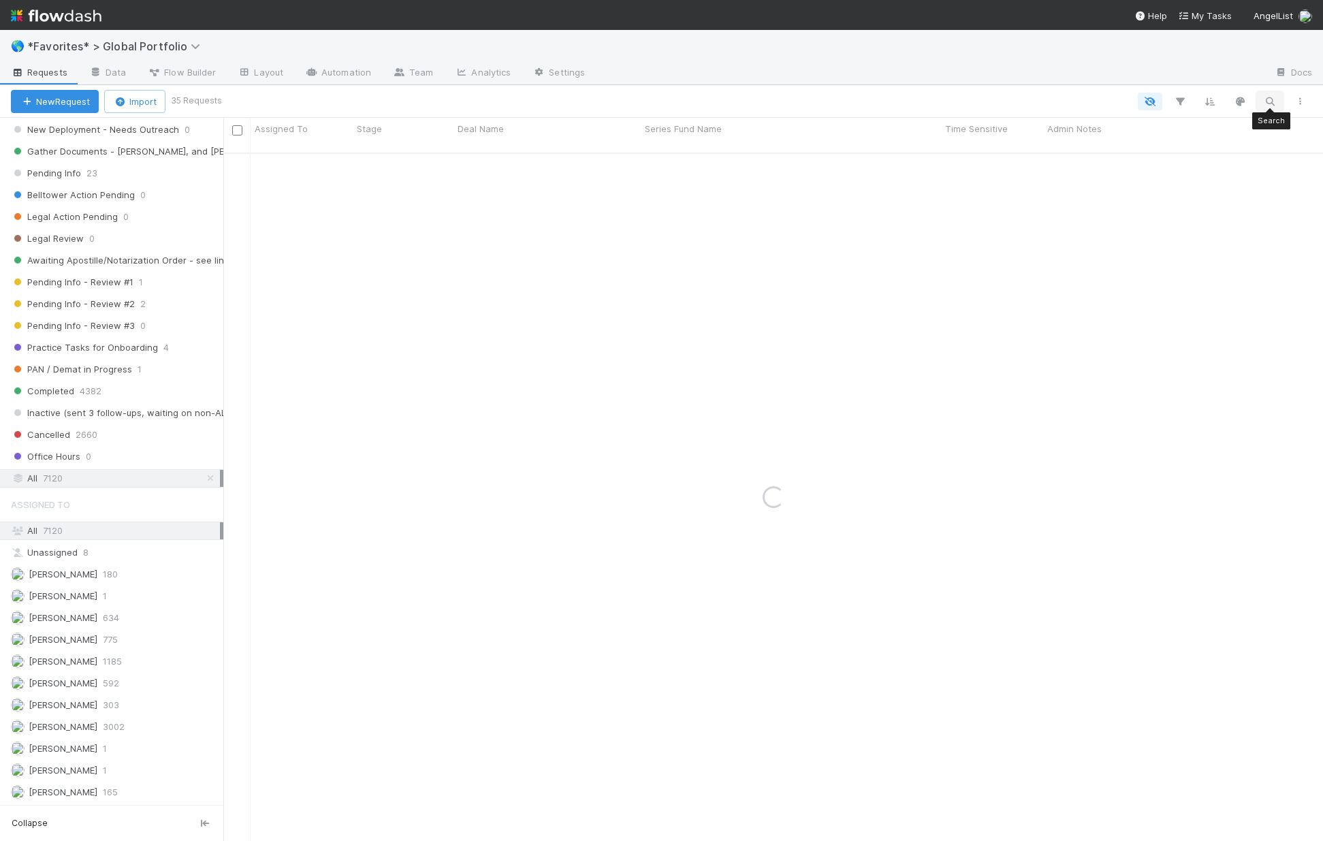
click at [1270, 102] on icon "button" at bounding box center [1270, 101] width 14 height 12
type input "climate choice"
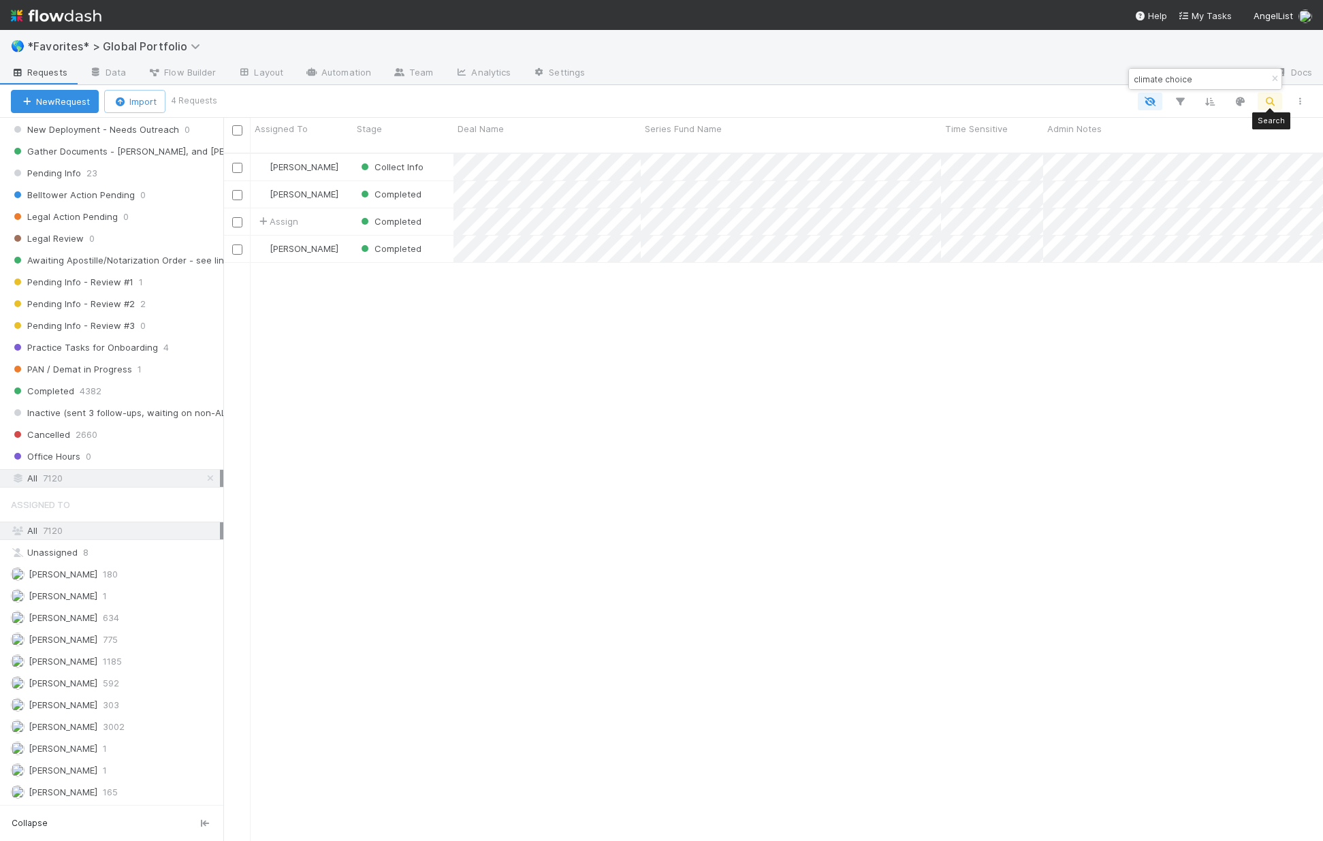
scroll to position [689, 1090]
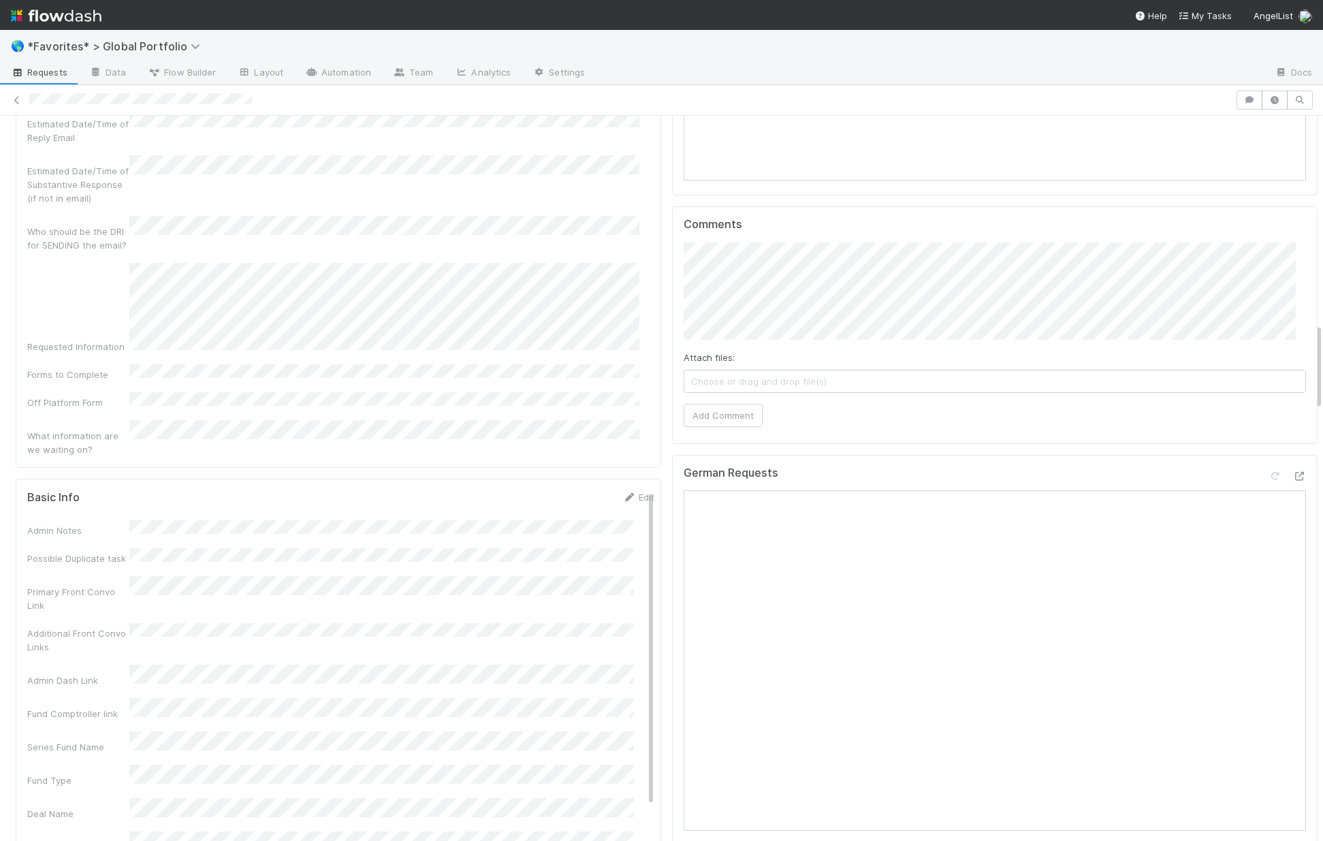
scroll to position [1868, 0]
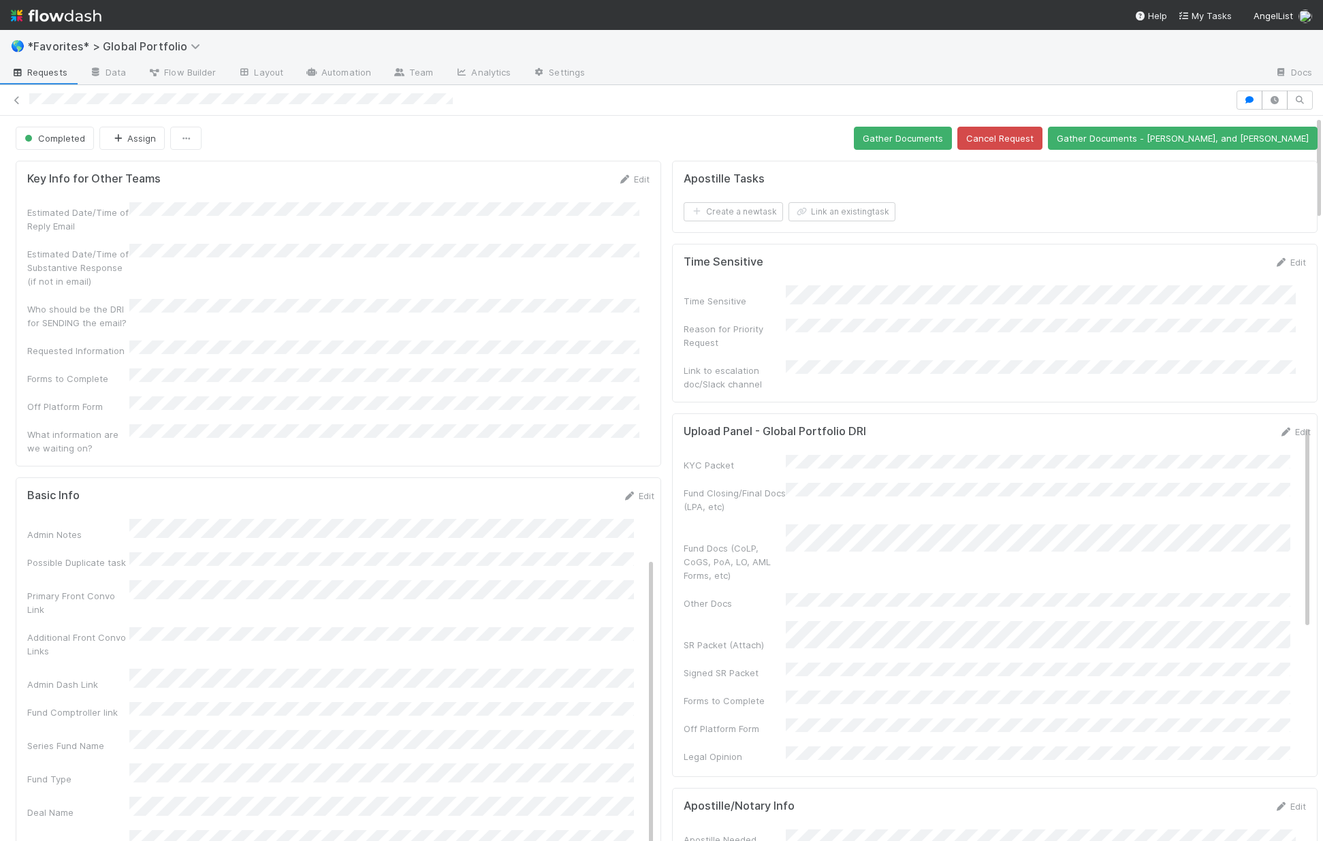
scroll to position [274, 0]
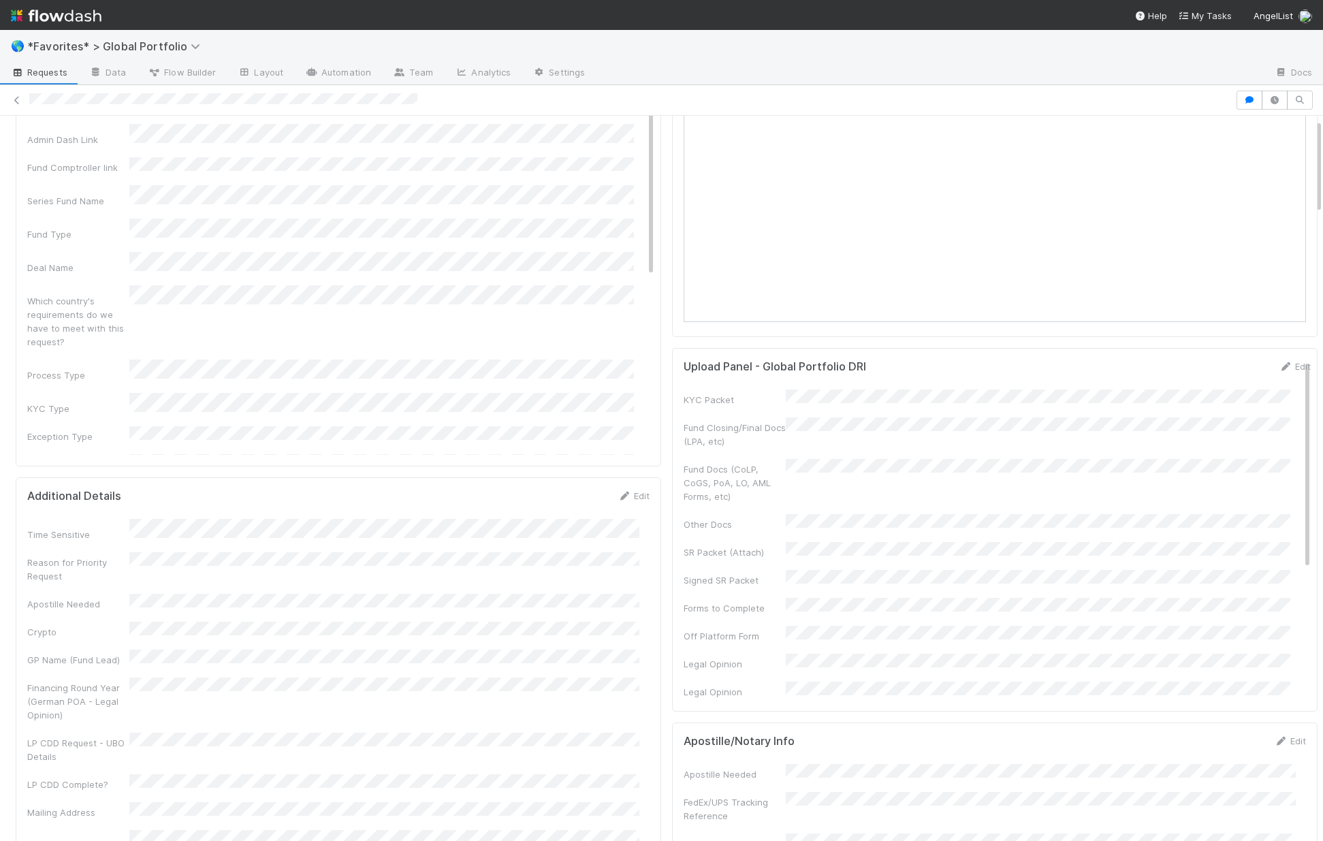
scroll to position [597, 0]
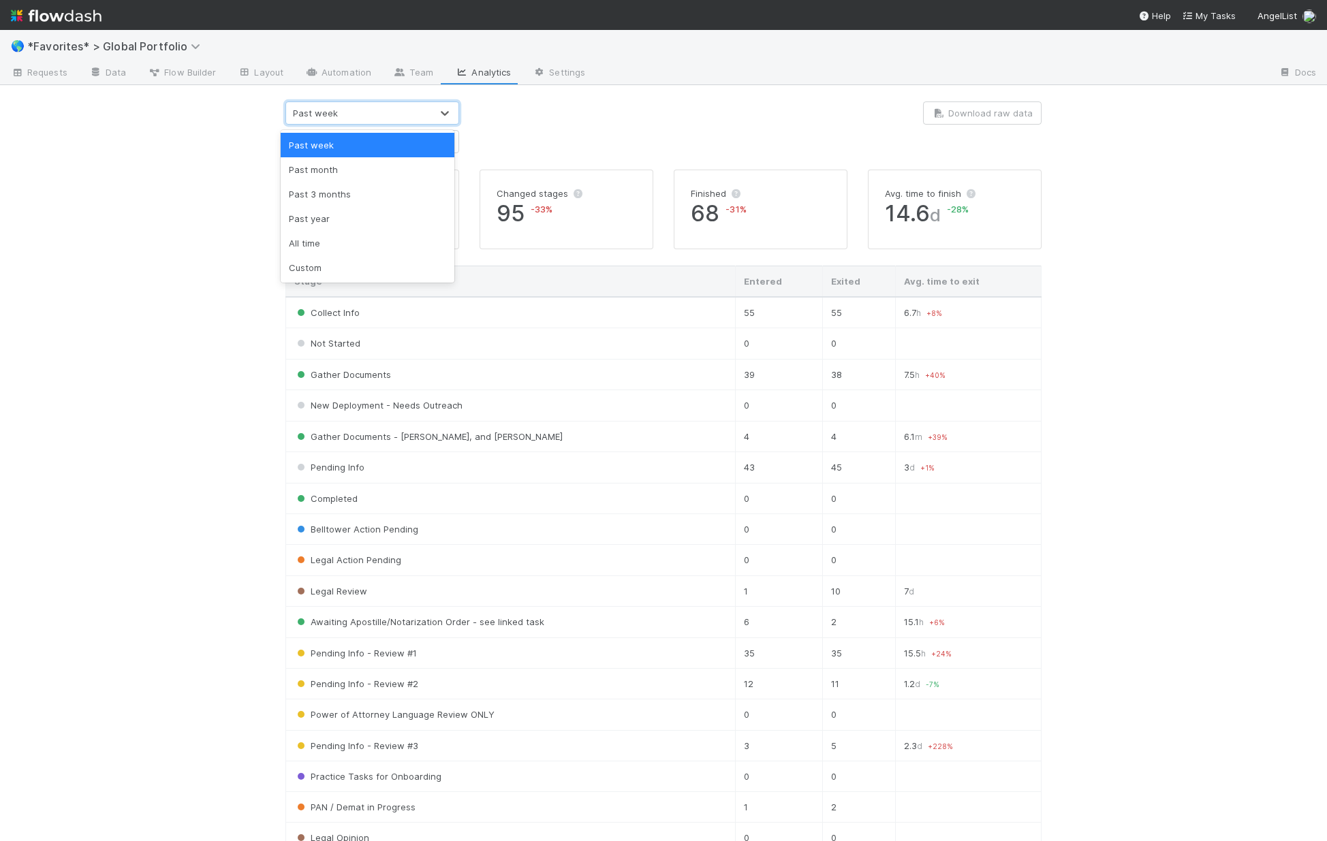
click at [343, 107] on div "Past week" at bounding box center [358, 113] width 145 height 22
click at [706, 125] on div at bounding box center [663, 127] width 388 height 52
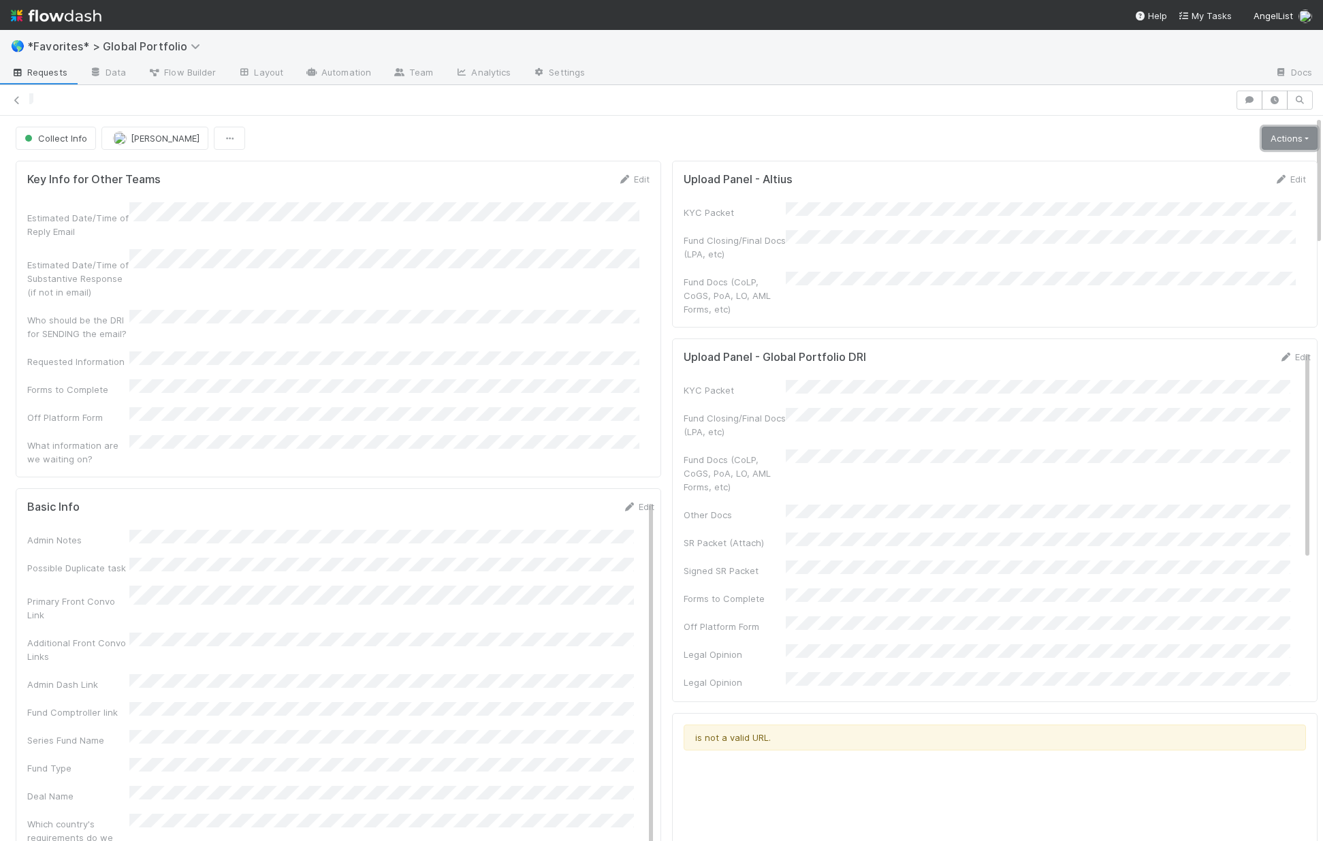
click at [1280, 132] on link "Actions" at bounding box center [1290, 138] width 56 height 23
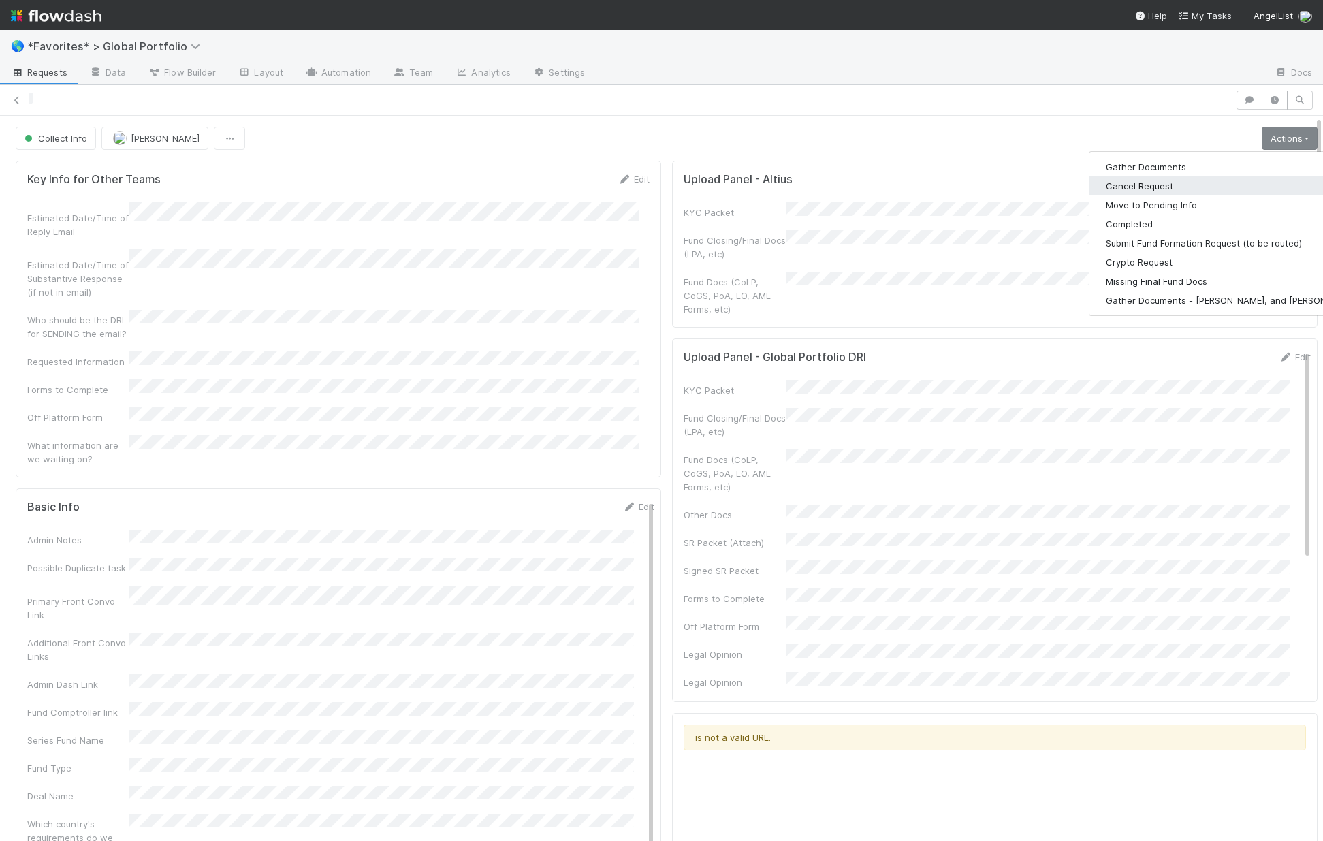
click at [1162, 185] on button "Cancel Request" at bounding box center [1232, 185] width 285 height 19
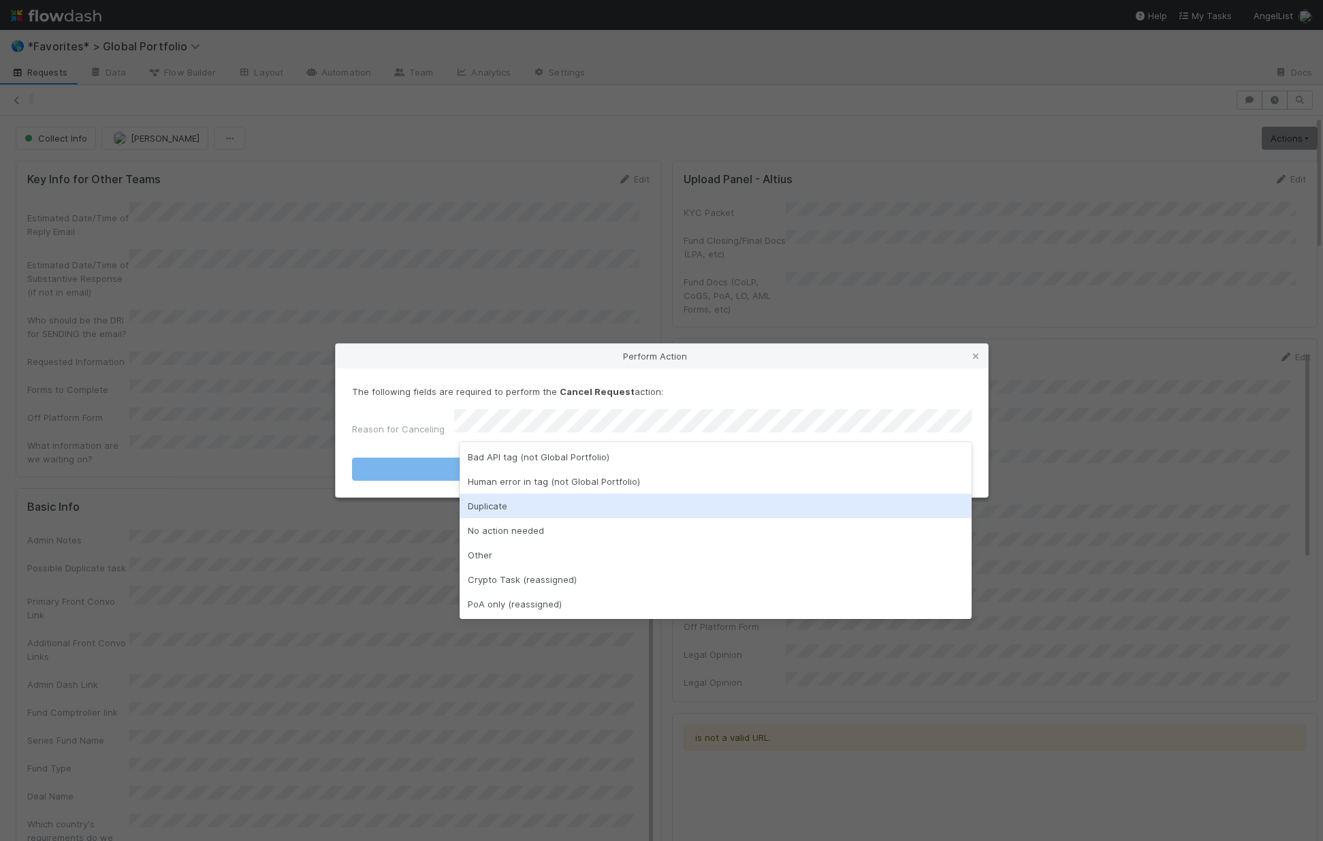
click at [518, 508] on div "Duplicate" at bounding box center [716, 506] width 512 height 25
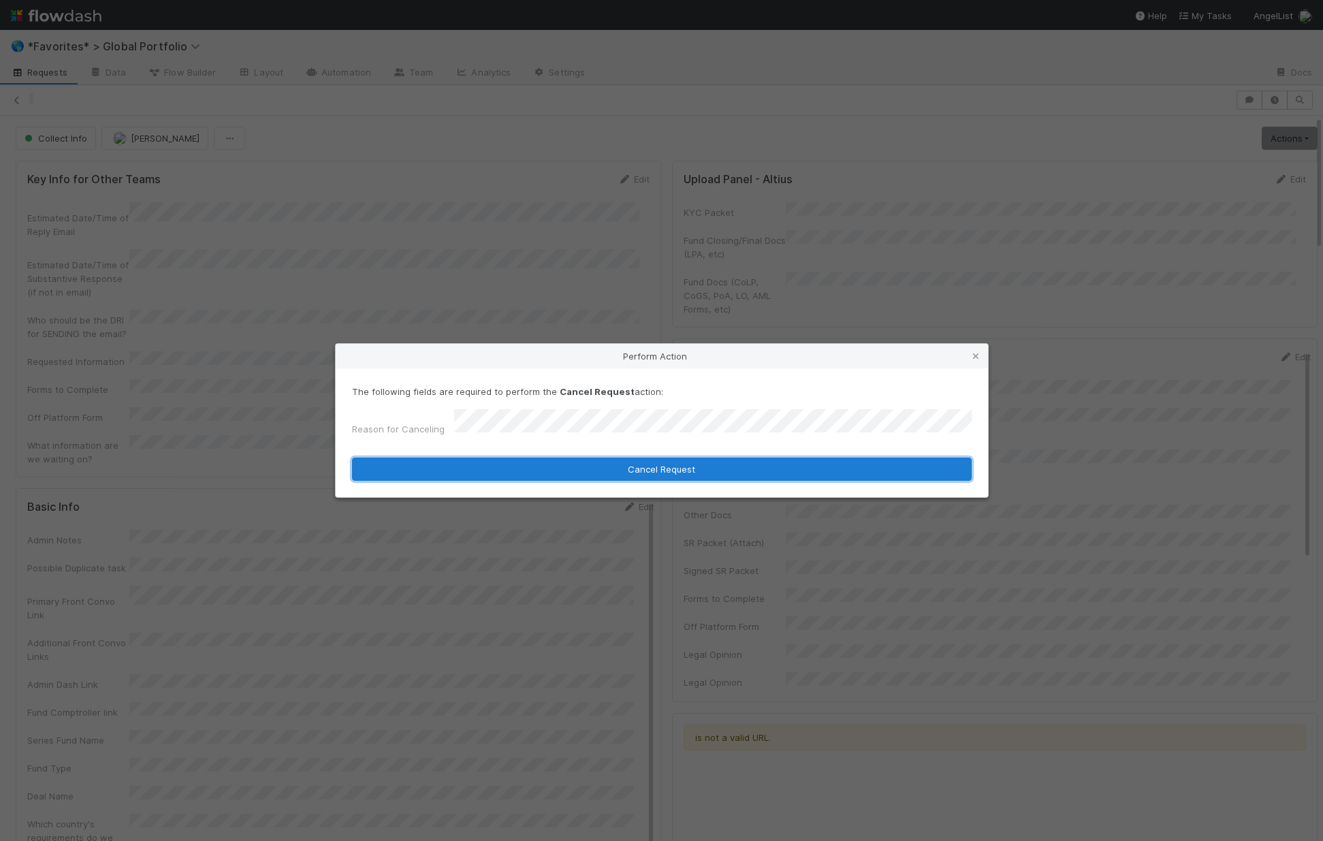
click at [525, 471] on button "Cancel Request" at bounding box center [662, 469] width 620 height 23
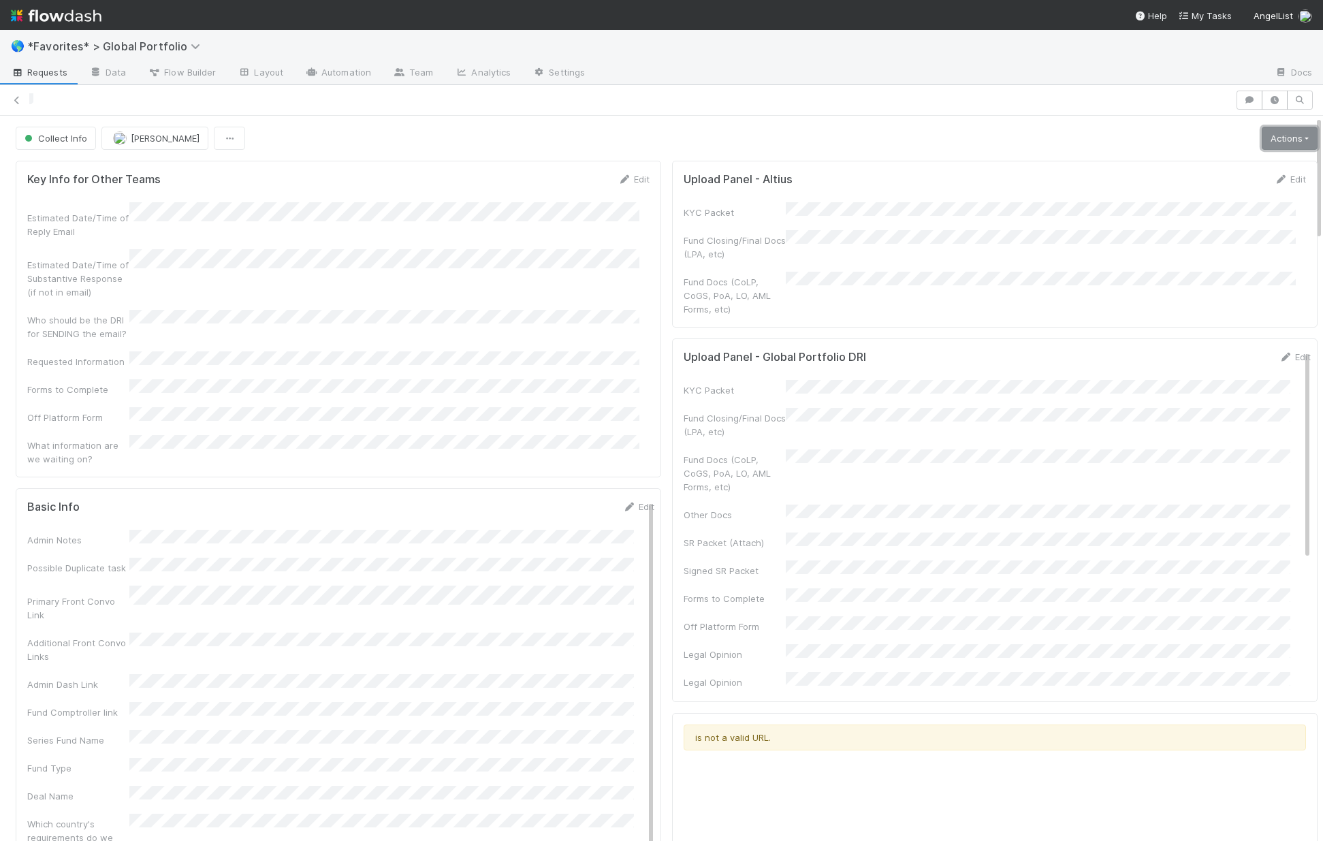
click at [1262, 136] on link "Actions" at bounding box center [1290, 138] width 56 height 23
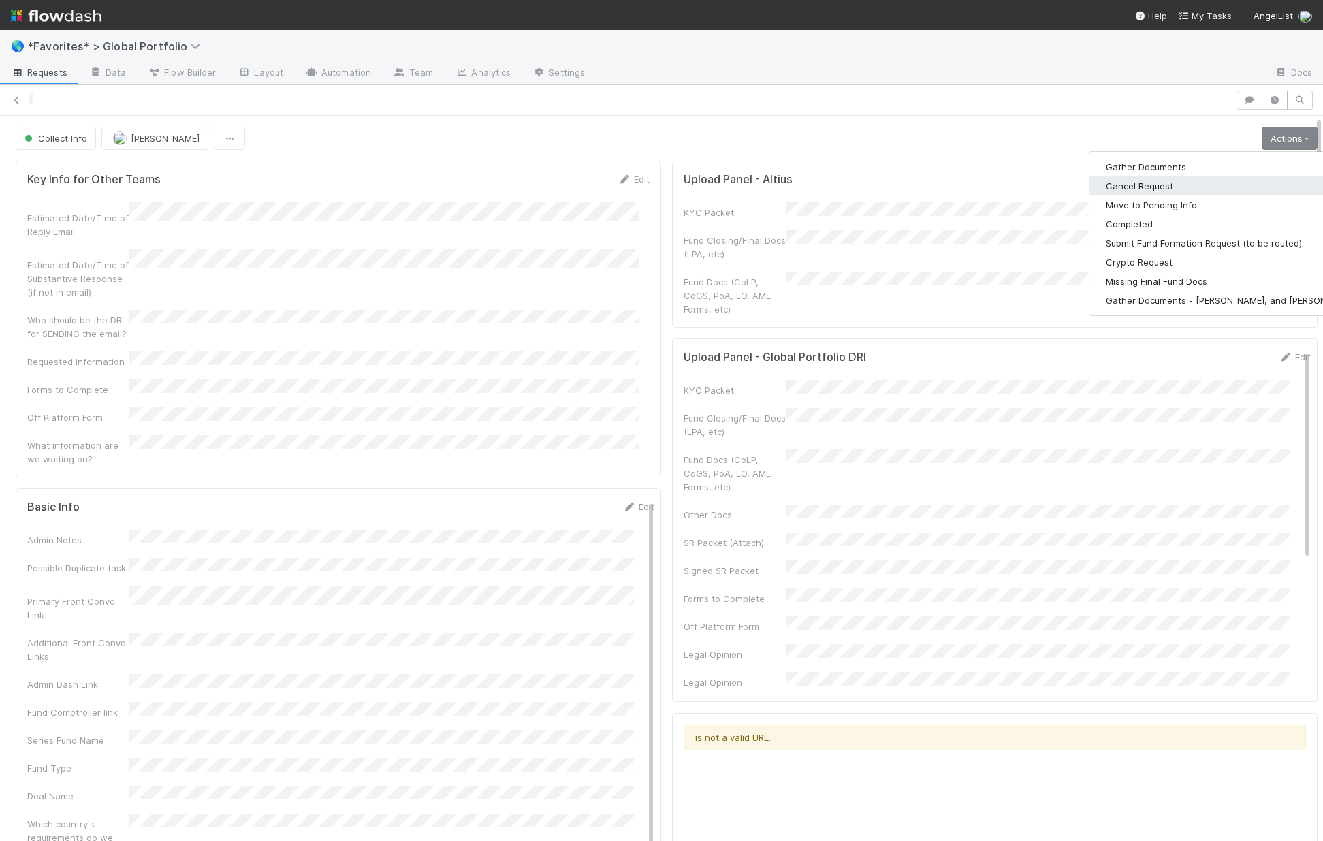
click at [1122, 182] on button "Cancel Request" at bounding box center [1232, 185] width 285 height 19
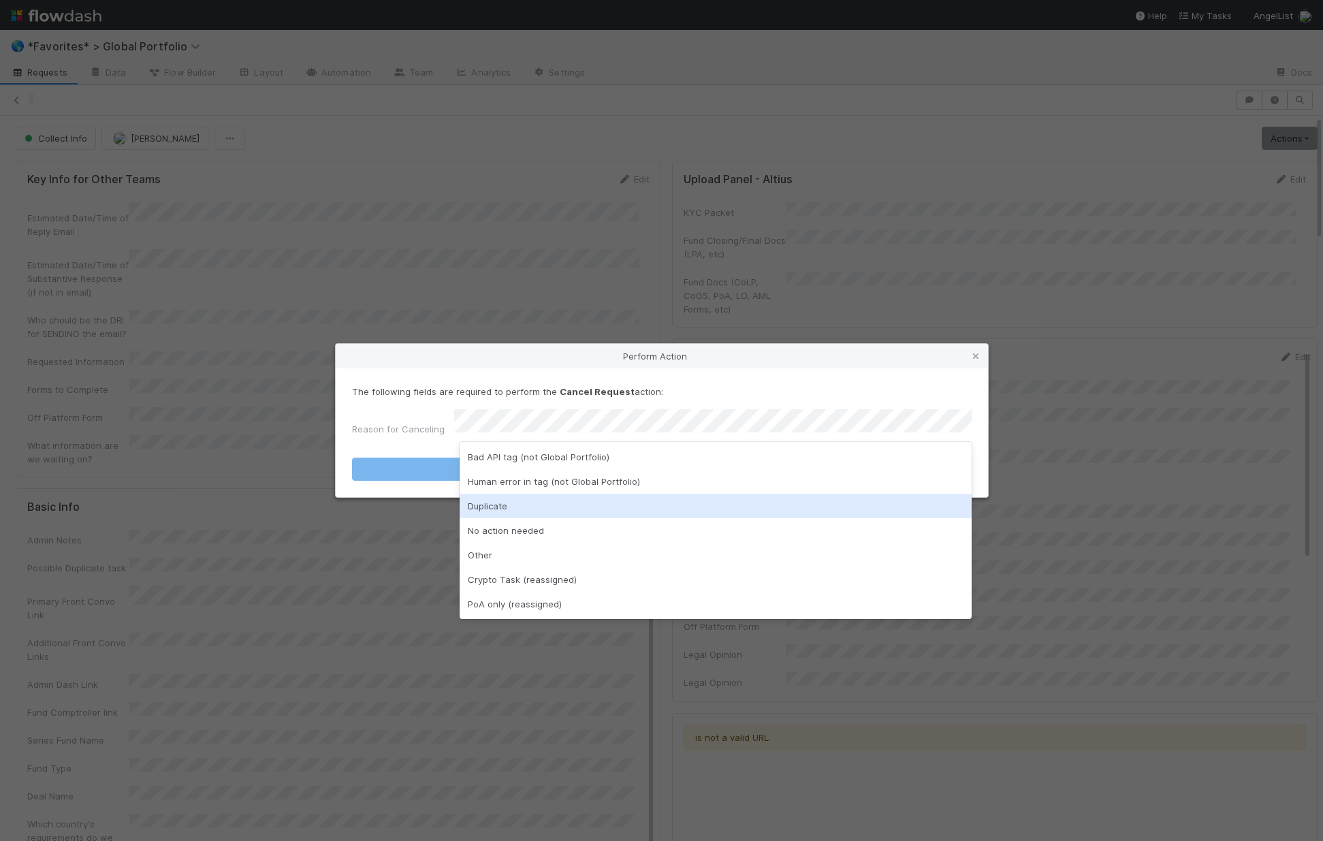
click at [514, 515] on div "Duplicate" at bounding box center [716, 506] width 512 height 25
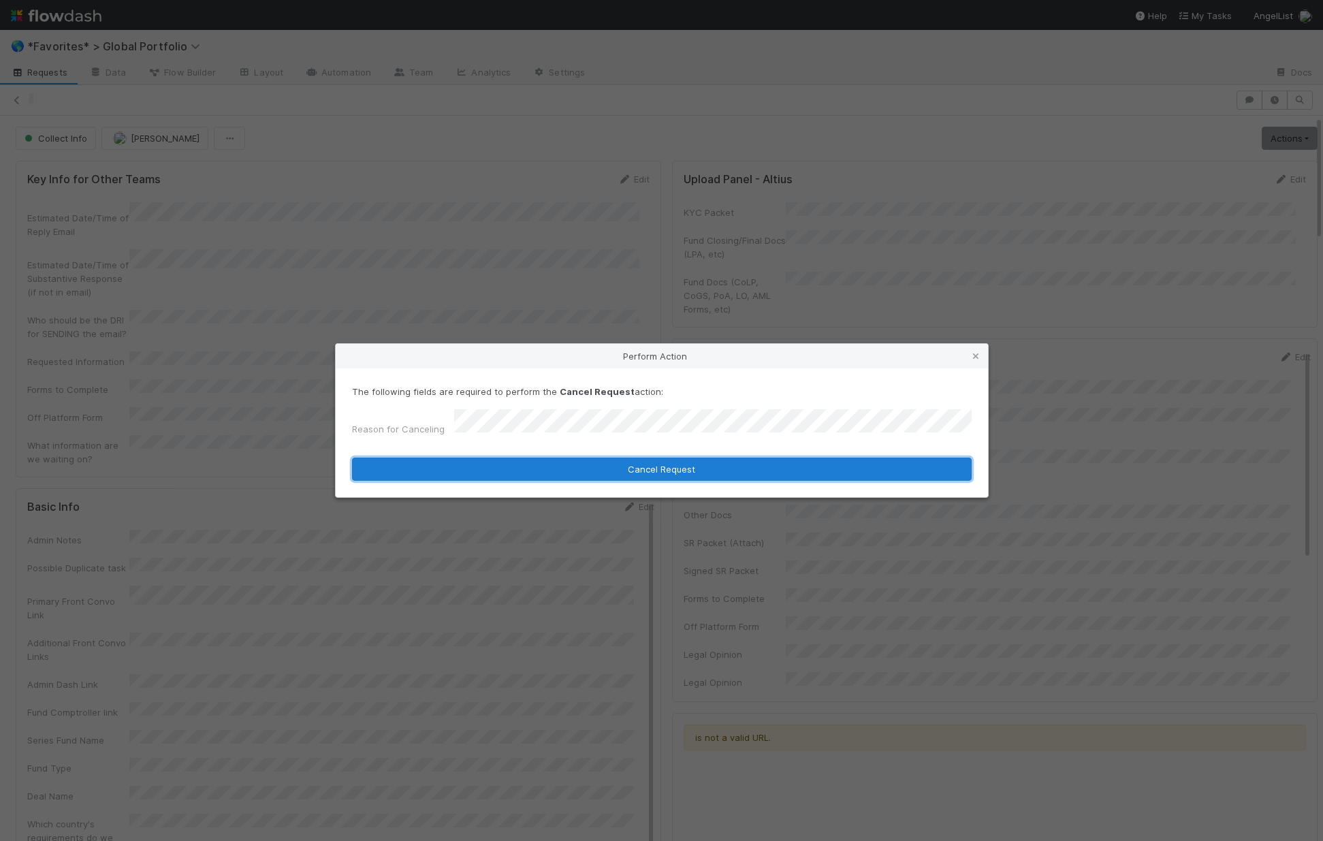
click at [558, 468] on button "Cancel Request" at bounding box center [662, 469] width 620 height 23
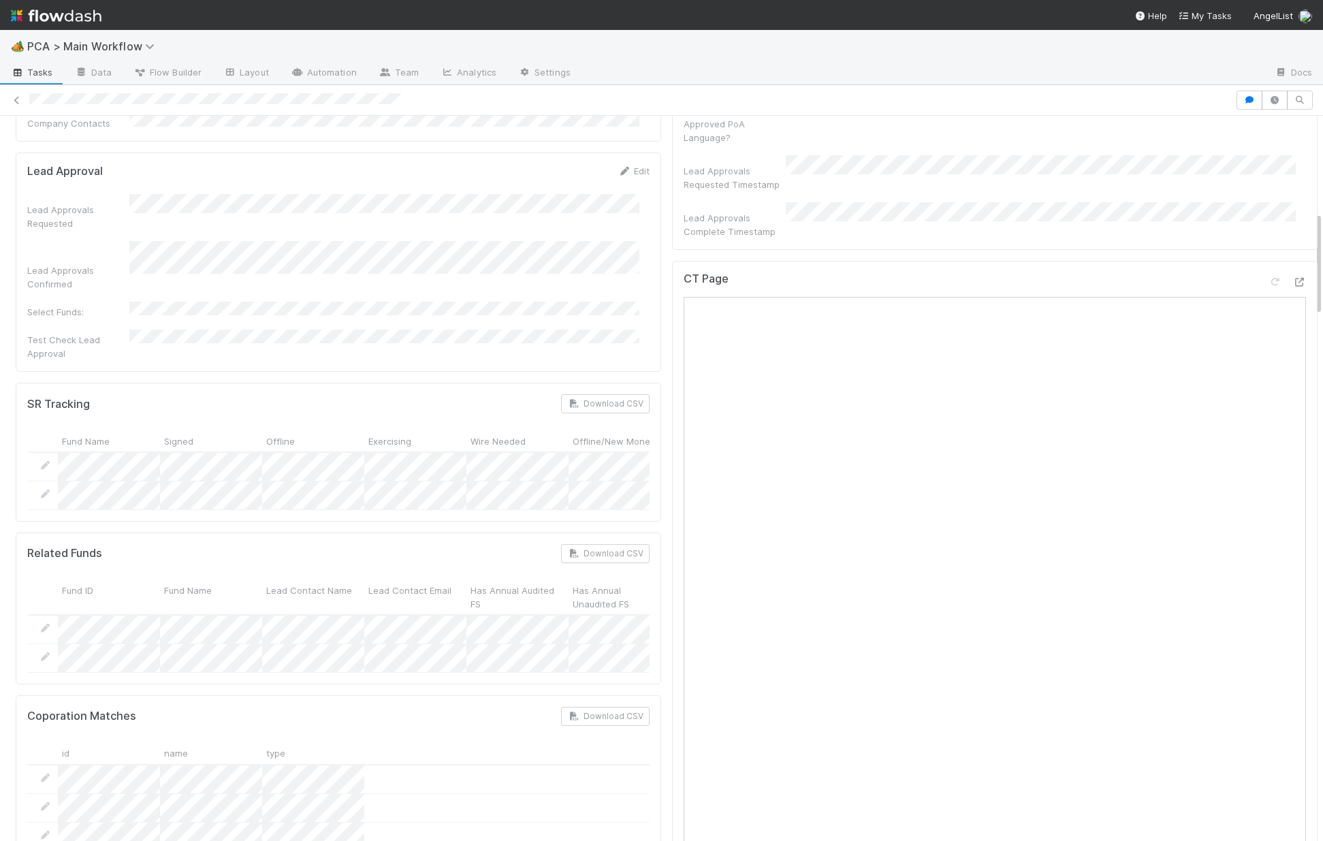
scroll to position [892, 0]
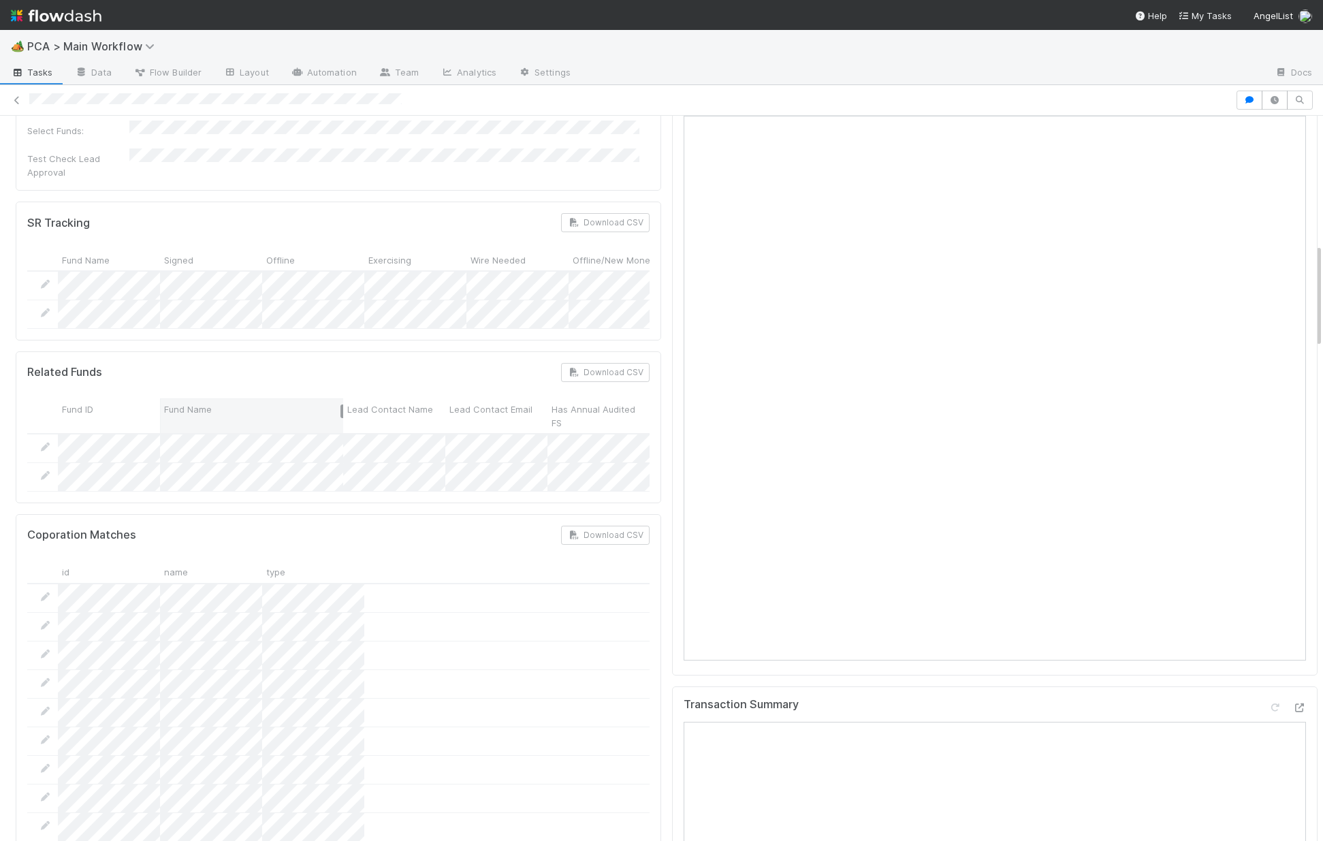
drag, startPoint x: 259, startPoint y: 331, endPoint x: 341, endPoint y: 334, distance: 81.1
click at [341, 405] on div at bounding box center [342, 412] width 3 height 14
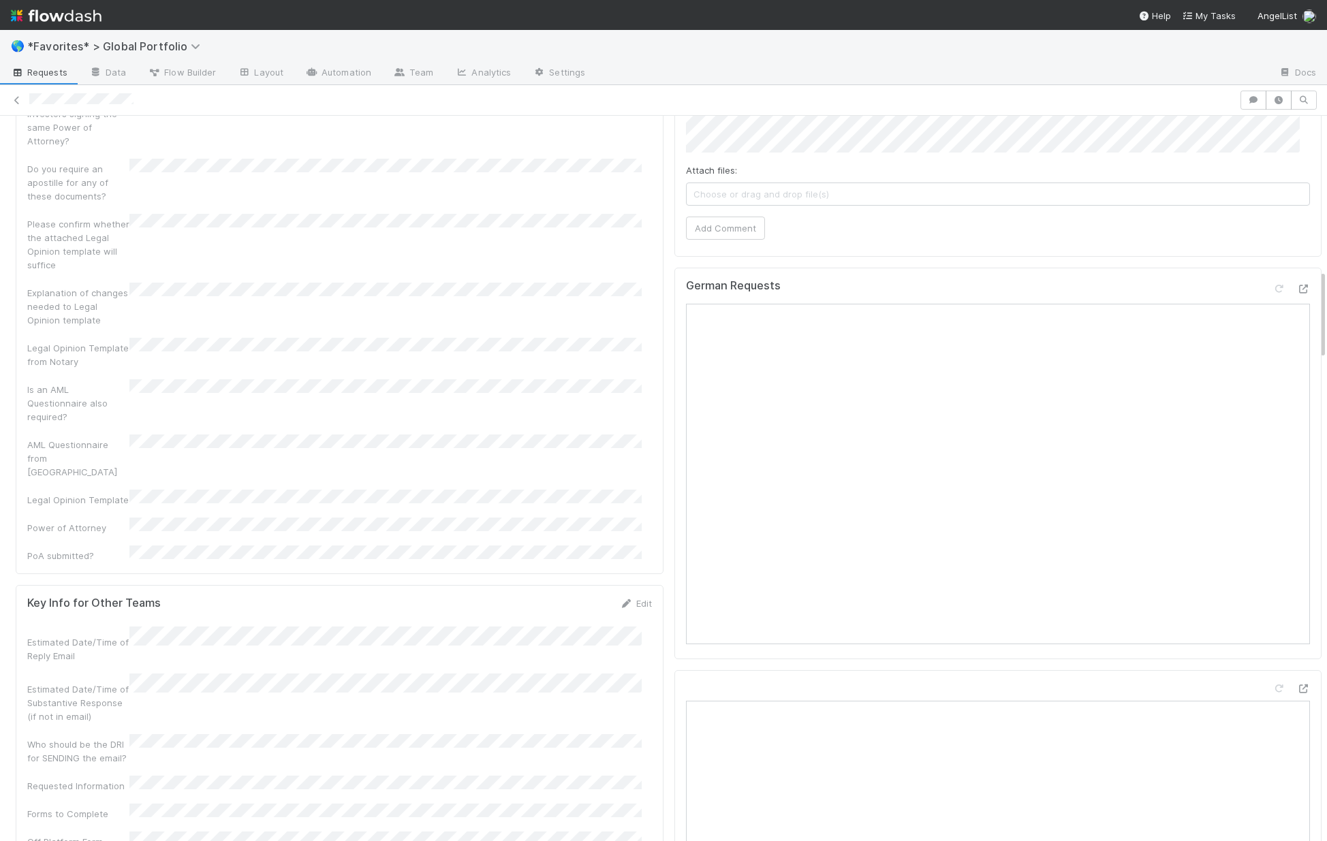
scroll to position [1401, 0]
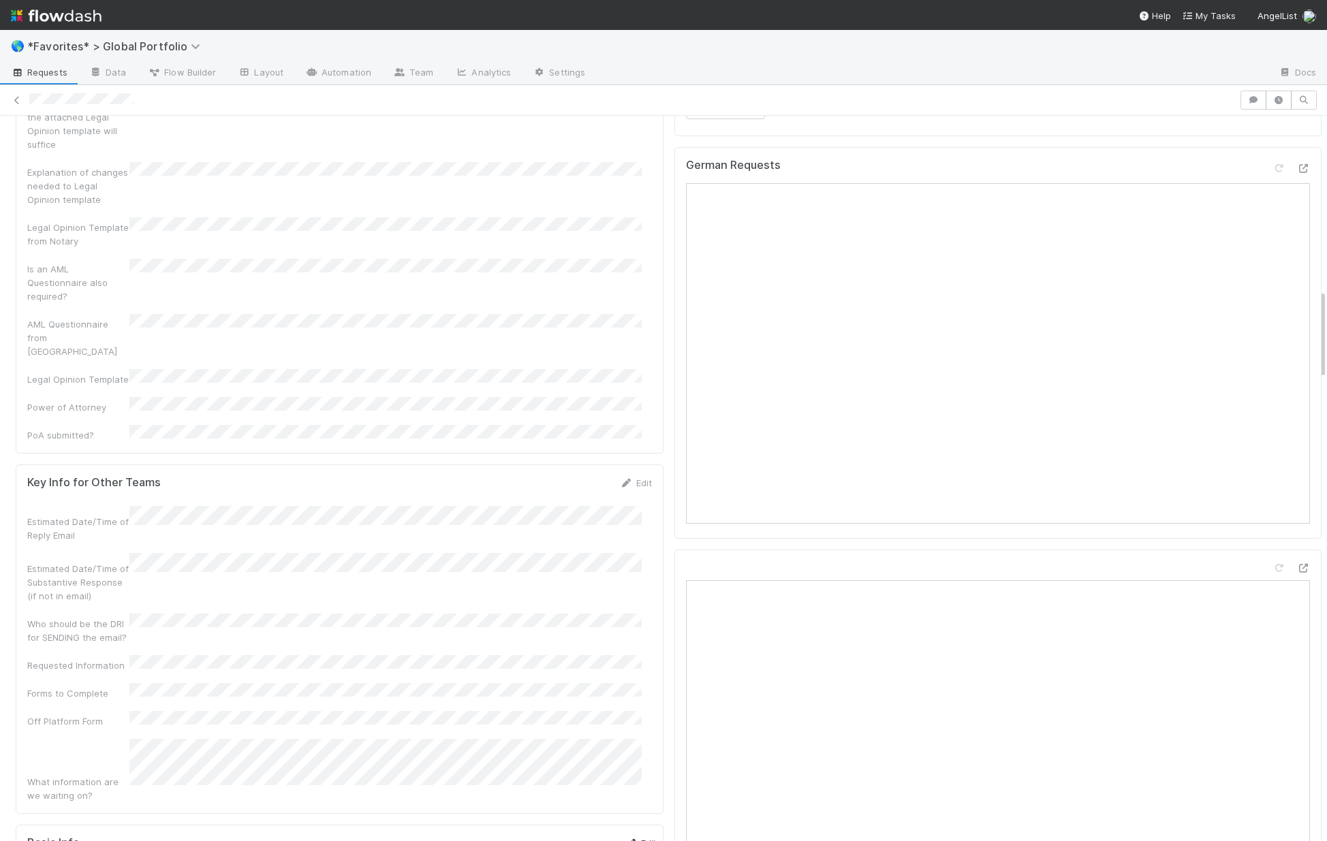
click at [625, 838] on link "Edit" at bounding box center [641, 843] width 32 height 11
click at [576, 836] on button "Save" at bounding box center [584, 847] width 39 height 23
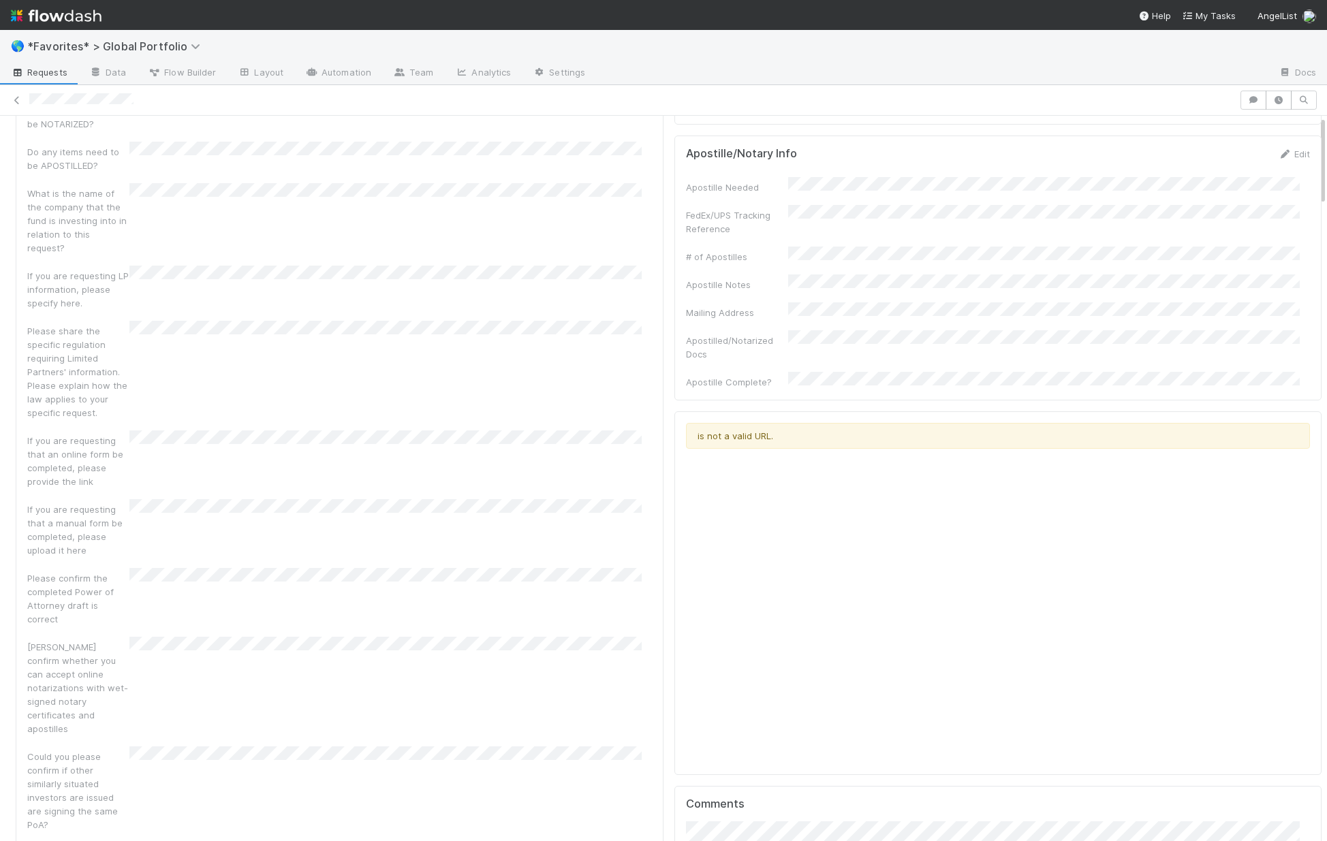
scroll to position [0, 0]
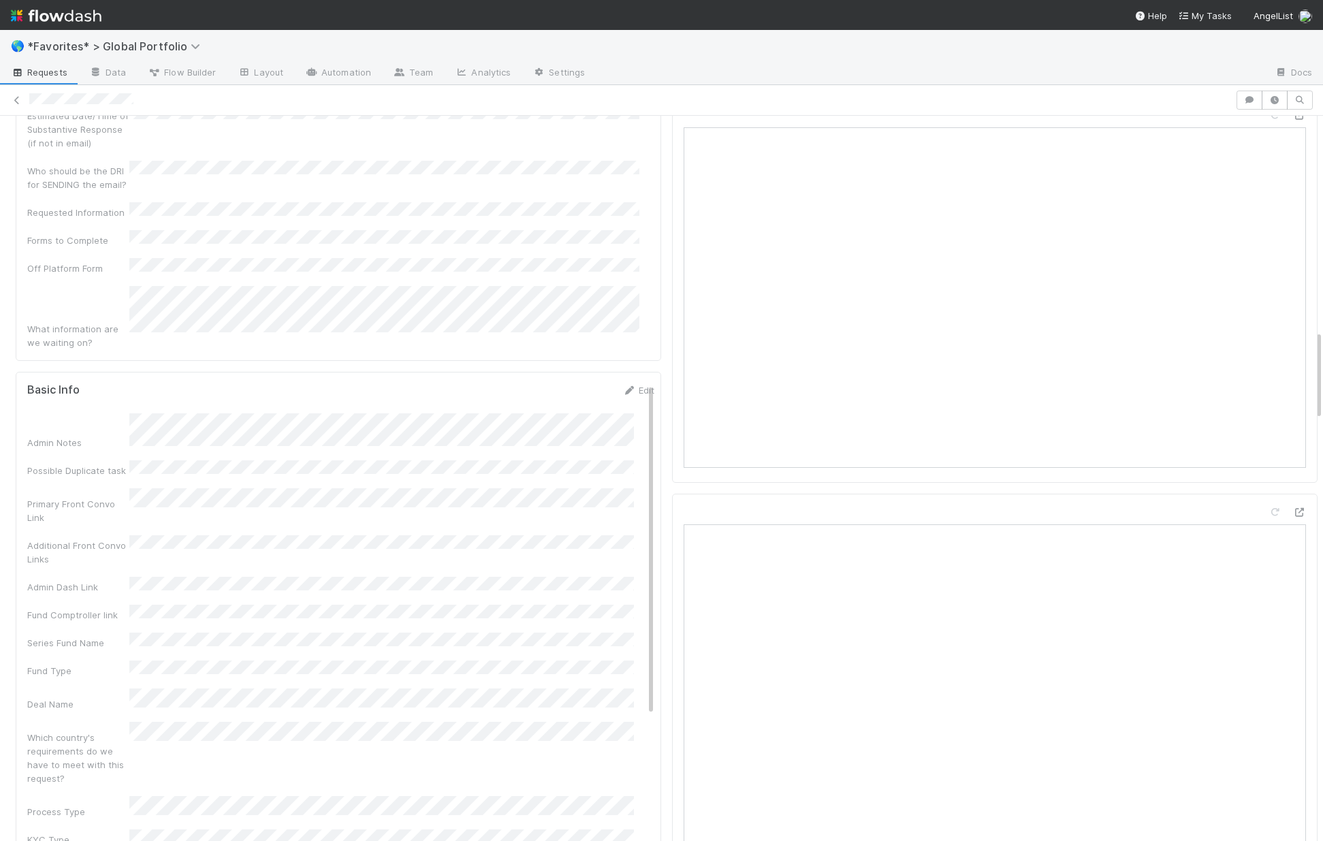
scroll to position [1703, 0]
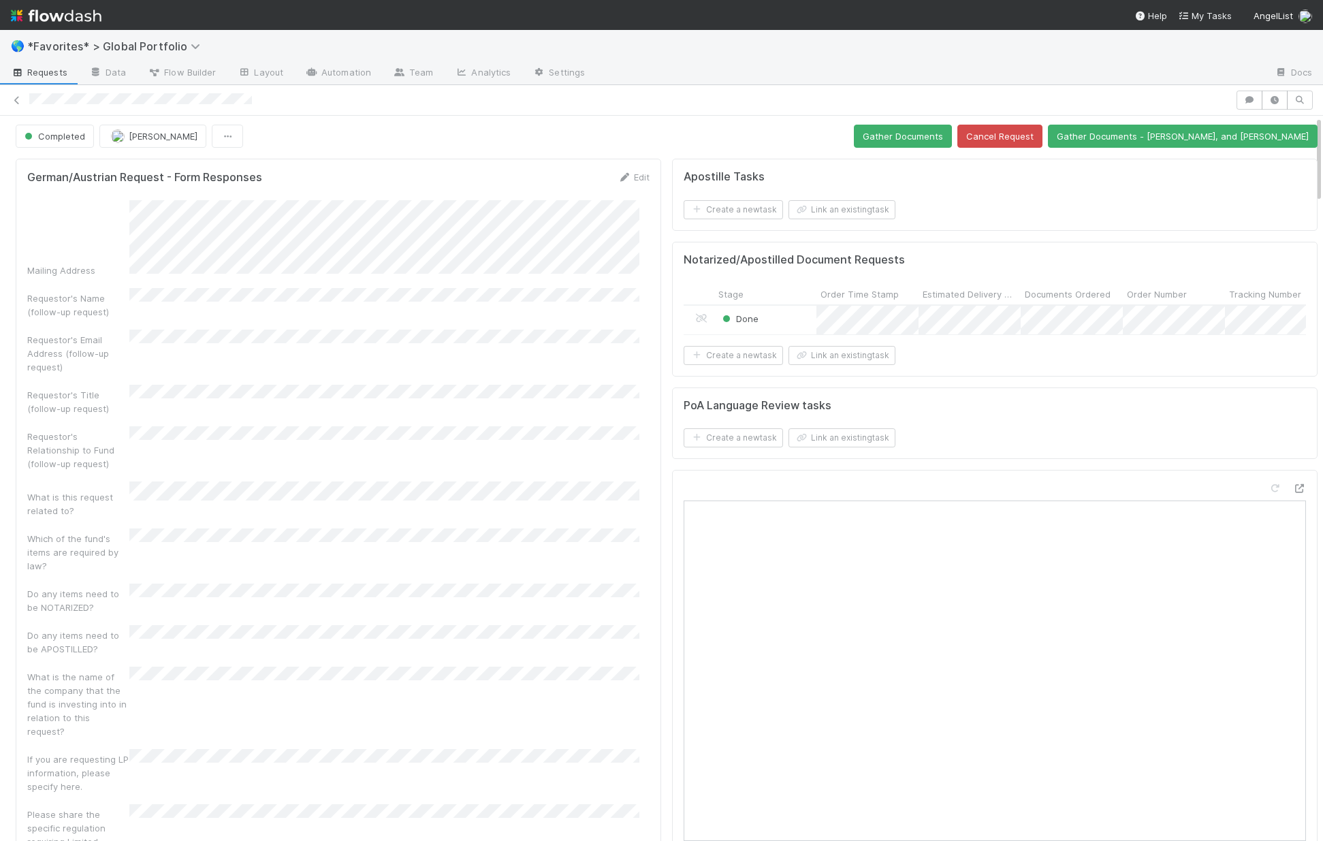
scroll to position [3, 0]
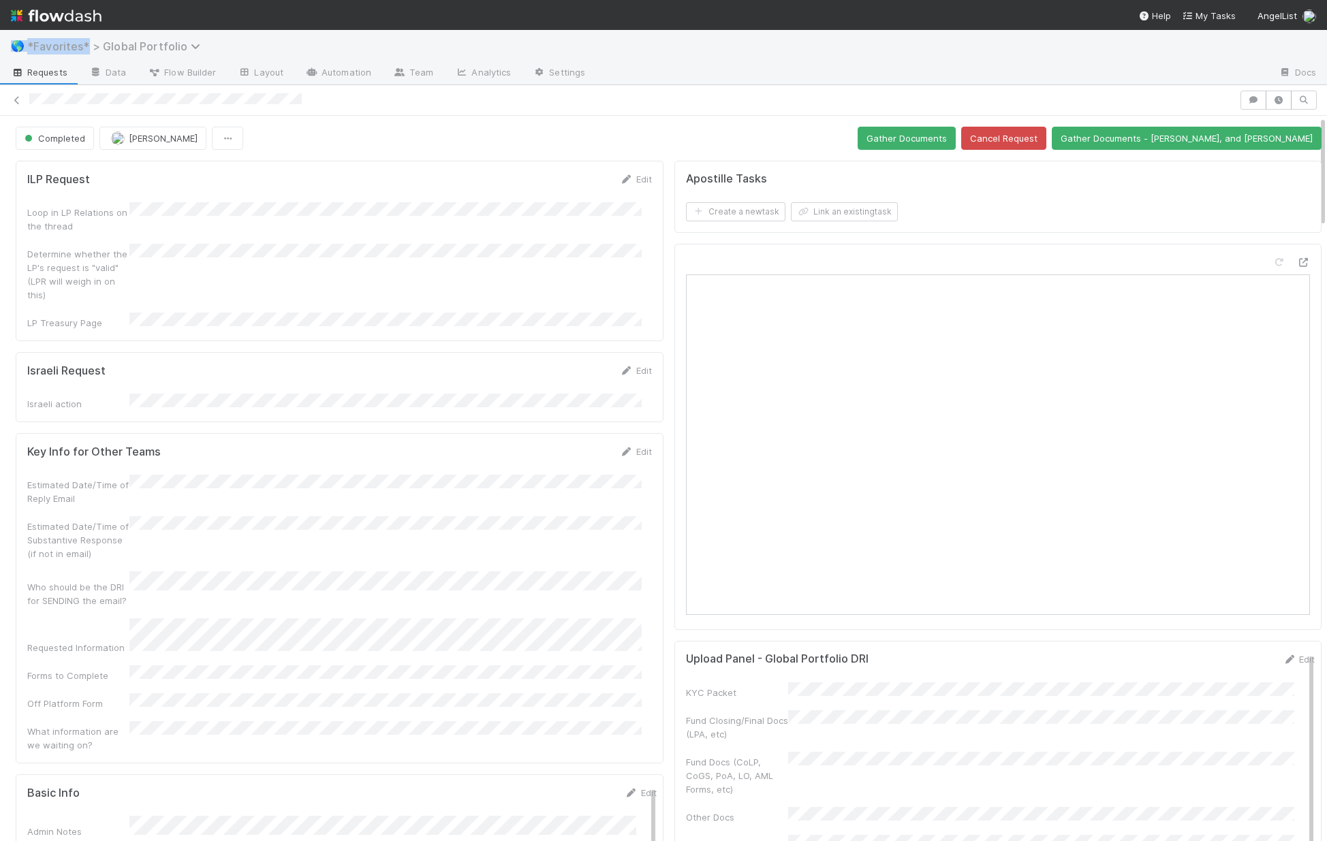
click at [135, 49] on span "*Favorites* > Global Portfolio" at bounding box center [117, 47] width 180 height 14
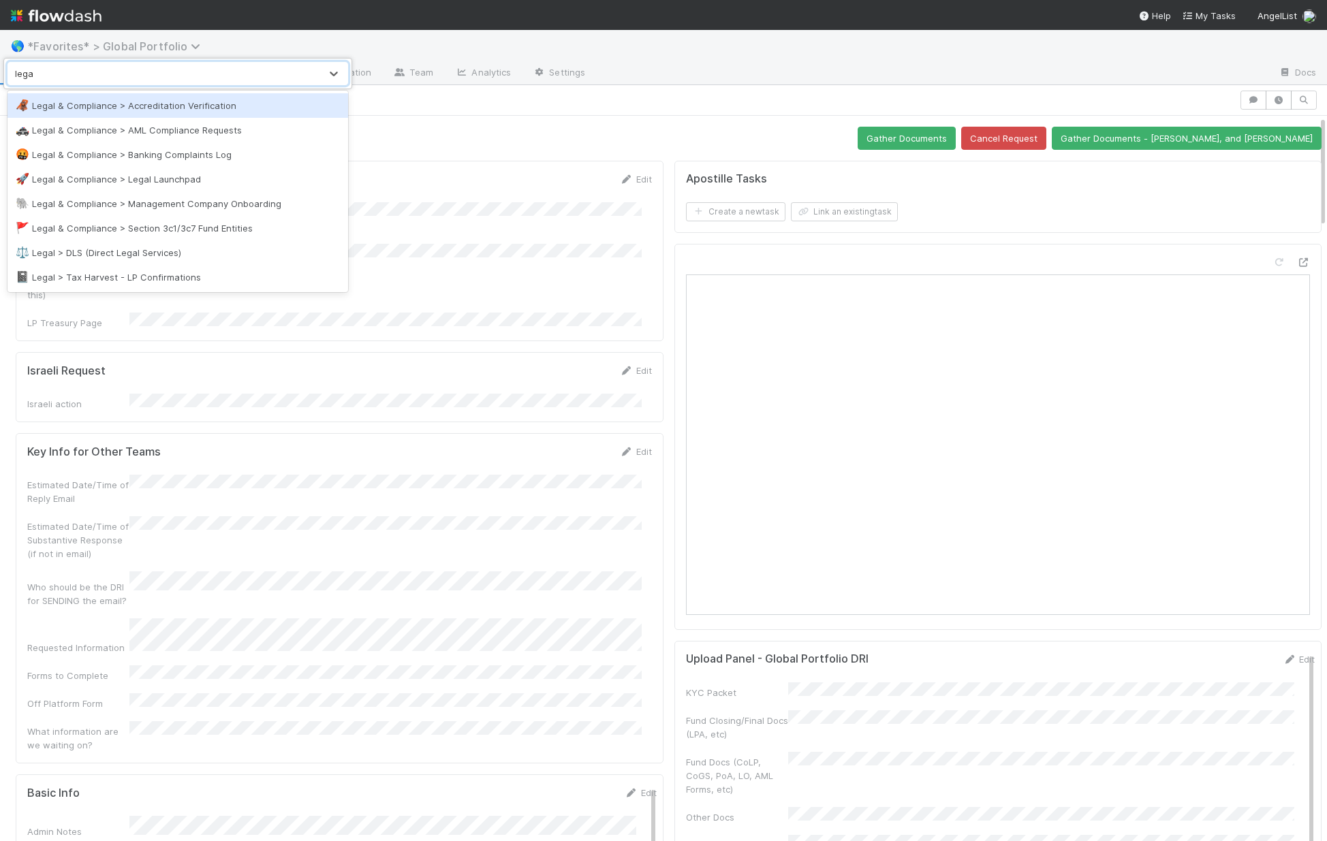
type input "legal"
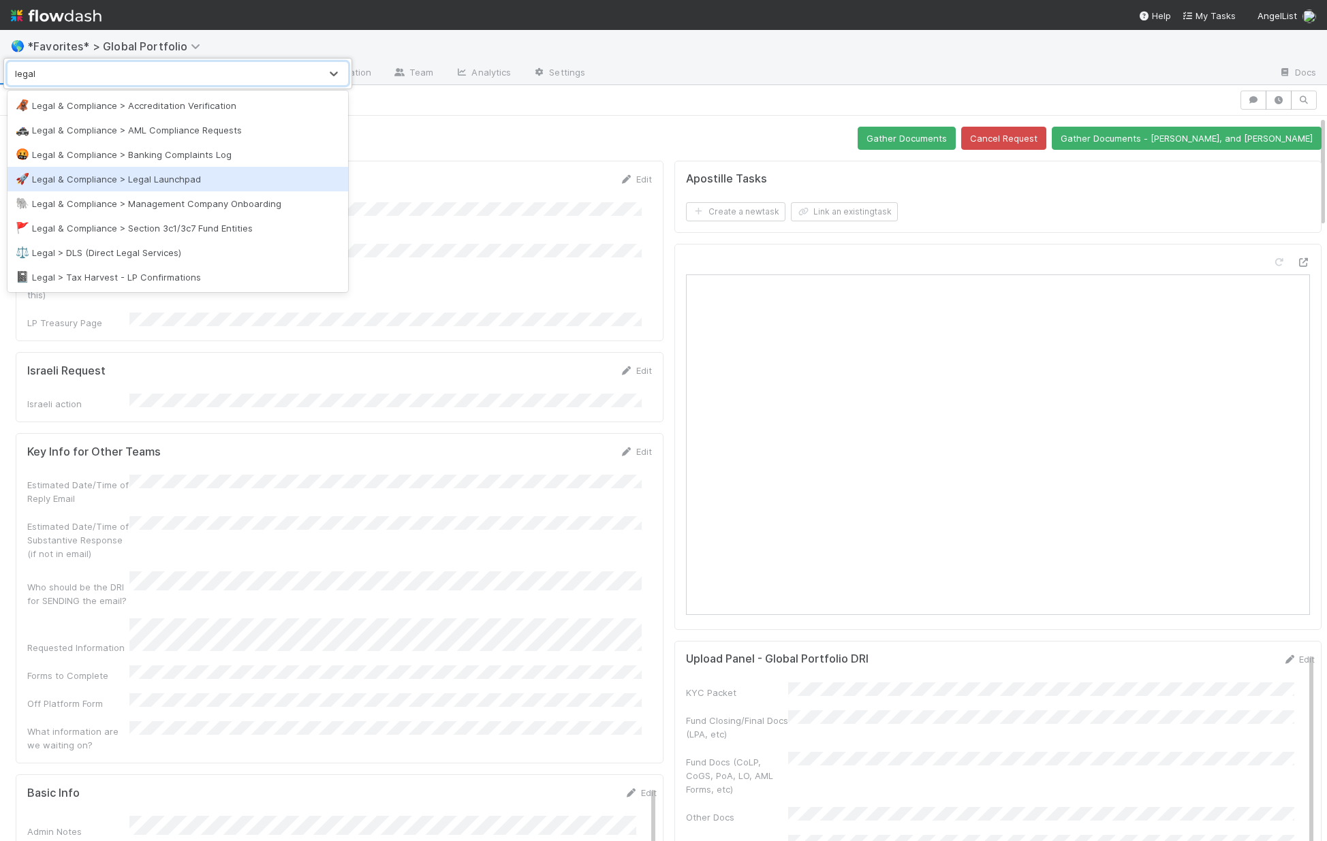
click at [176, 178] on div "🚀 Legal & Compliance > Legal Launchpad" at bounding box center [178, 179] width 324 height 14
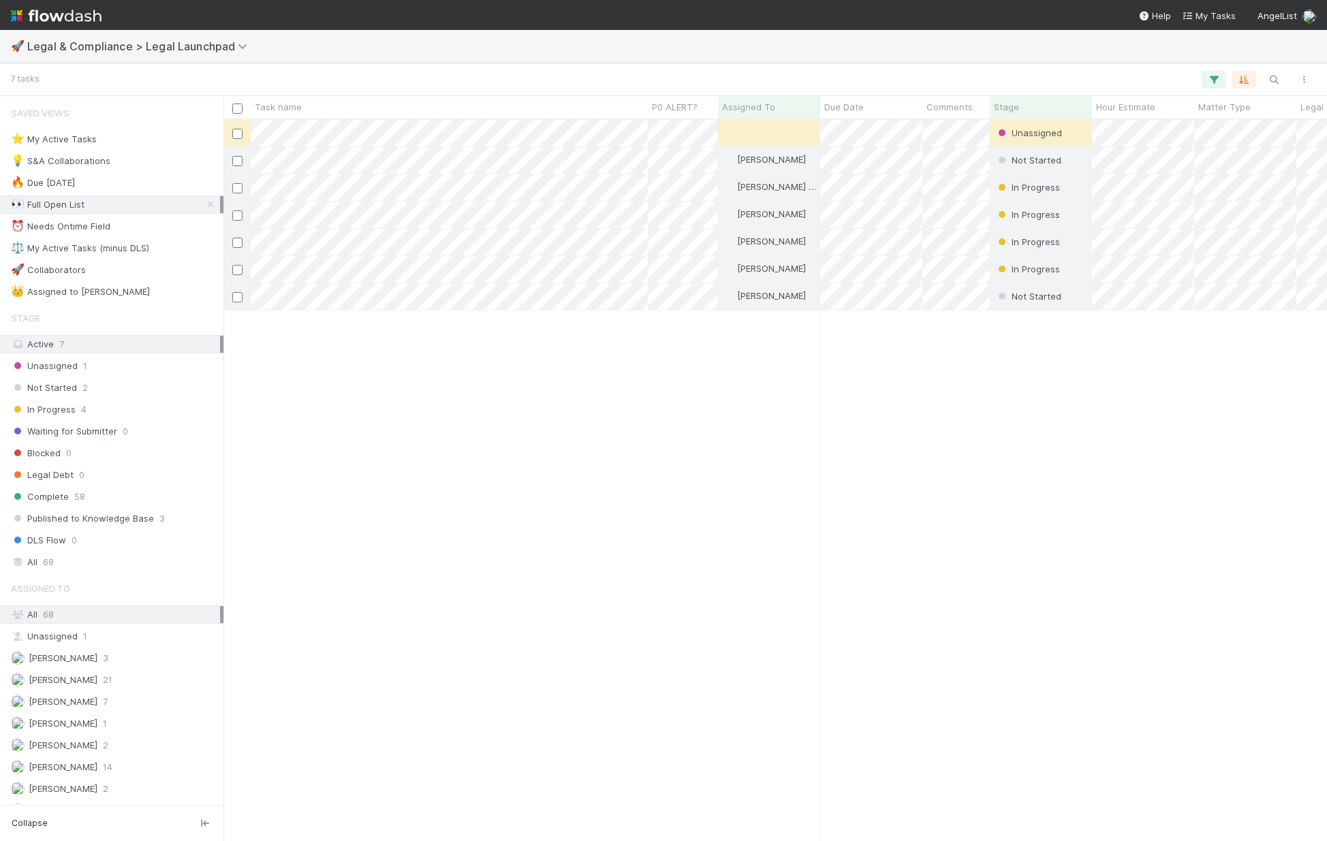
scroll to position [711, 1093]
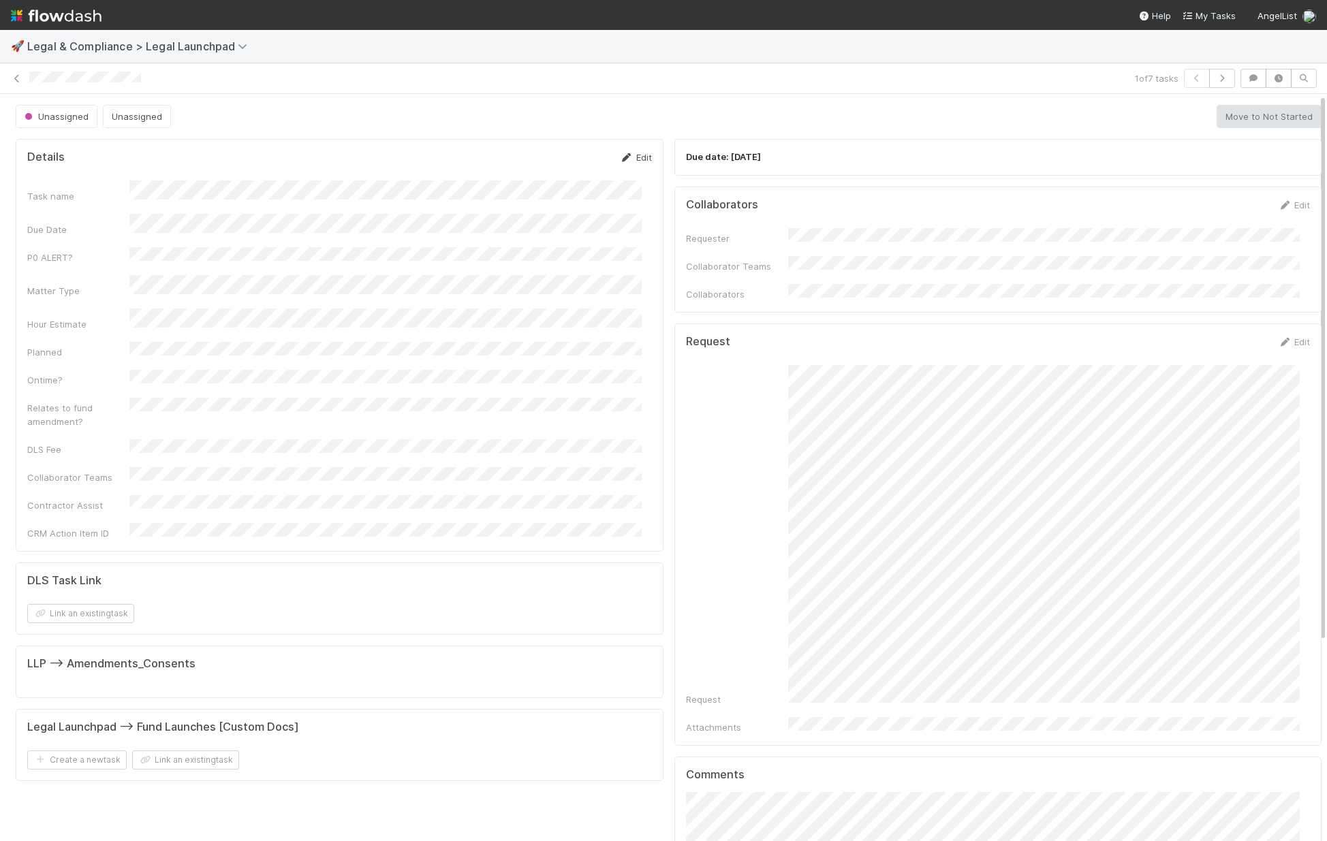
click at [627, 158] on link "Edit" at bounding box center [636, 157] width 32 height 11
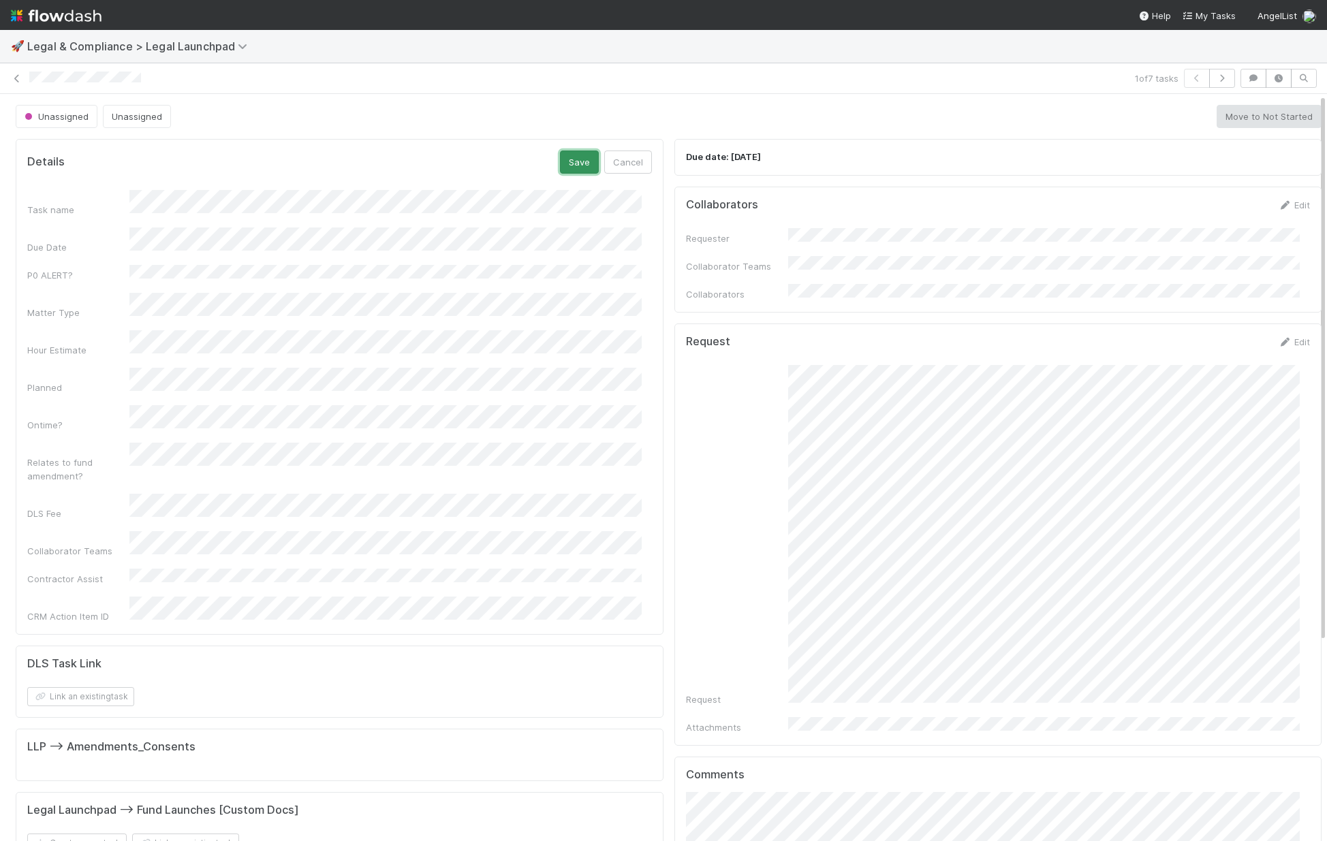
click at [562, 162] on button "Save" at bounding box center [579, 162] width 39 height 23
